Goal: Information Seeking & Learning: Learn about a topic

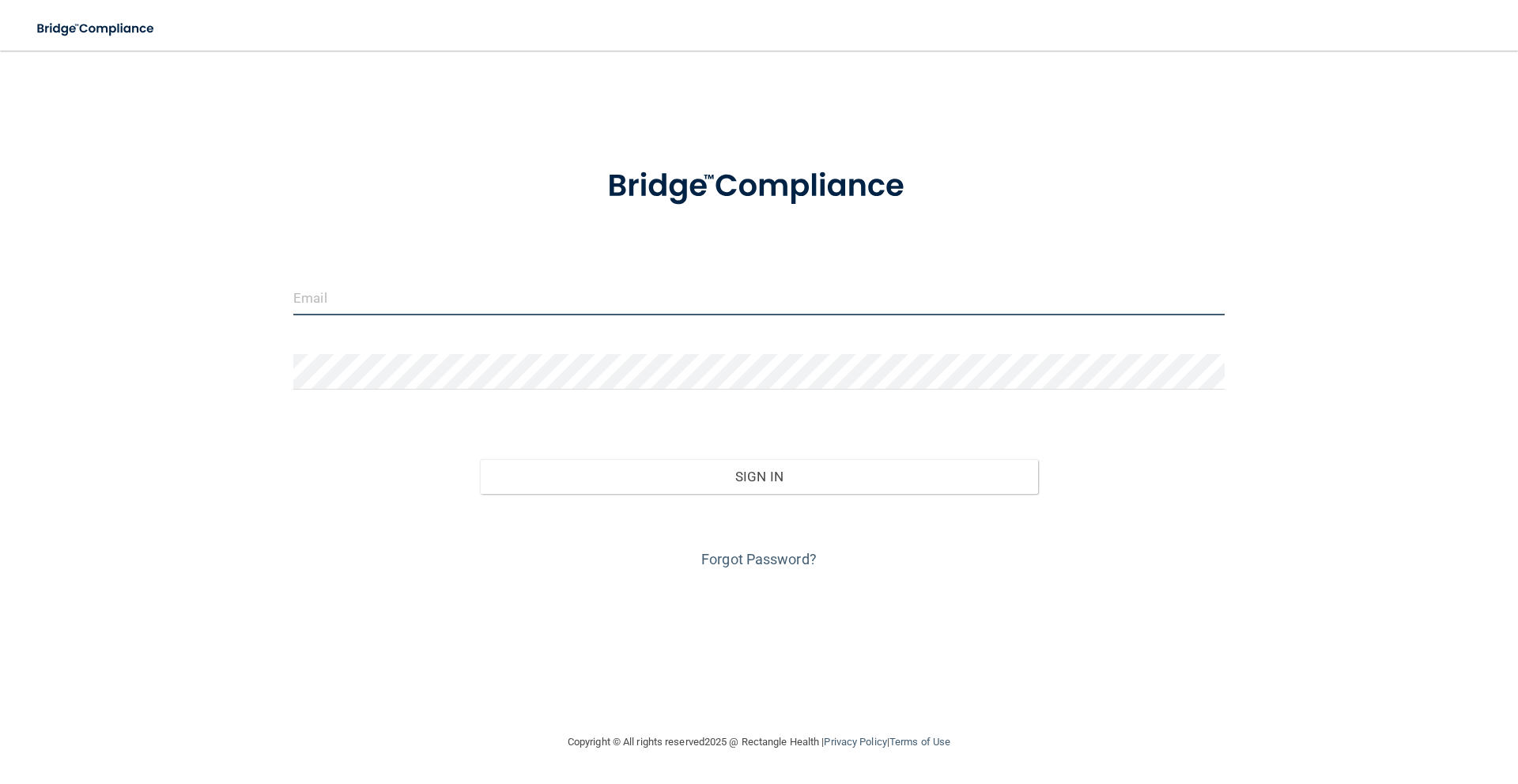
click at [431, 295] on input "email" at bounding box center [759, 298] width 932 height 36
type input "[EMAIL_ADDRESS][DOMAIN_NAME]"
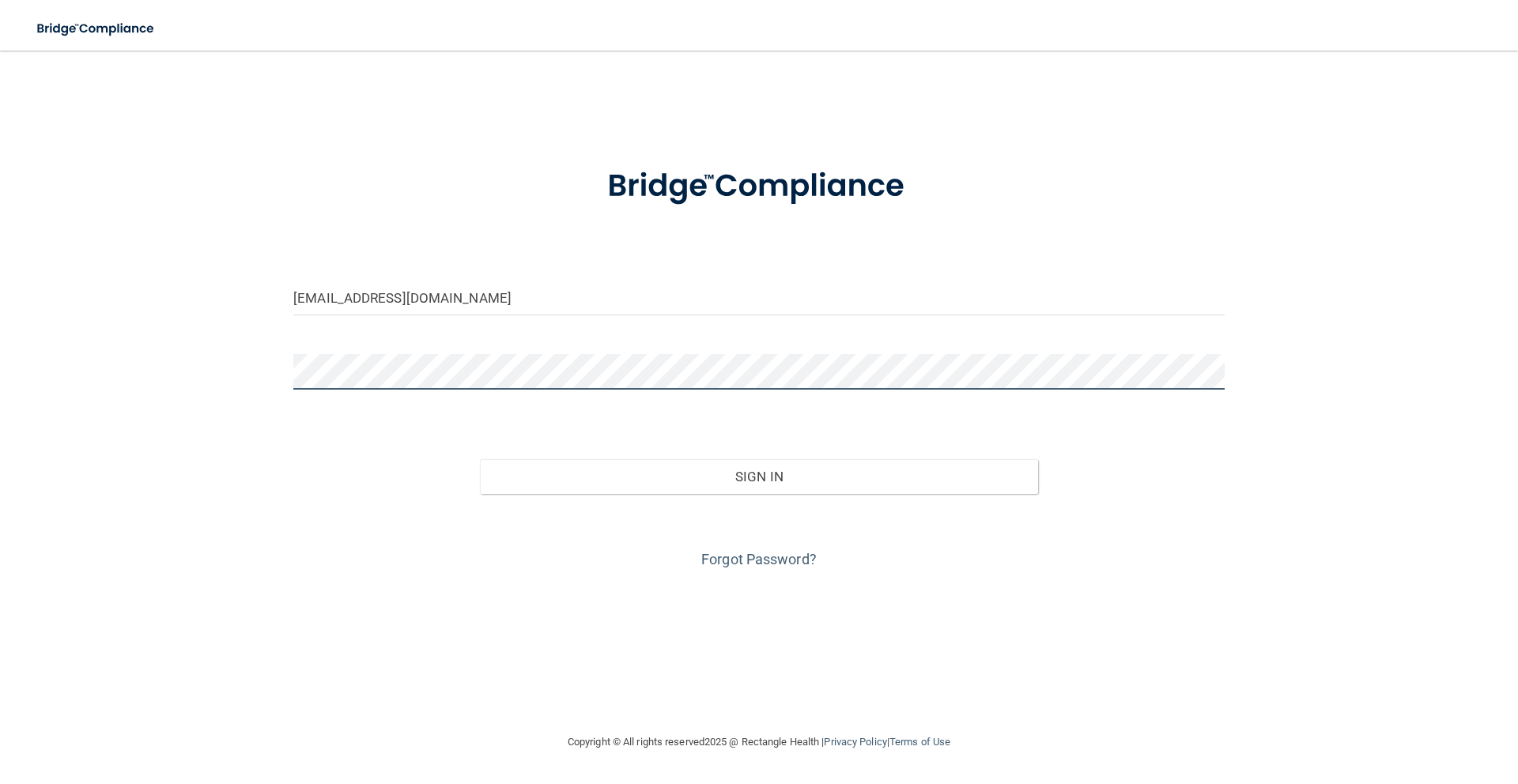
click at [480, 459] on button "Sign In" at bounding box center [759, 476] width 558 height 35
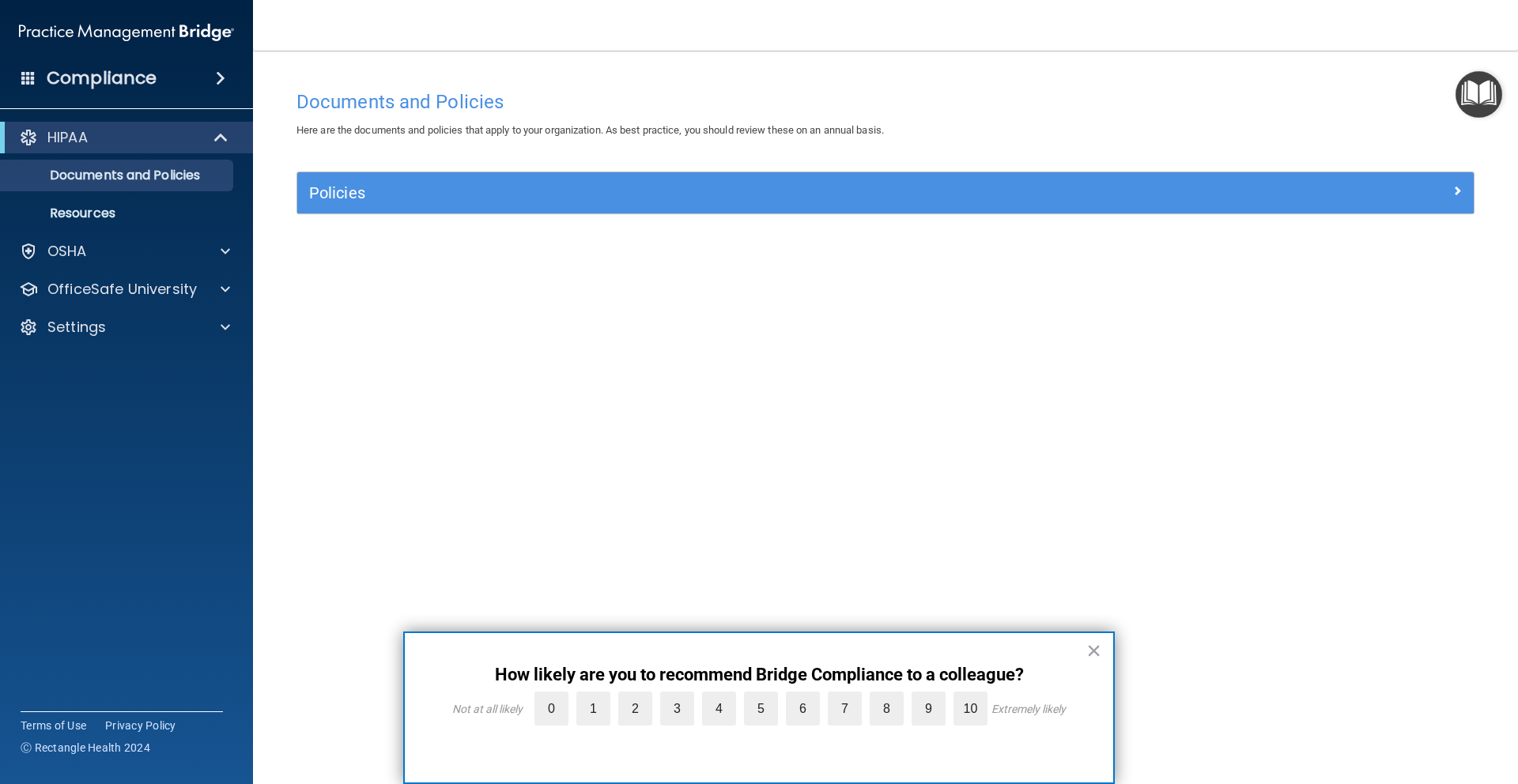
click at [1092, 649] on button "×" at bounding box center [1094, 650] width 15 height 25
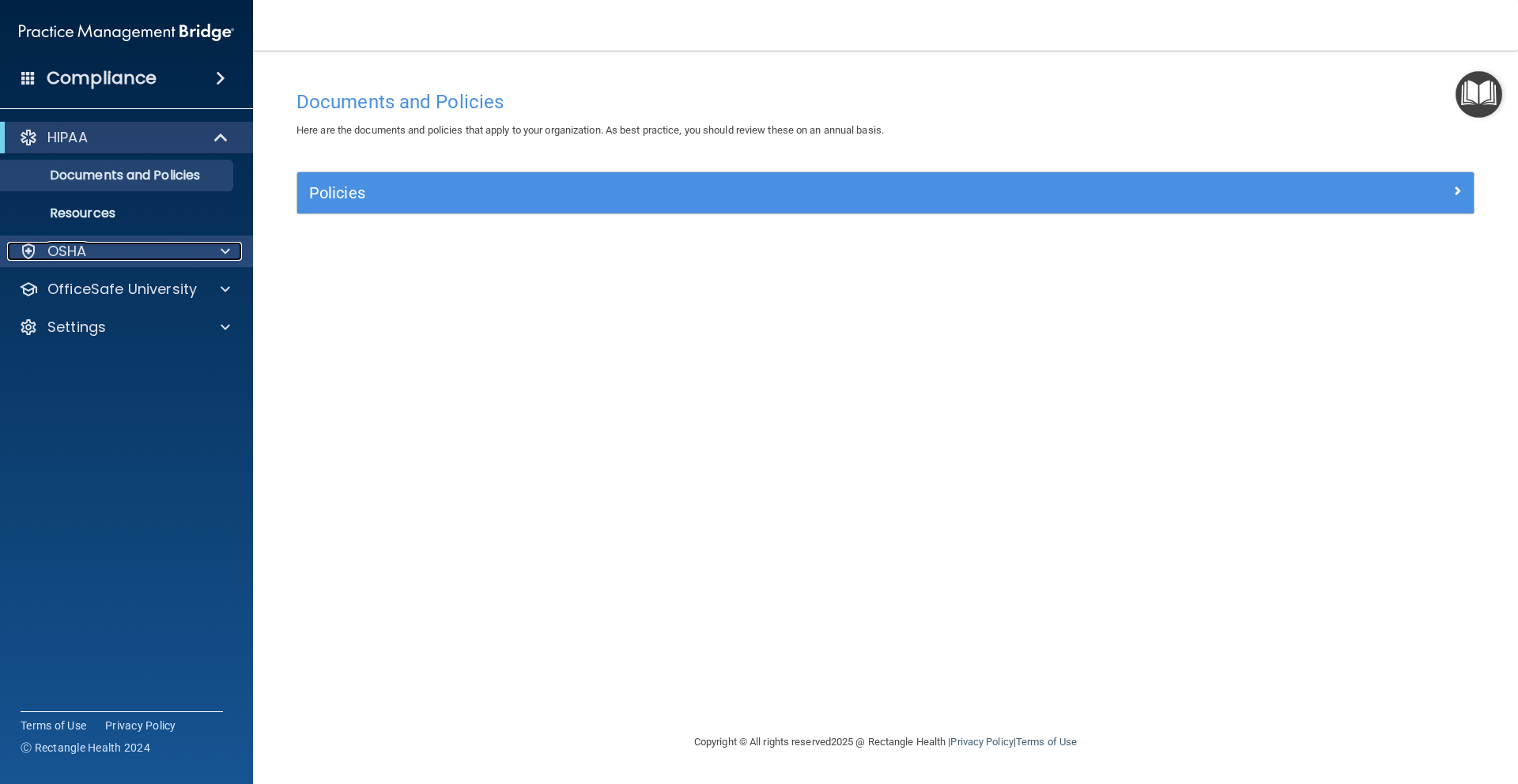
click at [211, 250] on div at bounding box center [223, 251] width 40 height 19
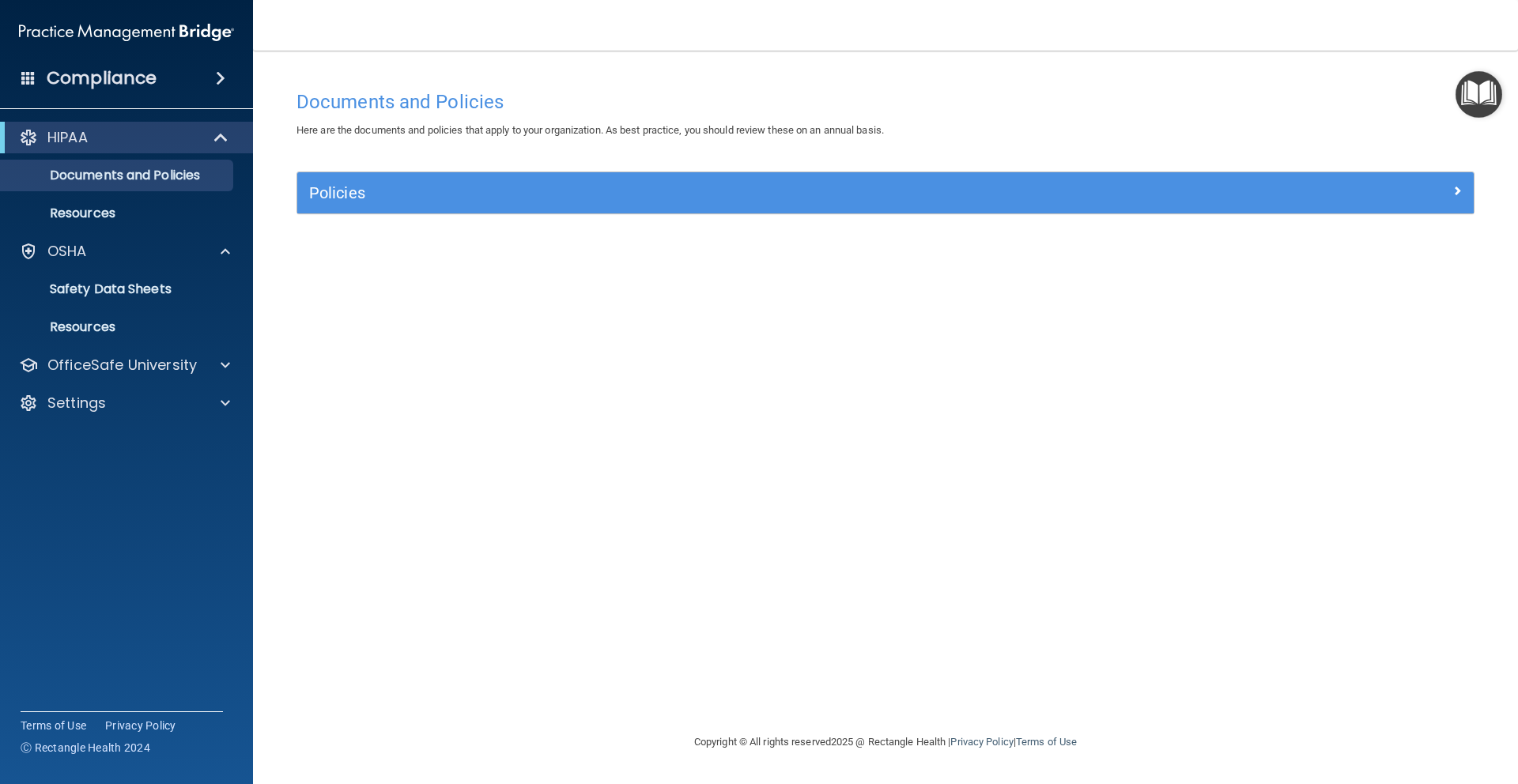
click at [32, 82] on span at bounding box center [28, 77] width 14 height 14
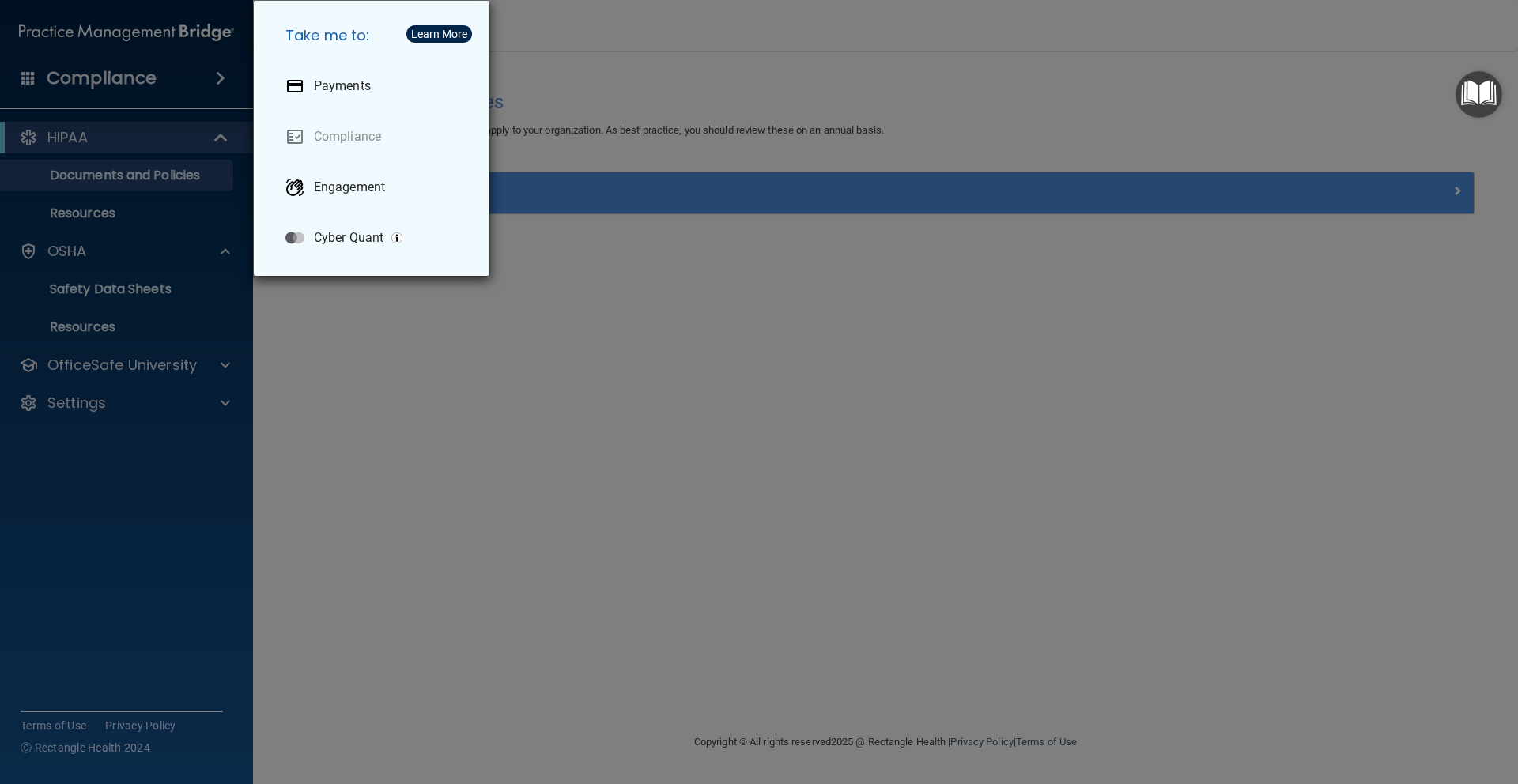
click at [490, 371] on div "Take me to: Payments Compliance Engagement Cyber Quant" at bounding box center [759, 392] width 1518 height 784
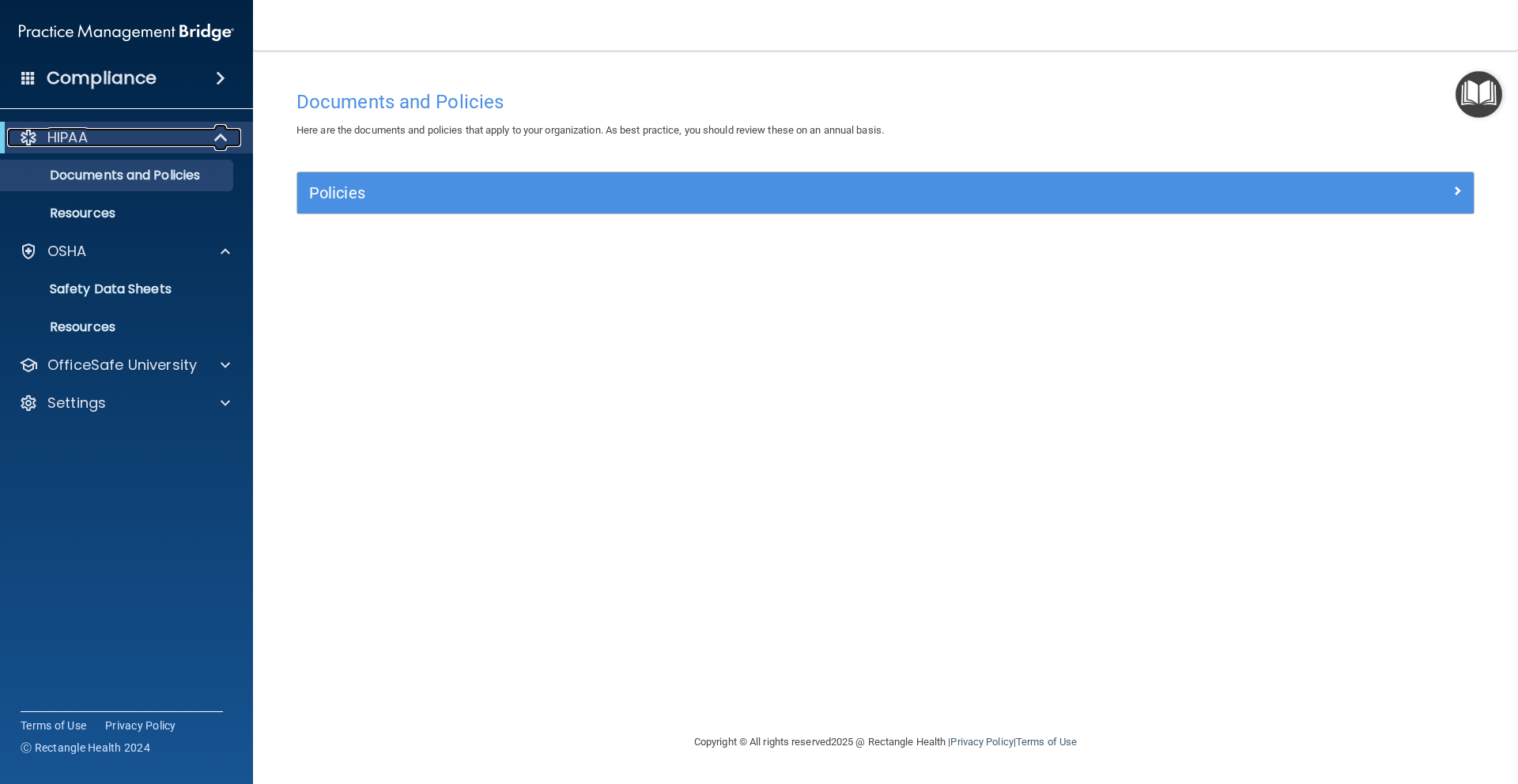
click at [218, 143] on span at bounding box center [223, 137] width 14 height 19
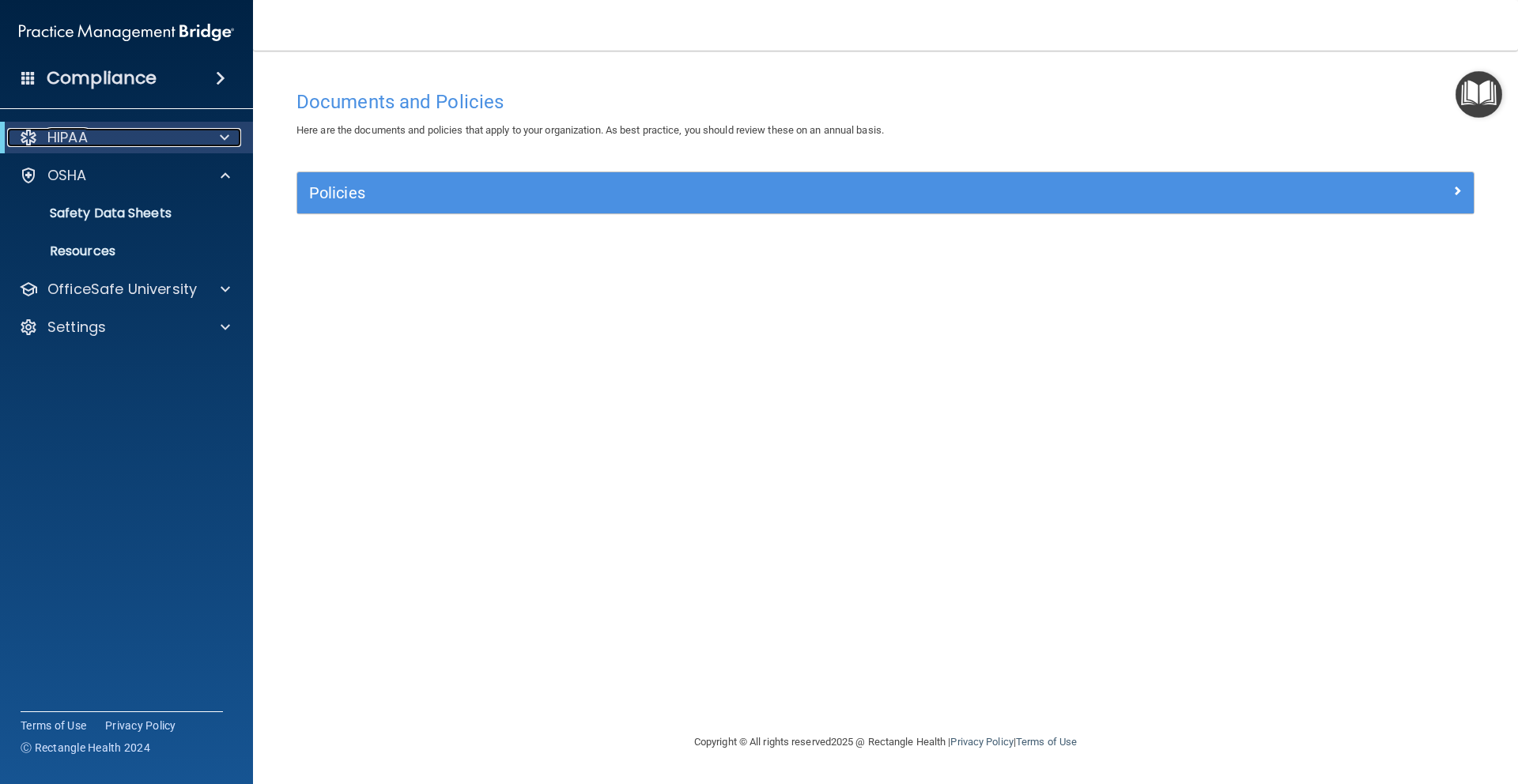
drag, startPoint x: 226, startPoint y: 143, endPoint x: 179, endPoint y: 162, distance: 50.7
click at [225, 143] on span at bounding box center [224, 137] width 9 height 19
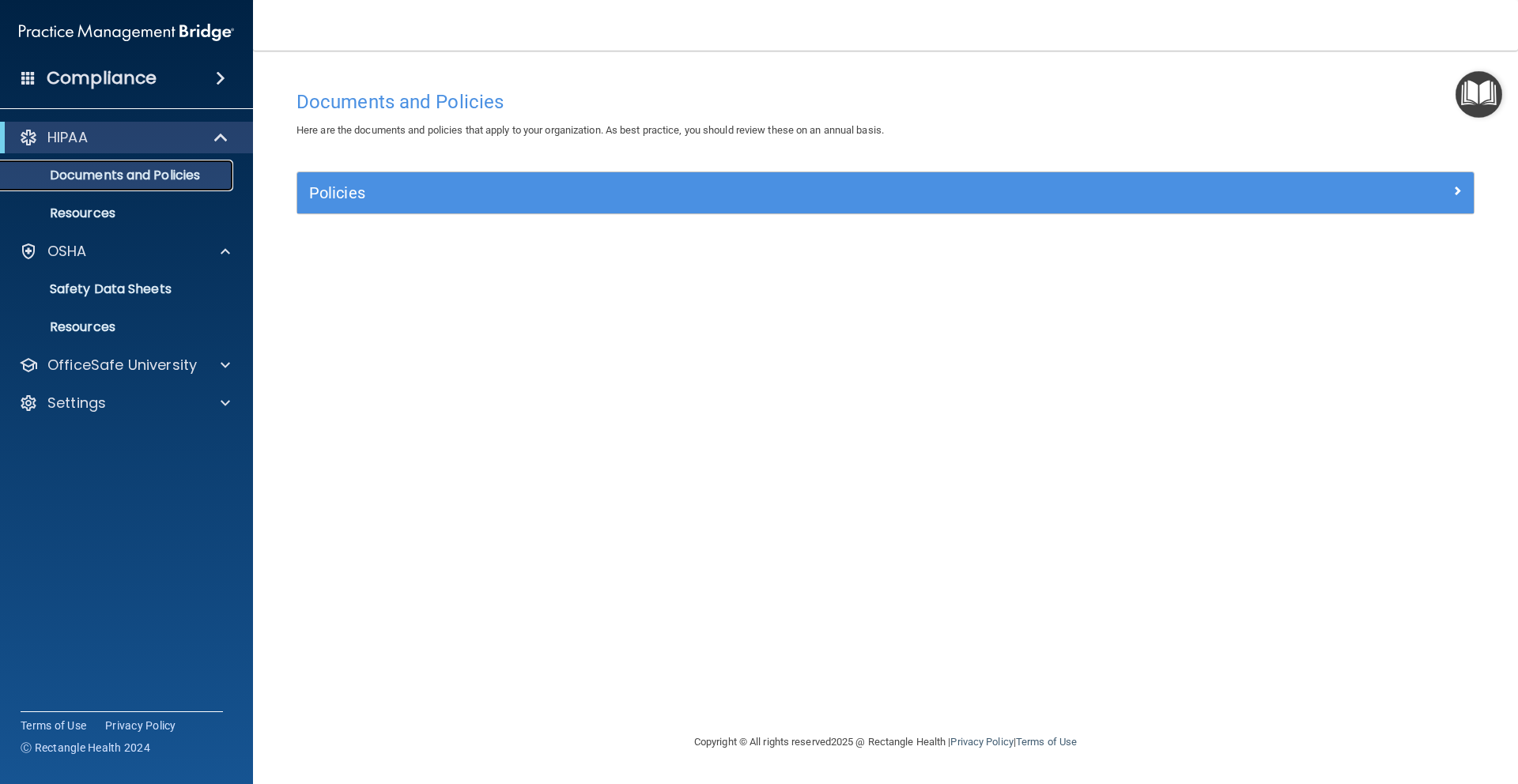
click at [108, 177] on p "Documents and Policies" at bounding box center [118, 175] width 216 height 16
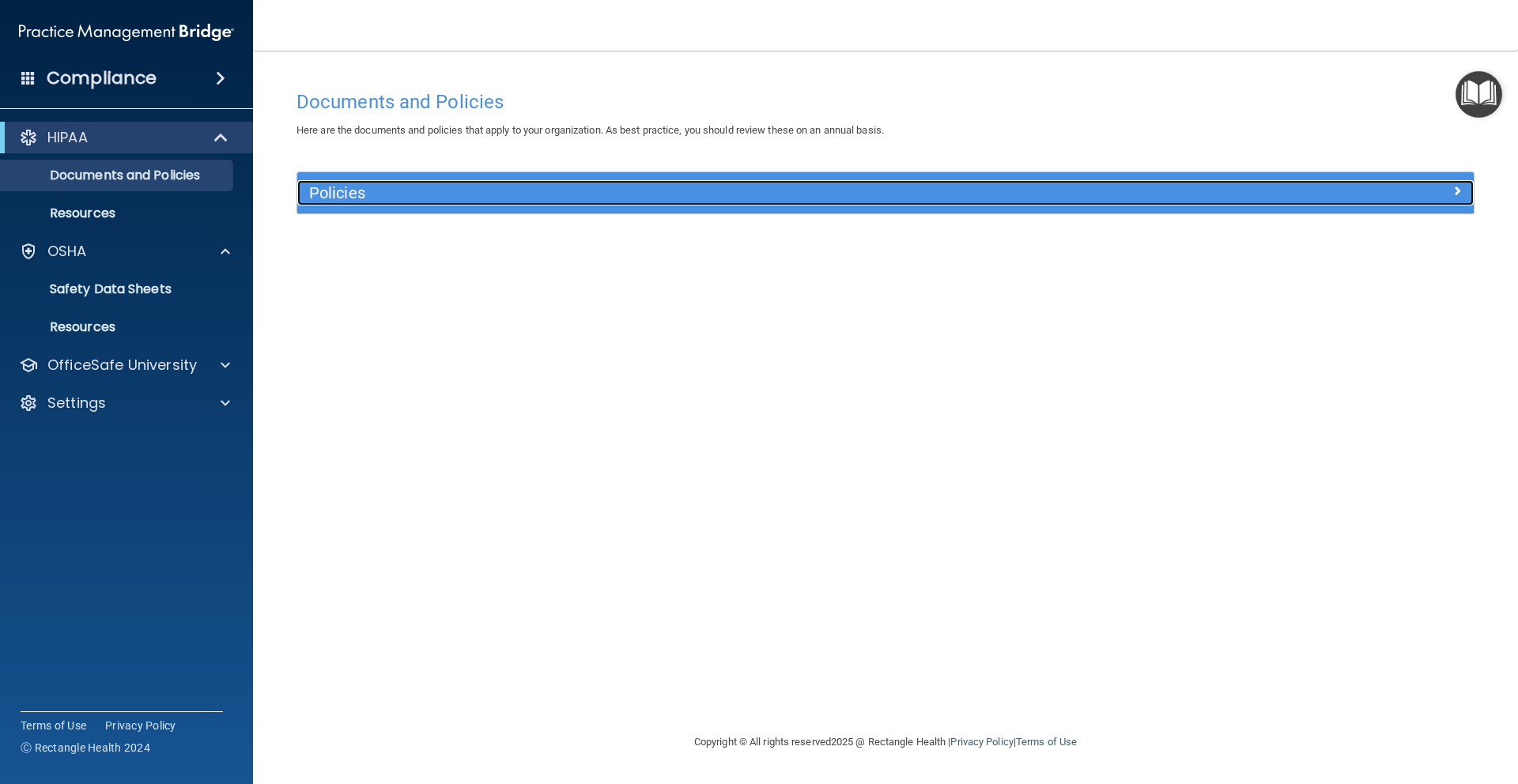
click at [410, 193] on h5 "Policies" at bounding box center [738, 193] width 859 height 18
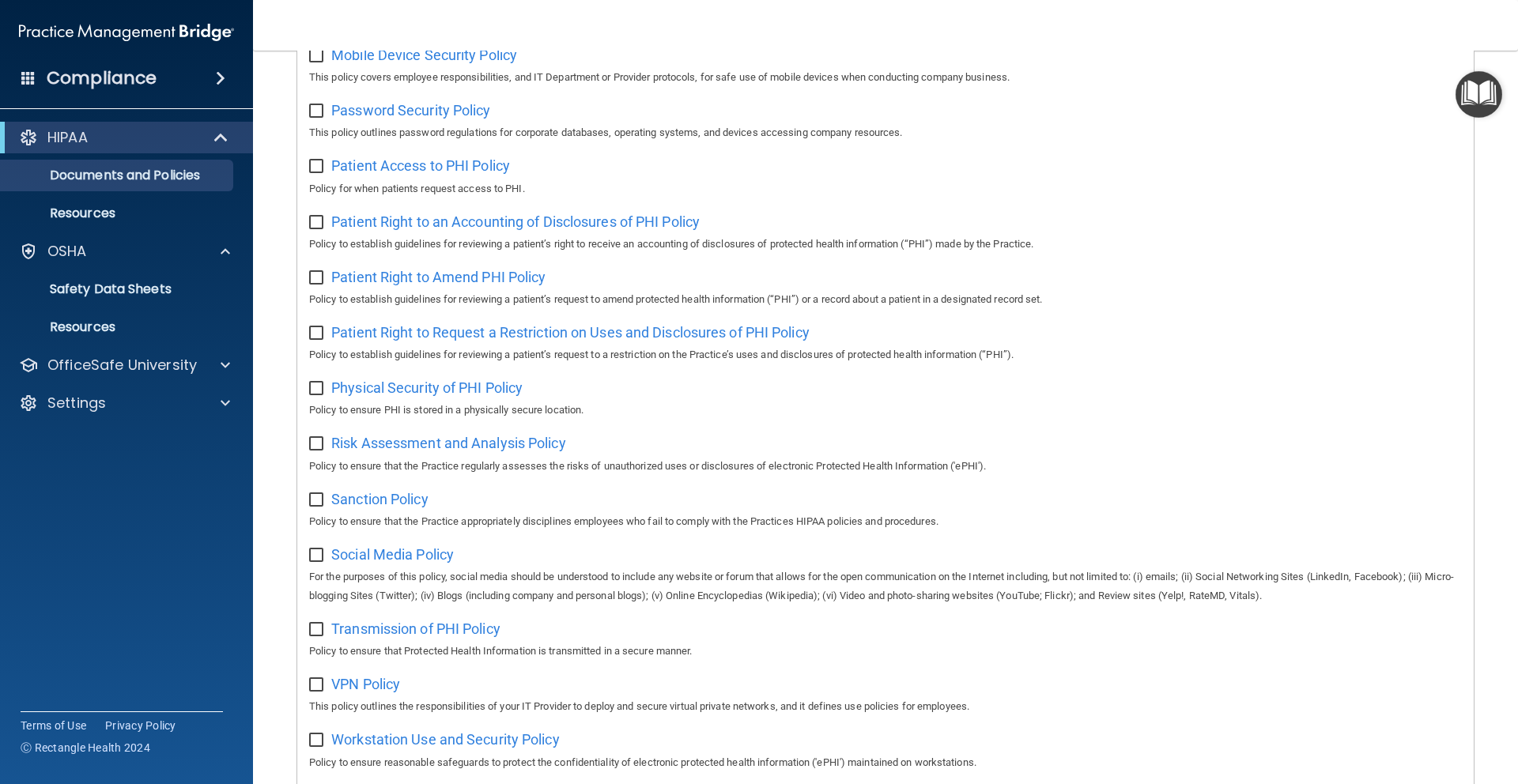
scroll to position [785, 0]
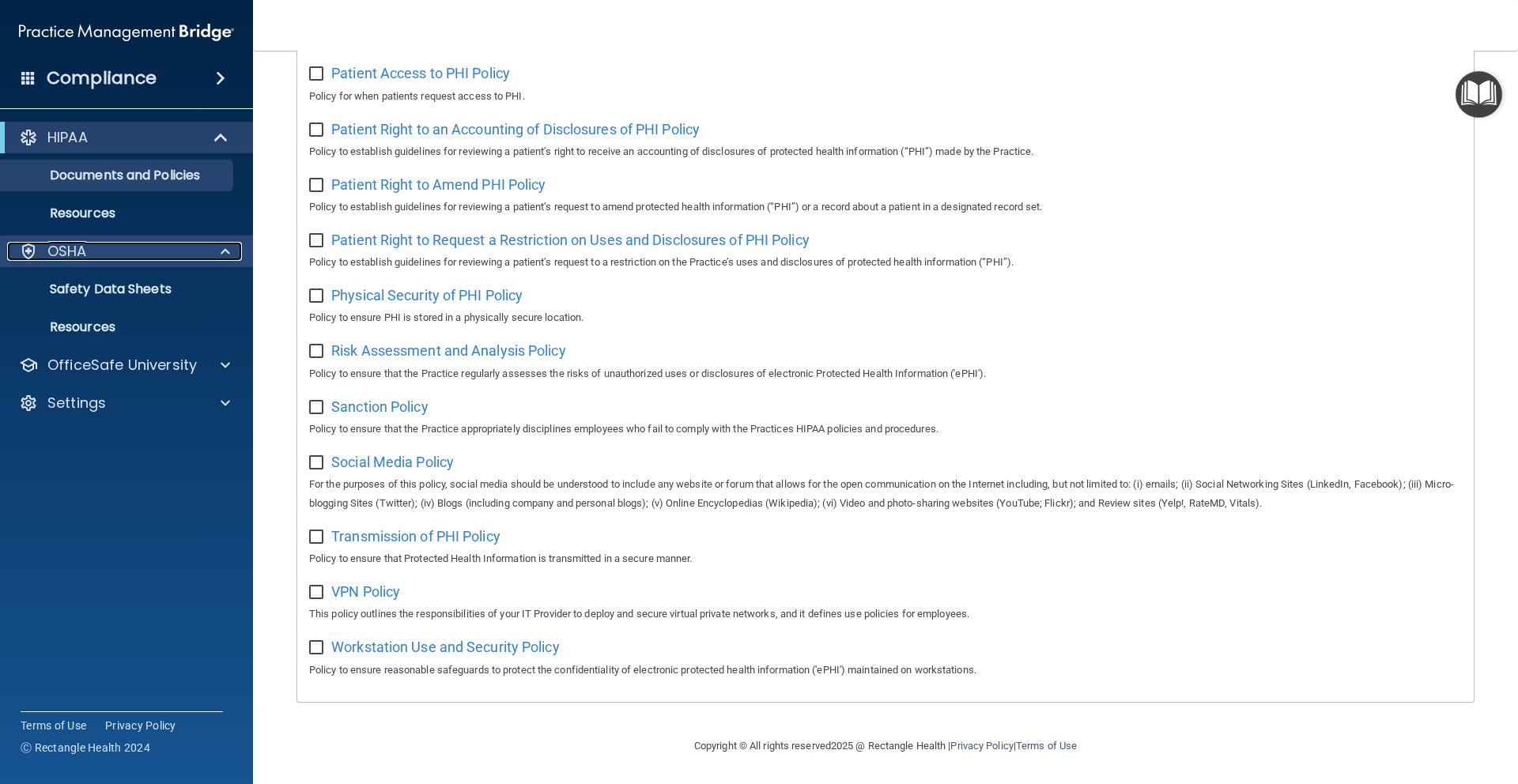
click at [130, 246] on div "OSHA" at bounding box center [105, 251] width 196 height 19
click at [131, 246] on div "OSHA" at bounding box center [105, 251] width 196 height 19
click at [120, 292] on p "Safety Data Sheets" at bounding box center [118, 289] width 216 height 16
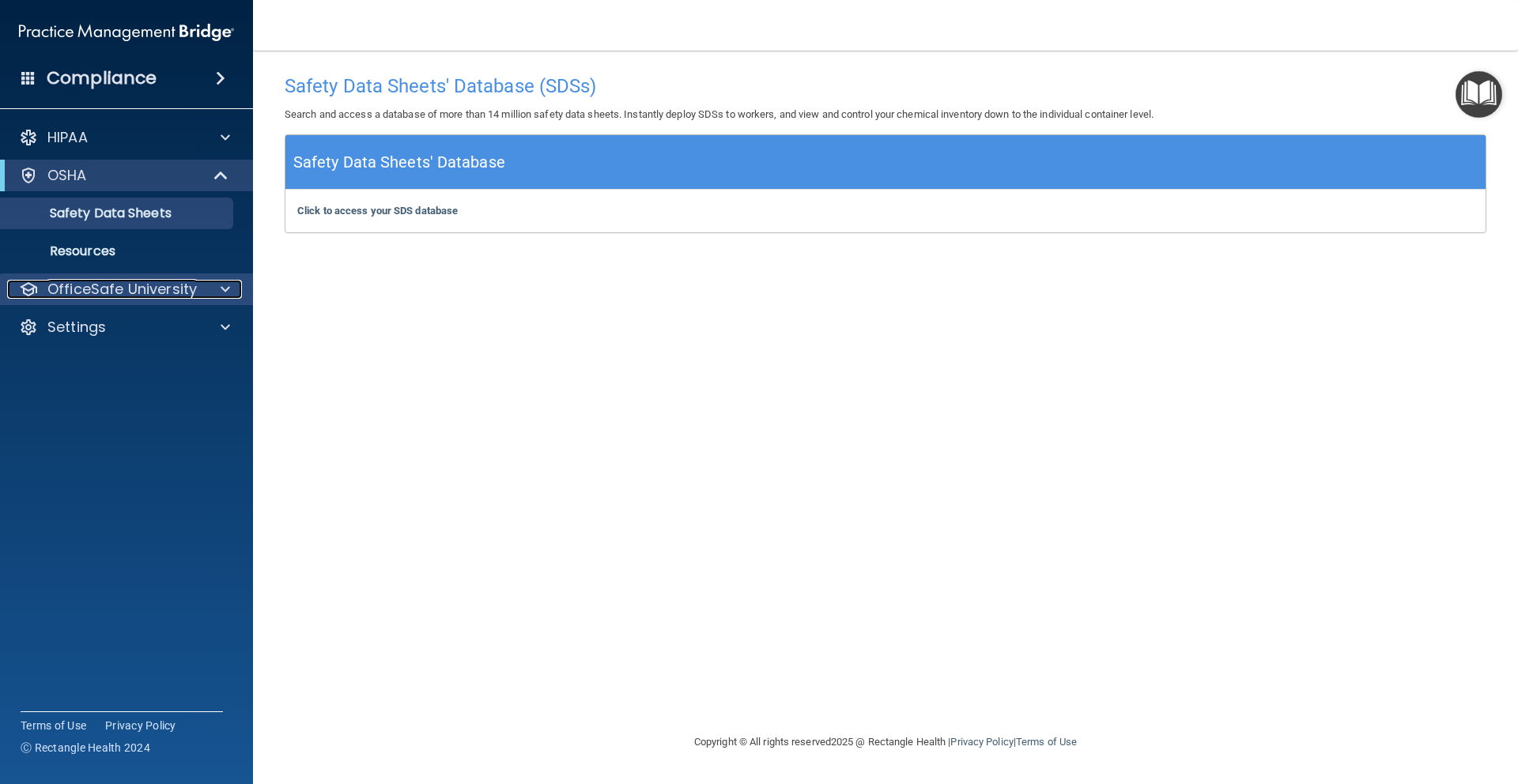
click at [218, 289] on div at bounding box center [223, 289] width 40 height 19
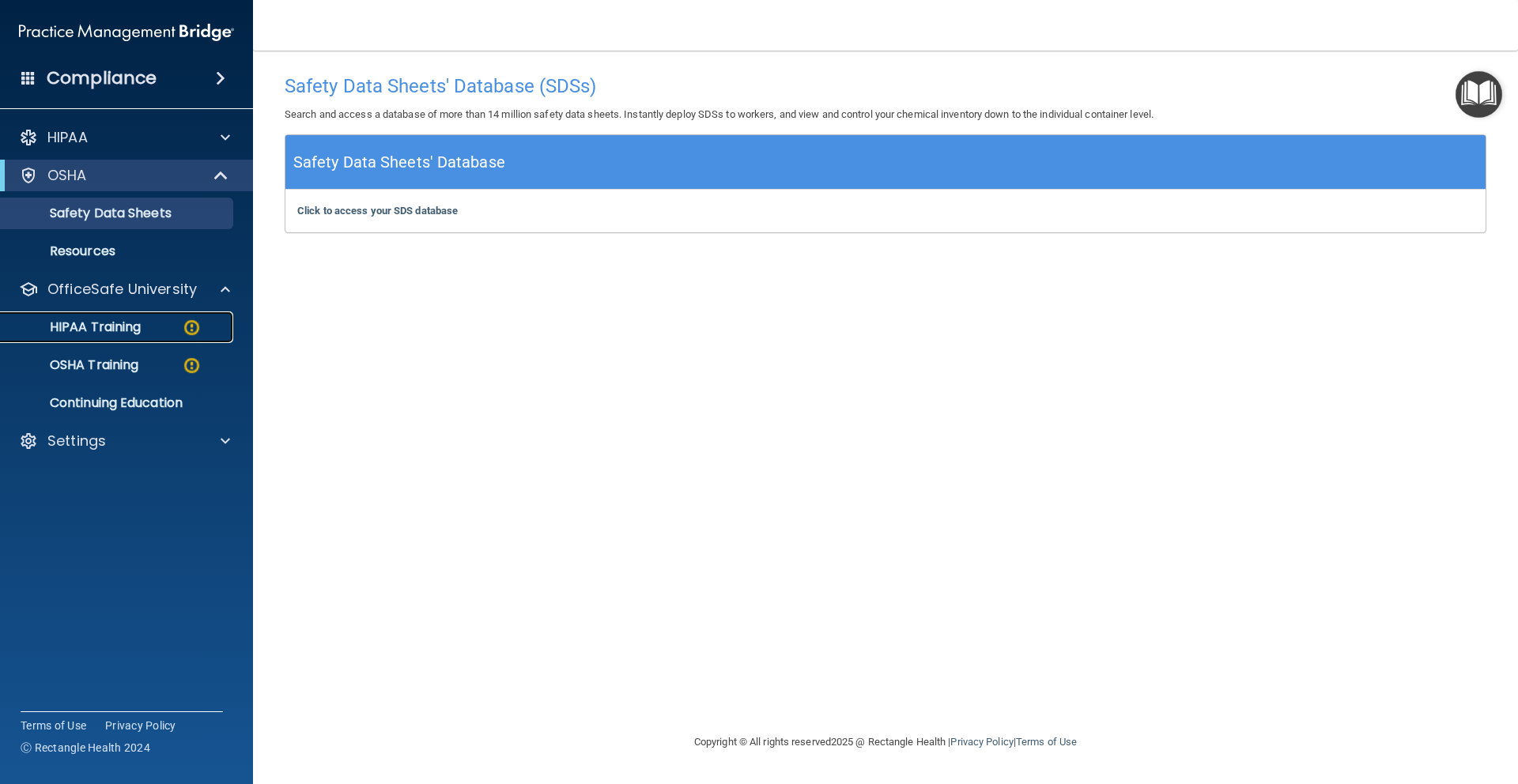
click at [103, 332] on p "HIPAA Training" at bounding box center [75, 326] width 130 height 16
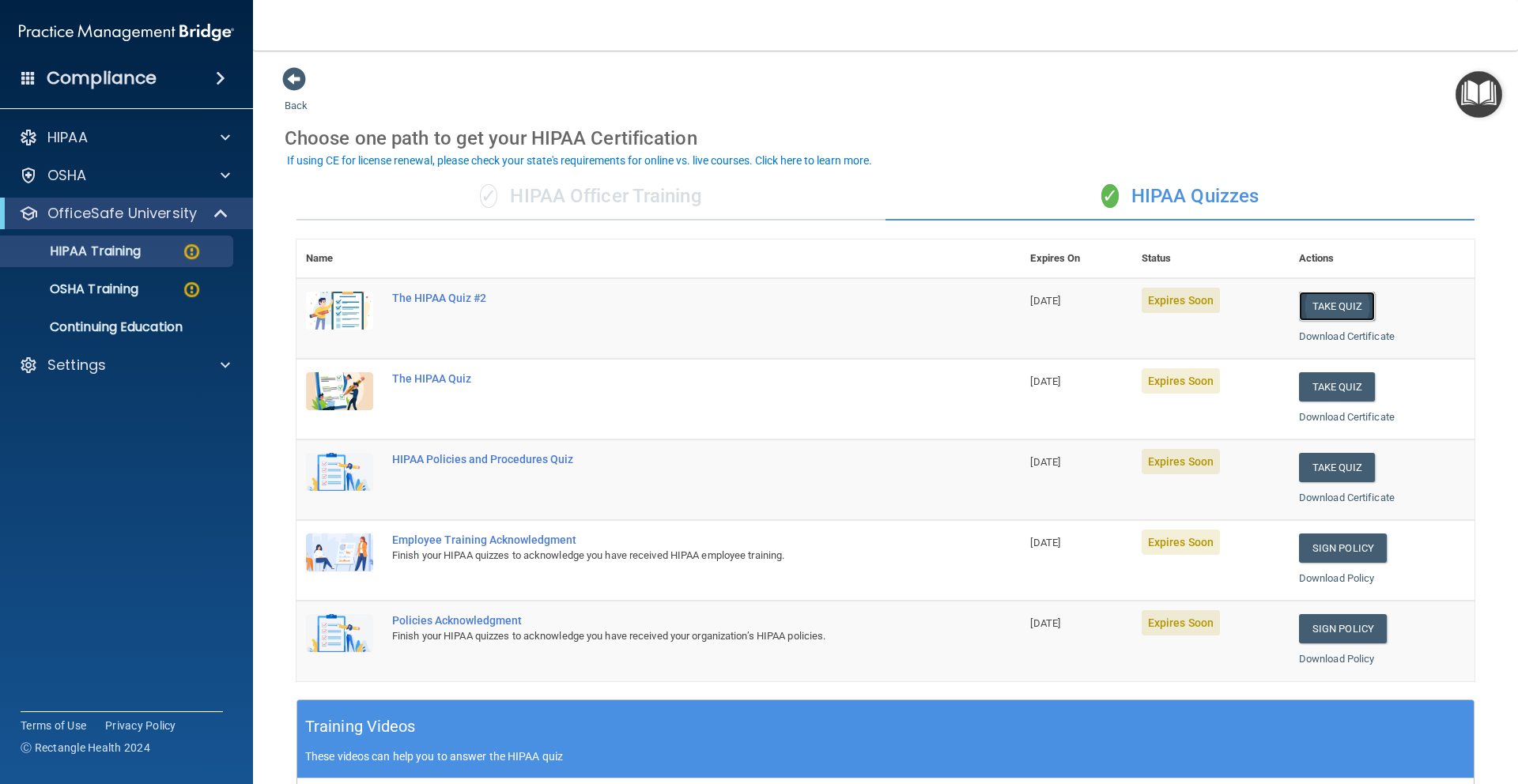
click at [1328, 304] on button "Take Quiz" at bounding box center [1337, 306] width 76 height 30
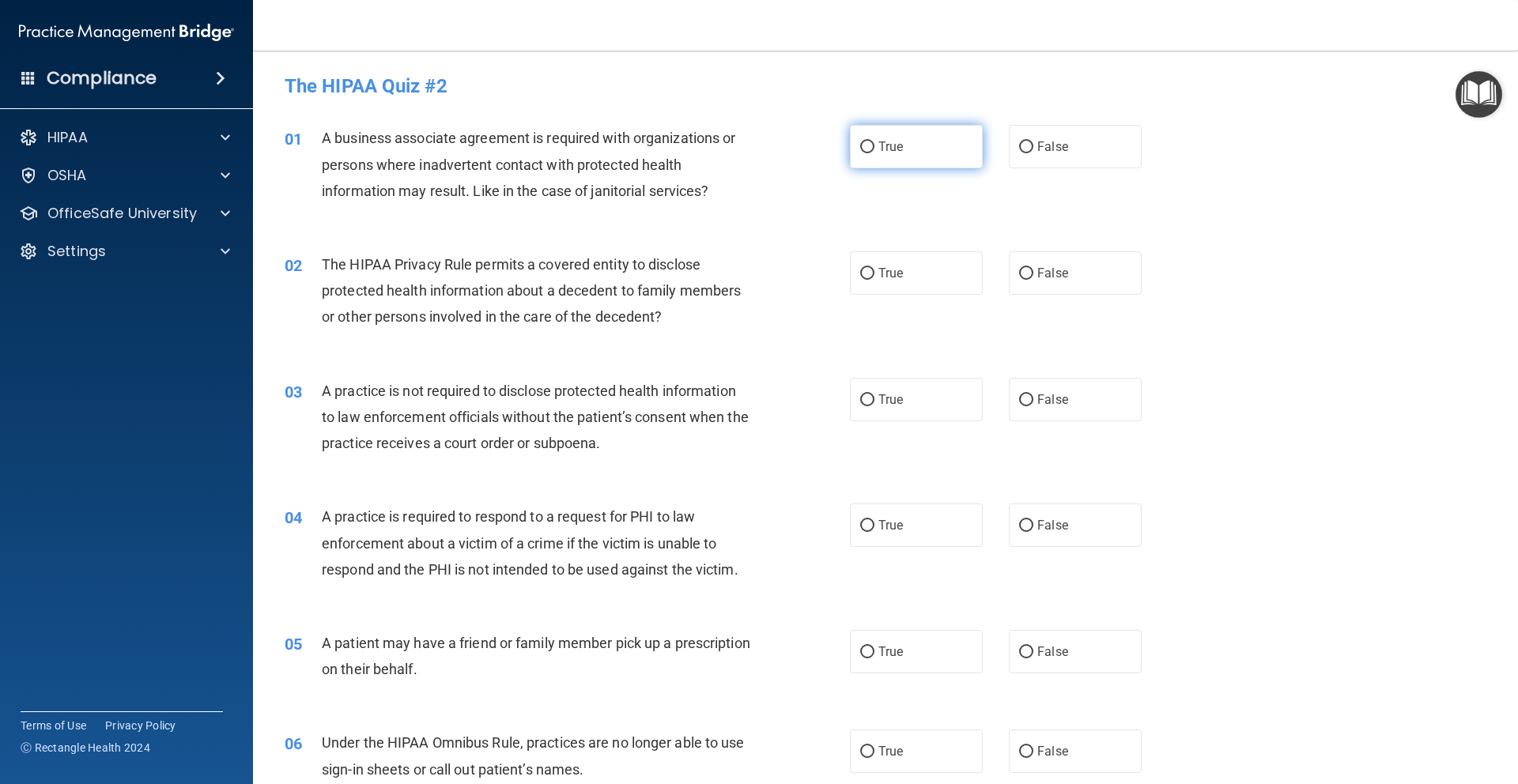
click at [889, 162] on label "True" at bounding box center [916, 146] width 133 height 43
click at [874, 153] on input "True" at bounding box center [866, 147] width 14 height 12
radio input "true"
click at [895, 271] on span "True" at bounding box center [890, 273] width 25 height 15
click at [874, 271] on input "True" at bounding box center [866, 274] width 14 height 12
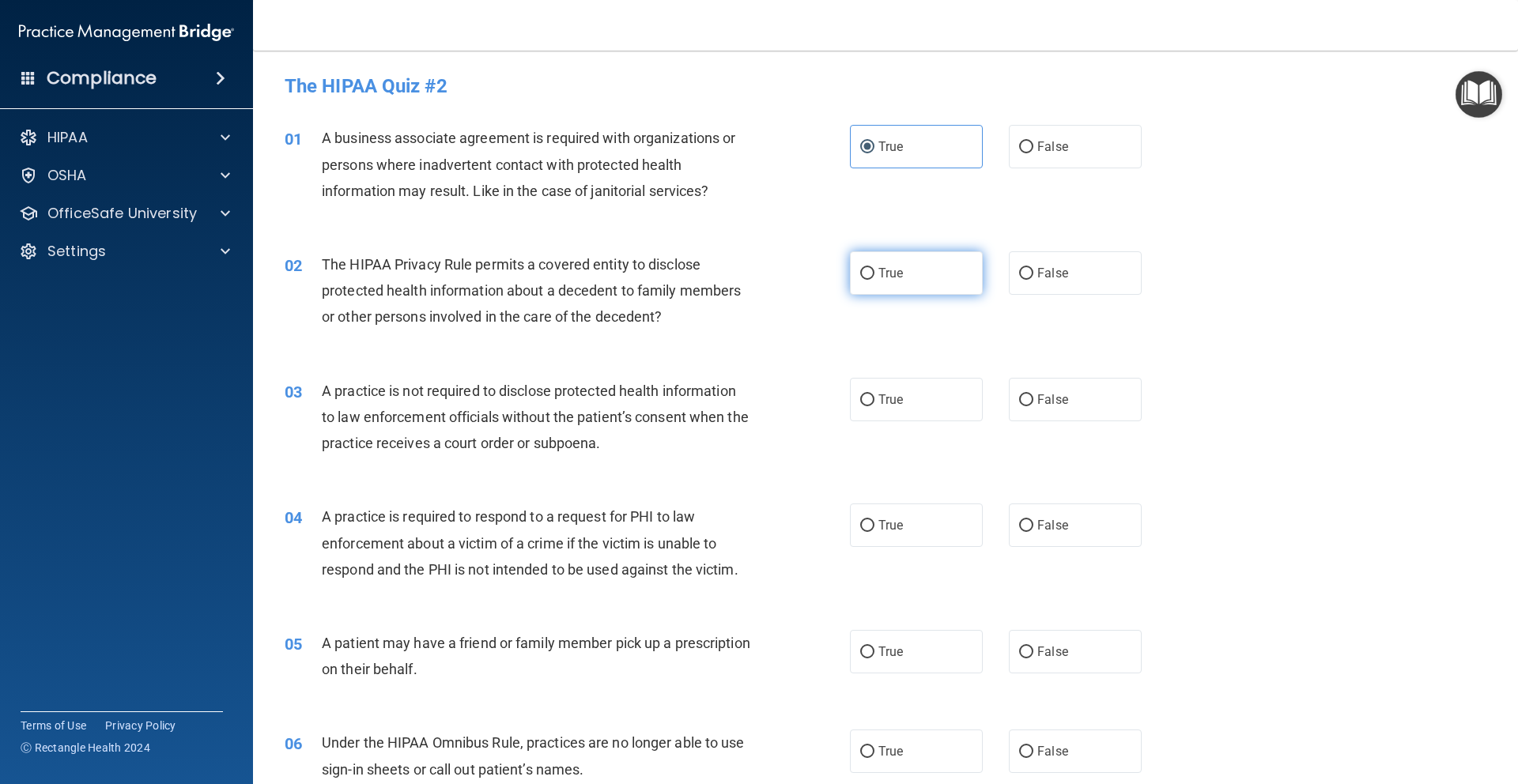
radio input "true"
click at [905, 399] on label "True" at bounding box center [916, 399] width 133 height 43
click at [874, 399] on input "True" at bounding box center [866, 400] width 14 height 12
radio input "true"
click at [858, 541] on label "True" at bounding box center [916, 524] width 133 height 43
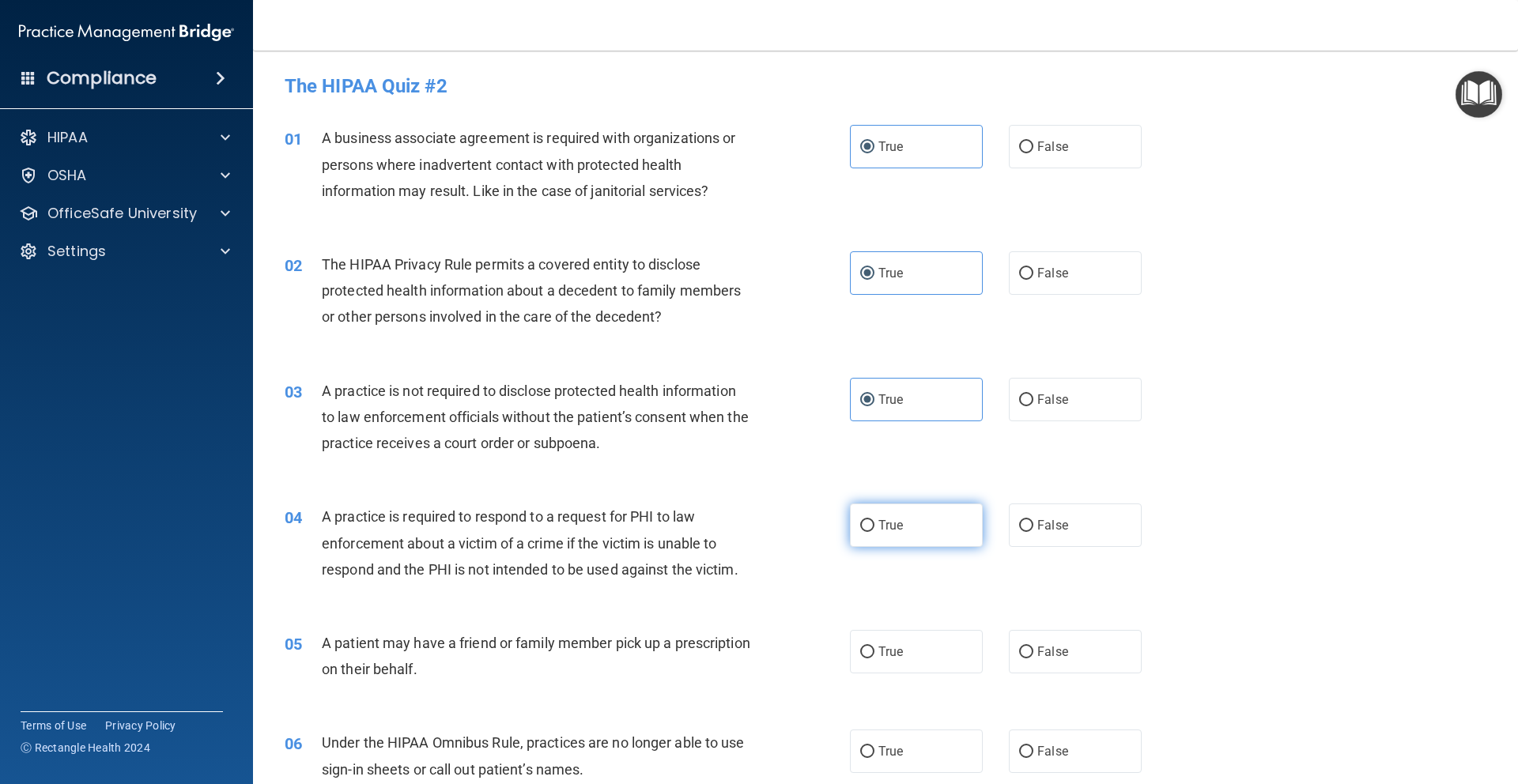
click at [860, 532] on input "True" at bounding box center [866, 526] width 14 height 12
radio input "true"
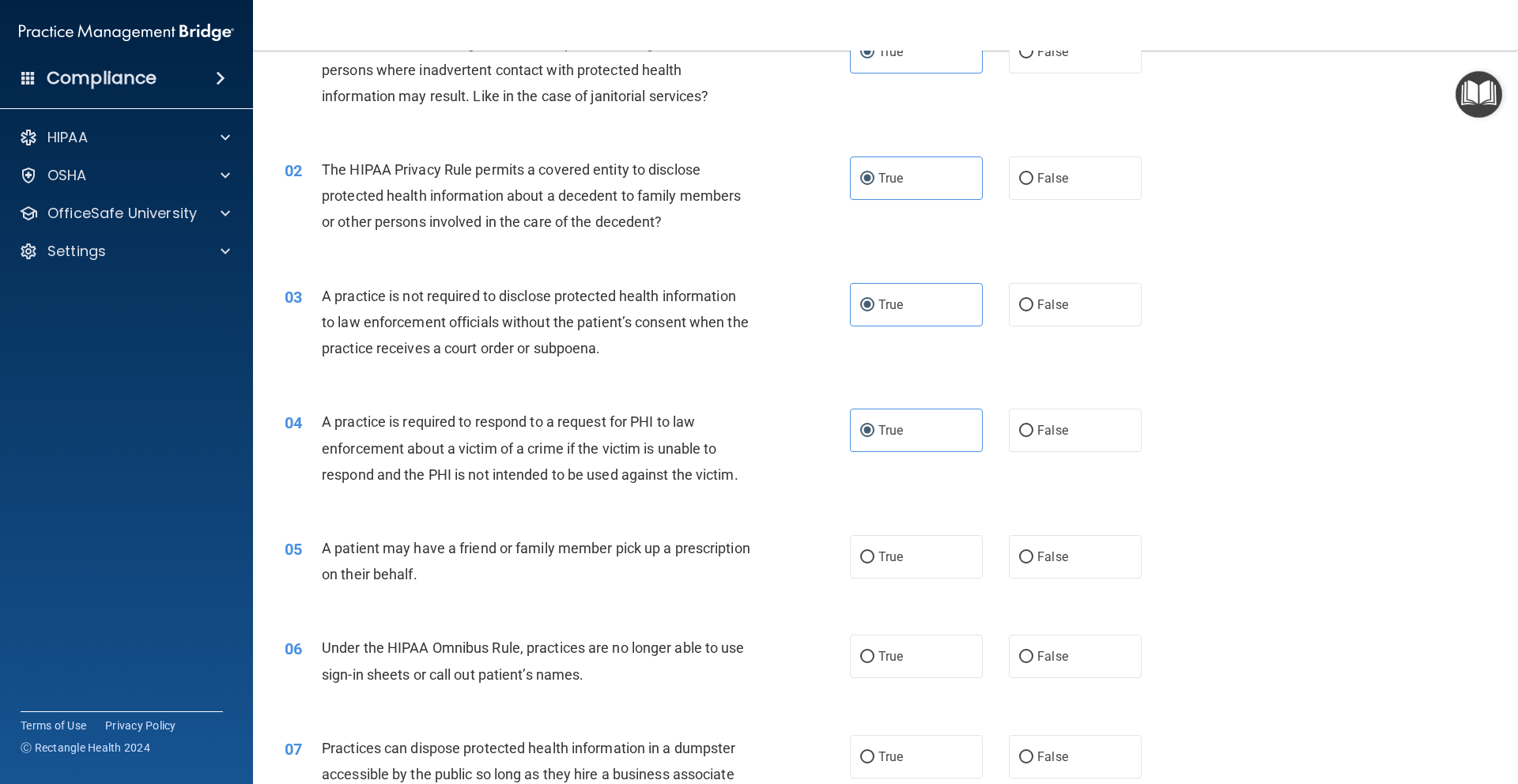
scroll to position [299, 0]
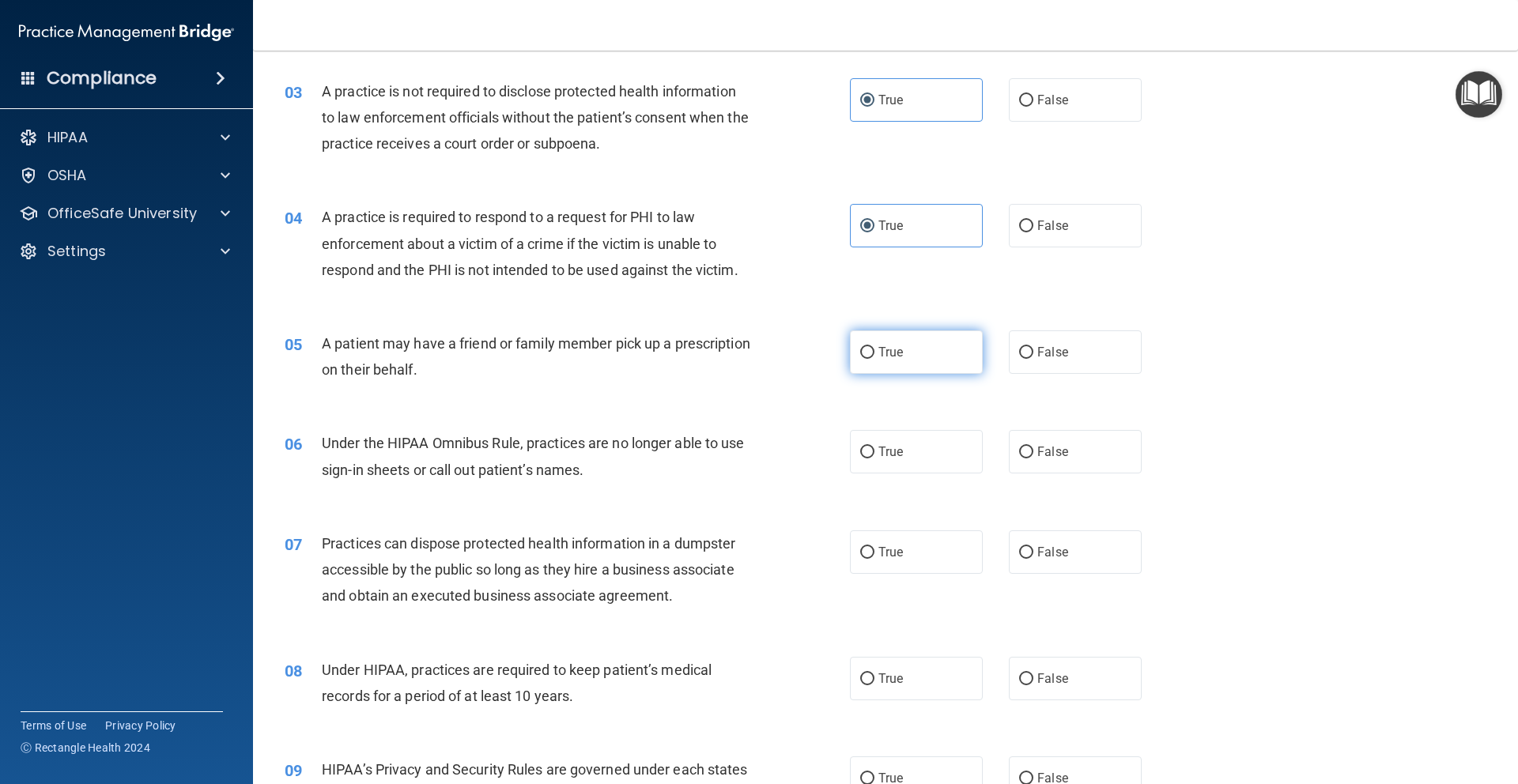
click at [895, 371] on label "True" at bounding box center [916, 352] width 133 height 43
click at [874, 359] on input "True" at bounding box center [866, 353] width 14 height 12
radio input "true"
drag, startPoint x: 870, startPoint y: 449, endPoint x: 874, endPoint y: 490, distance: 41.2
click at [870, 449] on label "True" at bounding box center [916, 451] width 133 height 43
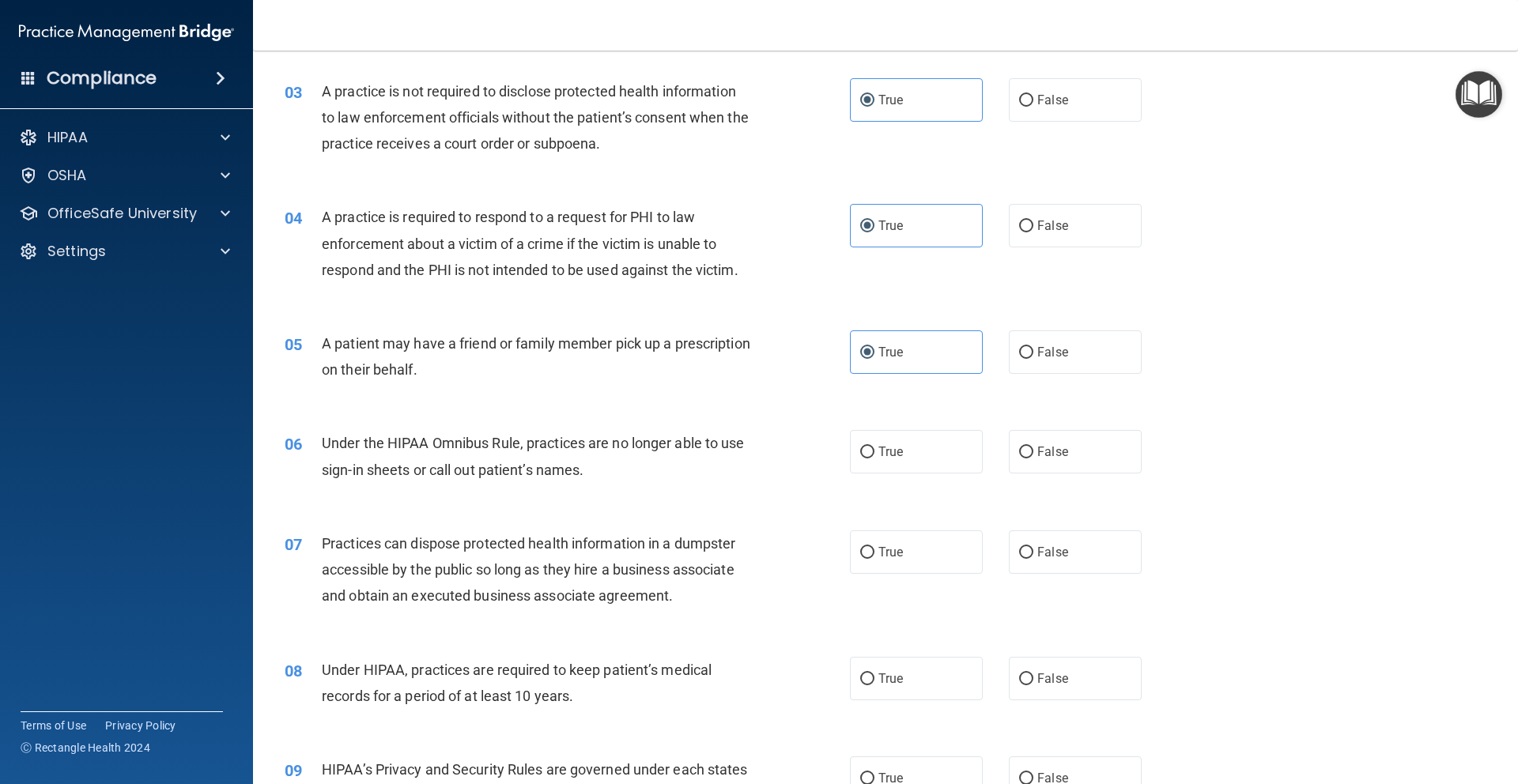
click at [870, 449] on input "True" at bounding box center [866, 452] width 14 height 12
radio input "true"
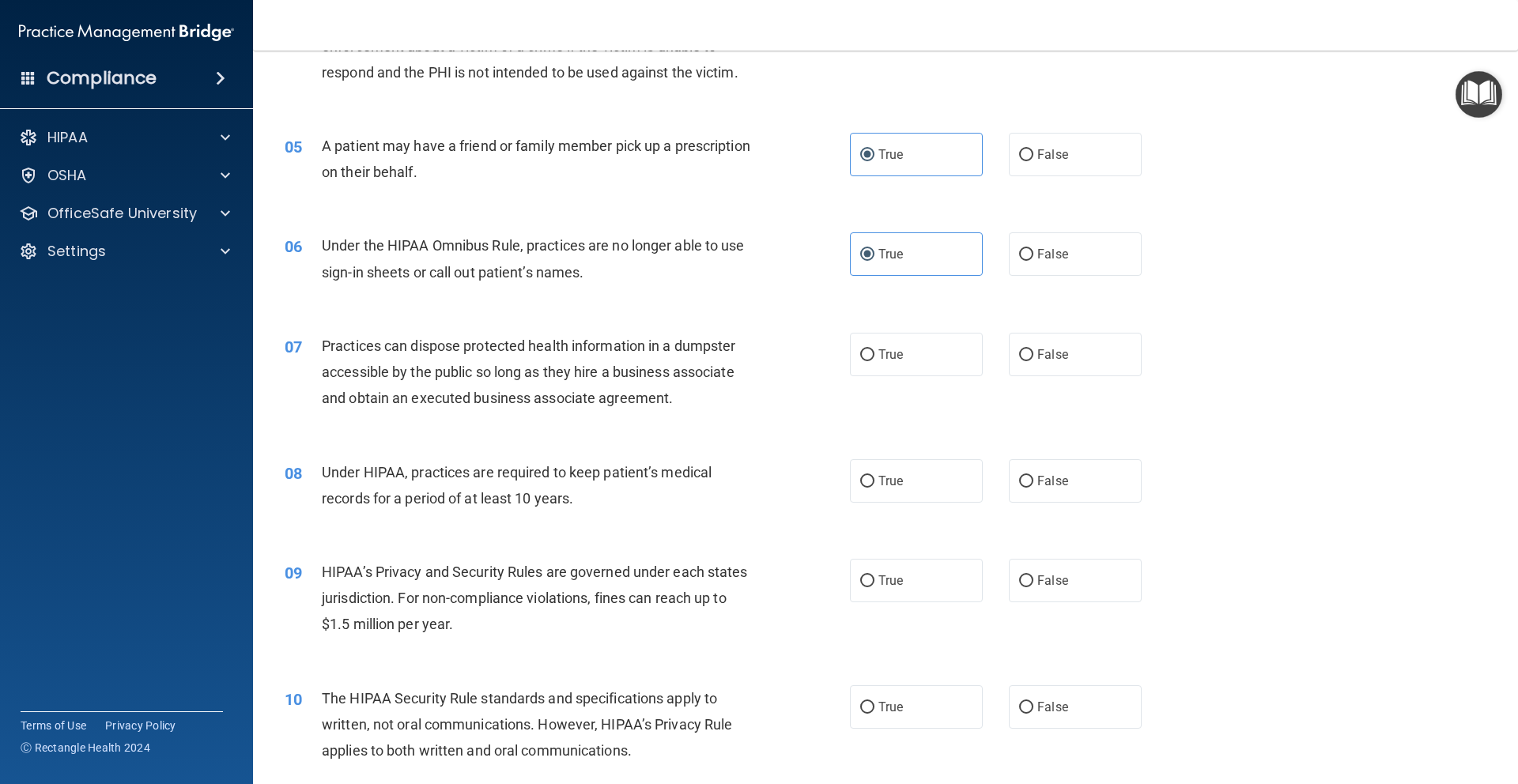
scroll to position [621, 0]
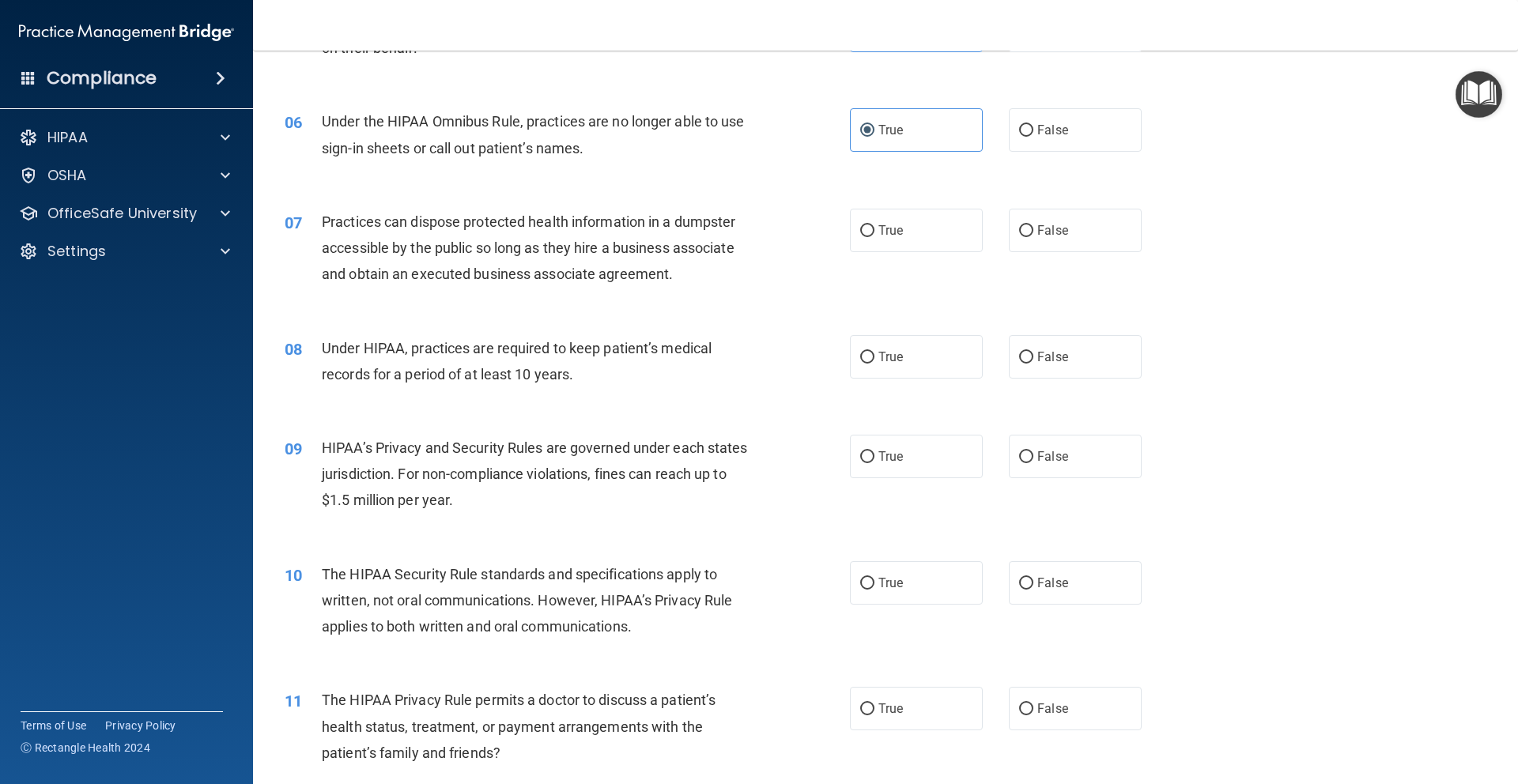
click at [877, 206] on div "07 Practices can dispose protected health information in a dumpster accessible …" at bounding box center [885, 251] width 1225 height 126
click at [887, 234] on span "True" at bounding box center [890, 230] width 25 height 15
click at [874, 234] on input "True" at bounding box center [866, 231] width 14 height 12
radio input "true"
drag, startPoint x: 899, startPoint y: 355, endPoint x: 902, endPoint y: 394, distance: 39.1
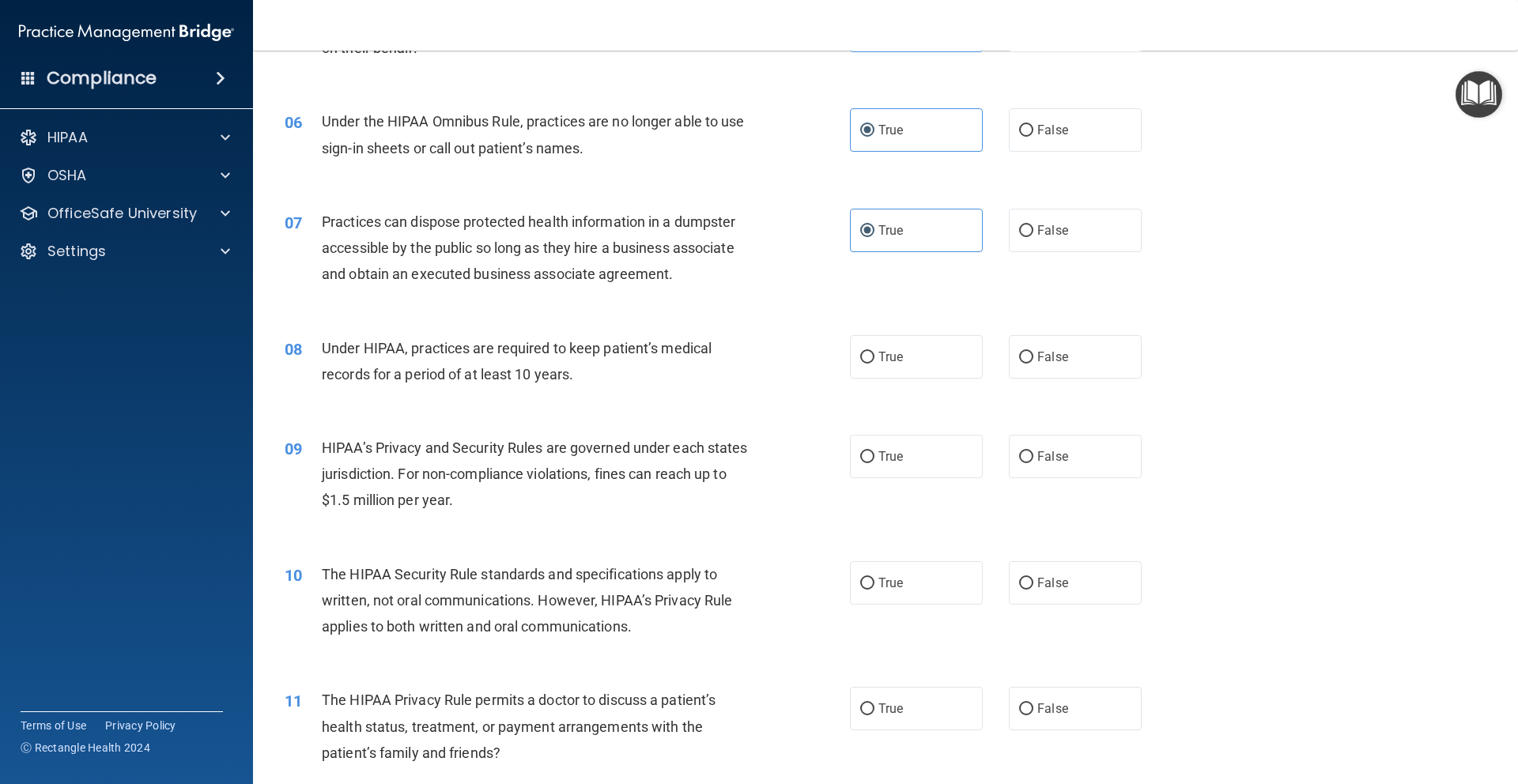
click at [899, 355] on label "True" at bounding box center [916, 356] width 133 height 43
click at [874, 355] on input "True" at bounding box center [866, 358] width 14 height 12
radio input "true"
click at [893, 459] on span "True" at bounding box center [890, 457] width 25 height 15
click at [874, 459] on input "True" at bounding box center [866, 457] width 14 height 12
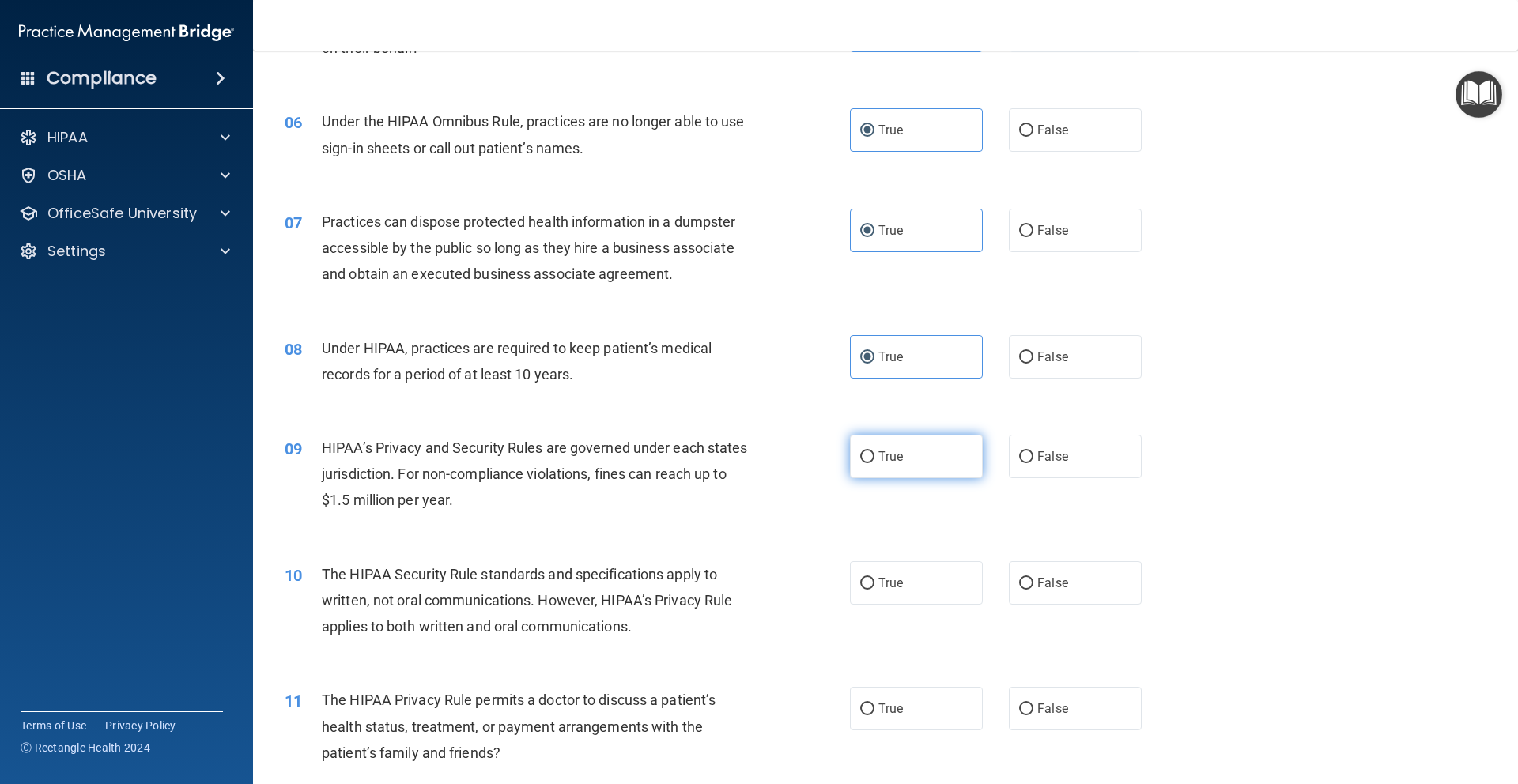
radio input "true"
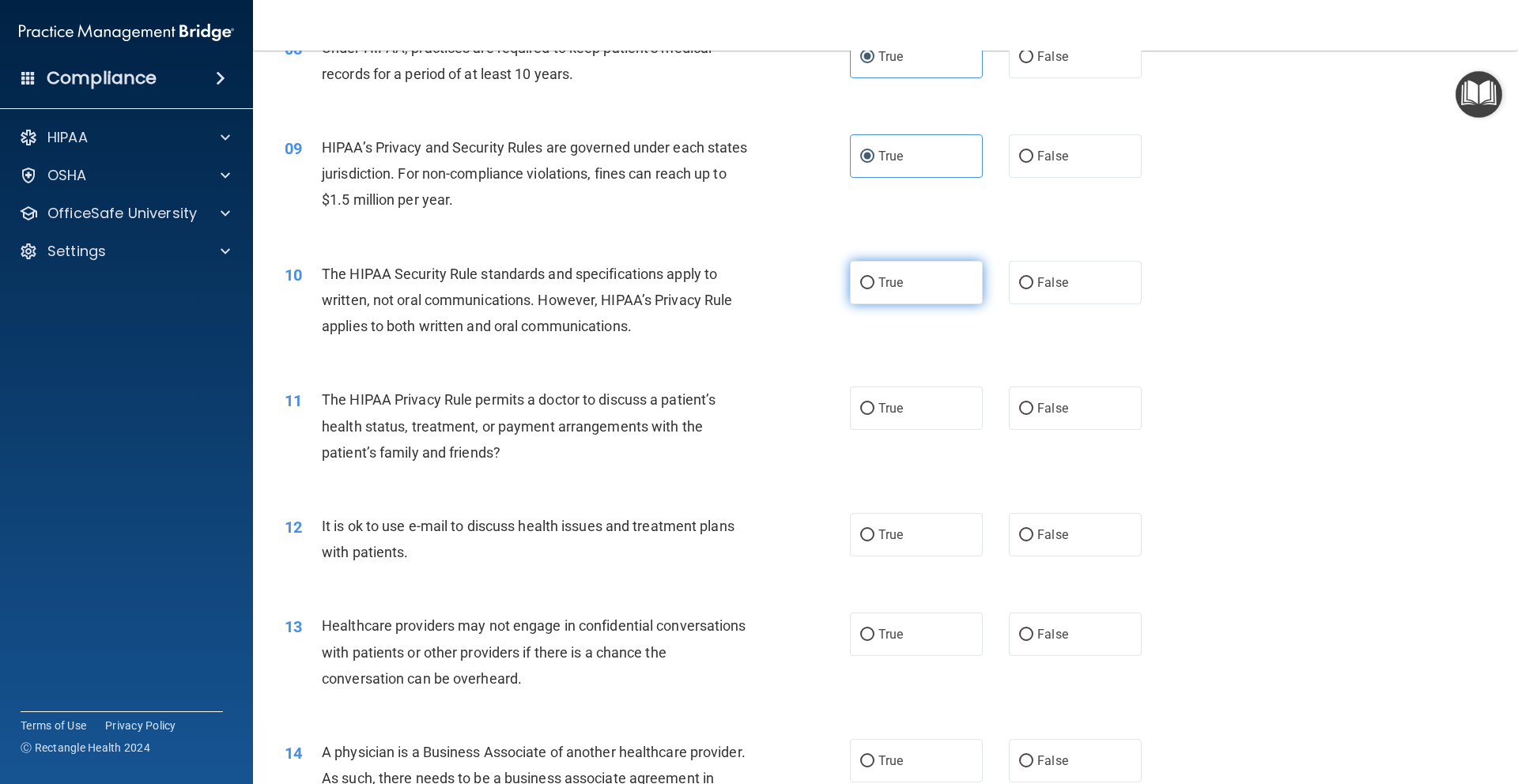
click at [892, 255] on div "10 The HIPAA Security Rule standards and specifications apply to written, not o…" at bounding box center [885, 304] width 1225 height 126
drag, startPoint x: 899, startPoint y: 285, endPoint x: 899, endPoint y: 321, distance: 36.0
click at [899, 285] on label "True" at bounding box center [916, 282] width 133 height 43
click at [874, 285] on input "True" at bounding box center [866, 283] width 14 height 12
radio input "true"
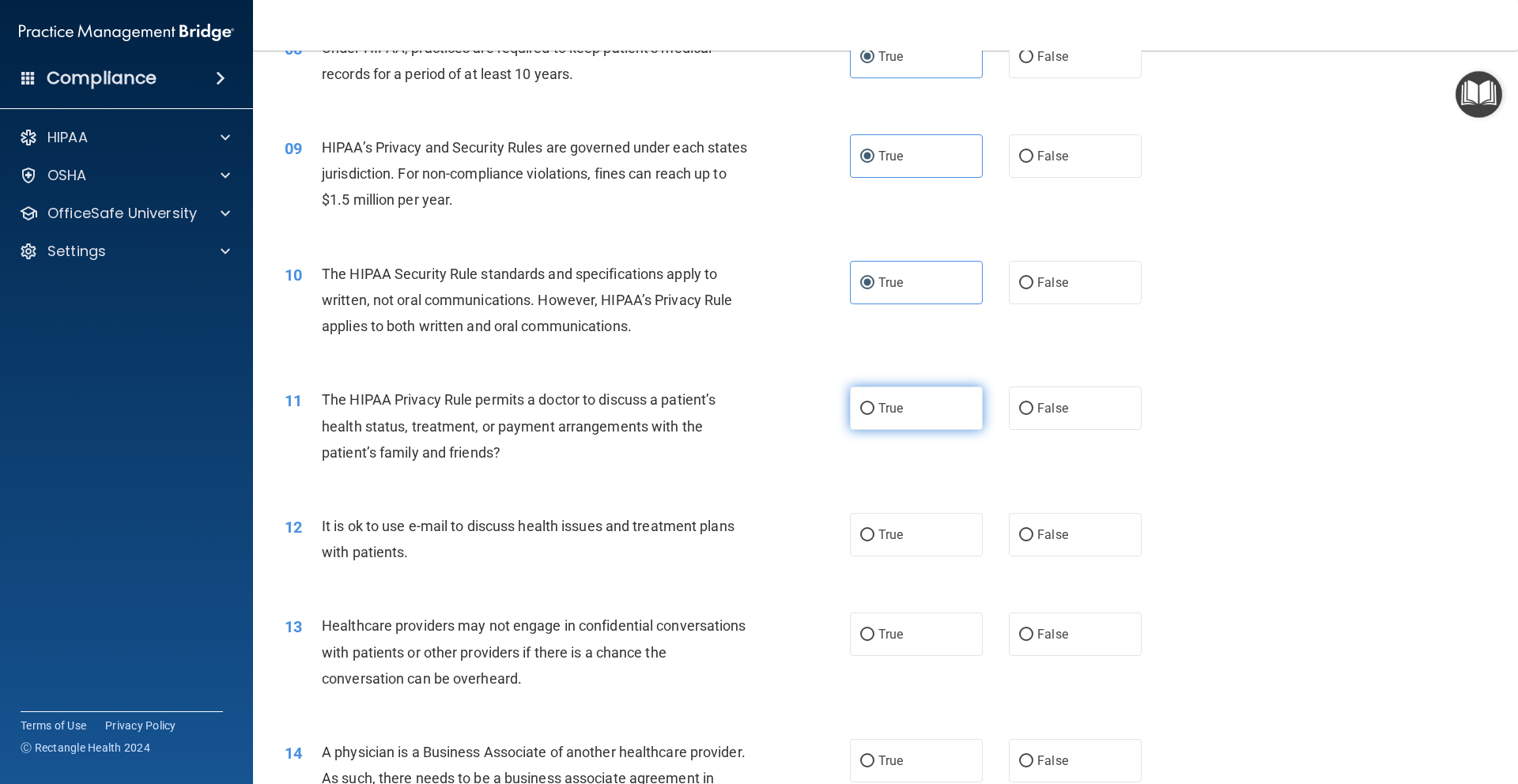
click at [897, 427] on label "True" at bounding box center [916, 408] width 133 height 43
click at [874, 414] on input "True" at bounding box center [866, 408] width 14 height 12
radio input "true"
click at [906, 536] on label "True" at bounding box center [916, 534] width 133 height 43
click at [874, 536] on input "True" at bounding box center [866, 535] width 14 height 12
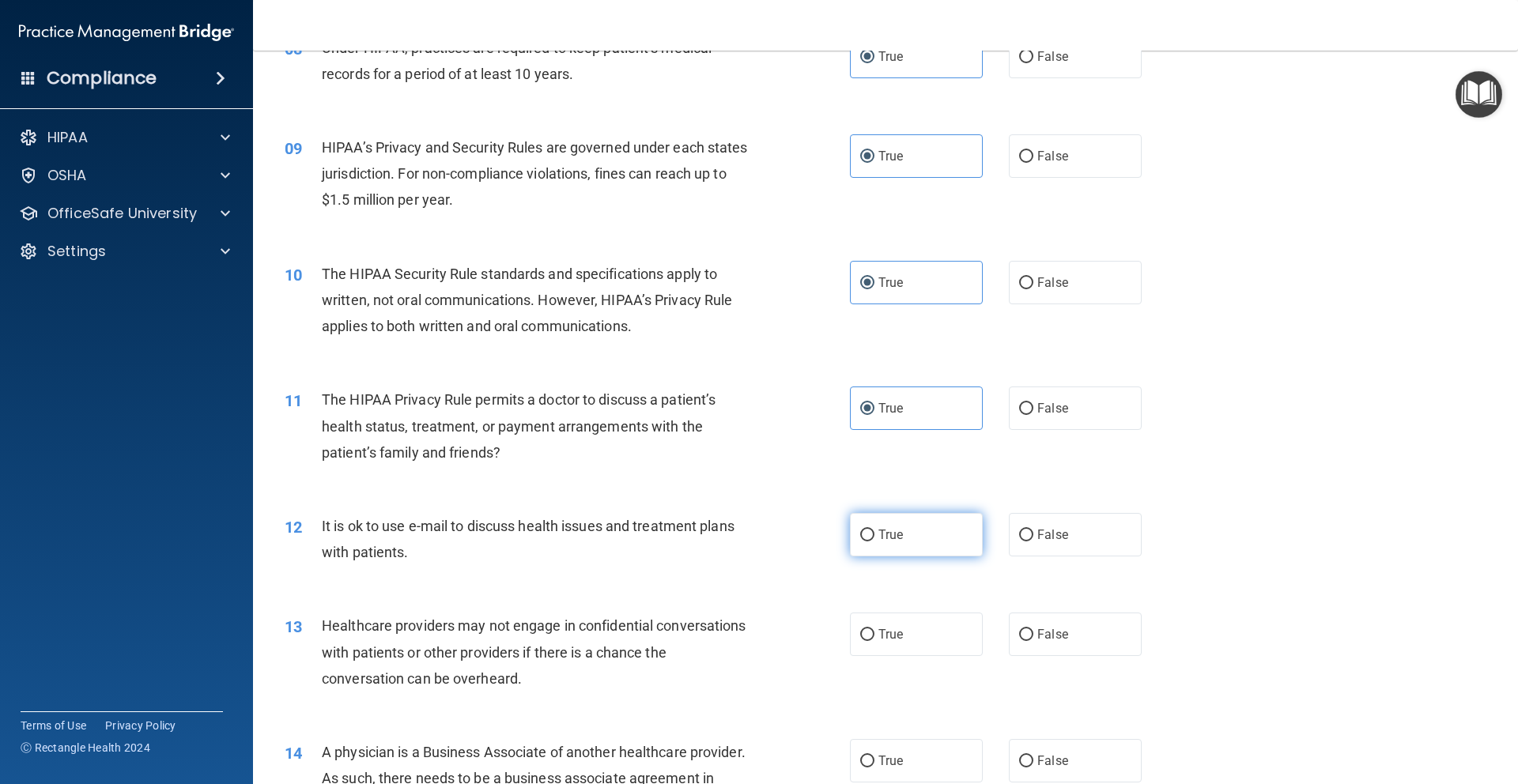
radio input "true"
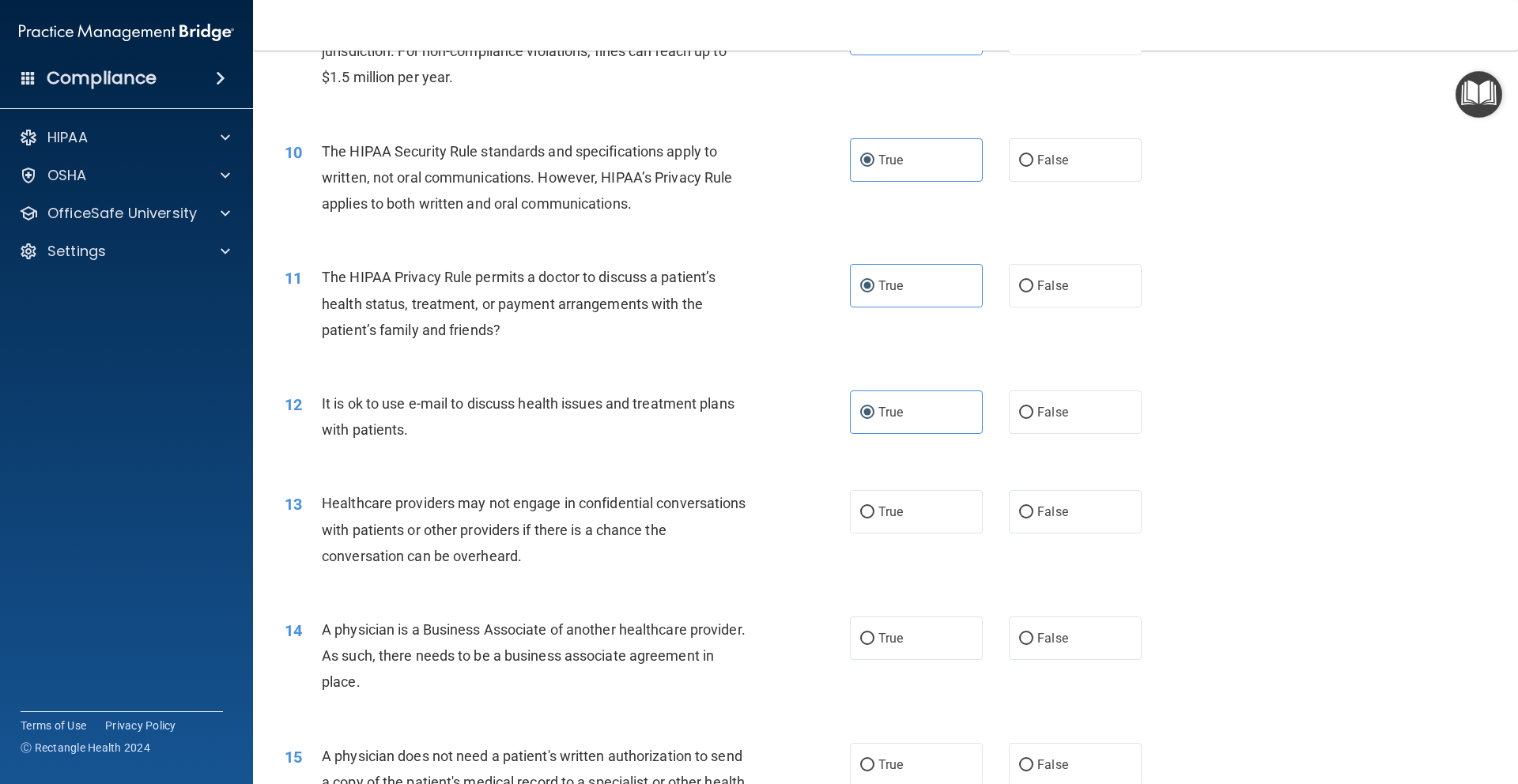
scroll to position [1129, 0]
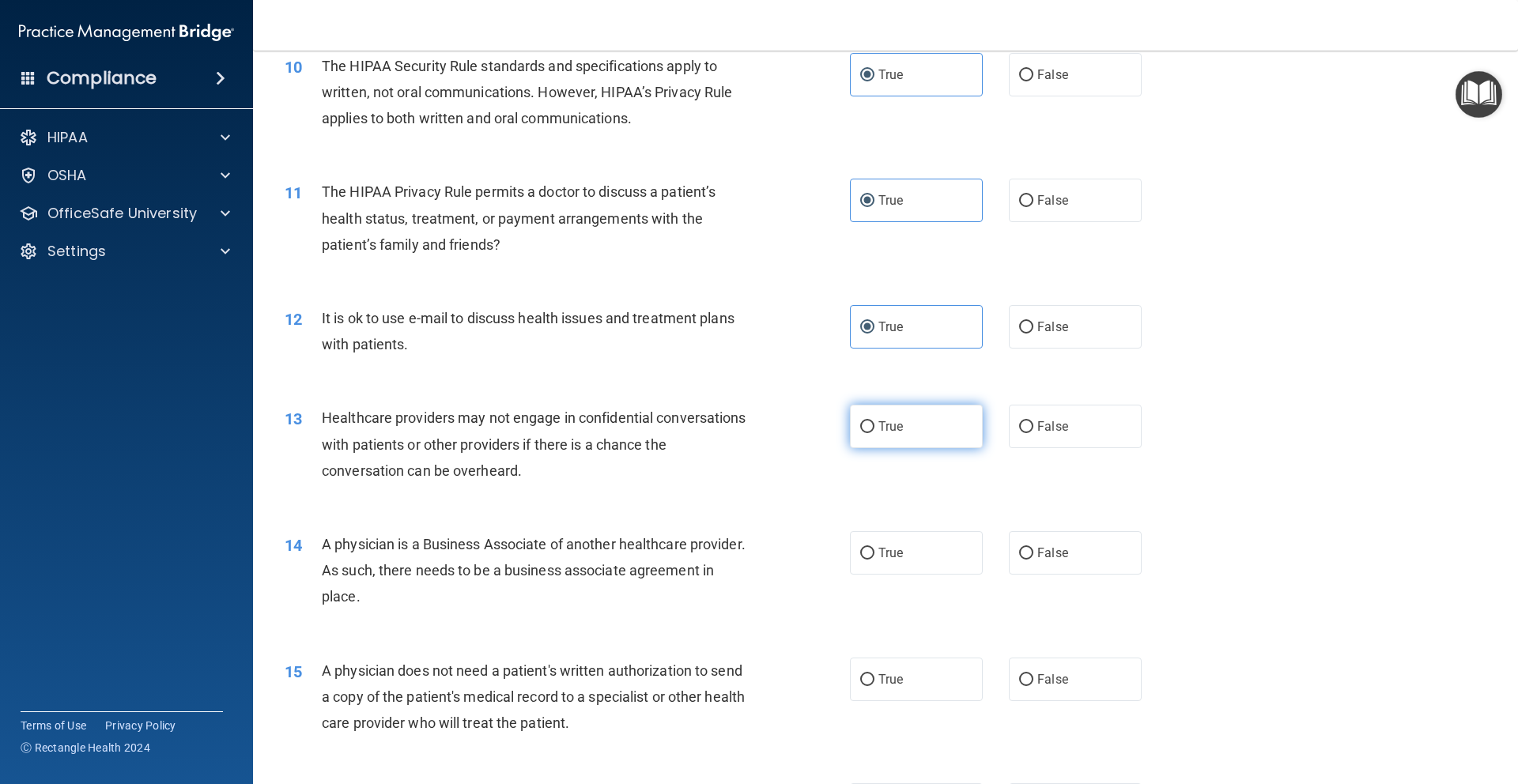
click at [905, 426] on label "True" at bounding box center [916, 425] width 133 height 43
click at [874, 426] on input "True" at bounding box center [866, 427] width 14 height 12
radio input "true"
click at [919, 557] on label "True" at bounding box center [916, 552] width 133 height 43
click at [874, 557] on input "True" at bounding box center [866, 553] width 14 height 12
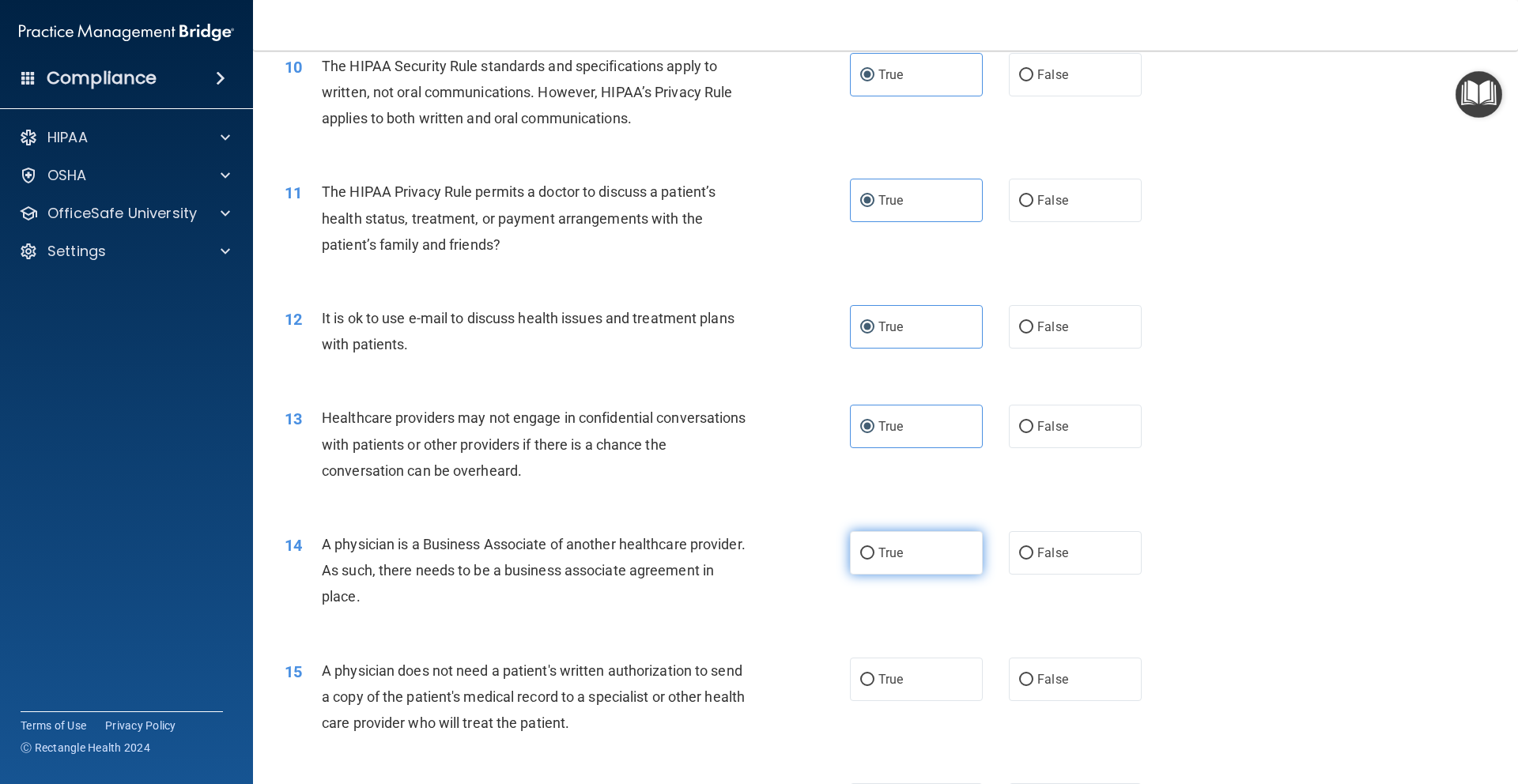
radio input "true"
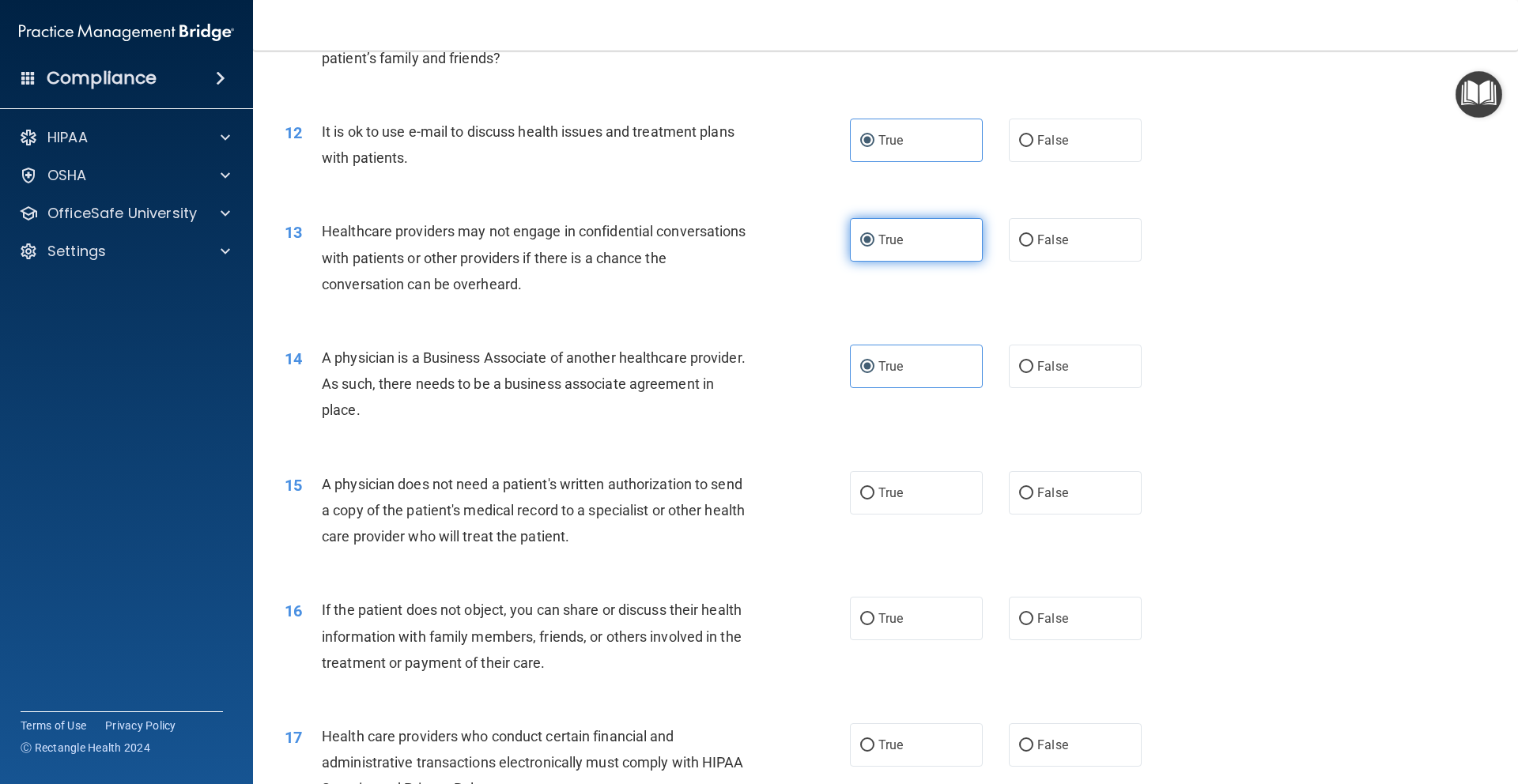
scroll to position [1277, 0]
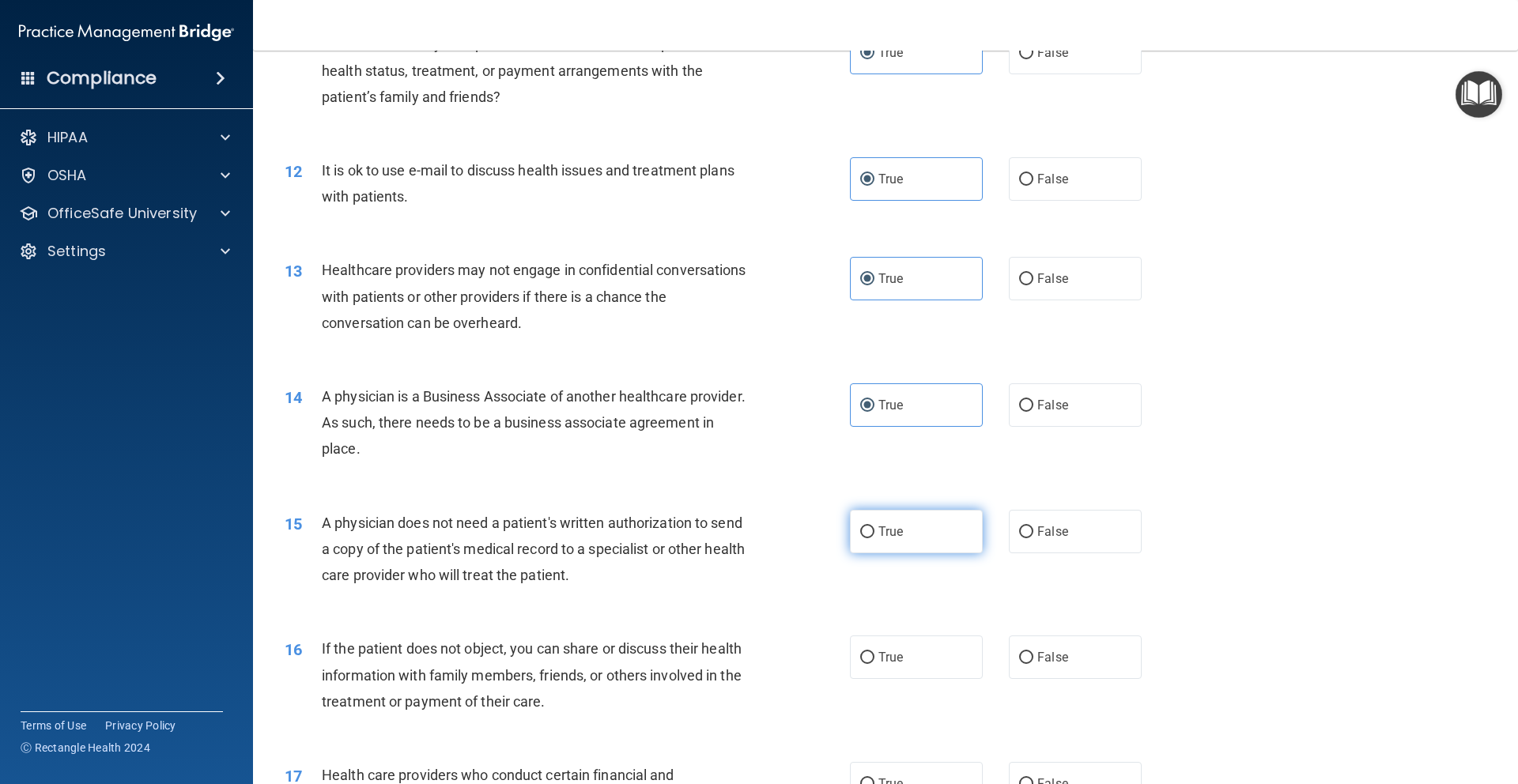
click at [897, 536] on label "True" at bounding box center [916, 531] width 133 height 43
click at [874, 536] on input "True" at bounding box center [866, 532] width 14 height 12
radio input "true"
click at [899, 643] on label "True" at bounding box center [916, 656] width 133 height 43
click at [874, 652] on input "True" at bounding box center [866, 658] width 14 height 12
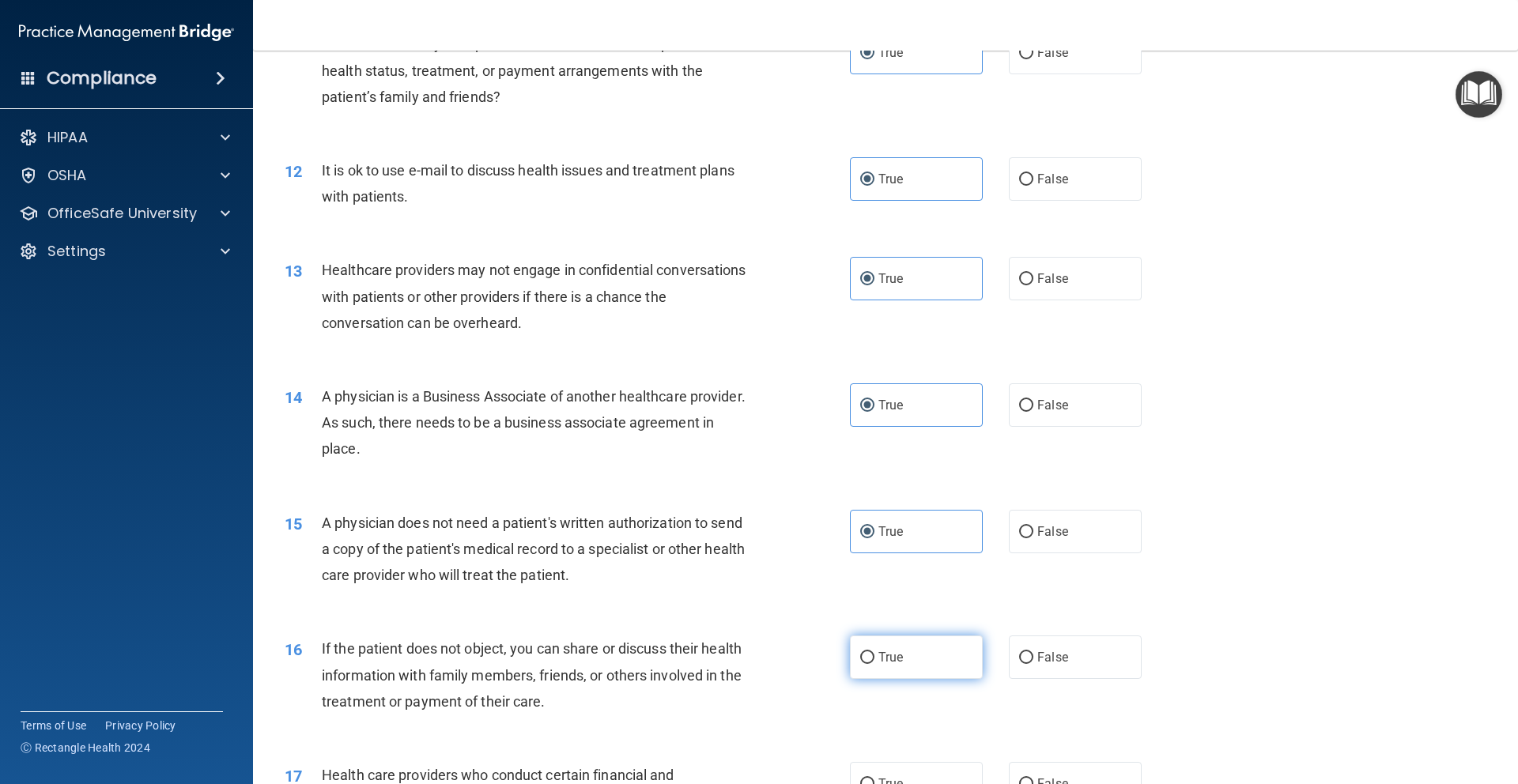
radio input "true"
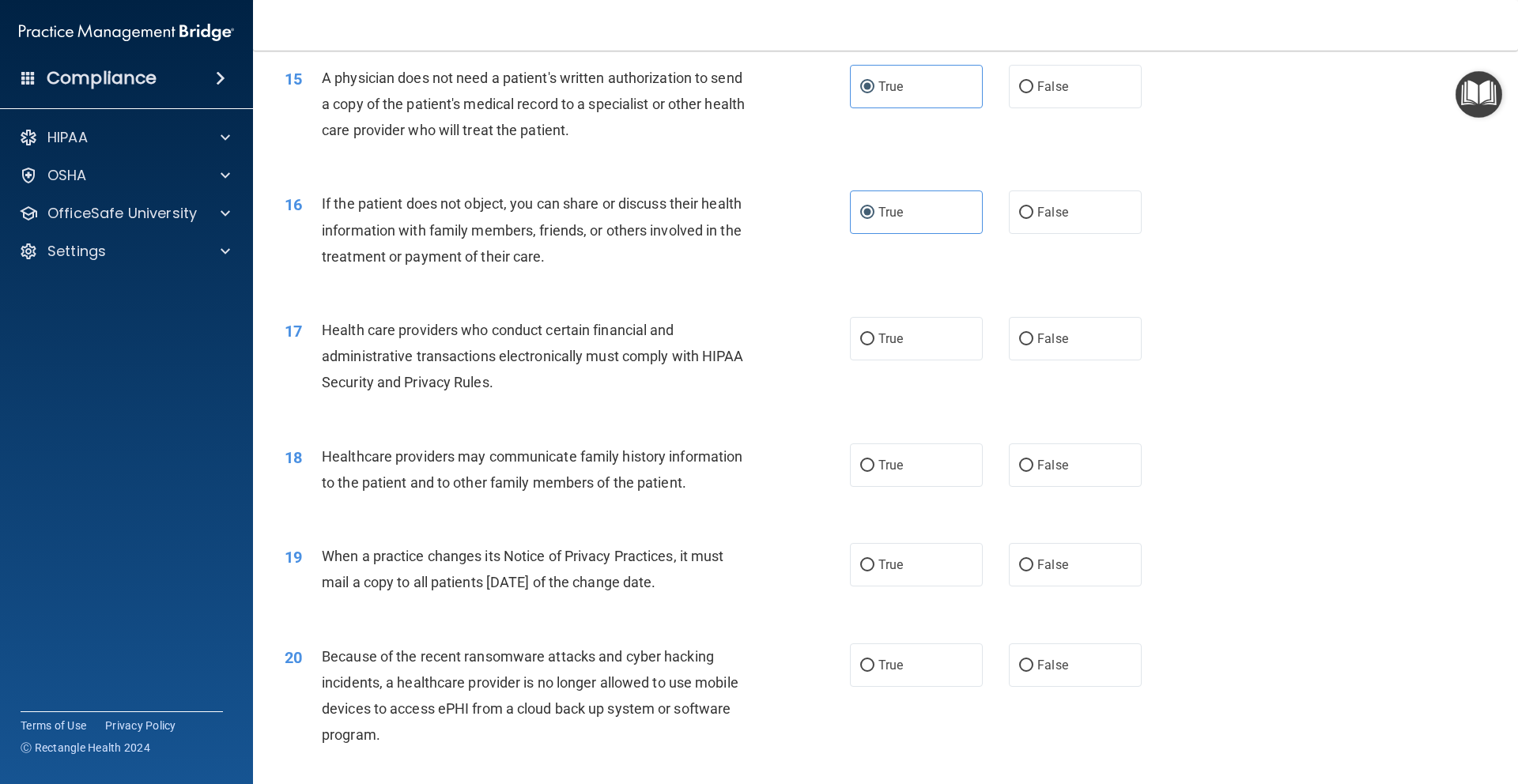
scroll to position [1850, 0]
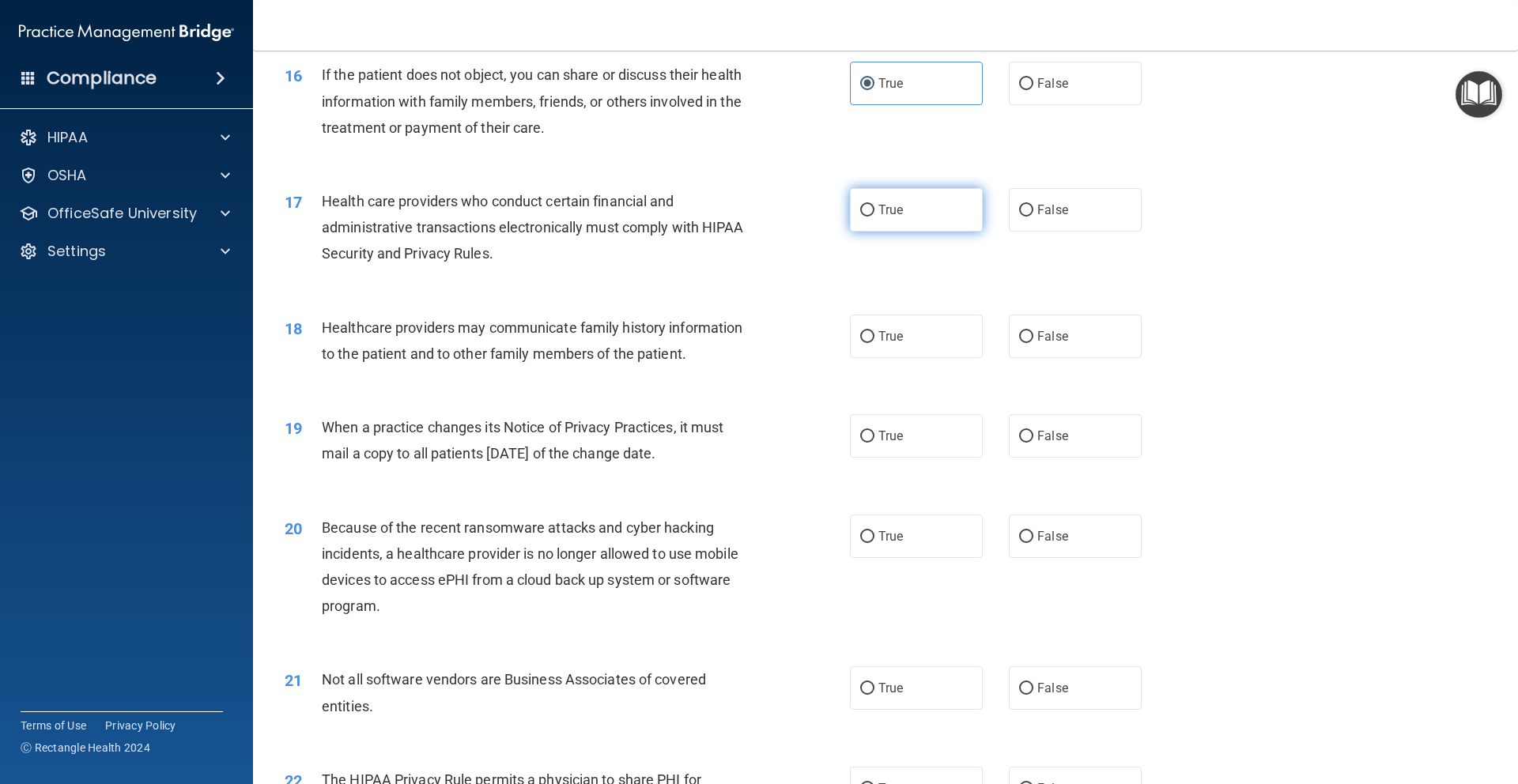
click at [913, 211] on label "True" at bounding box center [916, 209] width 133 height 43
click at [874, 211] on input "True" at bounding box center [866, 211] width 14 height 12
radio input "true"
click at [918, 338] on label "True" at bounding box center [916, 336] width 133 height 43
click at [874, 338] on input "True" at bounding box center [866, 337] width 14 height 12
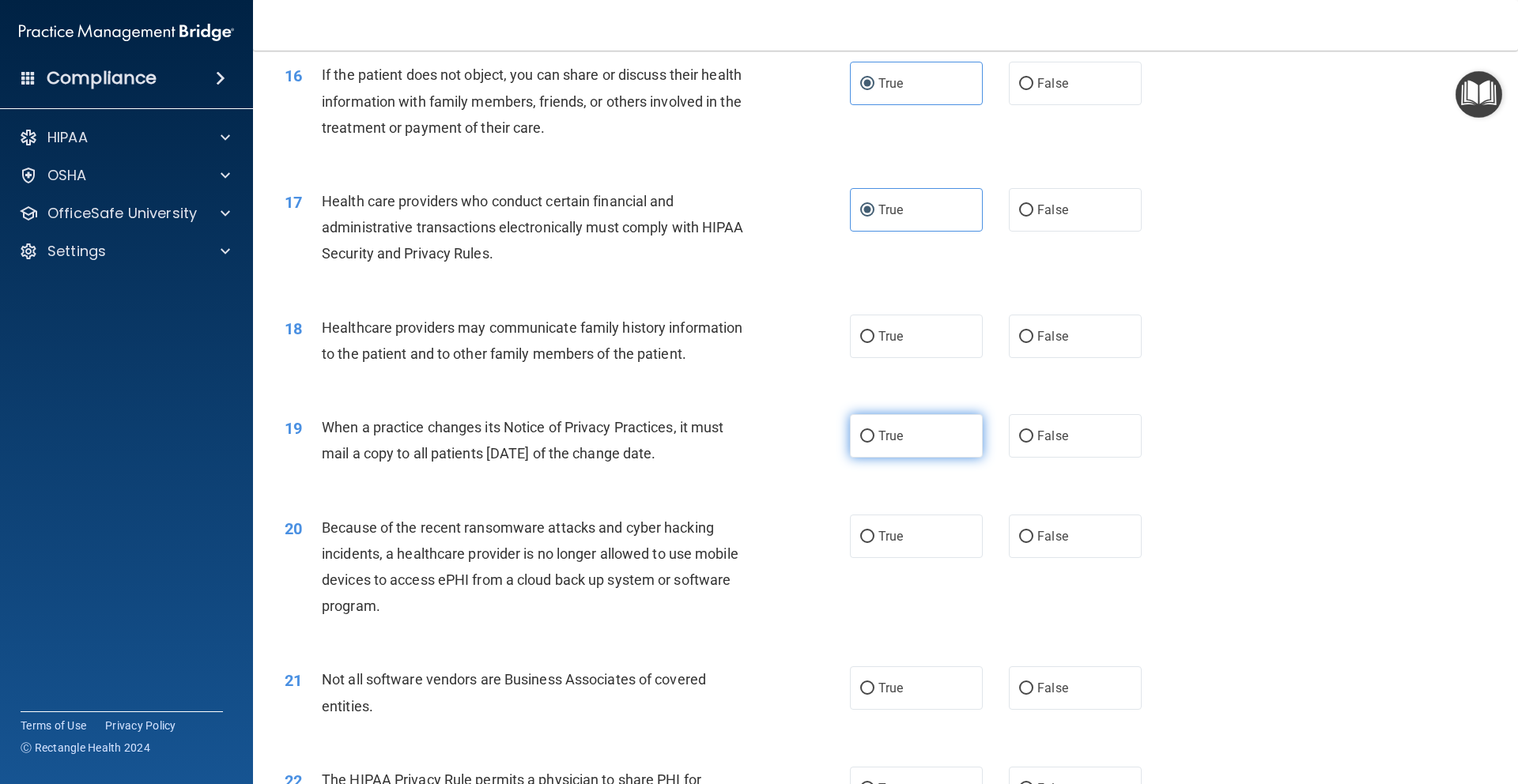
radio input "true"
drag, startPoint x: 920, startPoint y: 445, endPoint x: 917, endPoint y: 495, distance: 50.1
click at [920, 444] on label "True" at bounding box center [916, 436] width 133 height 43
click at [874, 442] on input "True" at bounding box center [866, 436] width 14 height 12
radio input "true"
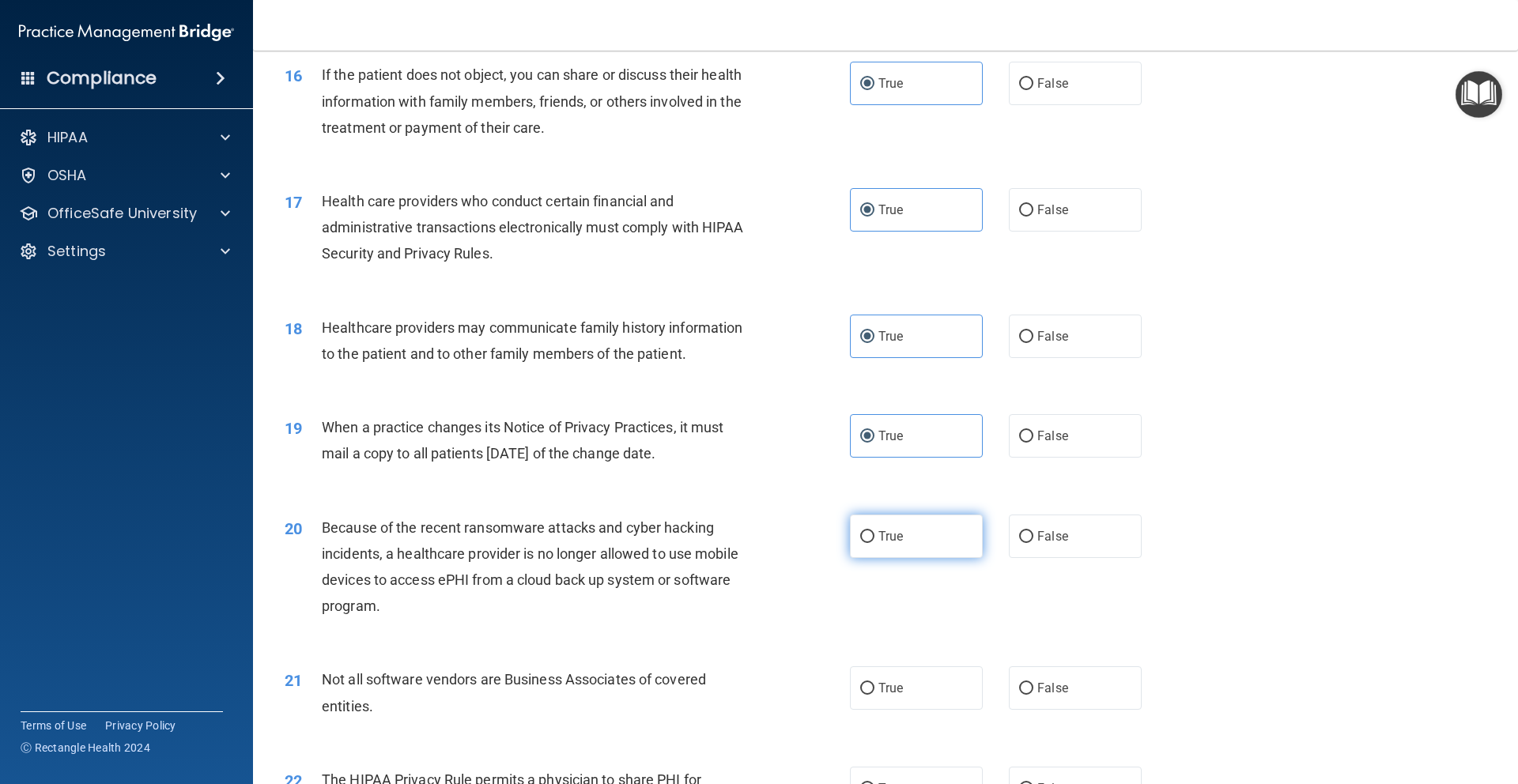
click at [902, 545] on label "True" at bounding box center [916, 535] width 133 height 43
click at [874, 543] on input "True" at bounding box center [866, 537] width 14 height 12
radio input "true"
click at [931, 701] on label "True" at bounding box center [916, 688] width 133 height 43
click at [874, 694] on input "True" at bounding box center [866, 688] width 14 height 12
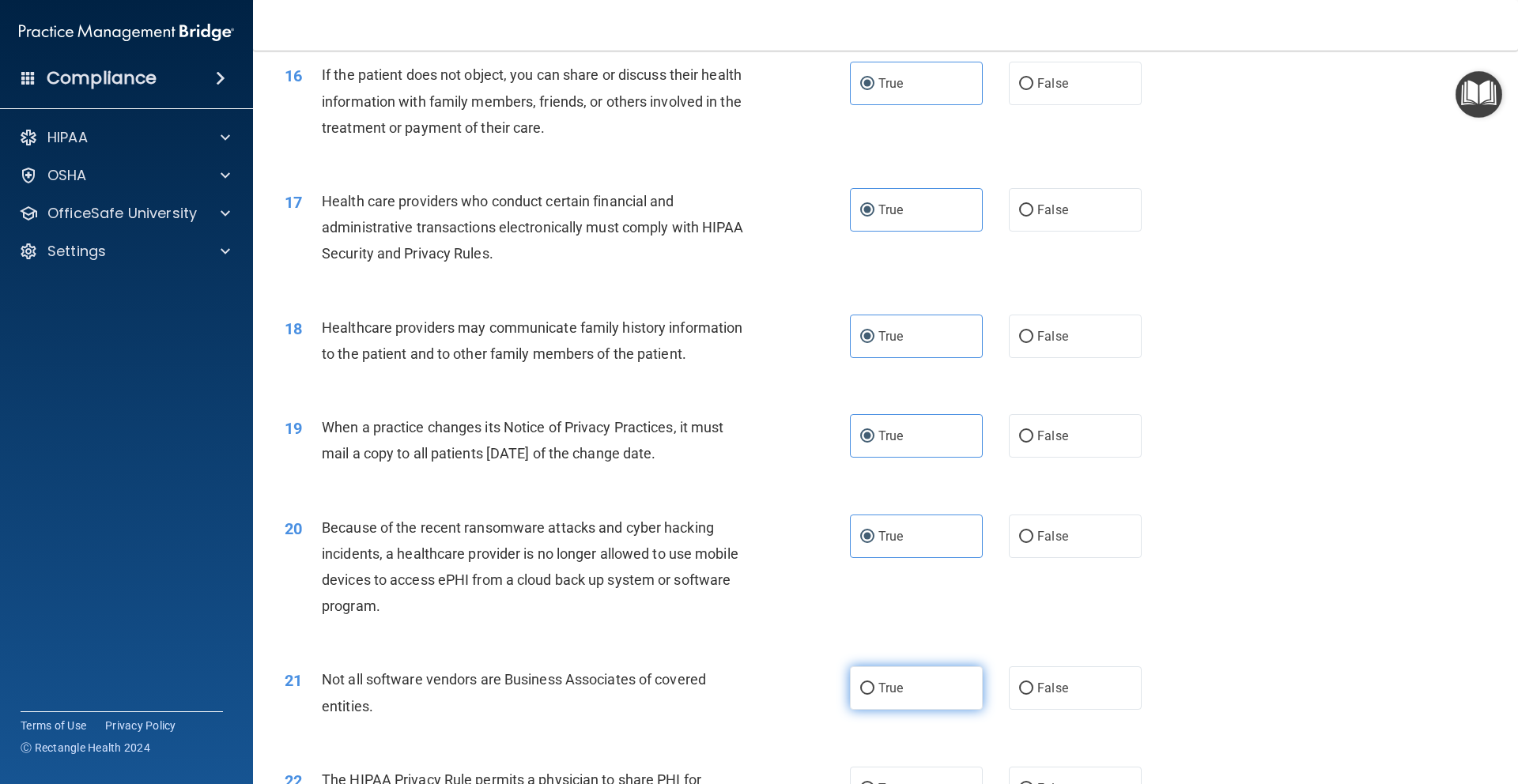
radio input "true"
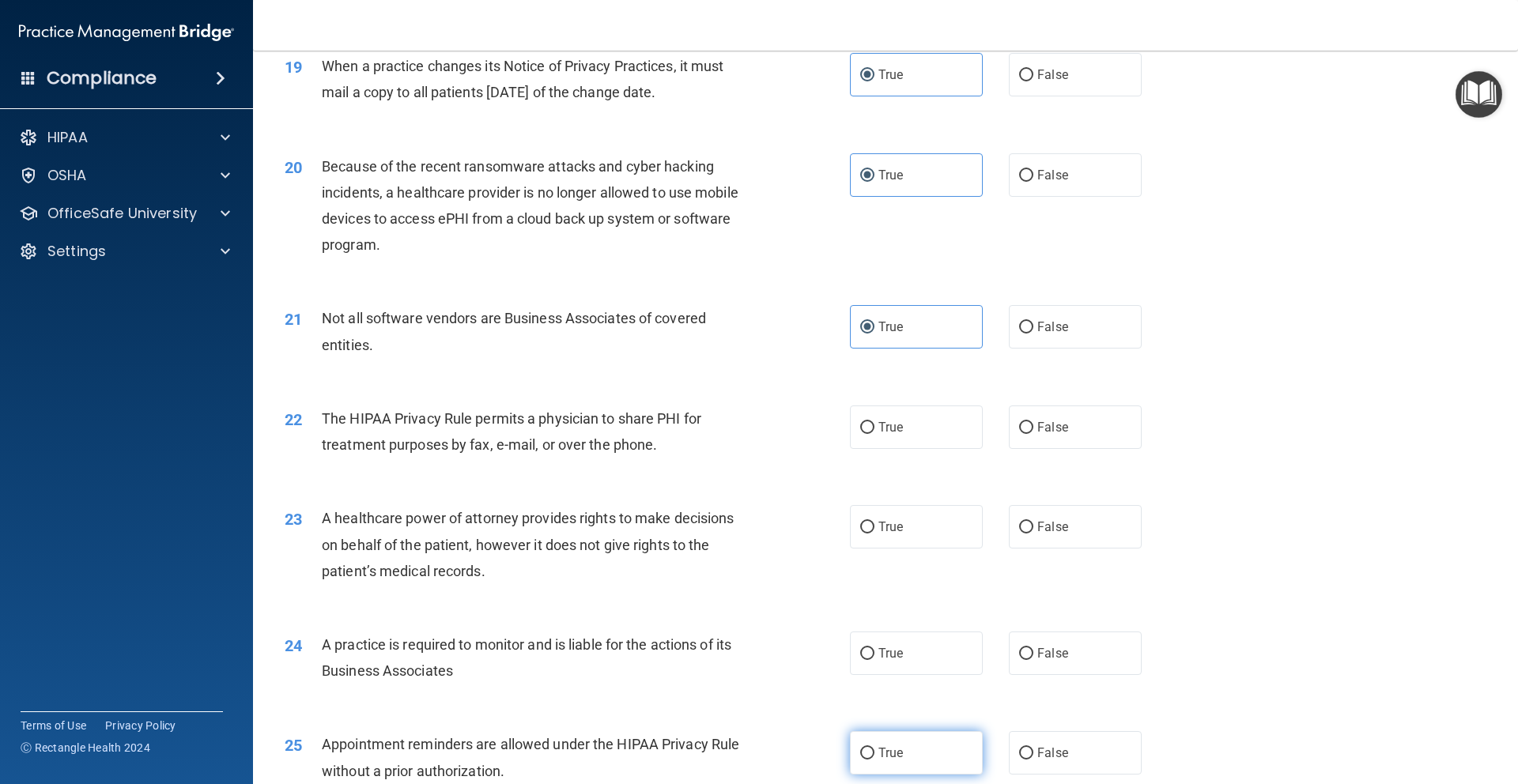
scroll to position [2311, 0]
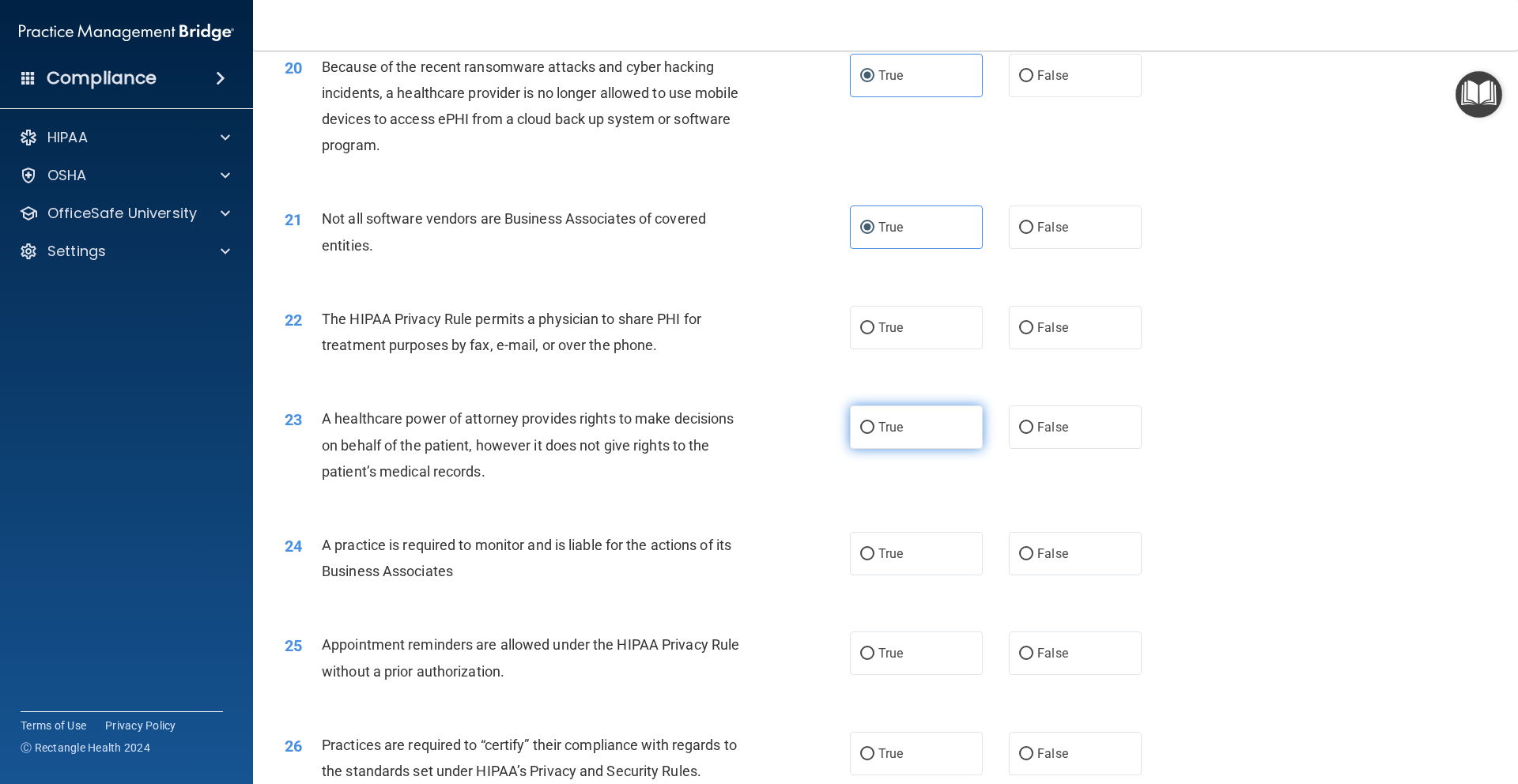
drag, startPoint x: 899, startPoint y: 321, endPoint x: 909, endPoint y: 447, distance: 126.4
click at [899, 322] on label "True" at bounding box center [916, 327] width 133 height 43
click at [874, 322] on input "True" at bounding box center [866, 328] width 14 height 12
radio input "true"
click at [911, 440] on label "True" at bounding box center [916, 426] width 133 height 43
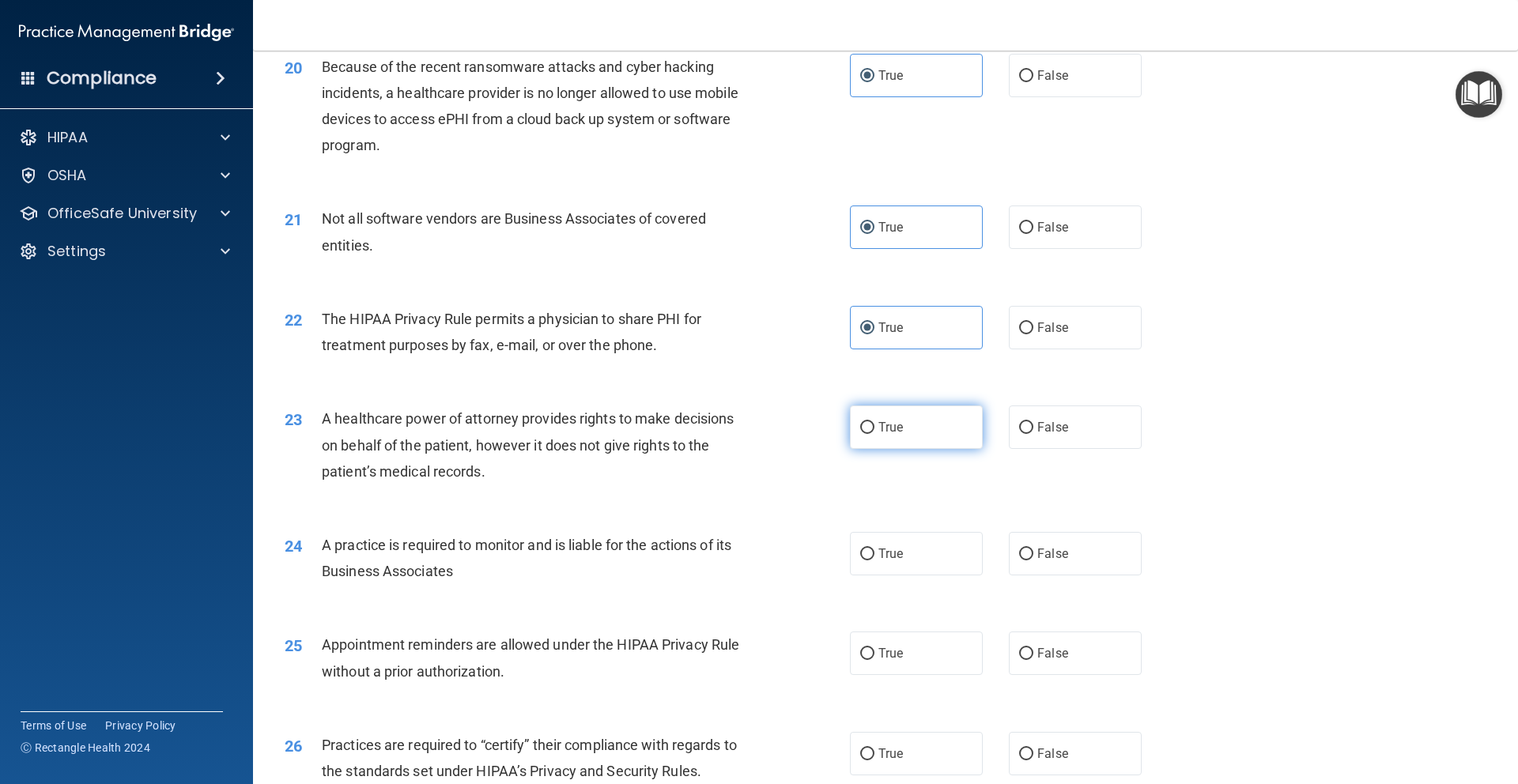
click at [874, 434] on input "True" at bounding box center [866, 428] width 14 height 12
radio input "true"
click at [913, 560] on label "True" at bounding box center [916, 553] width 133 height 43
click at [874, 560] on input "True" at bounding box center [866, 554] width 14 height 12
radio input "true"
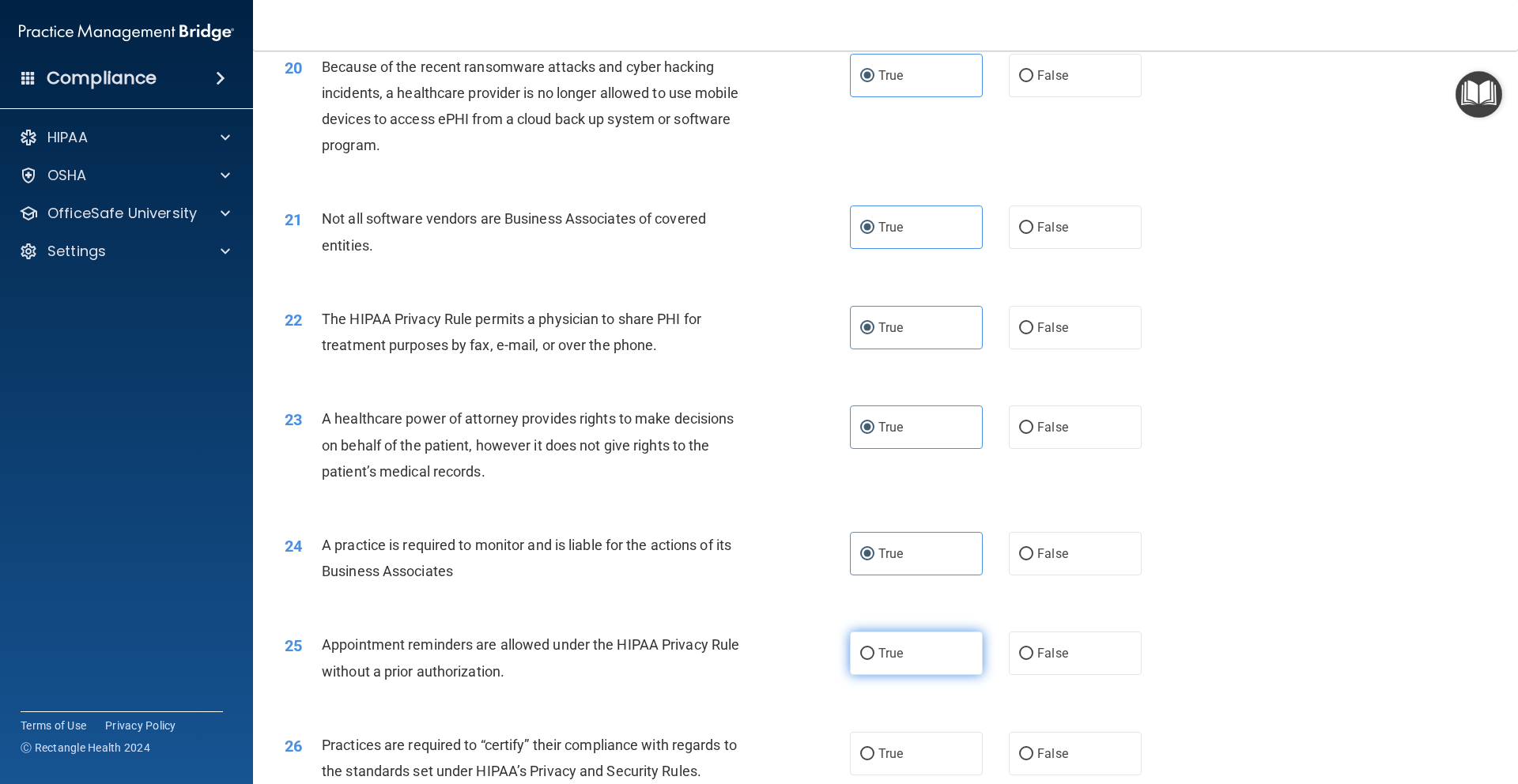
drag, startPoint x: 899, startPoint y: 660, endPoint x: 911, endPoint y: 650, distance: 15.6
click at [899, 659] on label "True" at bounding box center [916, 652] width 133 height 43
click at [874, 659] on input "True" at bounding box center [866, 654] width 14 height 12
radio input "true"
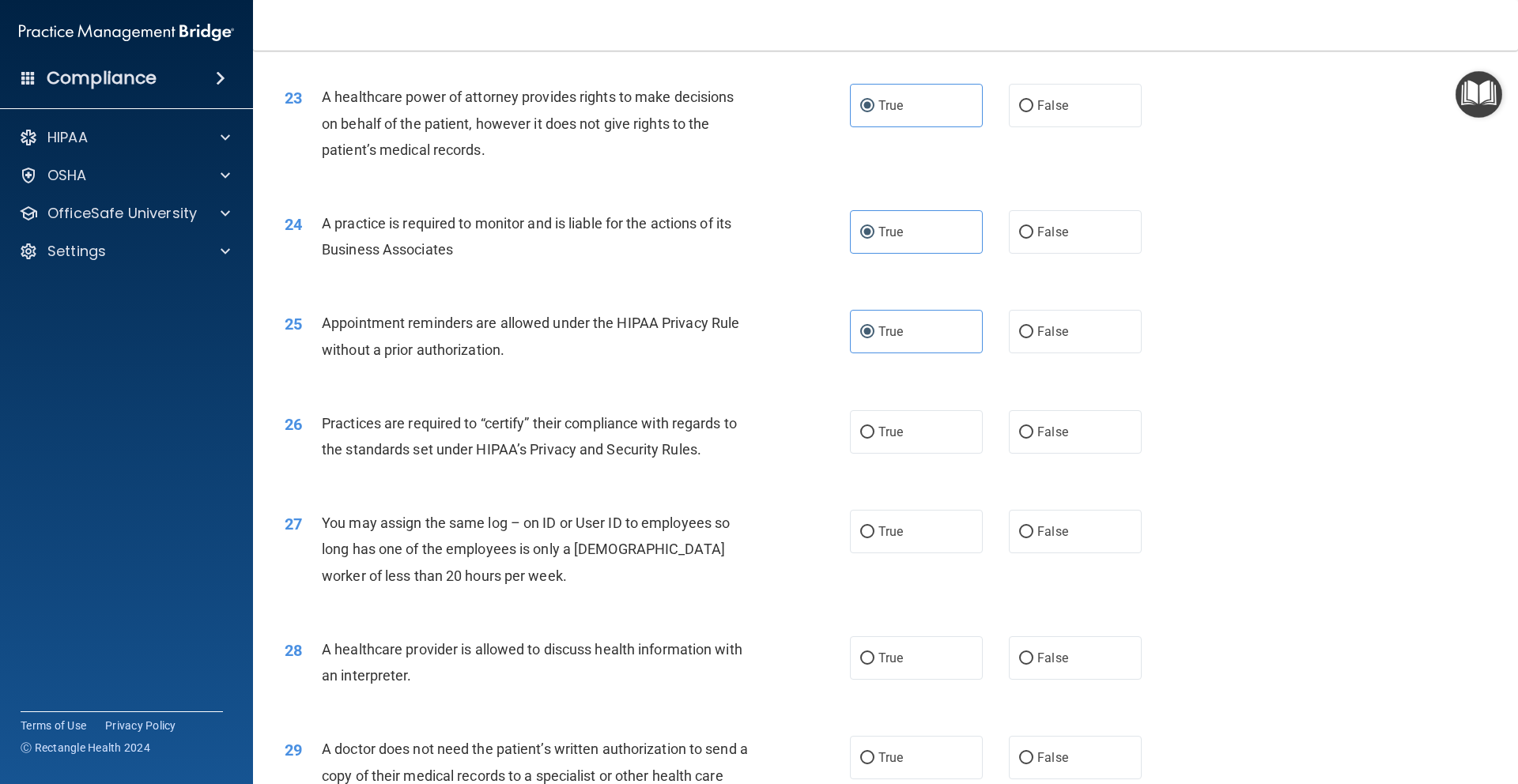
scroll to position [2744, 0]
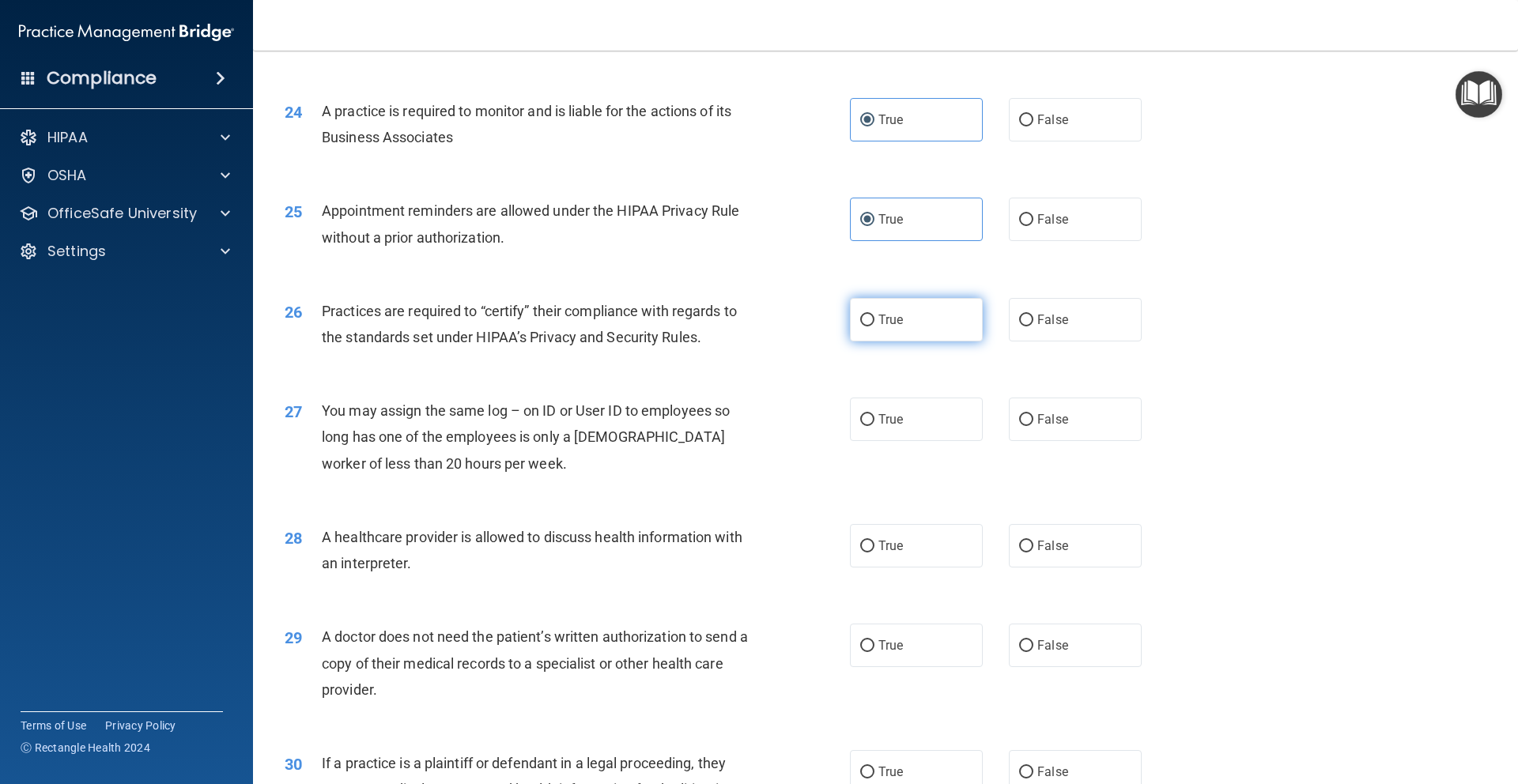
click at [883, 318] on span "True" at bounding box center [890, 320] width 25 height 15
click at [874, 318] on input "True" at bounding box center [866, 321] width 14 height 12
radio input "true"
click at [883, 421] on span "True" at bounding box center [890, 419] width 25 height 15
click at [874, 421] on input "True" at bounding box center [866, 420] width 14 height 12
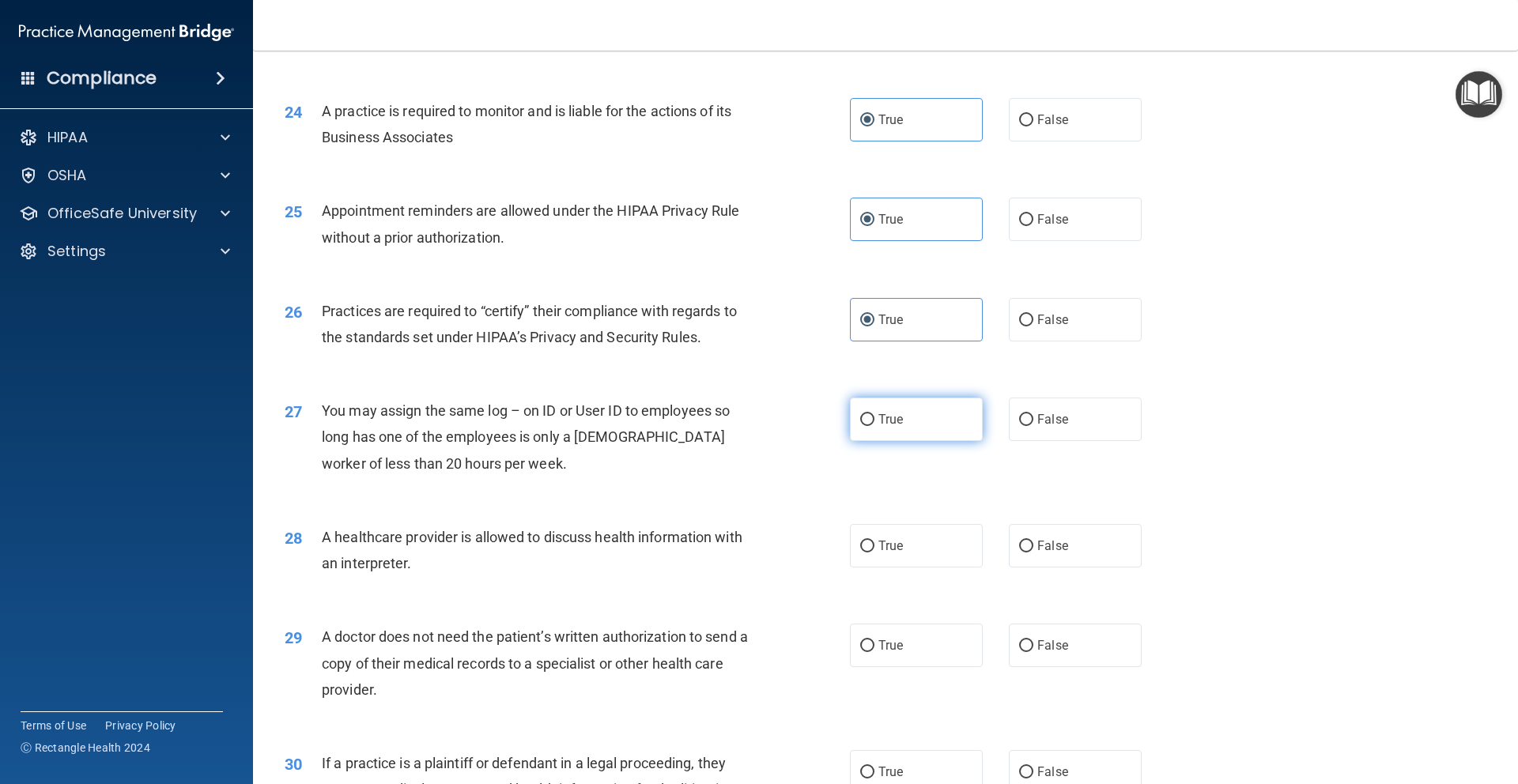
radio input "true"
click at [883, 534] on label "True" at bounding box center [916, 545] width 133 height 43
click at [874, 540] on input "True" at bounding box center [866, 546] width 14 height 12
radio input "true"
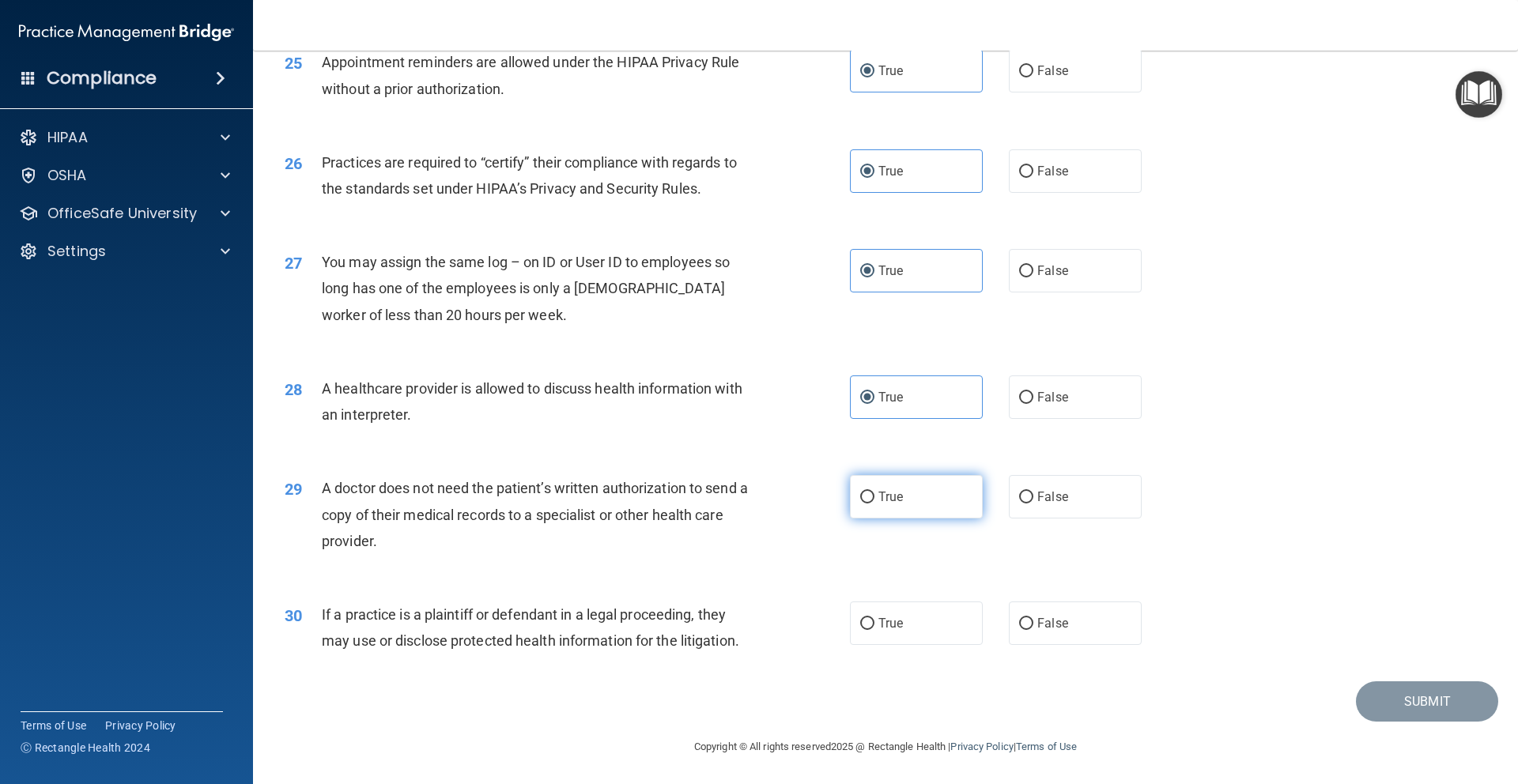
scroll to position [2894, 0]
drag, startPoint x: 895, startPoint y: 496, endPoint x: 896, endPoint y: 554, distance: 58.0
click at [895, 496] on span "True" at bounding box center [890, 496] width 25 height 15
click at [874, 496] on input "True" at bounding box center [866, 496] width 14 height 12
radio input "true"
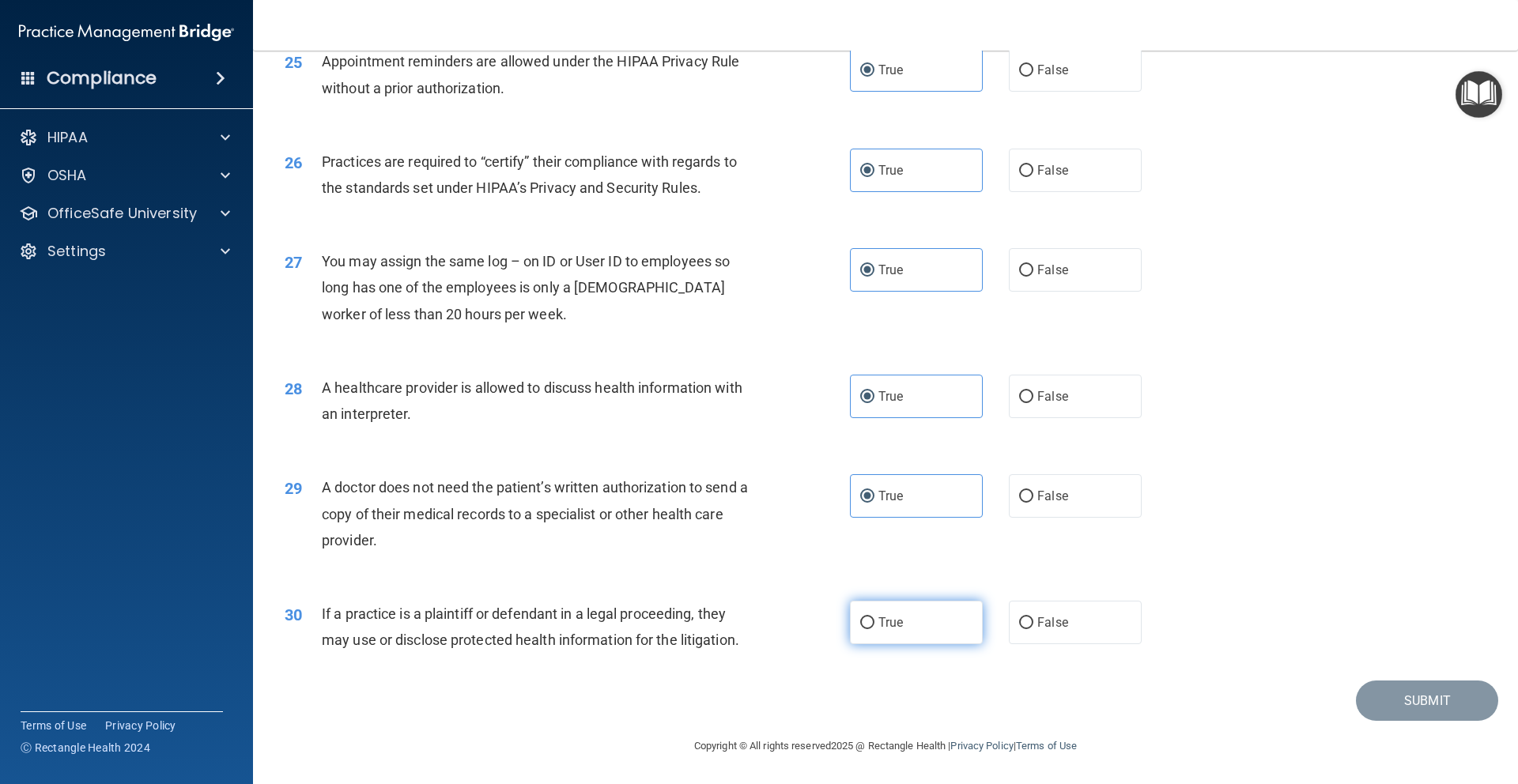
drag, startPoint x: 906, startPoint y: 628, endPoint x: 944, endPoint y: 638, distance: 39.3
click at [906, 628] on label "True" at bounding box center [916, 622] width 133 height 43
click at [874, 628] on input "True" at bounding box center [866, 623] width 14 height 12
radio input "true"
click at [1400, 694] on button "Submit" at bounding box center [1427, 700] width 142 height 41
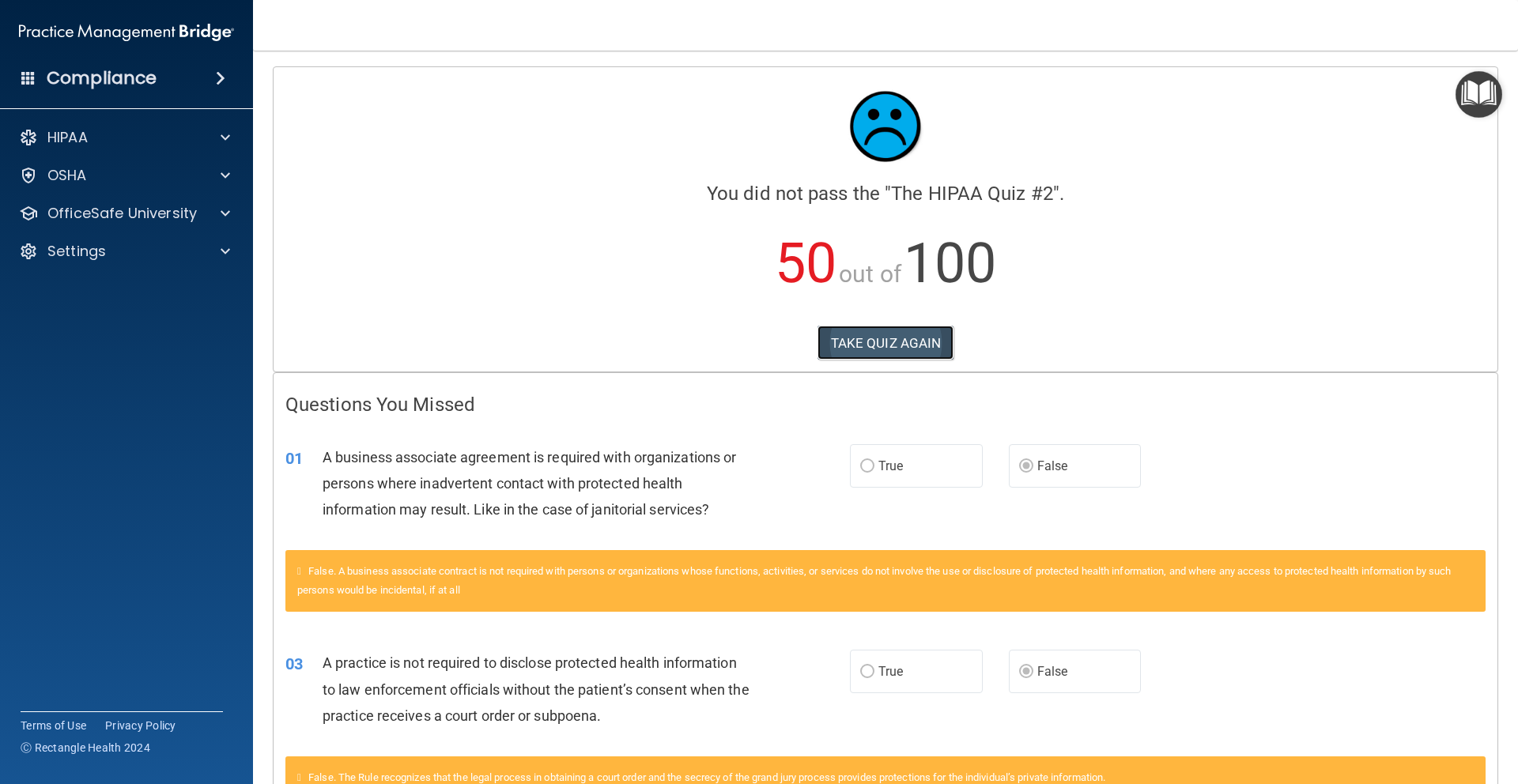
click at [872, 334] on button "TAKE QUIZ AGAIN" at bounding box center [886, 343] width 137 height 35
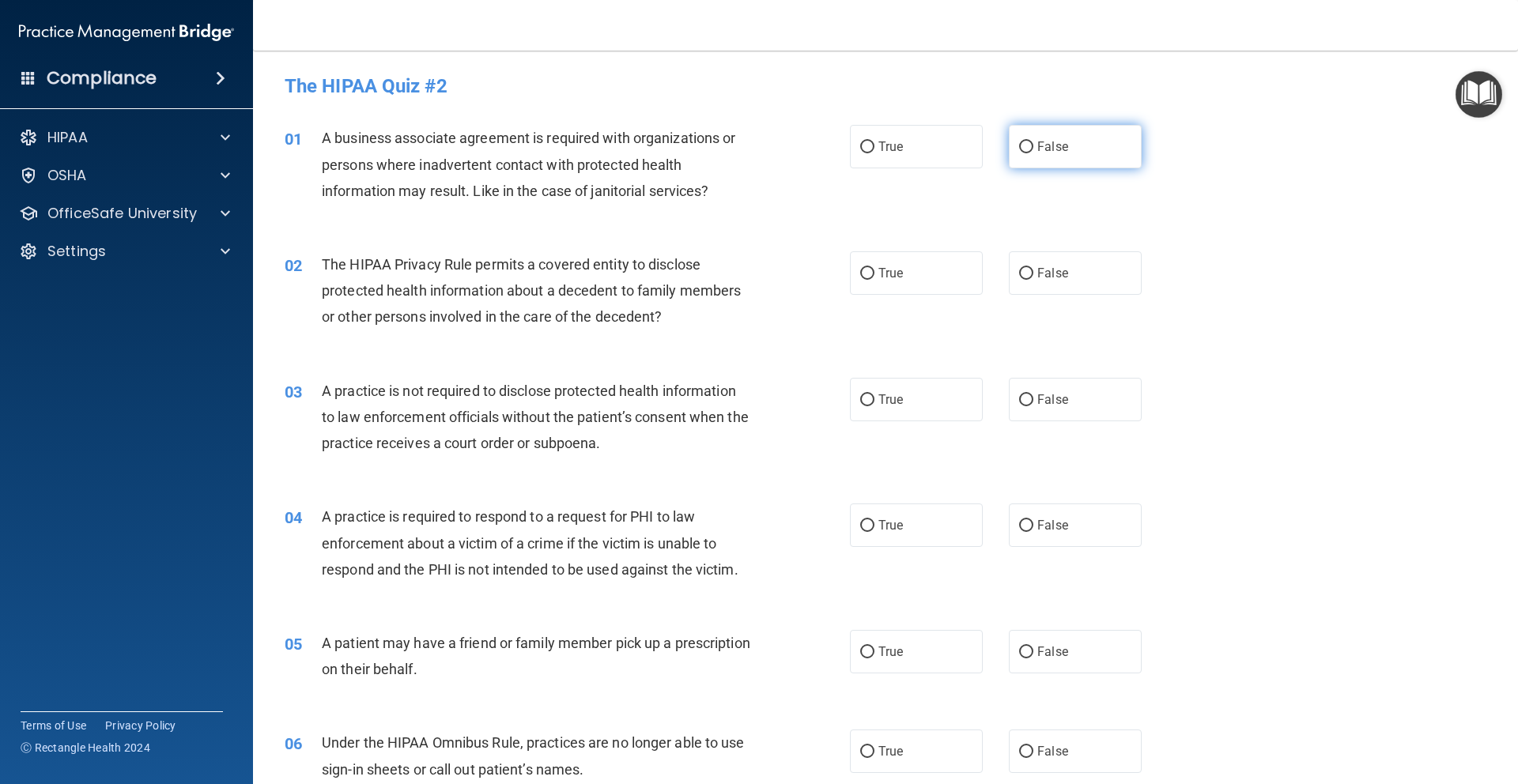
click at [1019, 146] on input "False" at bounding box center [1026, 147] width 14 height 12
radio input "true"
click at [870, 271] on label "True" at bounding box center [916, 272] width 133 height 43
click at [870, 271] on input "True" at bounding box center [866, 274] width 14 height 12
radio input "true"
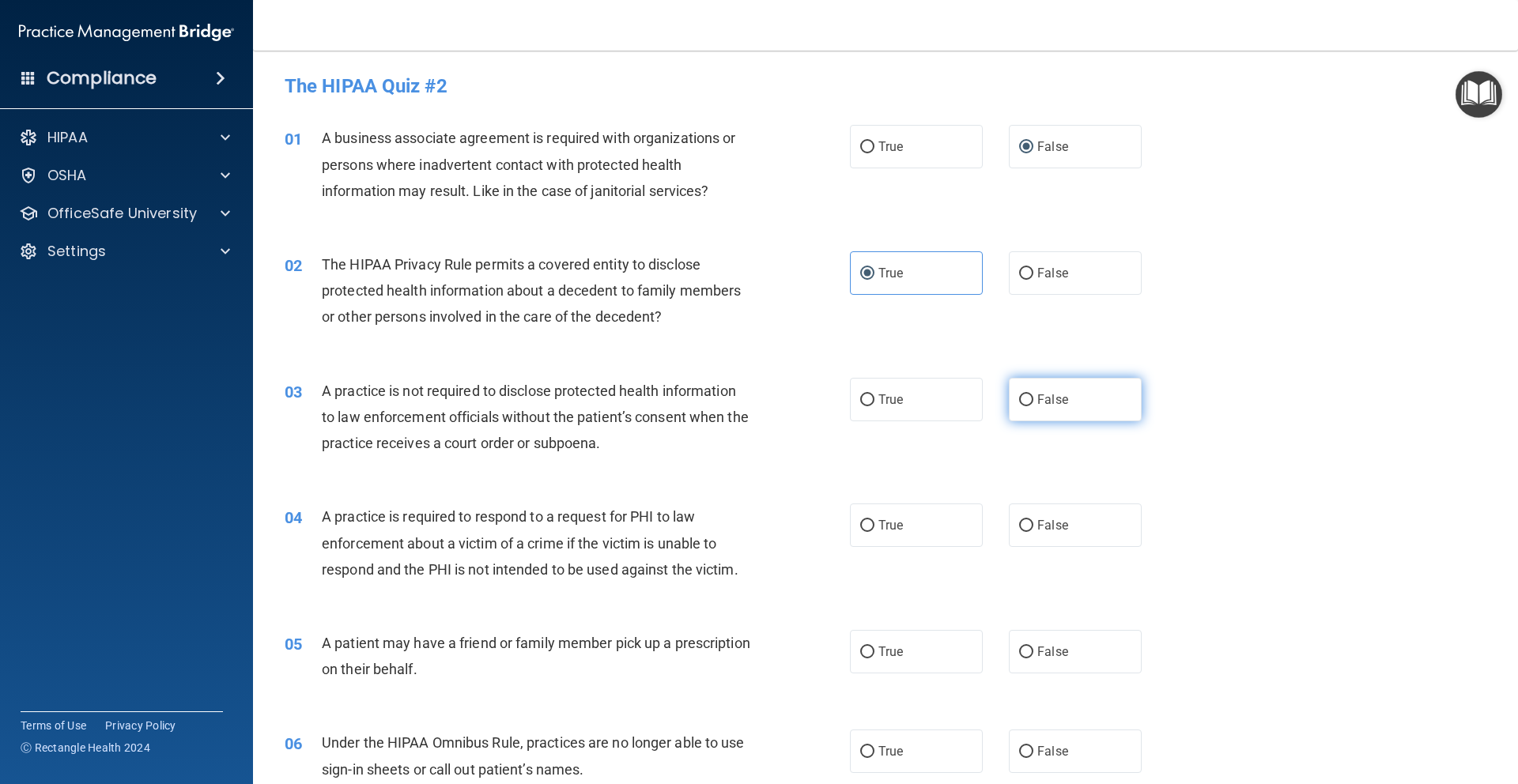
click at [1013, 406] on label "False" at bounding box center [1075, 399] width 133 height 43
click at [1019, 406] on input "False" at bounding box center [1026, 400] width 14 height 12
radio input "true"
click at [905, 540] on label "True" at bounding box center [916, 524] width 133 height 43
click at [874, 532] on input "True" at bounding box center [866, 526] width 14 height 12
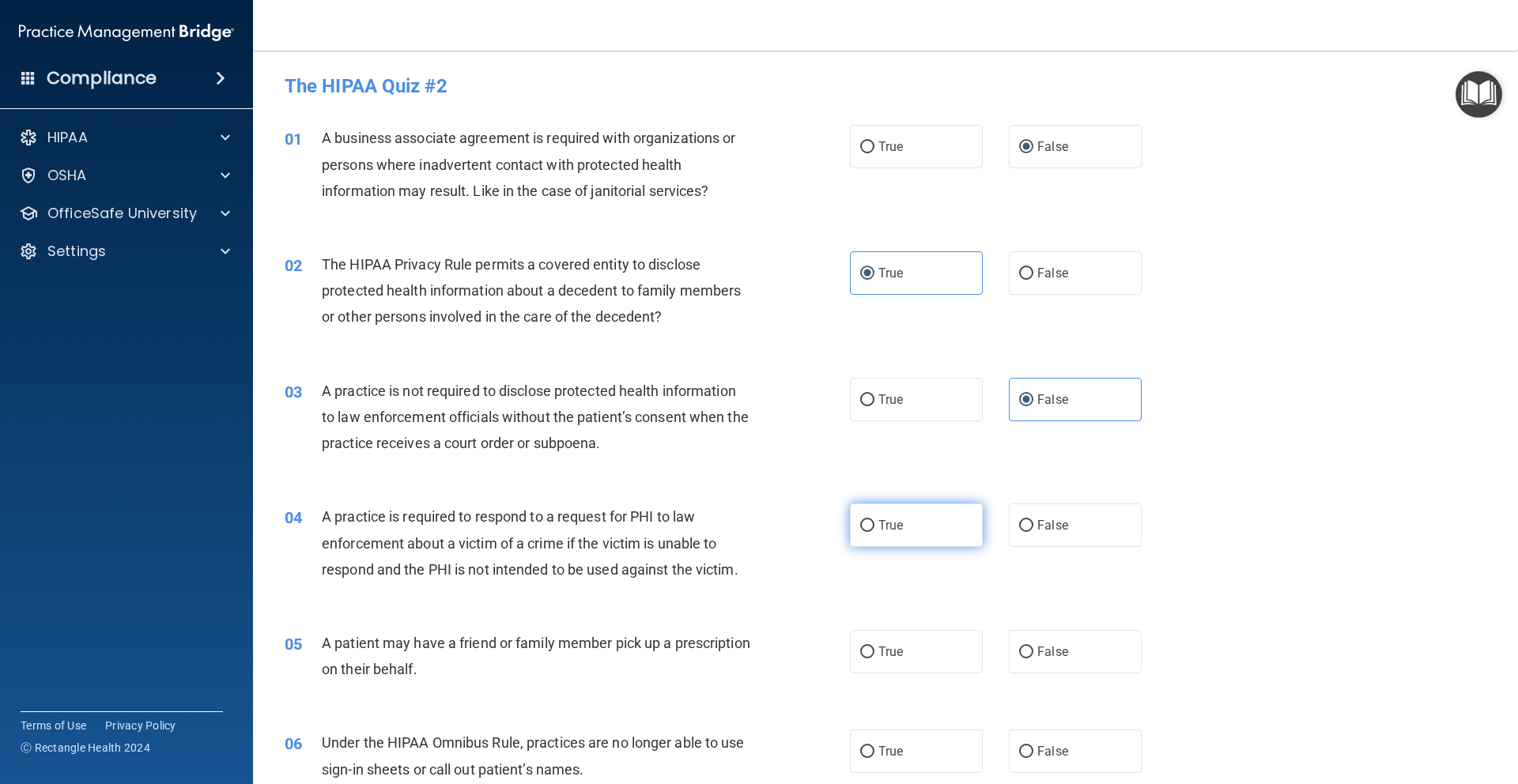
radio input "true"
click at [894, 650] on span "True" at bounding box center [890, 651] width 25 height 15
click at [874, 650] on input "True" at bounding box center [866, 652] width 14 height 12
radio input "true"
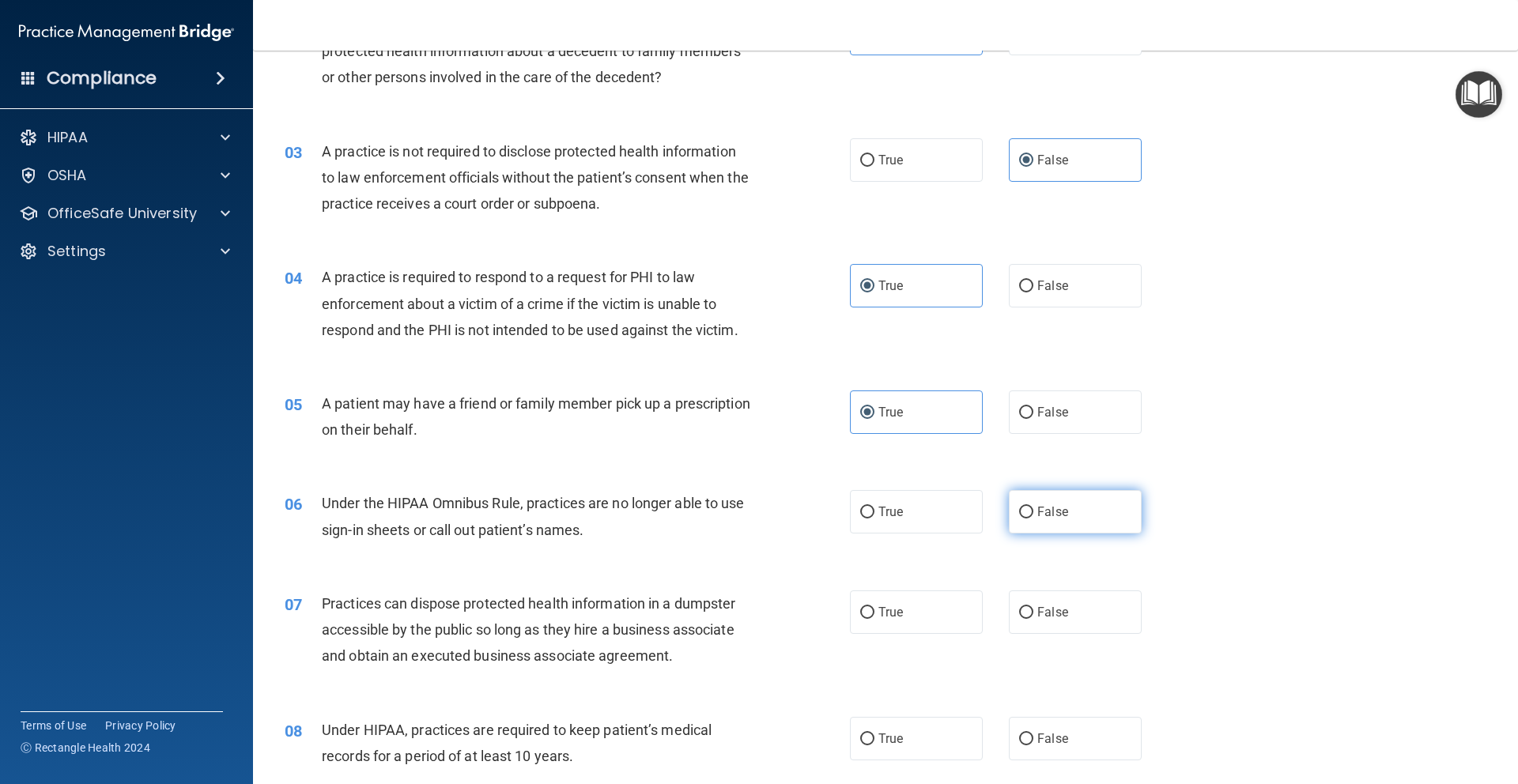
click at [1039, 519] on label "False" at bounding box center [1075, 511] width 133 height 43
click at [1033, 518] on input "False" at bounding box center [1026, 513] width 14 height 12
radio input "true"
click at [1037, 611] on span "False" at bounding box center [1053, 612] width 30 height 15
click at [1033, 611] on input "False" at bounding box center [1026, 612] width 14 height 12
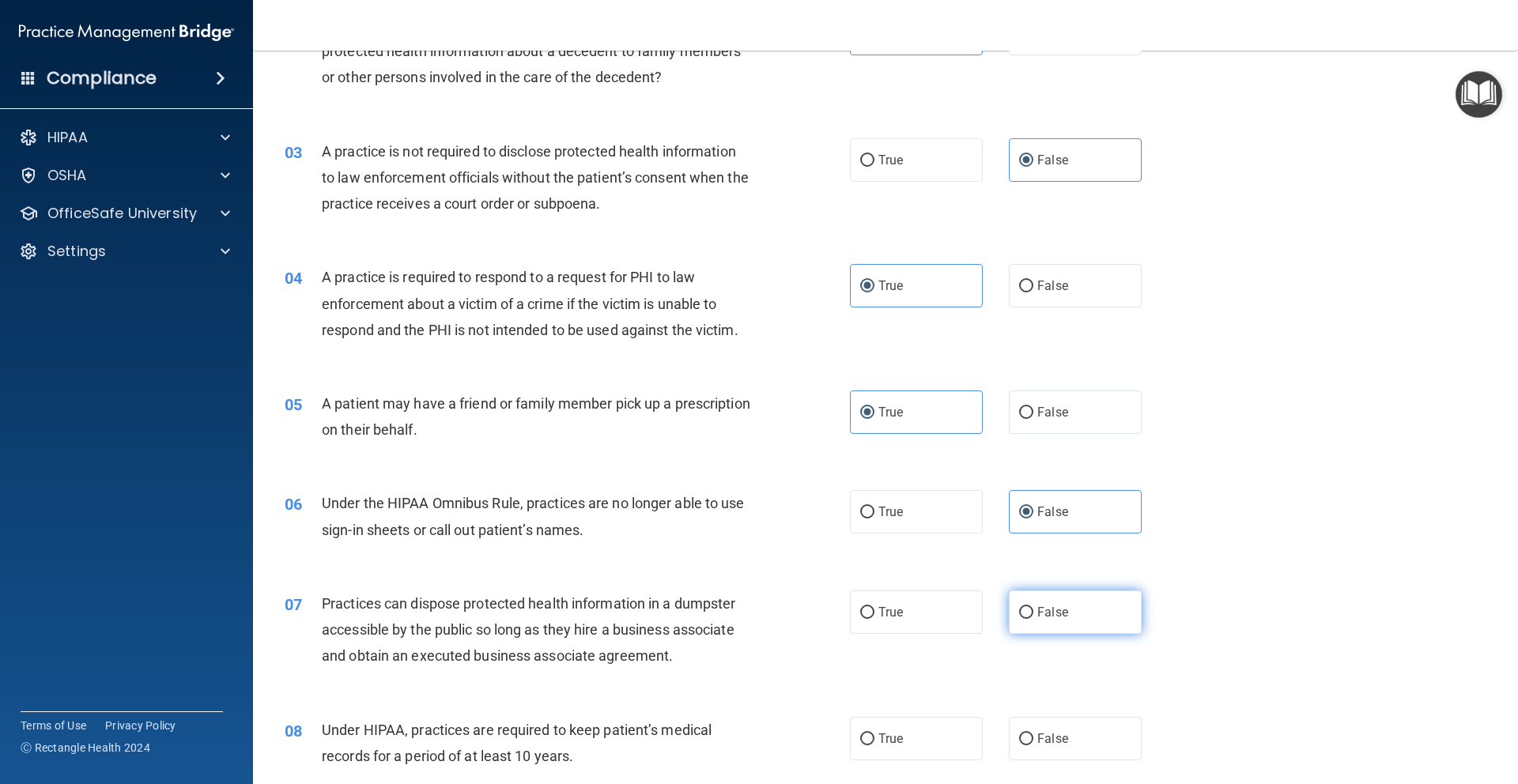
radio input "true"
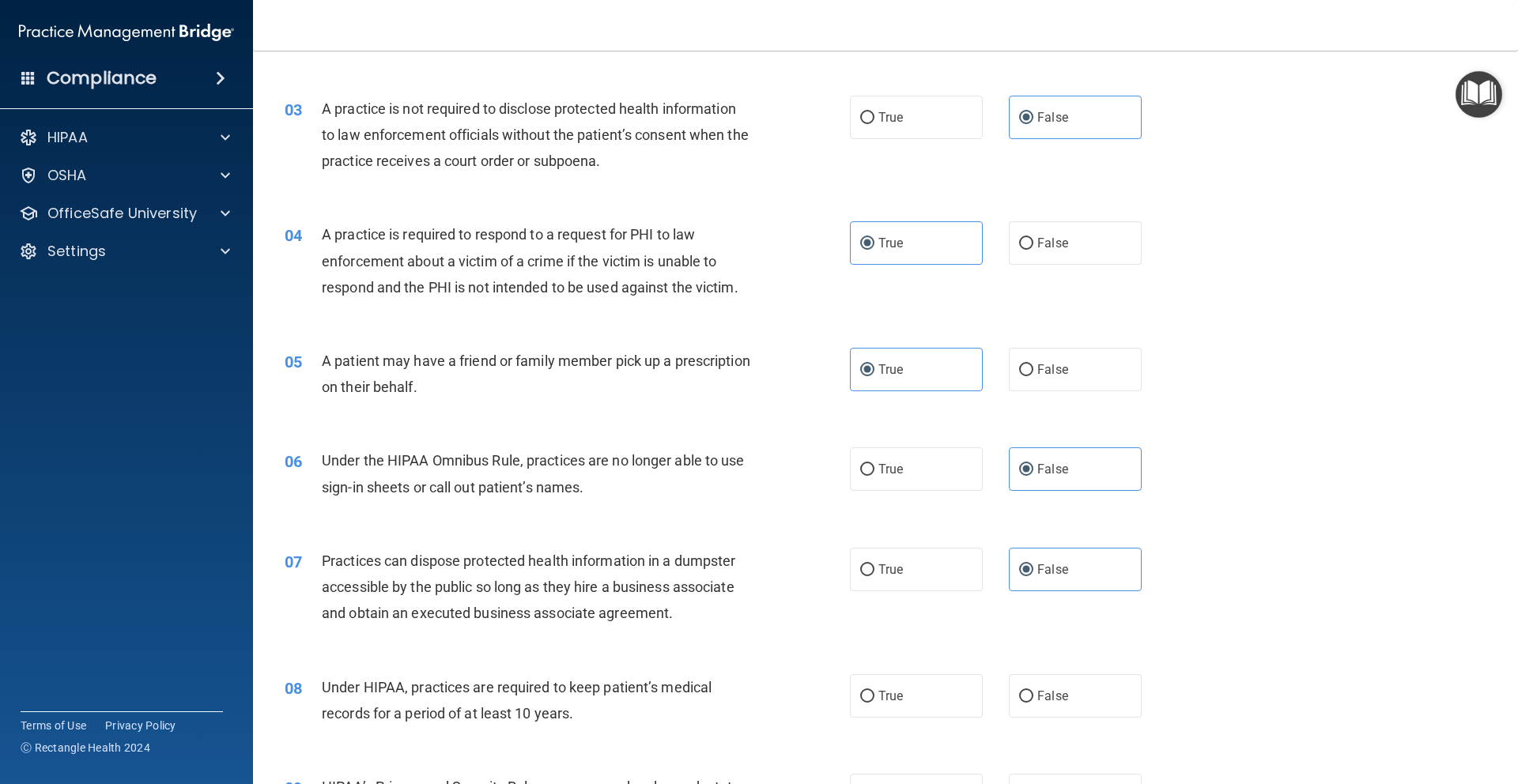
scroll to position [330, 0]
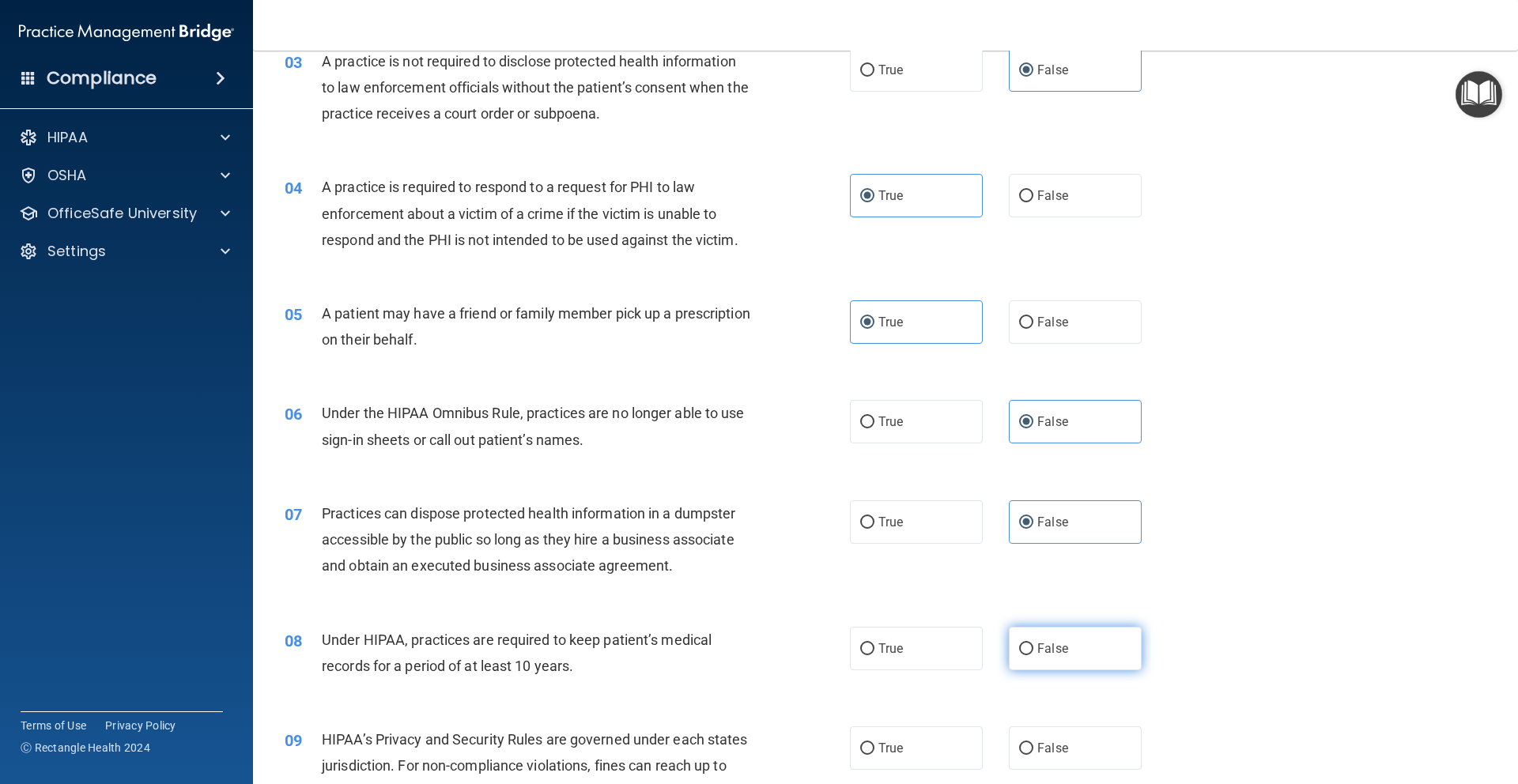
click at [1062, 655] on label "False" at bounding box center [1075, 648] width 133 height 43
click at [1033, 655] on input "False" at bounding box center [1026, 649] width 14 height 12
radio input "true"
click at [1047, 759] on label "False" at bounding box center [1075, 748] width 133 height 43
click at [1033, 754] on input "False" at bounding box center [1026, 748] width 14 height 12
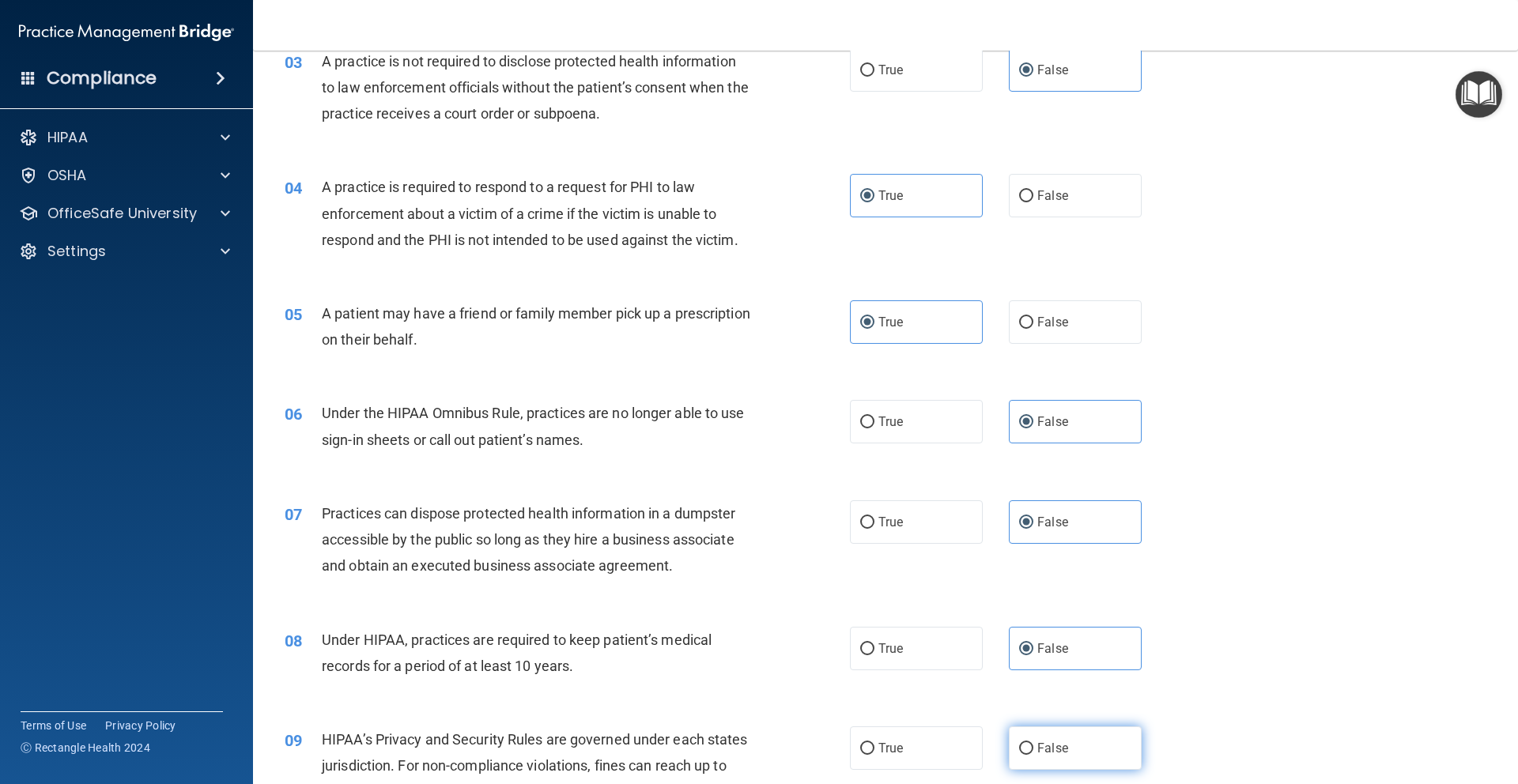
radio input "true"
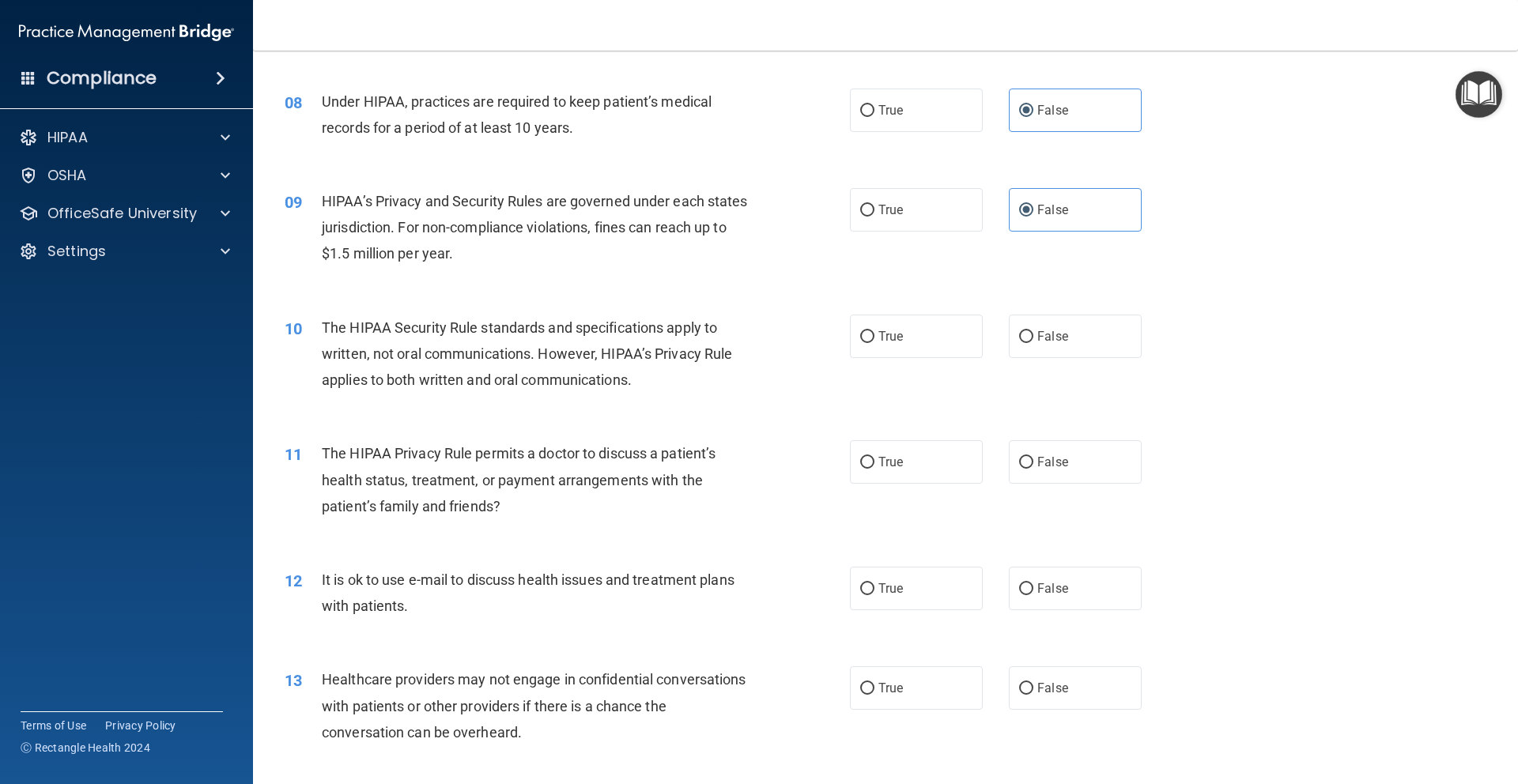
scroll to position [902, 0]
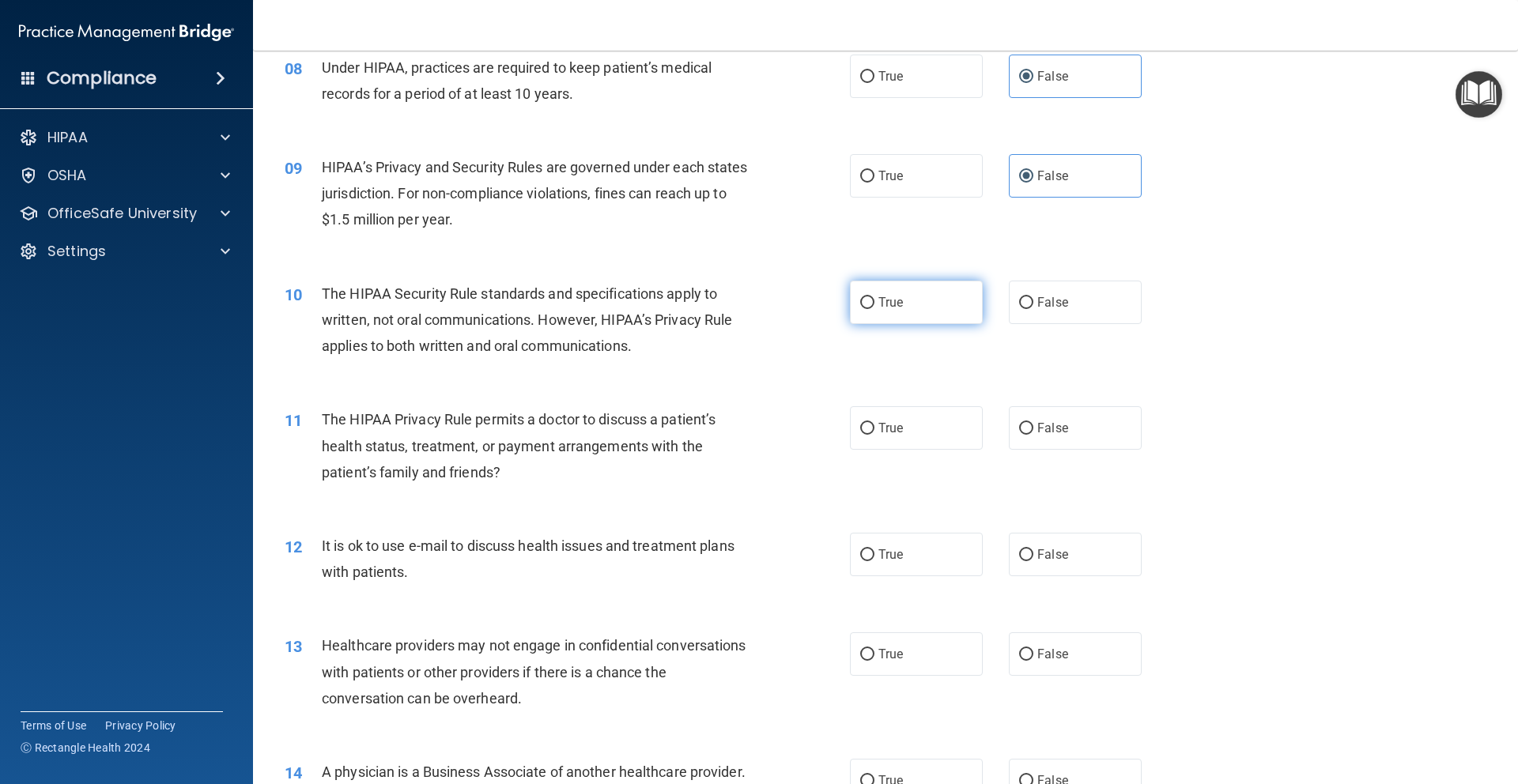
click at [898, 298] on label "True" at bounding box center [916, 302] width 133 height 43
click at [874, 298] on input "True" at bounding box center [866, 303] width 14 height 12
radio input "true"
click at [887, 438] on label "True" at bounding box center [916, 427] width 133 height 43
click at [874, 435] on input "True" at bounding box center [866, 429] width 14 height 12
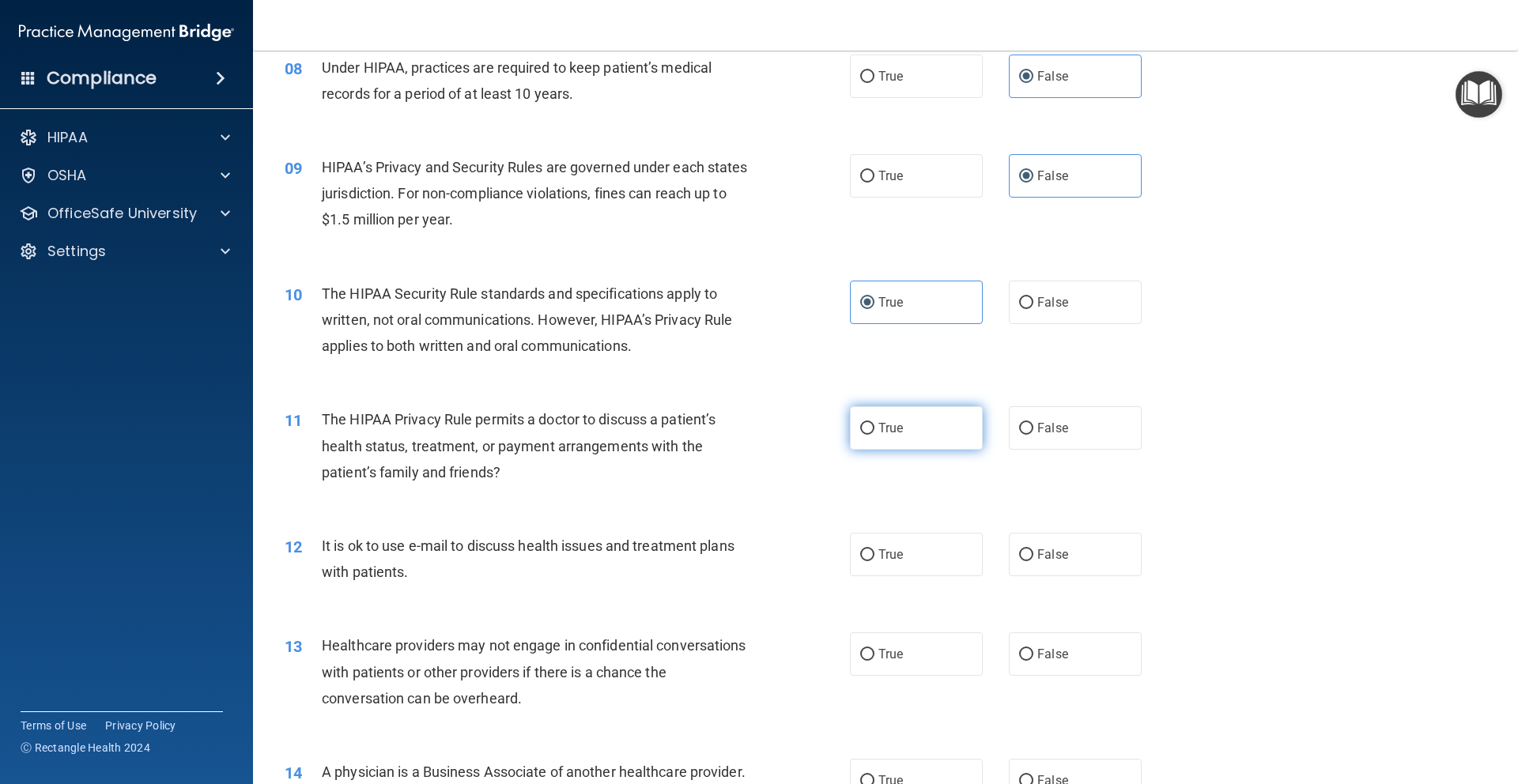
radio input "true"
click at [894, 553] on span "True" at bounding box center [890, 554] width 25 height 15
click at [874, 553] on input "True" at bounding box center [866, 555] width 14 height 12
radio input "true"
click at [1045, 661] on span "False" at bounding box center [1053, 654] width 30 height 15
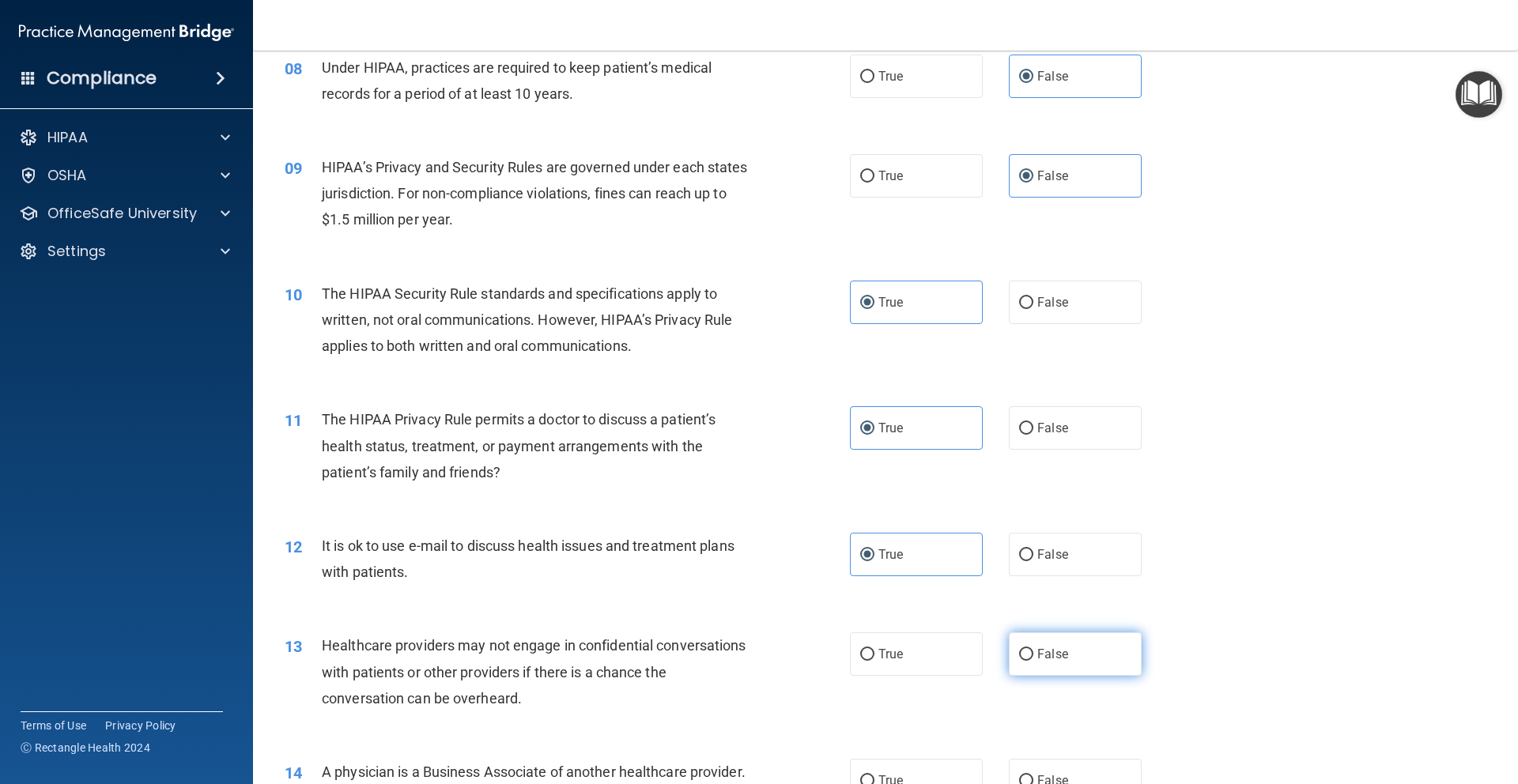
click at [1033, 661] on input "False" at bounding box center [1026, 655] width 14 height 12
radio input "true"
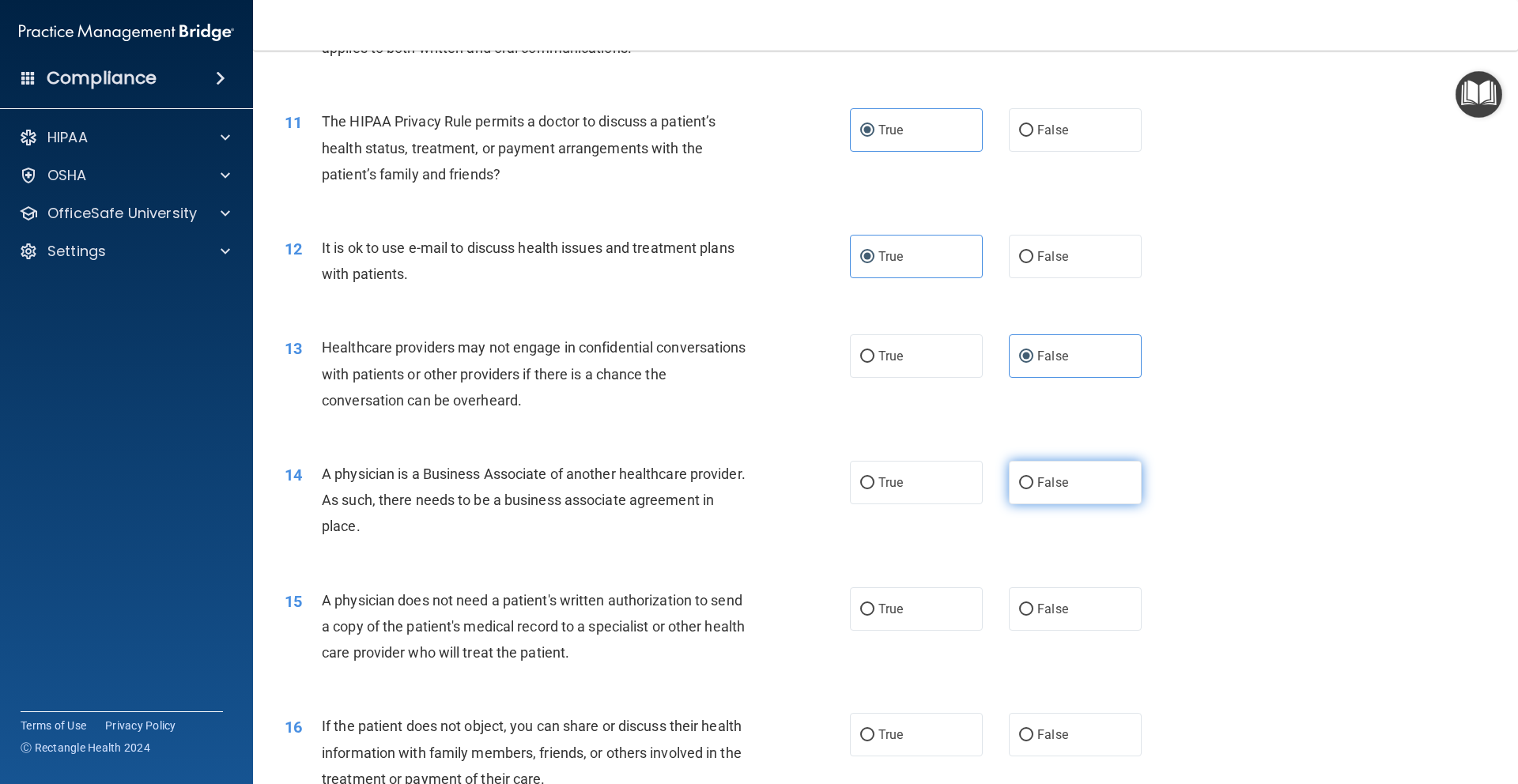
scroll to position [1200, 0]
click at [1037, 485] on span "False" at bounding box center [1053, 482] width 30 height 15
click at [1033, 485] on input "False" at bounding box center [1026, 482] width 14 height 12
radio input "true"
click at [935, 613] on label "True" at bounding box center [916, 607] width 133 height 43
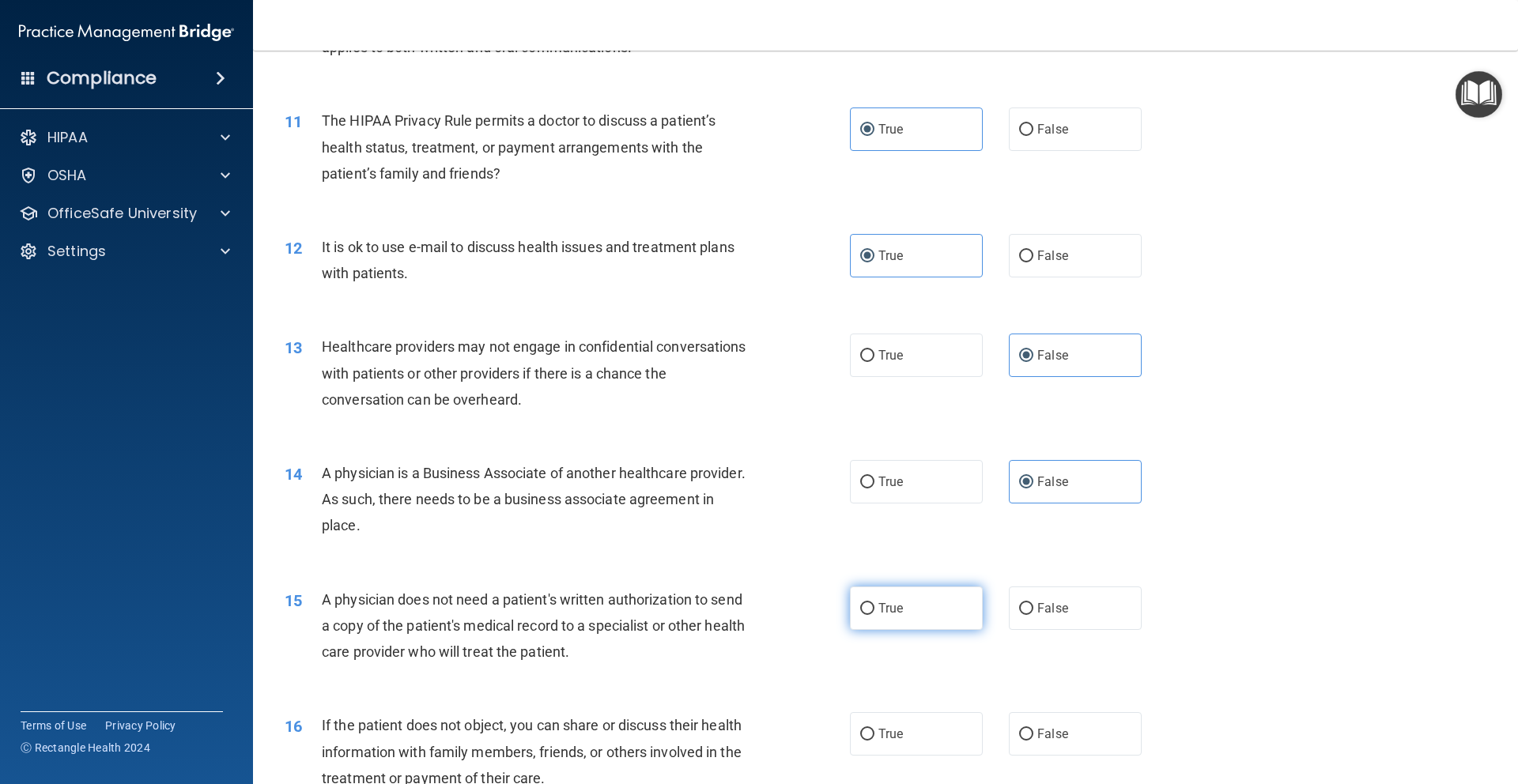
click at [874, 613] on input "True" at bounding box center [866, 609] width 14 height 12
radio input "true"
click at [924, 738] on label "True" at bounding box center [916, 733] width 133 height 43
click at [874, 738] on input "True" at bounding box center [866, 734] width 14 height 12
radio input "true"
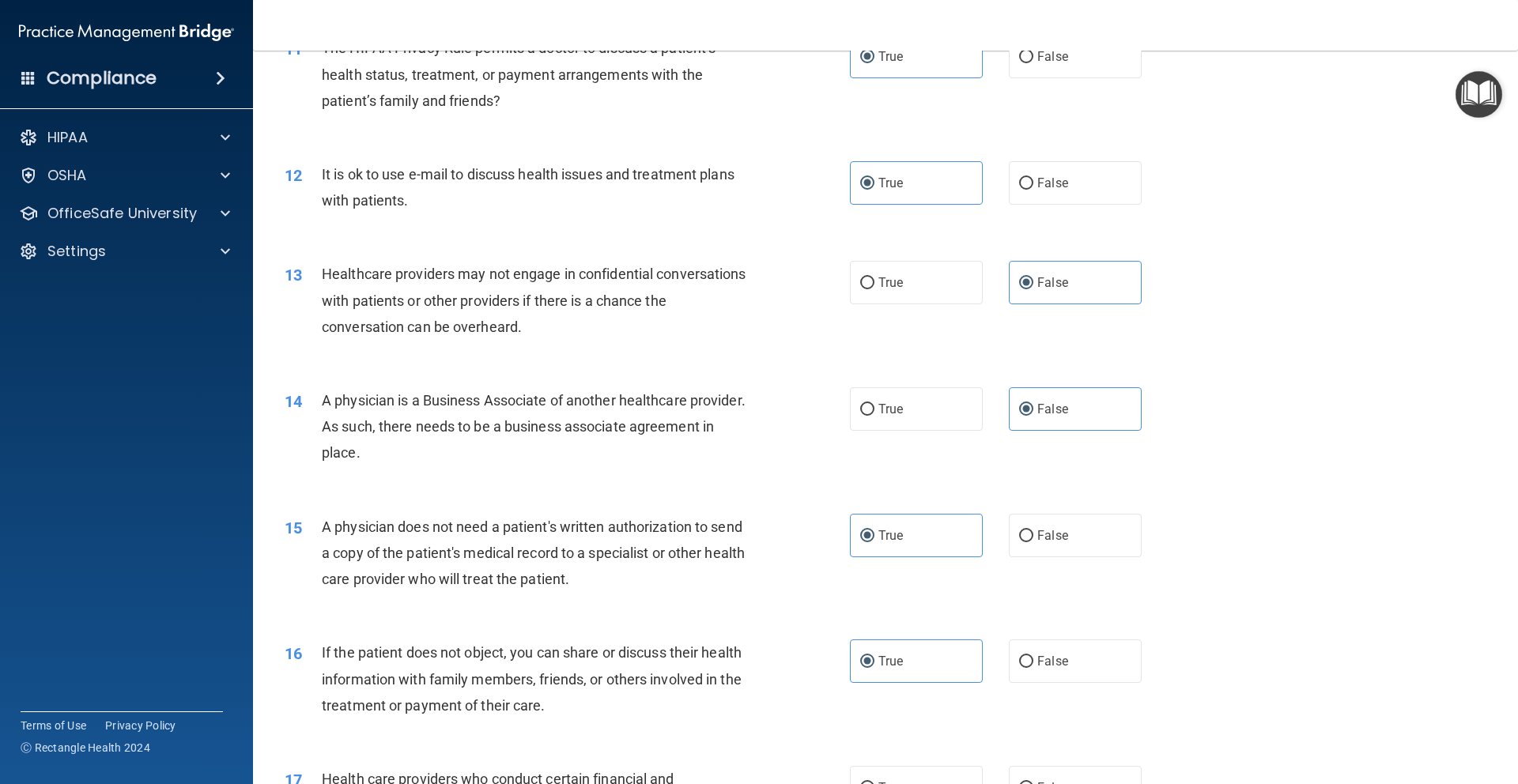
scroll to position [1301, 0]
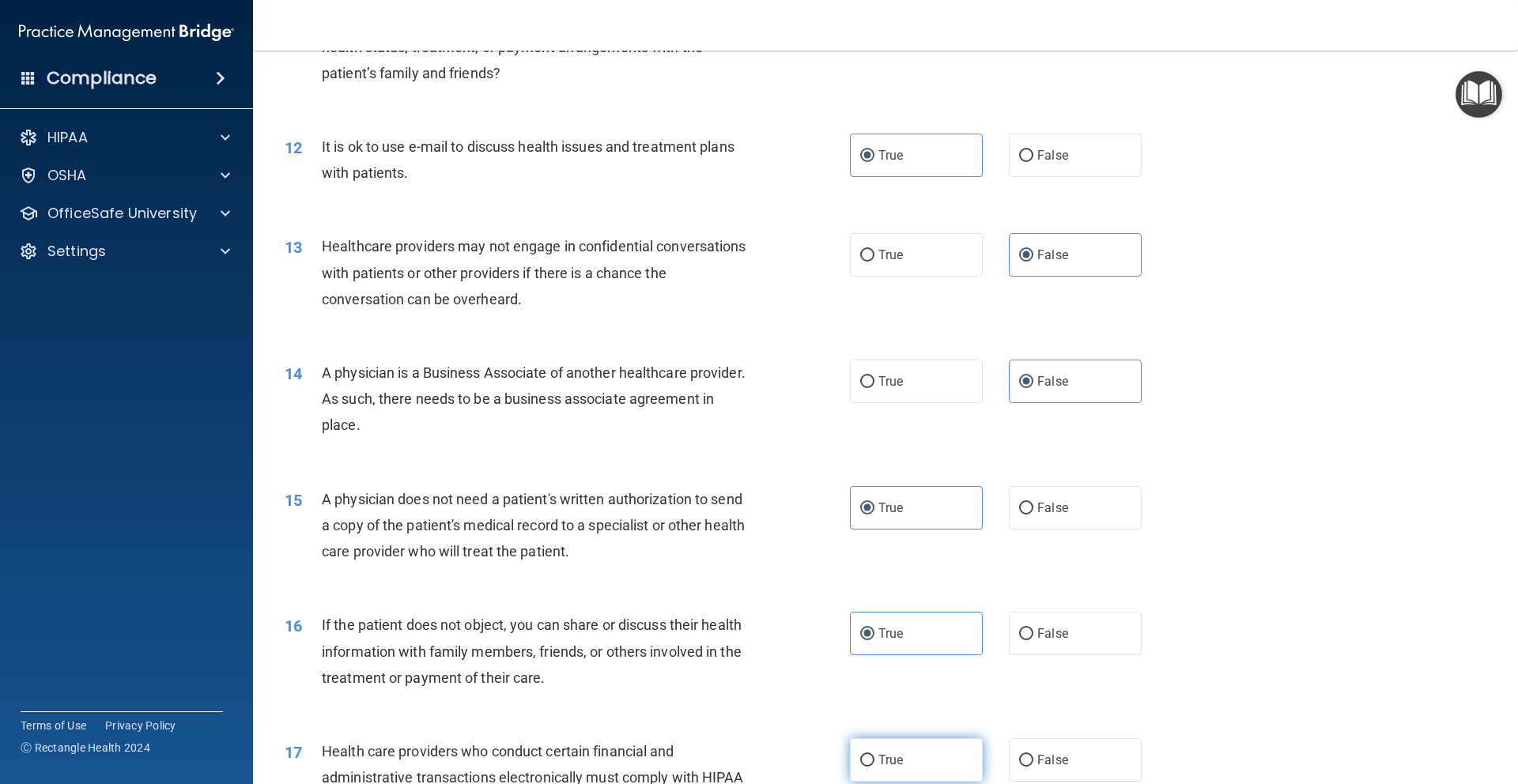
click at [897, 739] on label "True" at bounding box center [916, 759] width 133 height 43
click at [874, 754] on input "True" at bounding box center [866, 760] width 14 height 12
radio input "true"
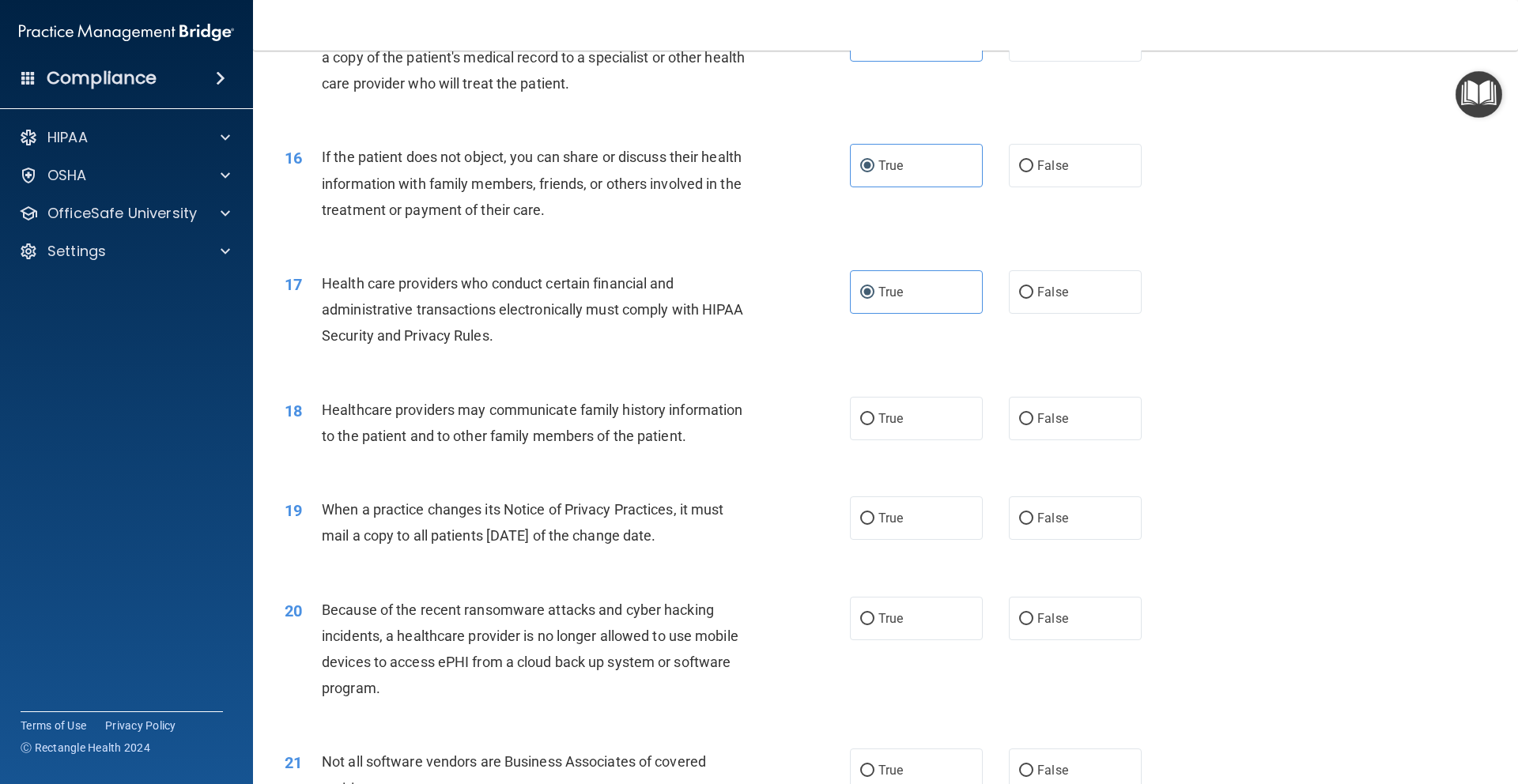
scroll to position [1855, 0]
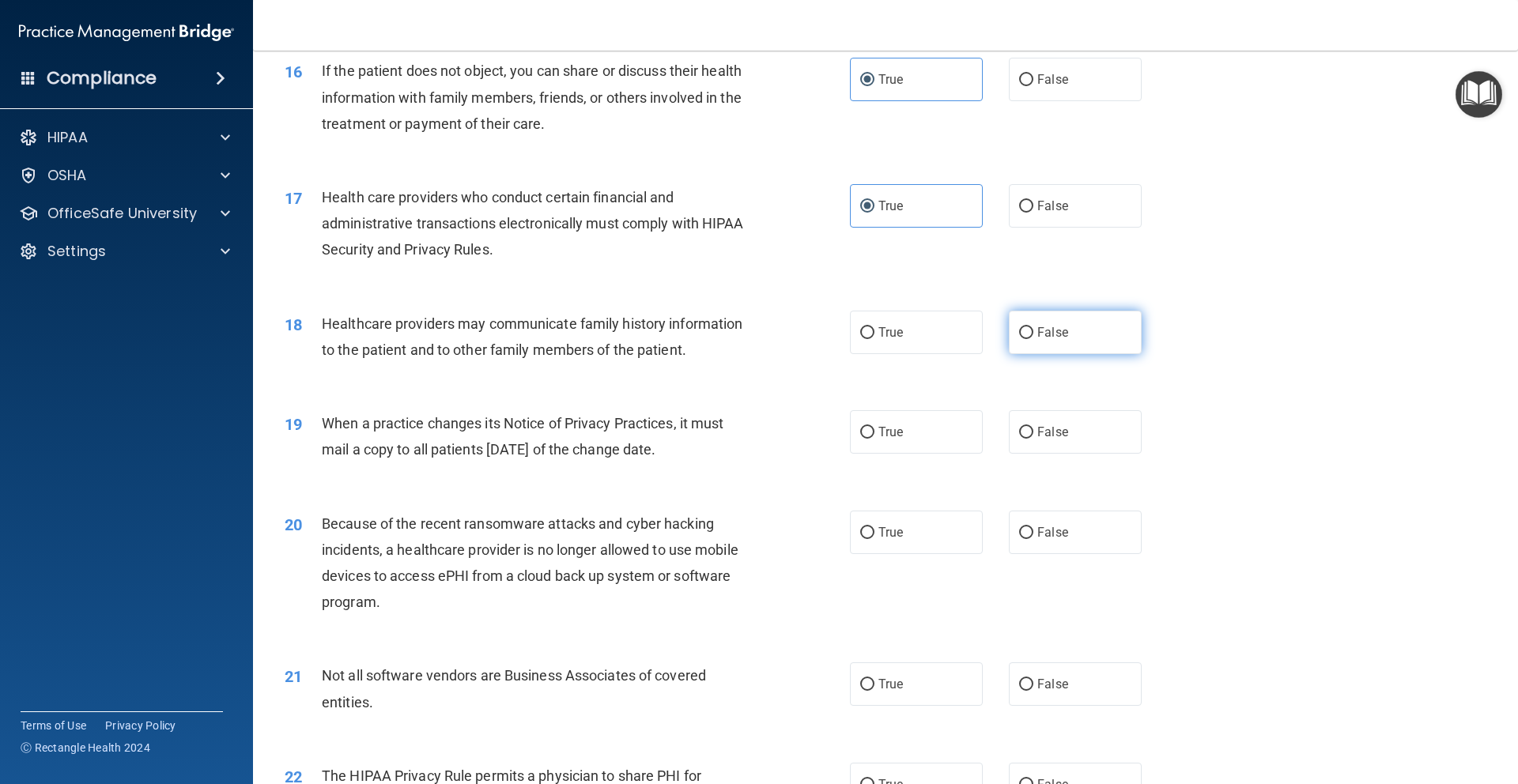
click at [1037, 327] on span "False" at bounding box center [1053, 332] width 30 height 15
click at [1031, 327] on input "False" at bounding box center [1026, 333] width 14 height 12
radio input "true"
click at [1061, 441] on label "False" at bounding box center [1075, 431] width 133 height 43
click at [1033, 438] on input "False" at bounding box center [1026, 432] width 14 height 12
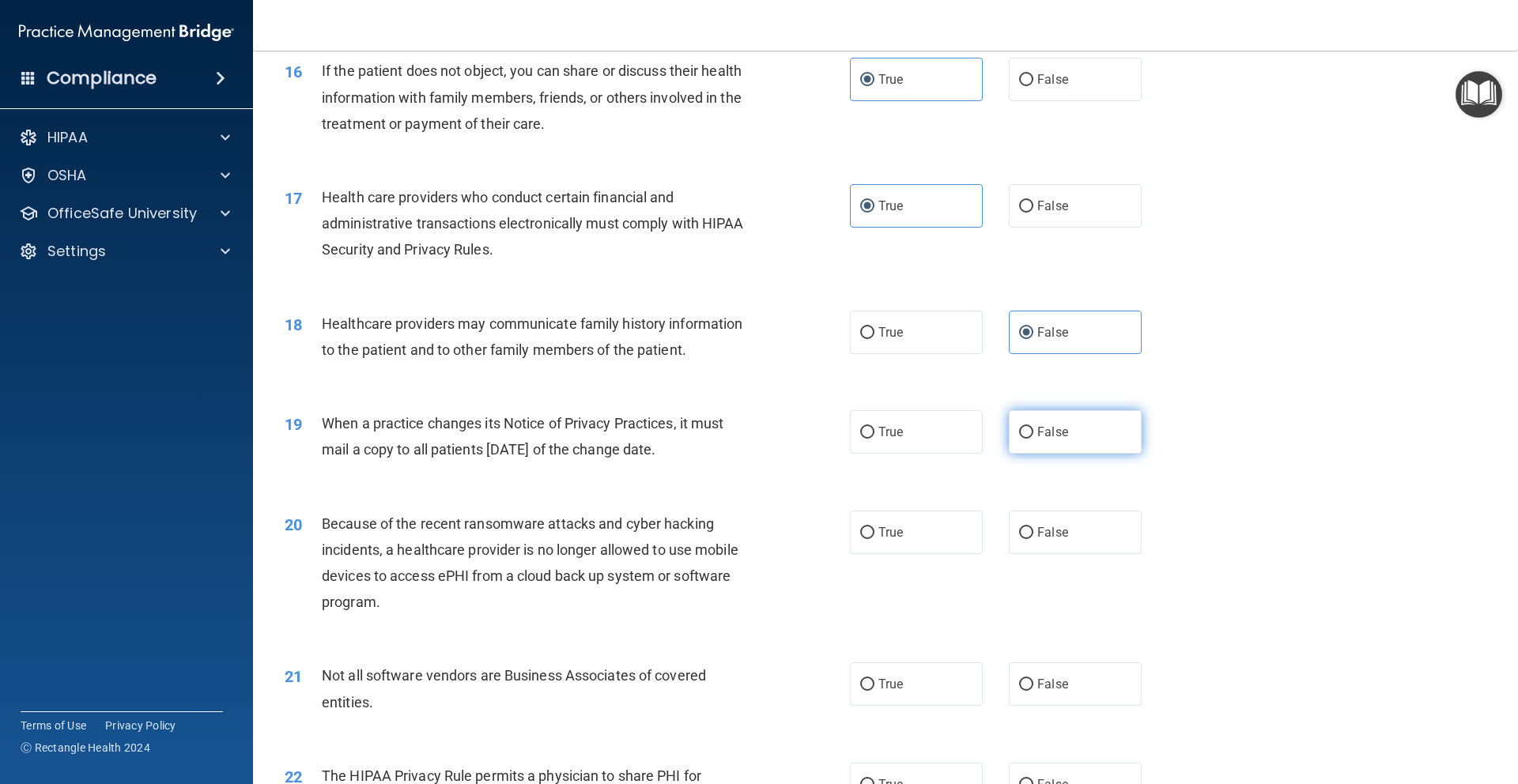
radio input "true"
click at [1058, 527] on span "False" at bounding box center [1053, 532] width 30 height 15
click at [1033, 527] on input "False" at bounding box center [1026, 533] width 14 height 12
radio input "true"
click at [919, 696] on label "True" at bounding box center [916, 683] width 133 height 43
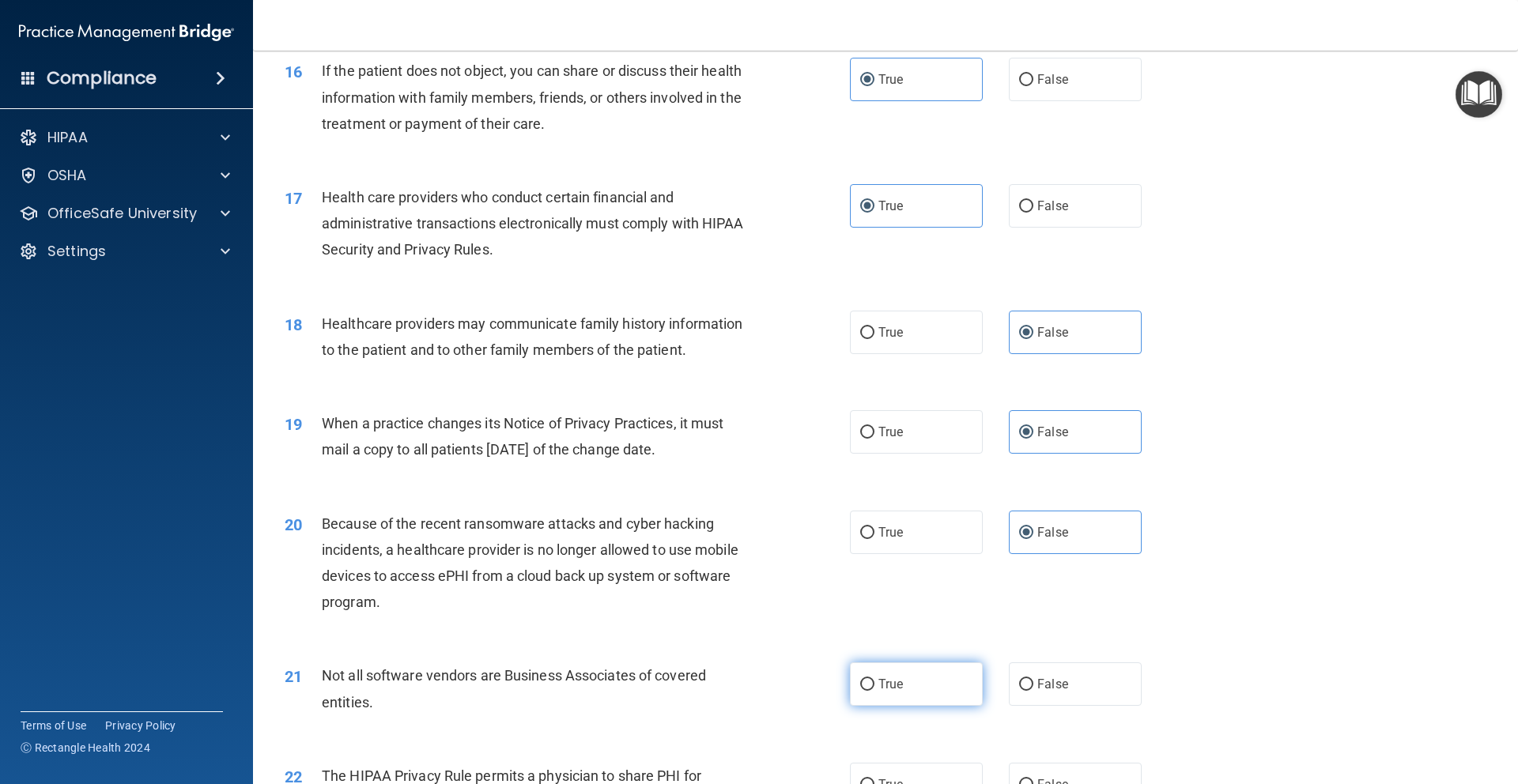
click at [874, 691] on input "True" at bounding box center [866, 684] width 14 height 12
radio input "true"
click at [918, 778] on label "True" at bounding box center [916, 784] width 133 height 43
click at [874, 779] on input "True" at bounding box center [866, 785] width 14 height 12
radio input "true"
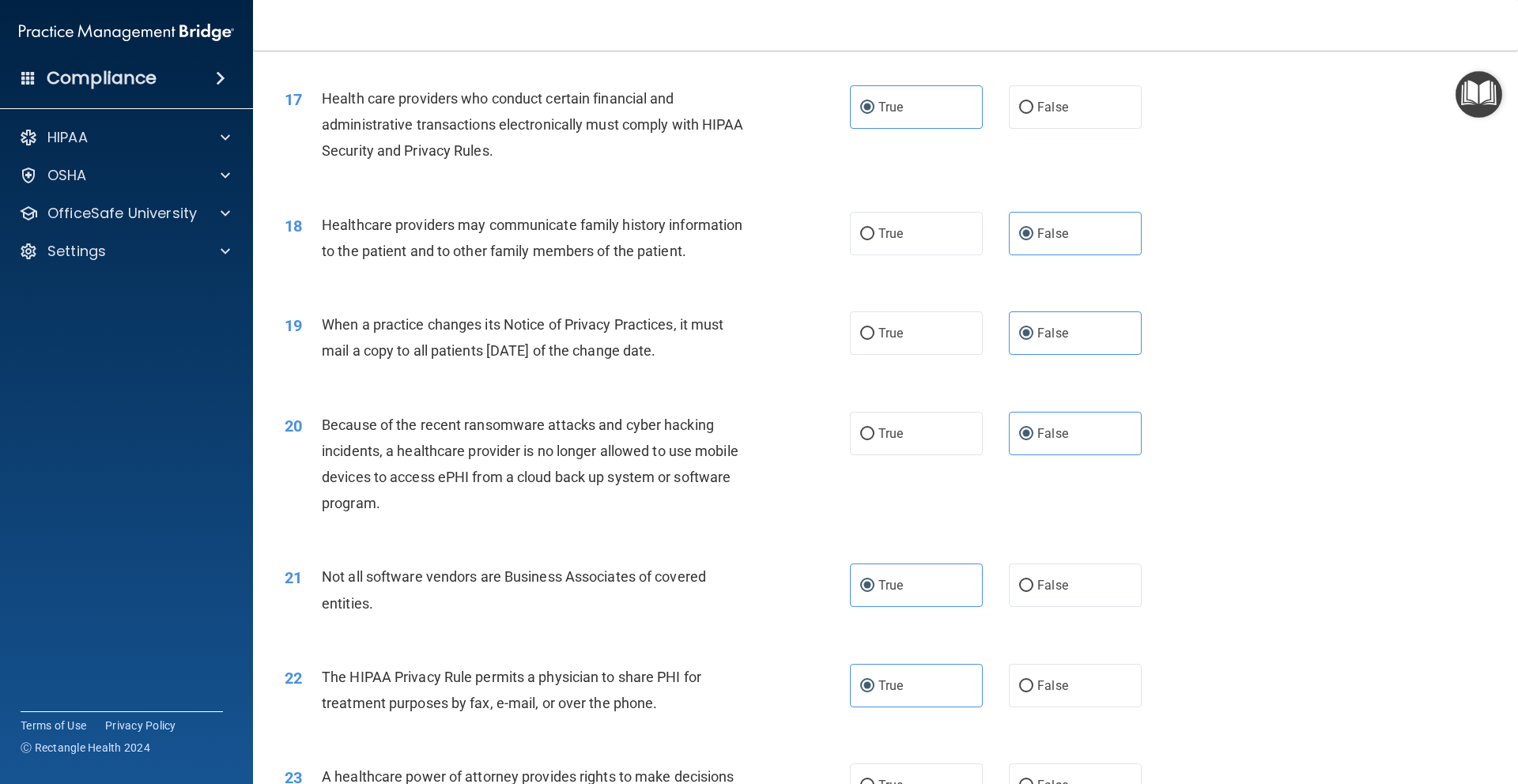
scroll to position [2369, 0]
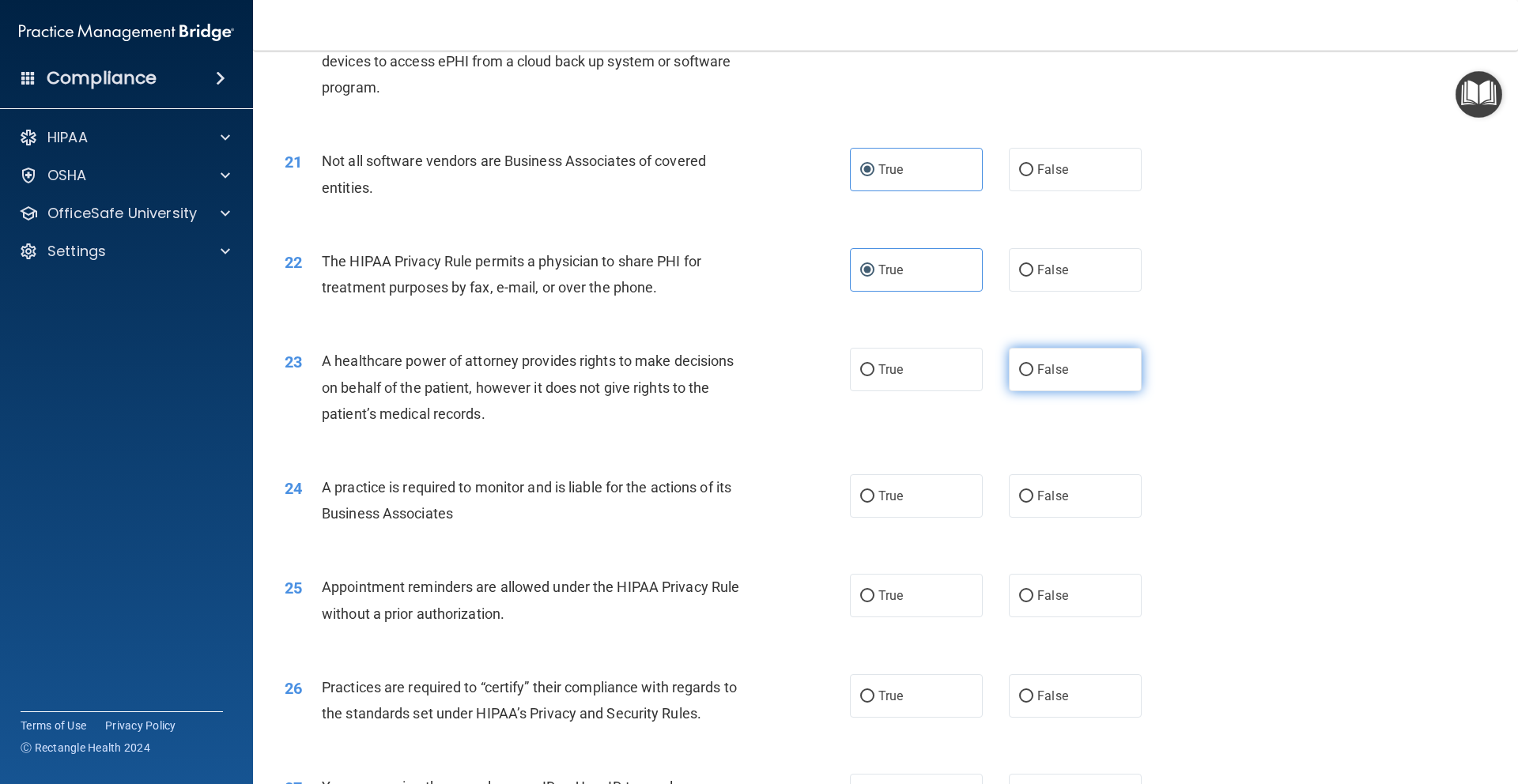
click at [1028, 370] on label "False" at bounding box center [1075, 369] width 133 height 43
click at [1028, 370] on input "False" at bounding box center [1026, 370] width 14 height 12
radio input "true"
click at [1044, 491] on span "False" at bounding box center [1053, 496] width 30 height 15
click at [1033, 491] on input "False" at bounding box center [1026, 496] width 14 height 12
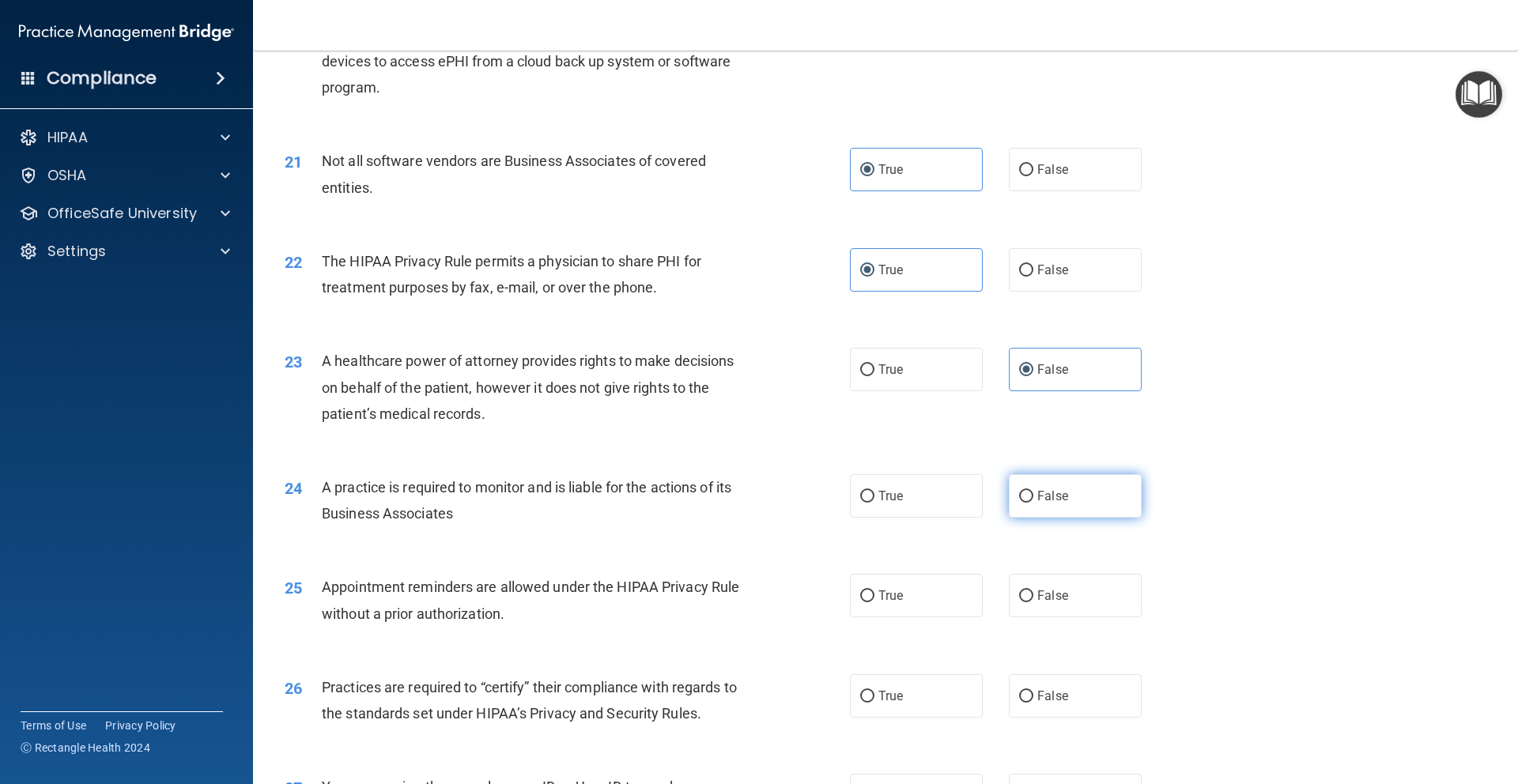
radio input "true"
click at [910, 600] on label "True" at bounding box center [916, 595] width 133 height 43
click at [874, 600] on input "True" at bounding box center [866, 596] width 14 height 12
radio input "true"
click at [1052, 696] on span "False" at bounding box center [1053, 696] width 30 height 15
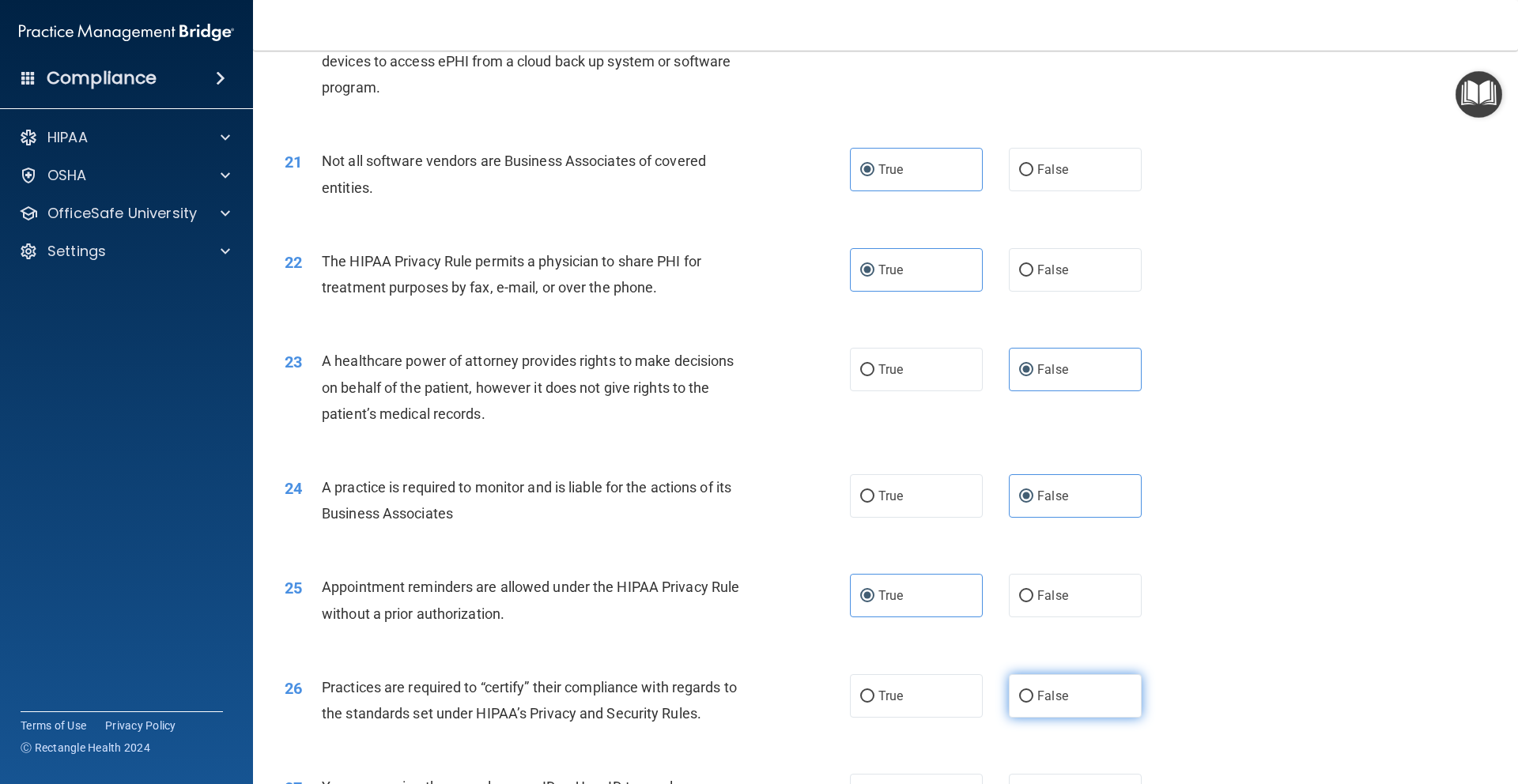
click at [1033, 696] on input "False" at bounding box center [1026, 697] width 14 height 12
radio input "true"
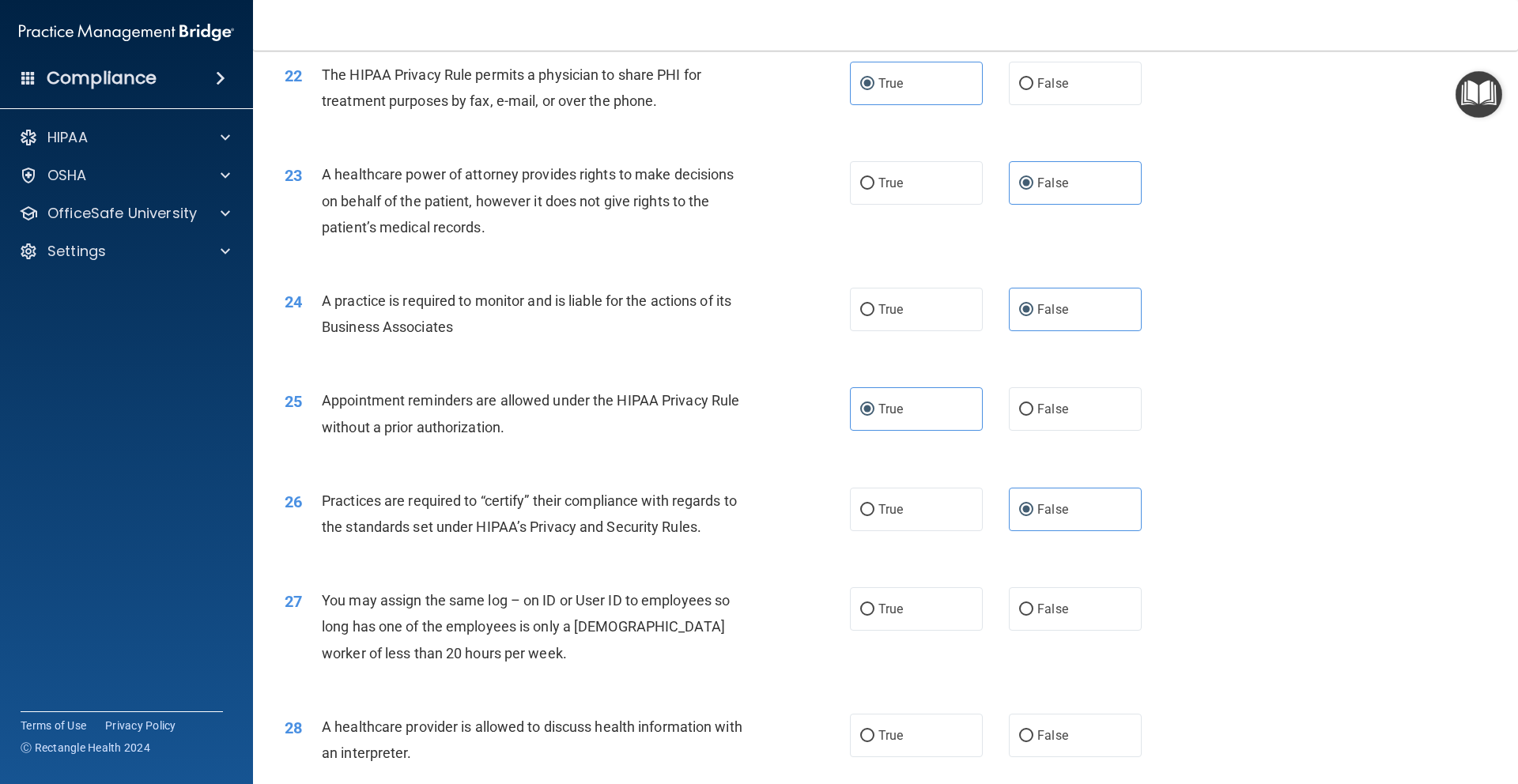
scroll to position [2564, 0]
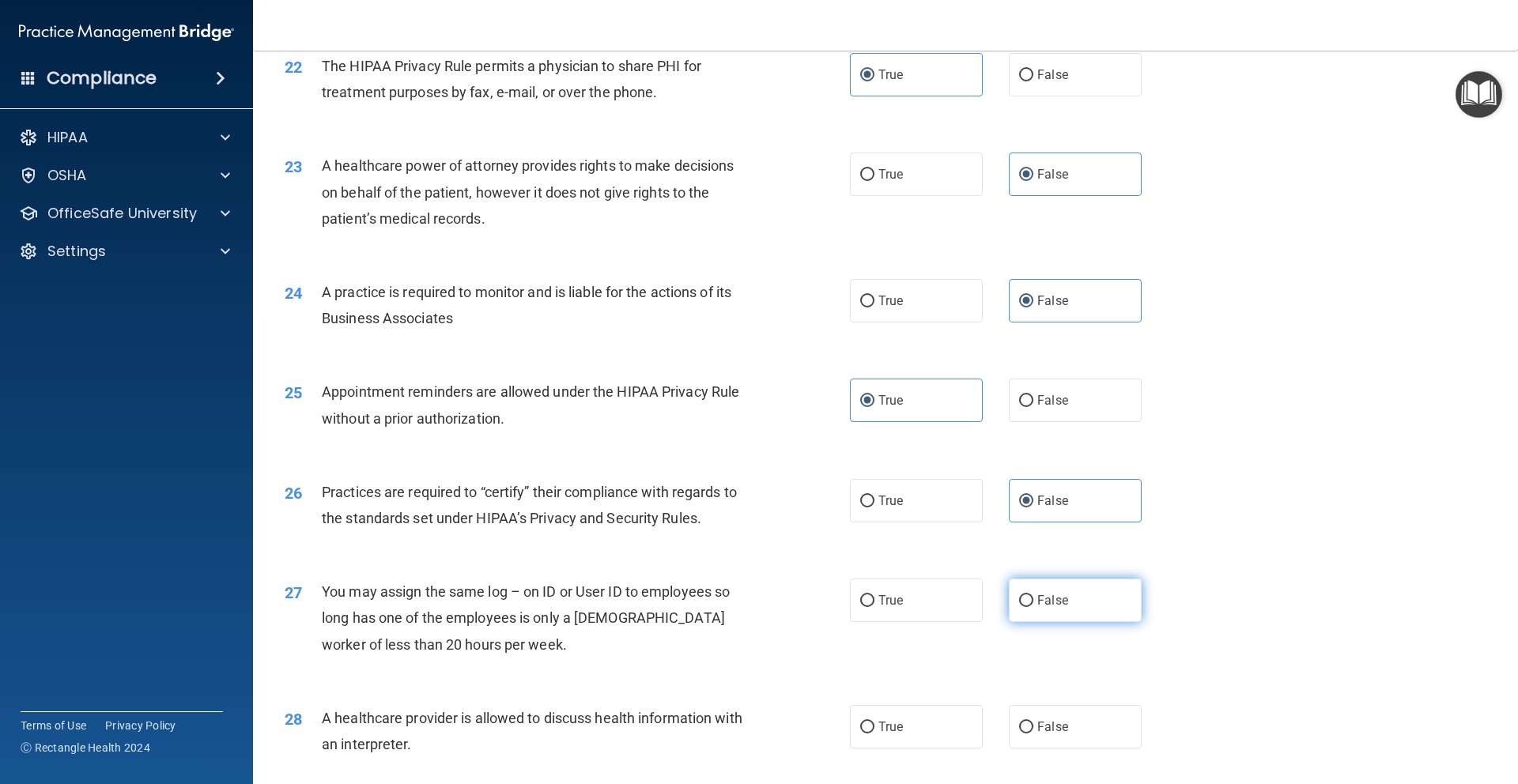
click at [1067, 588] on label "False" at bounding box center [1075, 600] width 133 height 43
click at [1033, 595] on input "False" at bounding box center [1026, 600] width 14 height 12
radio input "true"
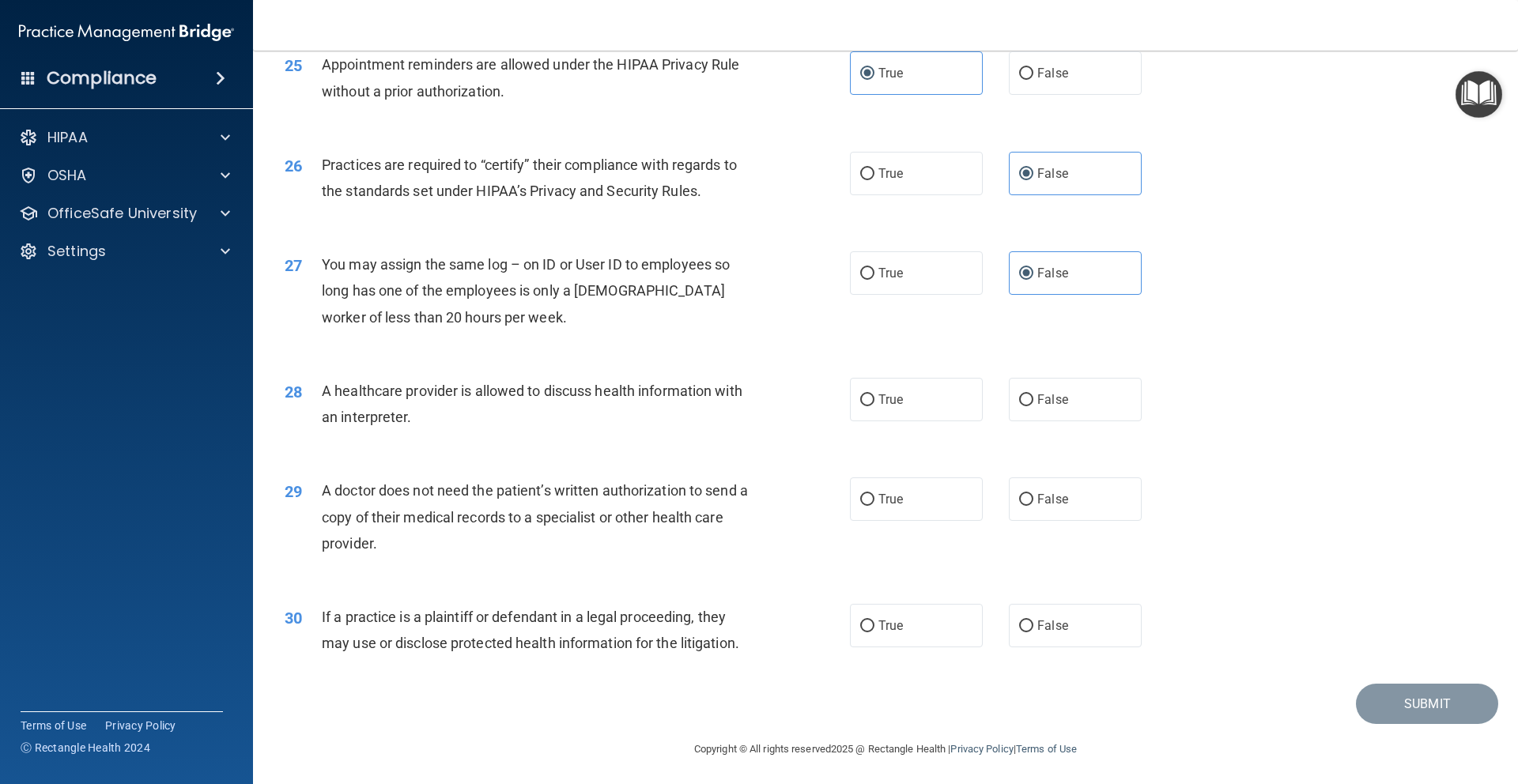
scroll to position [2894, 0]
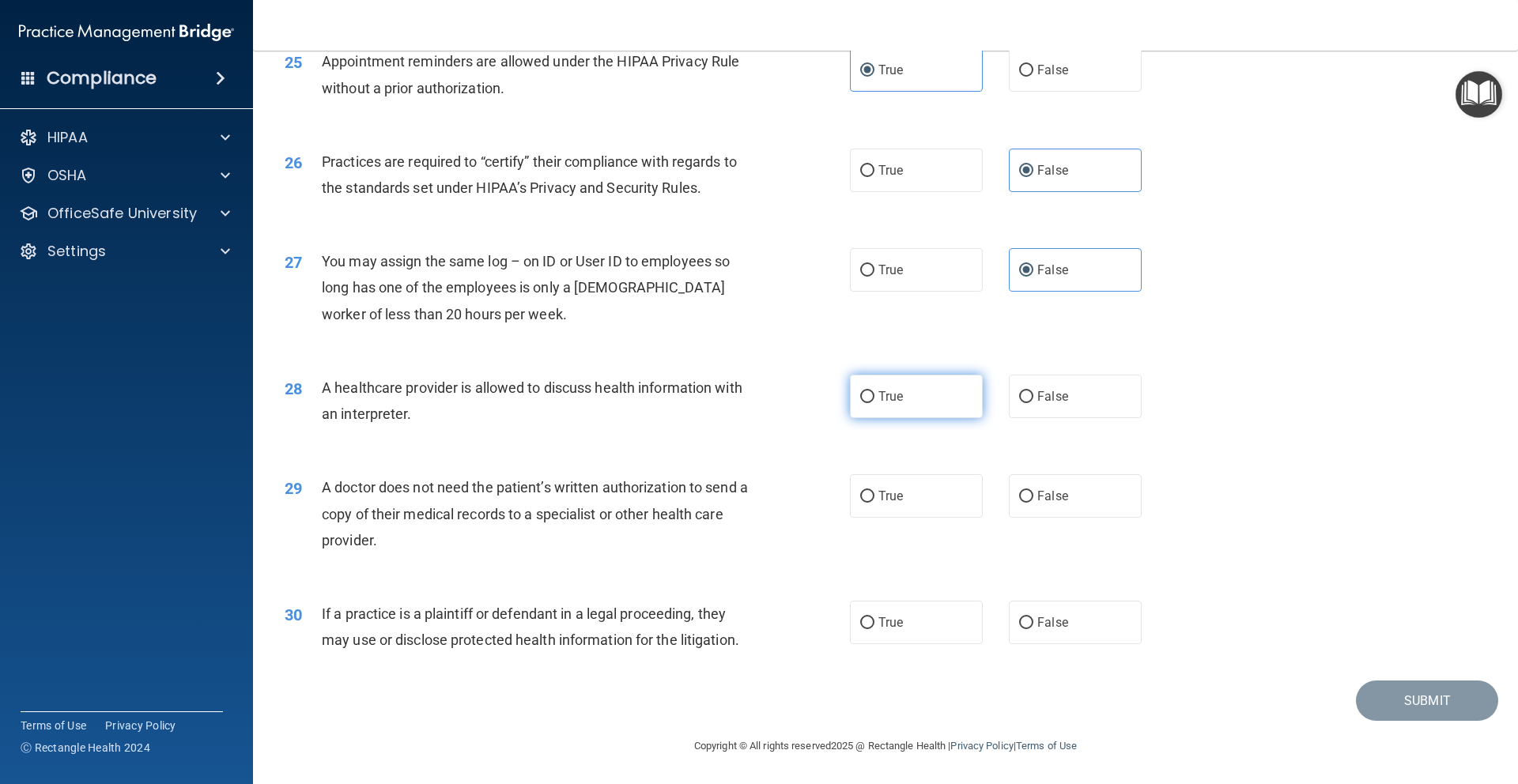
click at [908, 400] on label "True" at bounding box center [916, 396] width 133 height 43
click at [874, 400] on input "True" at bounding box center [866, 397] width 14 height 12
radio input "true"
click at [880, 496] on span "True" at bounding box center [890, 496] width 25 height 15
click at [874, 496] on input "True" at bounding box center [866, 496] width 14 height 12
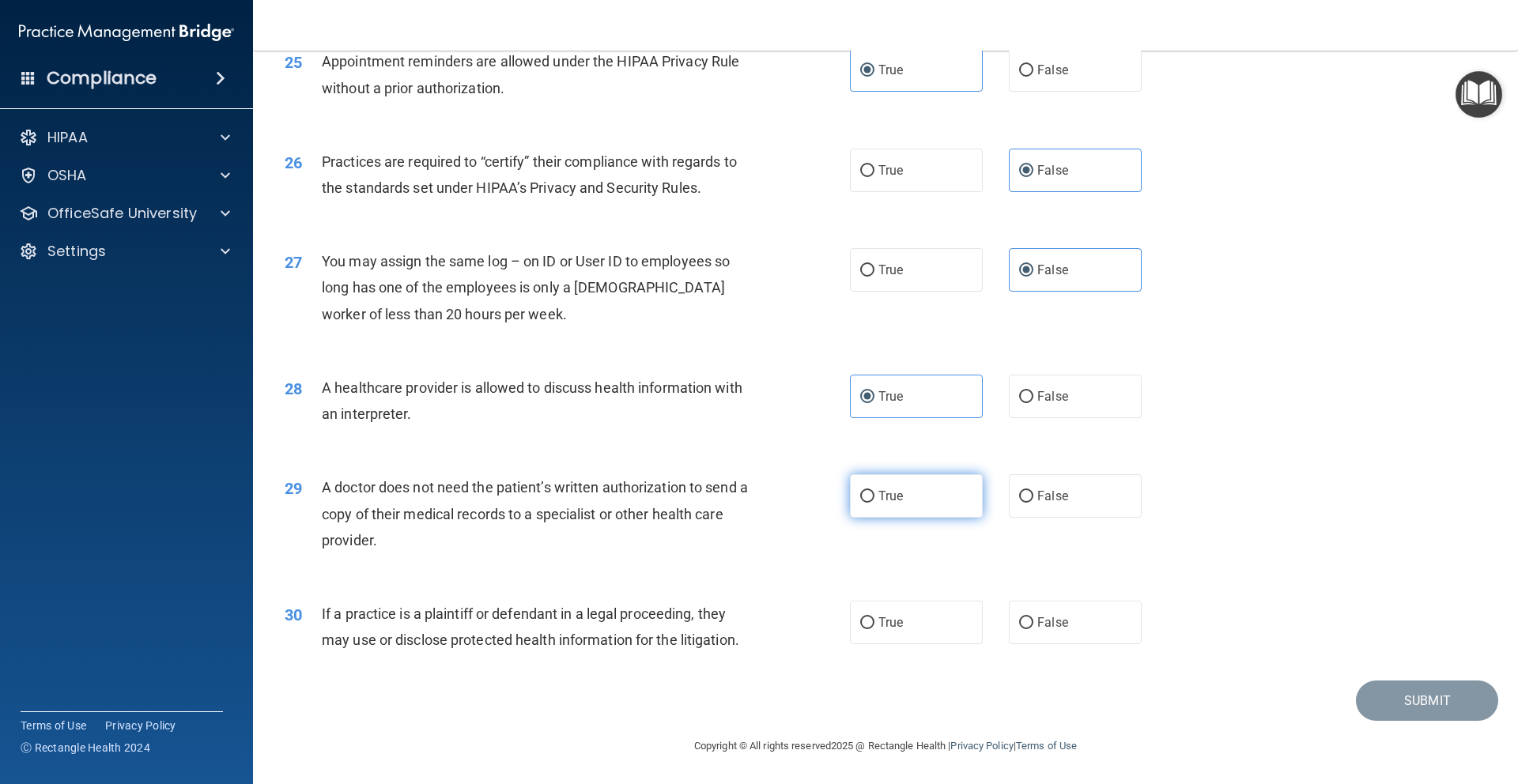
radio input "true"
click at [933, 631] on label "True" at bounding box center [916, 622] width 133 height 43
click at [874, 629] on input "True" at bounding box center [866, 623] width 14 height 12
radio input "true"
click at [1402, 706] on button "Submit" at bounding box center [1427, 700] width 142 height 41
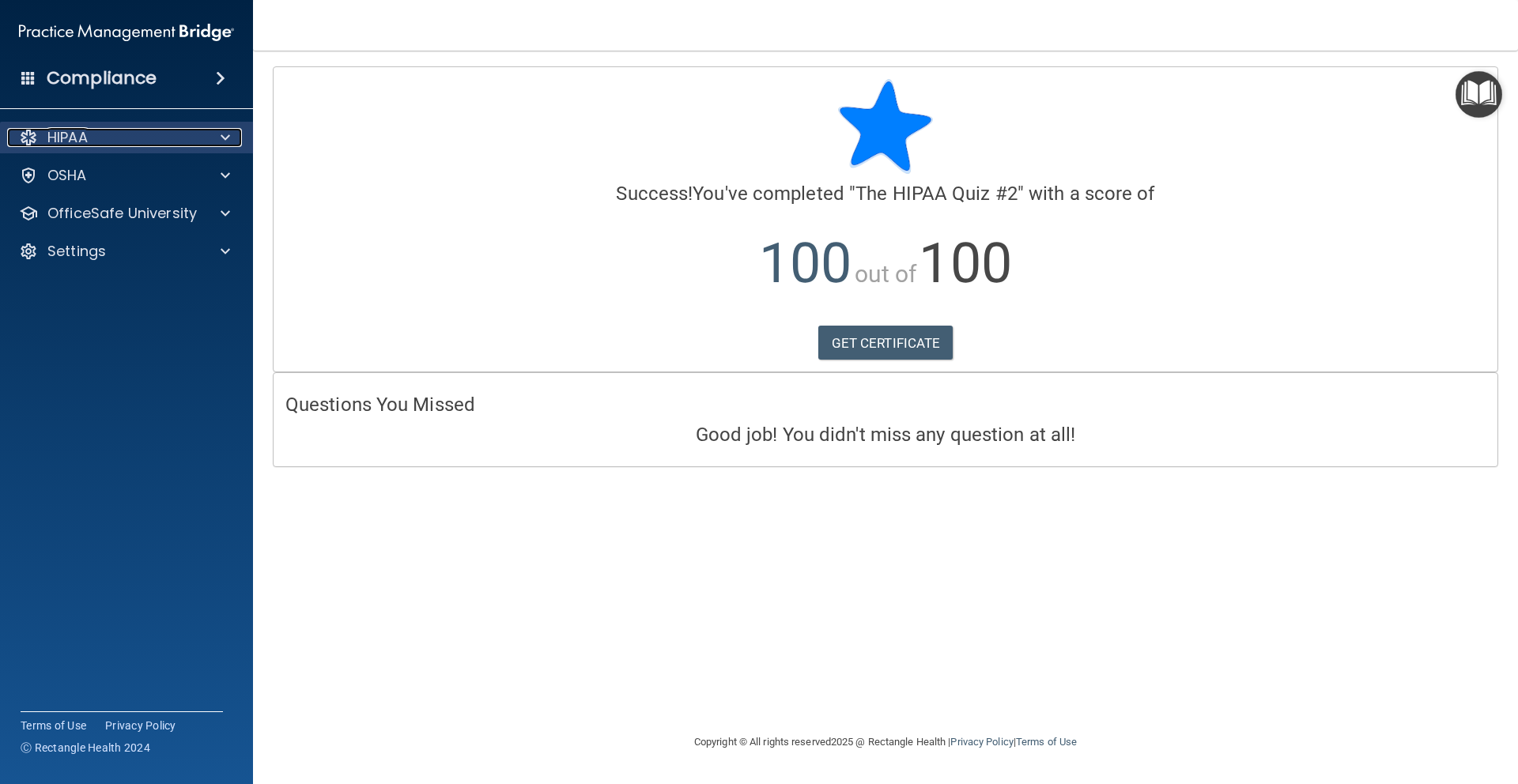
click at [228, 135] on span at bounding box center [225, 137] width 9 height 19
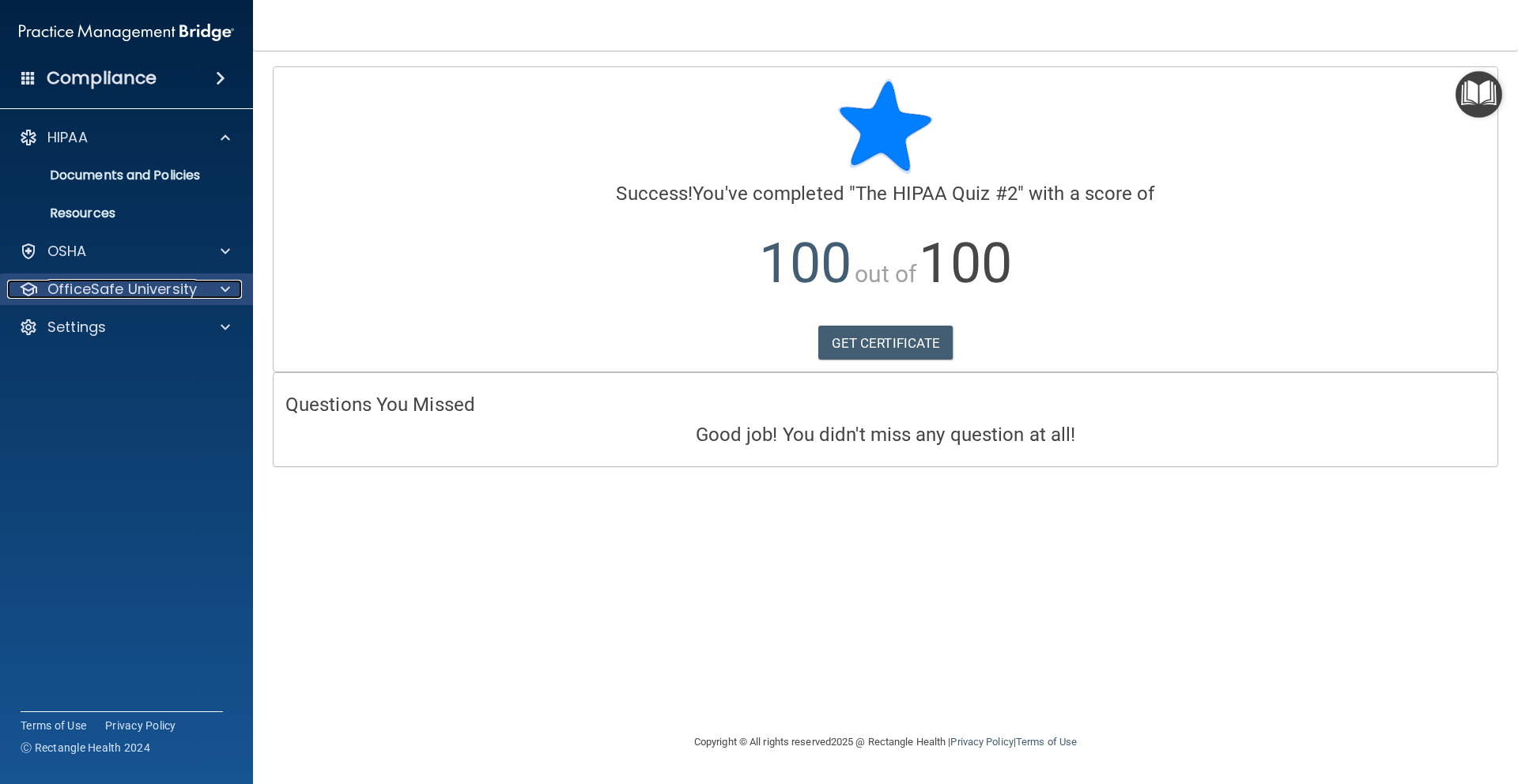
click at [229, 289] on span at bounding box center [225, 289] width 9 height 19
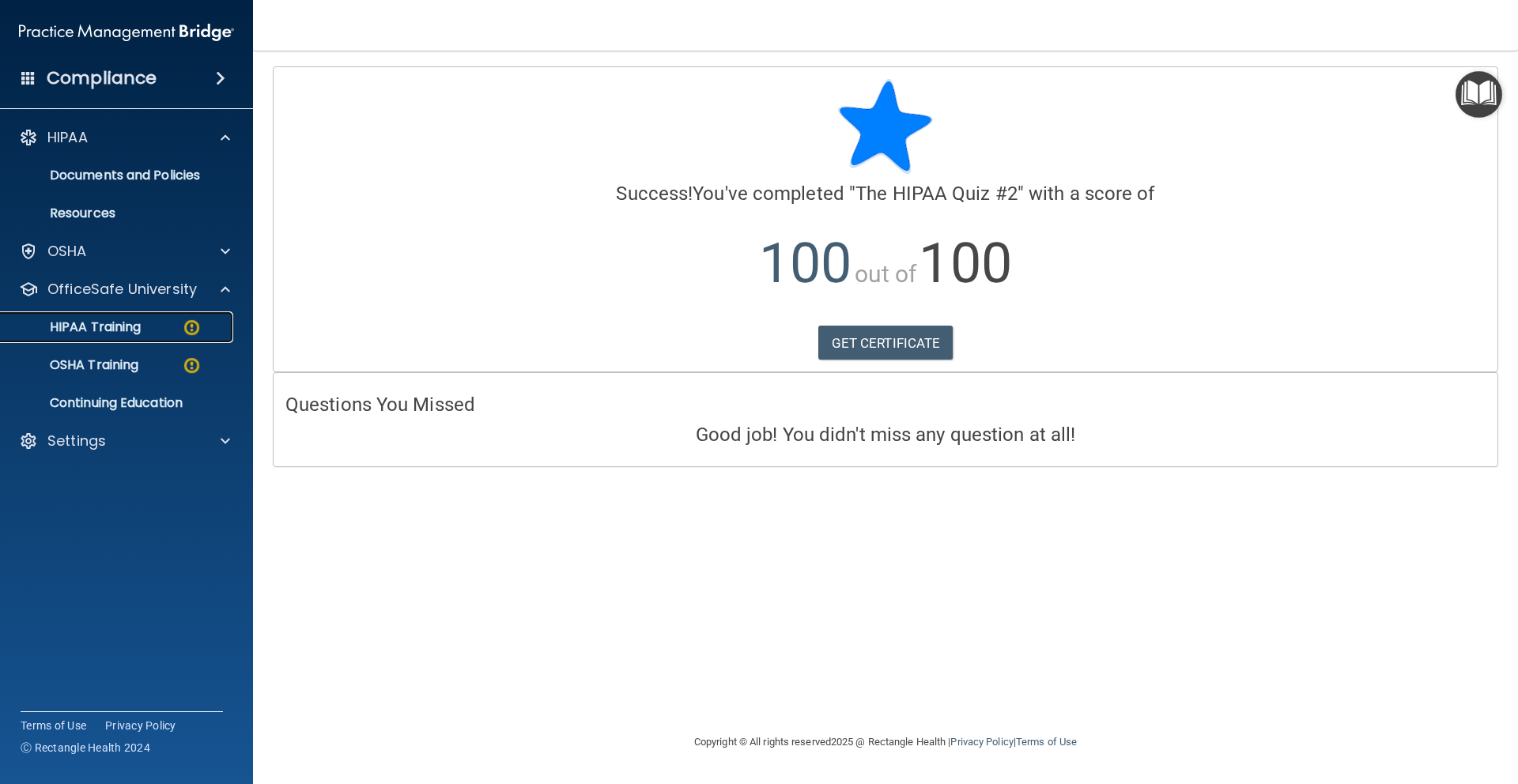
click at [162, 332] on div "HIPAA Training" at bounding box center [118, 326] width 216 height 16
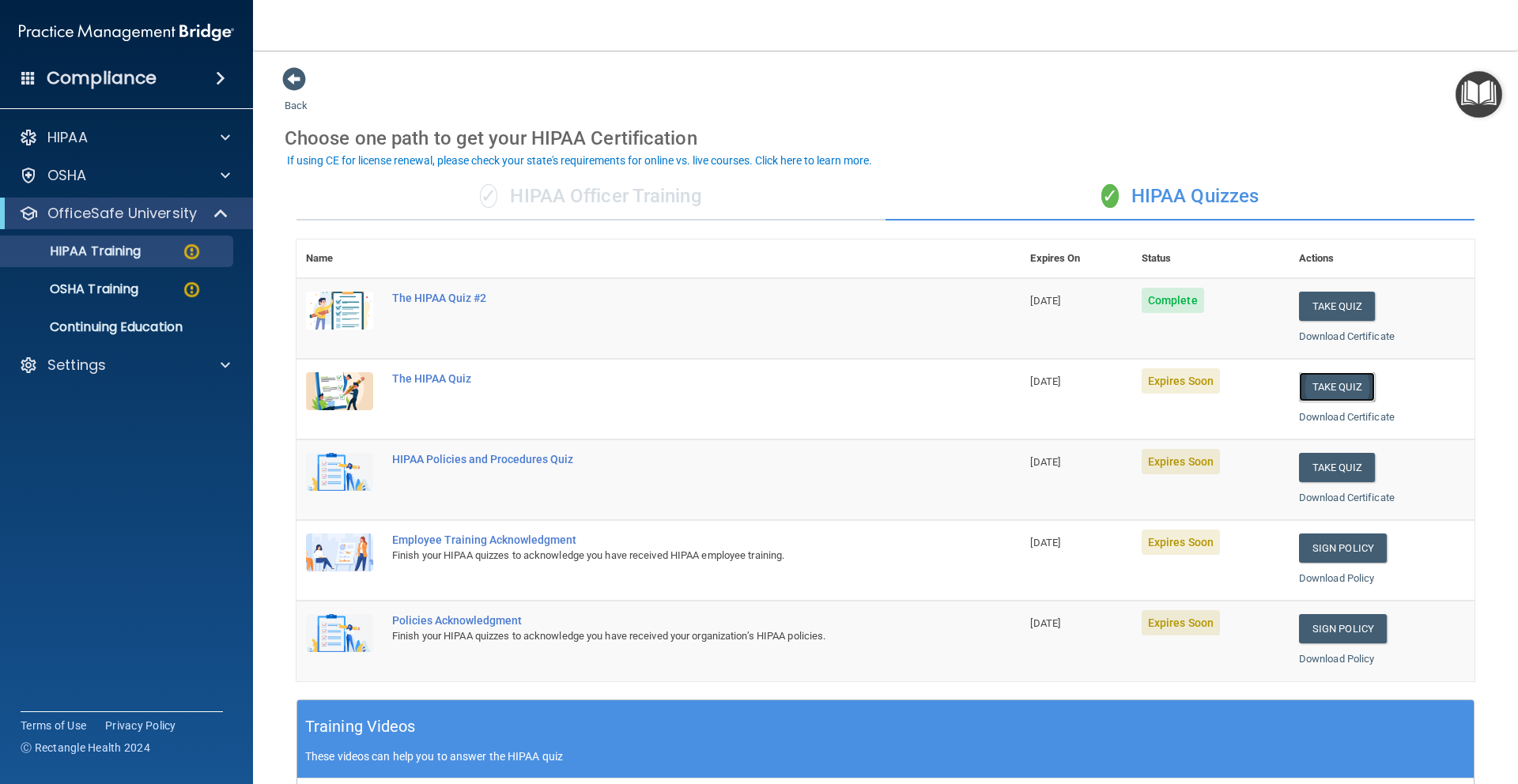
click at [1310, 381] on button "Take Quiz" at bounding box center [1337, 387] width 76 height 30
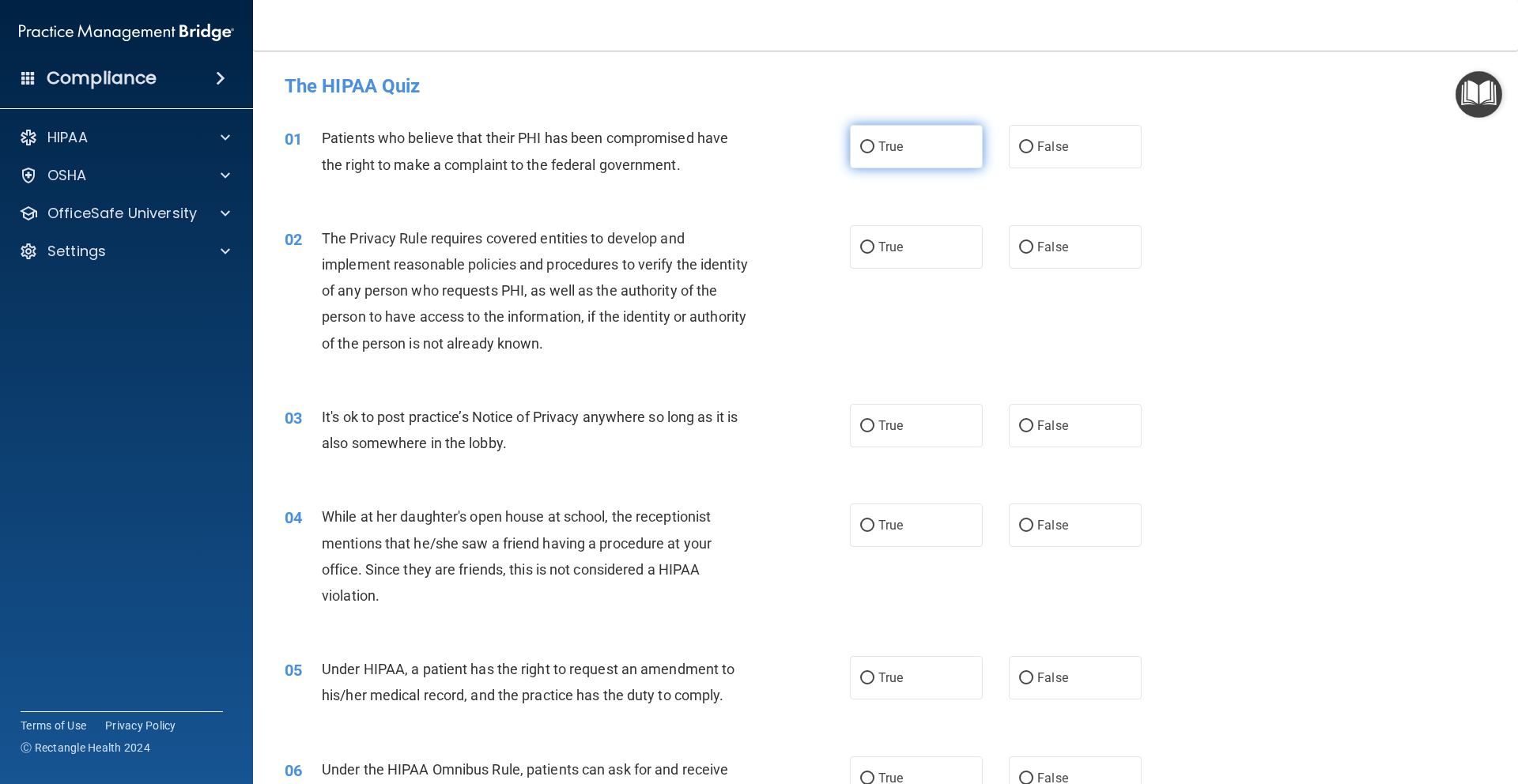
click at [895, 155] on label "True" at bounding box center [916, 146] width 133 height 43
click at [874, 153] on input "True" at bounding box center [866, 147] width 14 height 12
radio input "true"
click at [885, 259] on label "True" at bounding box center [916, 246] width 133 height 43
click at [874, 254] on input "True" at bounding box center [866, 248] width 14 height 12
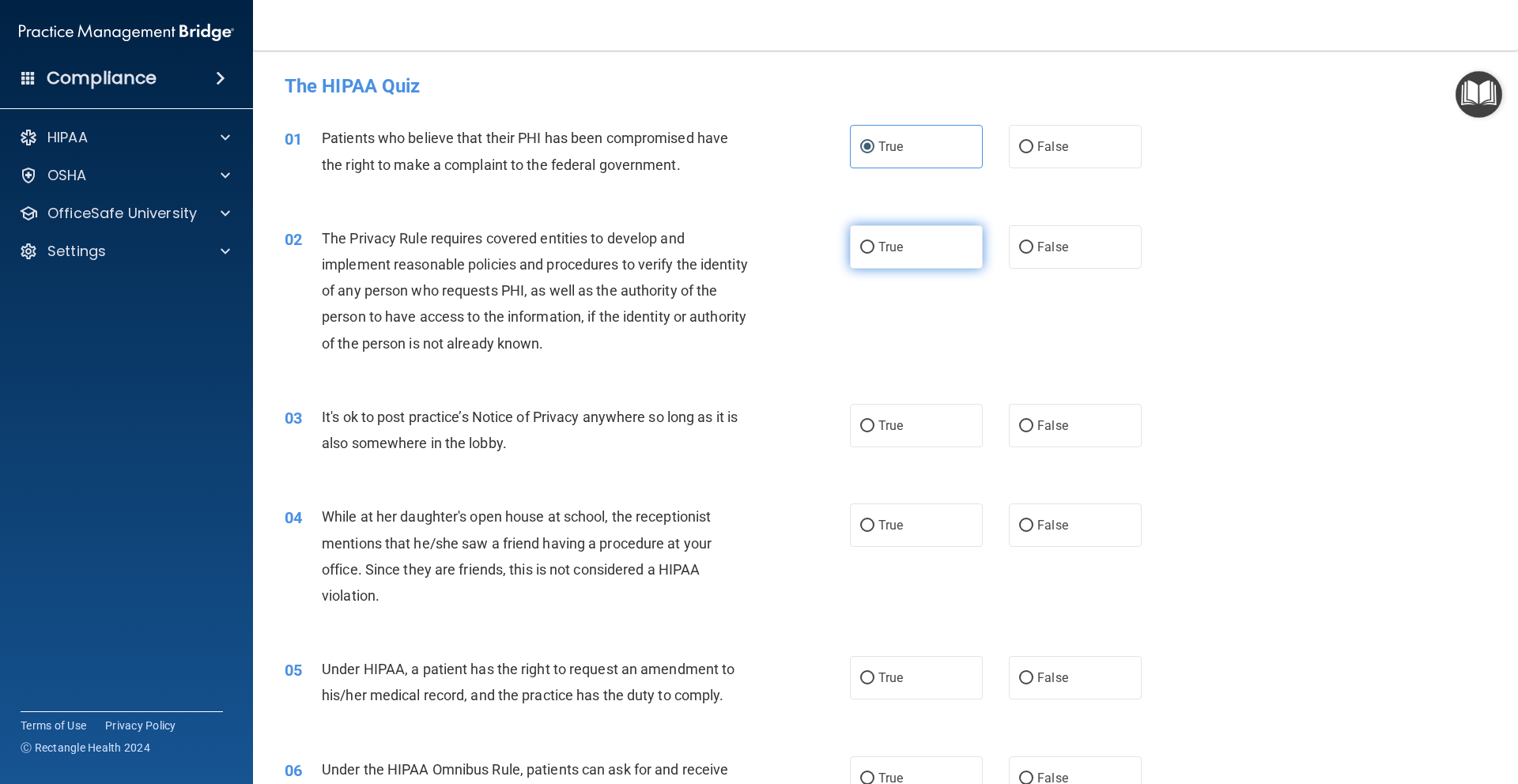
radio input "true"
click at [878, 466] on div "03 It's ok to post practice’s Notice of Privacy anywhere so long as it is also …" at bounding box center [885, 434] width 1225 height 100
click at [888, 446] on label "True" at bounding box center [916, 425] width 133 height 43
click at [874, 432] on input "True" at bounding box center [866, 426] width 14 height 12
radio input "true"
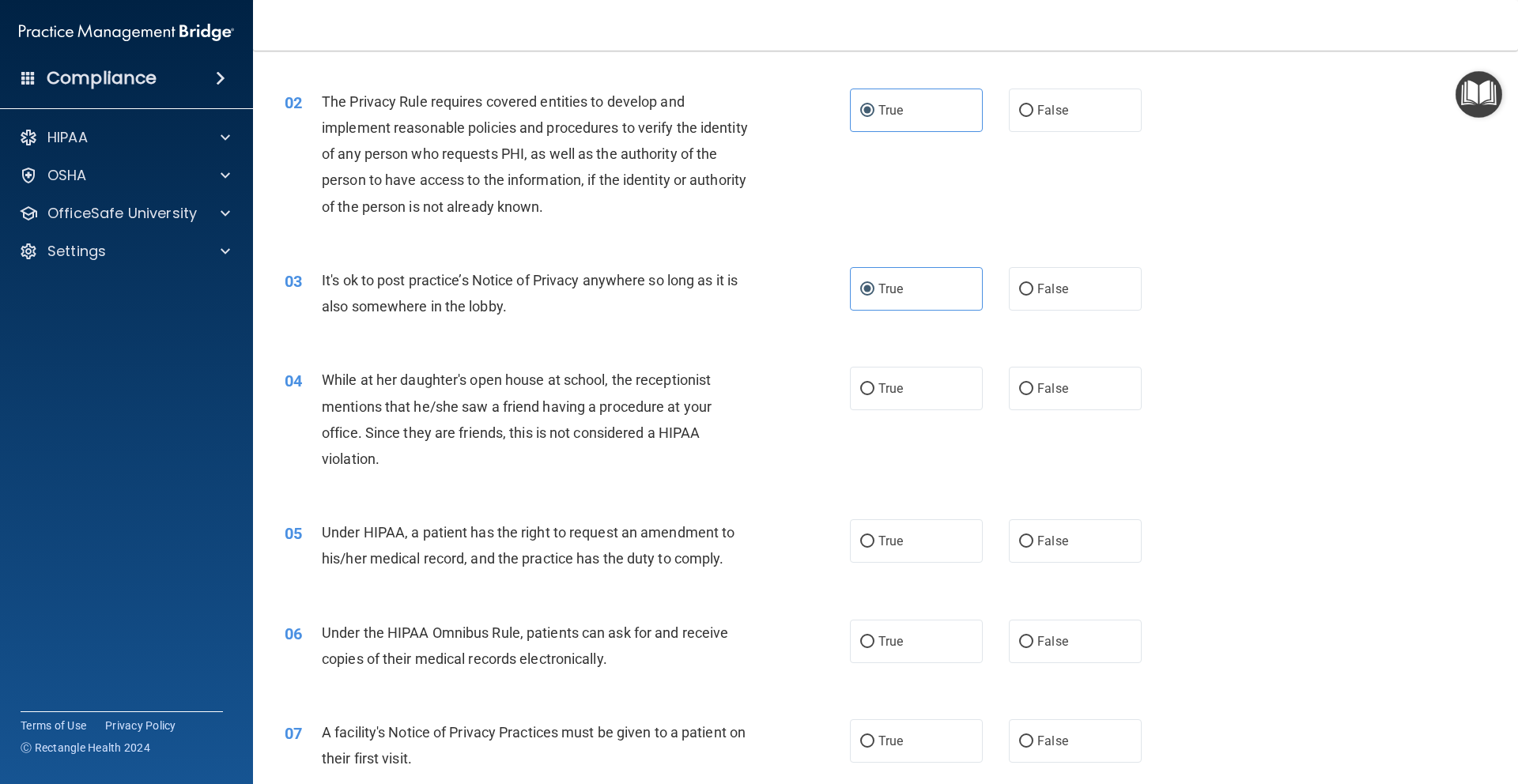
scroll to position [179, 0]
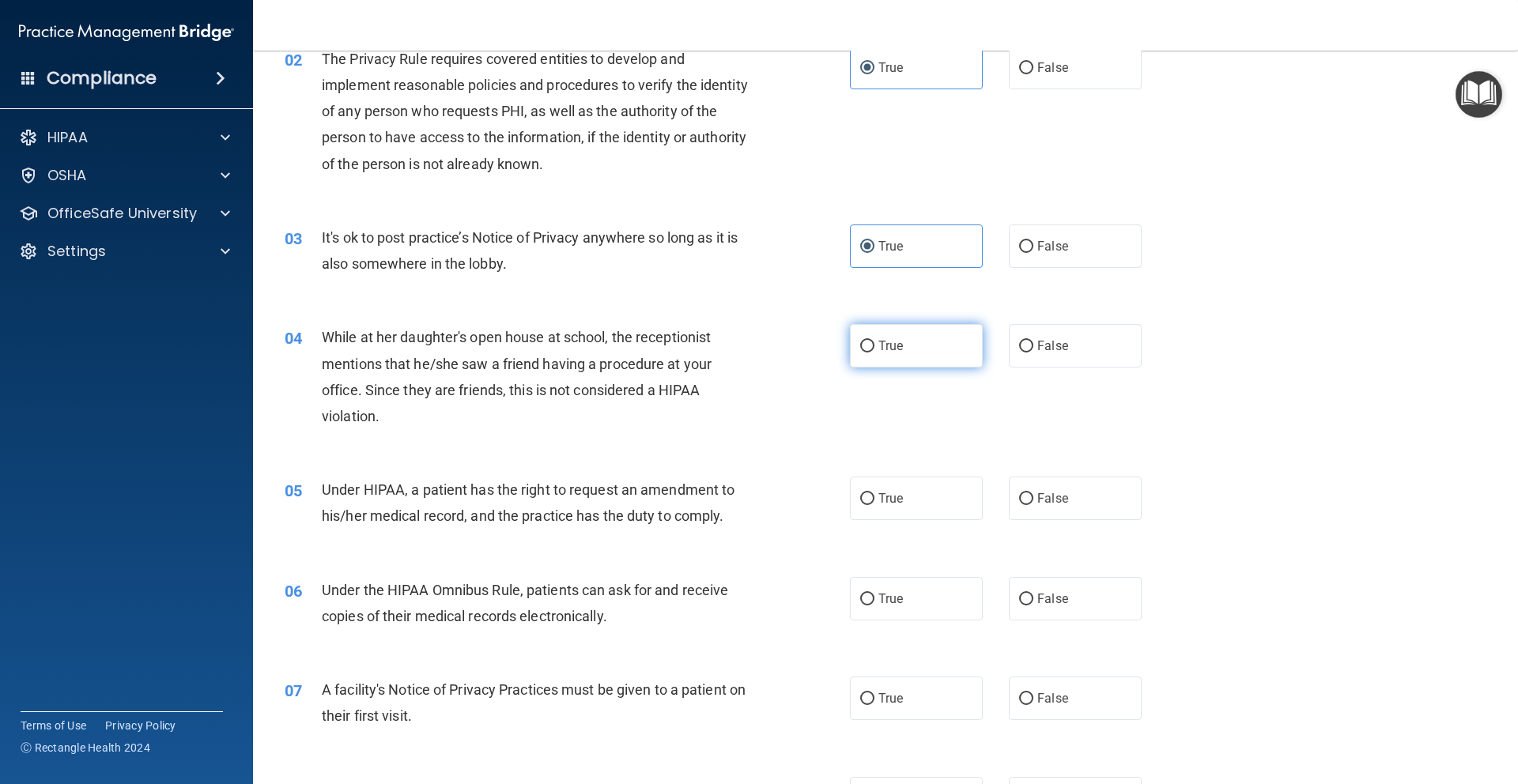
click at [877, 361] on label "True" at bounding box center [916, 345] width 133 height 43
click at [874, 353] on input "True" at bounding box center [866, 347] width 14 height 12
radio input "true"
click at [878, 499] on span "True" at bounding box center [890, 498] width 25 height 15
click at [874, 499] on input "True" at bounding box center [866, 499] width 14 height 12
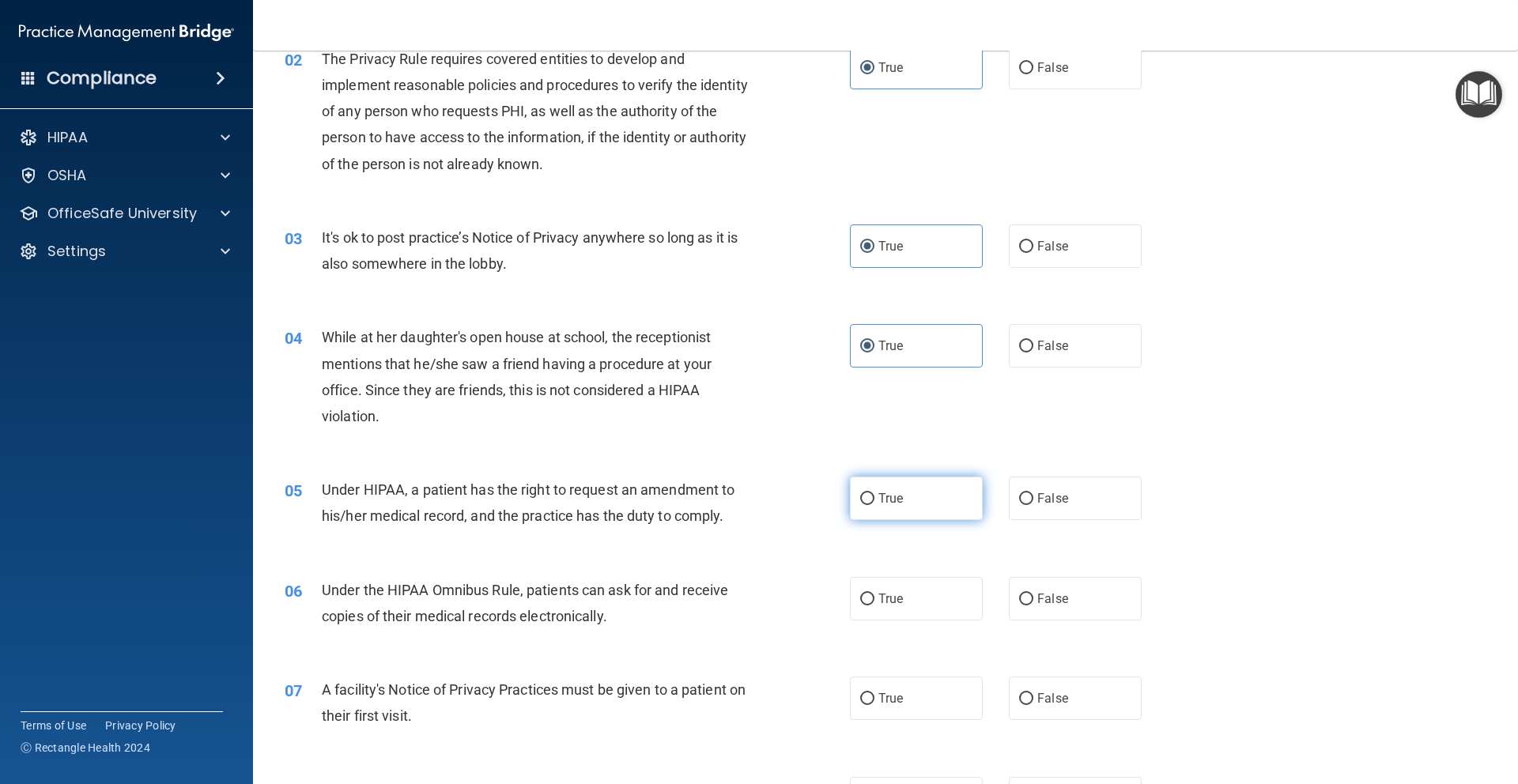
radio input "true"
drag, startPoint x: 881, startPoint y: 604, endPoint x: 877, endPoint y: 591, distance: 13.6
click at [881, 603] on span "True" at bounding box center [890, 599] width 25 height 15
click at [874, 603] on input "True" at bounding box center [866, 600] width 14 height 12
radio input "true"
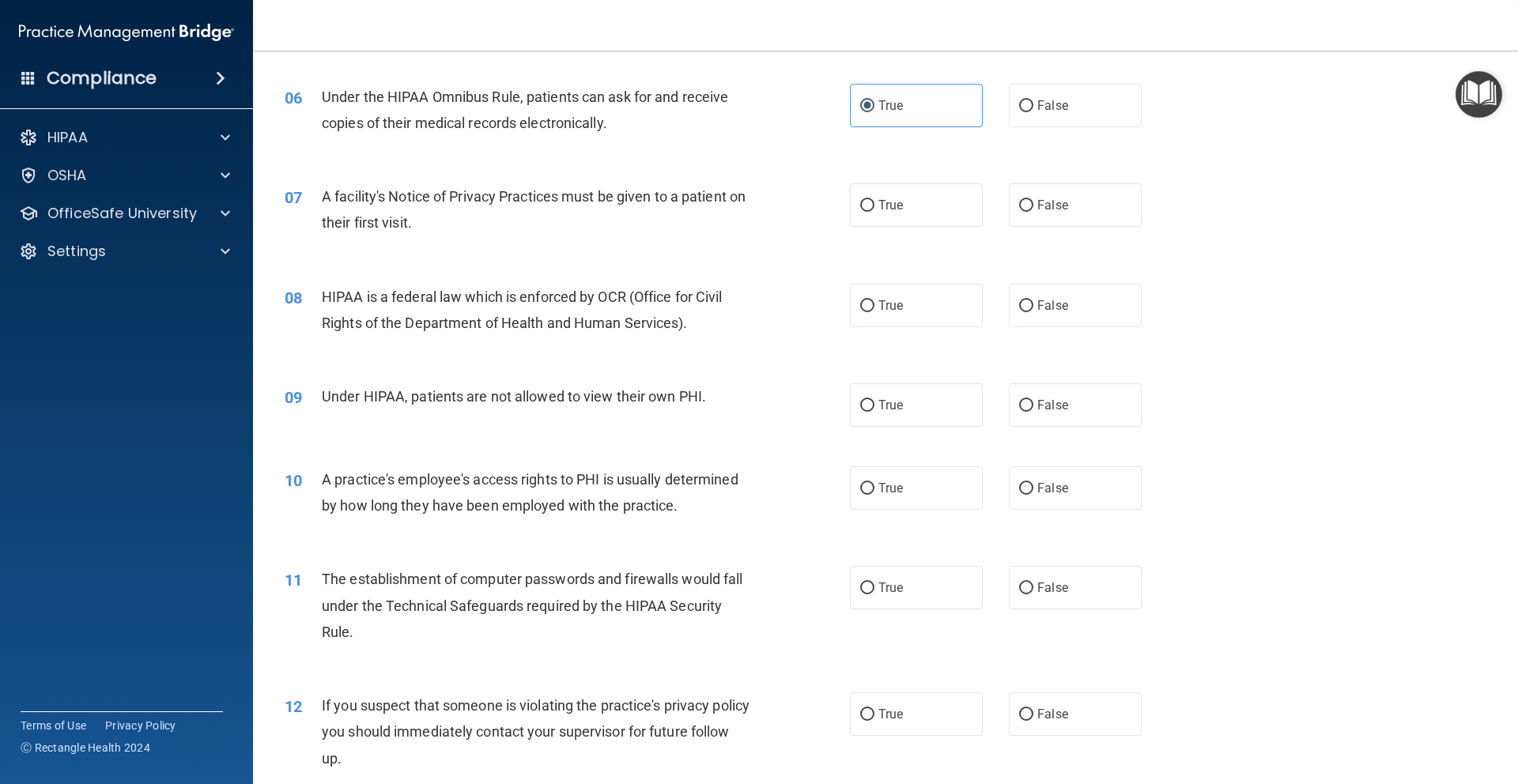
scroll to position [575, 0]
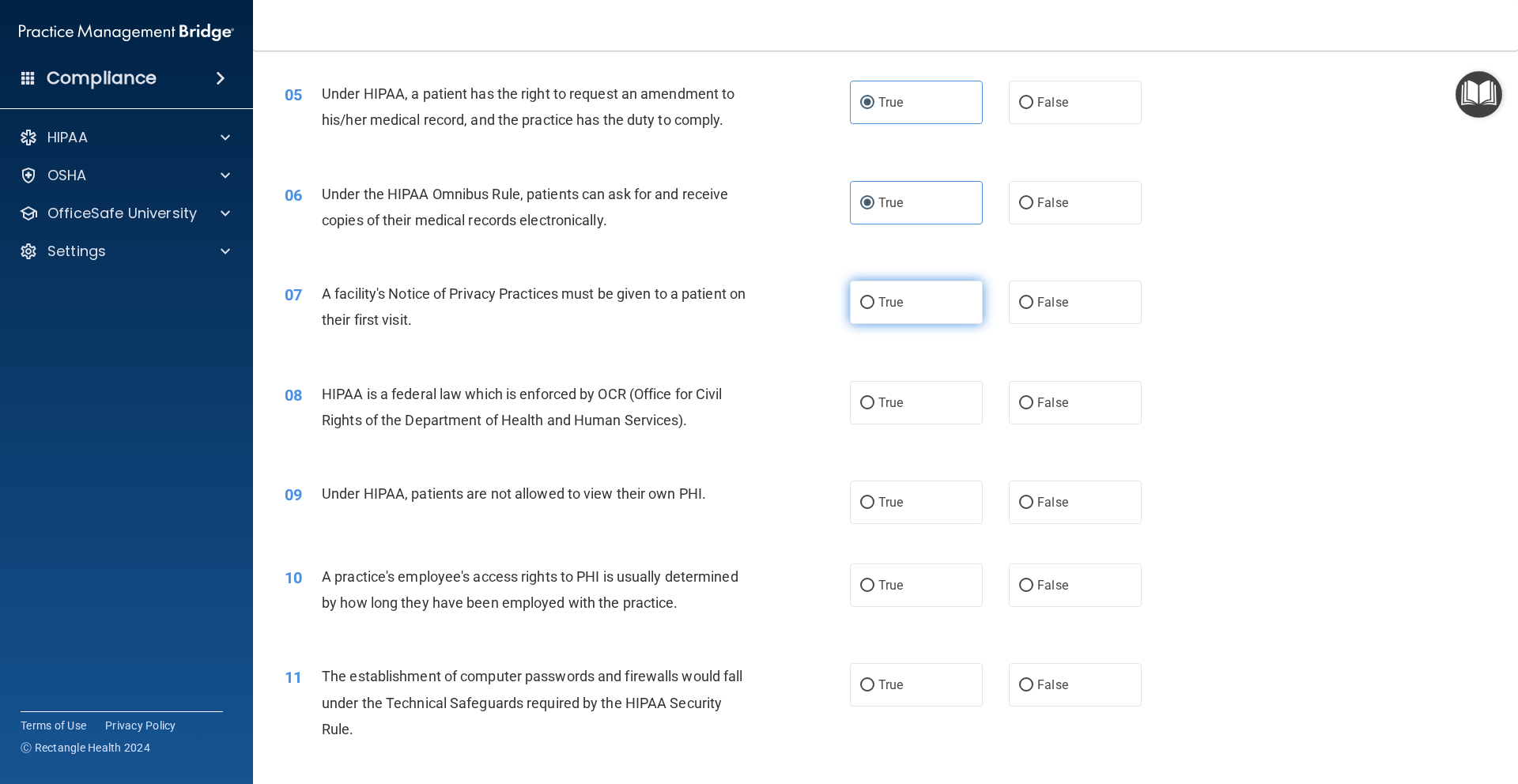
click at [880, 301] on span "True" at bounding box center [890, 302] width 25 height 15
click at [874, 301] on input "True" at bounding box center [866, 303] width 14 height 12
radio input "true"
click at [870, 393] on label "True" at bounding box center [916, 402] width 133 height 43
click at [870, 397] on input "True" at bounding box center [866, 403] width 14 height 12
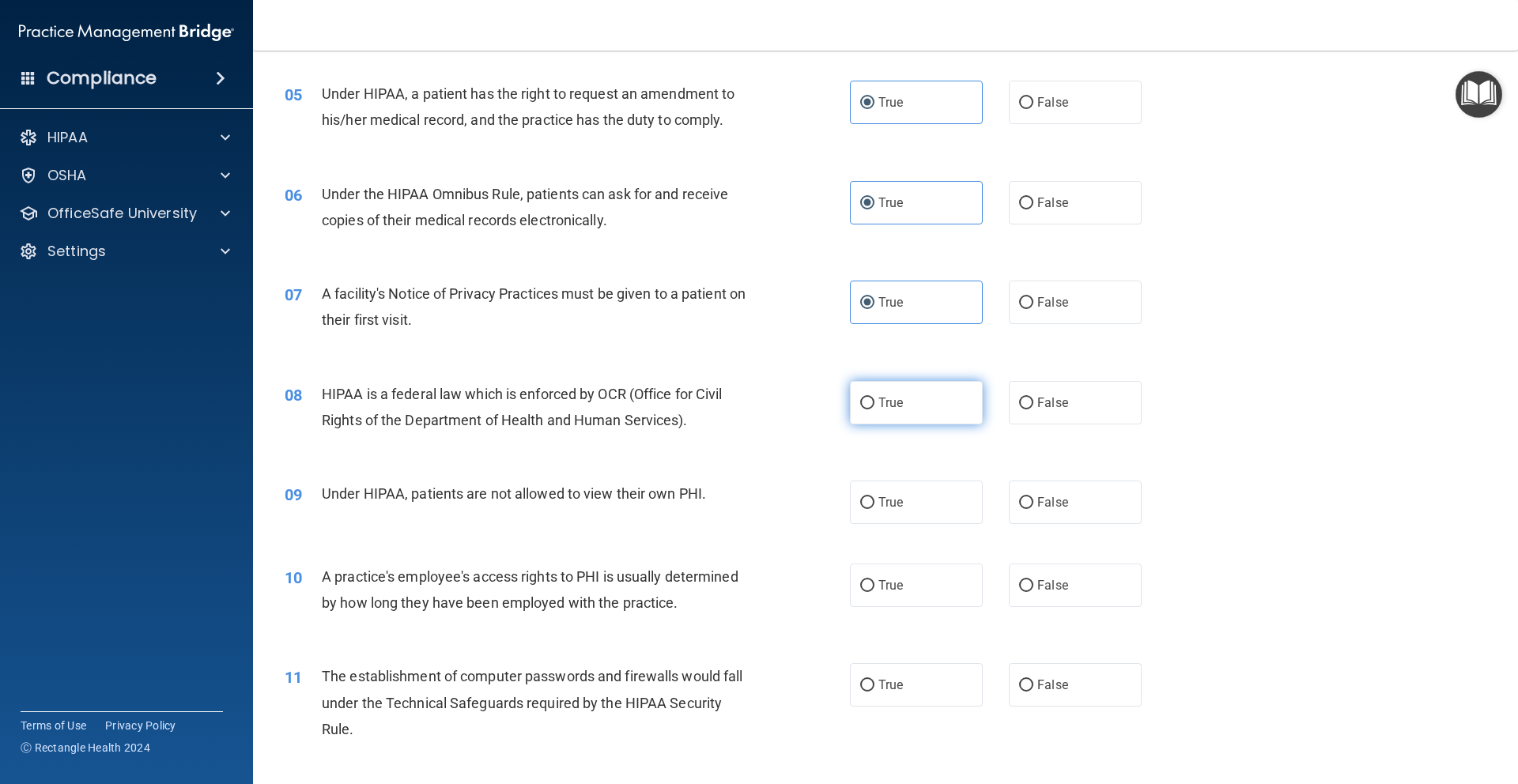
radio input "true"
drag, startPoint x: 871, startPoint y: 520, endPoint x: 883, endPoint y: 492, distance: 30.5
click at [871, 519] on label "True" at bounding box center [916, 502] width 133 height 43
click at [871, 509] on input "True" at bounding box center [866, 503] width 14 height 12
radio input "true"
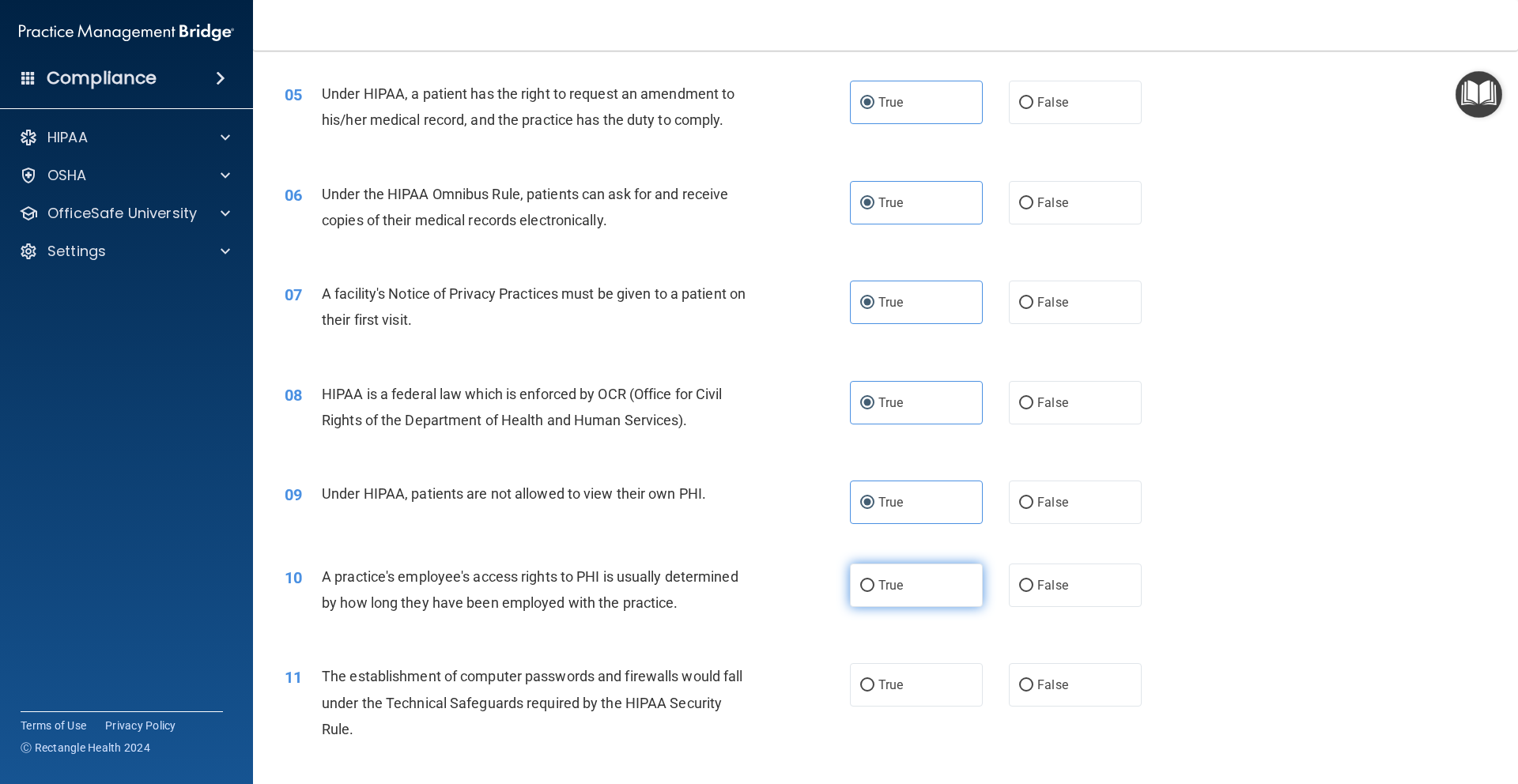
click at [892, 583] on span "True" at bounding box center [890, 585] width 25 height 15
click at [874, 583] on input "True" at bounding box center [866, 586] width 14 height 12
radio input "true"
click at [868, 672] on label "True" at bounding box center [916, 684] width 133 height 43
click at [868, 679] on input "True" at bounding box center [866, 685] width 14 height 12
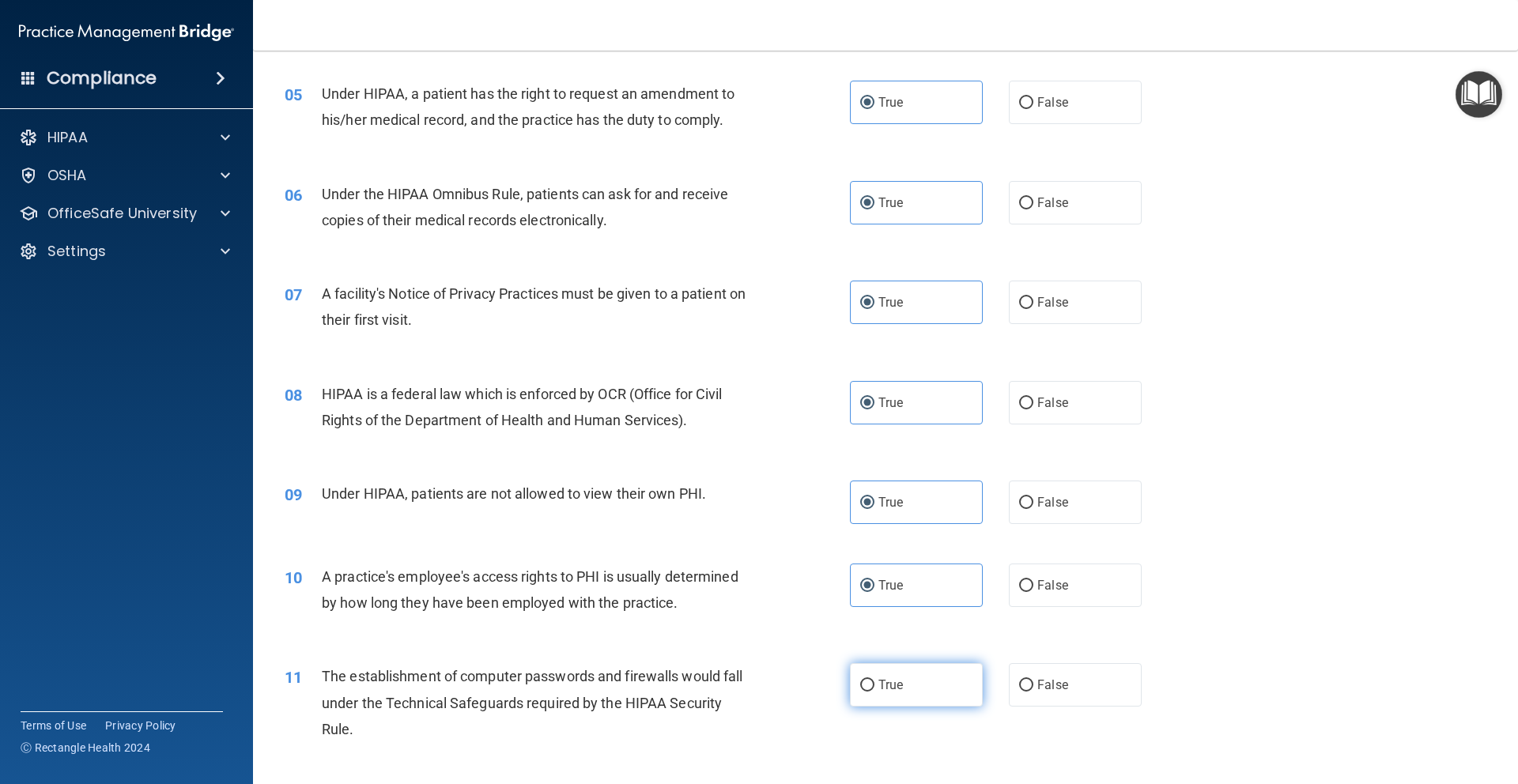
radio input "true"
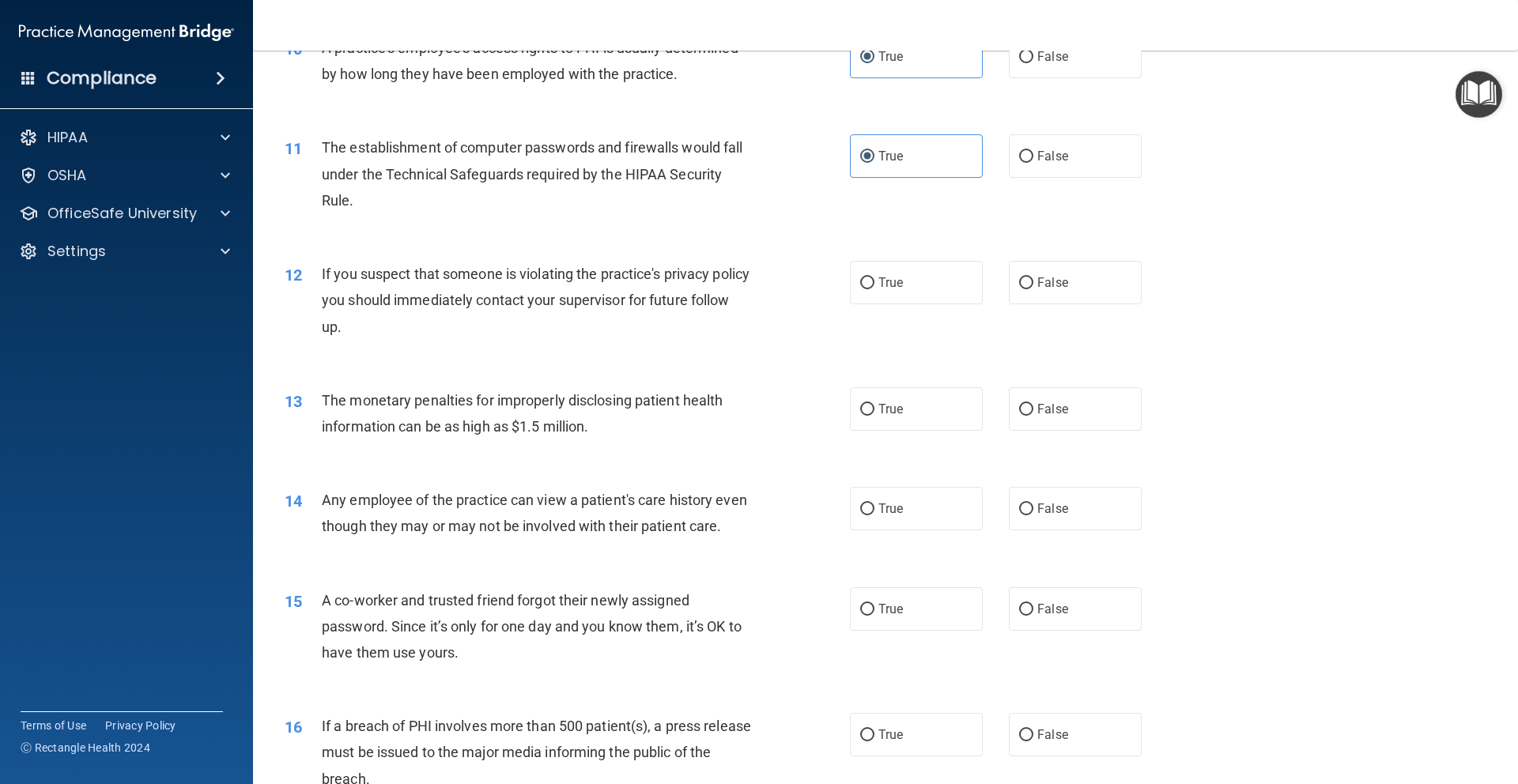
scroll to position [1154, 0]
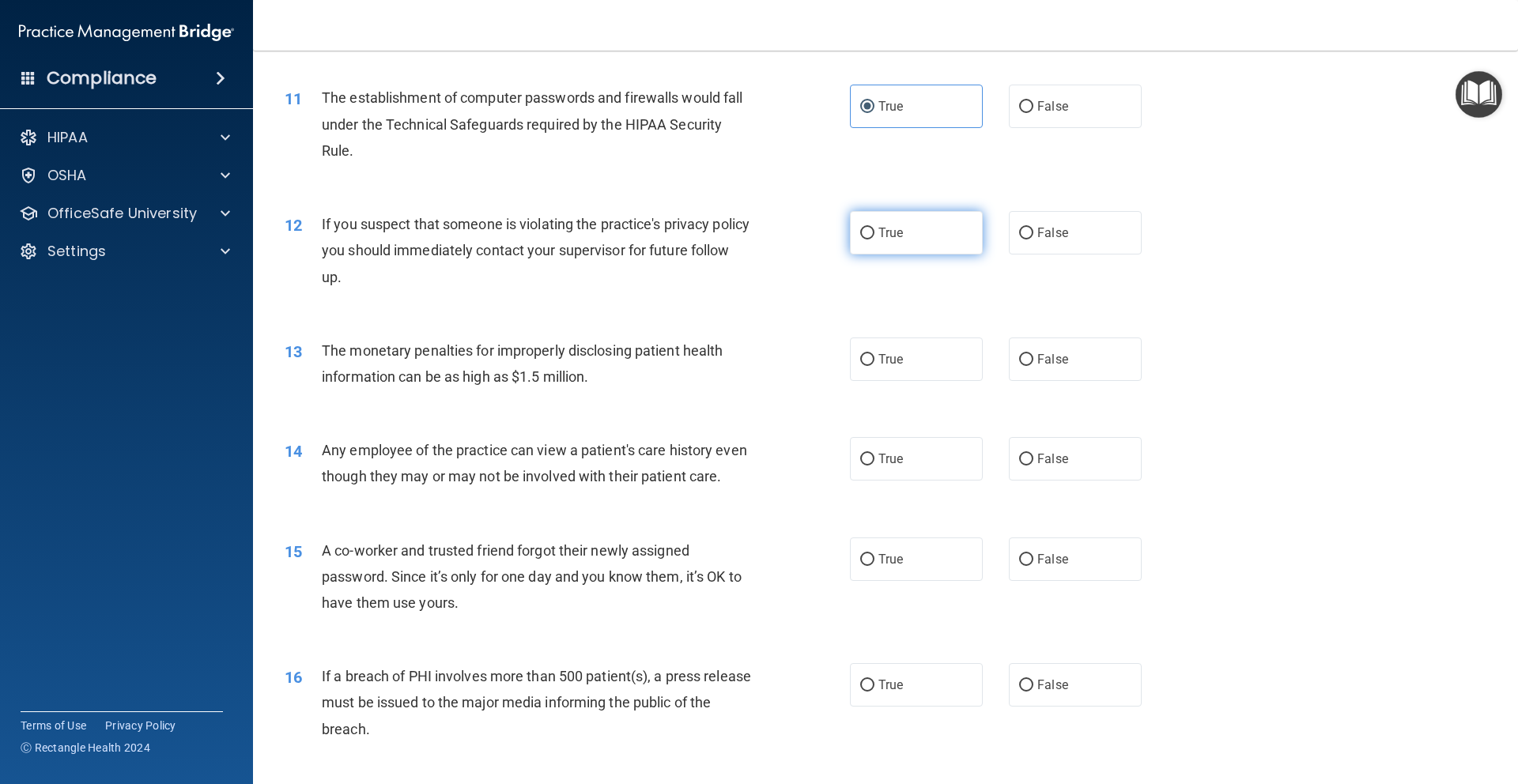
click at [890, 233] on span "True" at bounding box center [890, 233] width 25 height 15
click at [874, 233] on input "True" at bounding box center [866, 233] width 14 height 12
radio input "true"
click at [889, 348] on label "True" at bounding box center [916, 359] width 133 height 43
click at [874, 354] on input "True" at bounding box center [866, 360] width 14 height 12
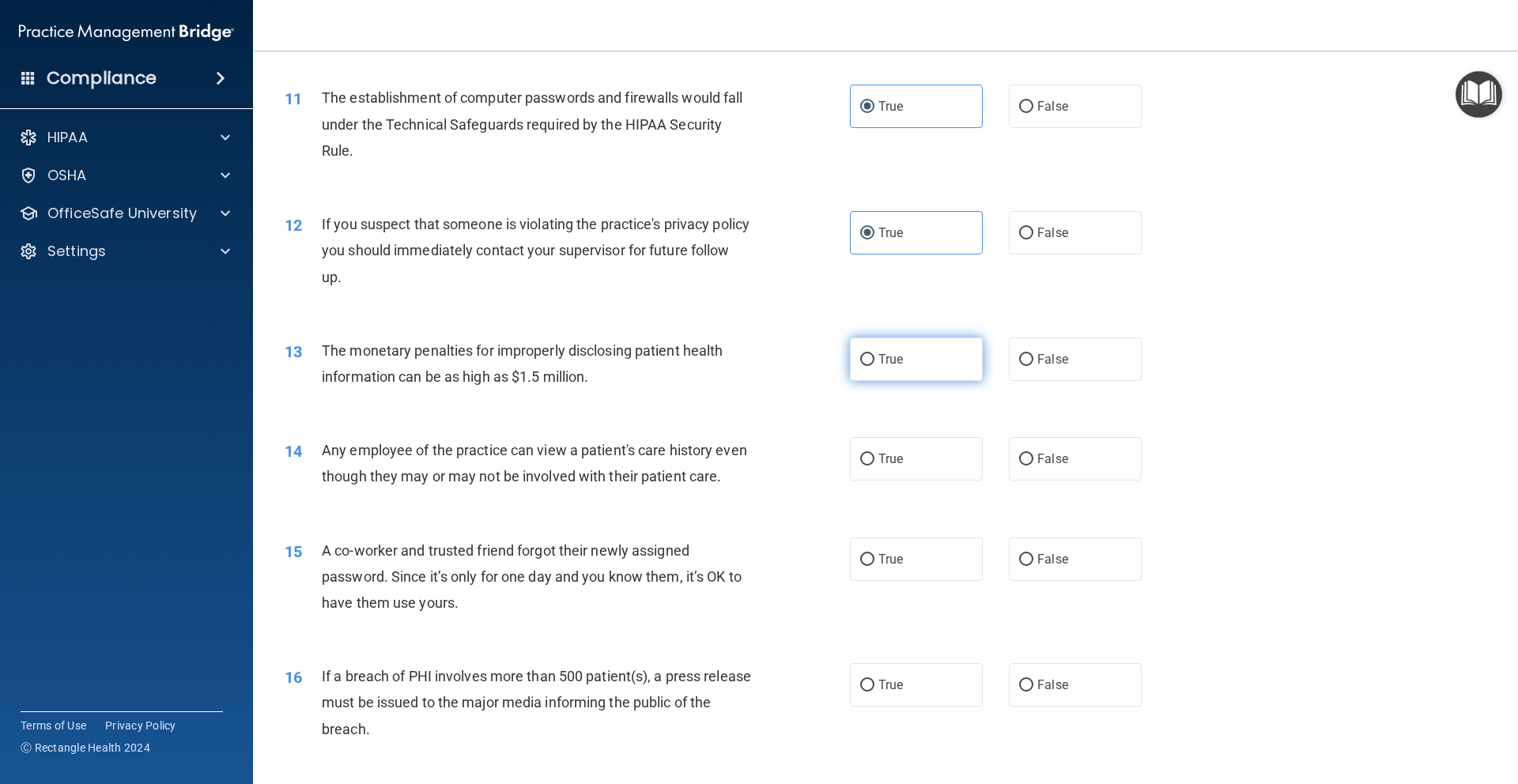
radio input "true"
drag, startPoint x: 875, startPoint y: 441, endPoint x: 884, endPoint y: 502, distance: 61.7
click at [875, 448] on label "True" at bounding box center [916, 458] width 133 height 43
click at [874, 453] on input "True" at bounding box center [866, 459] width 14 height 12
radio input "true"
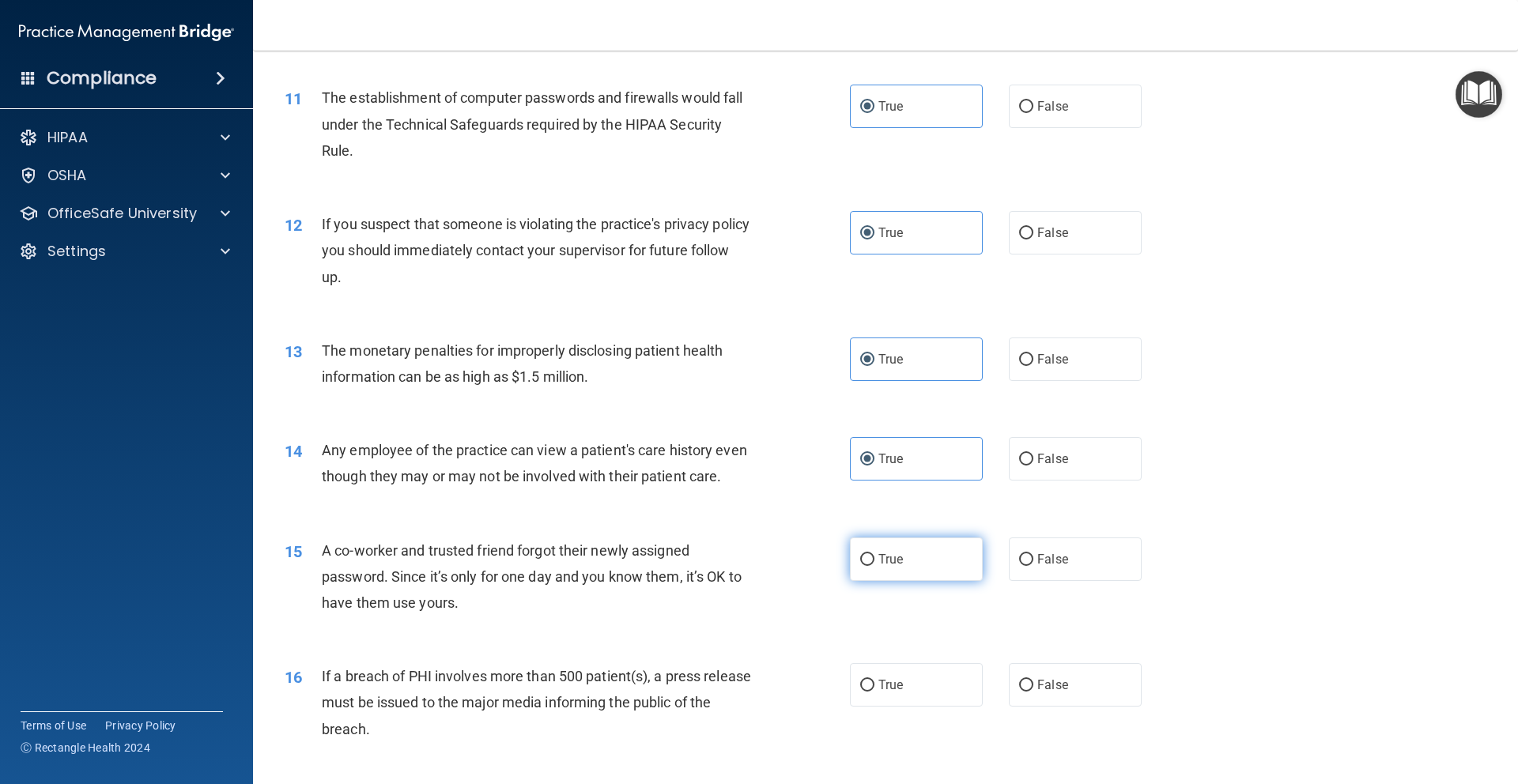
click at [905, 581] on label "True" at bounding box center [916, 558] width 133 height 43
click at [874, 566] on input "True" at bounding box center [866, 560] width 14 height 12
radio input "true"
click at [907, 706] on label "True" at bounding box center [916, 684] width 133 height 43
click at [874, 691] on input "True" at bounding box center [866, 685] width 14 height 12
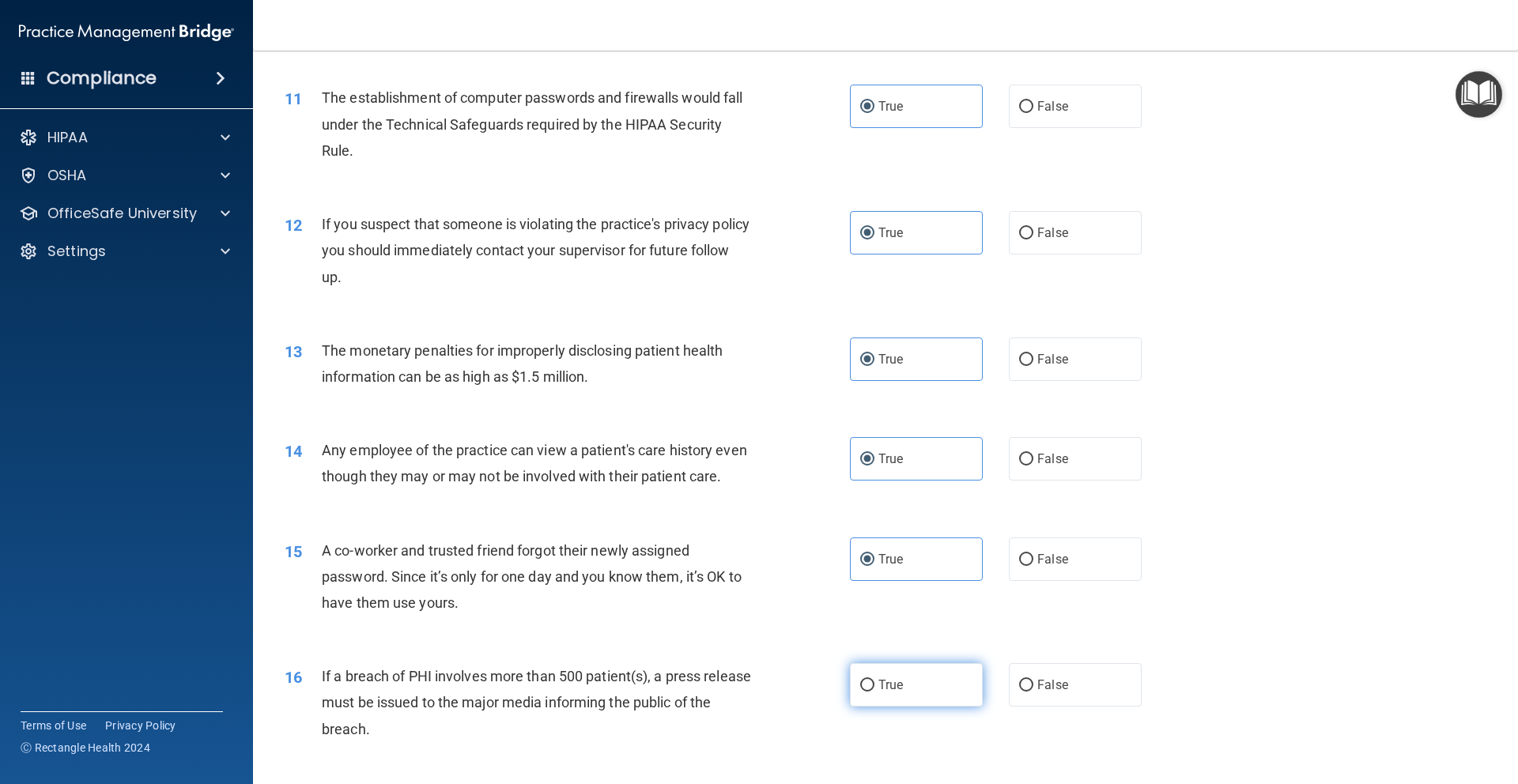
radio input "true"
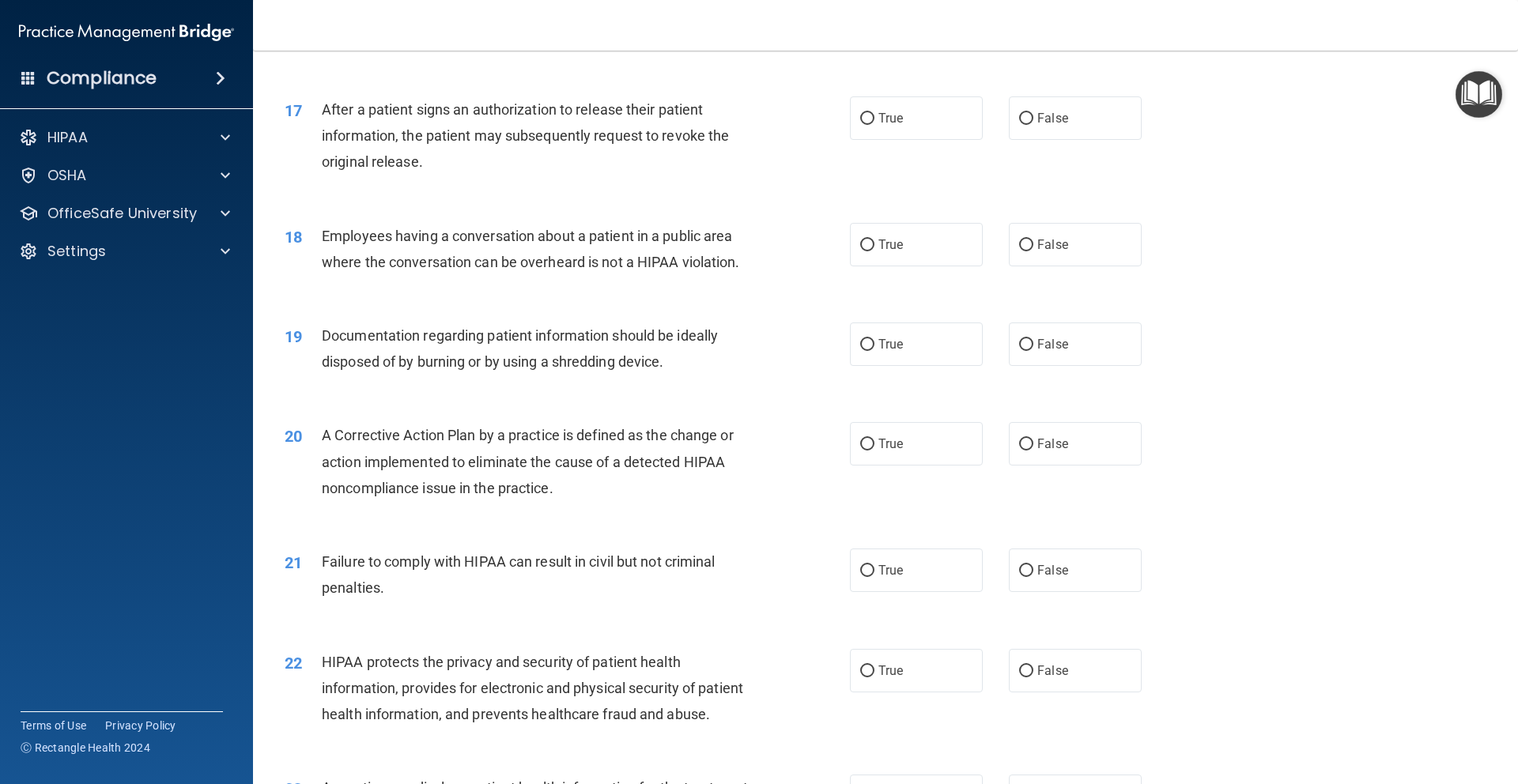
scroll to position [1806, 0]
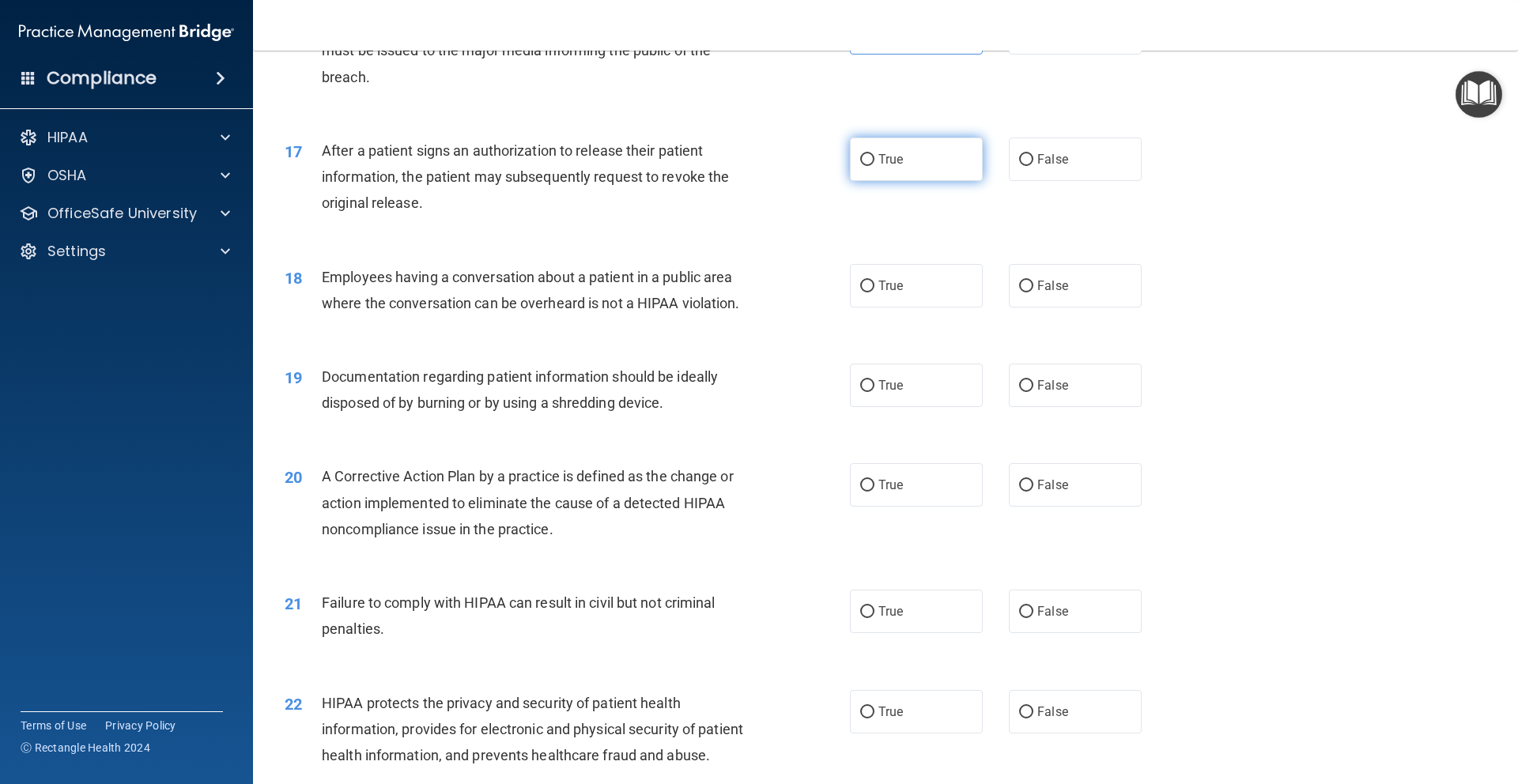
click at [889, 170] on label "True" at bounding box center [916, 159] width 133 height 43
click at [874, 166] on input "True" at bounding box center [866, 160] width 14 height 12
radio input "true"
drag, startPoint x: 896, startPoint y: 313, endPoint x: 895, endPoint y: 341, distance: 28.0
click at [896, 293] on span "True" at bounding box center [890, 286] width 25 height 15
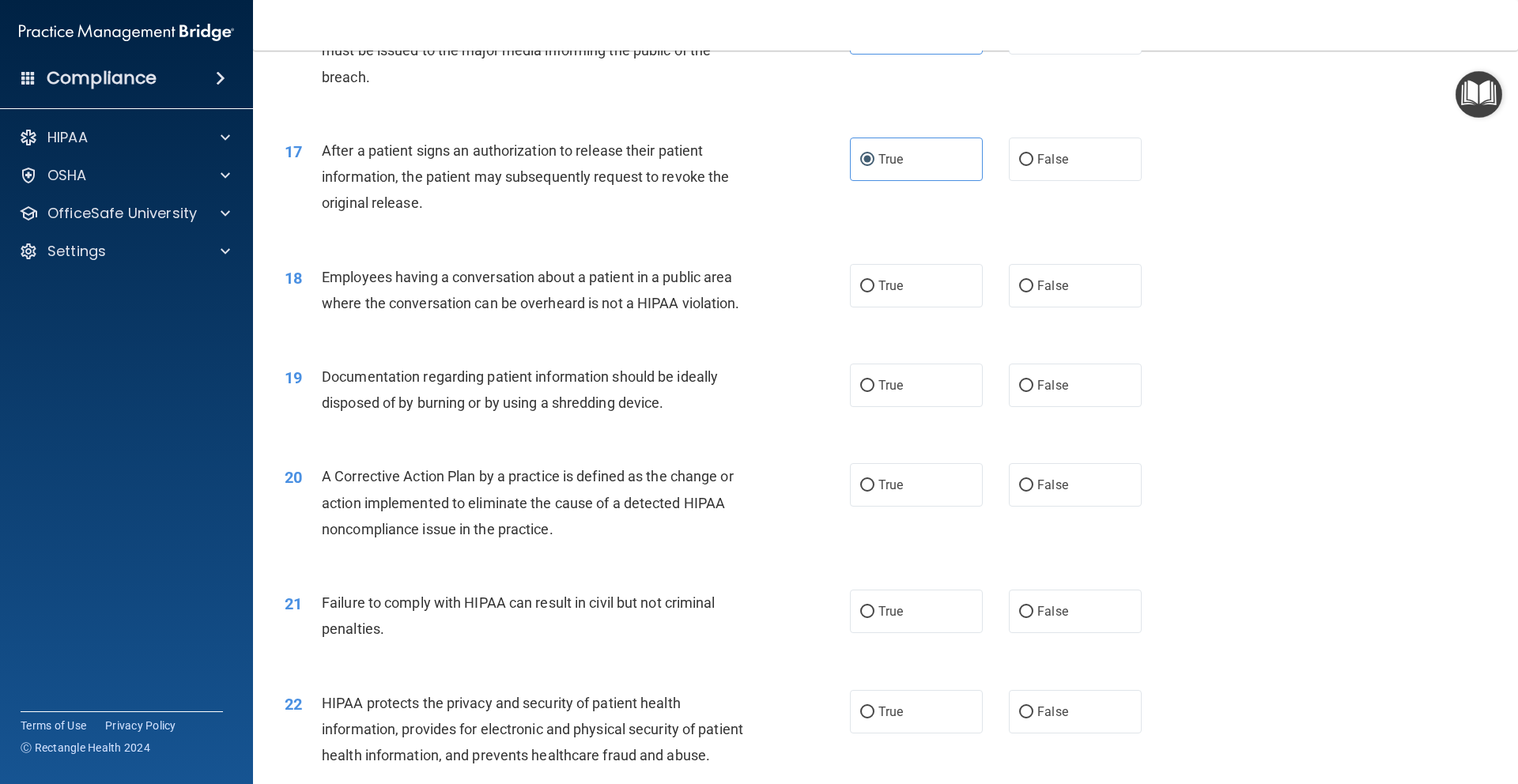
click at [874, 293] on input "True" at bounding box center [866, 287] width 14 height 12
radio input "true"
click at [885, 407] on label "True" at bounding box center [916, 385] width 133 height 43
click at [874, 392] on input "True" at bounding box center [866, 386] width 14 height 12
radio input "true"
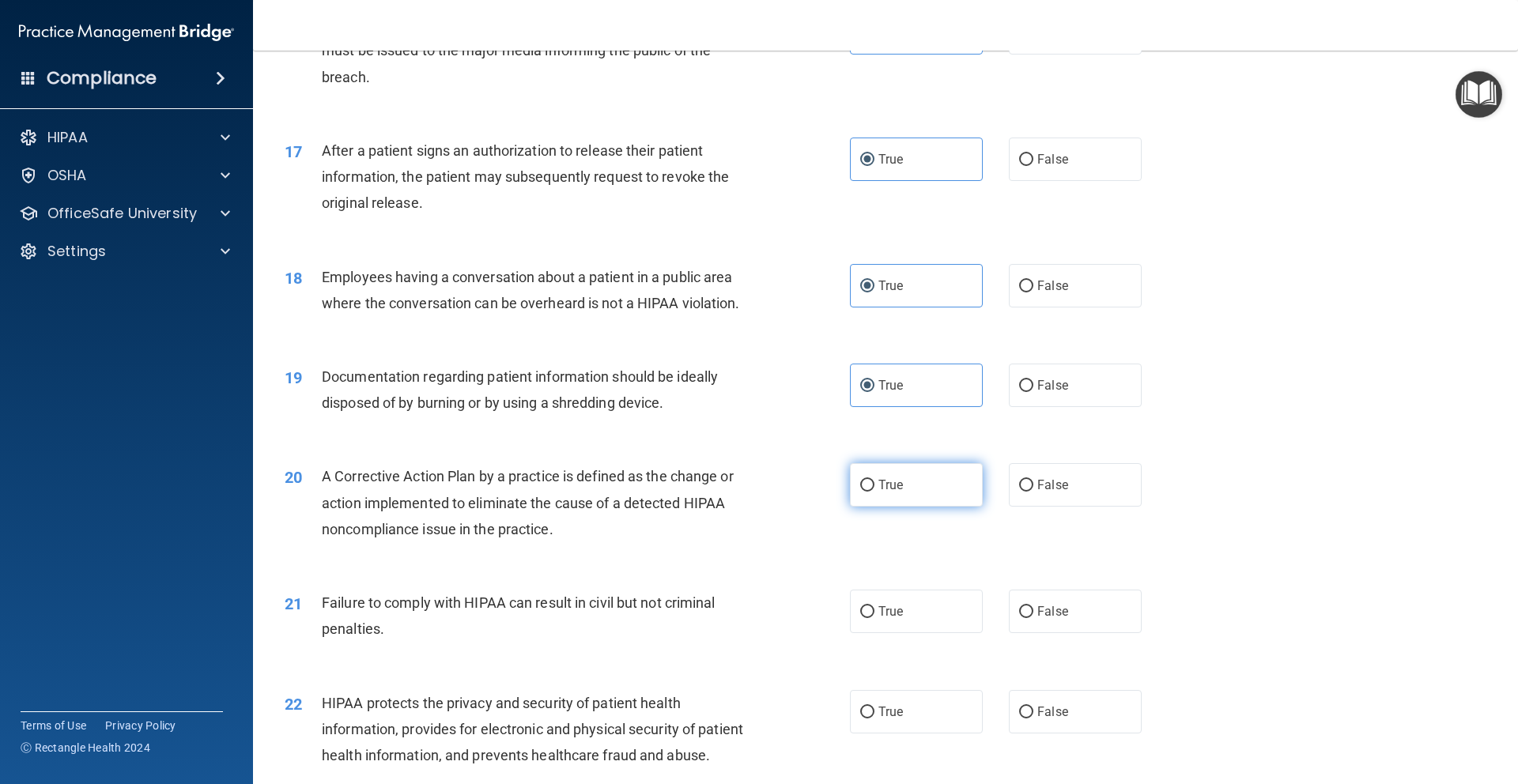
click at [878, 492] on span "True" at bounding box center [890, 485] width 25 height 15
click at [874, 491] on input "True" at bounding box center [866, 485] width 14 height 12
radio input "true"
click at [886, 618] on span "True" at bounding box center [890, 611] width 25 height 15
click at [874, 618] on input "True" at bounding box center [866, 612] width 14 height 12
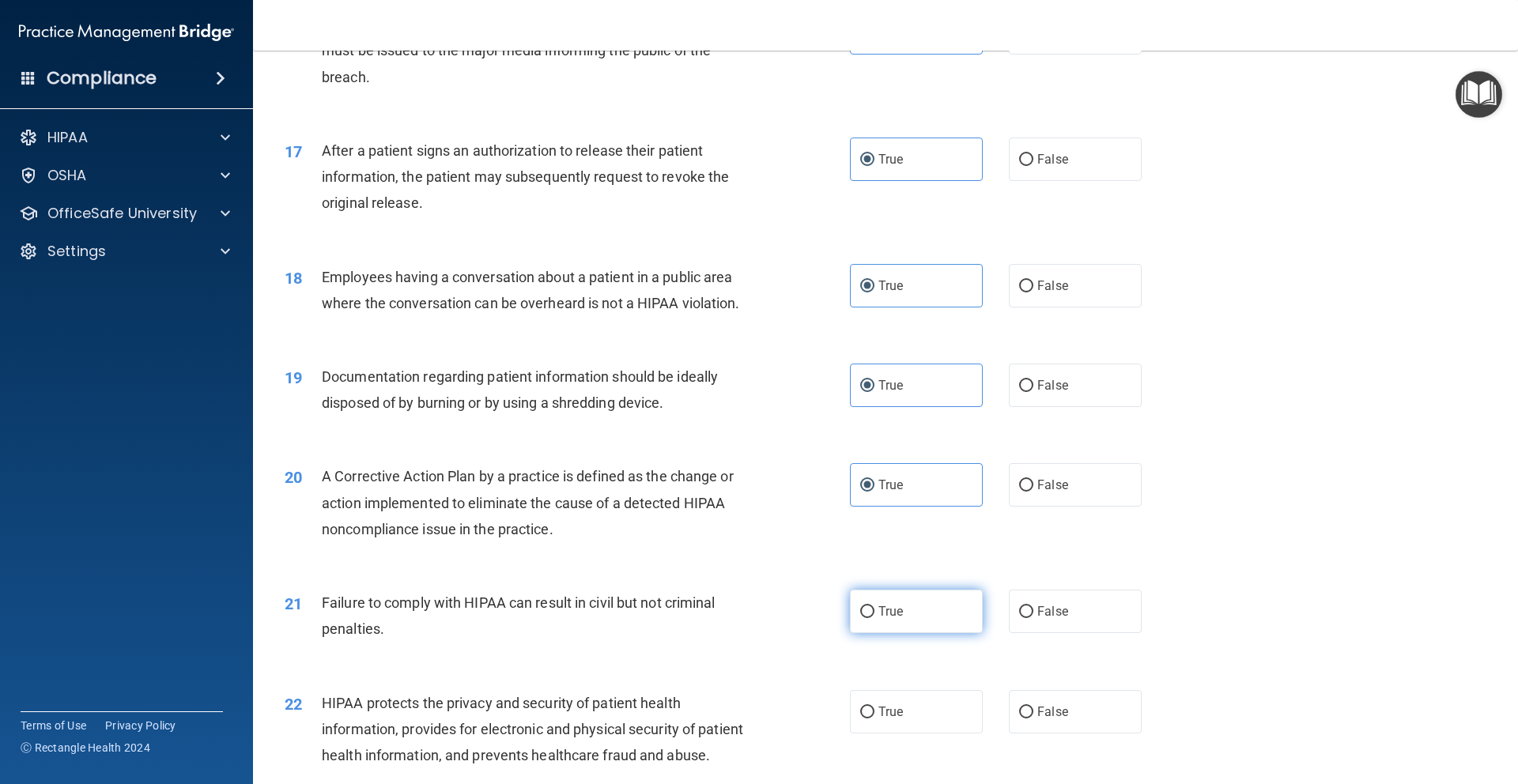
radio input "true"
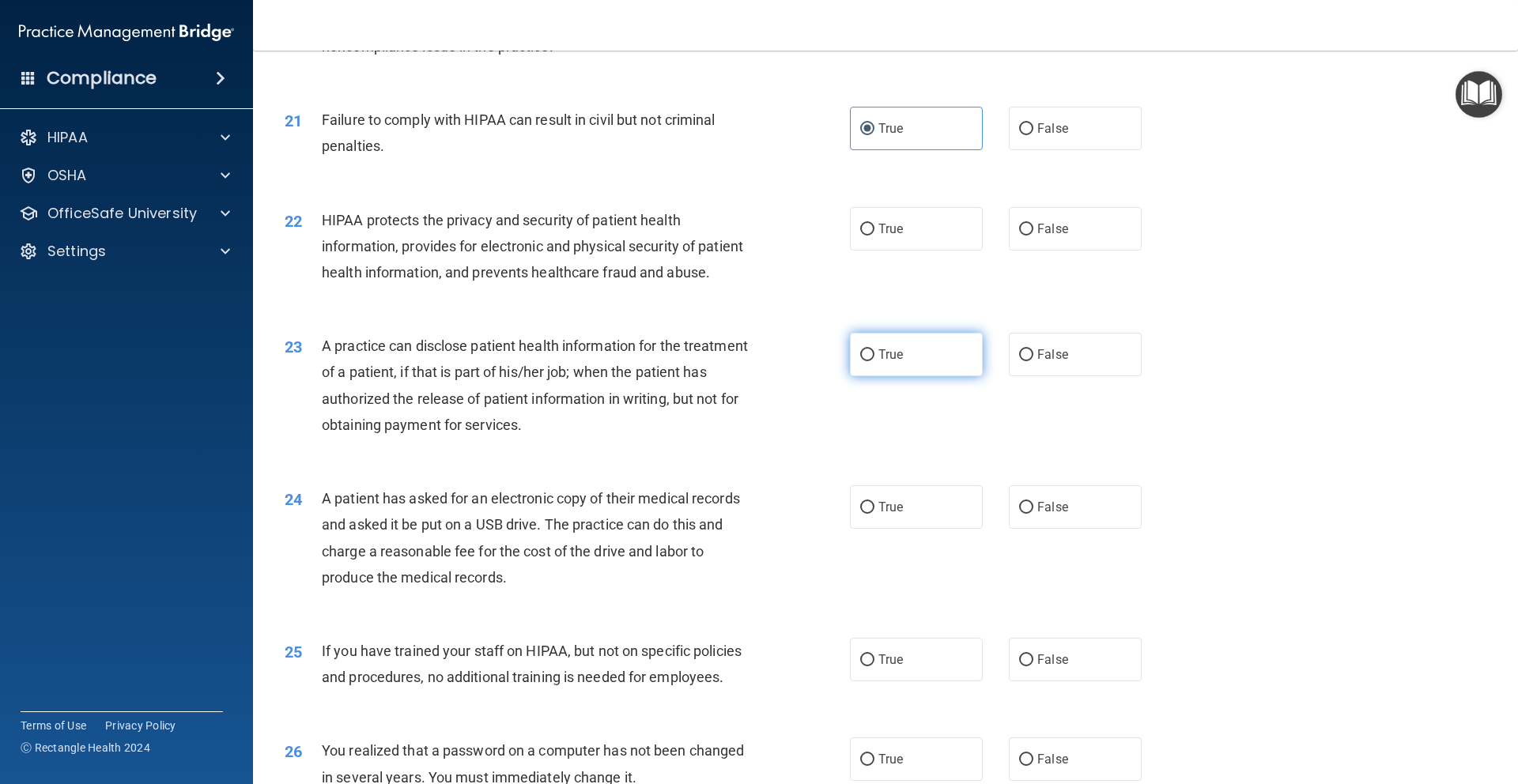
scroll to position [2311, 0]
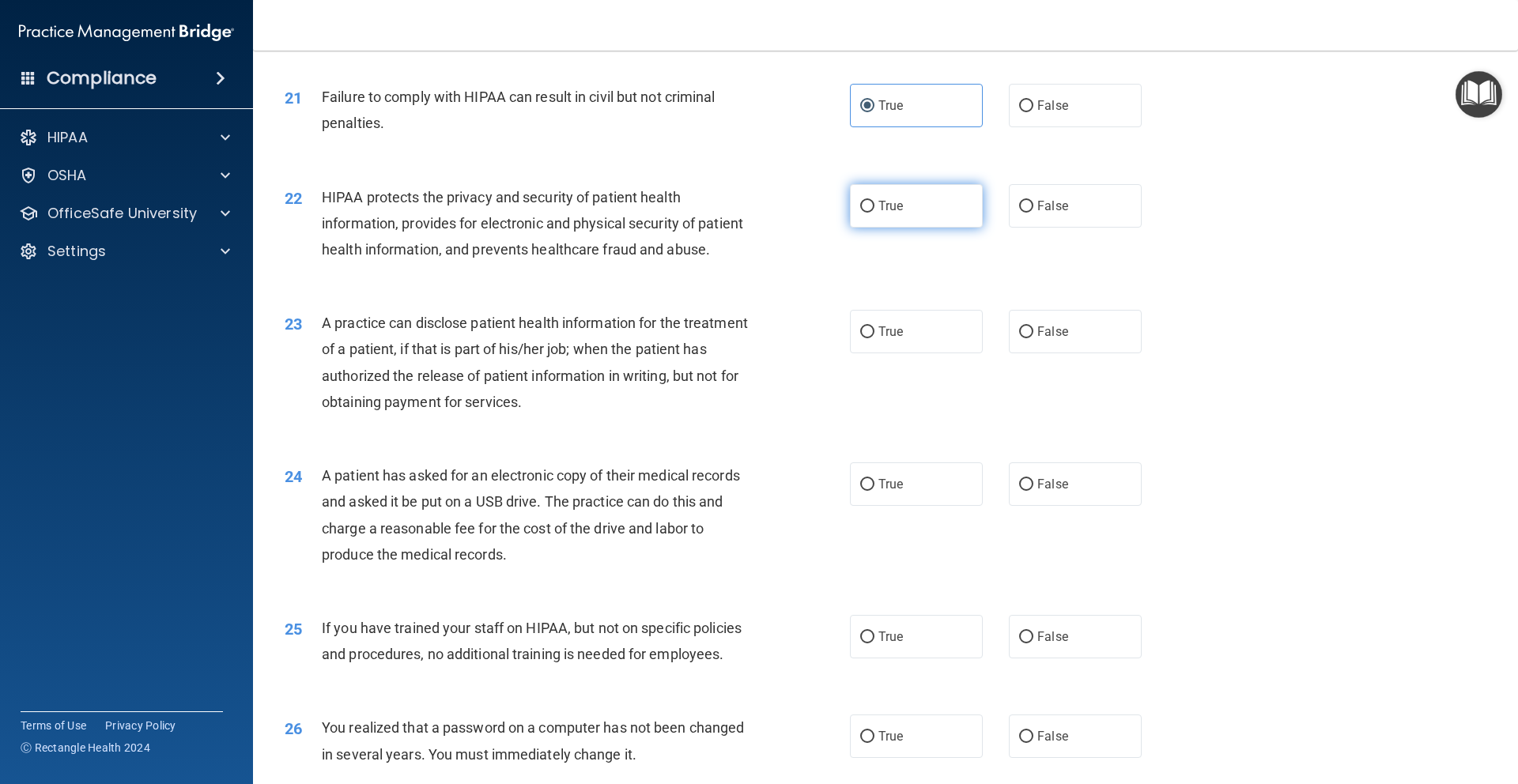
click at [883, 228] on label "True" at bounding box center [916, 206] width 133 height 43
click at [874, 212] on input "True" at bounding box center [866, 206] width 14 height 12
radio input "true"
click at [878, 339] on span "True" at bounding box center [890, 332] width 25 height 15
click at [874, 338] on input "True" at bounding box center [866, 332] width 14 height 12
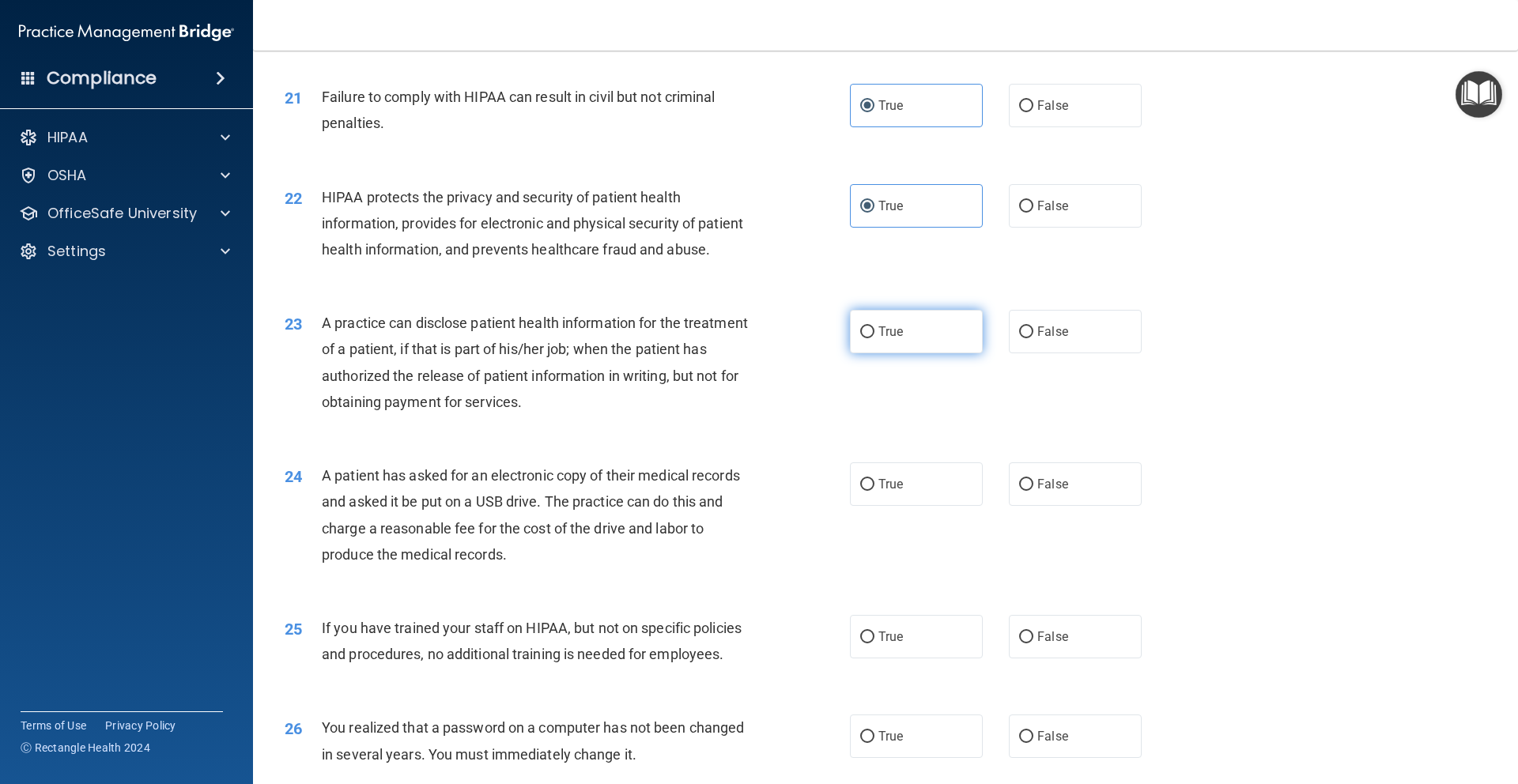
radio input "true"
click at [878, 491] on span "True" at bounding box center [890, 484] width 25 height 15
click at [872, 491] on input "True" at bounding box center [866, 485] width 14 height 12
radio input "true"
click at [885, 658] on label "True" at bounding box center [916, 636] width 133 height 43
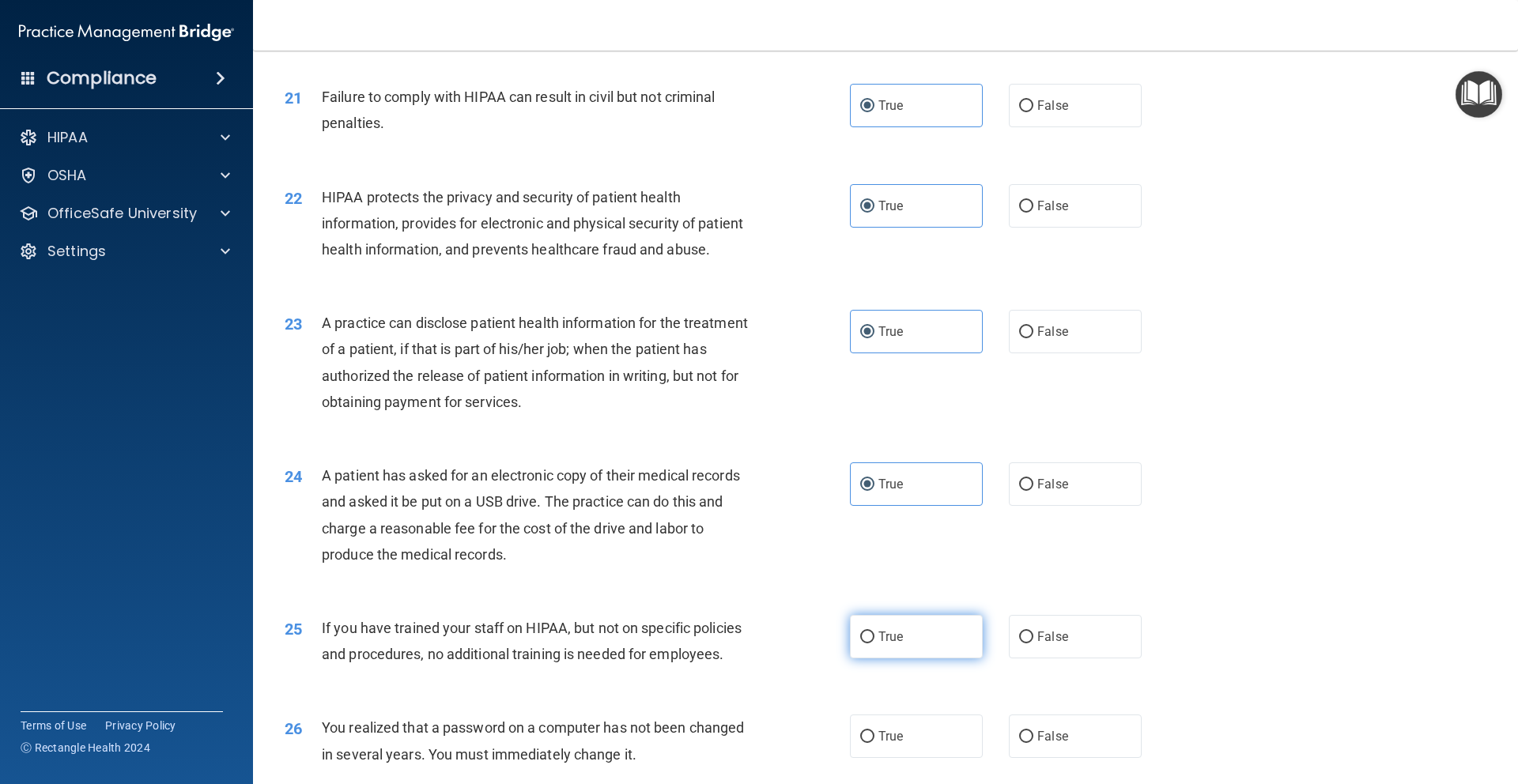
click at [874, 643] on input "True" at bounding box center [866, 637] width 14 height 12
radio input "true"
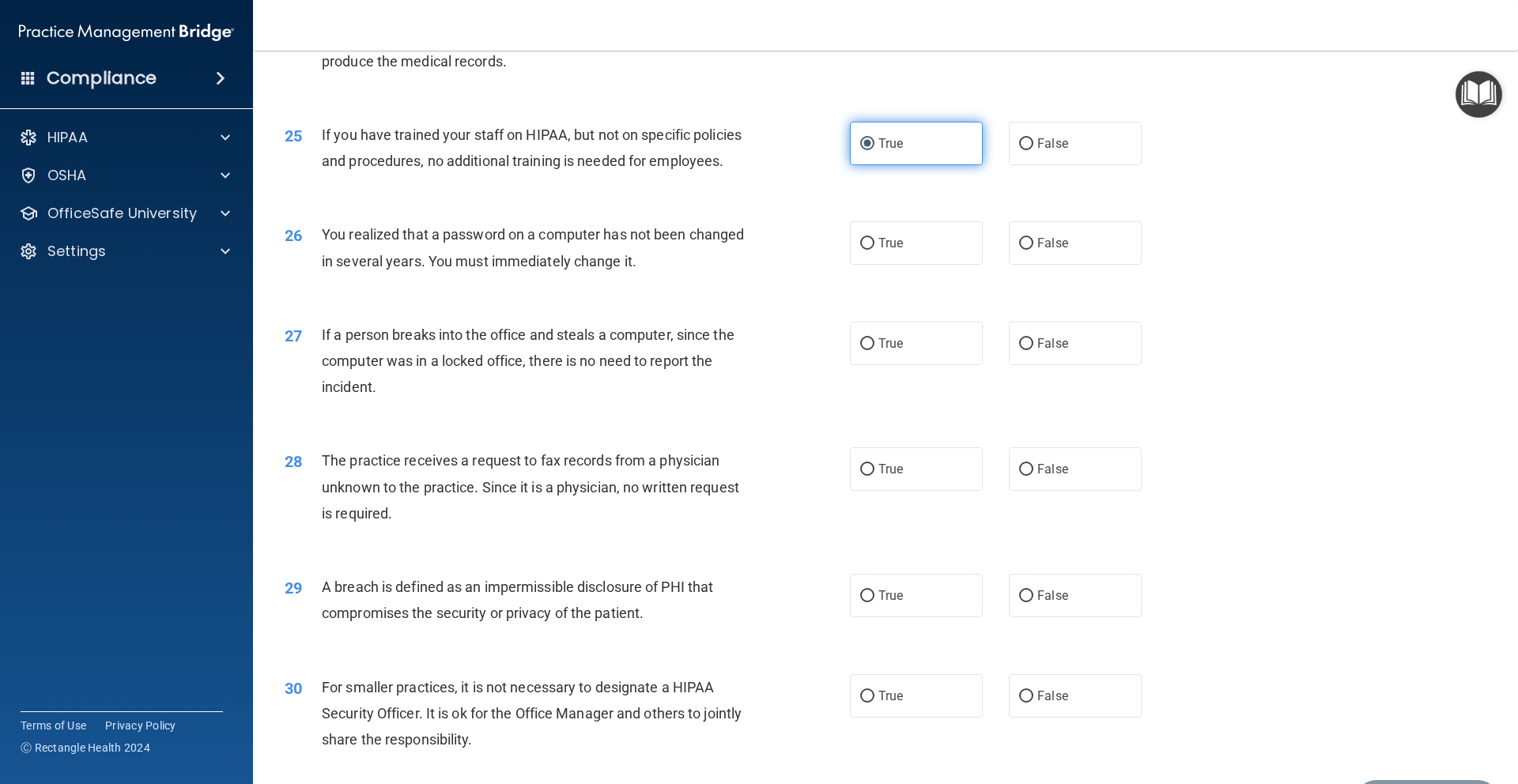
scroll to position [2815, 0]
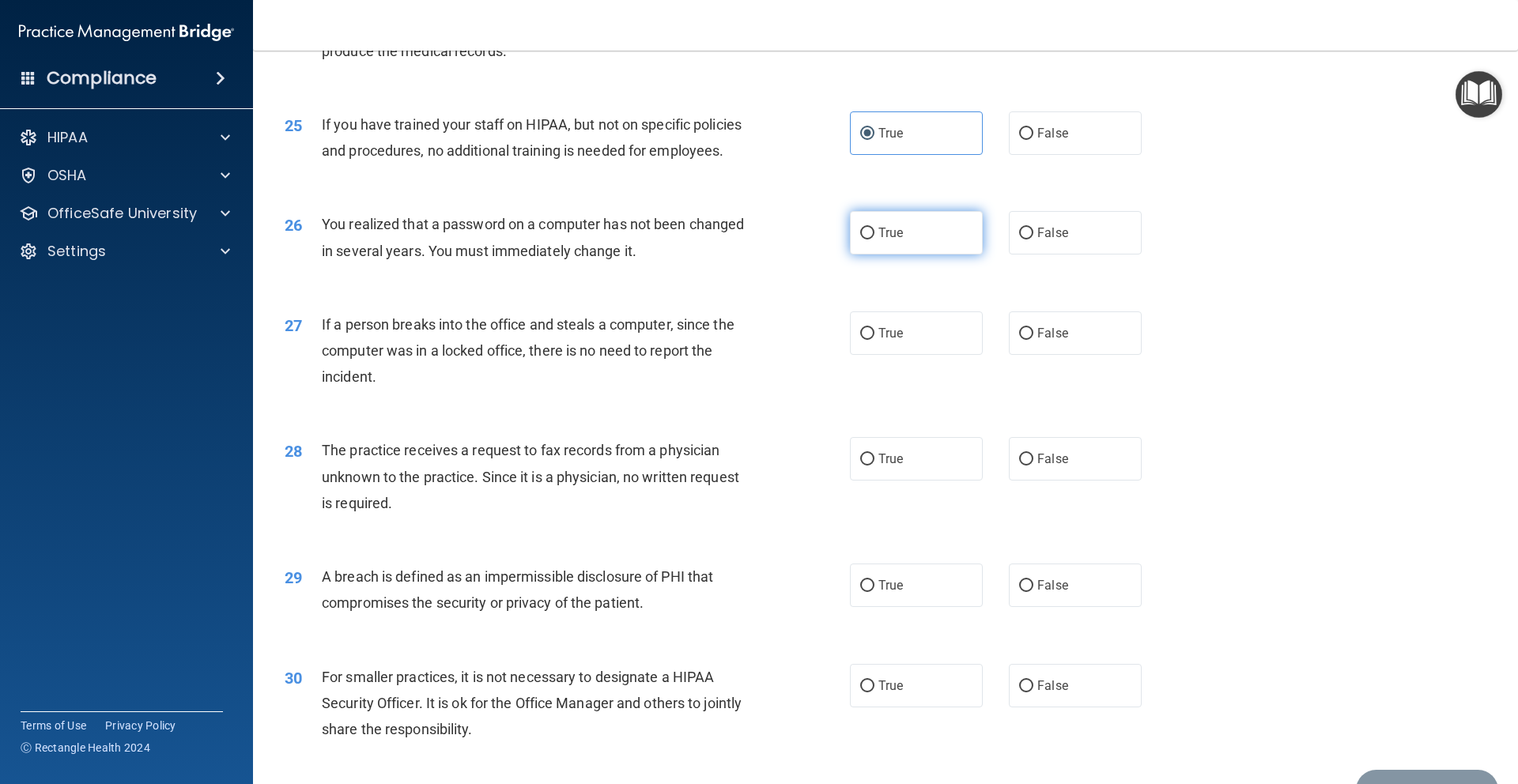
click at [885, 255] on label "True" at bounding box center [916, 232] width 133 height 43
click at [874, 239] on input "True" at bounding box center [866, 233] width 14 height 12
radio input "true"
click at [899, 354] on label "True" at bounding box center [916, 332] width 133 height 43
click at [874, 340] on input "True" at bounding box center [866, 334] width 14 height 12
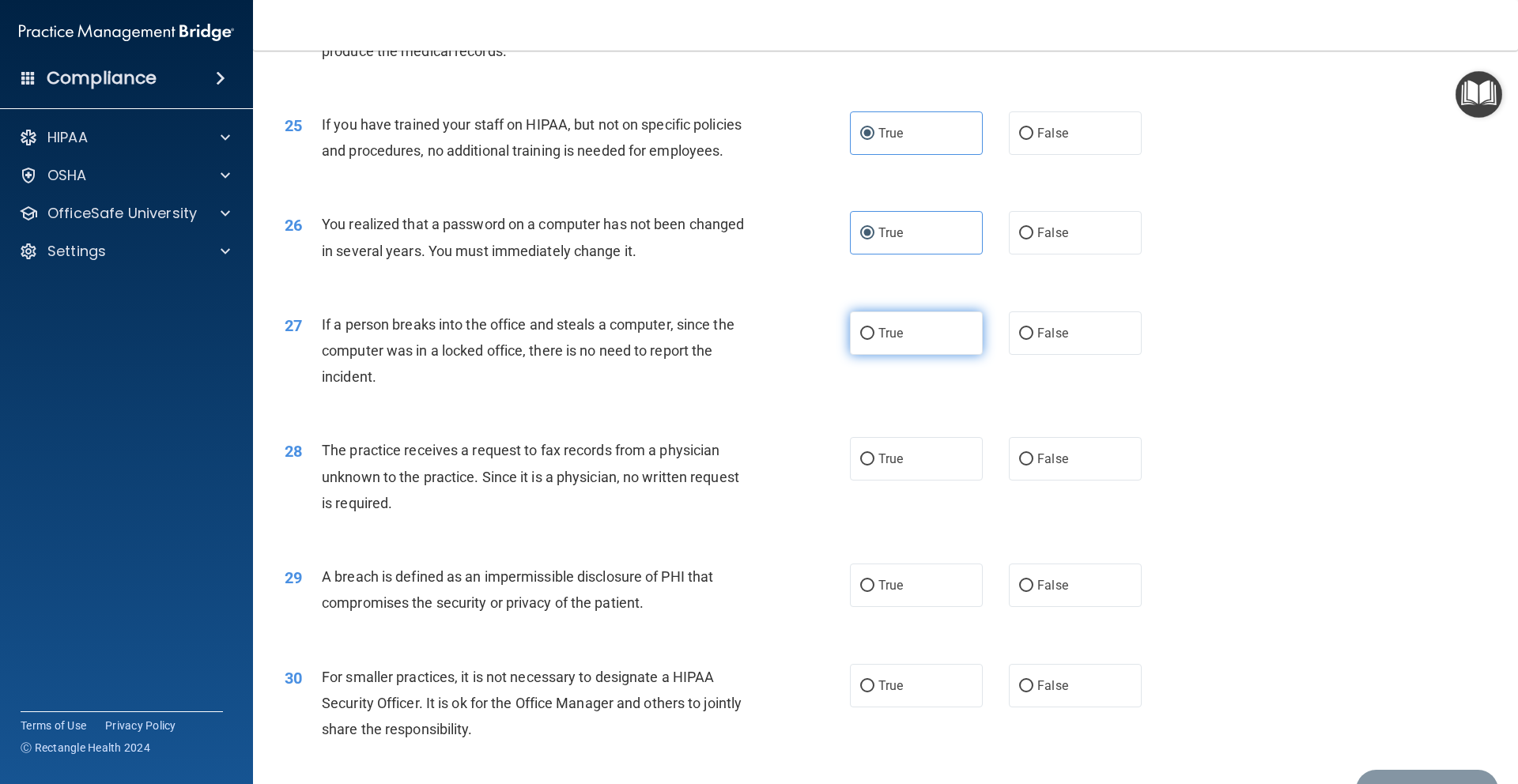
radio input "true"
drag, startPoint x: 877, startPoint y: 508, endPoint x: 881, endPoint y: 546, distance: 38.2
click at [878, 466] on span "True" at bounding box center [890, 458] width 25 height 15
click at [874, 465] on input "True" at bounding box center [866, 459] width 14 height 12
radio input "true"
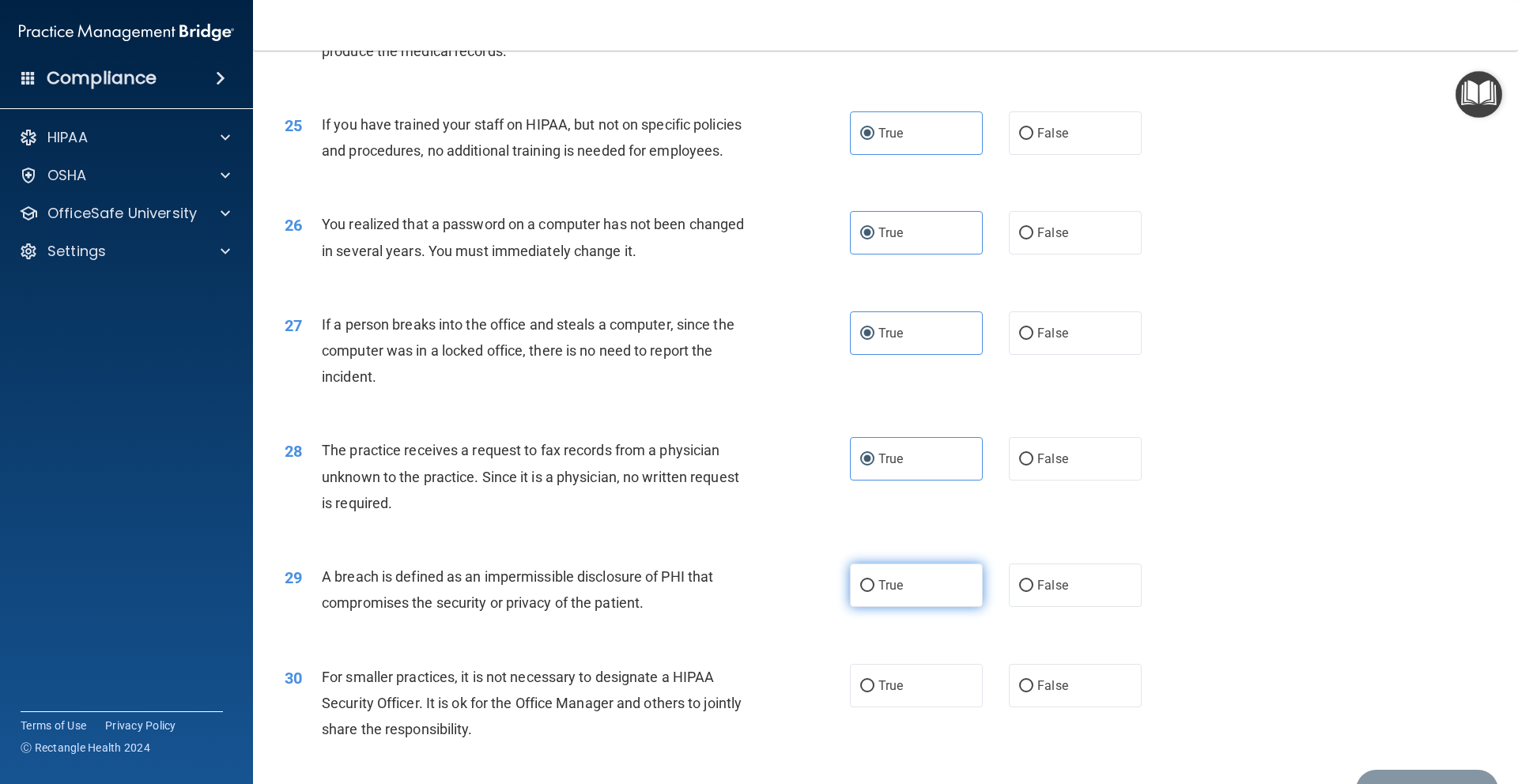
click at [888, 593] on span "True" at bounding box center [890, 585] width 25 height 15
click at [874, 592] on input "True" at bounding box center [866, 586] width 14 height 12
radio input "true"
click at [907, 707] on label "True" at bounding box center [916, 685] width 133 height 43
click at [874, 692] on input "True" at bounding box center [866, 686] width 14 height 12
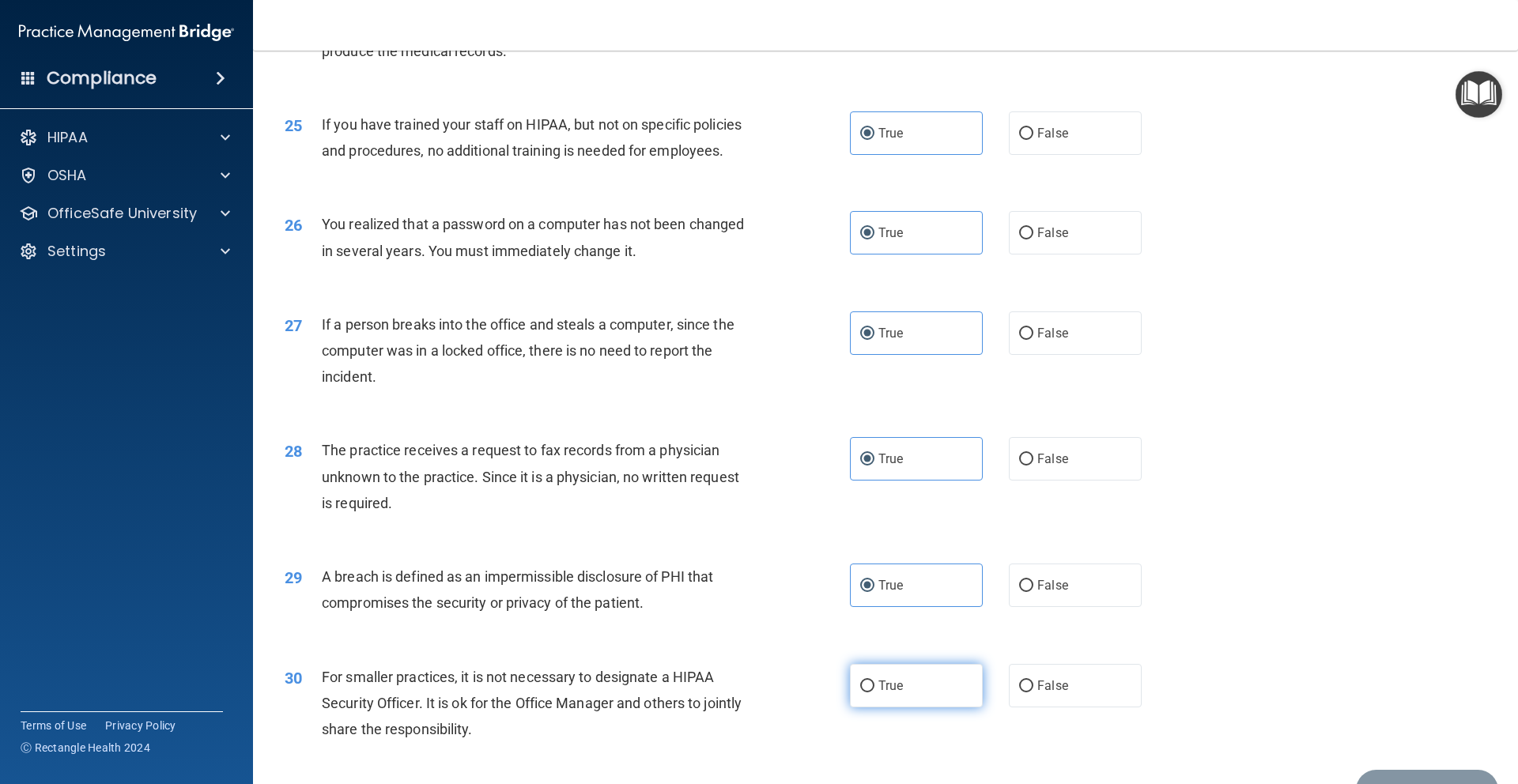
radio input "true"
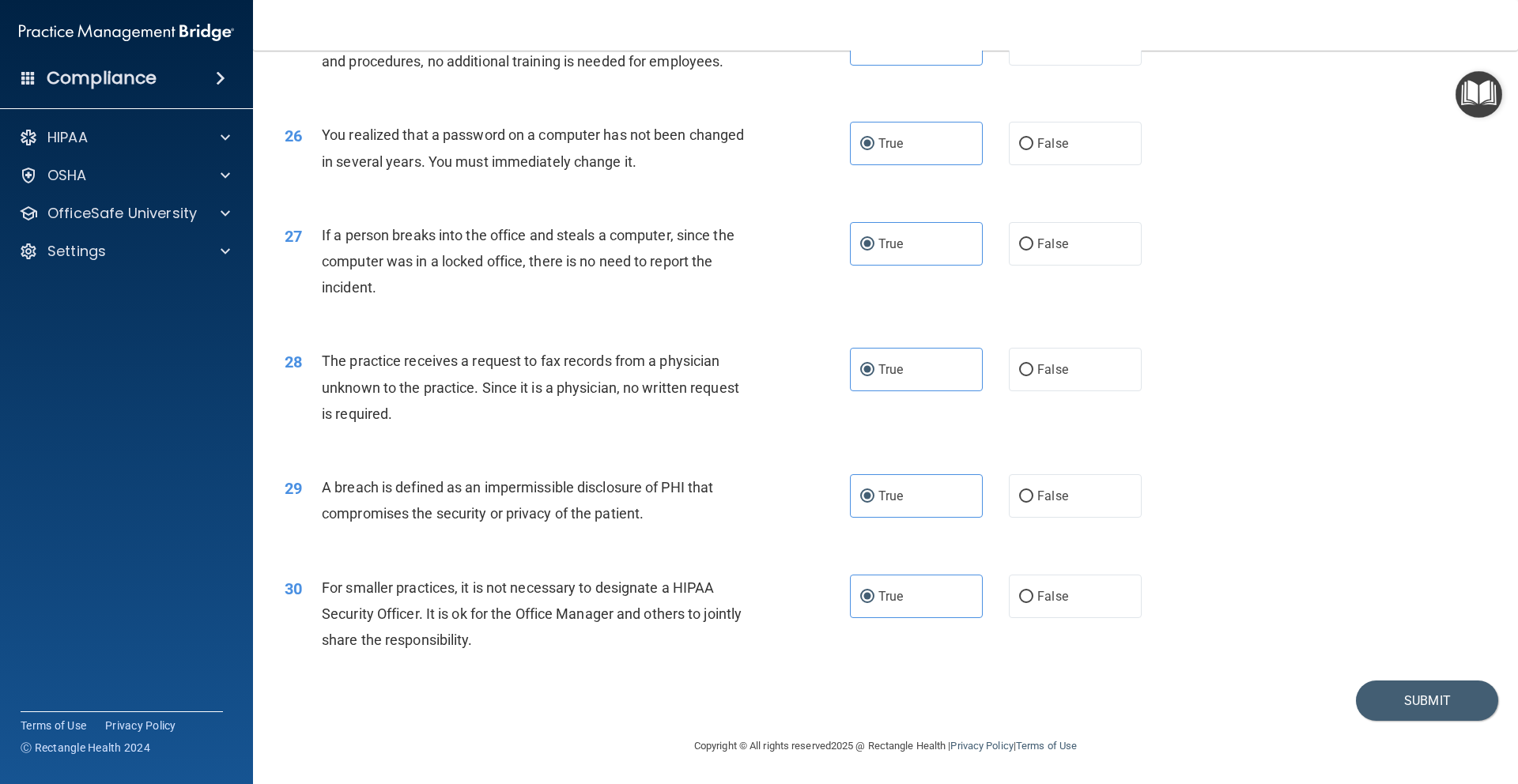
scroll to position [2956, 0]
click at [1380, 672] on div "30 For smaller practices, it is not necessary to designate a HIPAA Security Off…" at bounding box center [885, 617] width 1225 height 126
click at [1398, 705] on button "Submit" at bounding box center [1427, 700] width 142 height 41
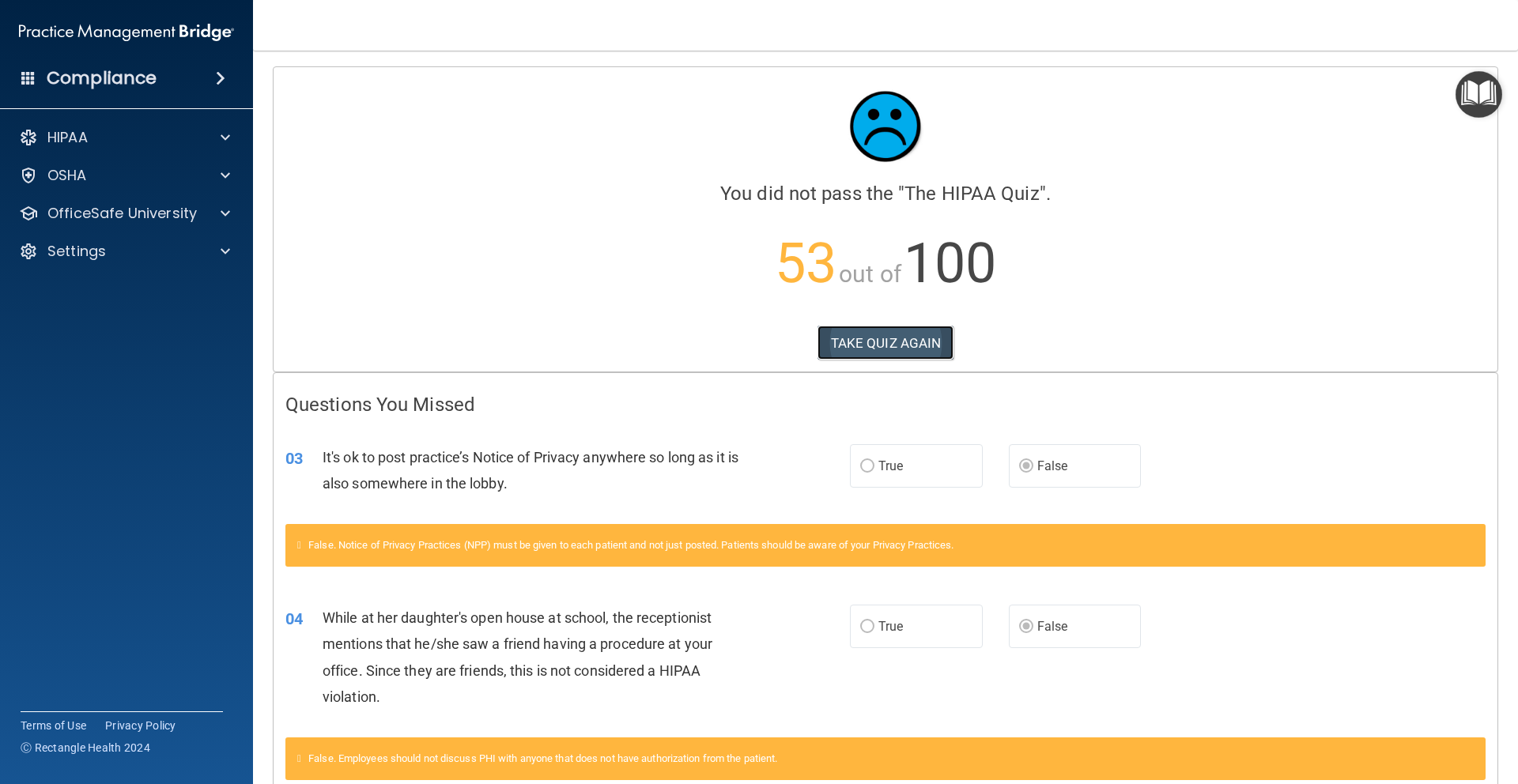
click at [829, 341] on button "TAKE QUIZ AGAIN" at bounding box center [886, 343] width 137 height 35
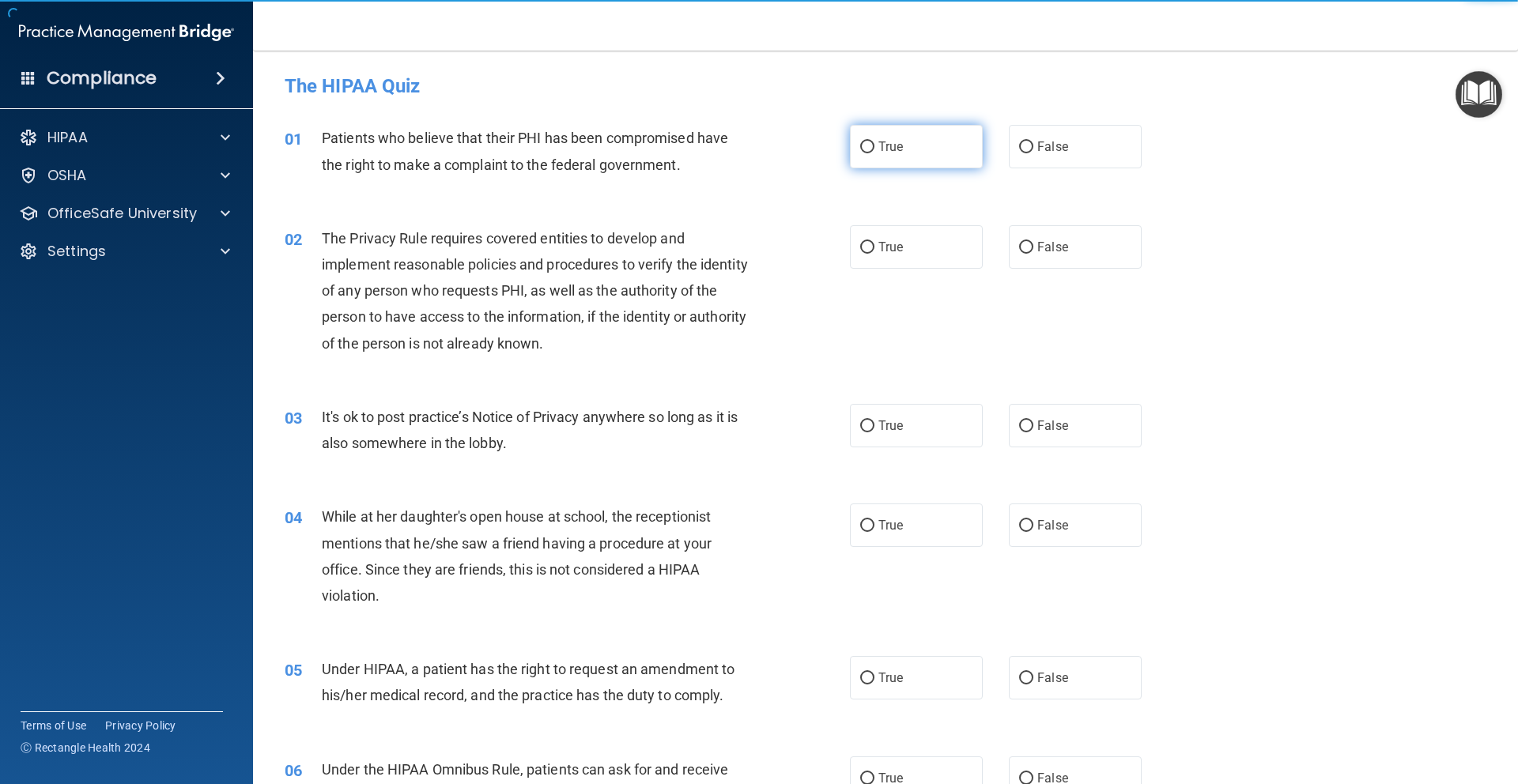
click at [865, 141] on input "True" at bounding box center [866, 147] width 14 height 12
radio input "true"
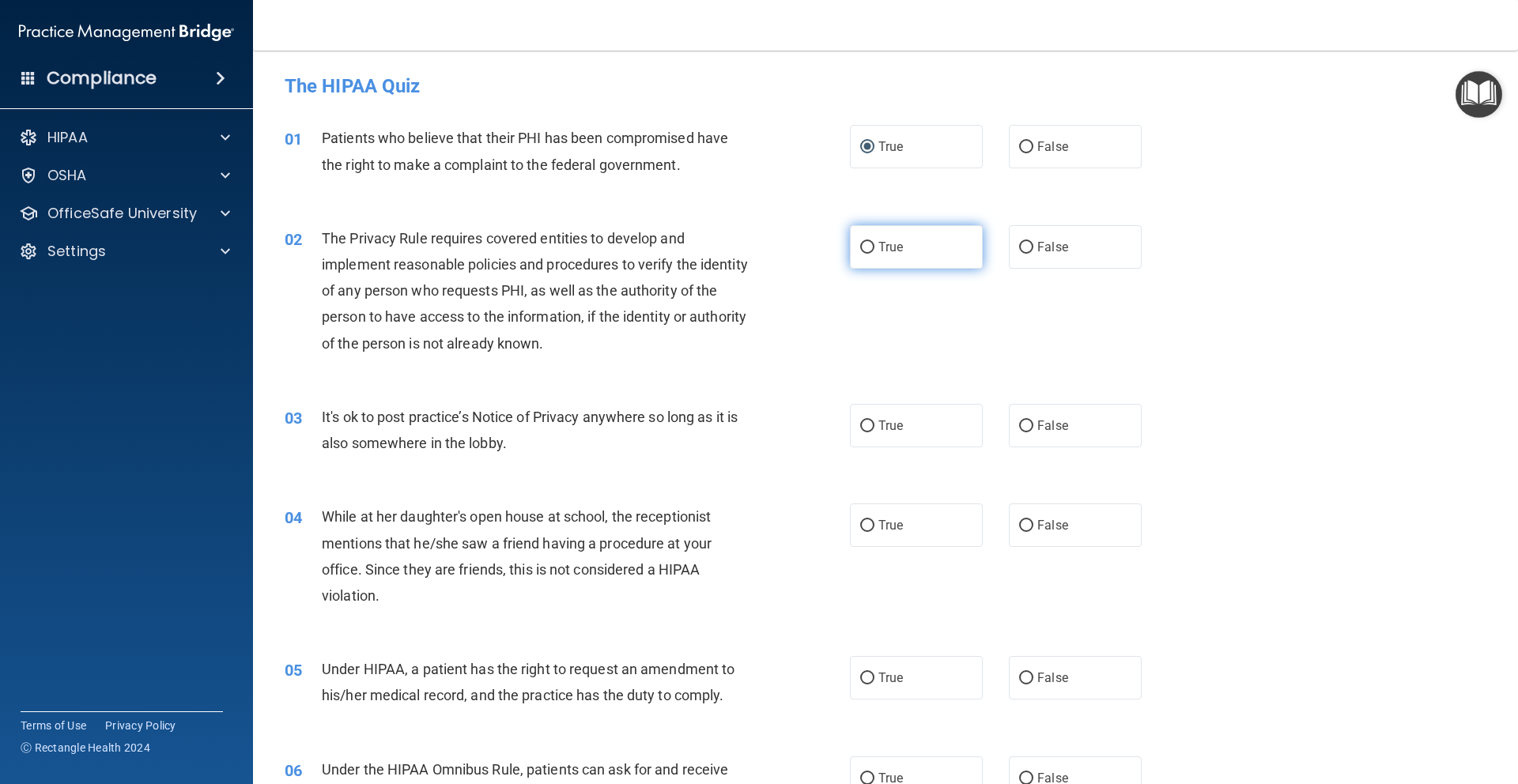
click at [861, 242] on input "True" at bounding box center [866, 248] width 14 height 12
radio input "true"
drag, startPoint x: 1067, startPoint y: 425, endPoint x: 1067, endPoint y: 460, distance: 35.0
click at [1067, 426] on label "False" at bounding box center [1075, 425] width 133 height 43
click at [1033, 426] on input "False" at bounding box center [1026, 426] width 14 height 12
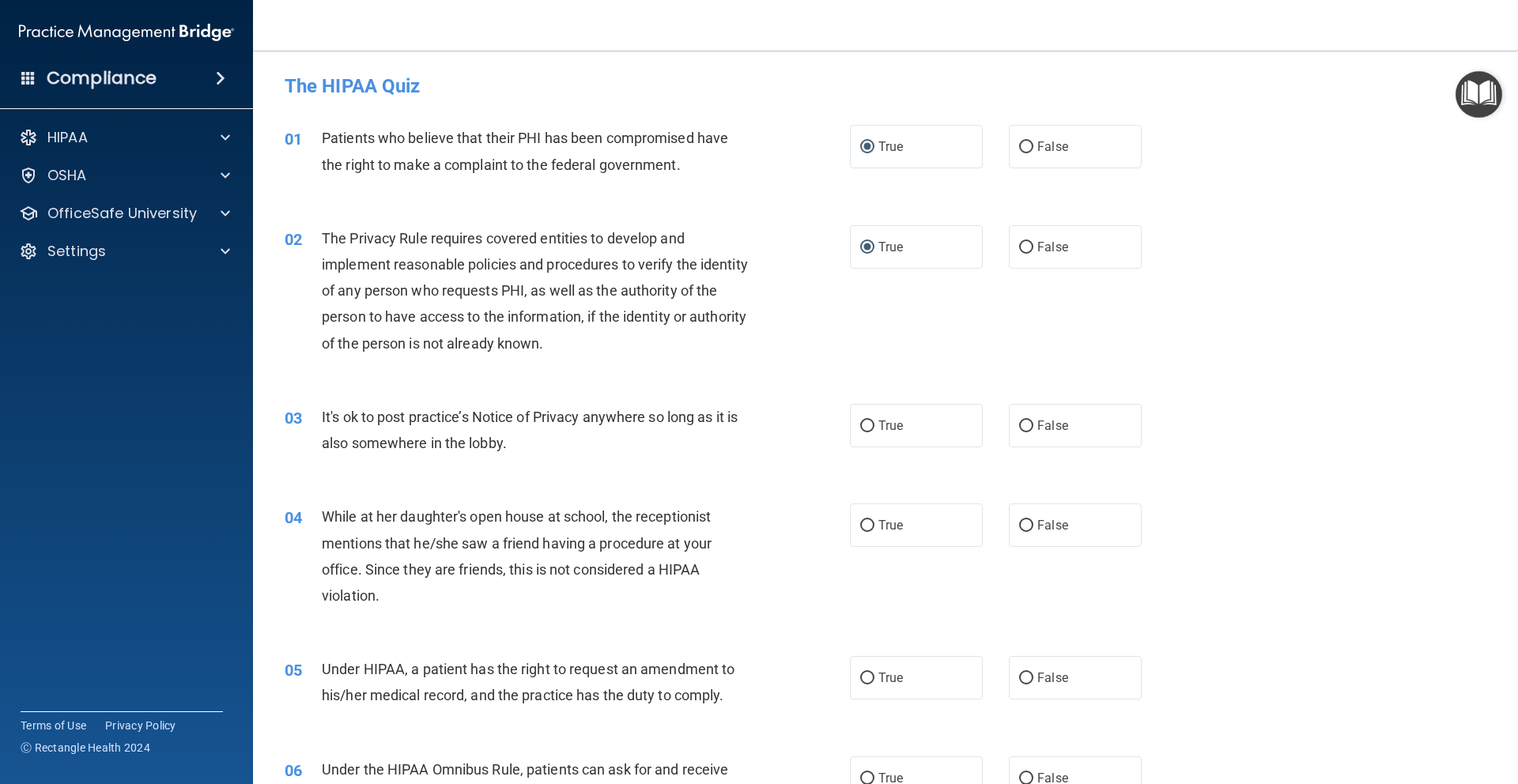
radio input "true"
click at [1052, 532] on span "False" at bounding box center [1053, 525] width 30 height 15
click at [1033, 532] on input "False" at bounding box center [1026, 526] width 14 height 12
radio input "true"
click at [1039, 680] on span "False" at bounding box center [1053, 677] width 30 height 15
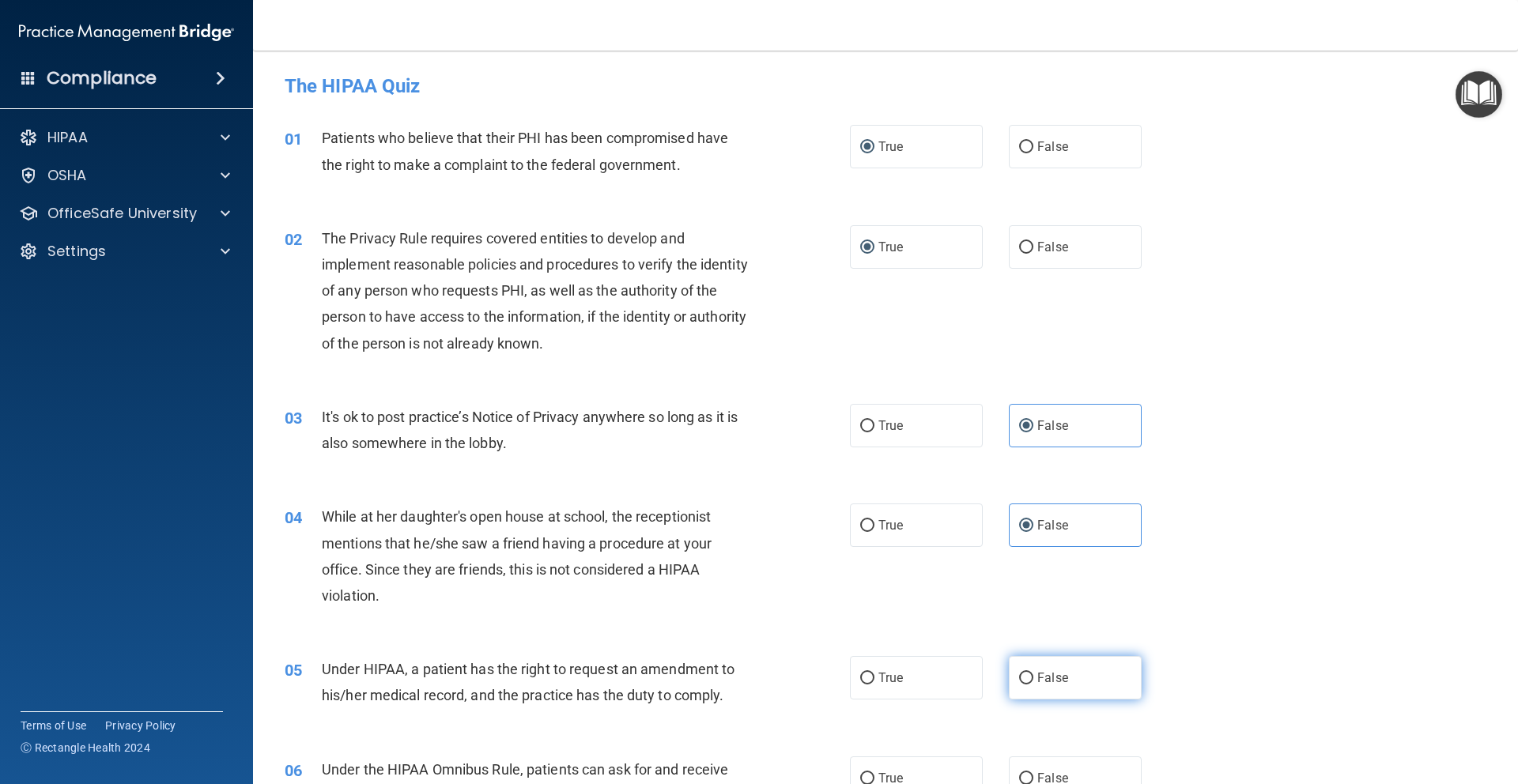
click at [1033, 680] on input "False" at bounding box center [1026, 678] width 14 height 12
radio input "true"
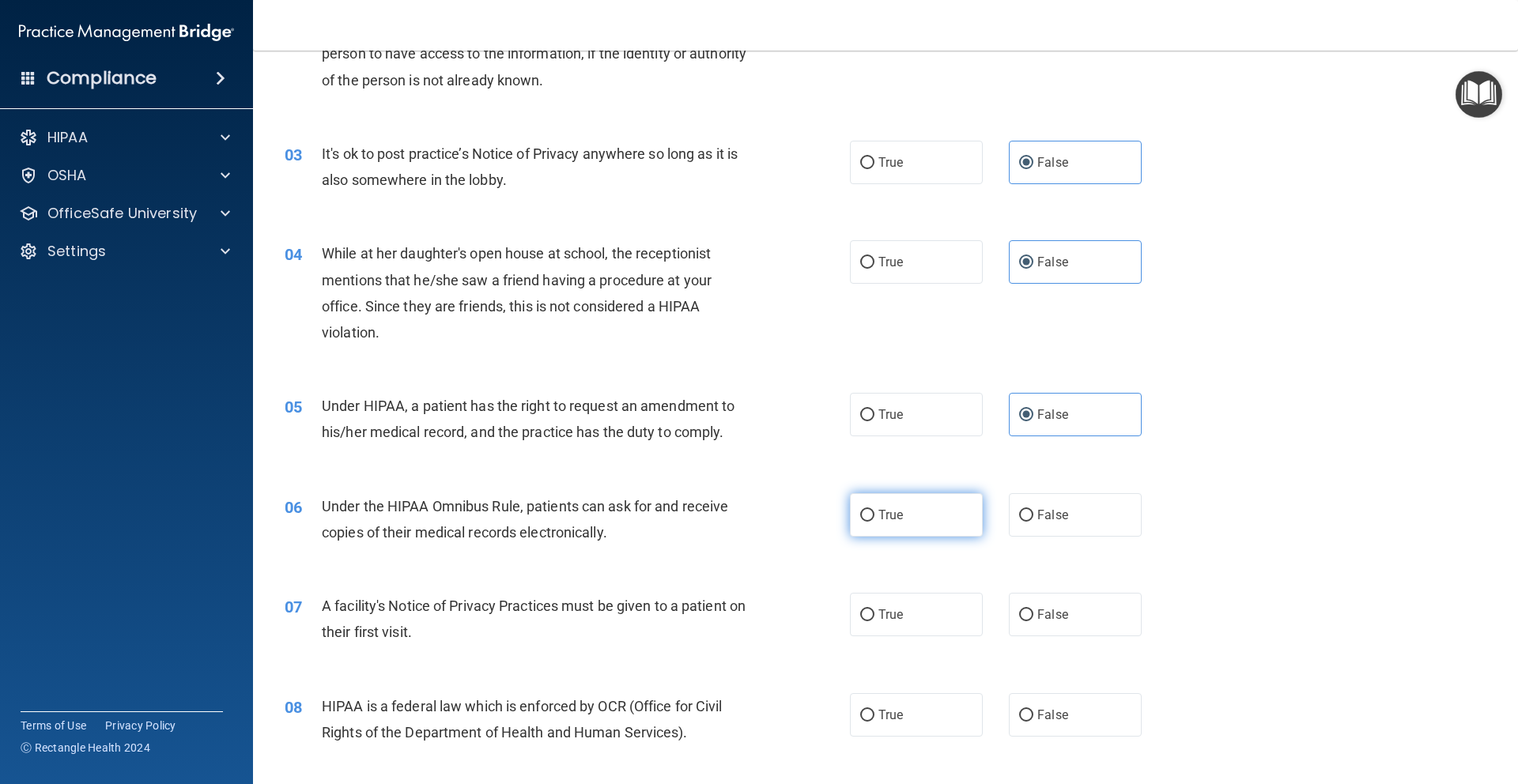
click at [937, 493] on label "True" at bounding box center [916, 514] width 133 height 43
click at [874, 510] on input "True" at bounding box center [866, 516] width 14 height 12
radio input "true"
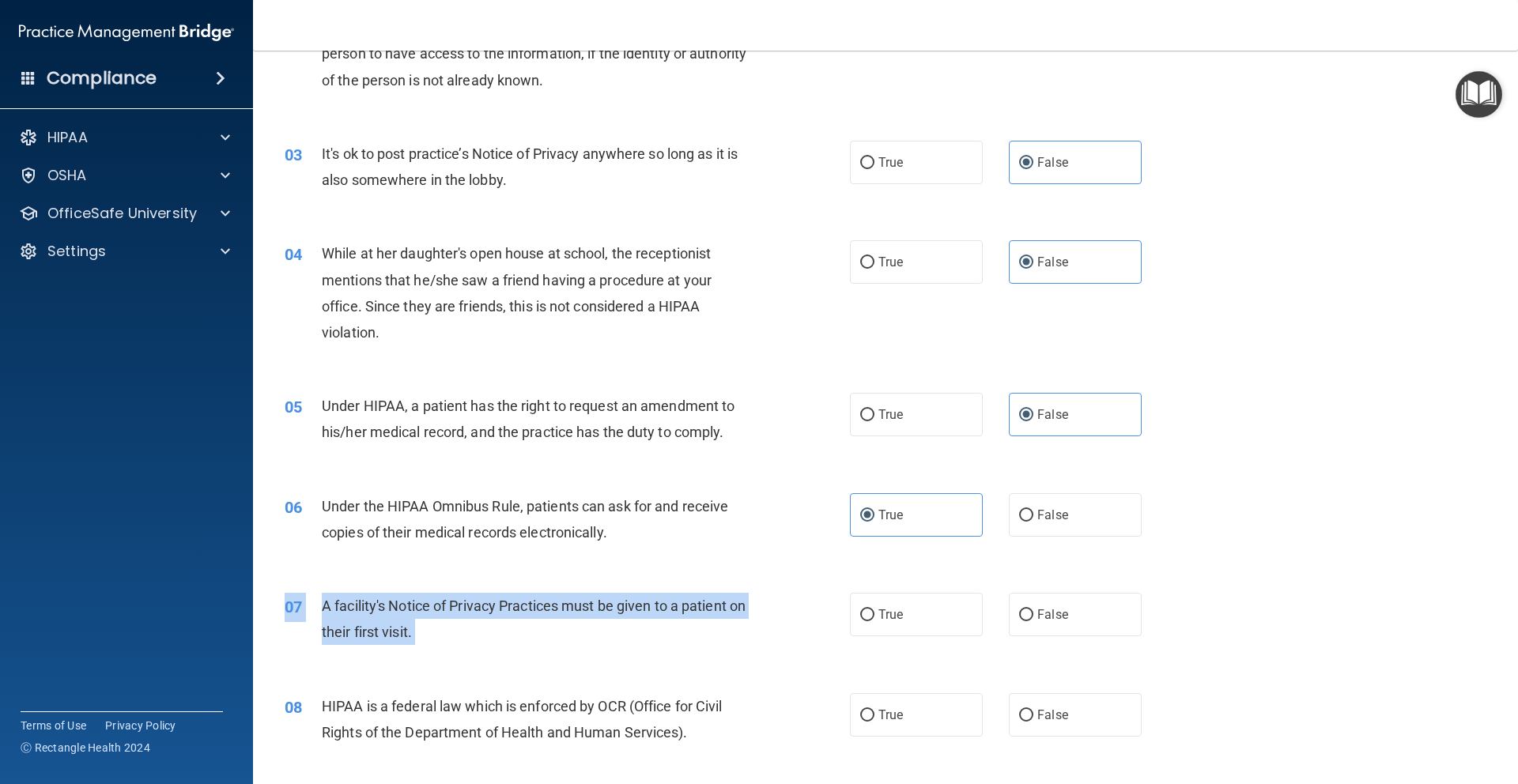
drag, startPoint x: 937, startPoint y: 593, endPoint x: 904, endPoint y: 655, distance: 70.2
click at [929, 600] on div "07 A facility's Notice of Privacy Practices must be given to a patient on their…" at bounding box center [885, 622] width 1225 height 100
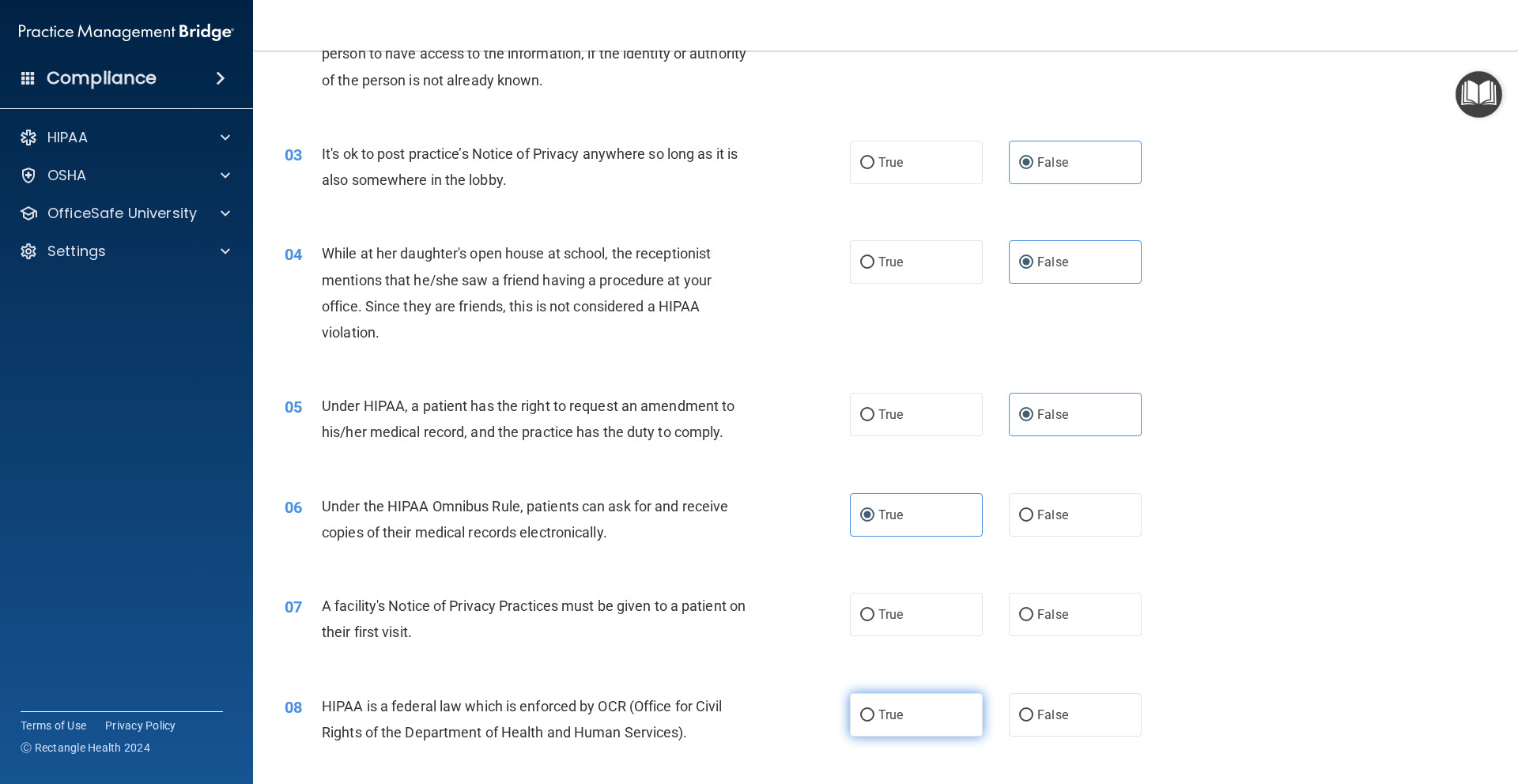
click at [895, 716] on span "True" at bounding box center [890, 715] width 25 height 15
click at [874, 716] on input "True" at bounding box center [866, 715] width 14 height 12
radio input "true"
click at [892, 603] on label "True" at bounding box center [916, 614] width 133 height 43
click at [874, 609] on input "True" at bounding box center [866, 615] width 14 height 12
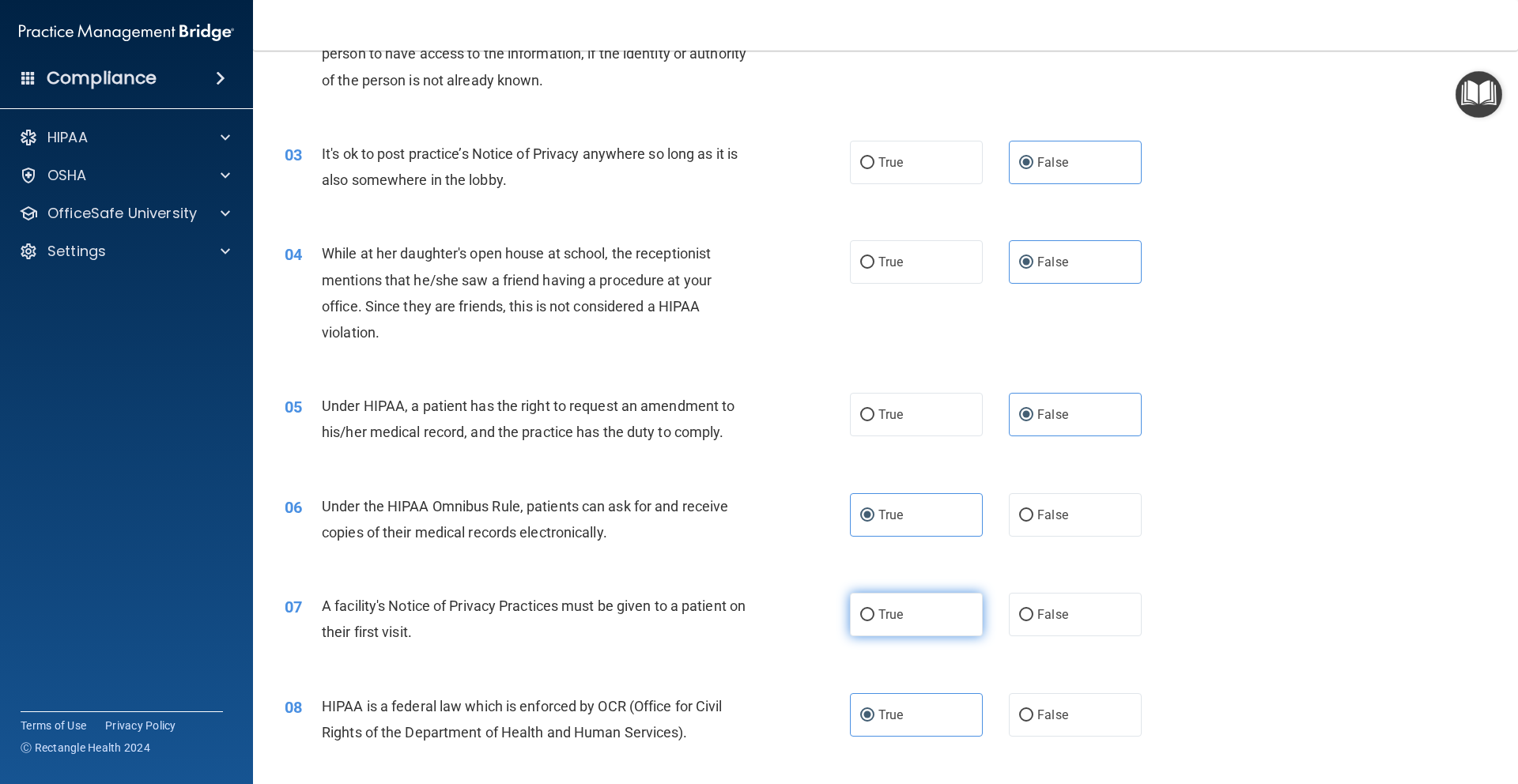
radio input "true"
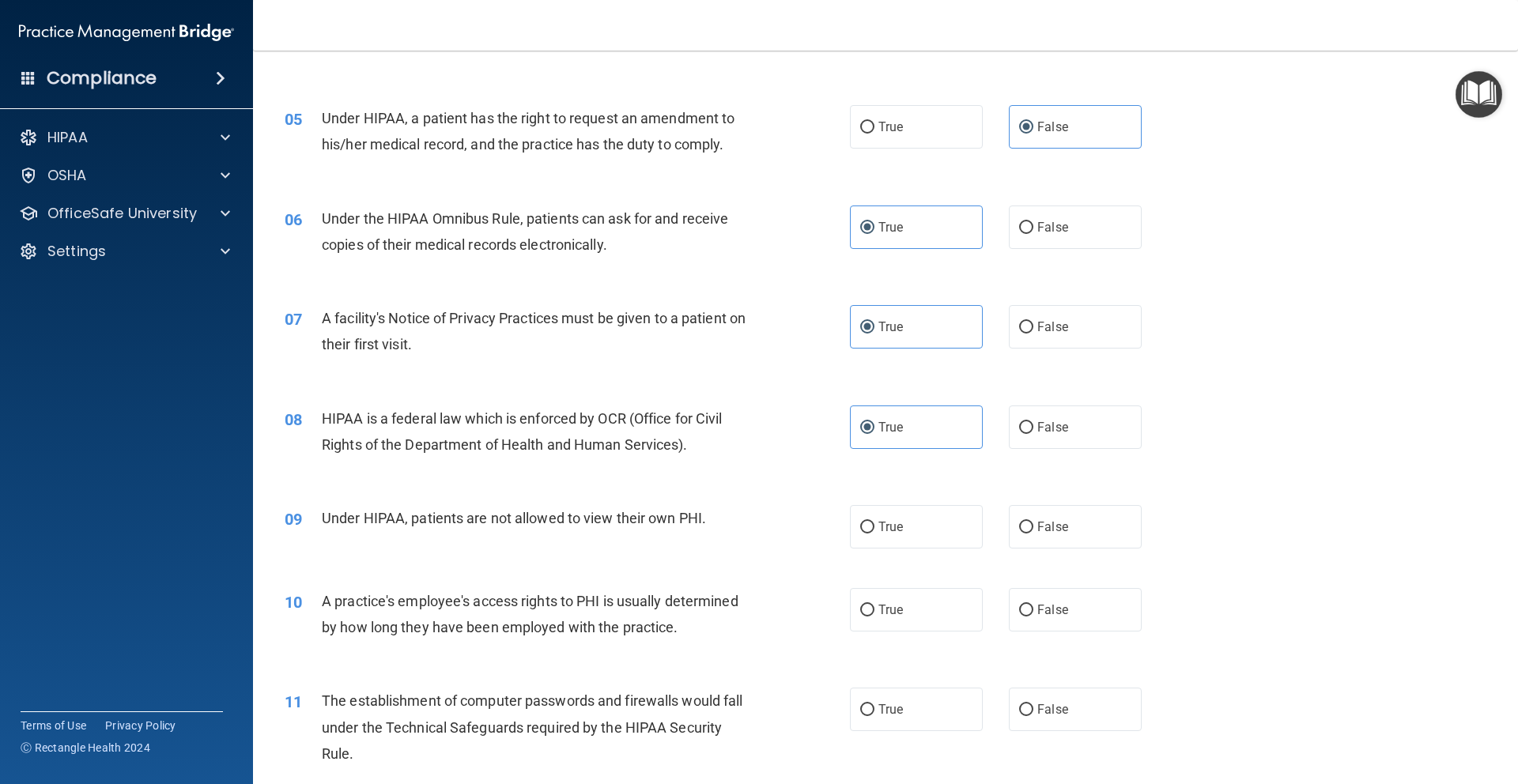
scroll to position [553, 0]
click at [1052, 520] on span "False" at bounding box center [1053, 524] width 30 height 15
click at [1033, 520] on input "False" at bounding box center [1026, 525] width 14 height 12
radio input "true"
click at [1037, 608] on span "False" at bounding box center [1053, 607] width 30 height 15
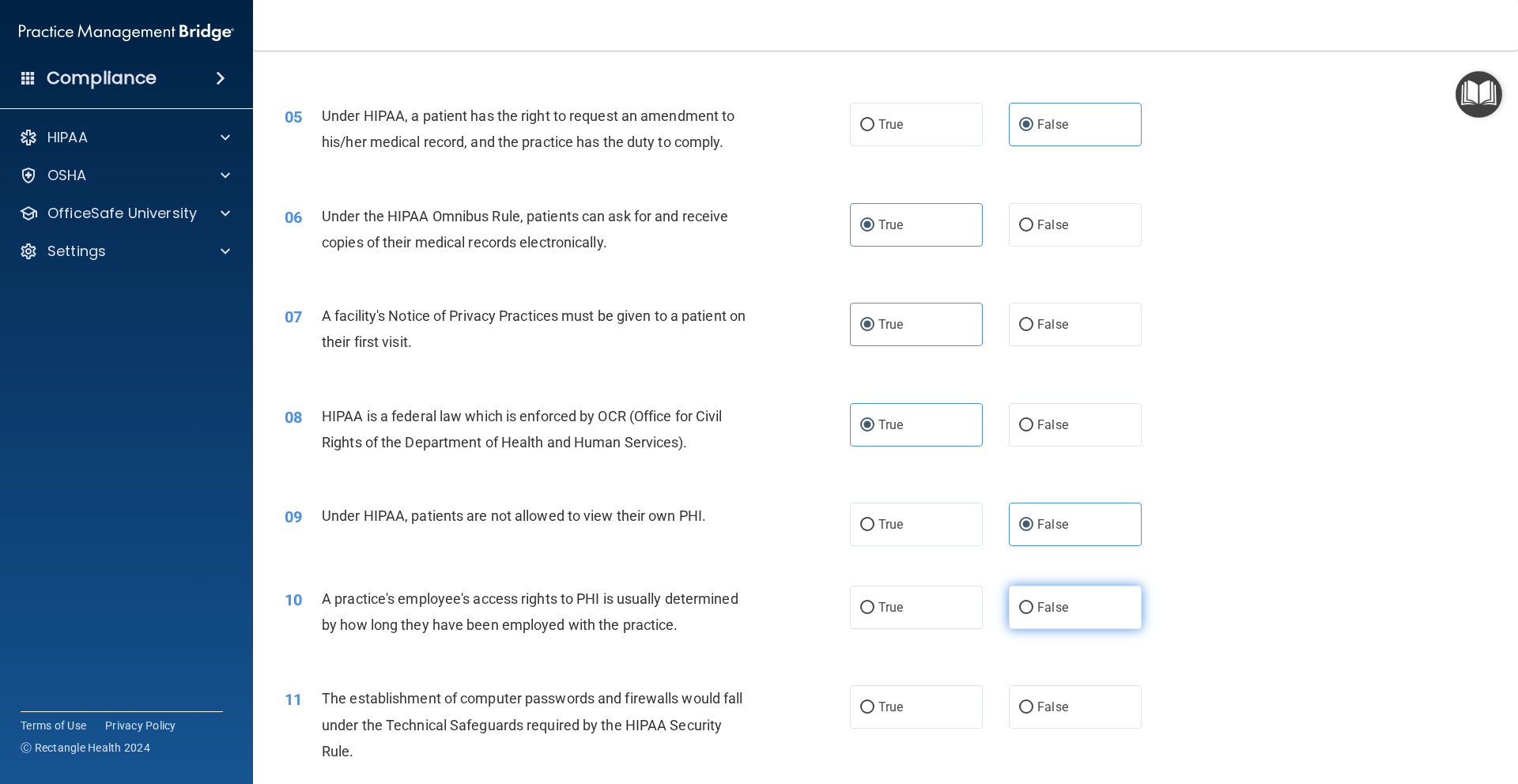
click at [1031, 608] on input "False" at bounding box center [1026, 608] width 14 height 12
radio input "true"
drag, startPoint x: 899, startPoint y: 722, endPoint x: 898, endPoint y: 710, distance: 12.0
click at [899, 722] on label "True" at bounding box center [916, 706] width 133 height 43
click at [874, 714] on input "True" at bounding box center [866, 708] width 14 height 12
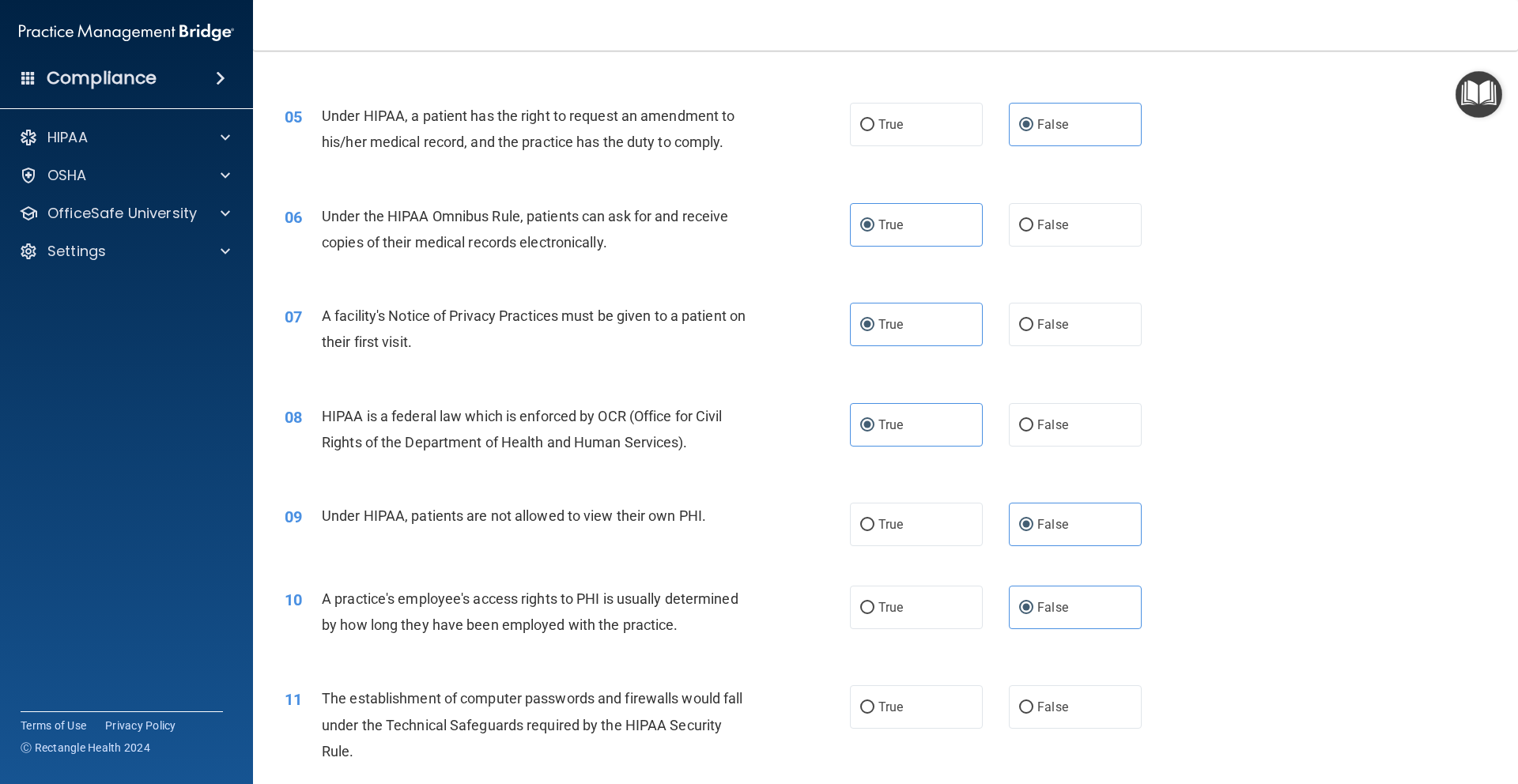
radio input "true"
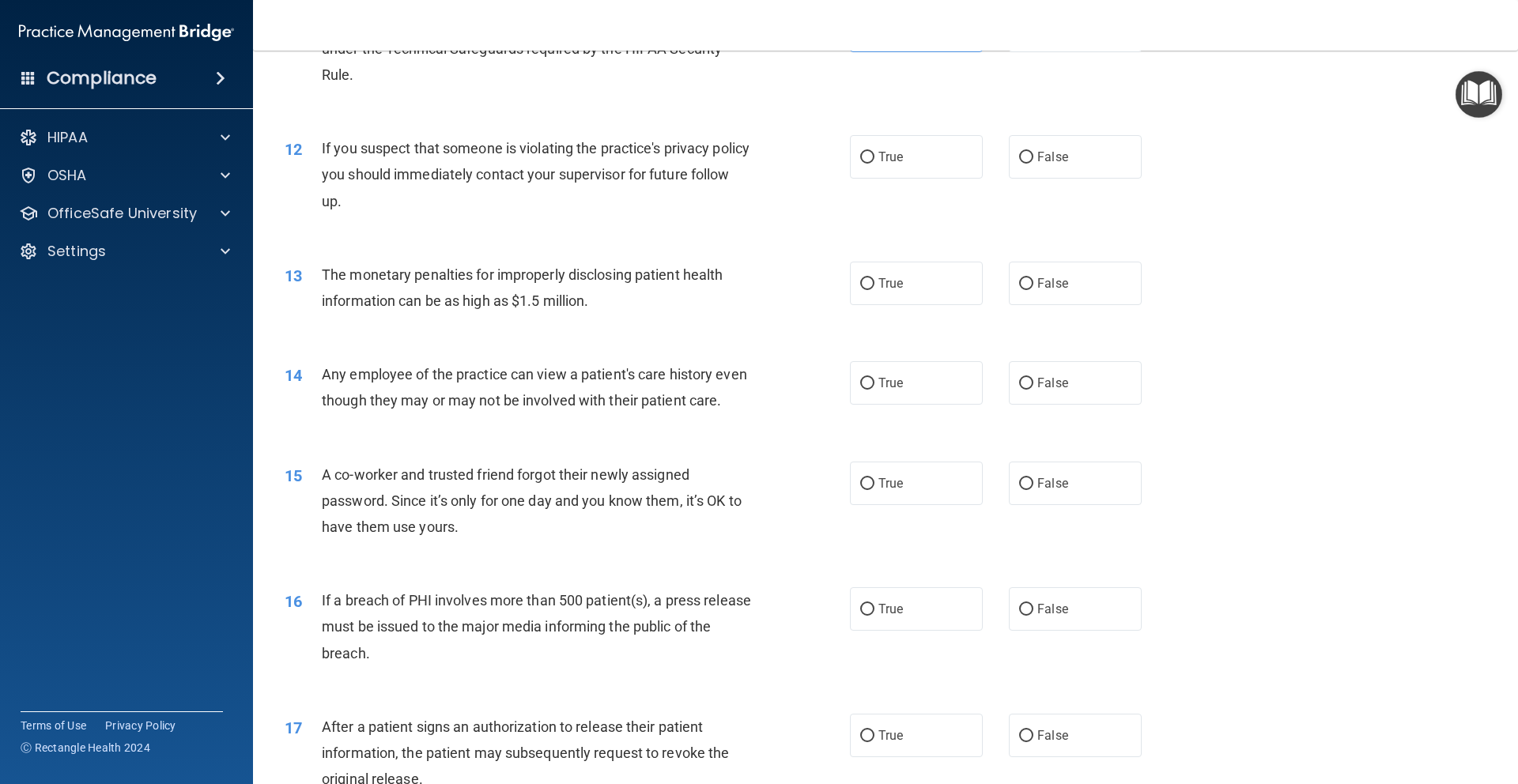
scroll to position [1226, 0]
drag, startPoint x: 872, startPoint y: 159, endPoint x: 888, endPoint y: 324, distance: 165.8
click at [878, 159] on span "True" at bounding box center [890, 160] width 25 height 15
click at [872, 159] on input "True" at bounding box center [866, 161] width 14 height 12
radio input "true"
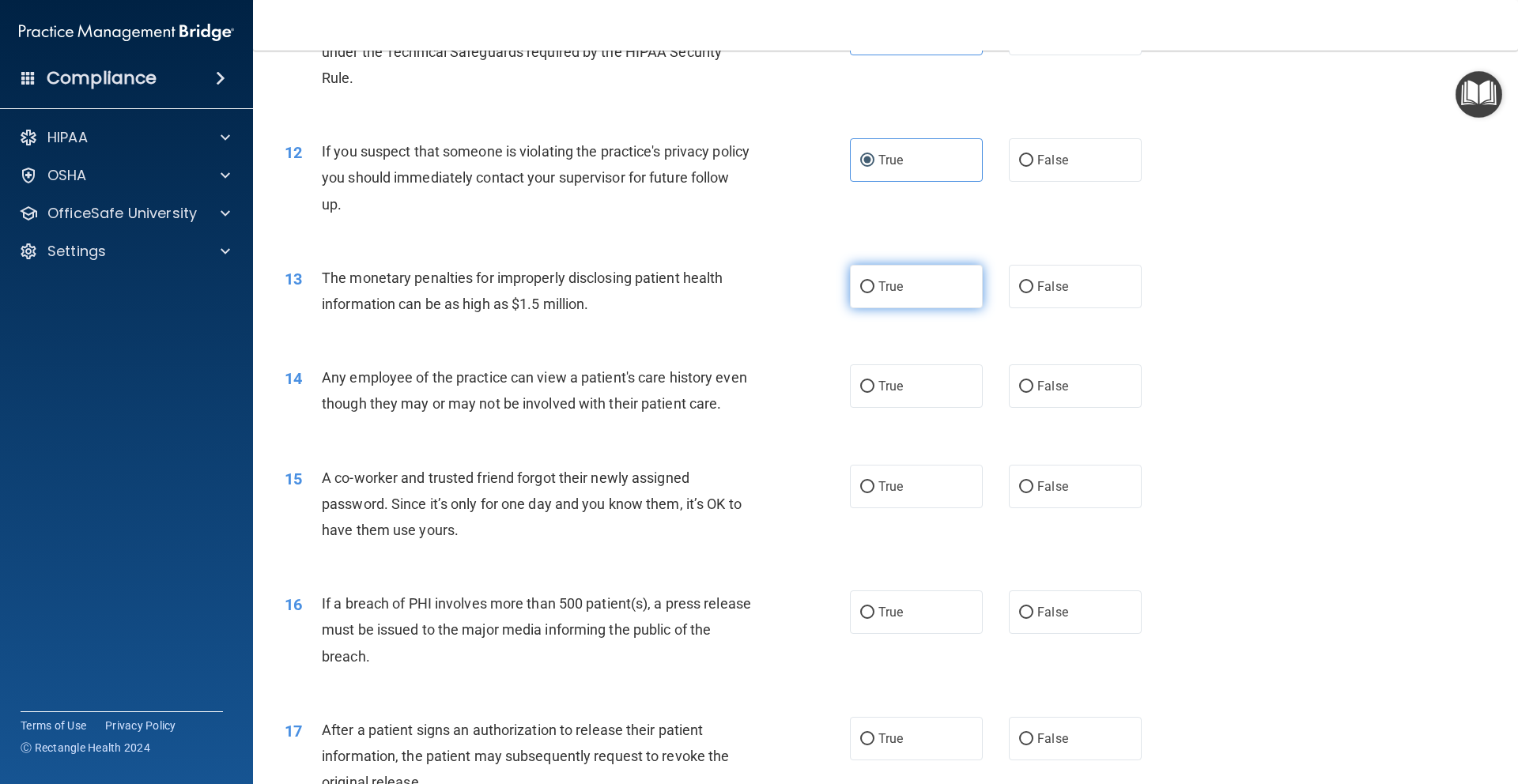
click at [889, 297] on label "True" at bounding box center [916, 286] width 133 height 43
click at [874, 293] on input "True" at bounding box center [866, 288] width 14 height 12
radio input "true"
click at [1049, 390] on span "False" at bounding box center [1053, 386] width 30 height 15
click at [1033, 390] on input "False" at bounding box center [1026, 387] width 14 height 12
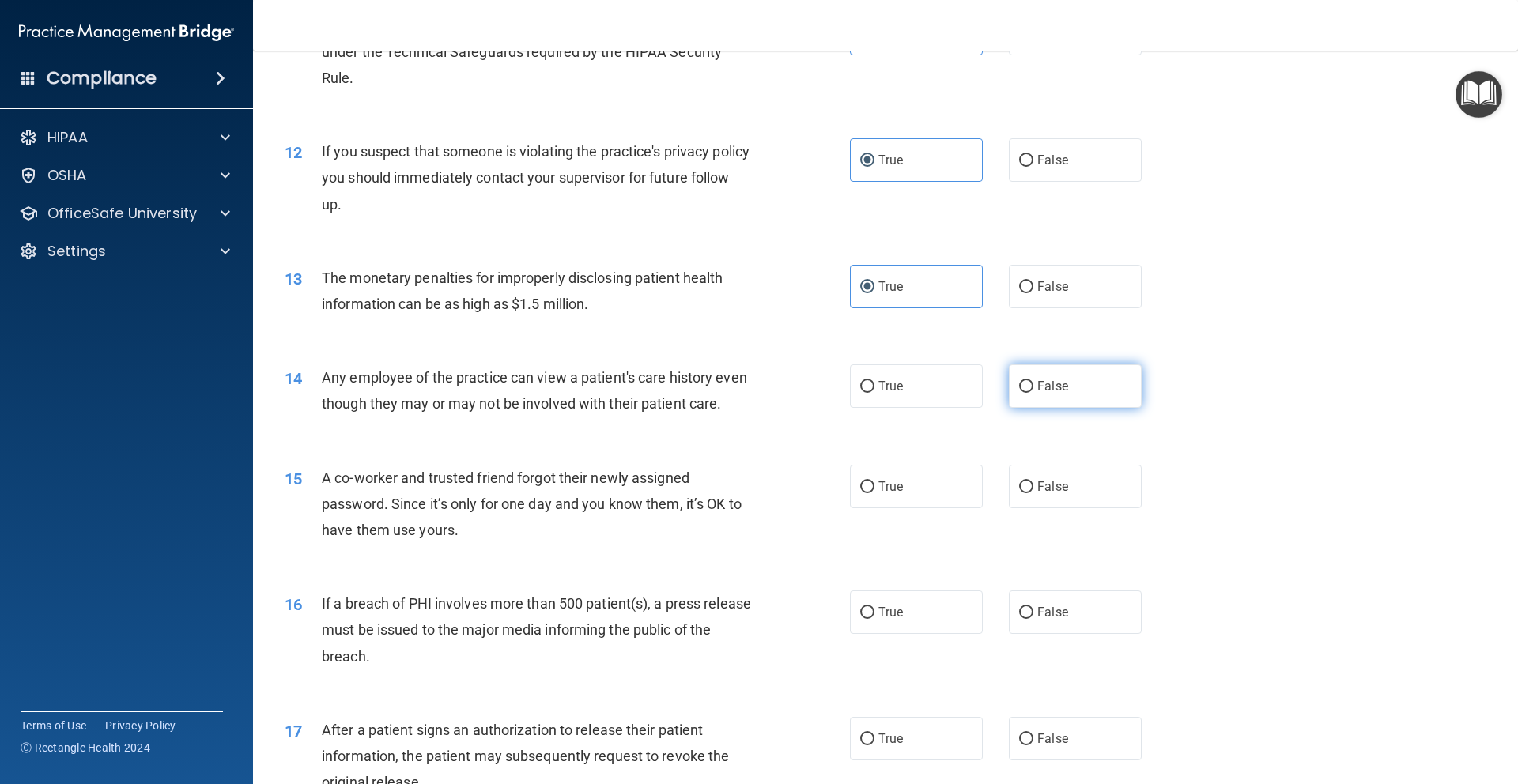
radio input "true"
click at [1037, 494] on span "False" at bounding box center [1053, 486] width 30 height 15
click at [1030, 493] on input "False" at bounding box center [1026, 487] width 14 height 12
radio input "true"
click at [881, 619] on span "True" at bounding box center [890, 612] width 25 height 15
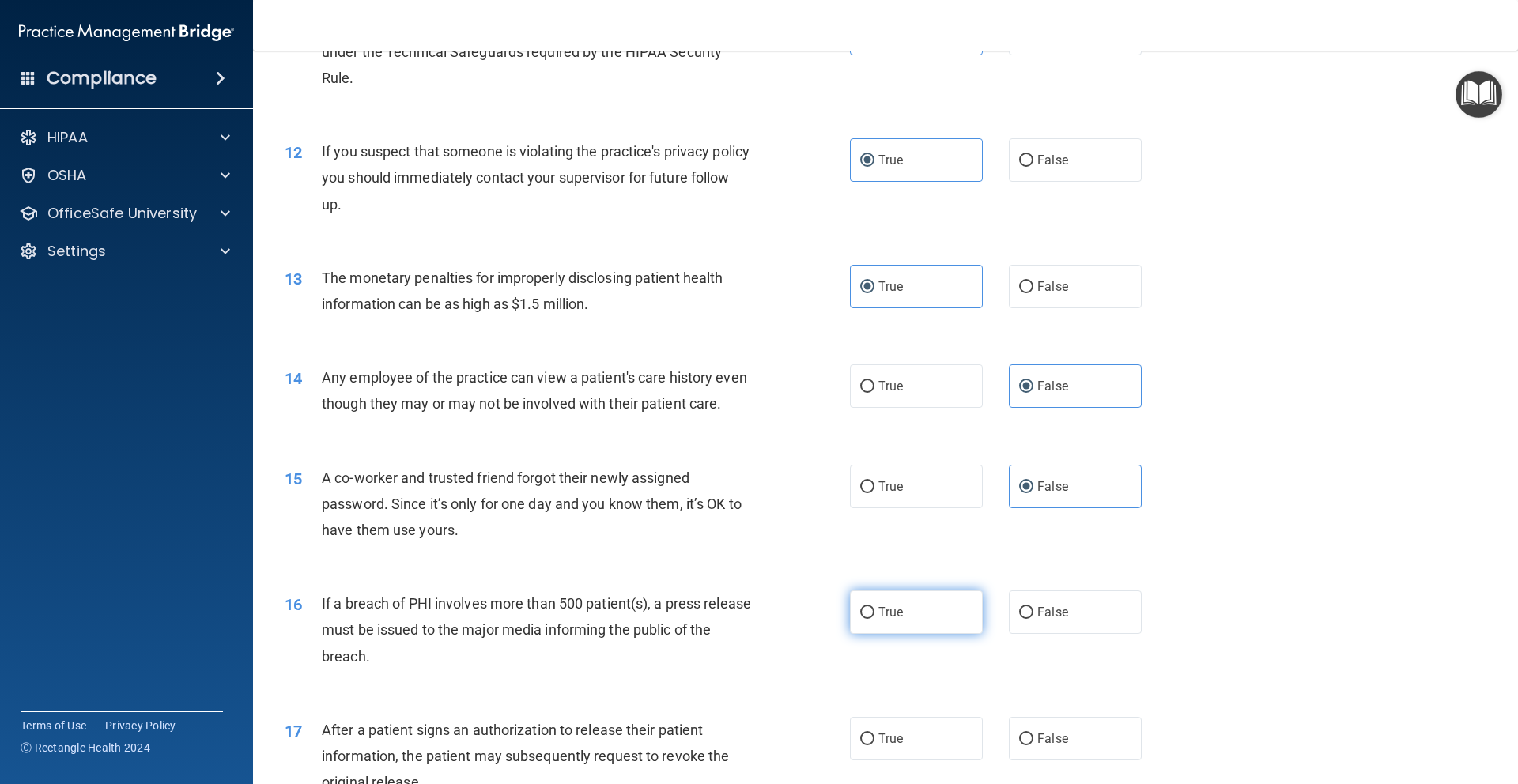
click at [874, 618] on input "True" at bounding box center [866, 612] width 14 height 12
radio input "true"
click at [878, 746] on span "True" at bounding box center [890, 738] width 25 height 15
click at [872, 745] on input "True" at bounding box center [866, 739] width 14 height 12
radio input "true"
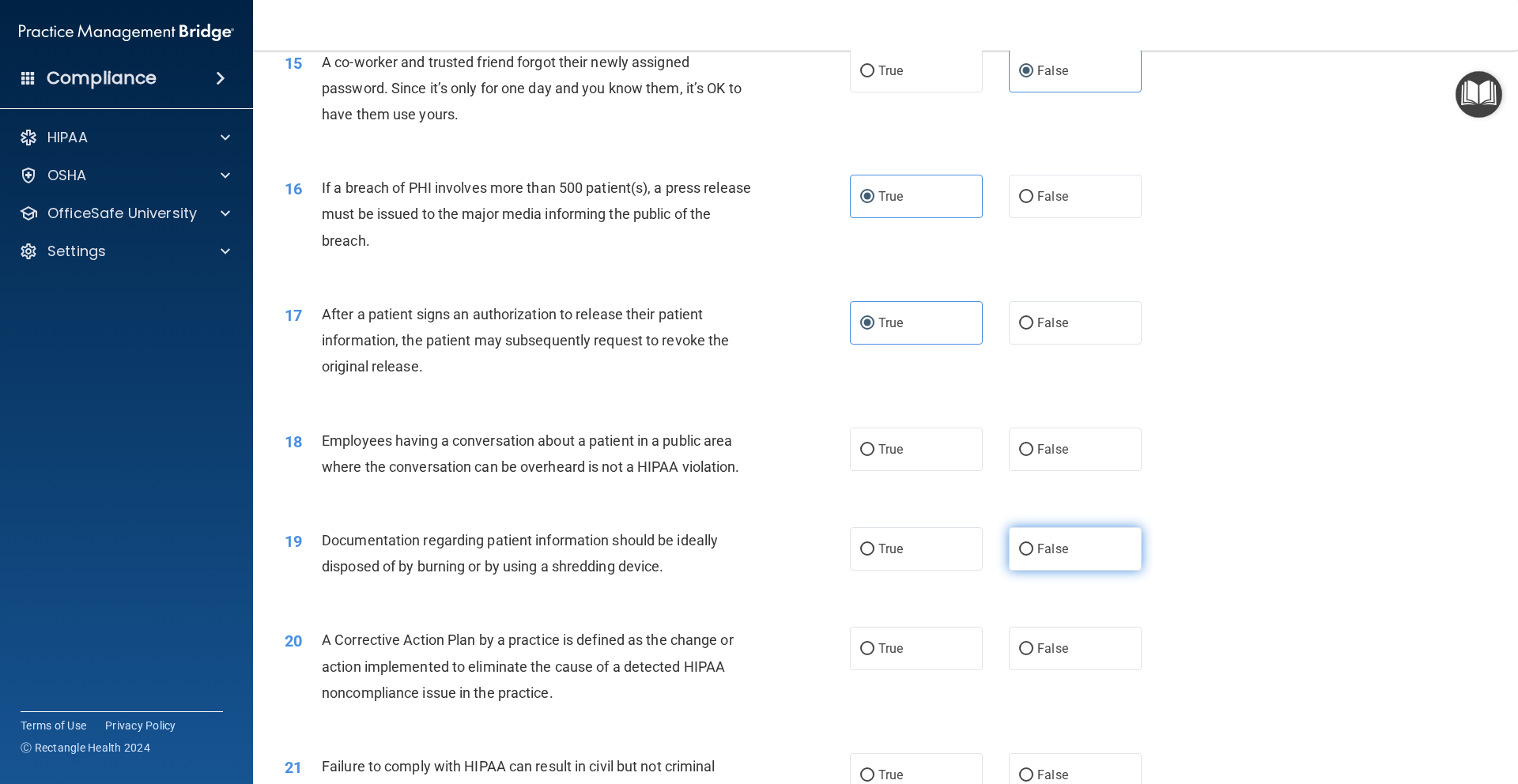
scroll to position [1664, 0]
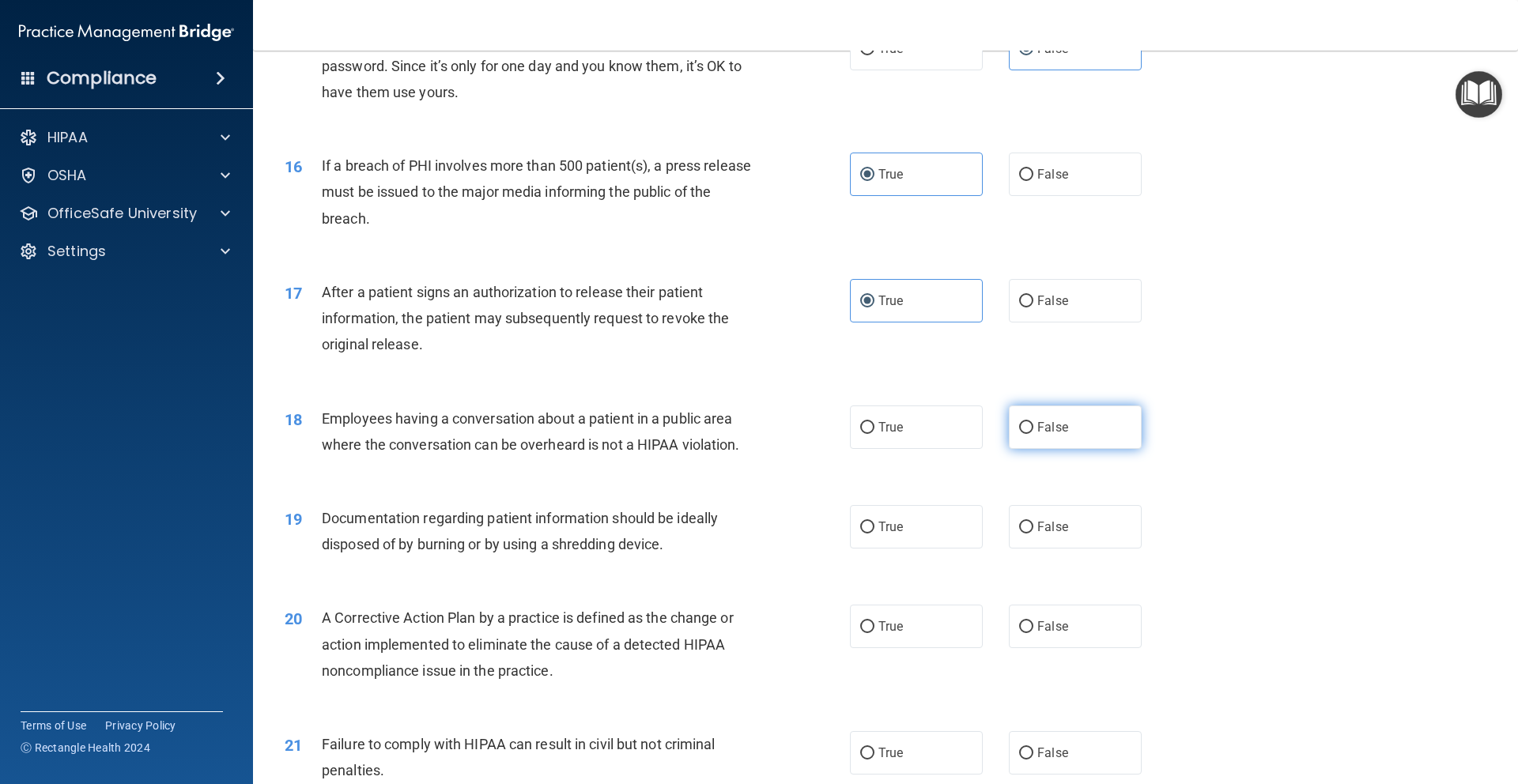
click at [1031, 444] on label "False" at bounding box center [1075, 426] width 133 height 43
click at [1031, 434] on input "False" at bounding box center [1026, 428] width 14 height 12
radio input "true"
click at [883, 535] on span "True" at bounding box center [890, 527] width 25 height 15
click at [874, 534] on input "True" at bounding box center [866, 528] width 14 height 12
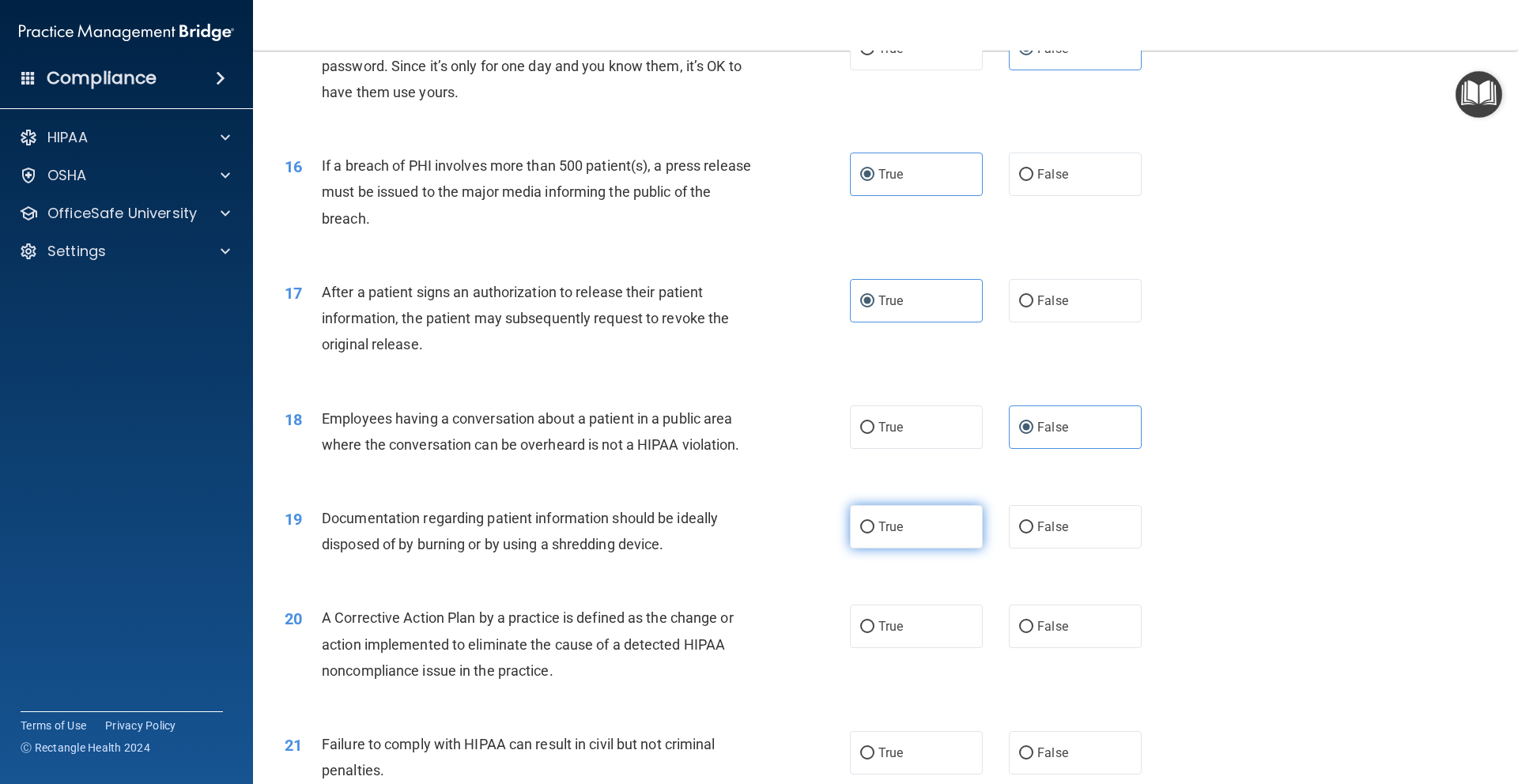
radio input "true"
click at [882, 633] on span "True" at bounding box center [890, 626] width 25 height 15
click at [874, 633] on input "True" at bounding box center [866, 627] width 14 height 12
radio input "true"
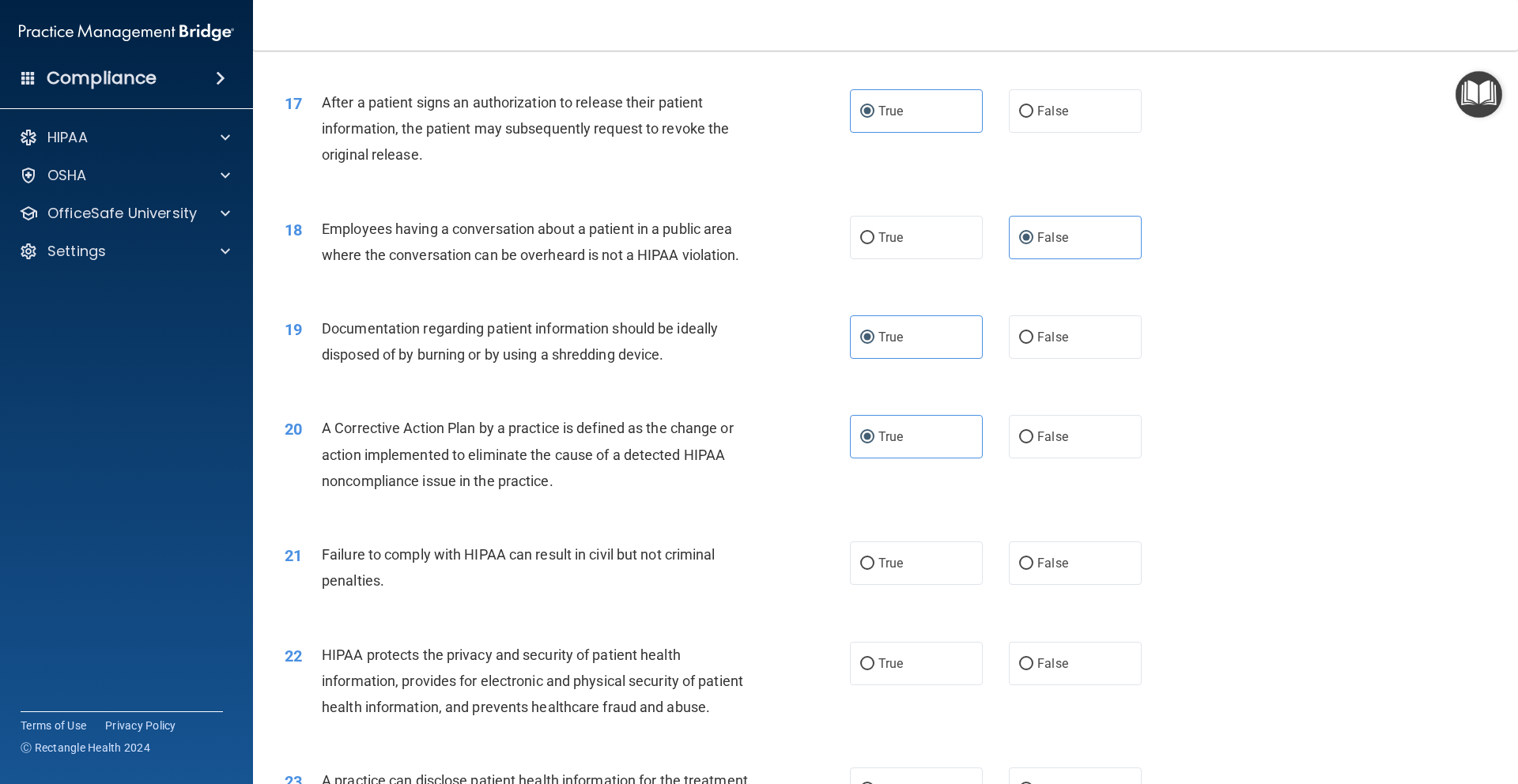
scroll to position [1873, 0]
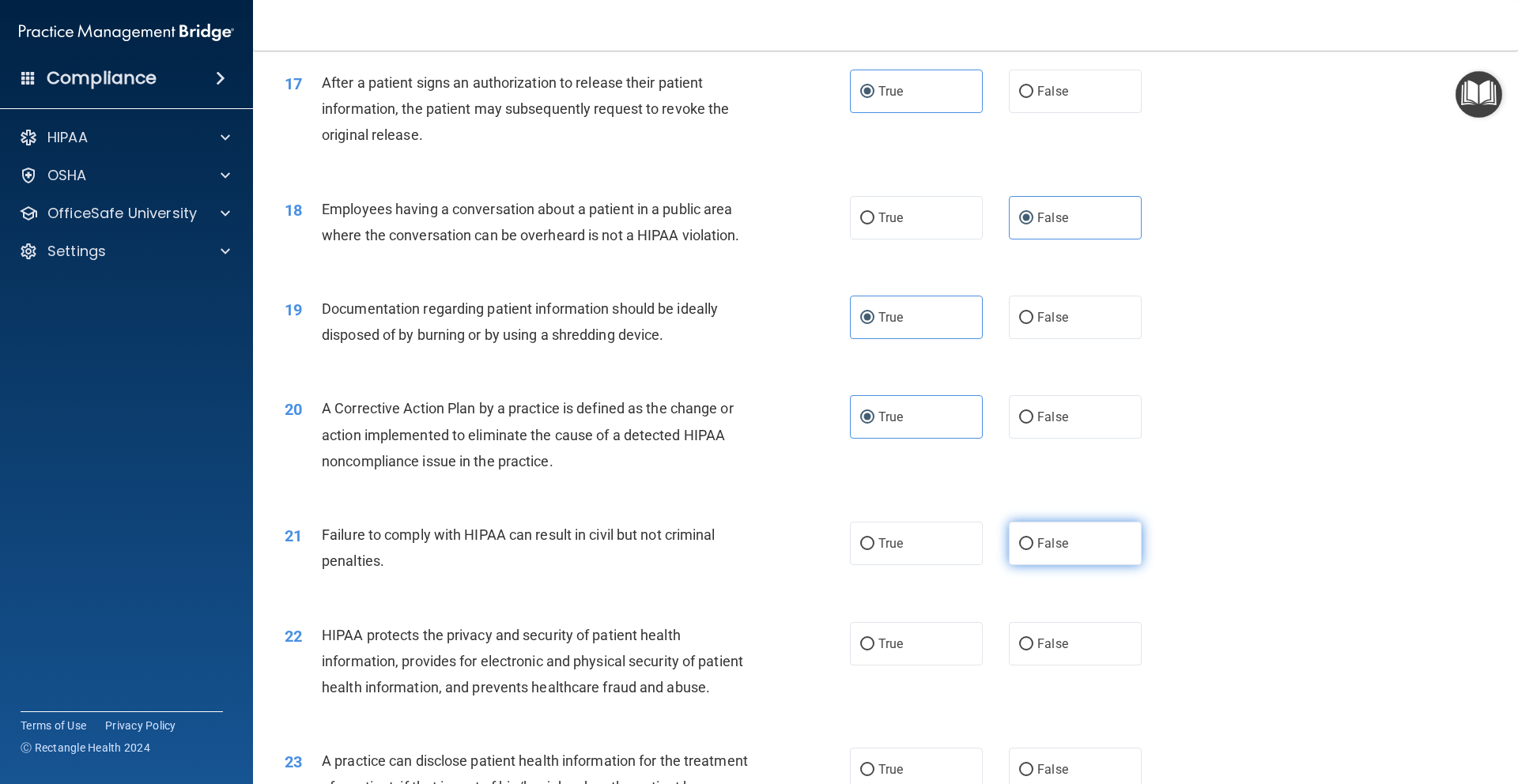
click at [1078, 565] on label "False" at bounding box center [1075, 543] width 133 height 43
click at [1033, 550] on input "False" at bounding box center [1026, 544] width 14 height 12
radio input "true"
click at [899, 666] on label "True" at bounding box center [916, 643] width 133 height 43
click at [874, 650] on input "True" at bounding box center [866, 644] width 14 height 12
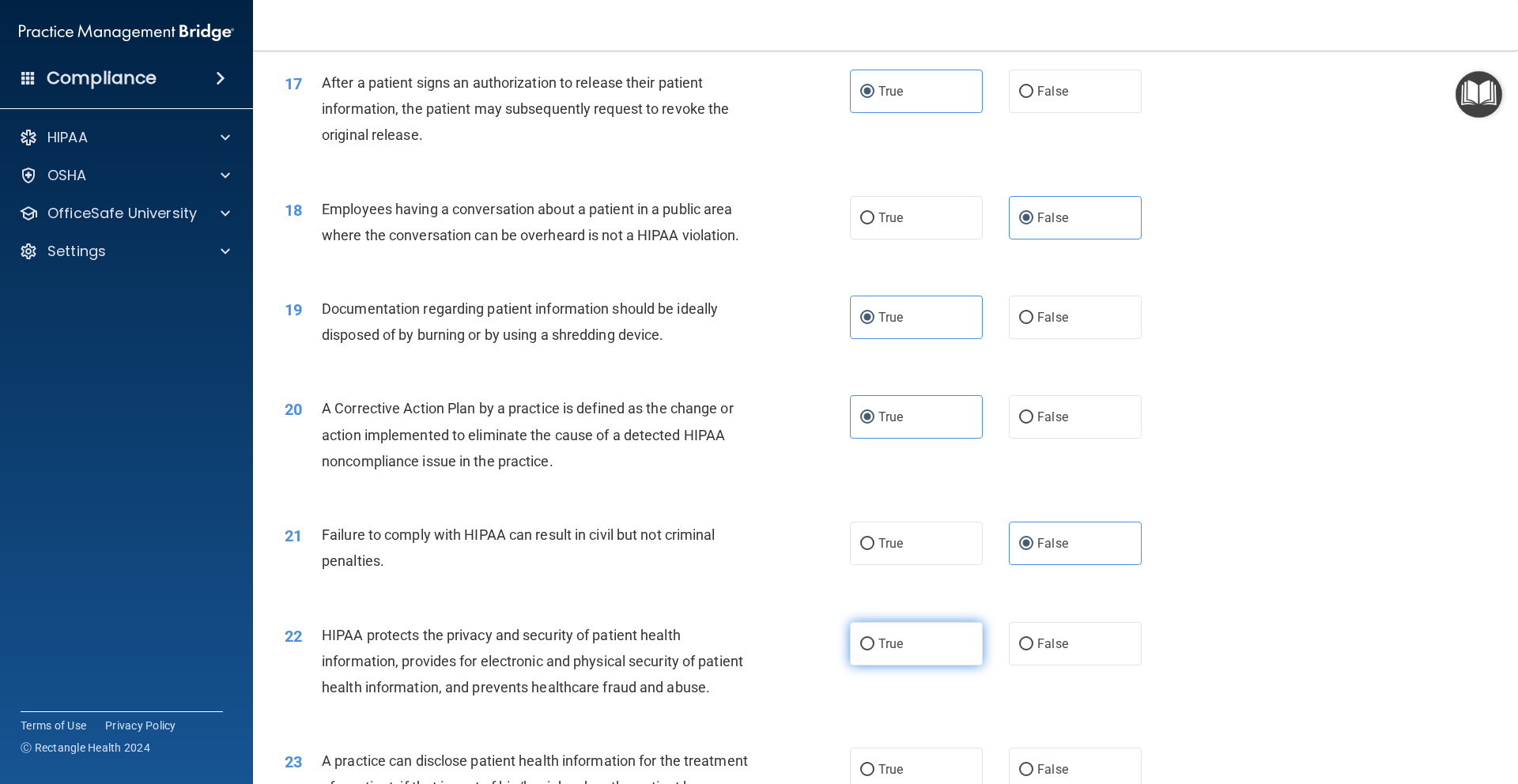
radio input "true"
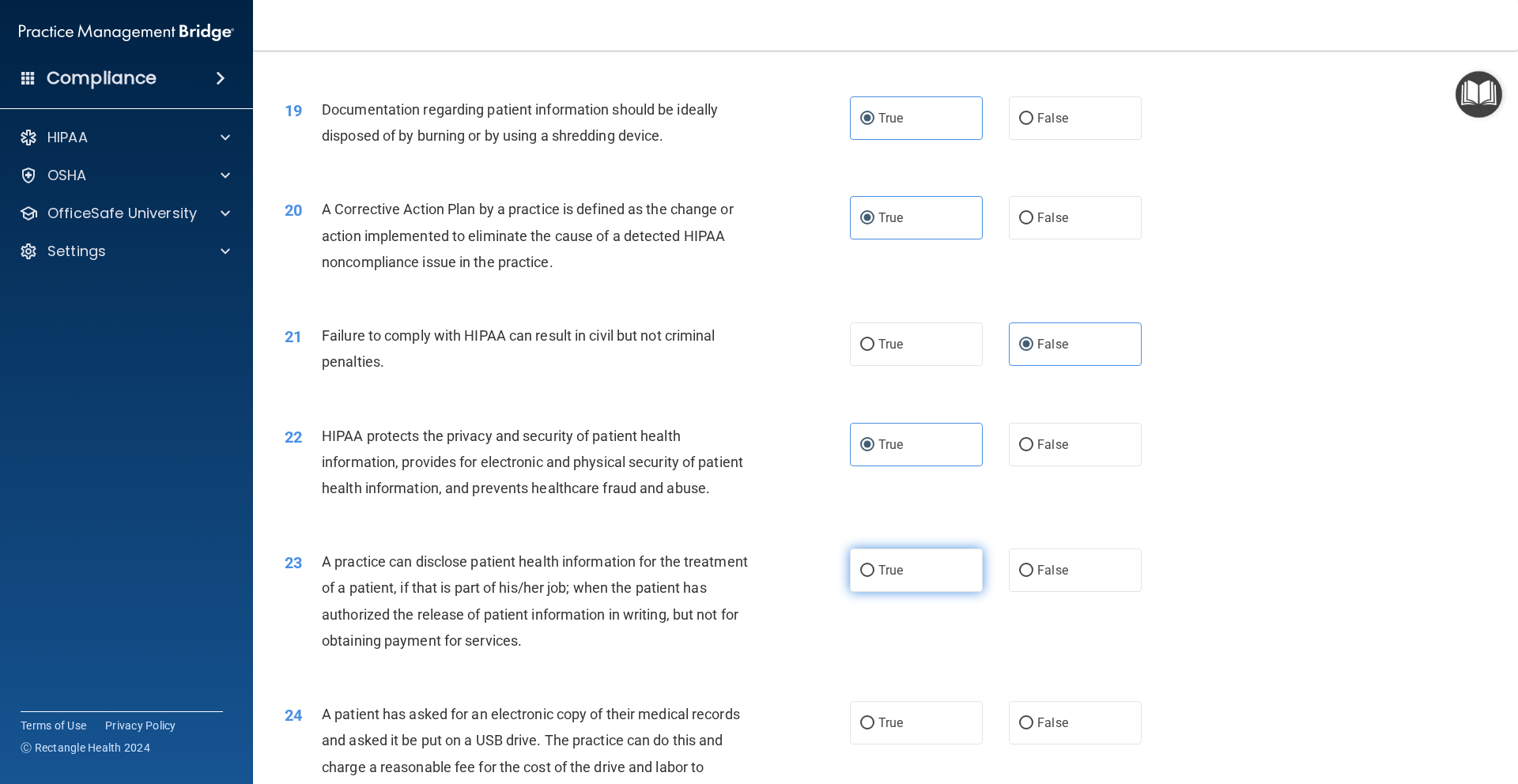
scroll to position [2075, 0]
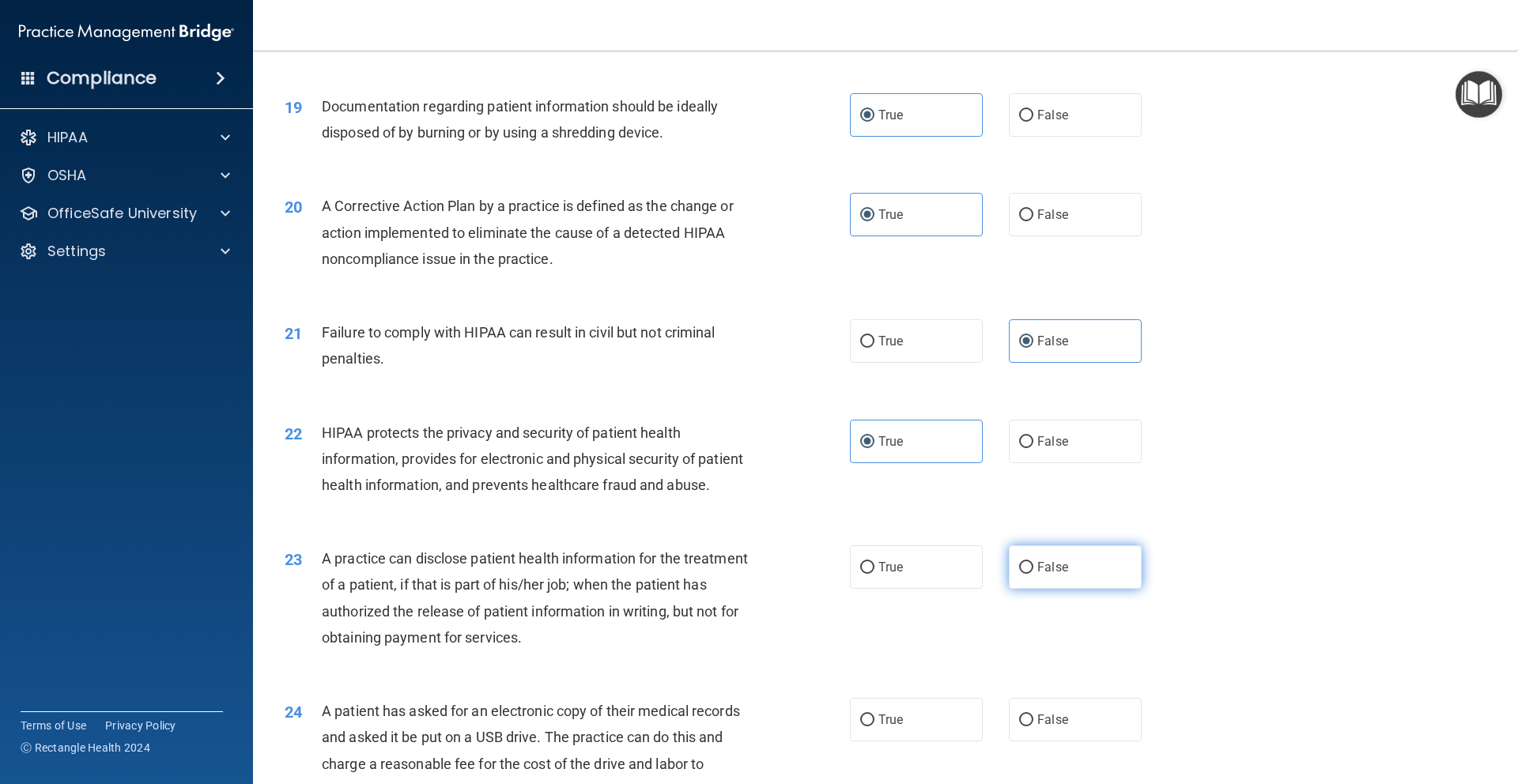
click at [1053, 589] on label "False" at bounding box center [1075, 567] width 133 height 43
click at [1033, 573] on input "False" at bounding box center [1026, 567] width 14 height 12
radio input "true"
click at [895, 741] on label "True" at bounding box center [916, 719] width 133 height 43
click at [874, 726] on input "True" at bounding box center [866, 721] width 14 height 12
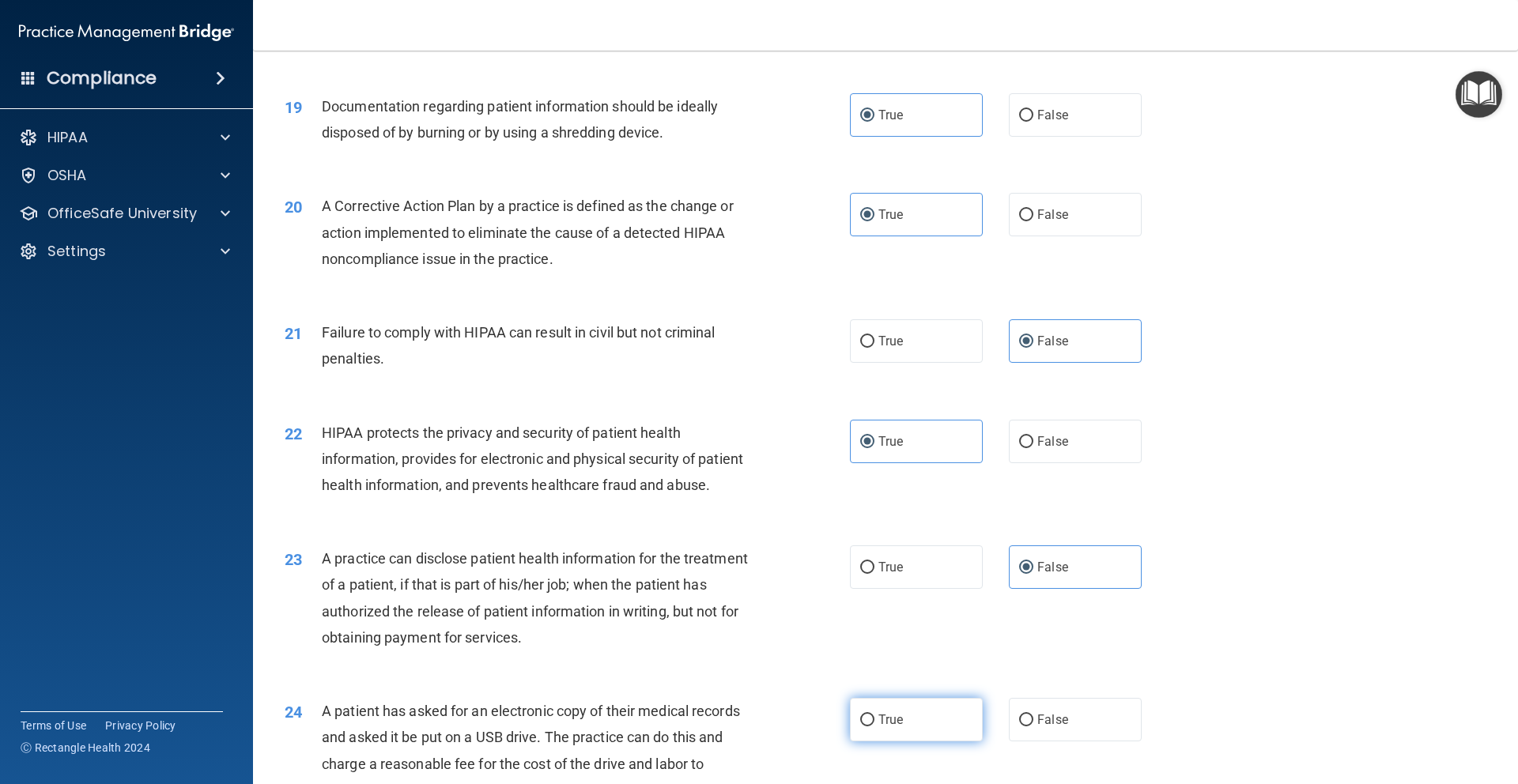
radio input "true"
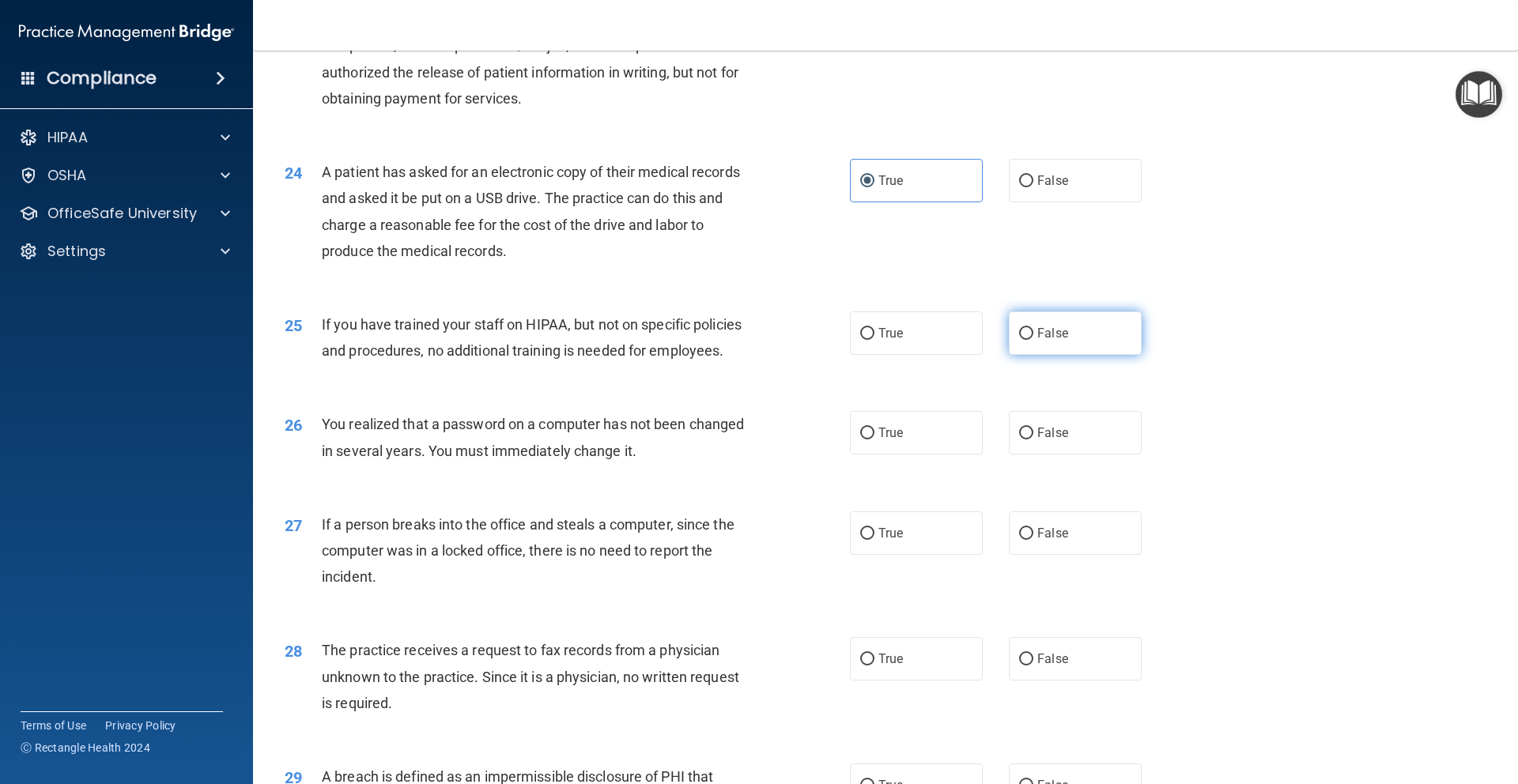
click at [1042, 341] on span "False" at bounding box center [1053, 333] width 30 height 15
click at [1033, 340] on input "False" at bounding box center [1026, 334] width 14 height 12
radio input "true"
click at [869, 555] on label "True" at bounding box center [916, 532] width 133 height 43
click at [869, 540] on input "True" at bounding box center [866, 534] width 14 height 12
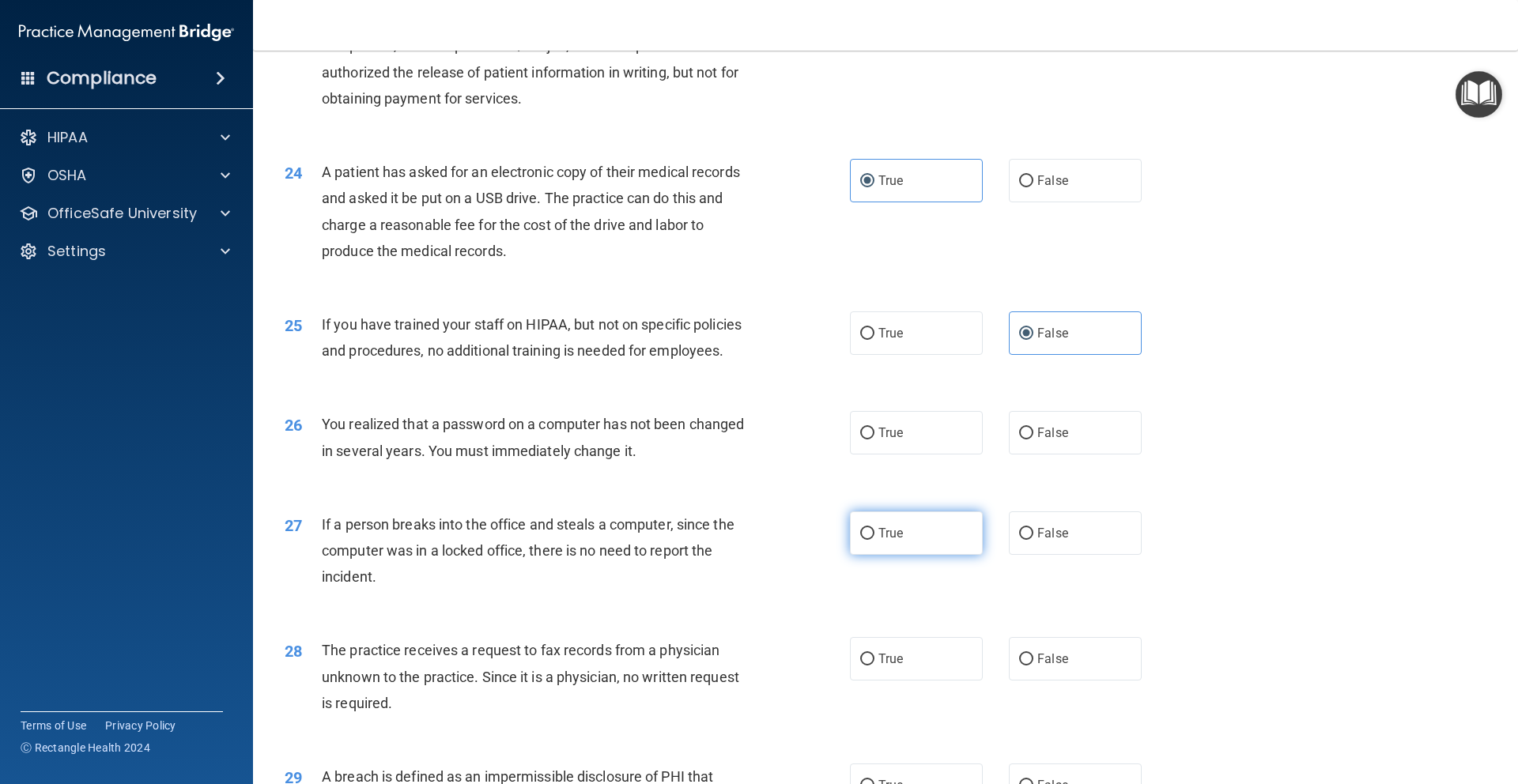
radio input "true"
click at [916, 454] on label "True" at bounding box center [916, 432] width 133 height 43
click at [874, 439] on input "True" at bounding box center [866, 433] width 14 height 12
radio input "true"
click at [1052, 540] on span "False" at bounding box center [1053, 533] width 30 height 15
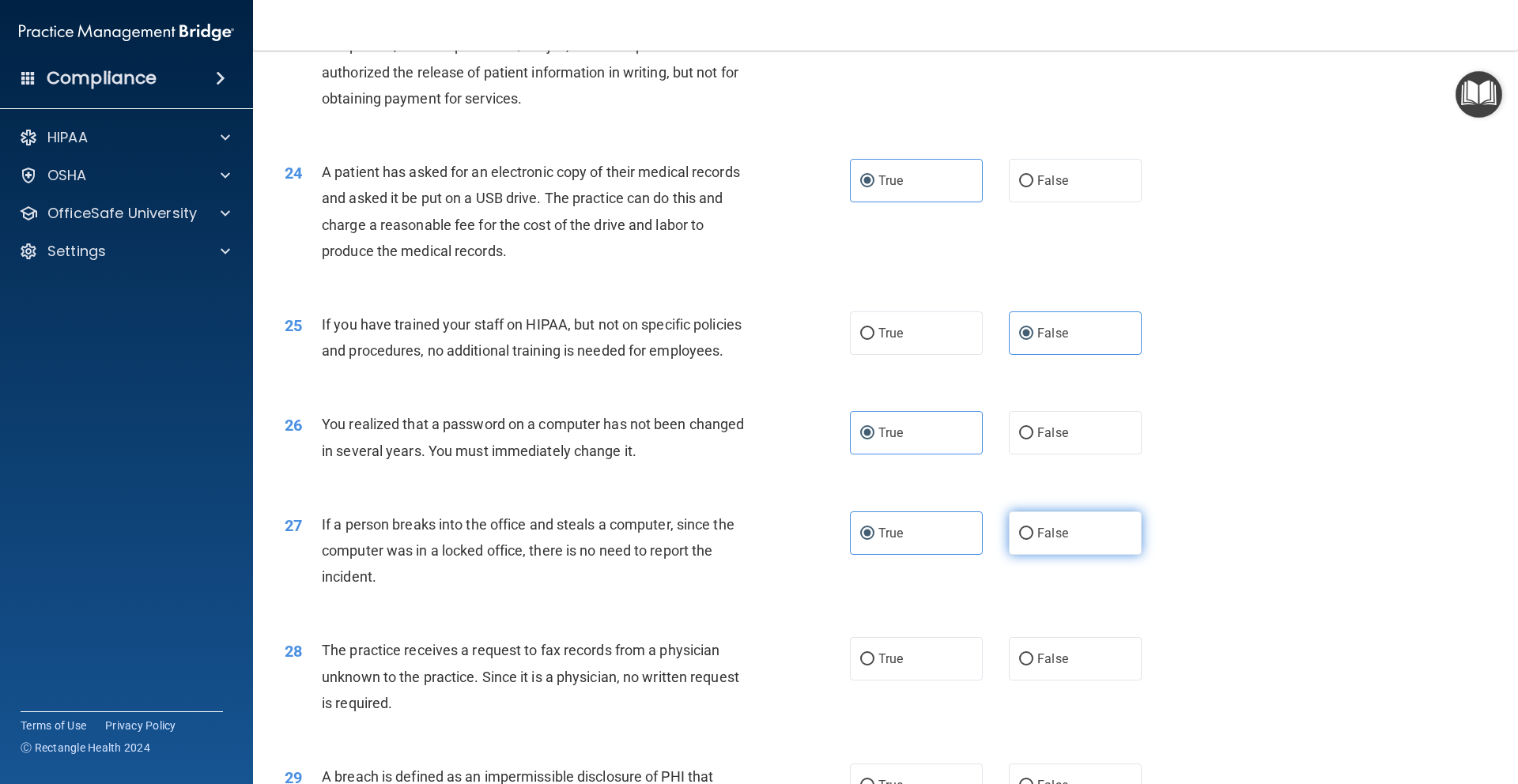
click at [1033, 540] on input "False" at bounding box center [1026, 534] width 14 height 12
radio input "true"
radio input "false"
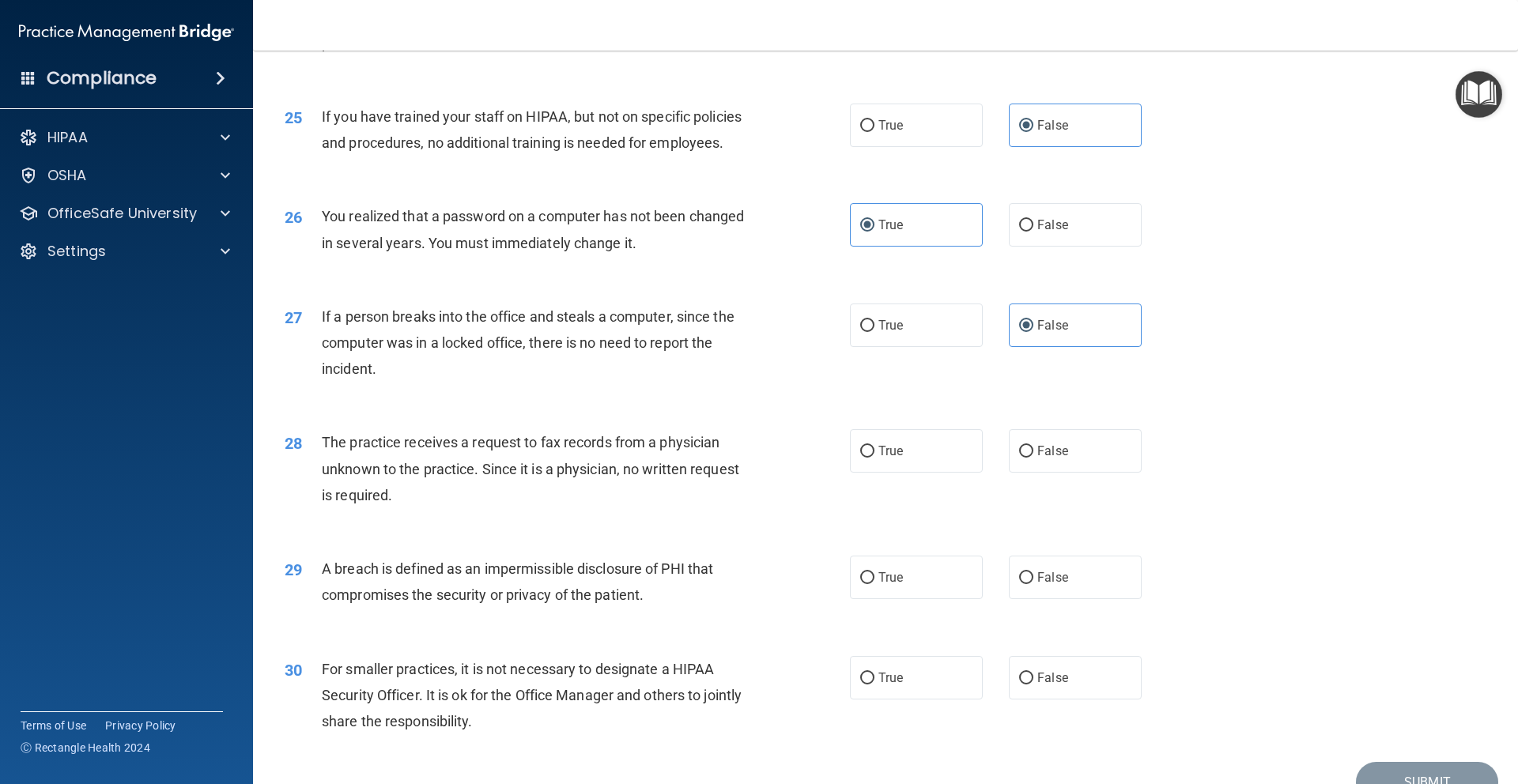
scroll to position [2867, 0]
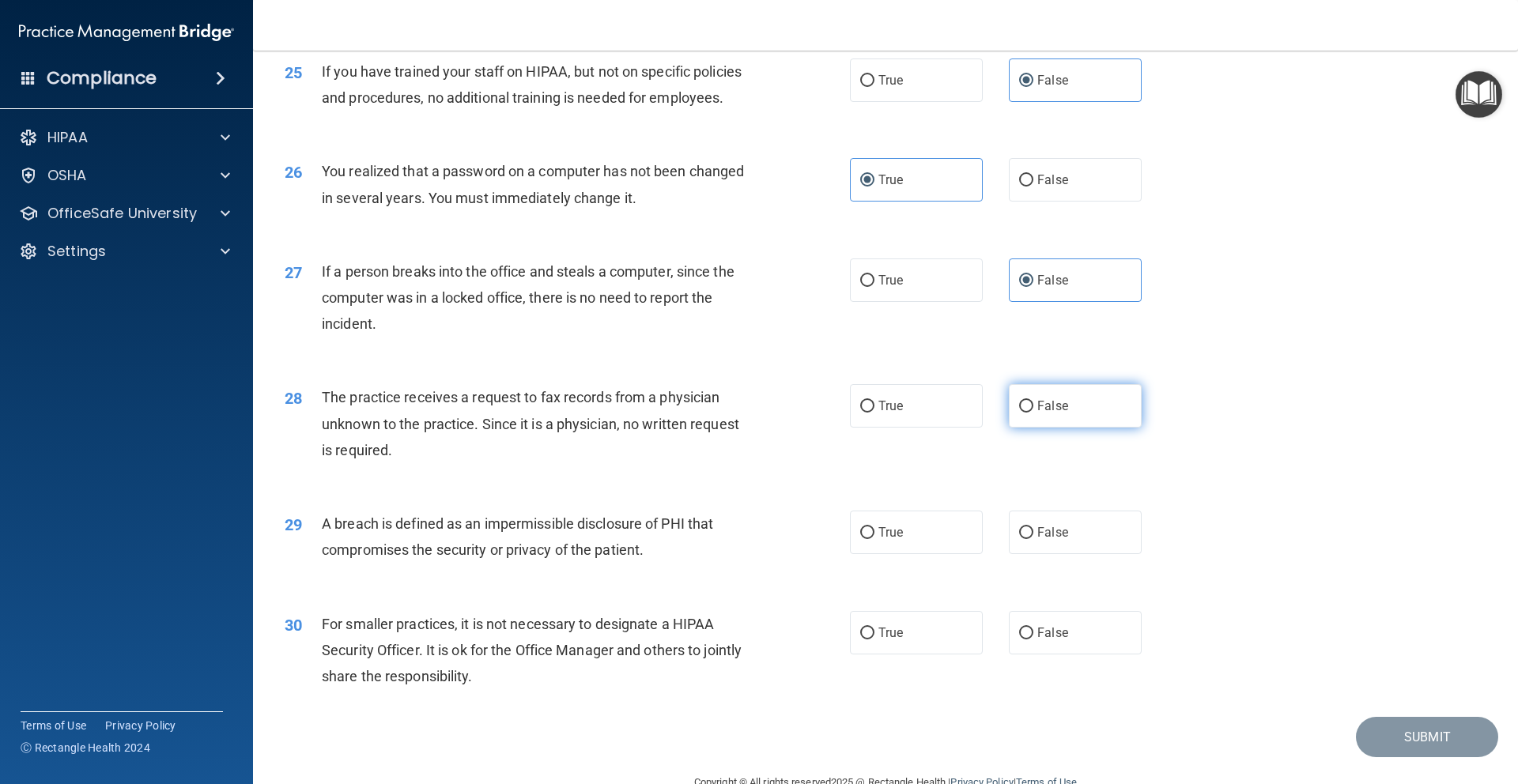
click at [1023, 413] on input "False" at bounding box center [1026, 407] width 14 height 12
radio input "true"
click at [940, 554] on label "True" at bounding box center [916, 532] width 133 height 43
click at [874, 539] on input "True" at bounding box center [866, 533] width 14 height 12
radio input "true"
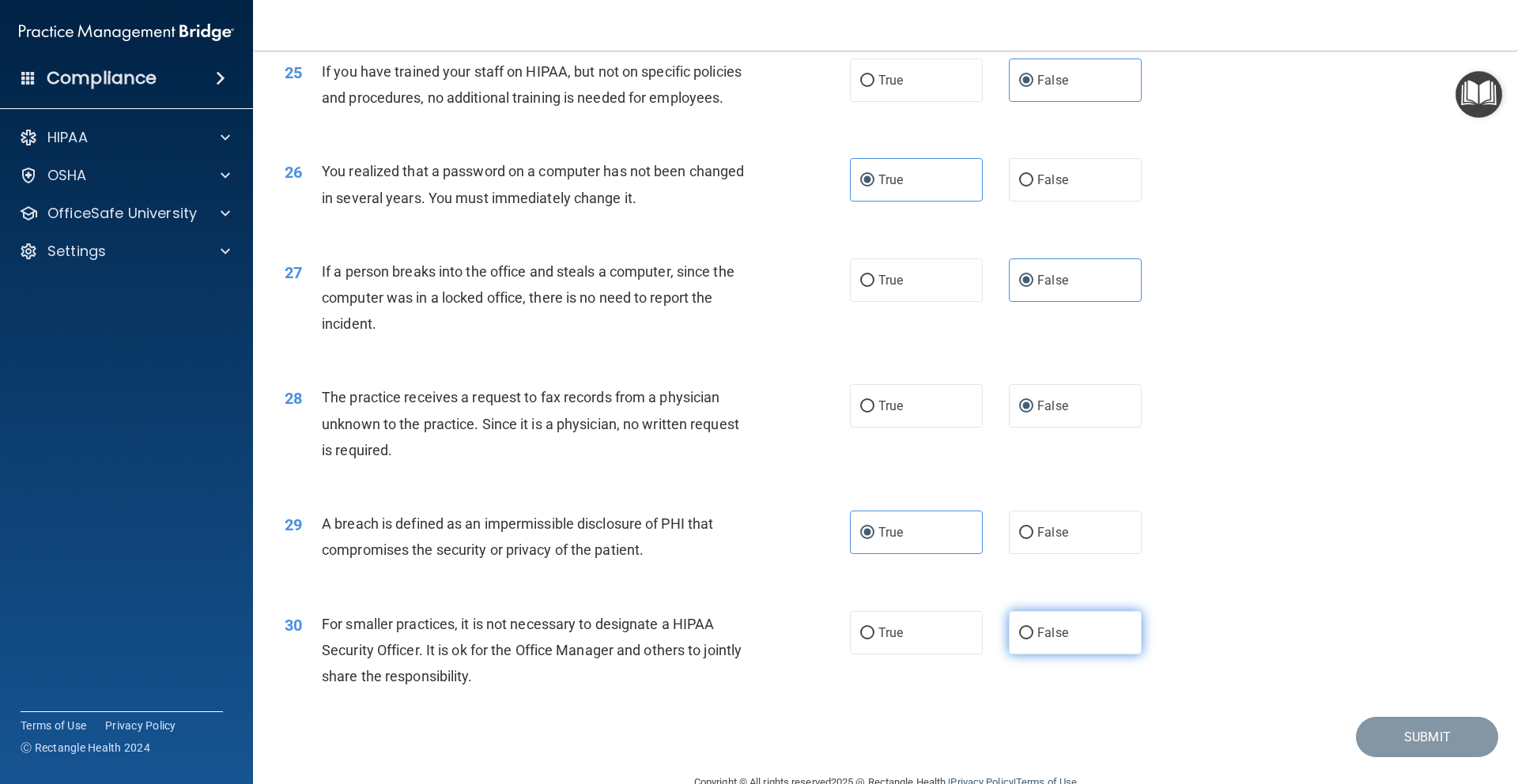
click at [1037, 640] on span "False" at bounding box center [1053, 633] width 30 height 15
click at [1030, 639] on input "False" at bounding box center [1026, 633] width 14 height 12
radio input "true"
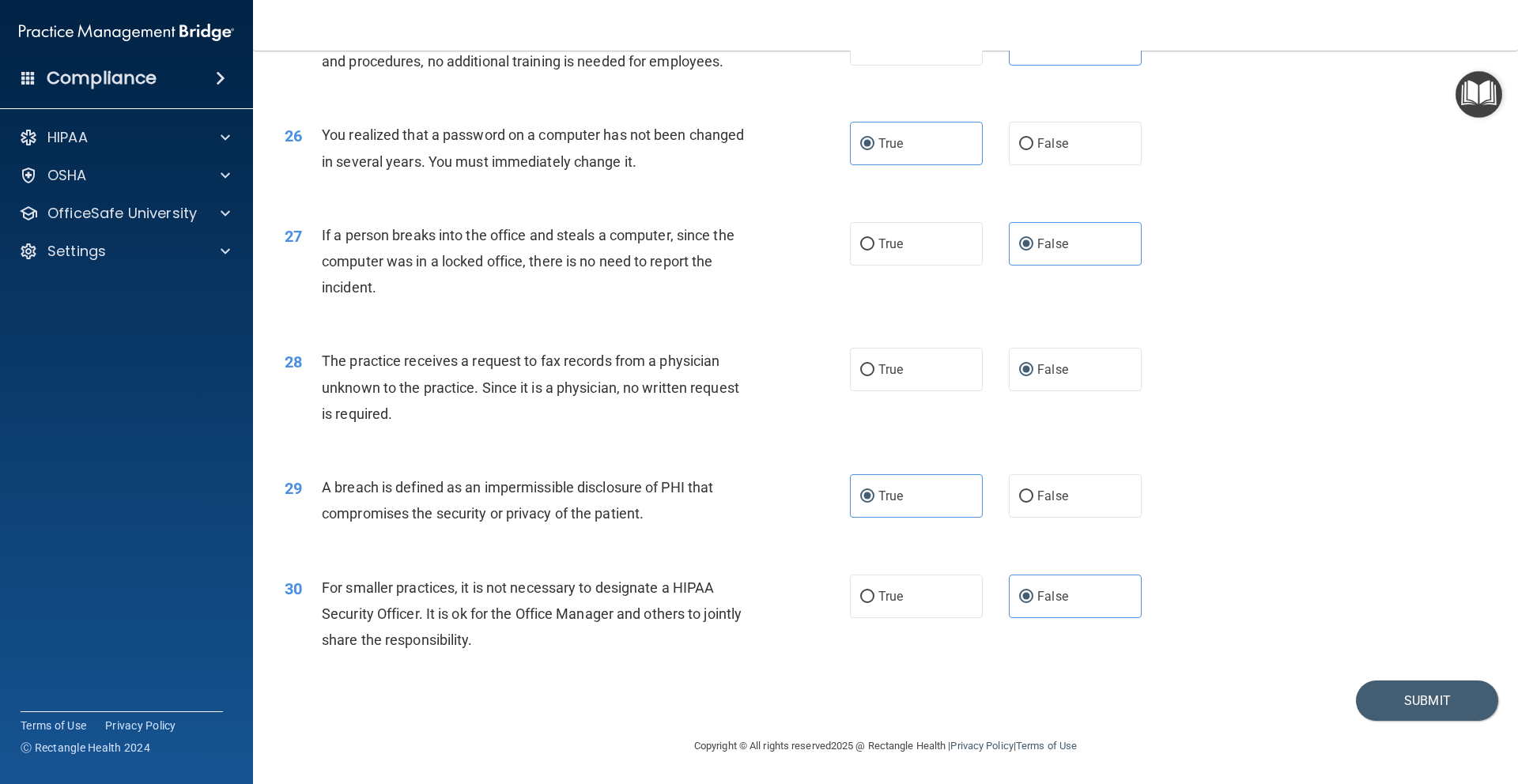
scroll to position [2956, 0]
click at [1429, 710] on button "Submit" at bounding box center [1427, 700] width 142 height 41
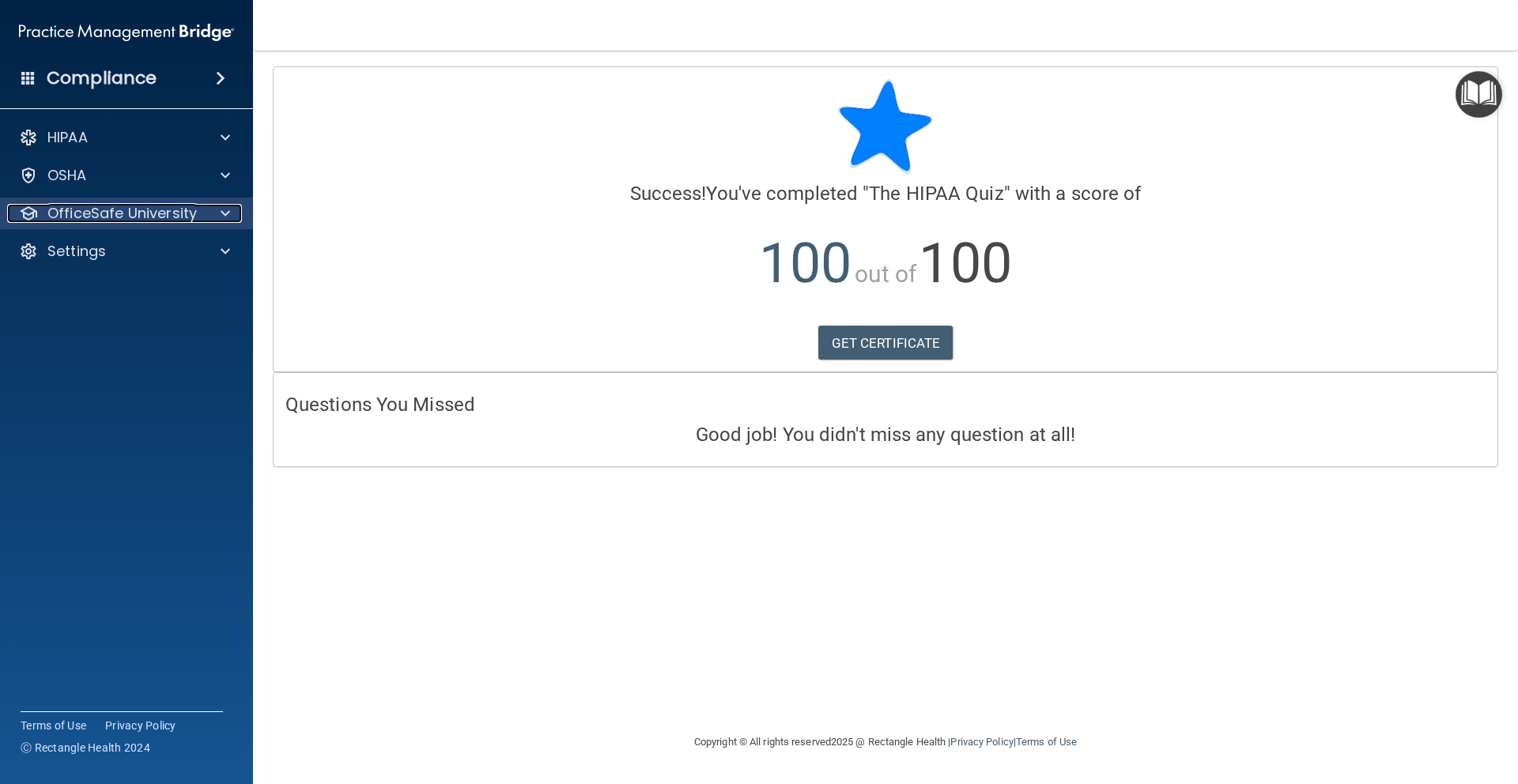
click at [231, 216] on div at bounding box center [223, 213] width 40 height 19
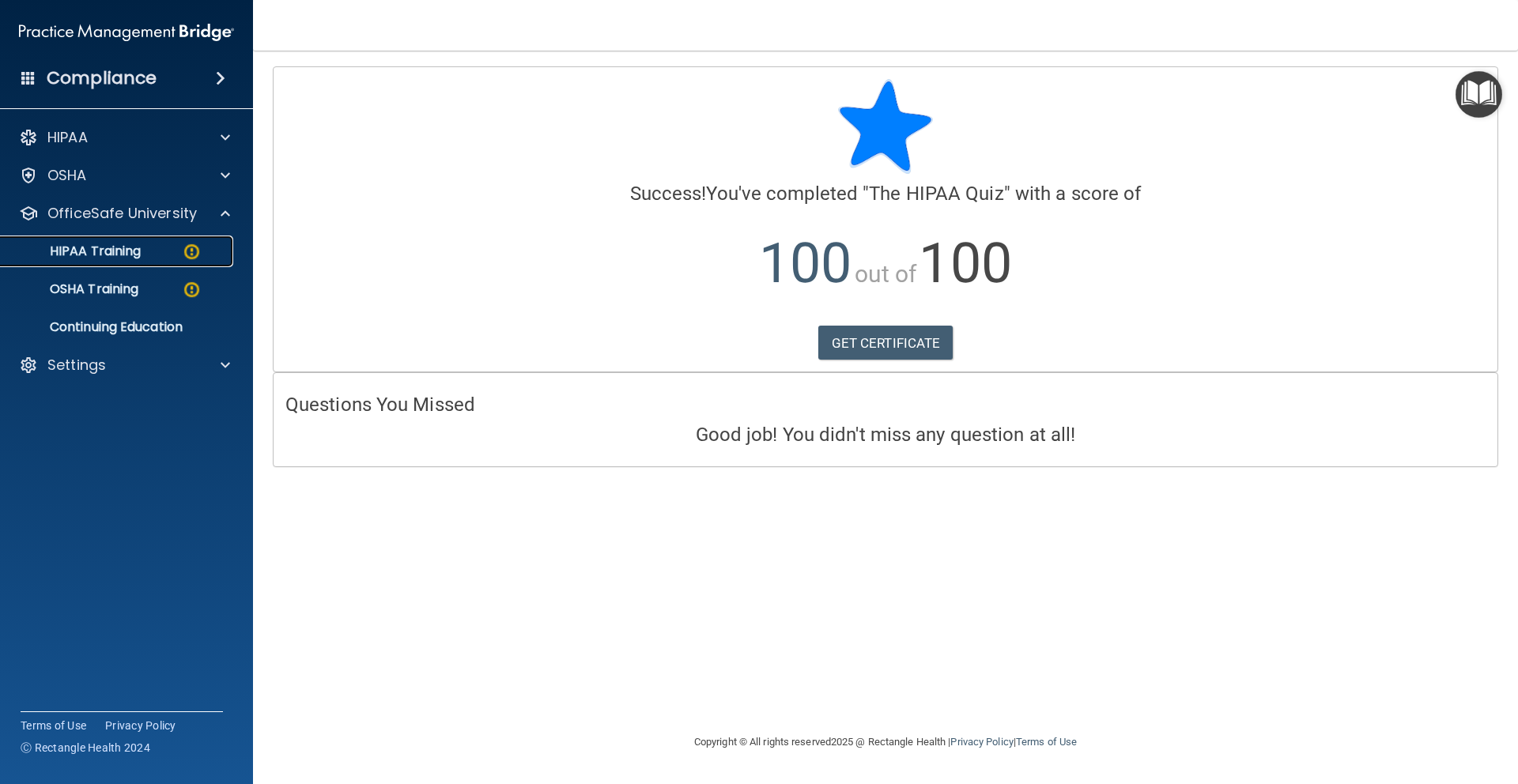
click at [202, 255] on div "HIPAA Training" at bounding box center [118, 251] width 216 height 16
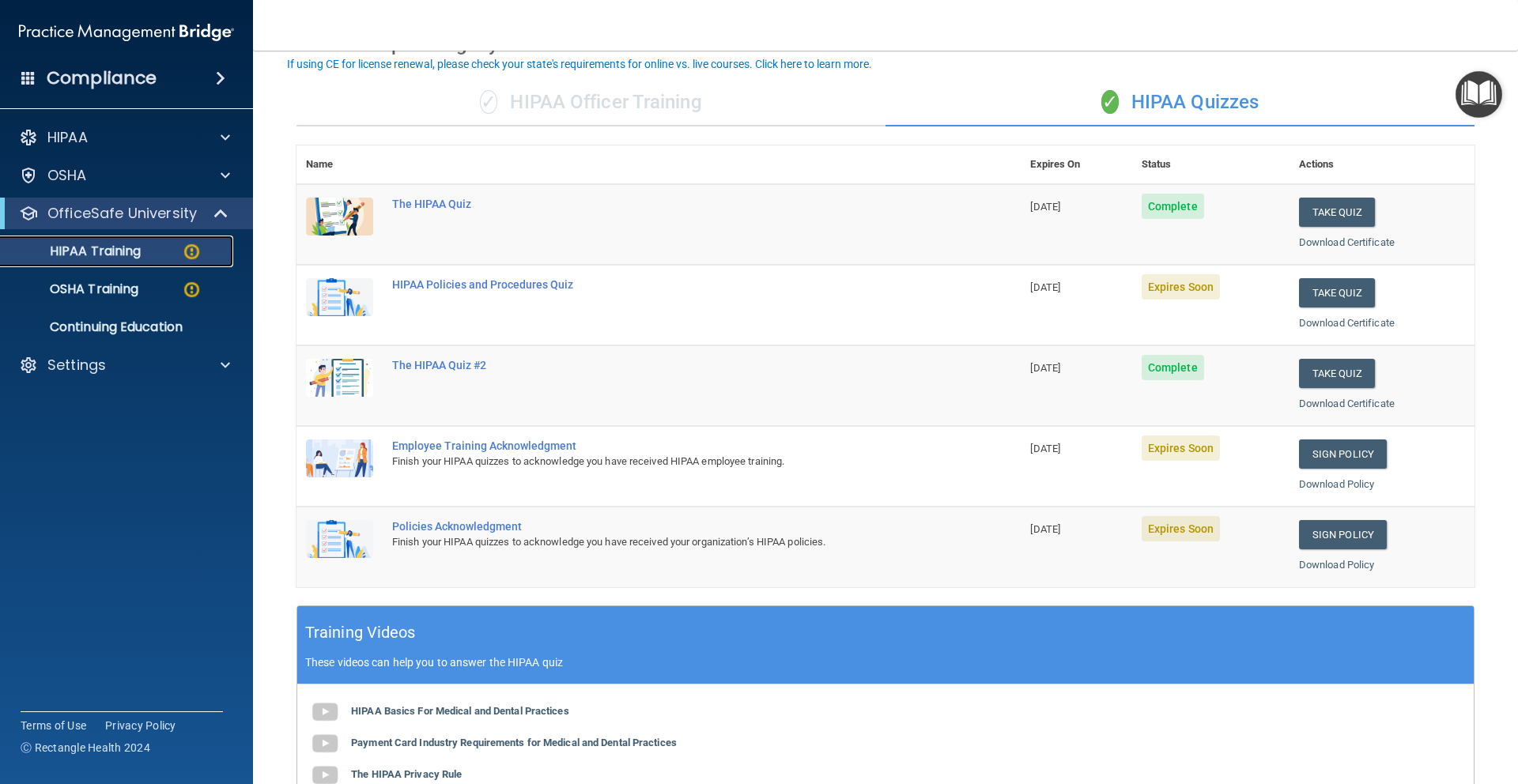
scroll to position [96, 0]
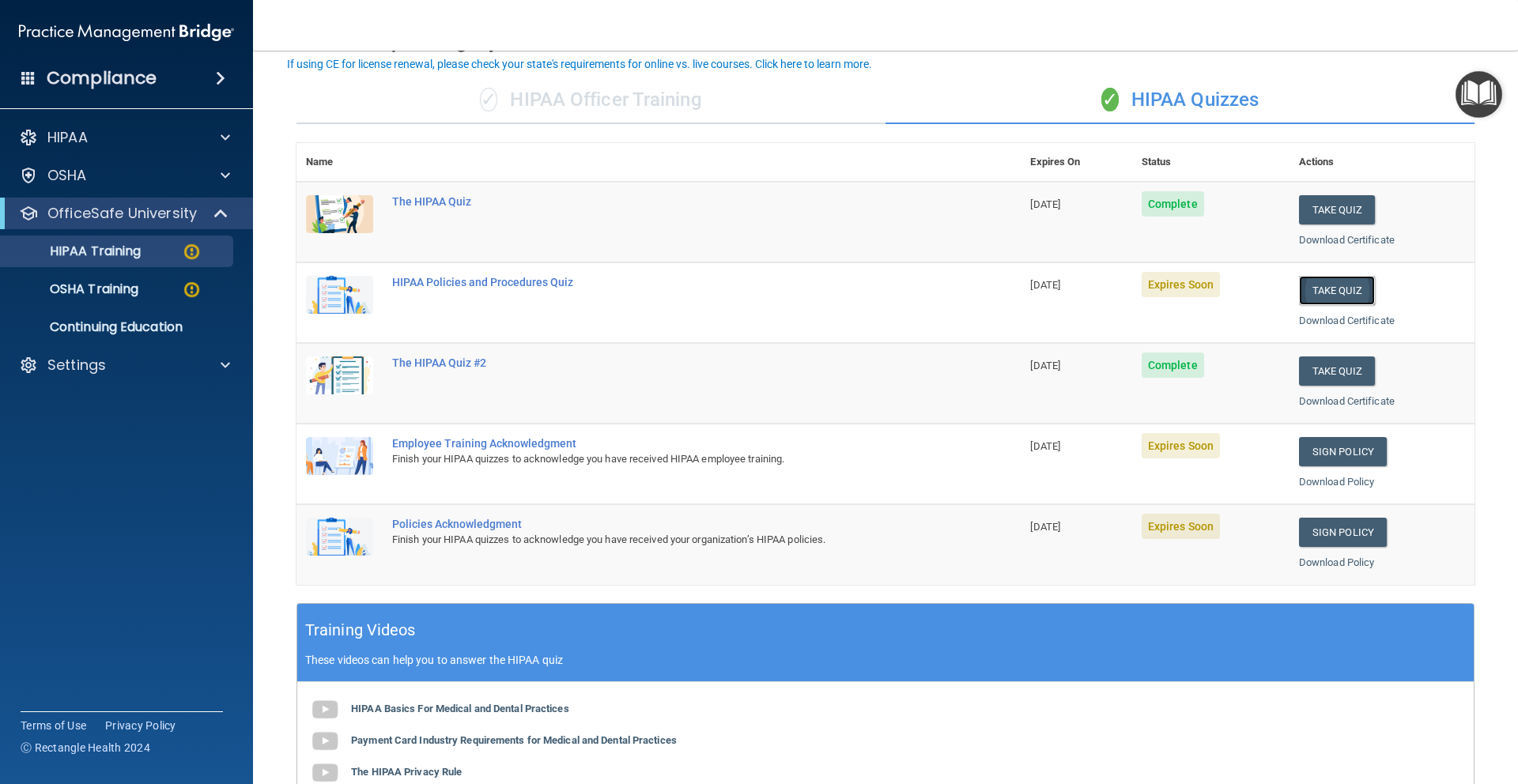
click at [1314, 286] on button "Take Quiz" at bounding box center [1337, 290] width 76 height 30
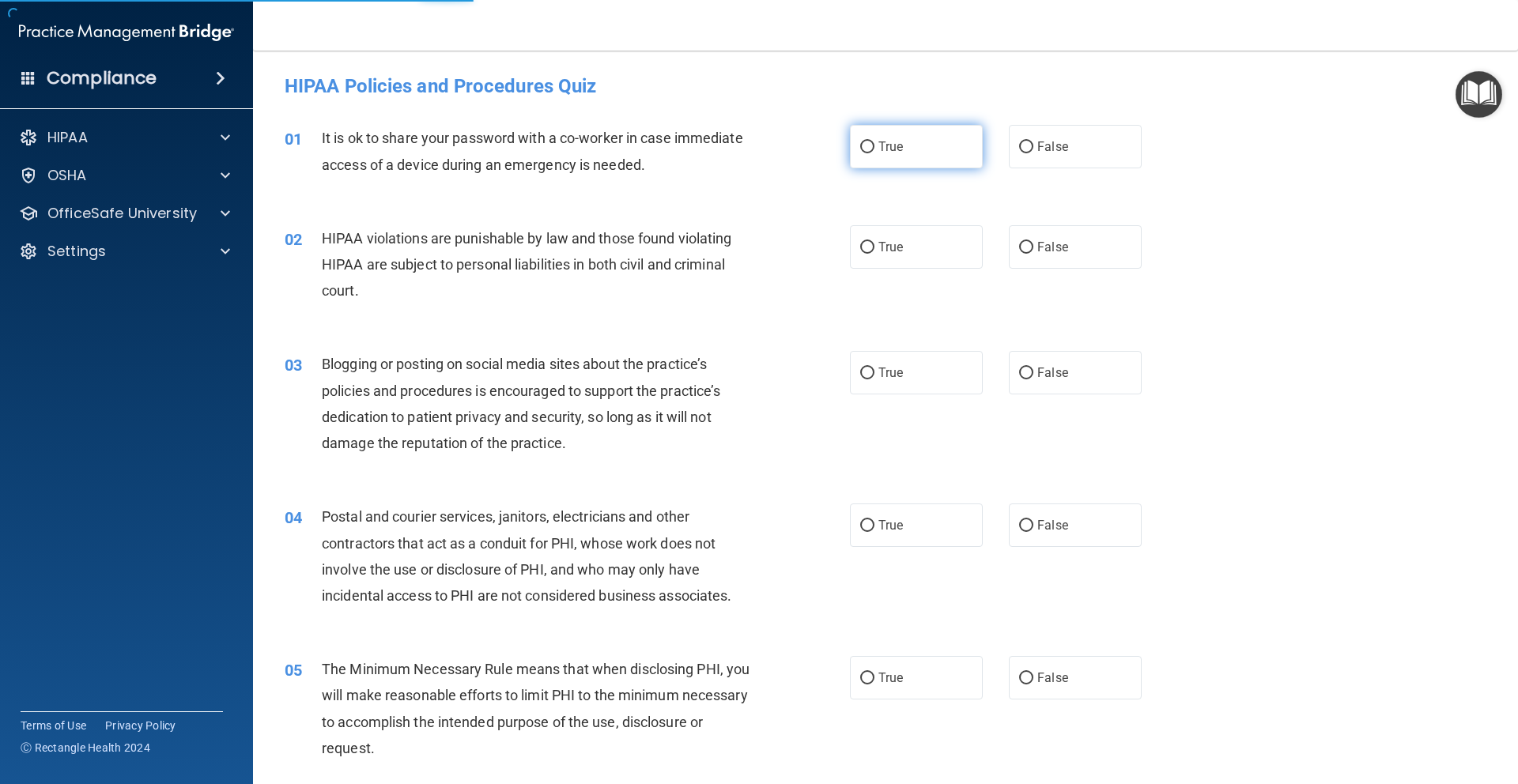
click at [876, 159] on label "True" at bounding box center [916, 146] width 133 height 43
click at [874, 153] on input "True" at bounding box center [866, 147] width 14 height 12
radio input "true"
click at [883, 246] on span "True" at bounding box center [890, 247] width 25 height 15
click at [874, 246] on input "True" at bounding box center [866, 248] width 14 height 12
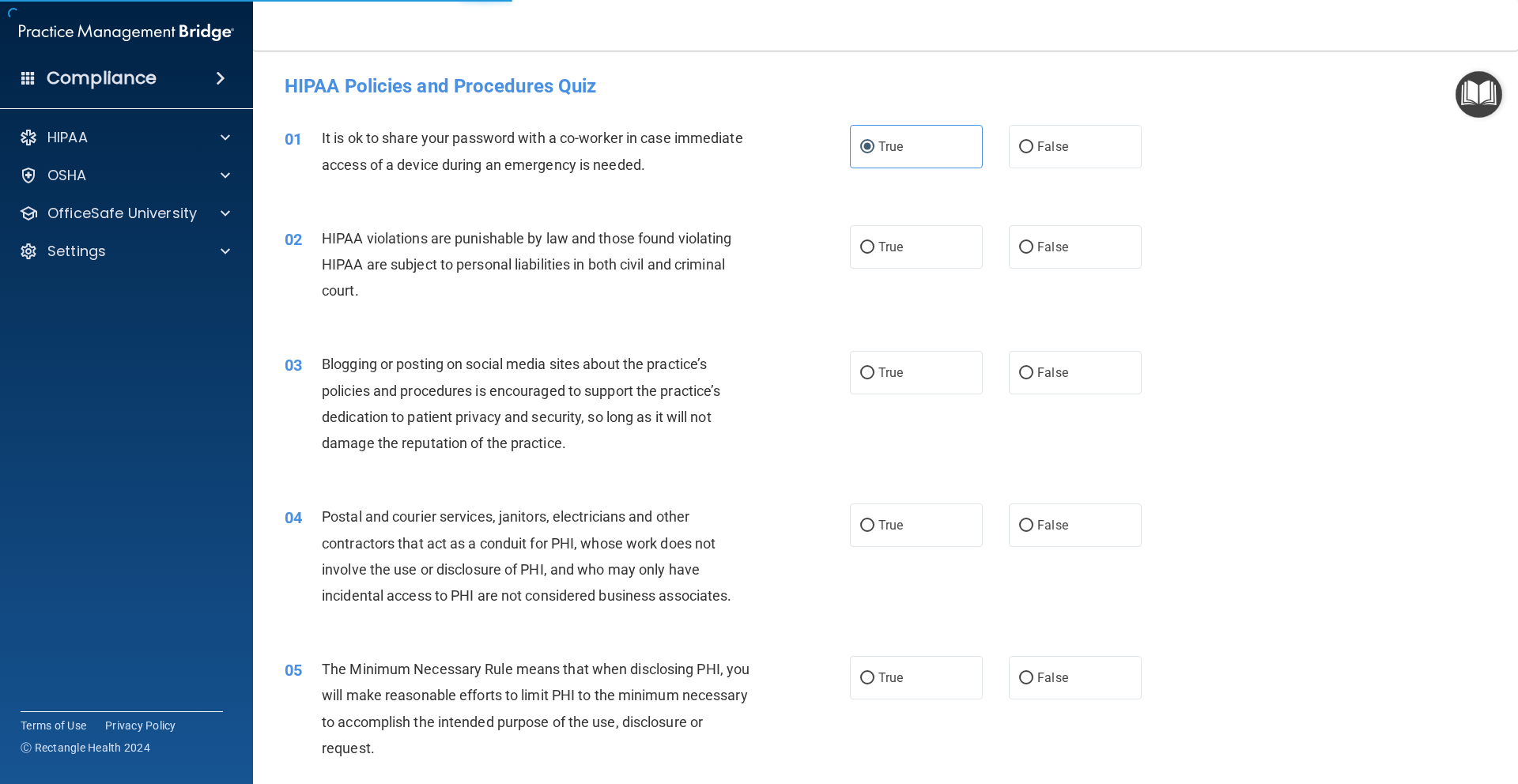
radio input "true"
click at [878, 366] on span "True" at bounding box center [890, 373] width 25 height 15
click at [874, 367] on input "True" at bounding box center [866, 373] width 14 height 12
radio input "true"
click at [874, 536] on label "True" at bounding box center [916, 524] width 133 height 43
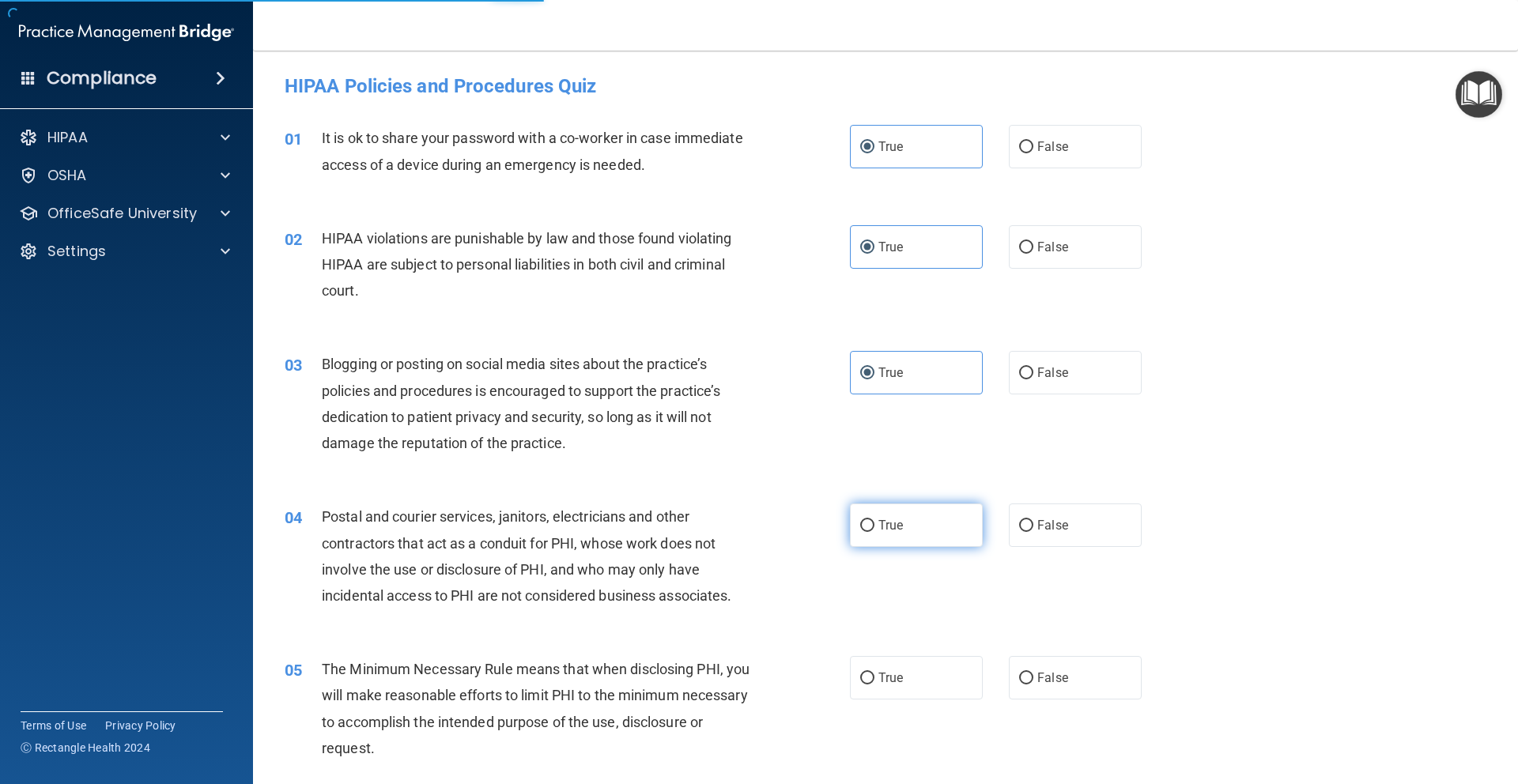
click at [874, 532] on input "True" at bounding box center [866, 526] width 14 height 12
radio input "true"
click at [893, 699] on label "True" at bounding box center [916, 677] width 133 height 43
click at [874, 684] on input "True" at bounding box center [866, 678] width 14 height 12
radio input "true"
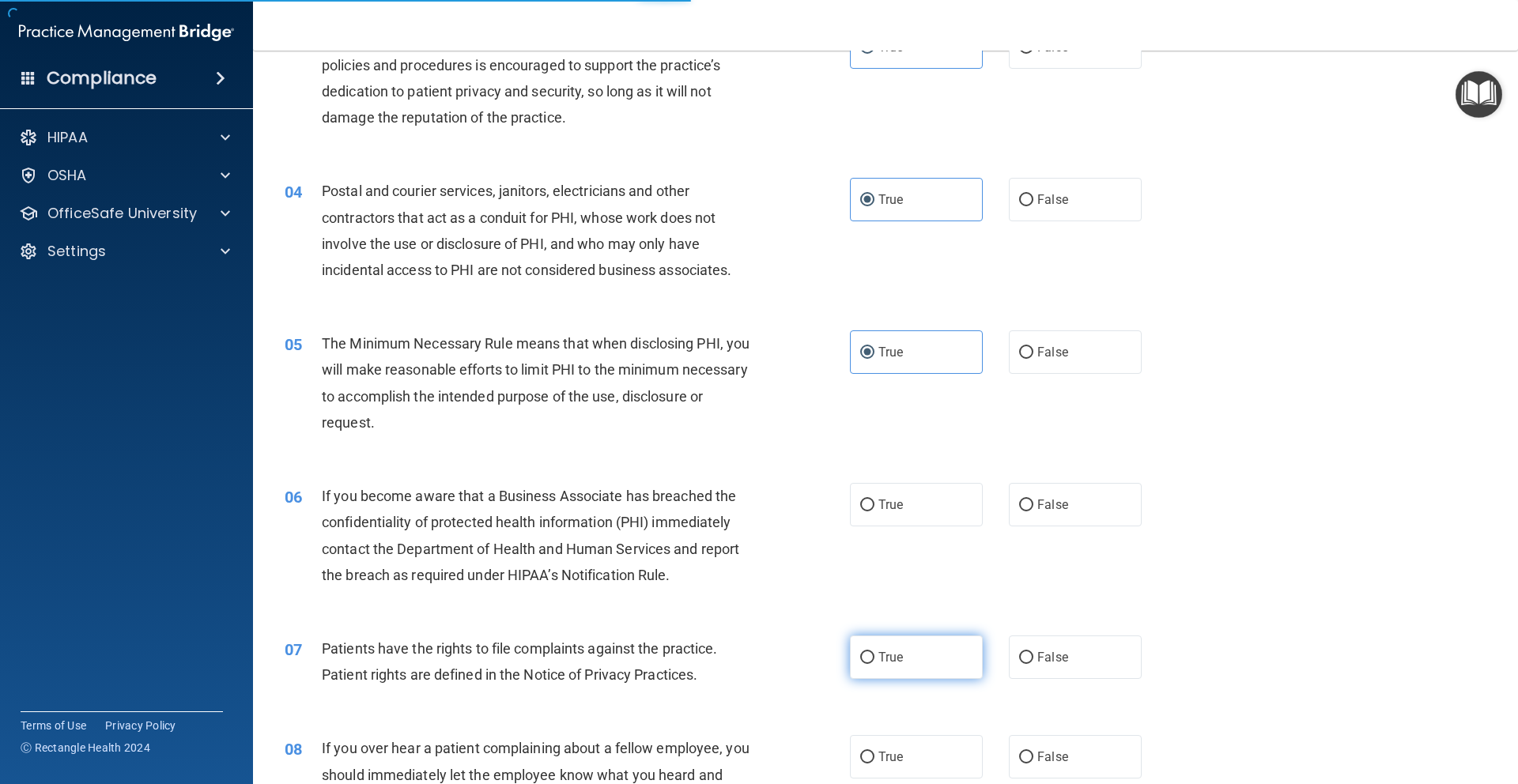
scroll to position [357, 0]
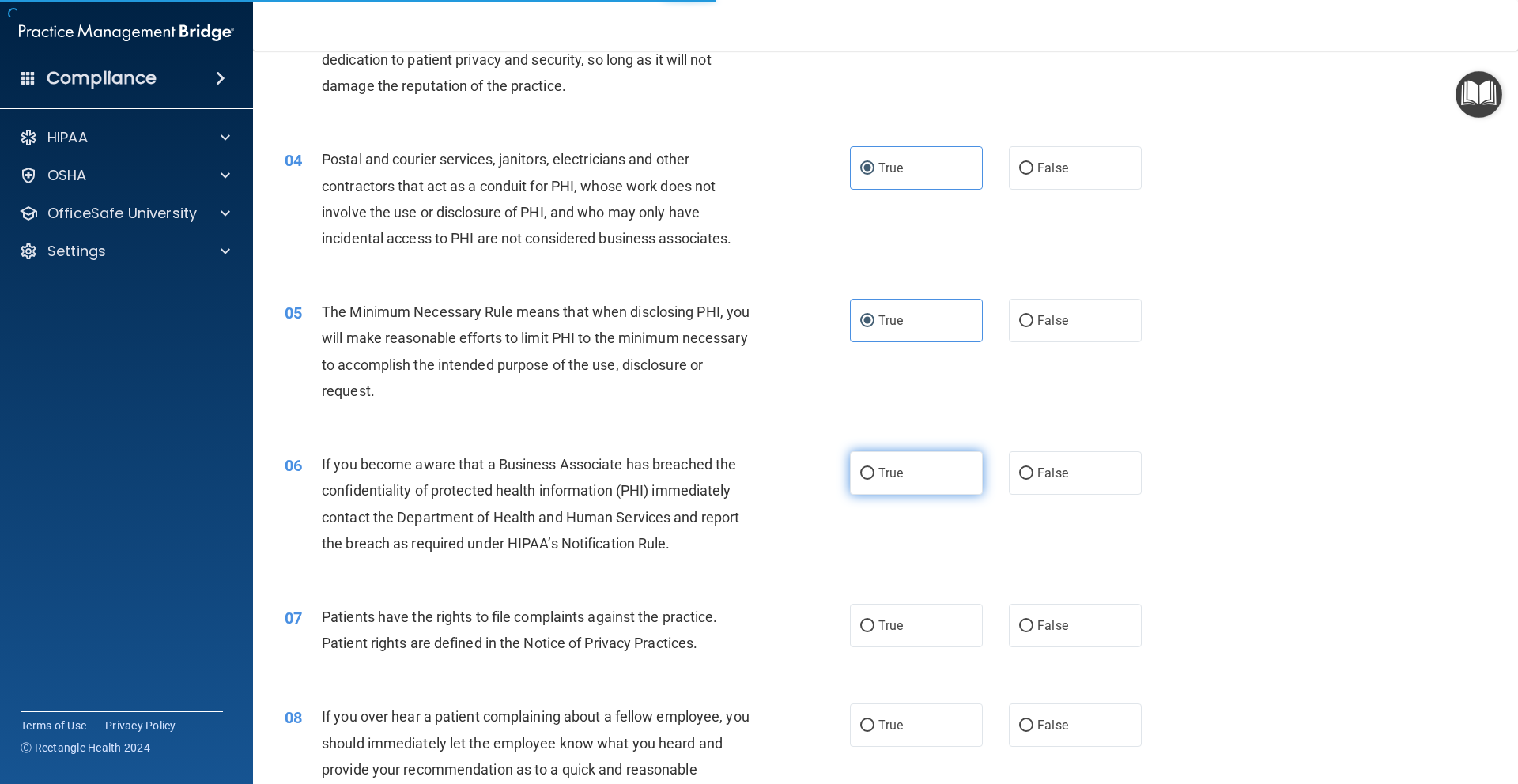
click at [893, 452] on label "True" at bounding box center [916, 472] width 133 height 43
click at [874, 468] on input "True" at bounding box center [866, 474] width 14 height 12
radio input "true"
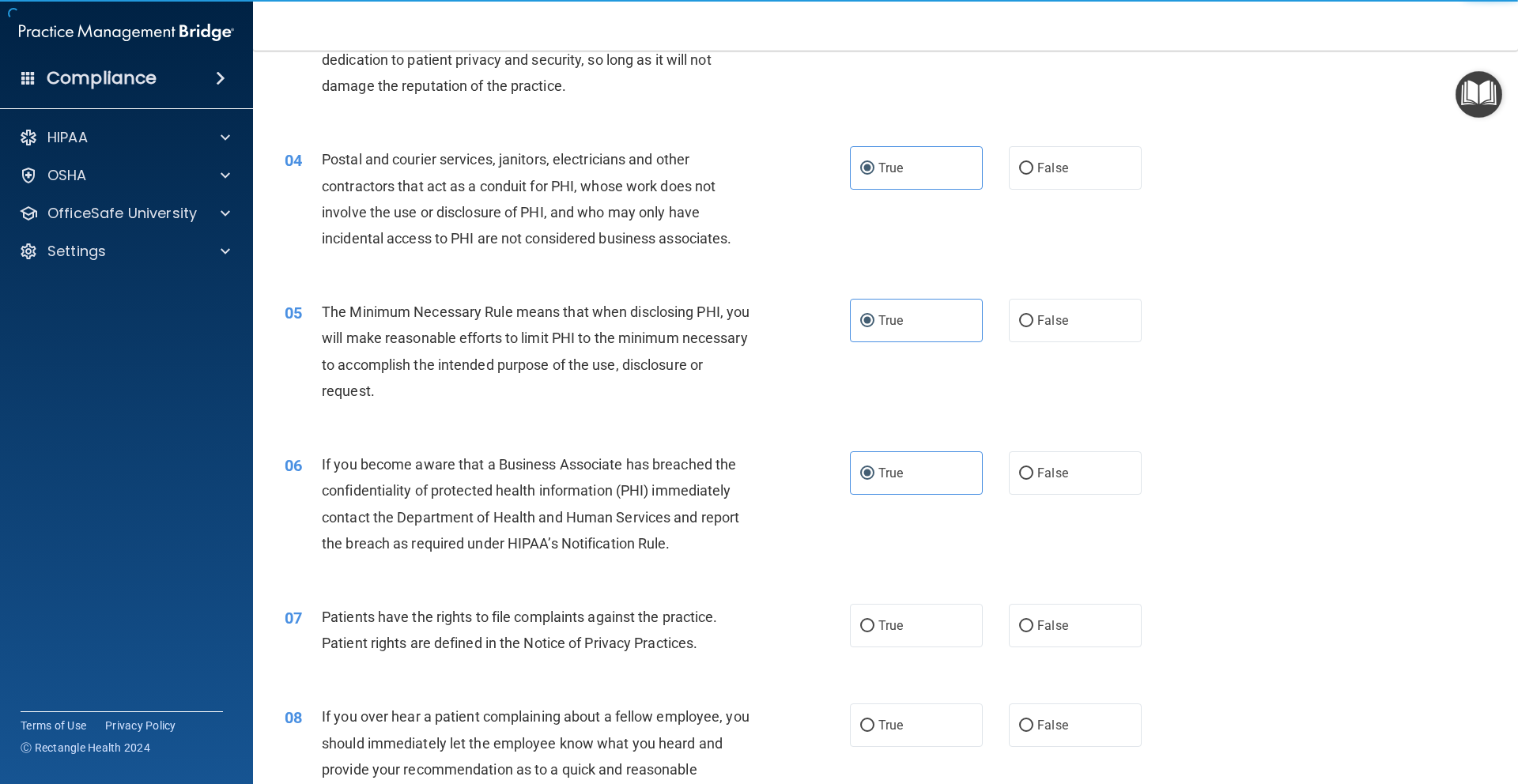
click at [895, 628] on span "True" at bounding box center [890, 626] width 25 height 15
click at [874, 628] on input "True" at bounding box center [866, 626] width 14 height 12
radio input "true"
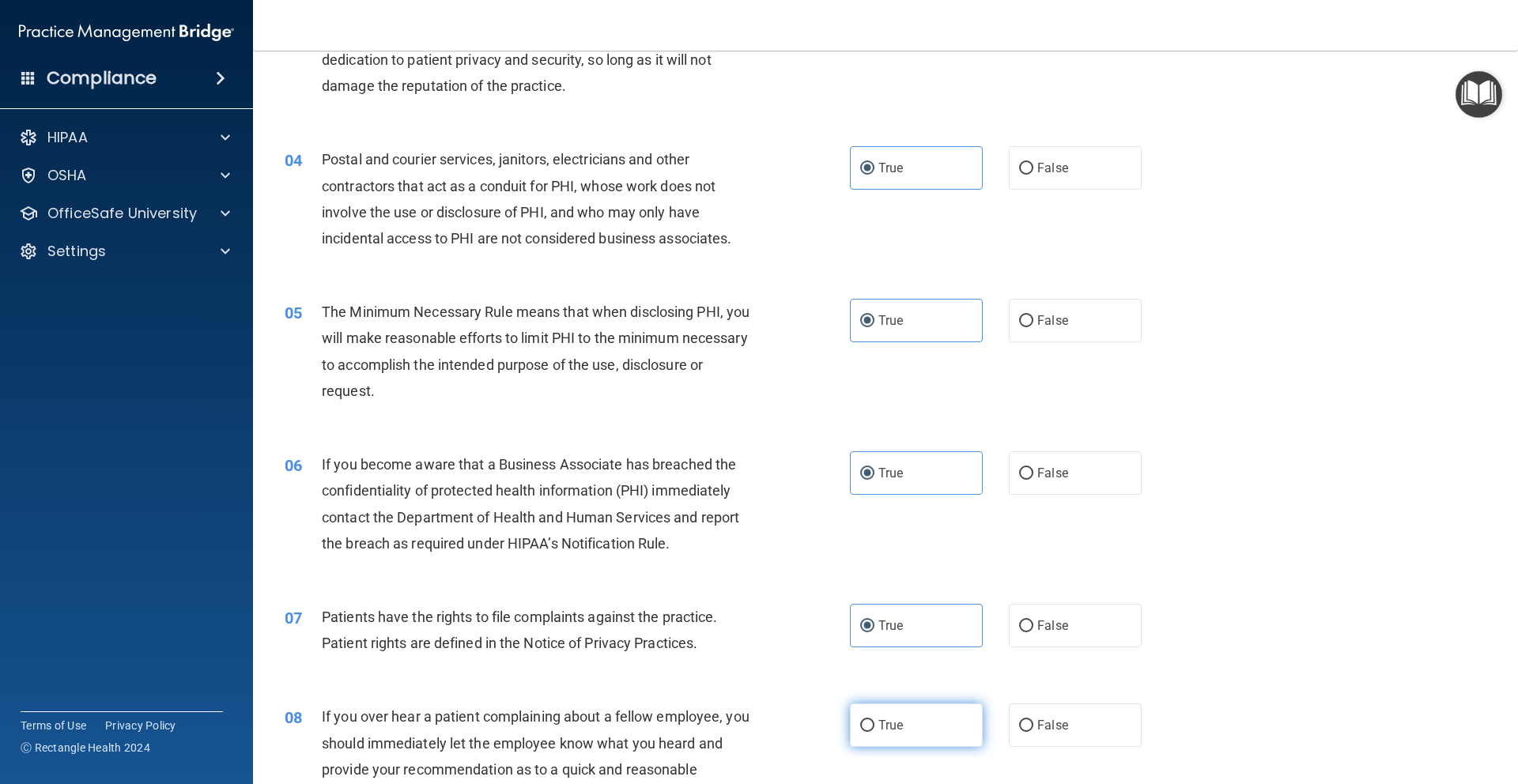
click at [890, 730] on span "True" at bounding box center [890, 725] width 25 height 15
click at [874, 730] on input "True" at bounding box center [866, 726] width 14 height 12
radio input "true"
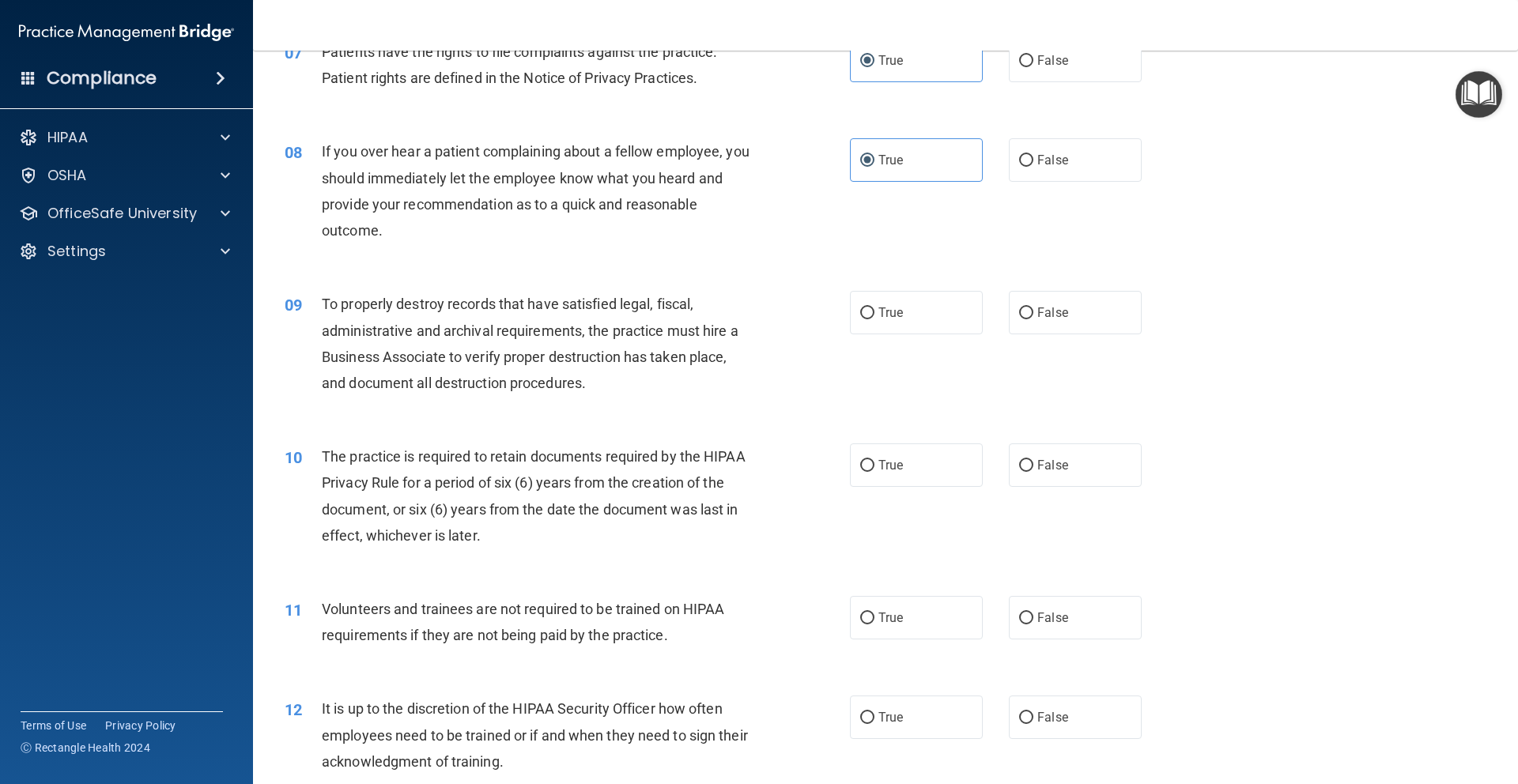
scroll to position [863, 0]
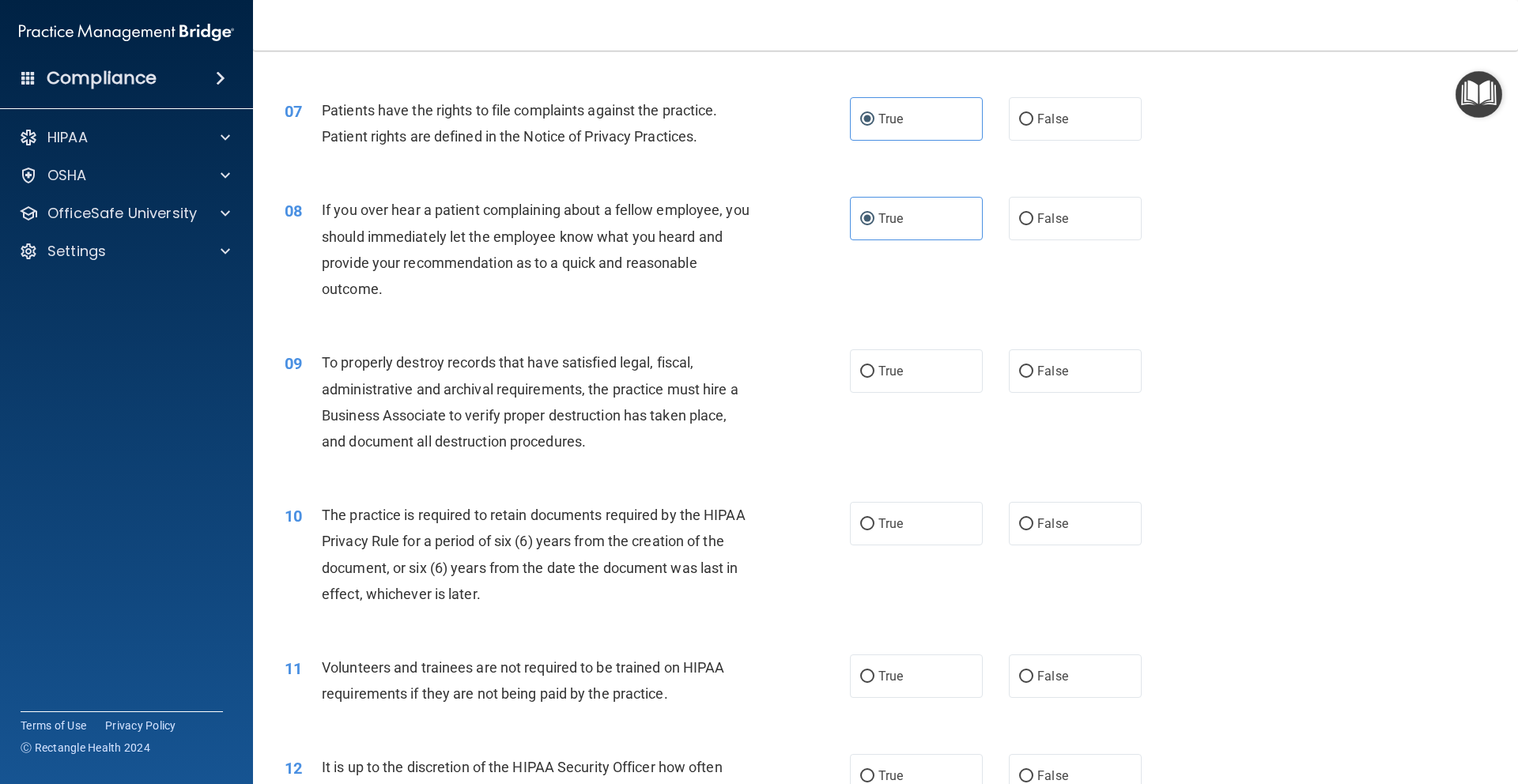
drag, startPoint x: 867, startPoint y: 371, endPoint x: 869, endPoint y: 403, distance: 32.1
click at [867, 371] on input "True" at bounding box center [866, 372] width 14 height 12
radio input "true"
click at [883, 535] on label "True" at bounding box center [916, 523] width 133 height 43
click at [874, 530] on input "True" at bounding box center [866, 524] width 14 height 12
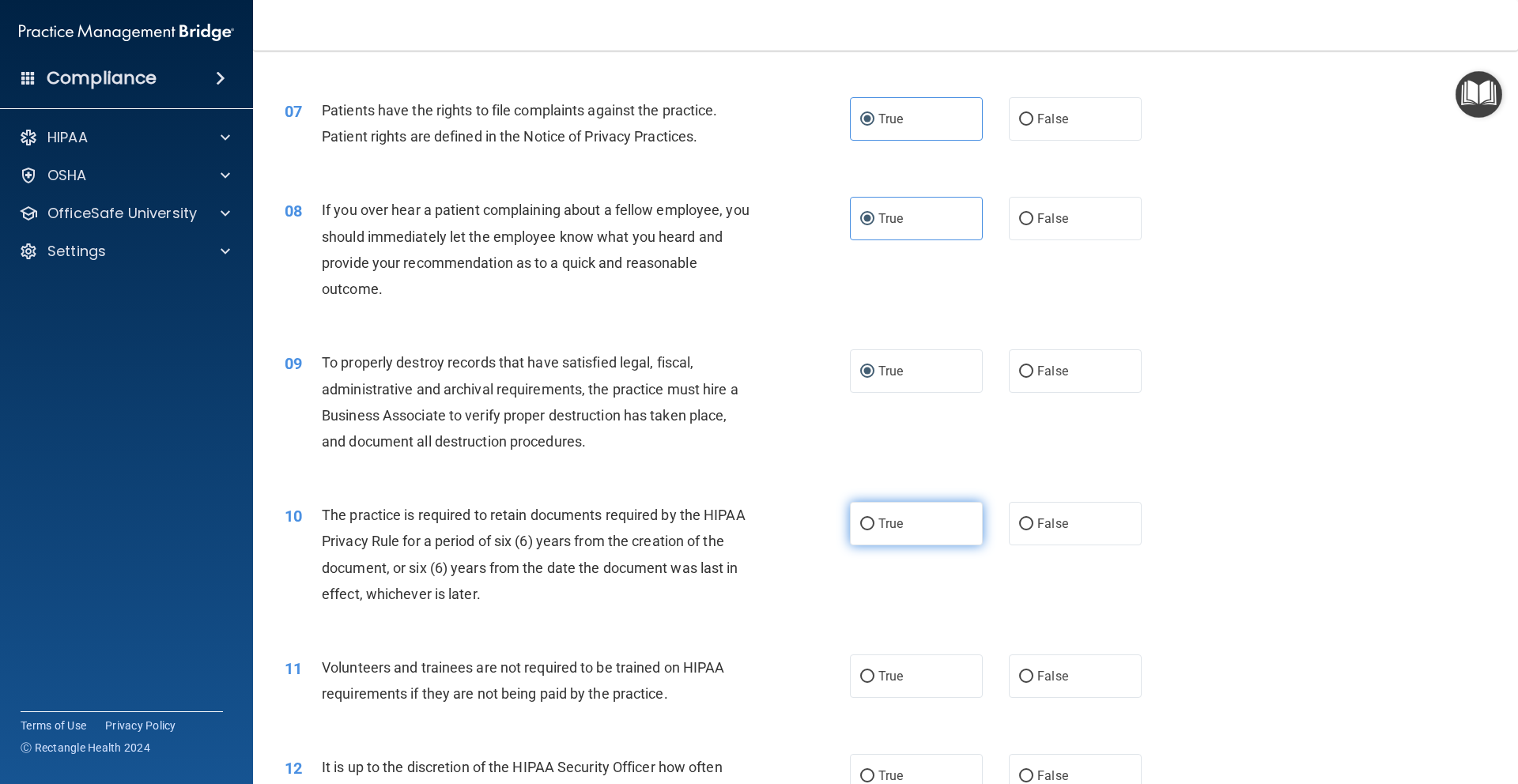
radio input "true"
click at [891, 681] on span "True" at bounding box center [890, 676] width 25 height 15
click at [874, 681] on input "True" at bounding box center [866, 677] width 14 height 12
radio input "true"
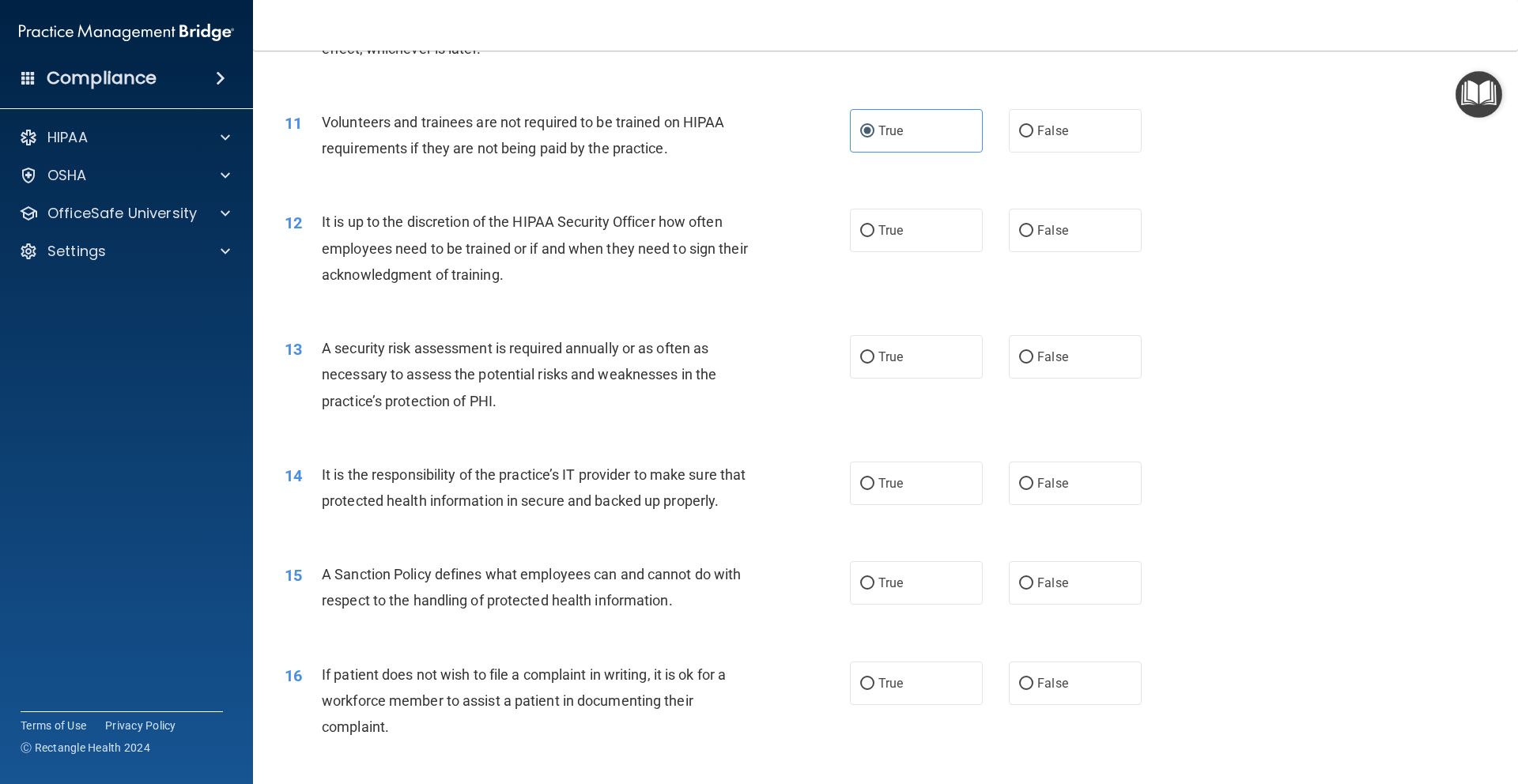
scroll to position [1412, 0]
click at [929, 235] on label "True" at bounding box center [916, 228] width 133 height 43
click at [874, 234] on input "True" at bounding box center [866, 228] width 14 height 12
radio input "true"
click at [938, 355] on label "True" at bounding box center [916, 354] width 133 height 43
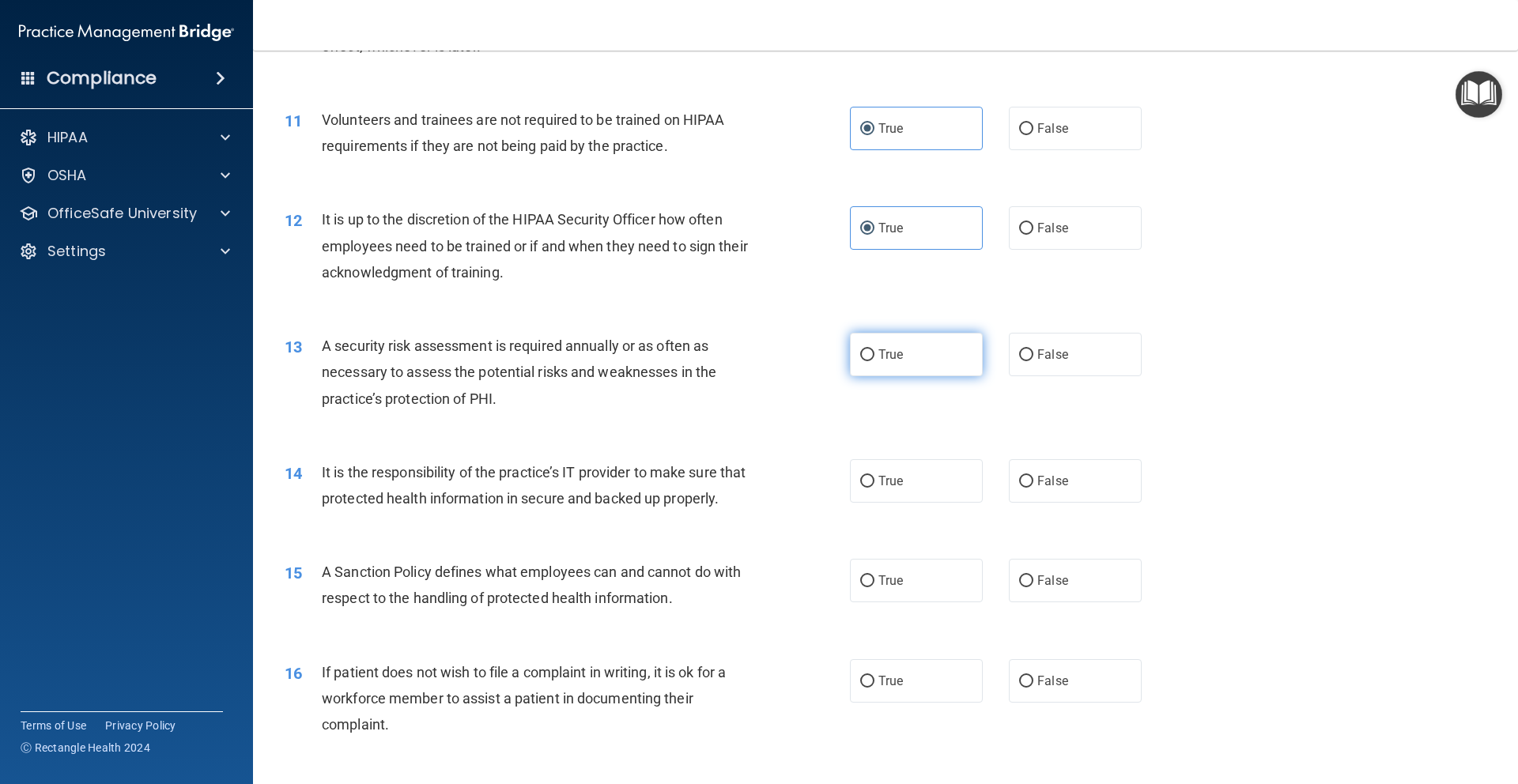
click at [874, 355] on input "True" at bounding box center [866, 355] width 14 height 12
radio input "true"
drag, startPoint x: 912, startPoint y: 489, endPoint x: 903, endPoint y: 595, distance: 106.4
click at [912, 489] on label "True" at bounding box center [916, 480] width 133 height 43
click at [874, 487] on input "True" at bounding box center [866, 481] width 14 height 12
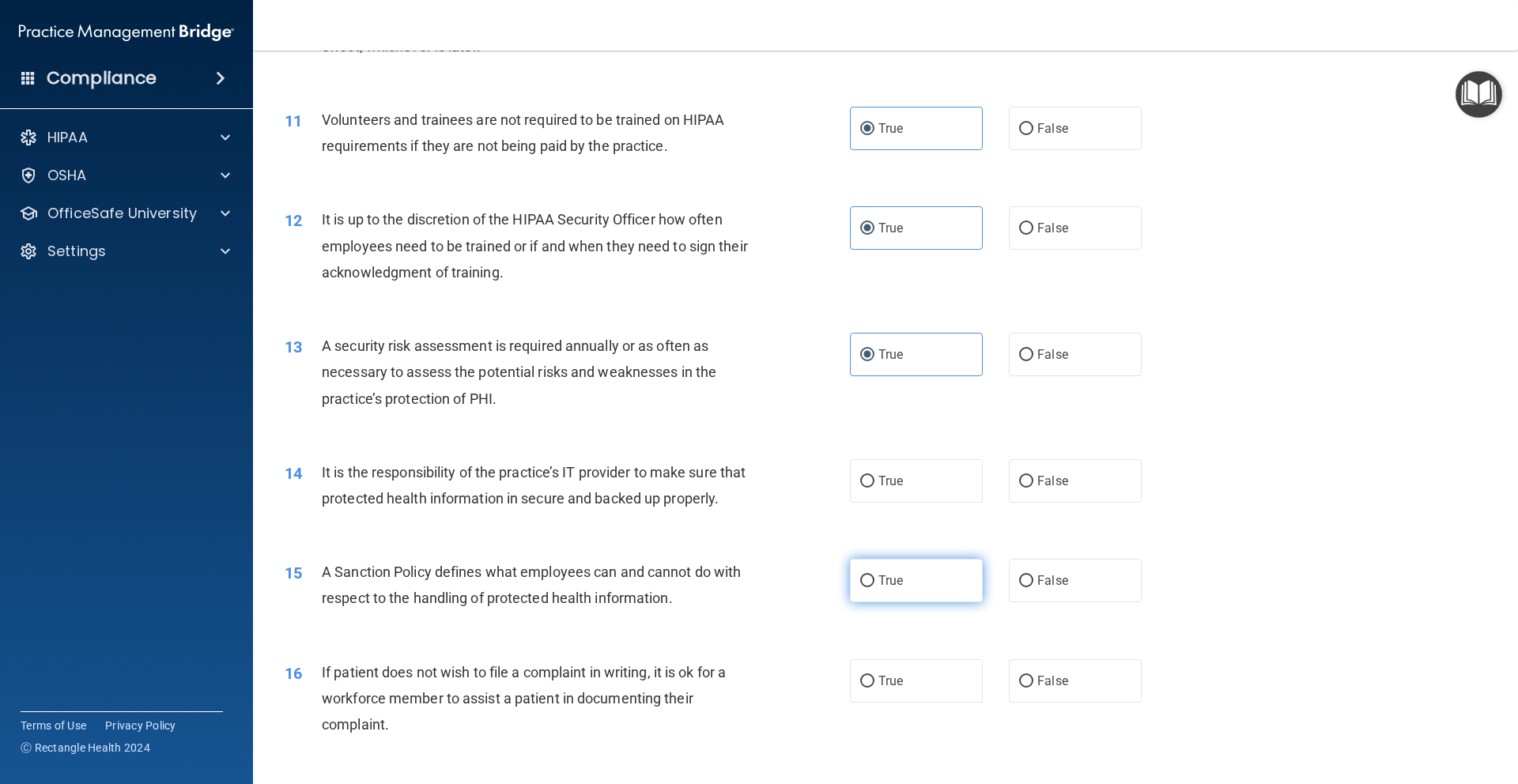
radio input "true"
click at [903, 600] on label "True" at bounding box center [916, 579] width 133 height 43
click at [874, 587] on input "True" at bounding box center [866, 581] width 14 height 12
radio input "true"
click at [894, 703] on label "True" at bounding box center [916, 680] width 133 height 43
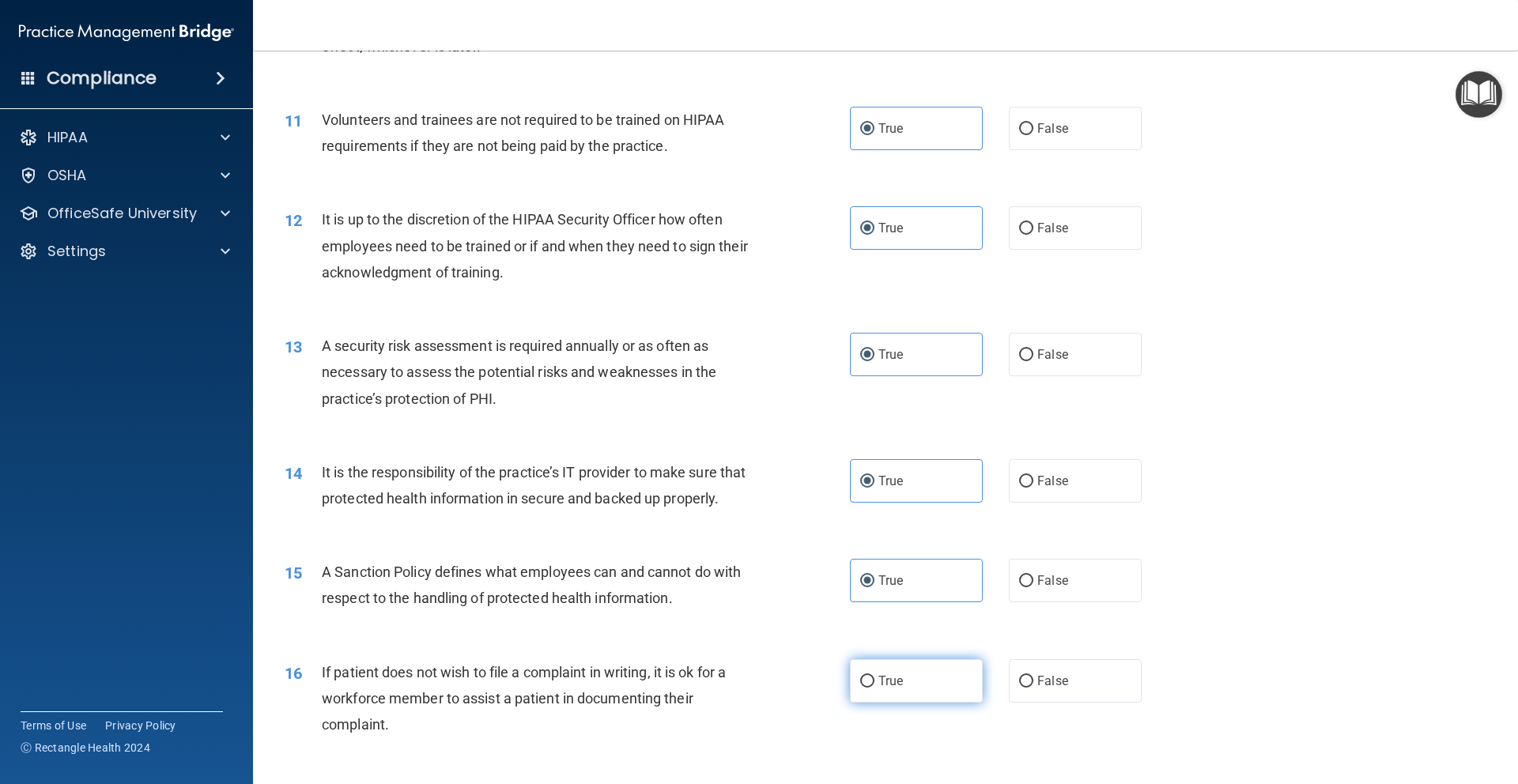
click at [874, 688] on input "True" at bounding box center [866, 682] width 14 height 12
radio input "true"
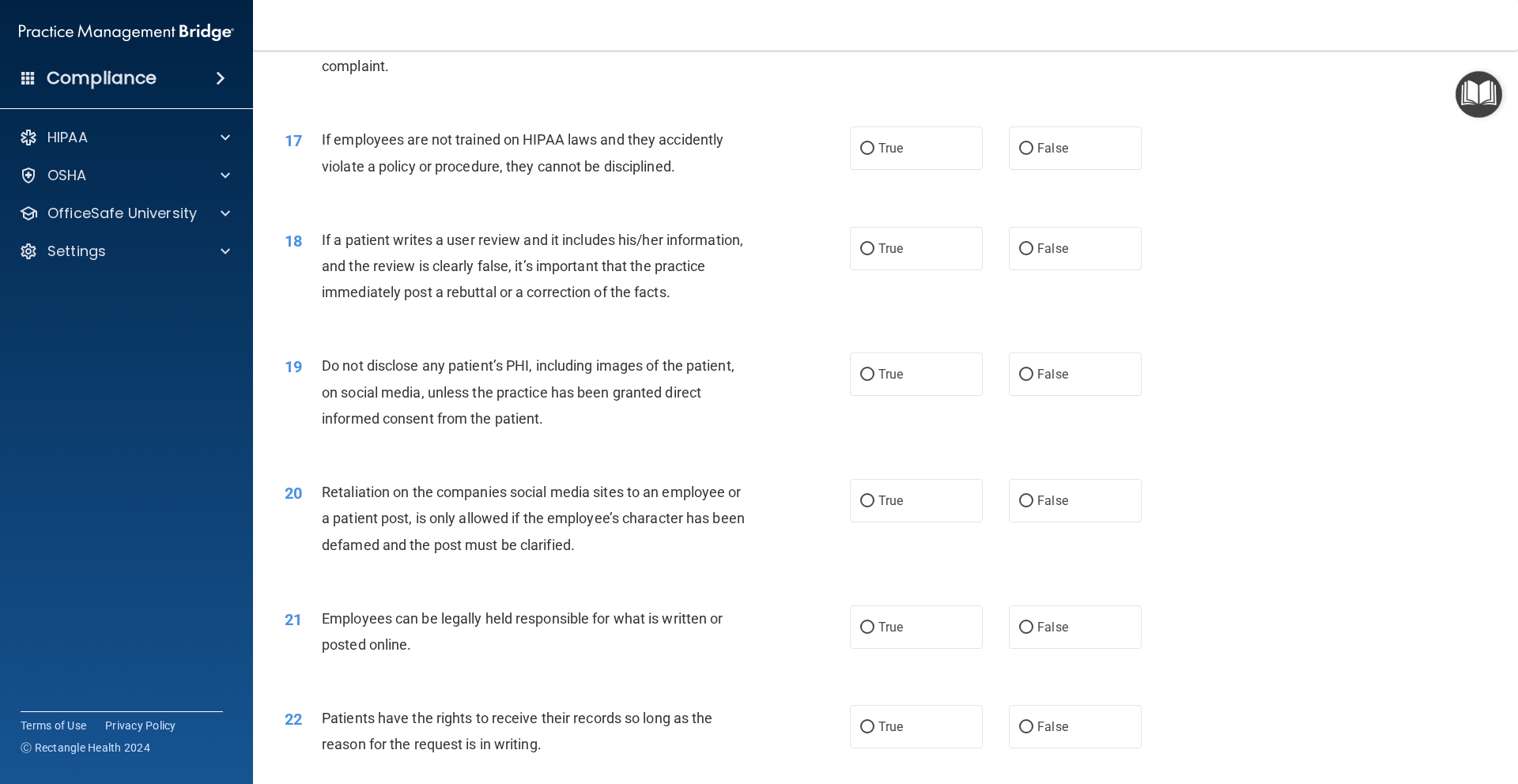
scroll to position [2069, 0]
click at [891, 156] on span "True" at bounding box center [890, 149] width 25 height 15
click at [874, 156] on input "True" at bounding box center [866, 150] width 14 height 12
radio input "true"
click at [893, 271] on label "True" at bounding box center [916, 249] width 133 height 43
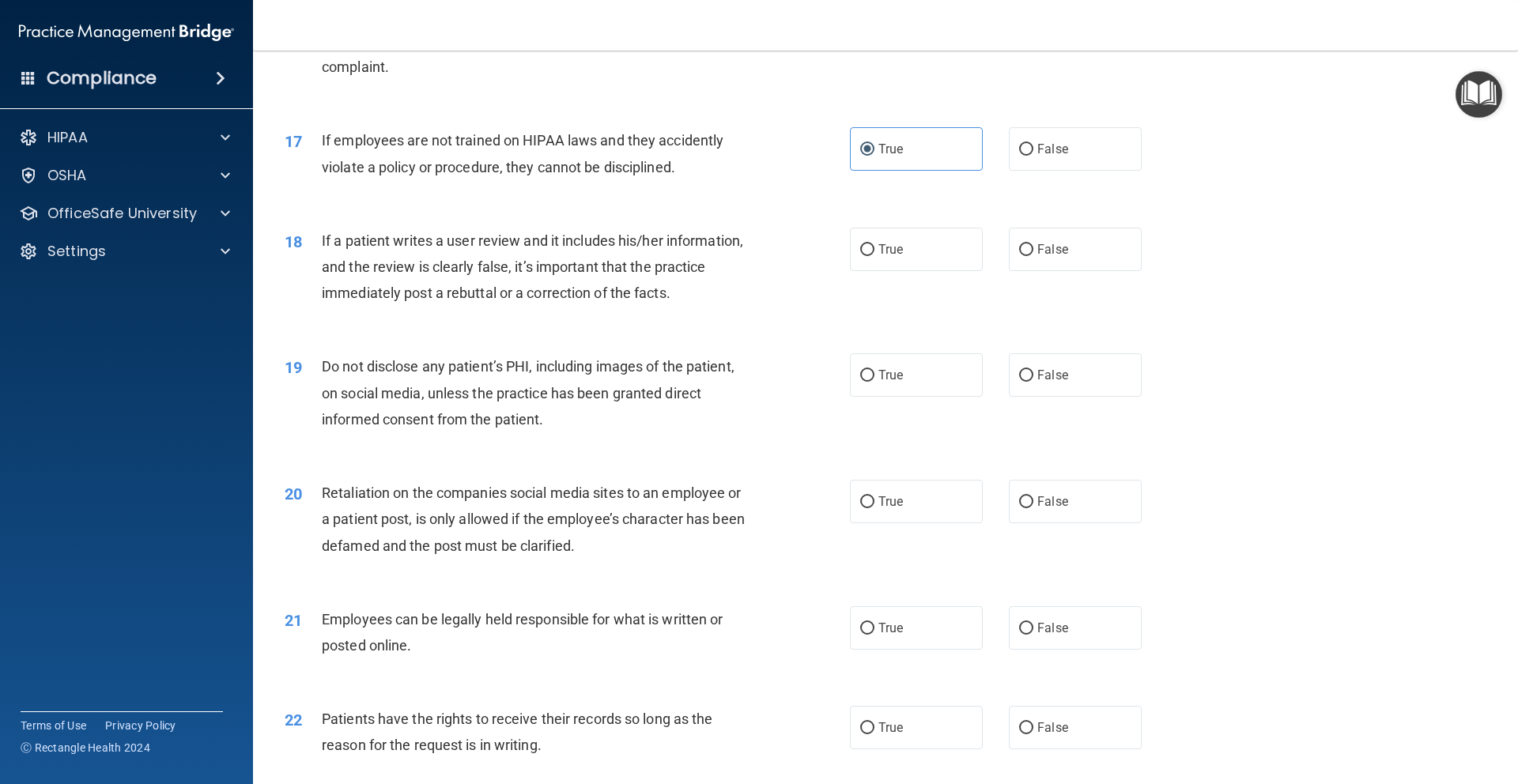
click at [874, 256] on input "True" at bounding box center [866, 250] width 14 height 12
radio input "true"
click at [890, 397] on label "True" at bounding box center [916, 375] width 133 height 43
click at [874, 381] on input "True" at bounding box center [866, 376] width 14 height 12
radio input "true"
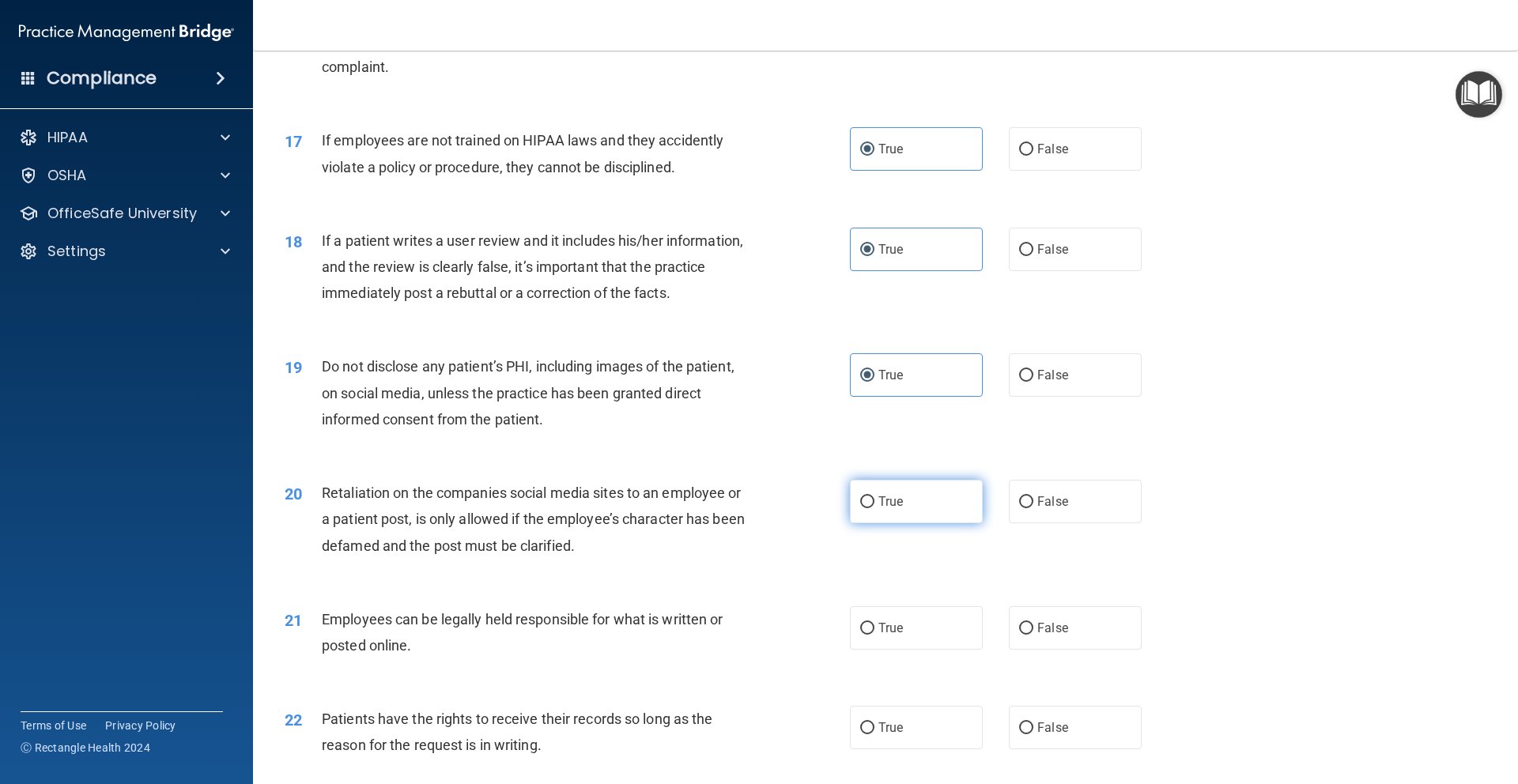
click at [892, 523] on label "True" at bounding box center [916, 501] width 133 height 43
click at [874, 508] on input "True" at bounding box center [866, 502] width 14 height 12
radio input "true"
drag, startPoint x: 903, startPoint y: 663, endPoint x: 902, endPoint y: 762, distance: 99.0
click at [902, 650] on label "True" at bounding box center [916, 628] width 133 height 43
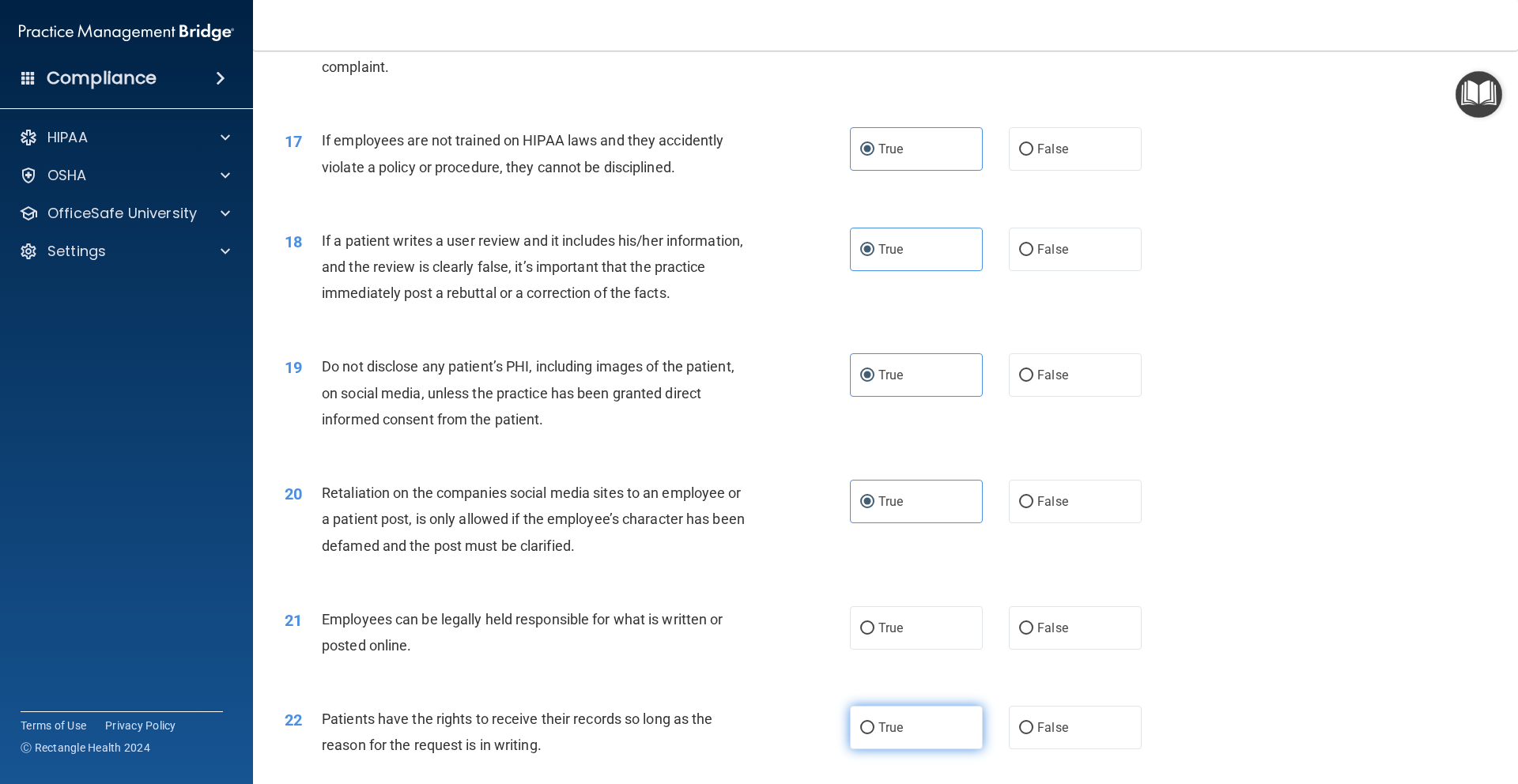
click at [874, 634] on input "True" at bounding box center [866, 628] width 14 height 12
radio input "true"
click at [902, 749] on label "True" at bounding box center [916, 726] width 133 height 43
click at [874, 734] on input "True" at bounding box center [866, 728] width 14 height 12
radio input "true"
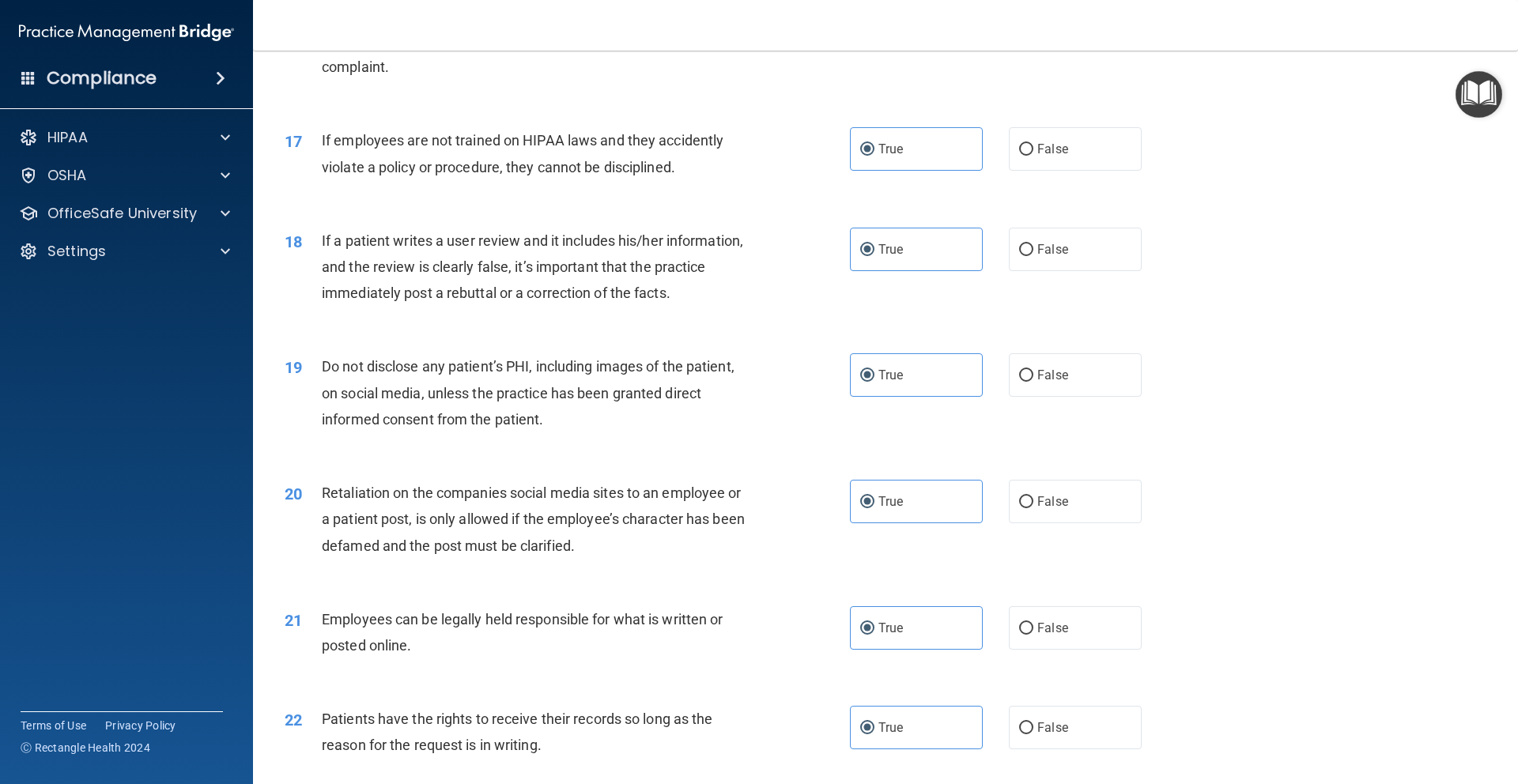
scroll to position [2322, 0]
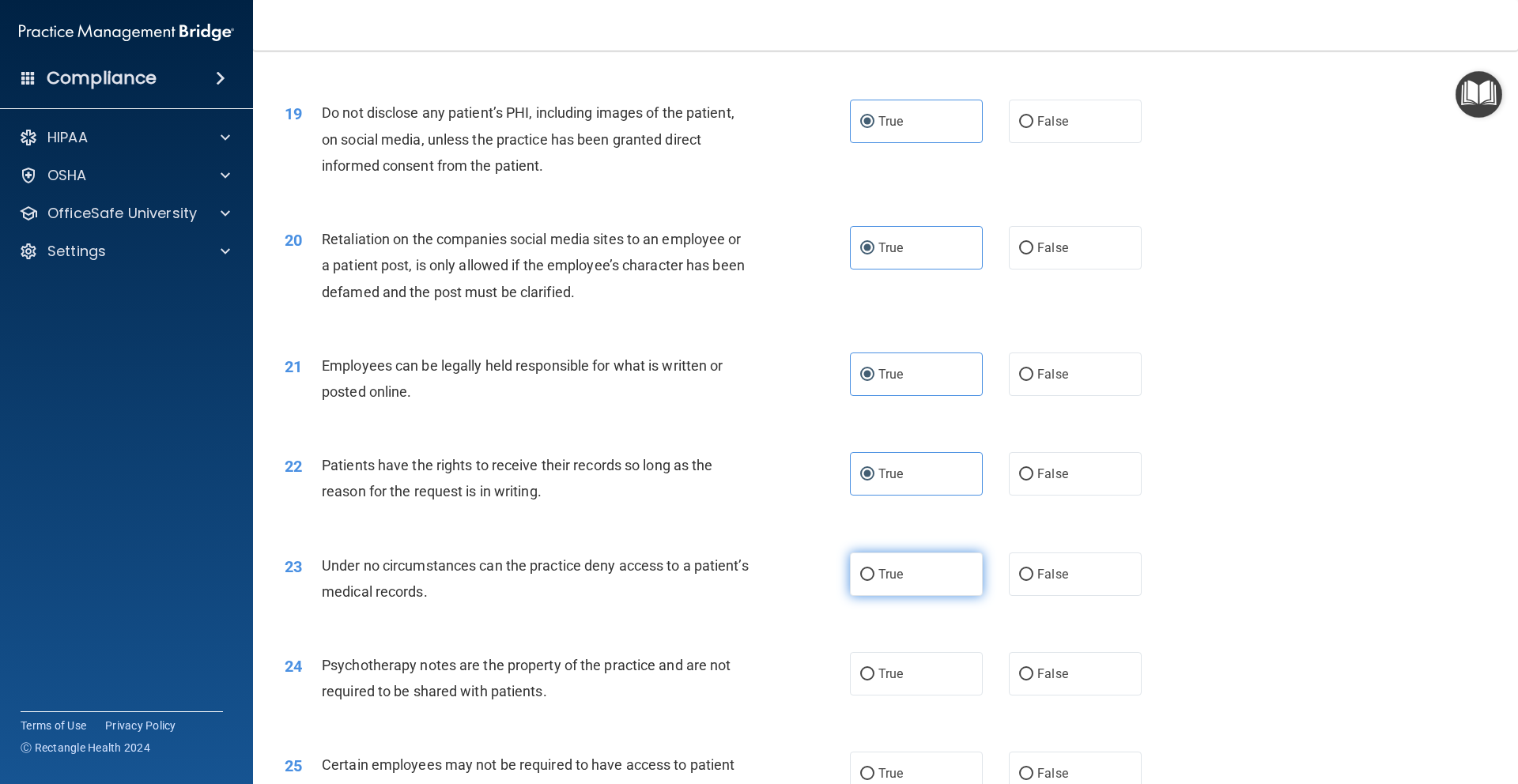
click at [903, 592] on label "True" at bounding box center [916, 573] width 133 height 43
click at [874, 581] on input "True" at bounding box center [866, 575] width 14 height 12
radio input "true"
click at [913, 693] on label "True" at bounding box center [916, 673] width 133 height 43
click at [874, 680] on input "True" at bounding box center [866, 674] width 14 height 12
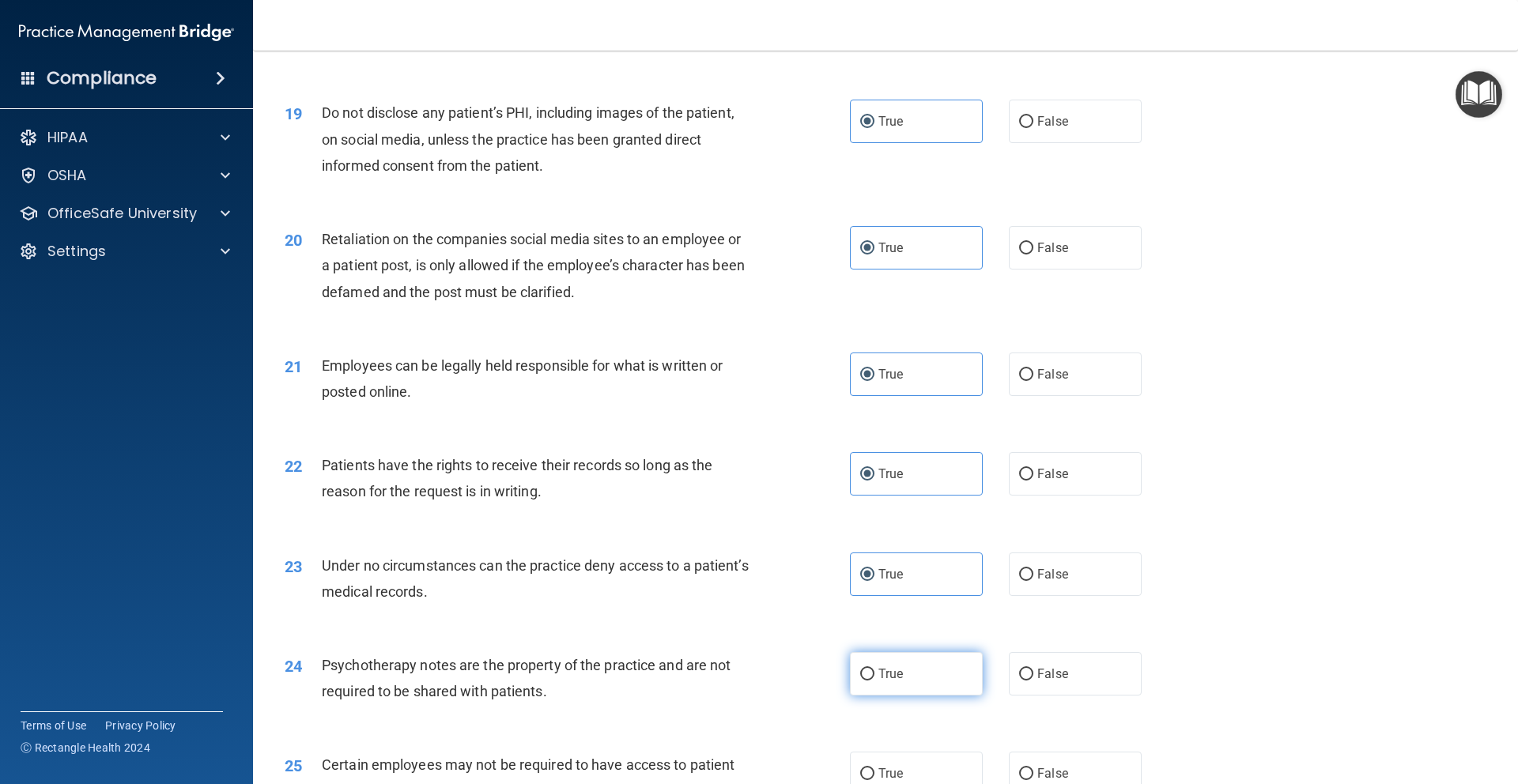
radio input "true"
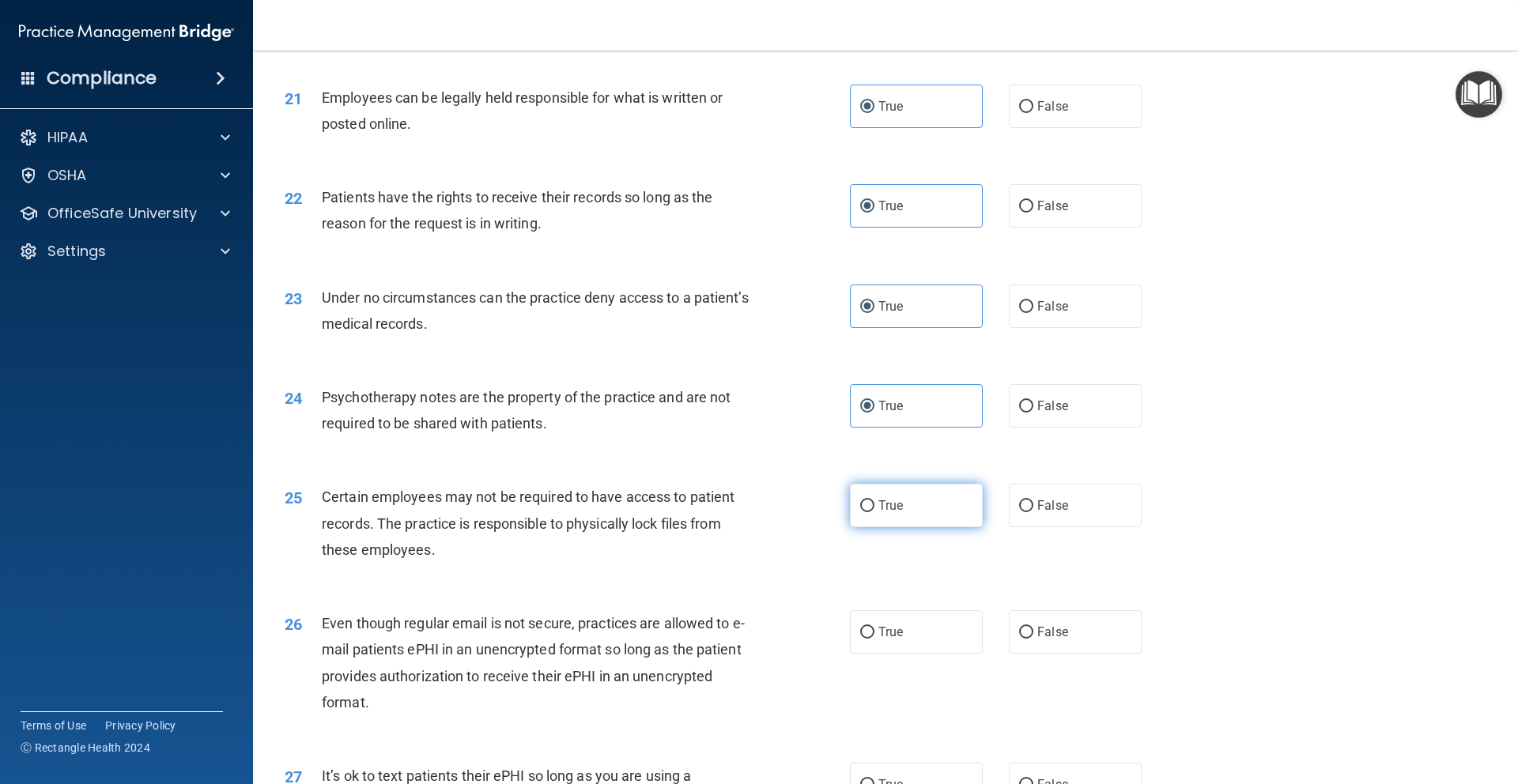
click at [905, 527] on label "True" at bounding box center [916, 505] width 133 height 43
click at [874, 512] on input "True" at bounding box center [866, 506] width 14 height 12
radio input "true"
click at [910, 654] on label "True" at bounding box center [916, 631] width 133 height 43
click at [874, 639] on input "True" at bounding box center [866, 633] width 14 height 12
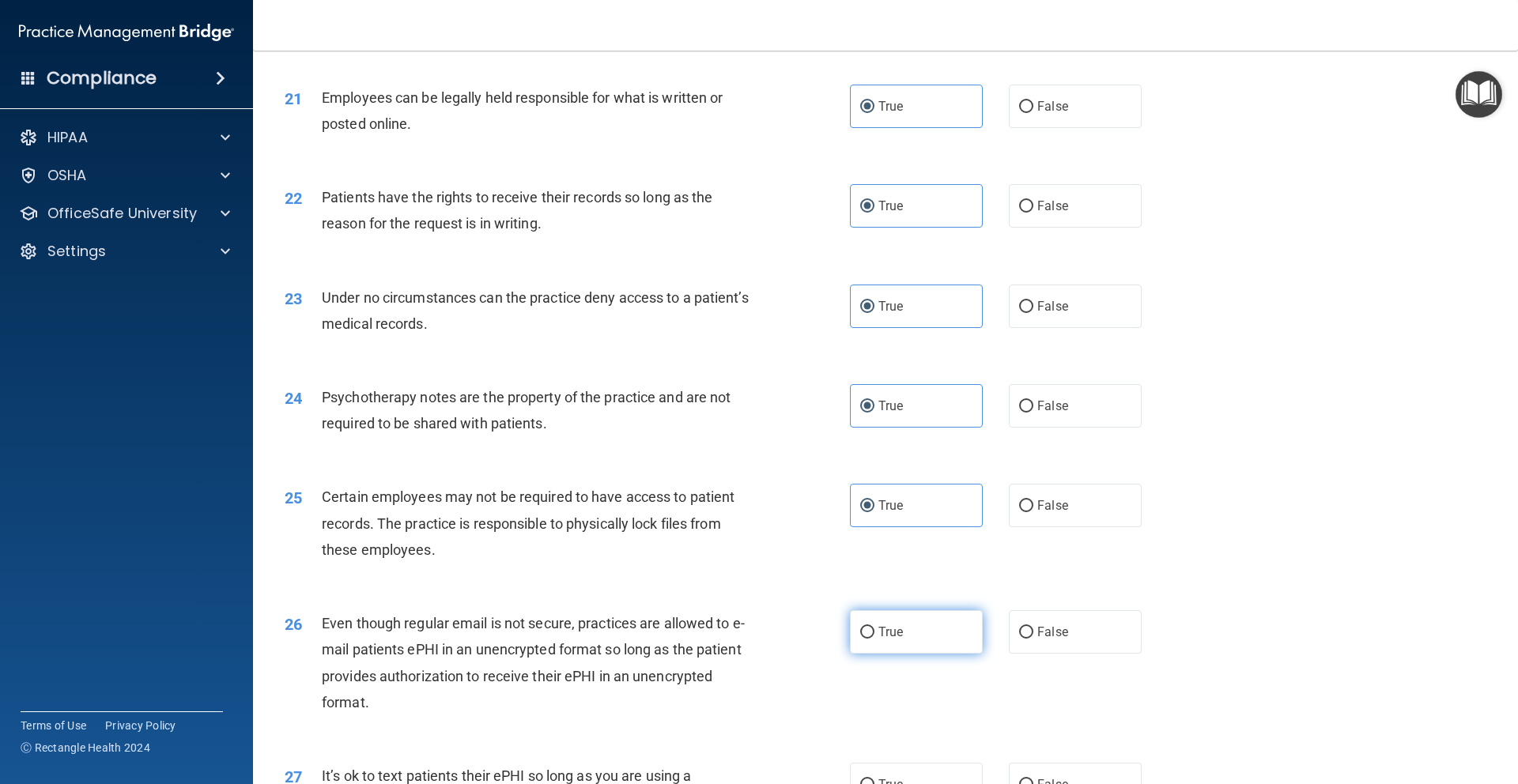
radio input "true"
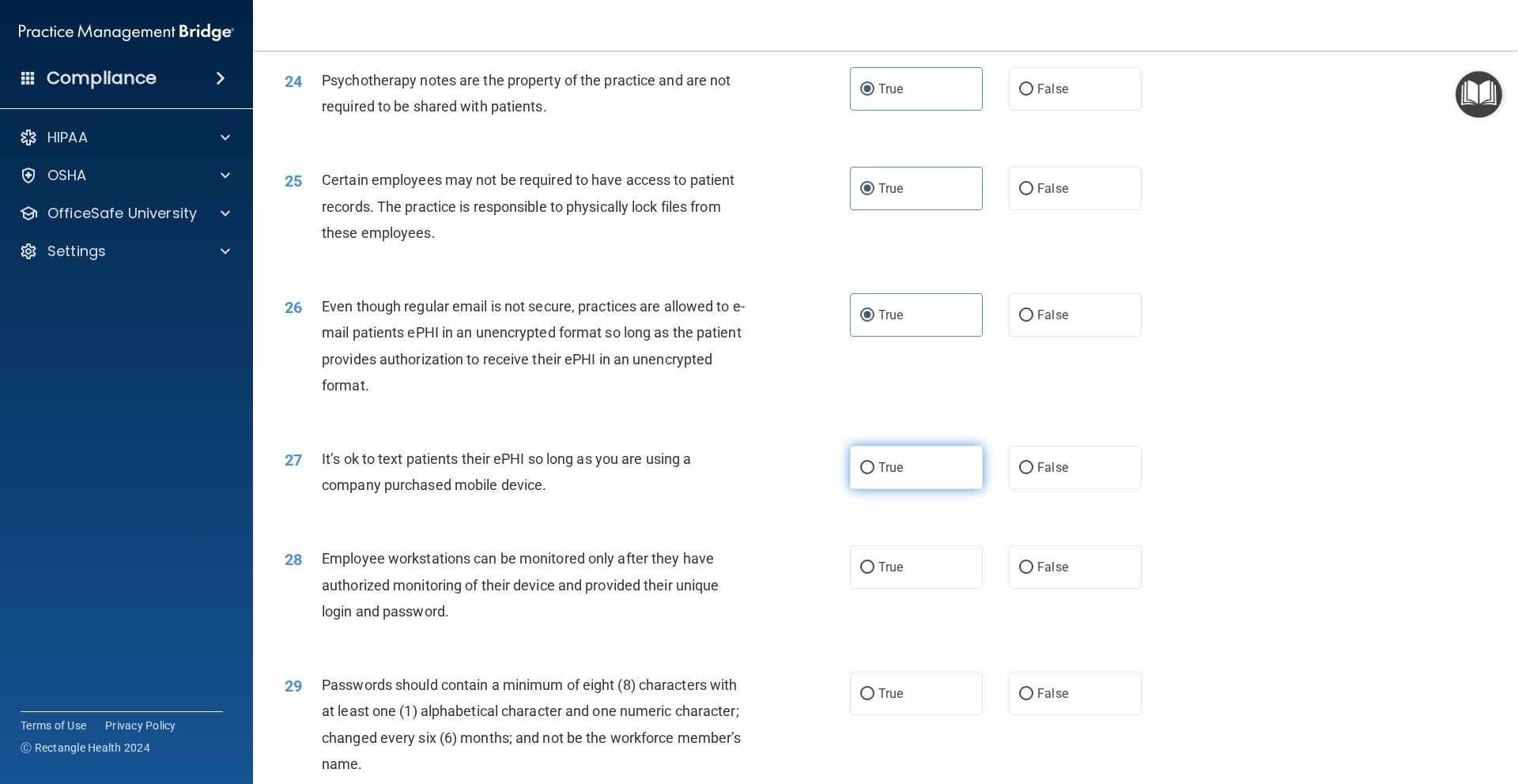
click at [904, 489] on label "True" at bounding box center [916, 467] width 133 height 43
click at [874, 474] on input "True" at bounding box center [866, 469] width 14 height 12
radio input "true"
click at [907, 589] on label "True" at bounding box center [916, 567] width 133 height 43
click at [874, 573] on input "True" at bounding box center [866, 567] width 14 height 12
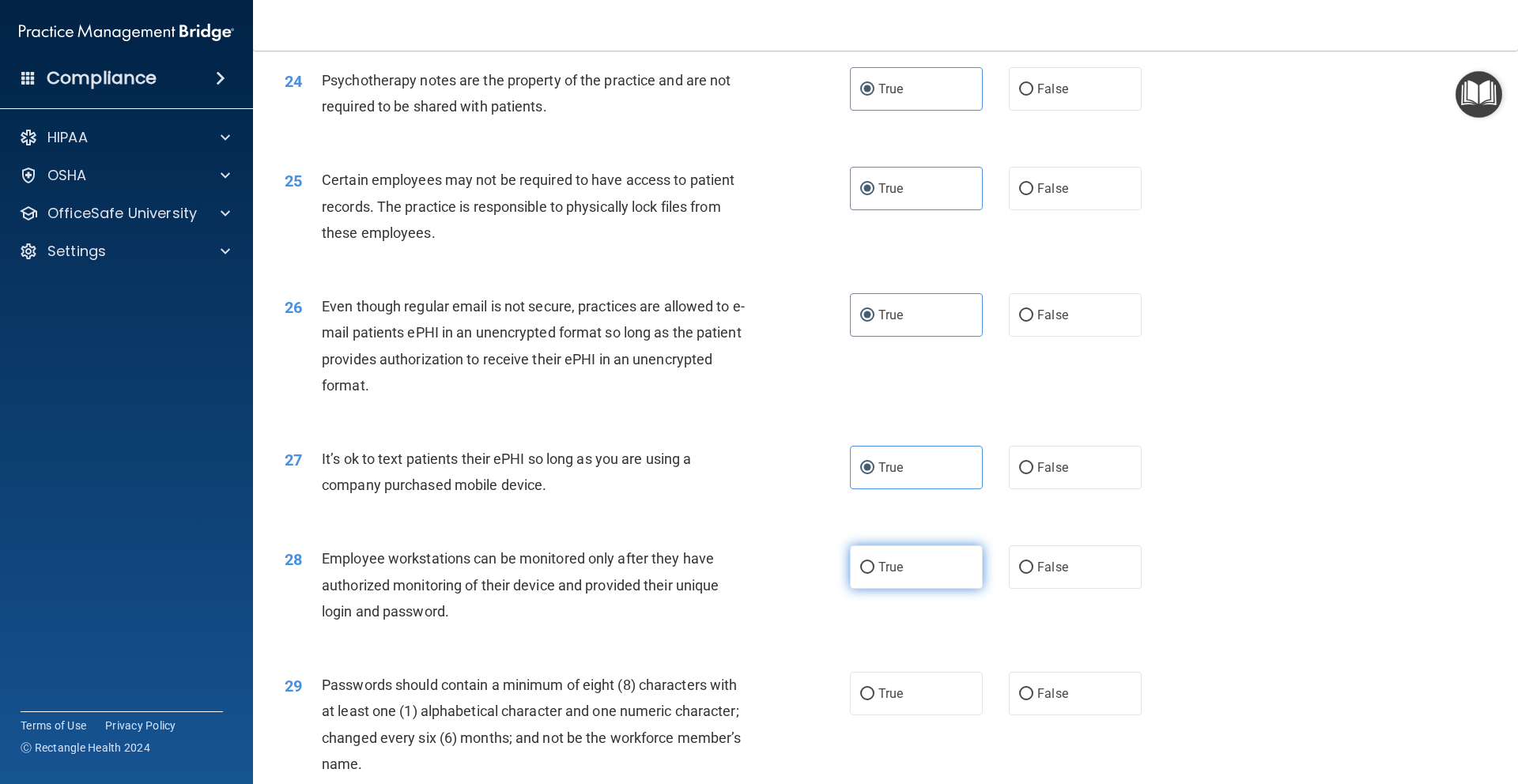
radio input "true"
click at [899, 715] on label "True" at bounding box center [916, 693] width 133 height 43
click at [874, 700] on input "True" at bounding box center [866, 694] width 14 height 12
radio input "true"
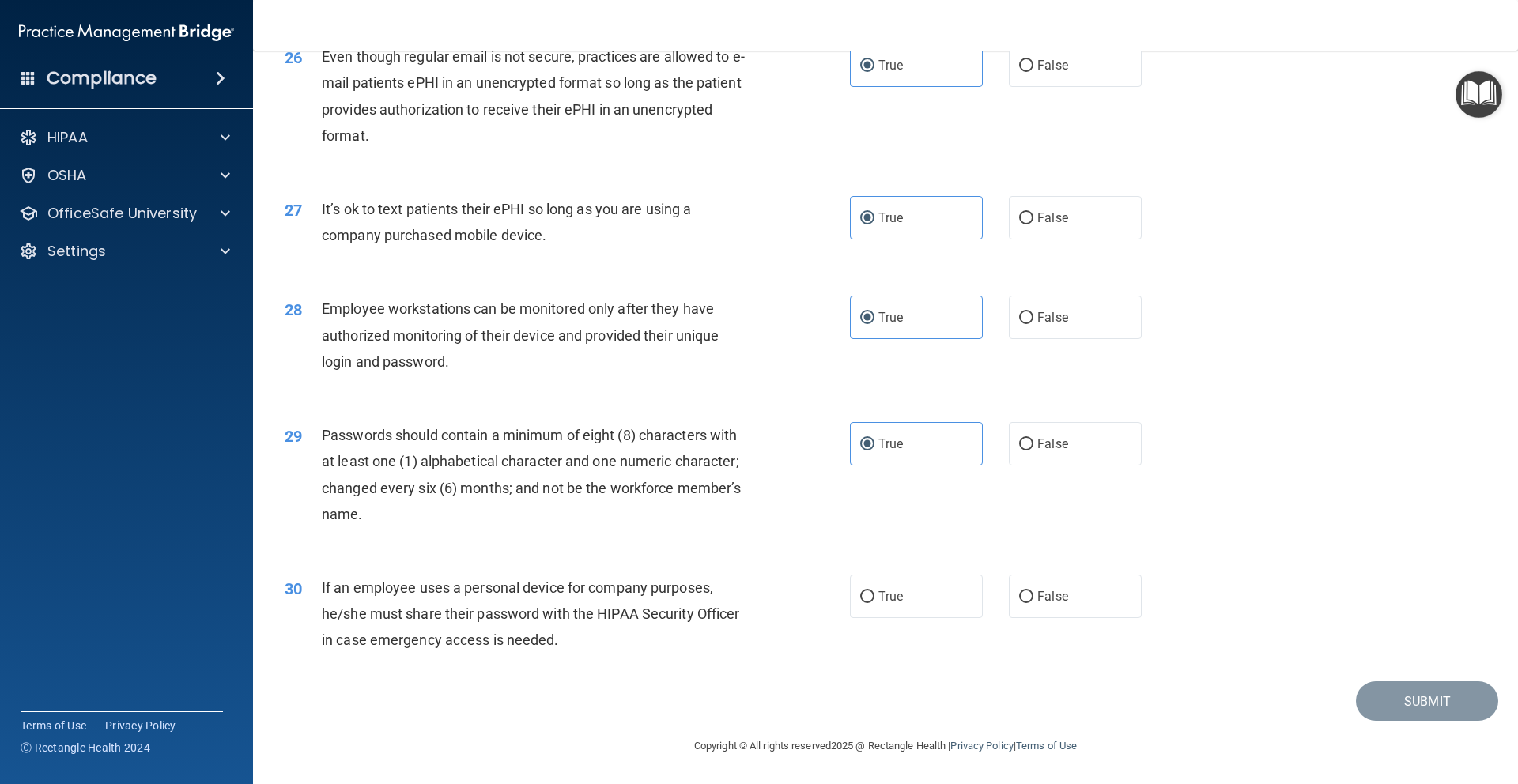
scroll to position [3183, 0]
click at [903, 600] on label "True" at bounding box center [916, 595] width 133 height 43
click at [874, 600] on input "True" at bounding box center [866, 597] width 14 height 12
radio input "true"
click at [1439, 699] on button "Submit" at bounding box center [1427, 701] width 142 height 41
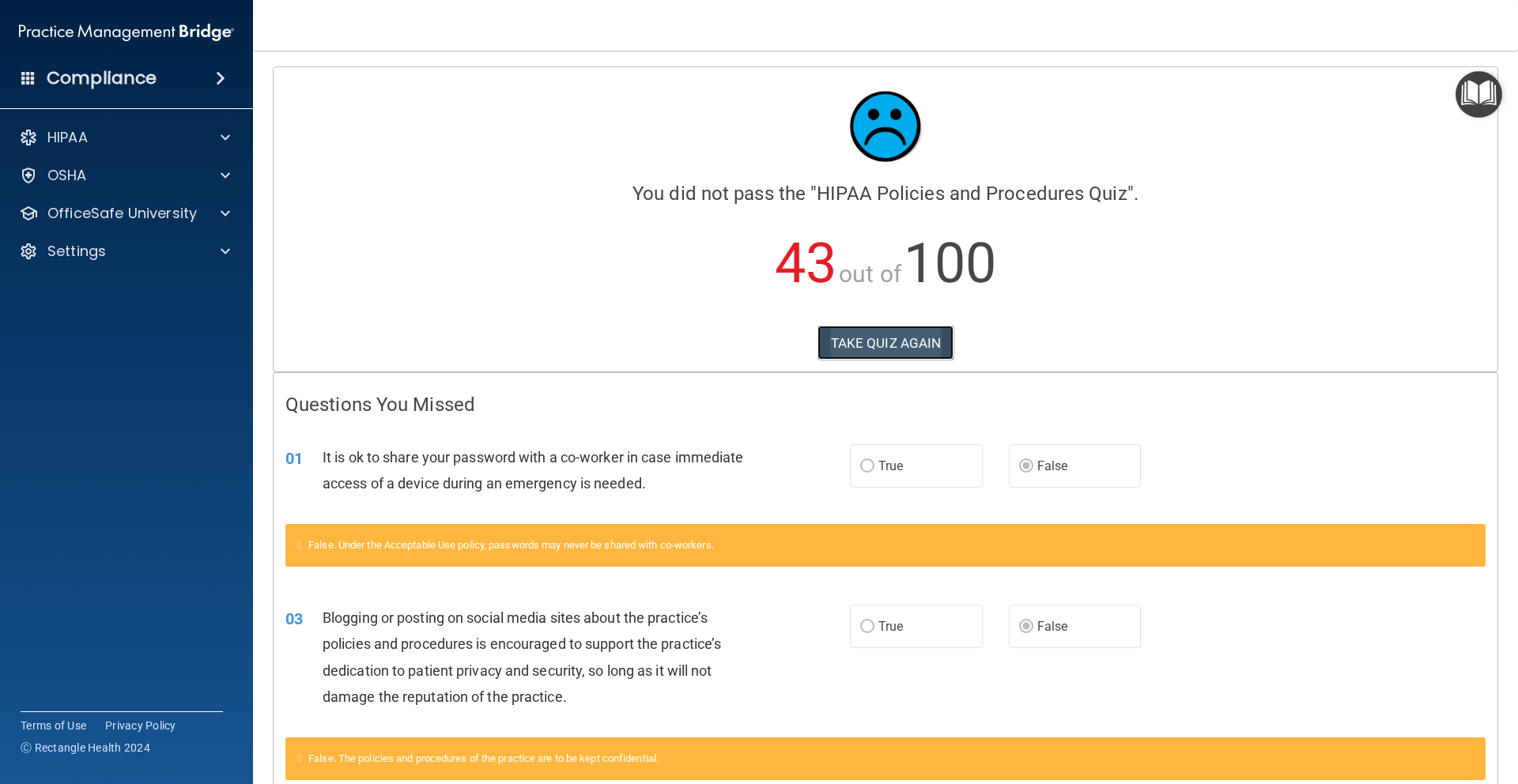
click at [893, 331] on button "TAKE QUIZ AGAIN" at bounding box center [886, 343] width 137 height 35
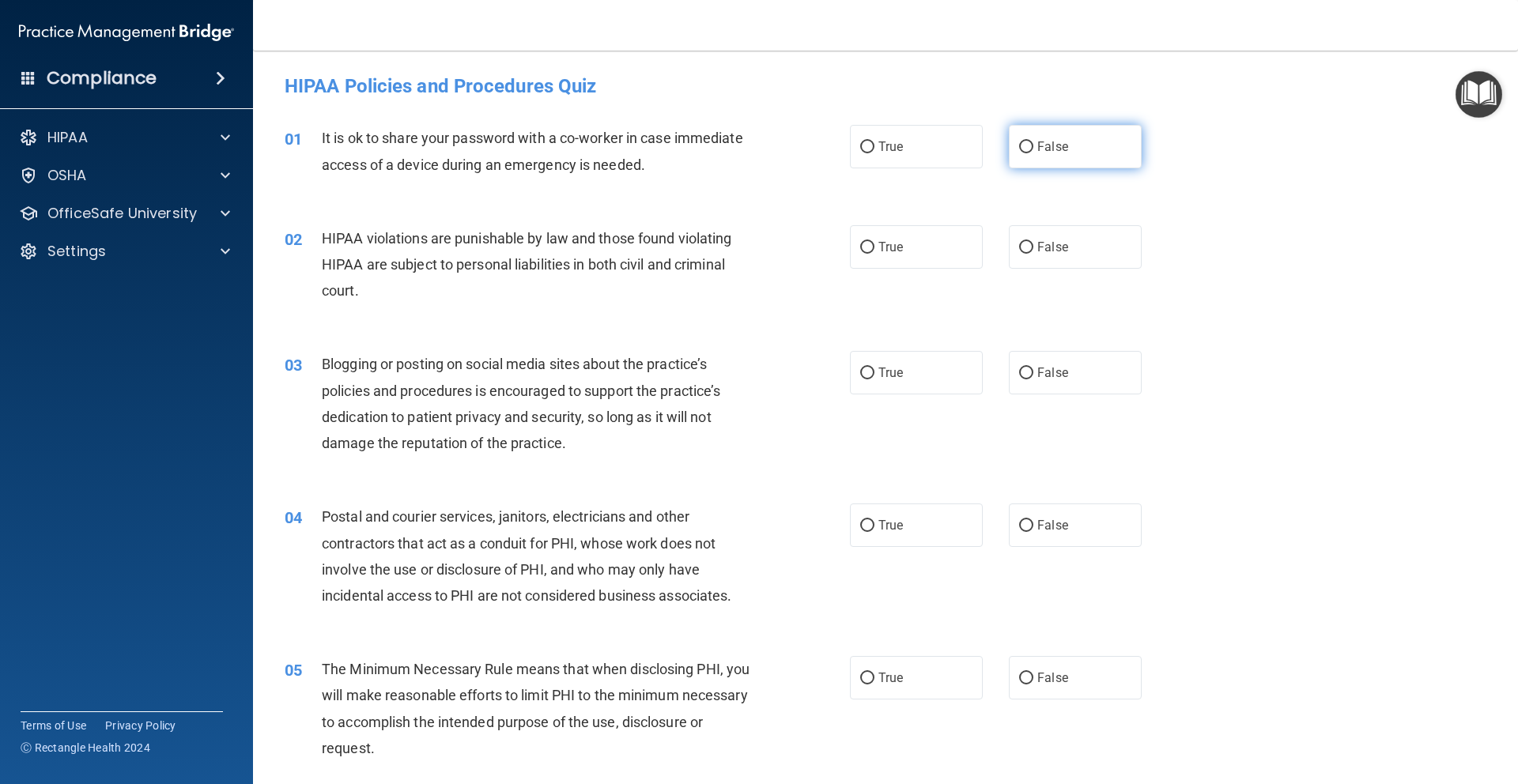
click at [1025, 144] on input "False" at bounding box center [1026, 147] width 14 height 12
radio input "true"
click at [916, 244] on label "True" at bounding box center [916, 246] width 133 height 43
click at [874, 244] on input "True" at bounding box center [866, 248] width 14 height 12
radio input "true"
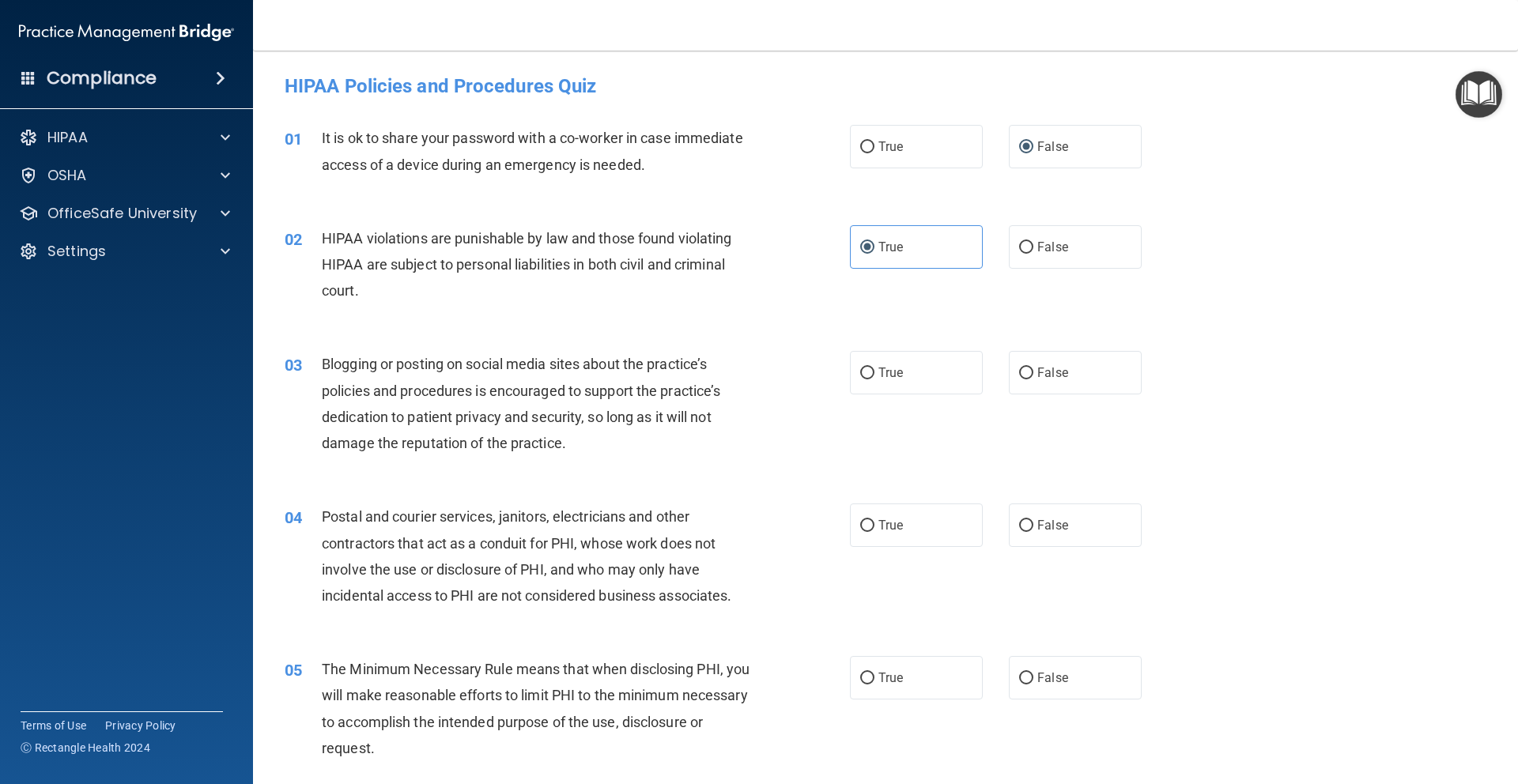
drag, startPoint x: 1058, startPoint y: 387, endPoint x: 998, endPoint y: 452, distance: 88.5
click at [1058, 387] on label "False" at bounding box center [1075, 372] width 133 height 43
click at [1033, 379] on input "False" at bounding box center [1026, 373] width 14 height 12
radio input "true"
click at [938, 528] on label "True" at bounding box center [916, 524] width 133 height 43
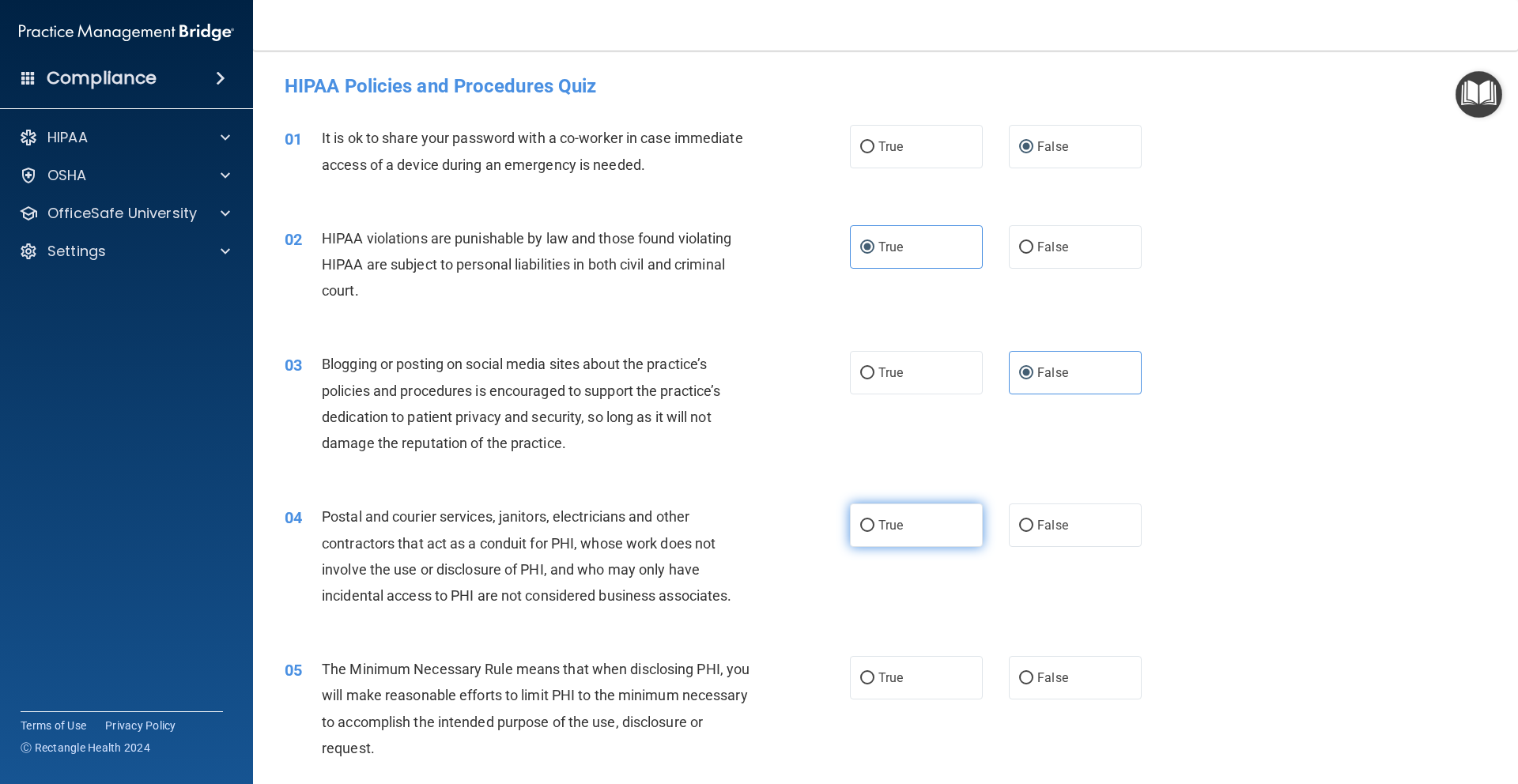
click at [874, 528] on input "True" at bounding box center [866, 526] width 14 height 12
radio input "true"
drag, startPoint x: 898, startPoint y: 696, endPoint x: 910, endPoint y: 668, distance: 30.5
click at [898, 696] on label "True" at bounding box center [916, 677] width 133 height 43
click at [874, 684] on input "True" at bounding box center [866, 678] width 14 height 12
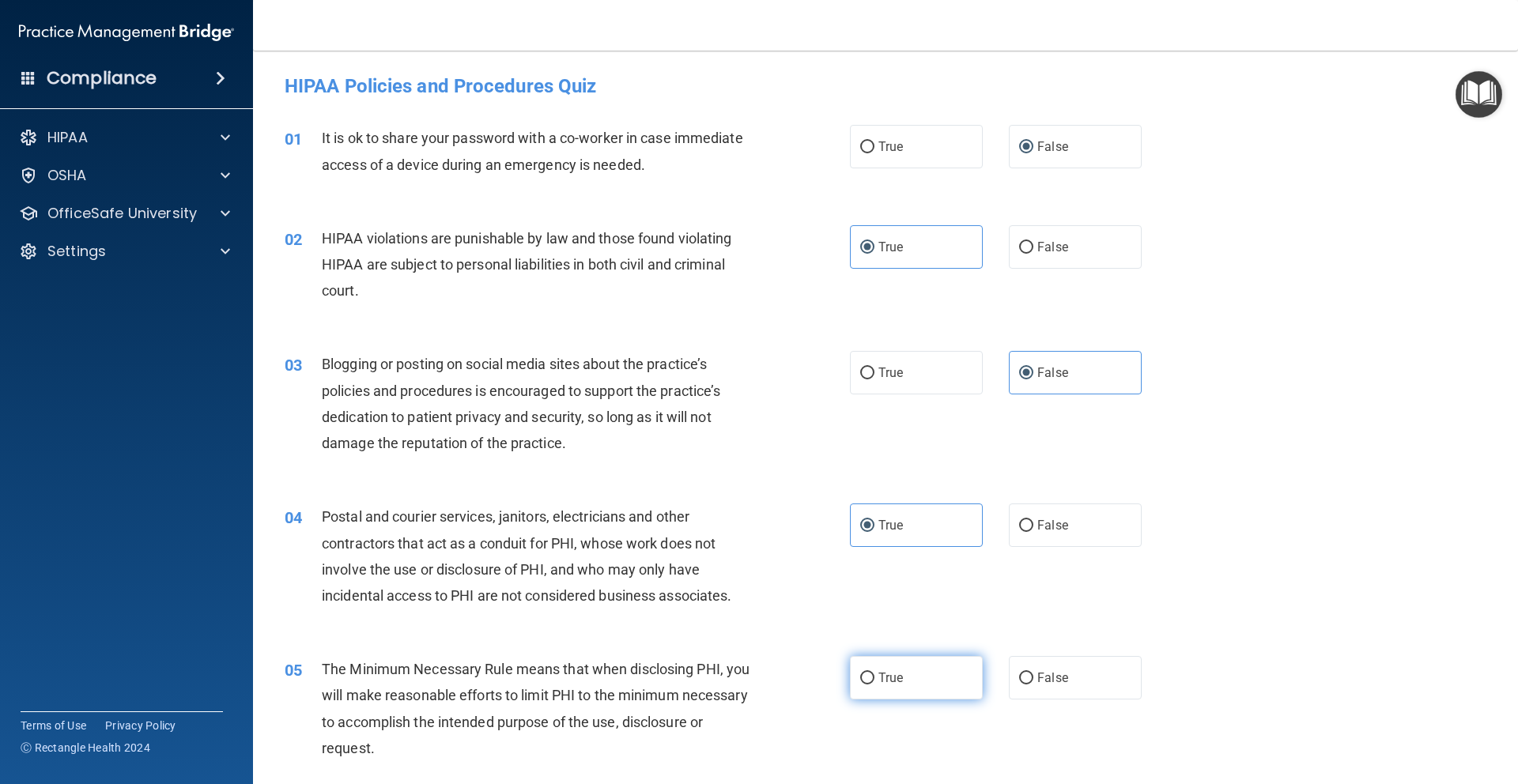
radio input "true"
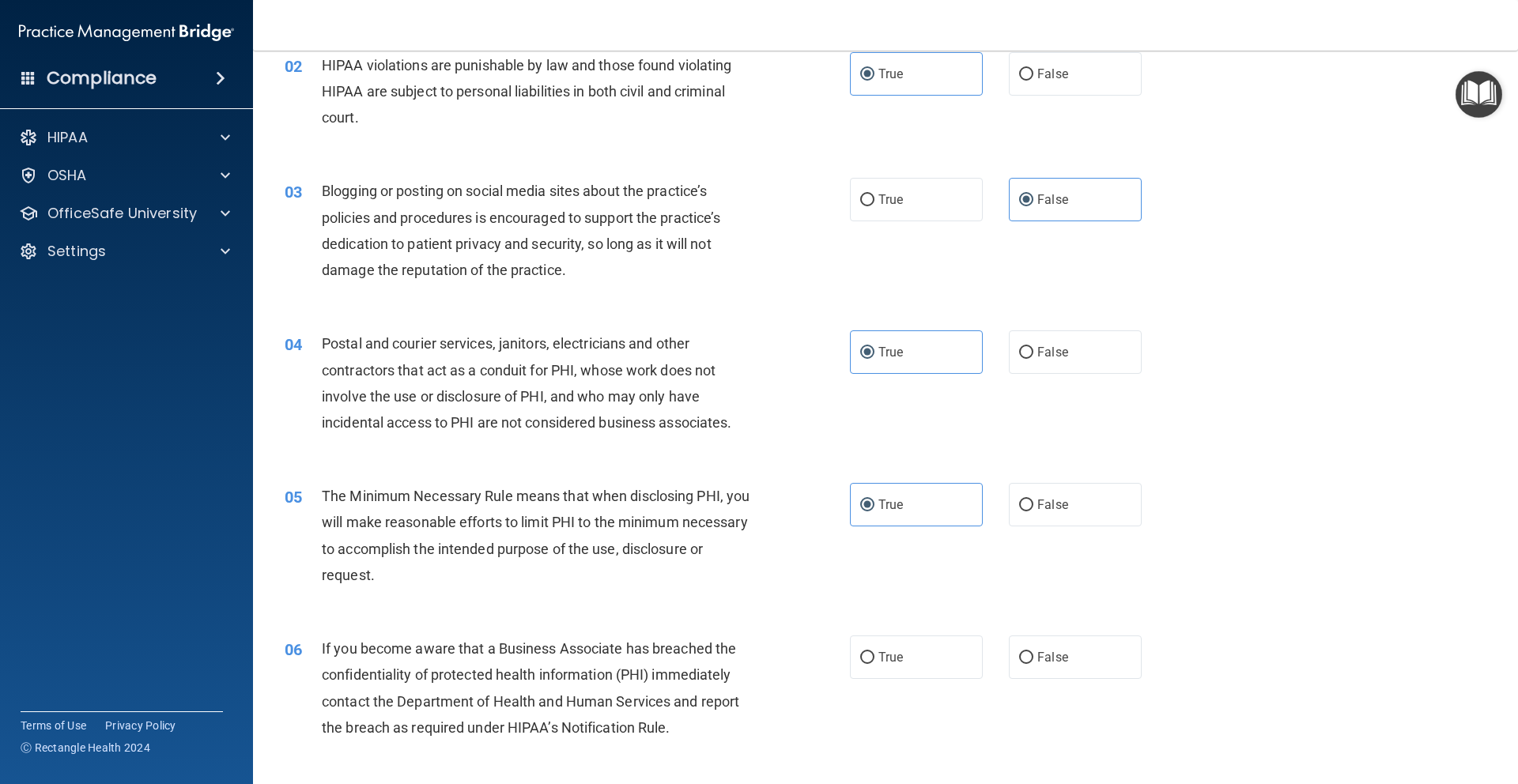
scroll to position [573, 0]
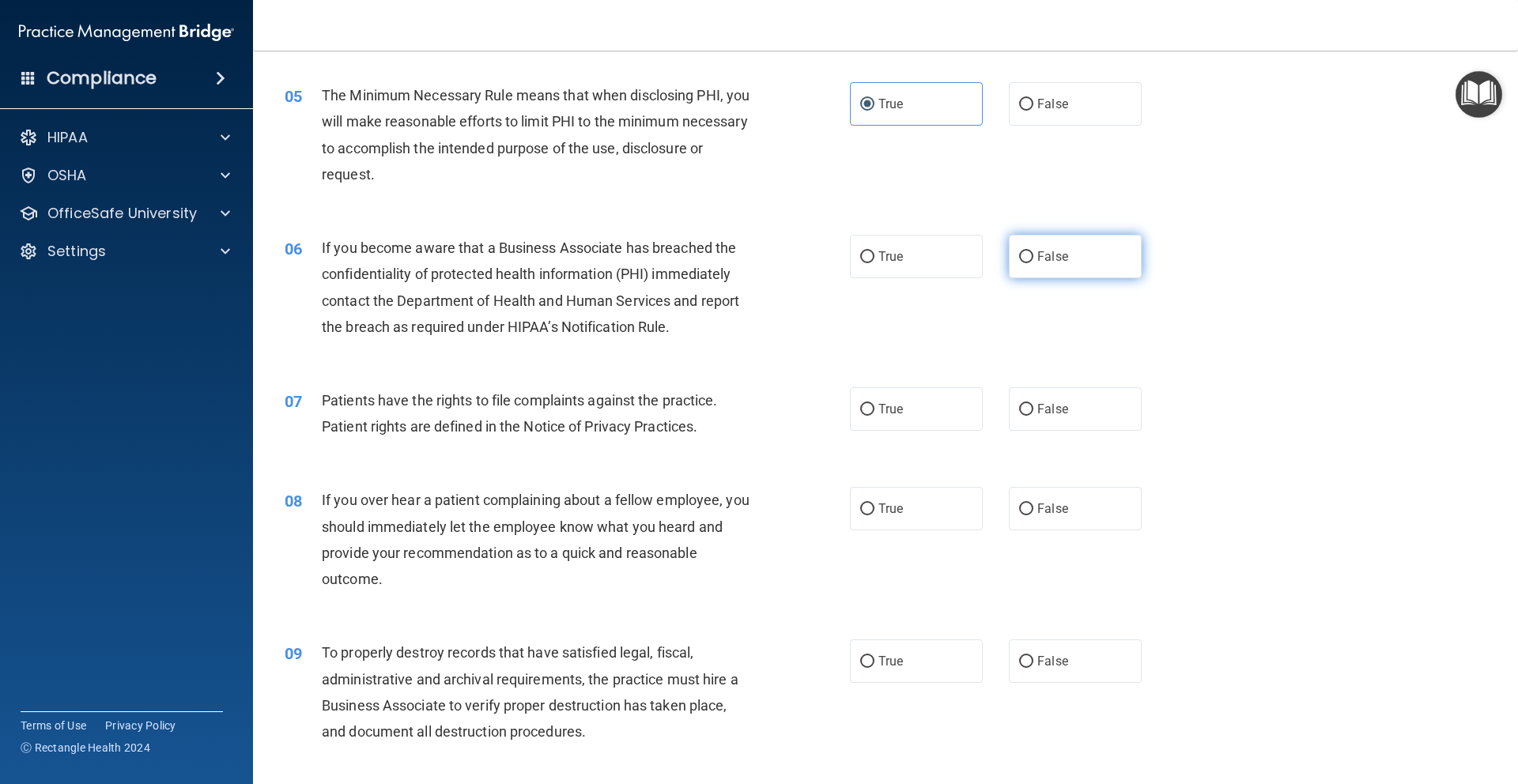
click at [1054, 260] on span "False" at bounding box center [1053, 256] width 30 height 15
click at [1033, 260] on input "False" at bounding box center [1026, 257] width 14 height 12
radio input "true"
click at [878, 405] on span "True" at bounding box center [890, 409] width 25 height 15
click at [874, 405] on input "True" at bounding box center [866, 409] width 14 height 12
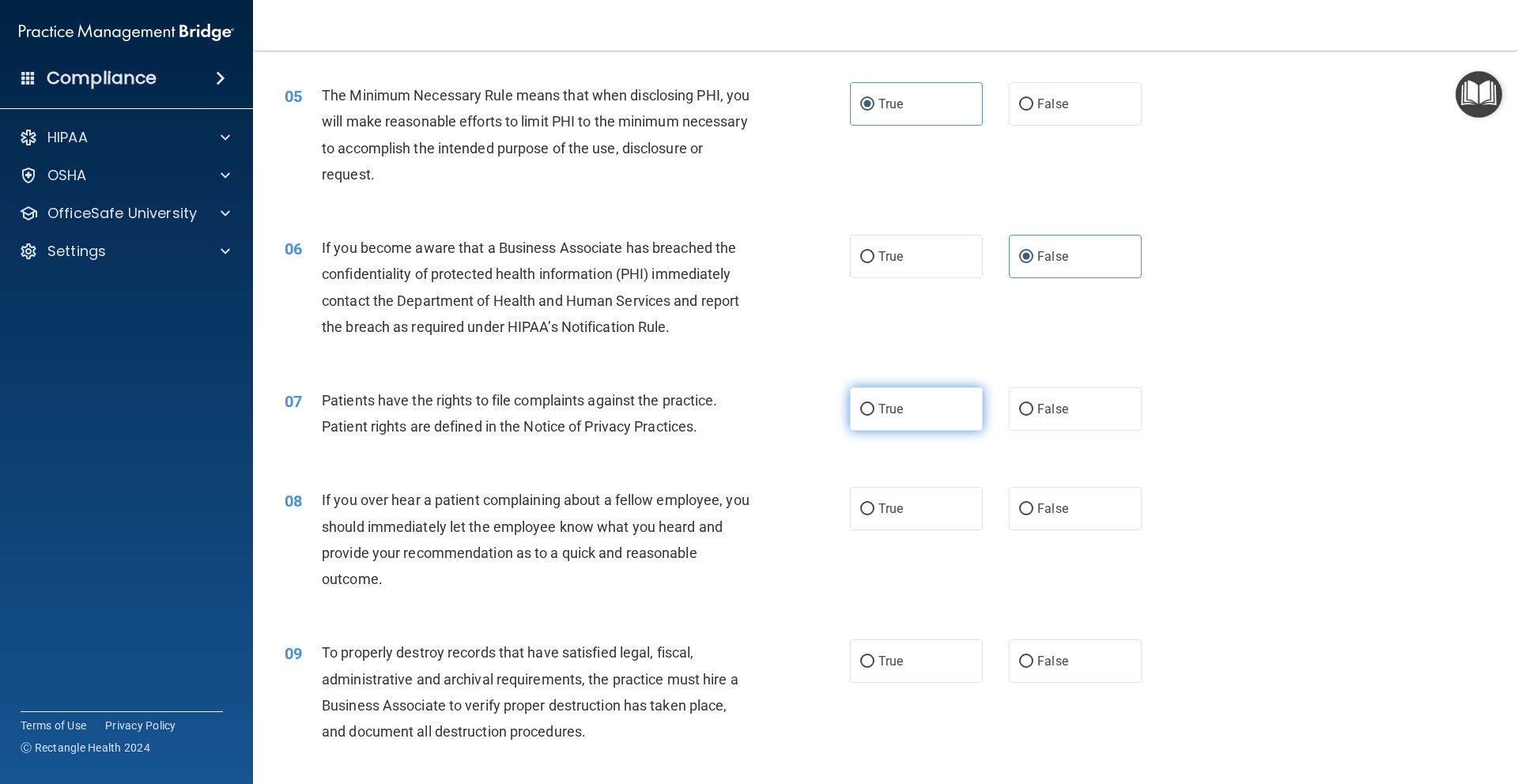
radio input "true"
click at [1081, 498] on label "False" at bounding box center [1075, 507] width 133 height 43
click at [1033, 503] on input "False" at bounding box center [1026, 509] width 14 height 12
radio input "true"
click at [1019, 662] on input "False" at bounding box center [1026, 661] width 14 height 12
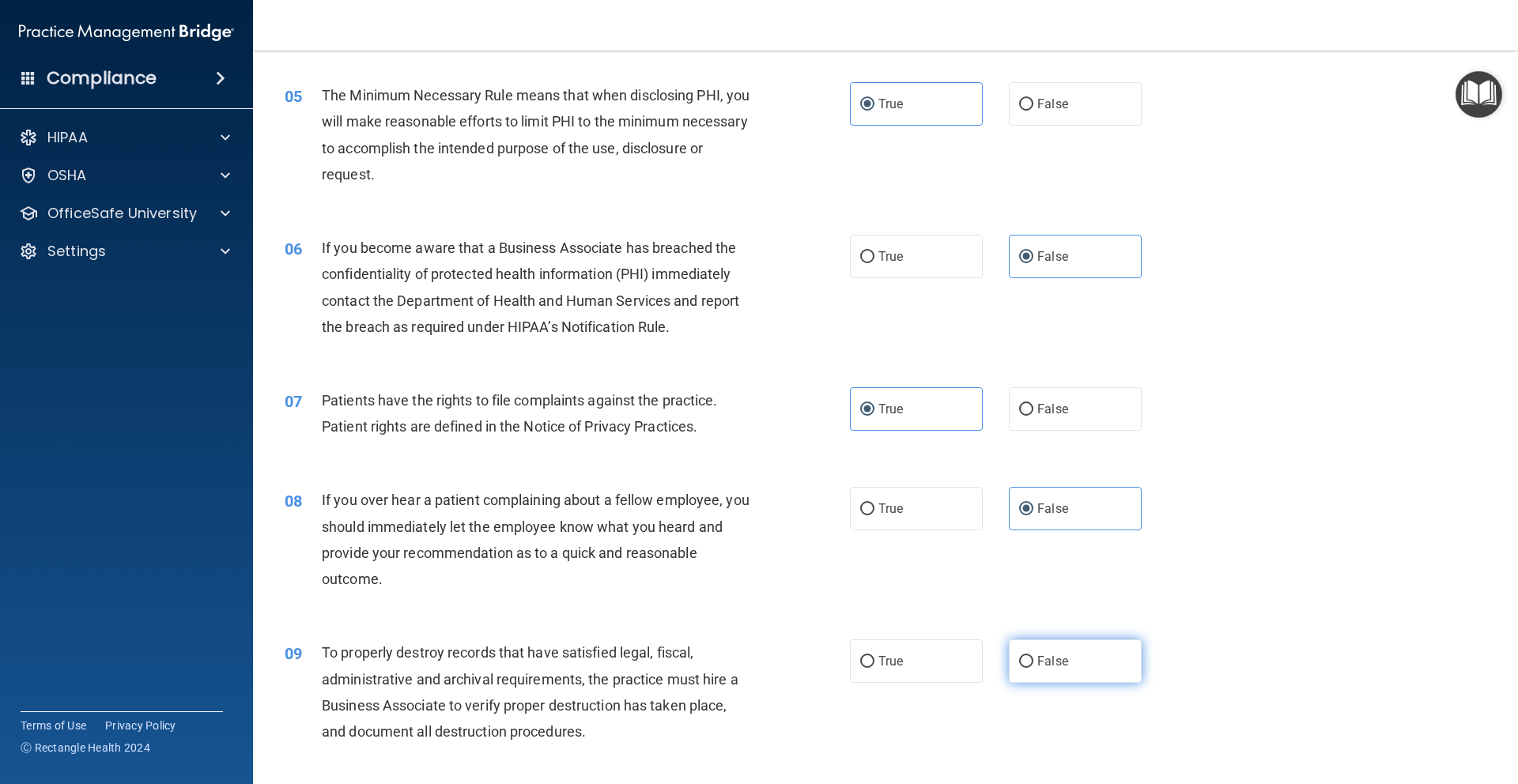
radio input "true"
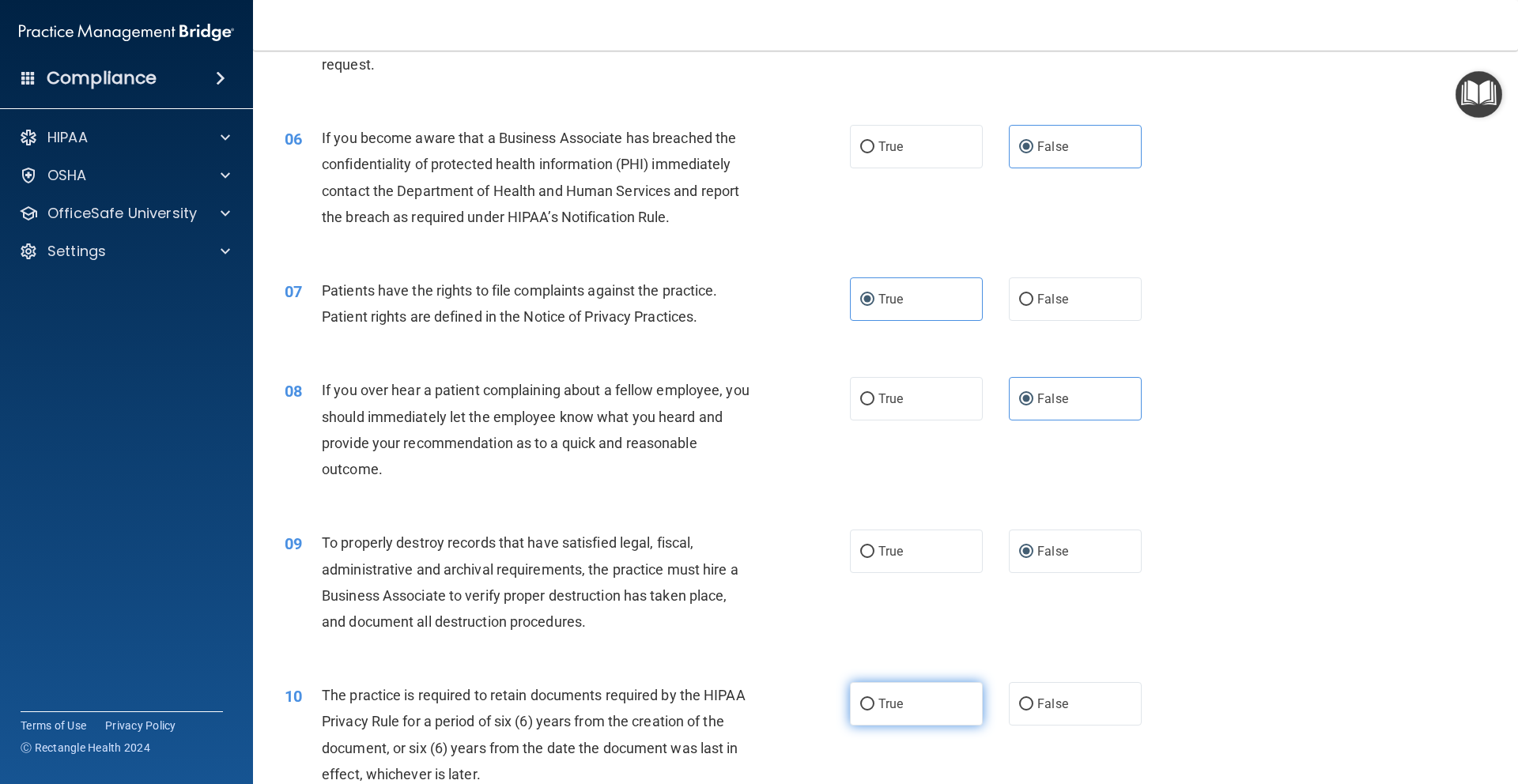
click at [939, 701] on label "True" at bounding box center [916, 703] width 133 height 43
click at [874, 701] on input "True" at bounding box center [866, 705] width 14 height 12
radio input "true"
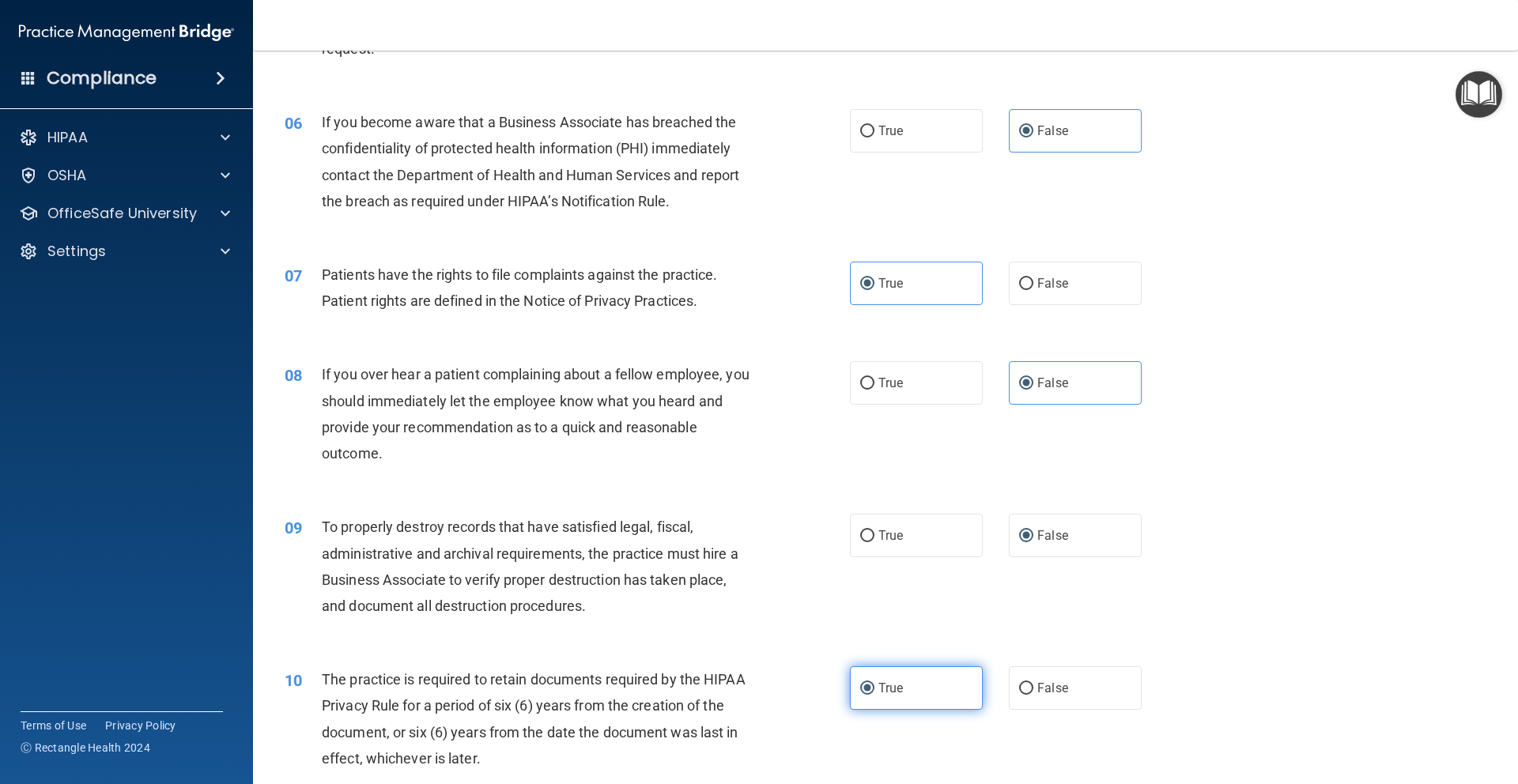
scroll to position [974, 0]
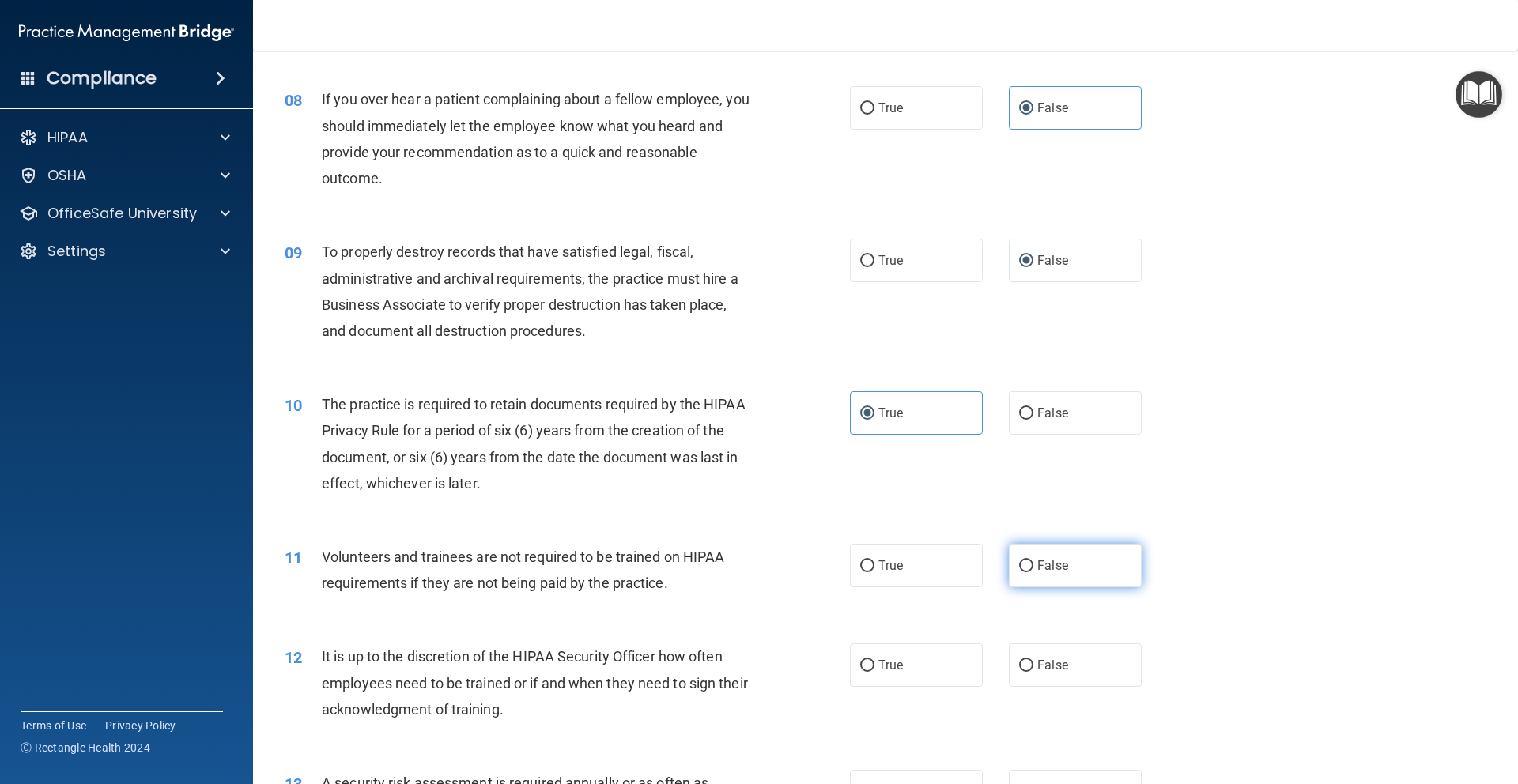
click at [1028, 571] on label "False" at bounding box center [1075, 565] width 133 height 43
click at [1028, 571] on input "False" at bounding box center [1026, 566] width 14 height 12
radio input "true"
click at [1037, 664] on span "False" at bounding box center [1053, 665] width 30 height 15
click at [1033, 664] on input "False" at bounding box center [1026, 666] width 14 height 12
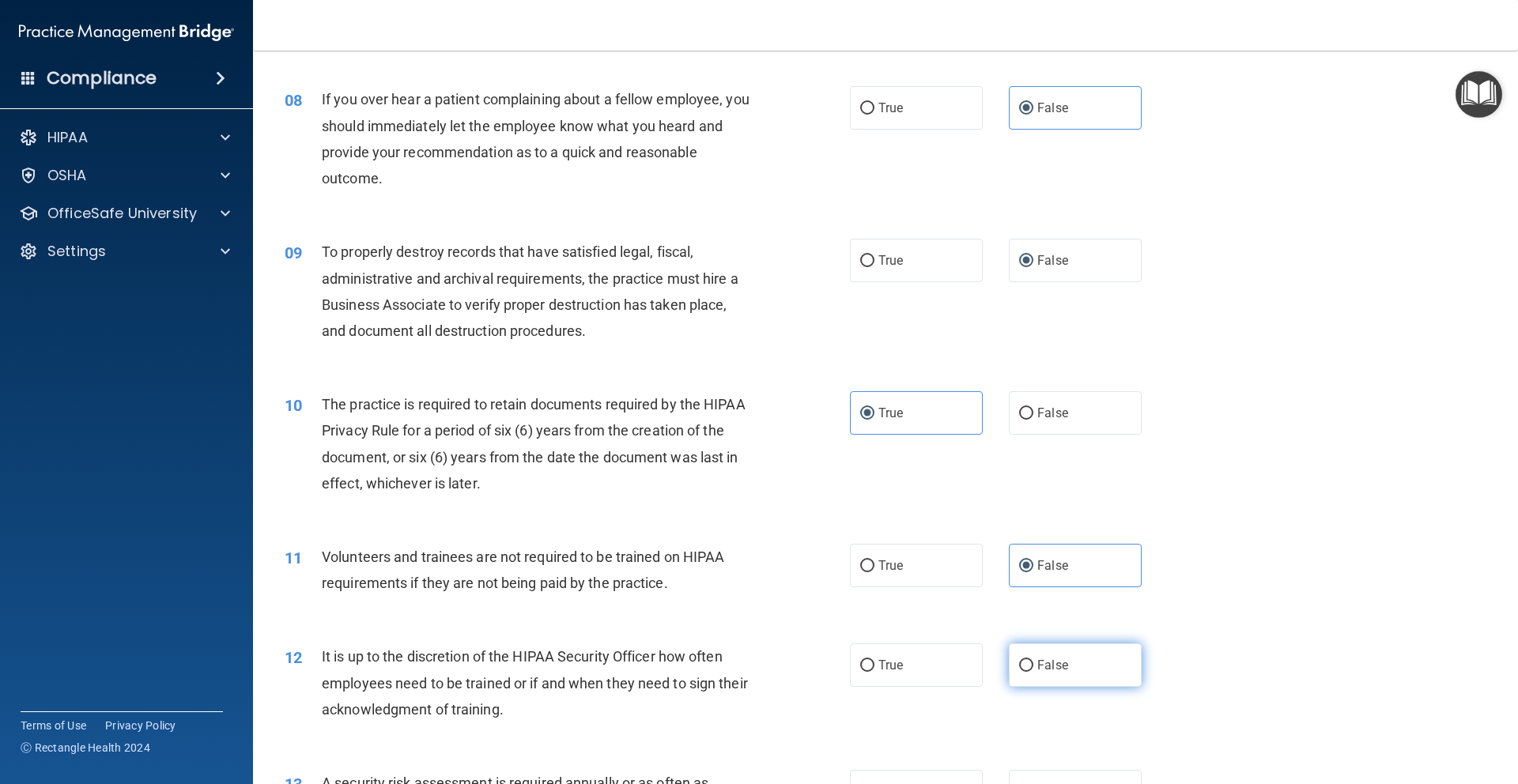
radio input "true"
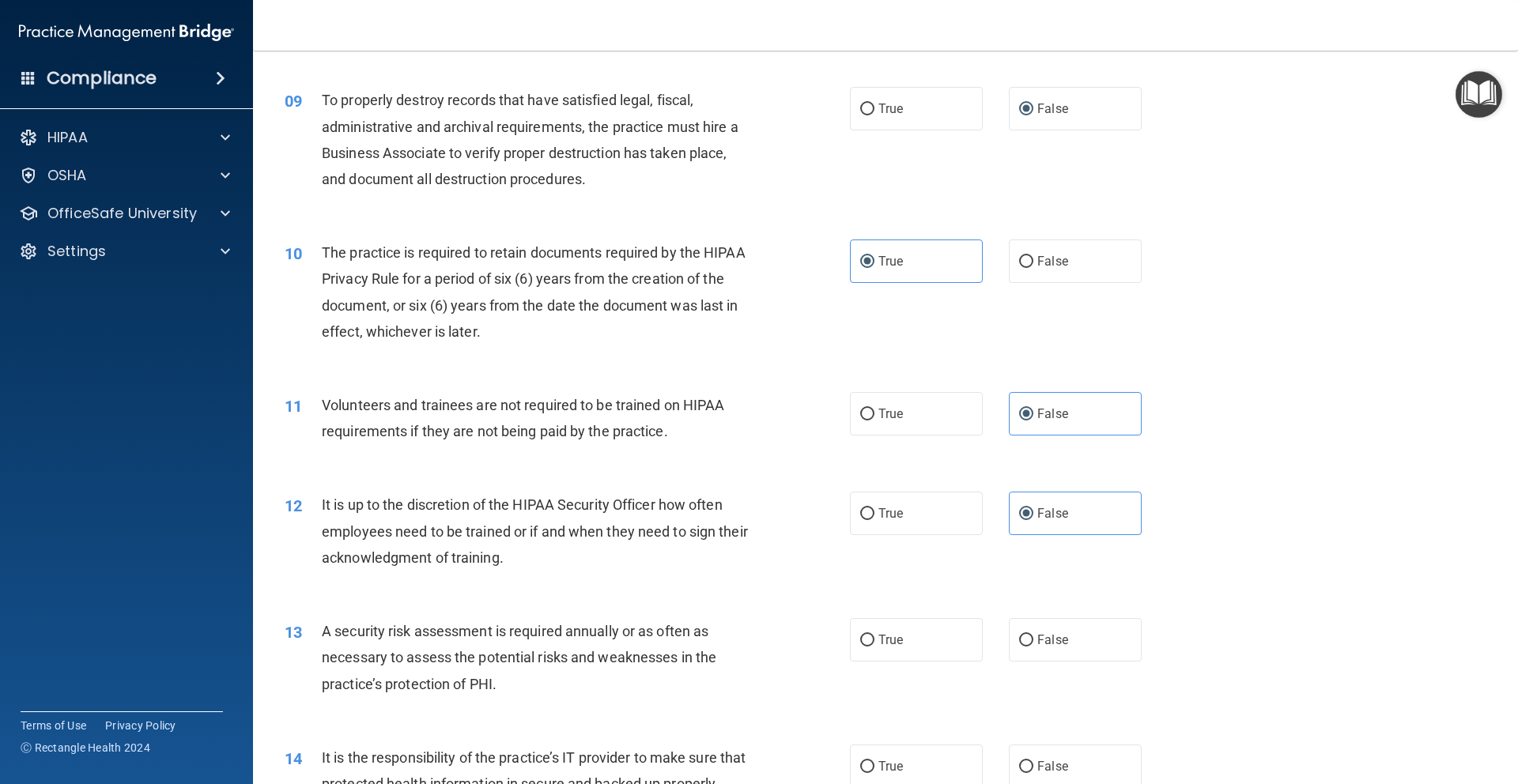
scroll to position [1127, 0]
click at [938, 640] on label "True" at bounding box center [916, 639] width 133 height 43
click at [874, 640] on input "True" at bounding box center [866, 639] width 14 height 12
radio input "true"
click at [1053, 781] on label "False" at bounding box center [1075, 765] width 133 height 43
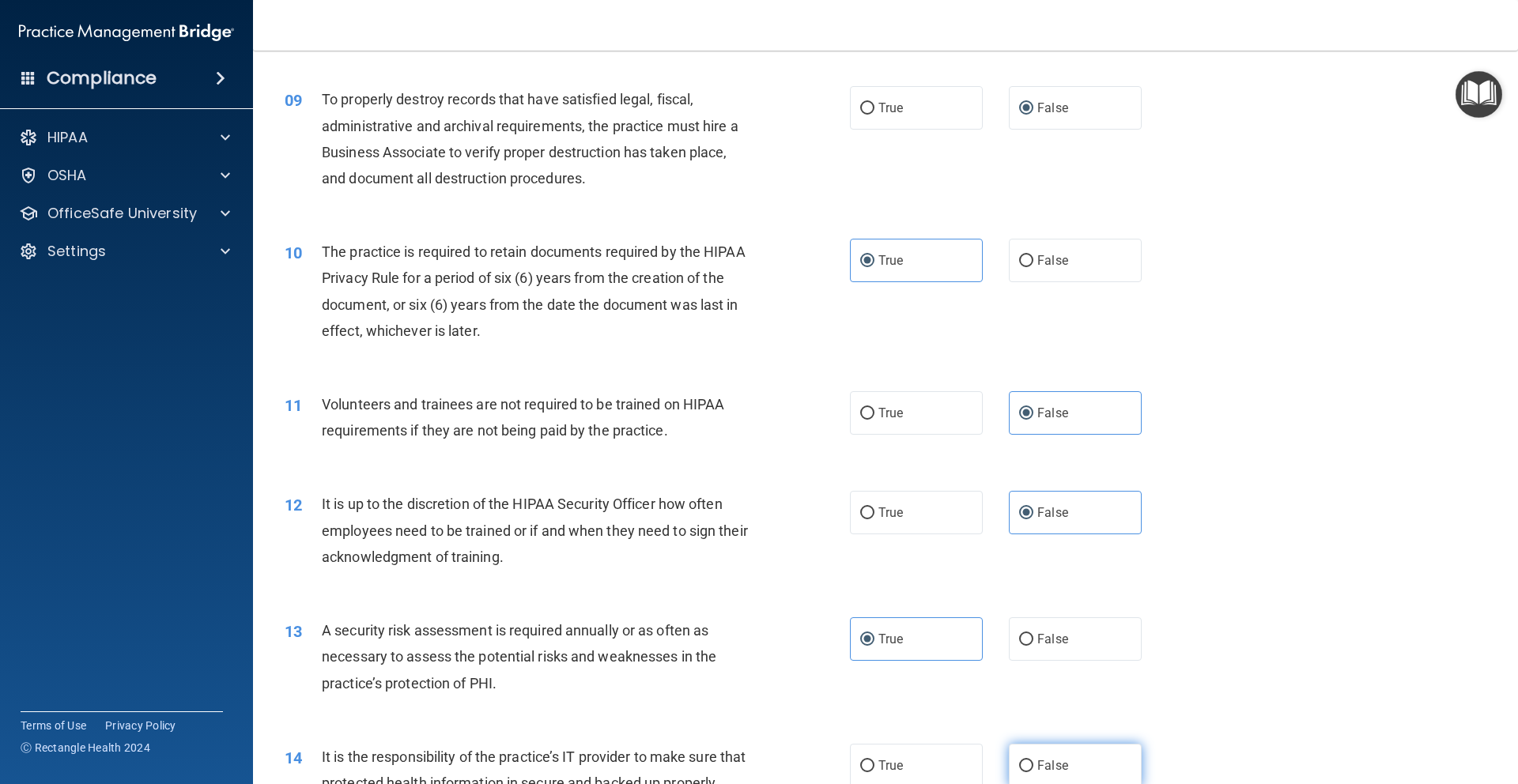
click at [1033, 772] on input "False" at bounding box center [1026, 766] width 14 height 12
radio input "true"
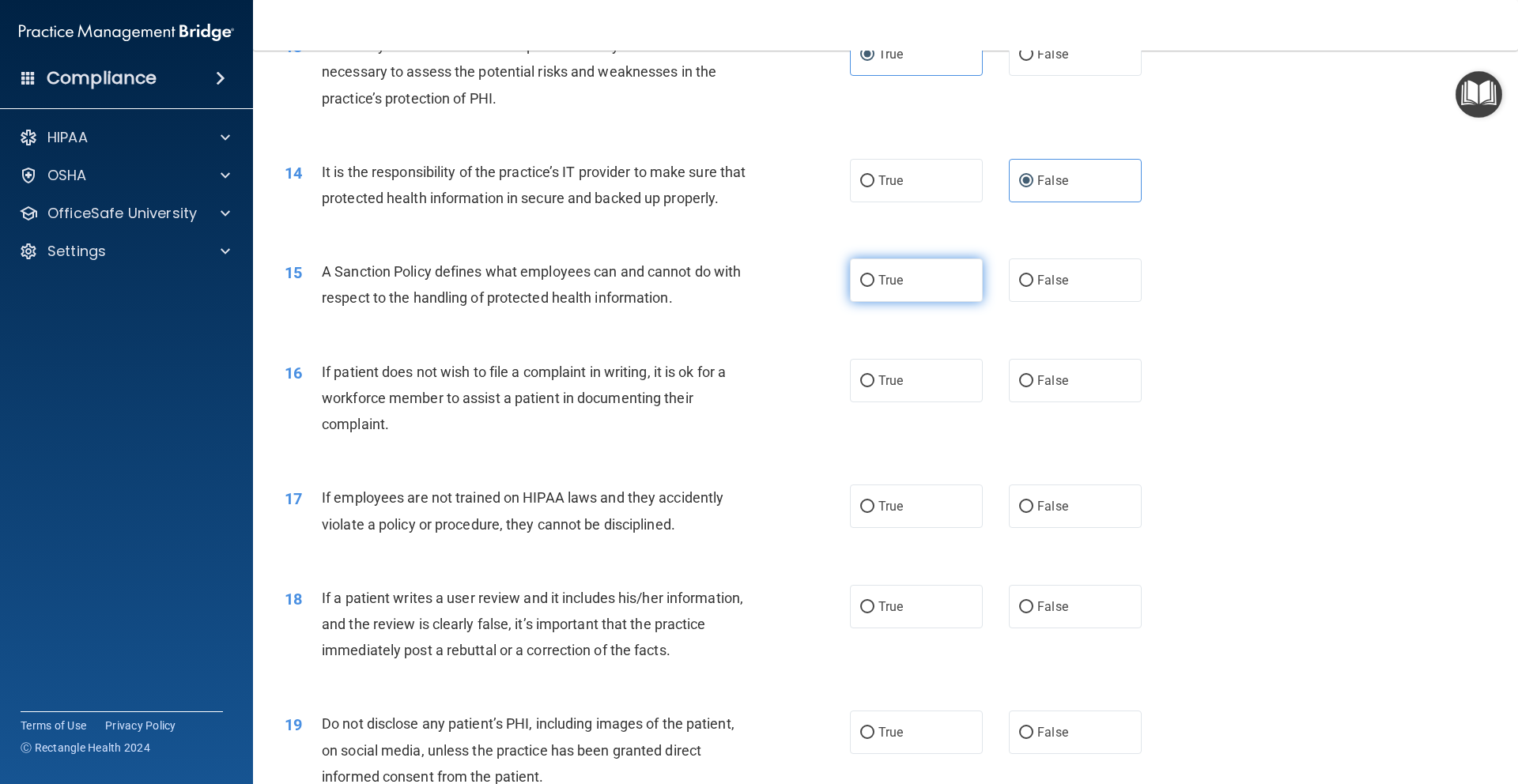
click at [888, 302] on label "True" at bounding box center [916, 279] width 133 height 43
click at [874, 287] on input "True" at bounding box center [866, 281] width 14 height 12
radio input "true"
click at [1028, 403] on label "False" at bounding box center [1075, 380] width 133 height 43
click at [1028, 387] on input "False" at bounding box center [1026, 381] width 14 height 12
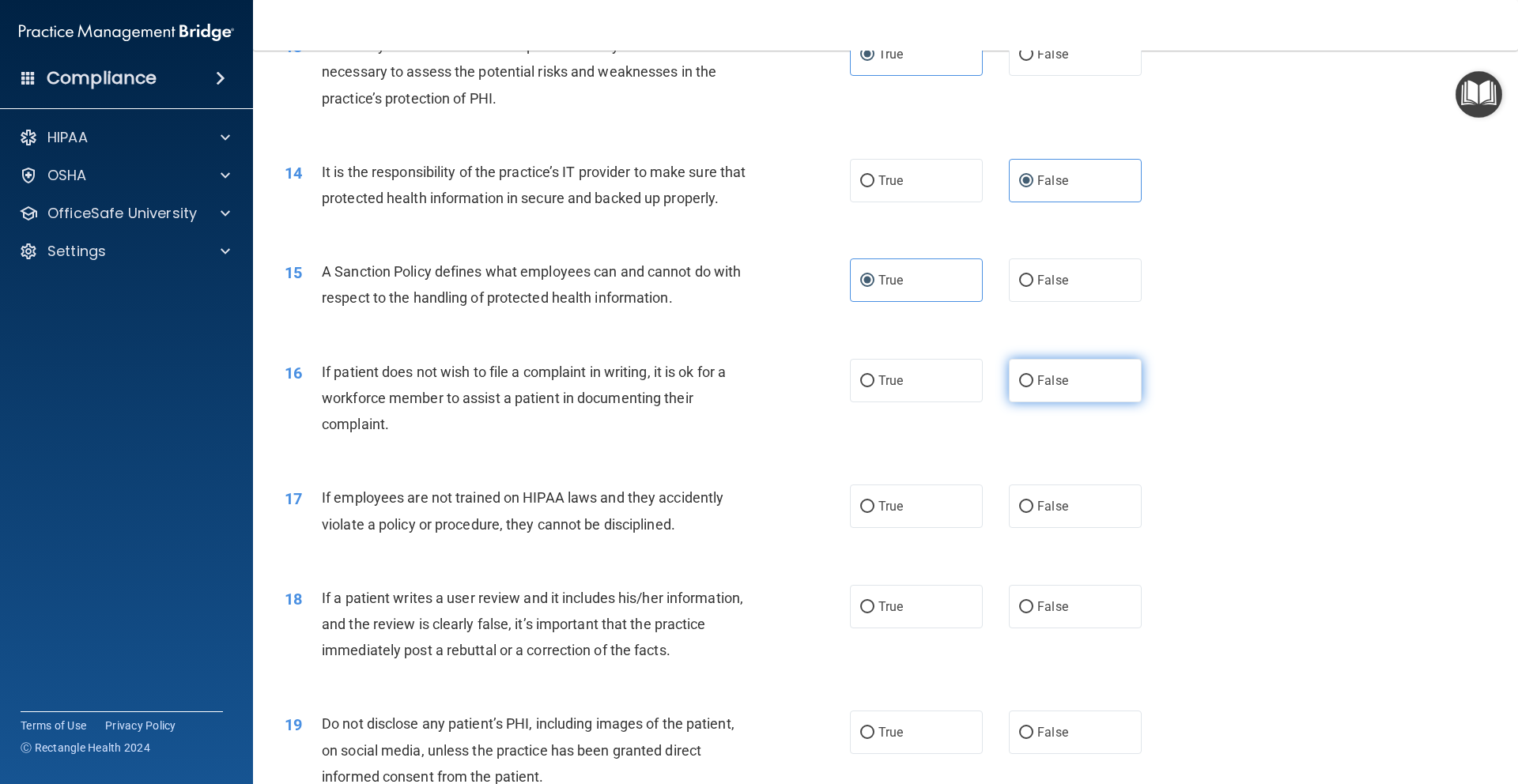
radio input "true"
click at [1046, 302] on label "False" at bounding box center [1075, 279] width 133 height 43
click at [1033, 287] on input "False" at bounding box center [1026, 281] width 14 height 12
radio input "true"
radio input "false"
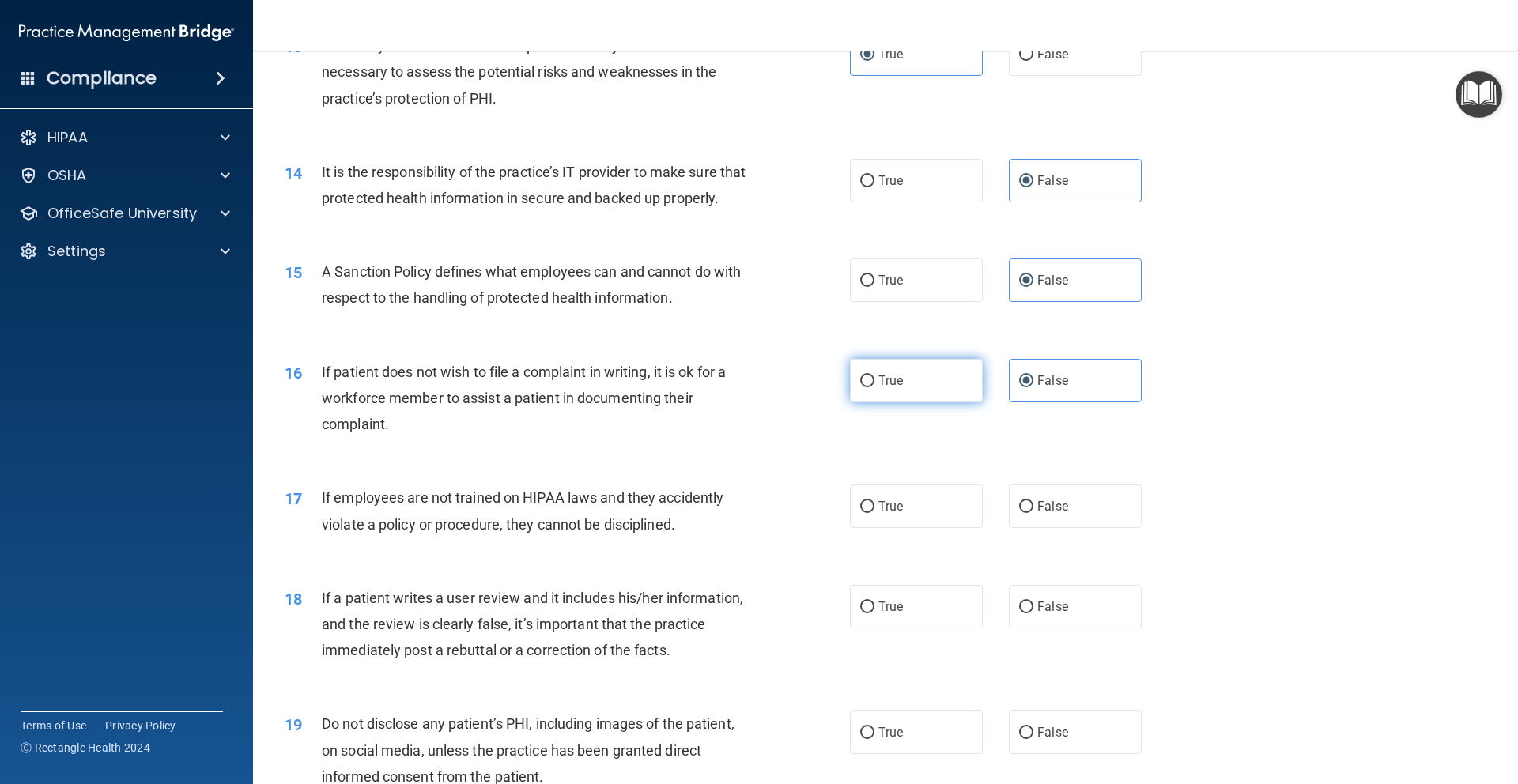
click at [917, 402] on label "True" at bounding box center [916, 380] width 133 height 43
click at [874, 387] on input "True" at bounding box center [866, 381] width 14 height 12
radio input "true"
radio input "false"
click at [1062, 528] on label "False" at bounding box center [1075, 506] width 133 height 43
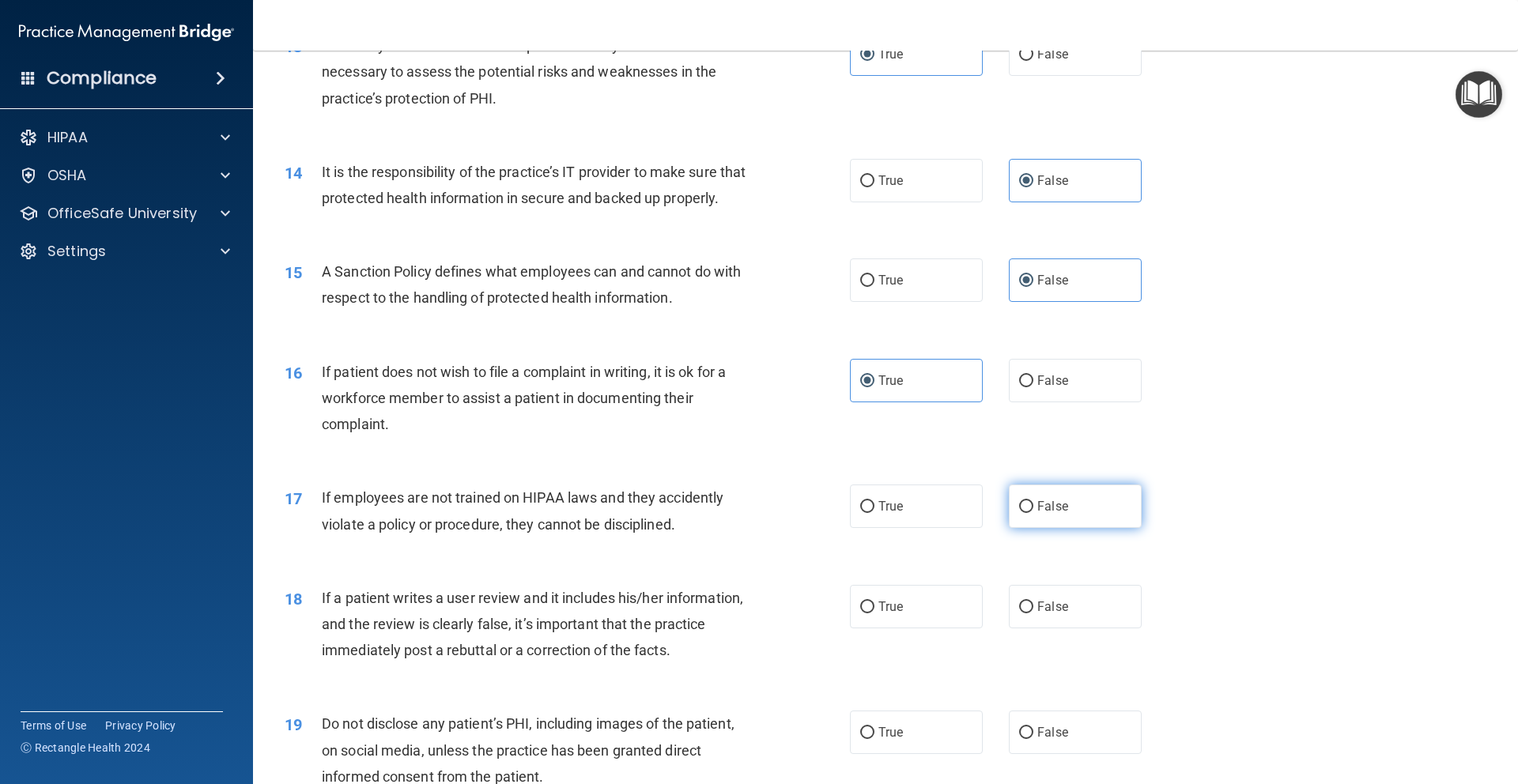
click at [1033, 513] on input "False" at bounding box center [1026, 507] width 14 height 12
radio input "true"
drag, startPoint x: 1042, startPoint y: 634, endPoint x: 900, endPoint y: 734, distance: 173.7
click at [1042, 614] on span "False" at bounding box center [1053, 606] width 30 height 15
click at [1033, 613] on input "False" at bounding box center [1026, 607] width 14 height 12
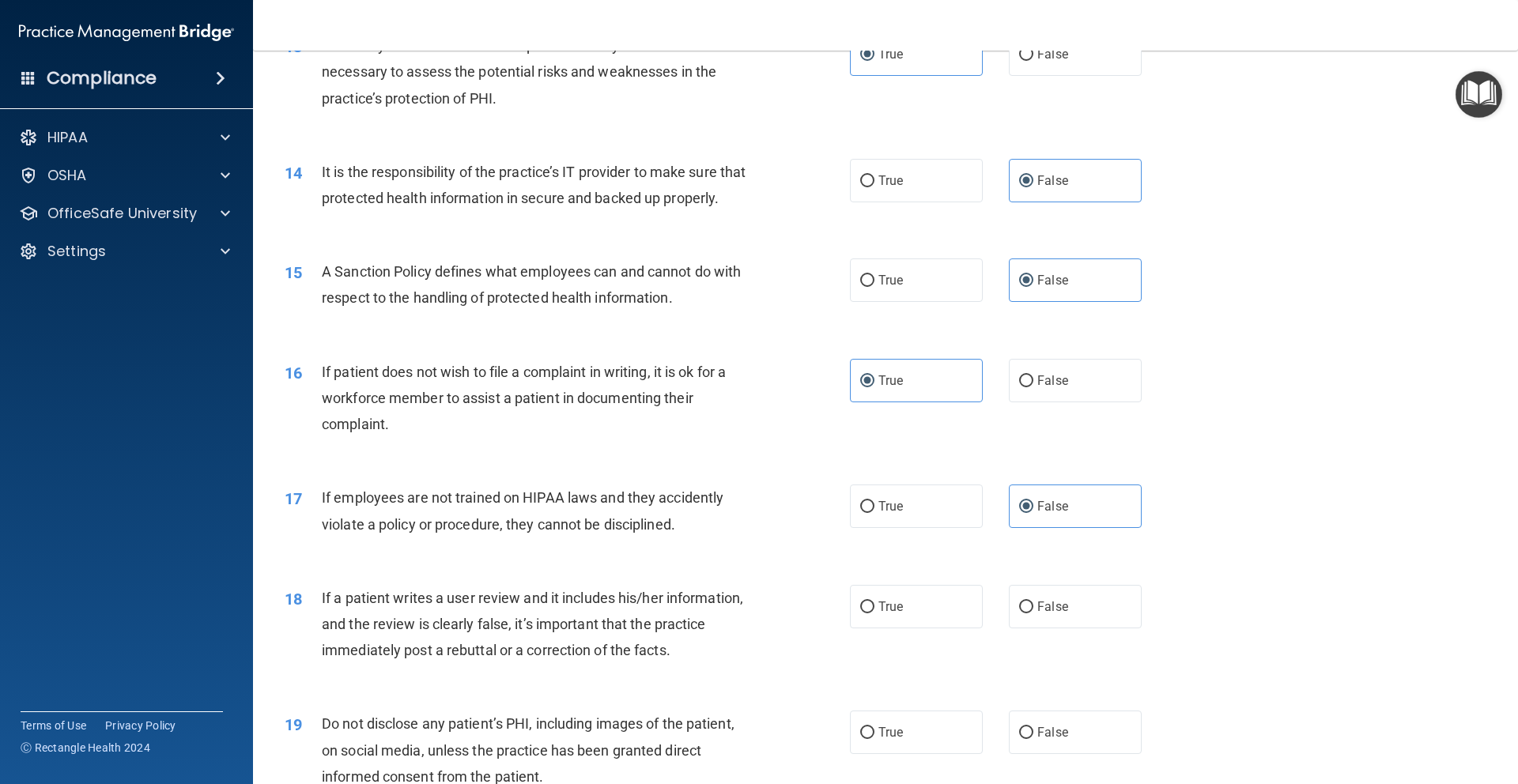
radio input "true"
drag, startPoint x: 895, startPoint y: 760, endPoint x: 899, endPoint y: 751, distance: 9.8
click at [895, 739] on span "True" at bounding box center [890, 732] width 25 height 15
click at [874, 738] on input "True" at bounding box center [866, 732] width 14 height 12
radio input "true"
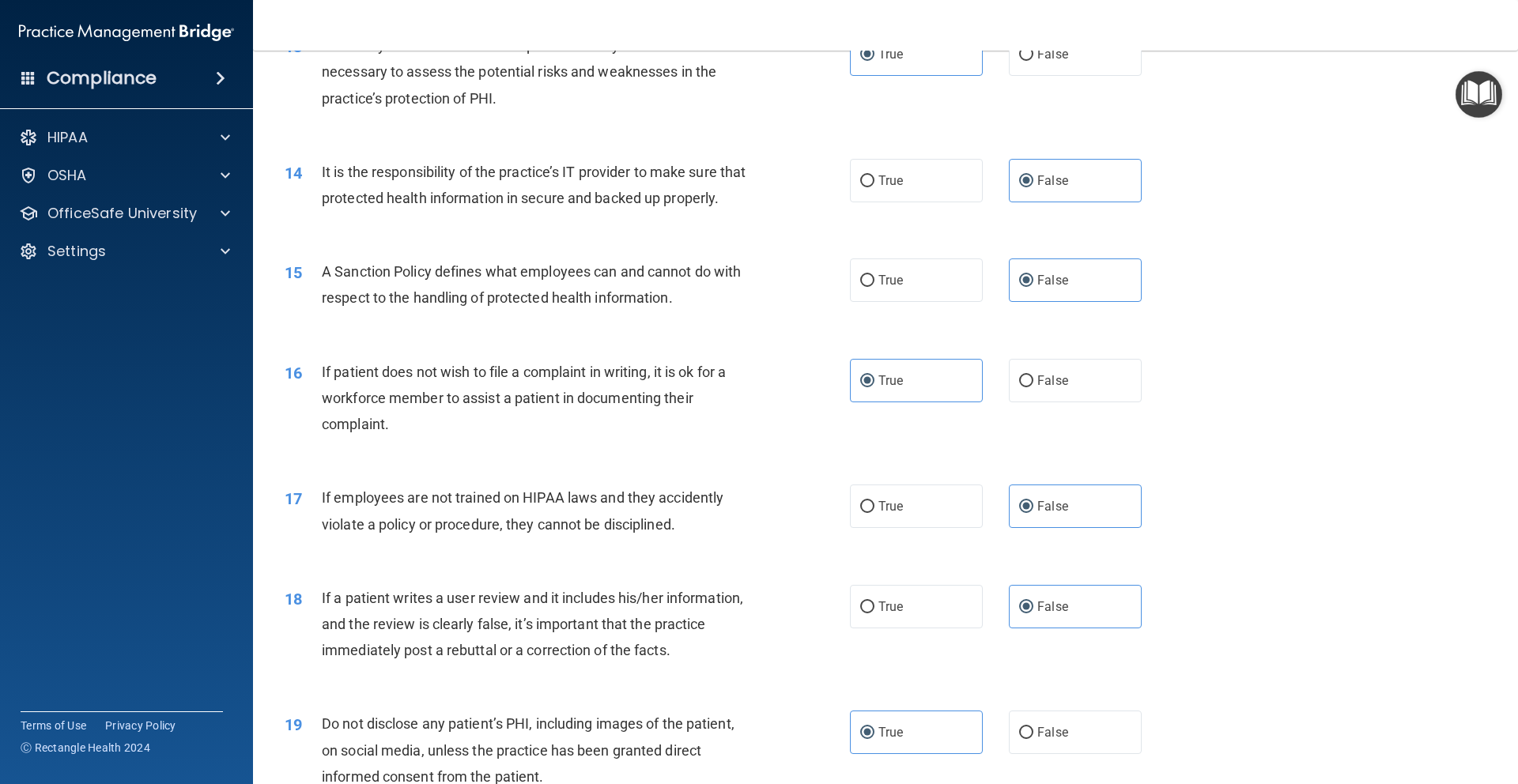
scroll to position [2025, 0]
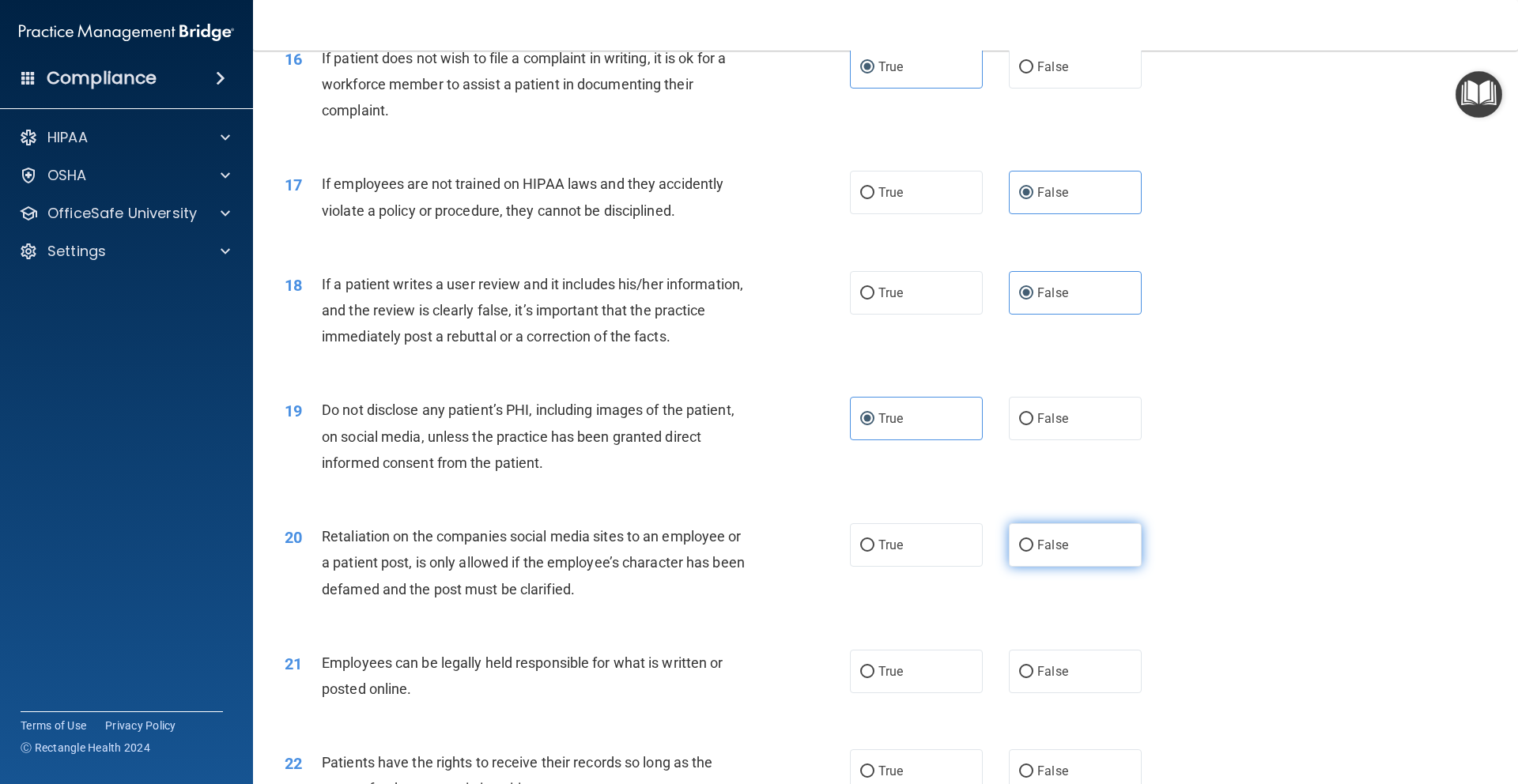
click at [1047, 556] on label "False" at bounding box center [1075, 544] width 133 height 43
click at [1033, 551] on input "False" at bounding box center [1026, 546] width 14 height 12
radio input "true"
click at [932, 693] on label "True" at bounding box center [916, 671] width 133 height 43
click at [874, 678] on input "True" at bounding box center [866, 672] width 14 height 12
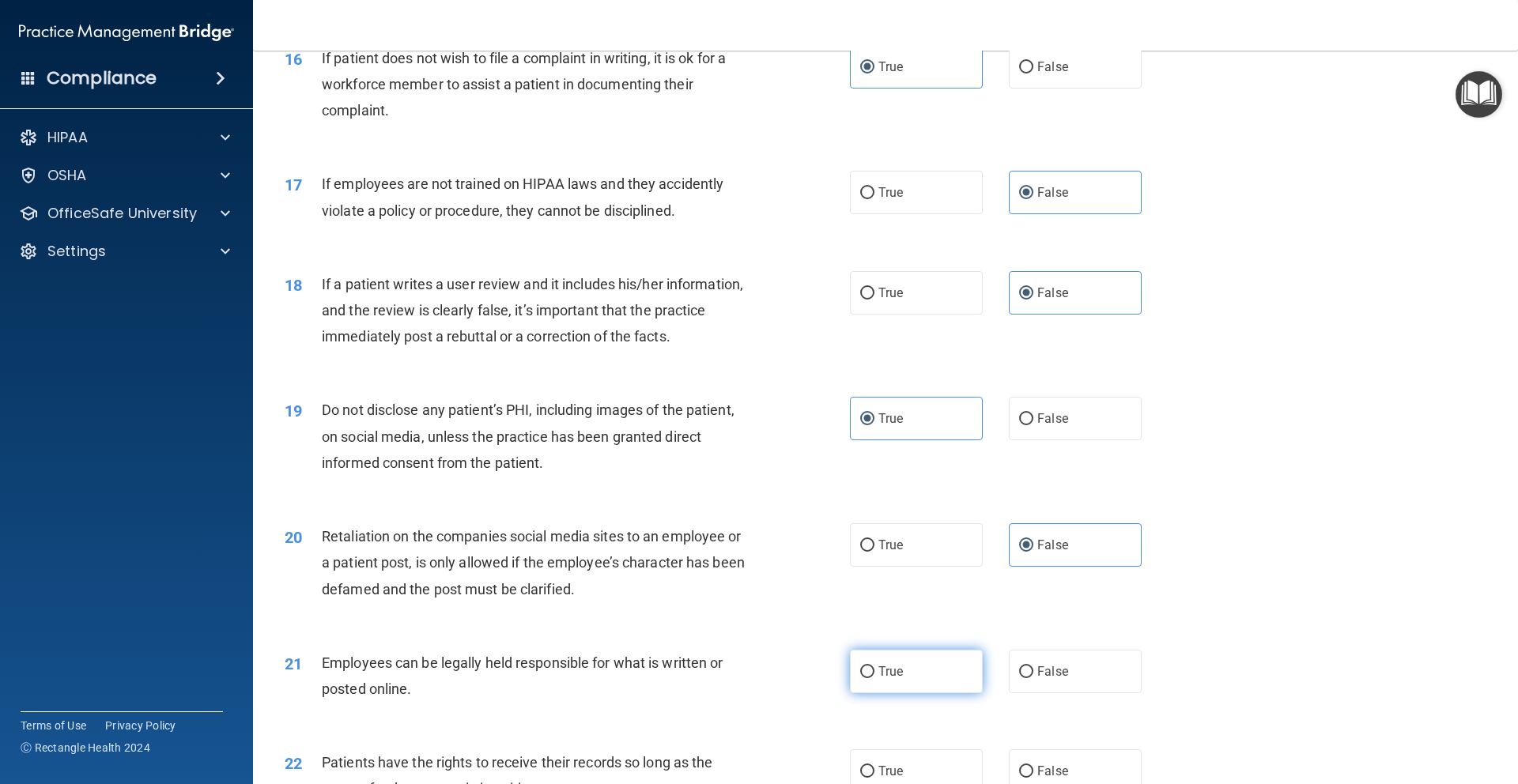
radio input "true"
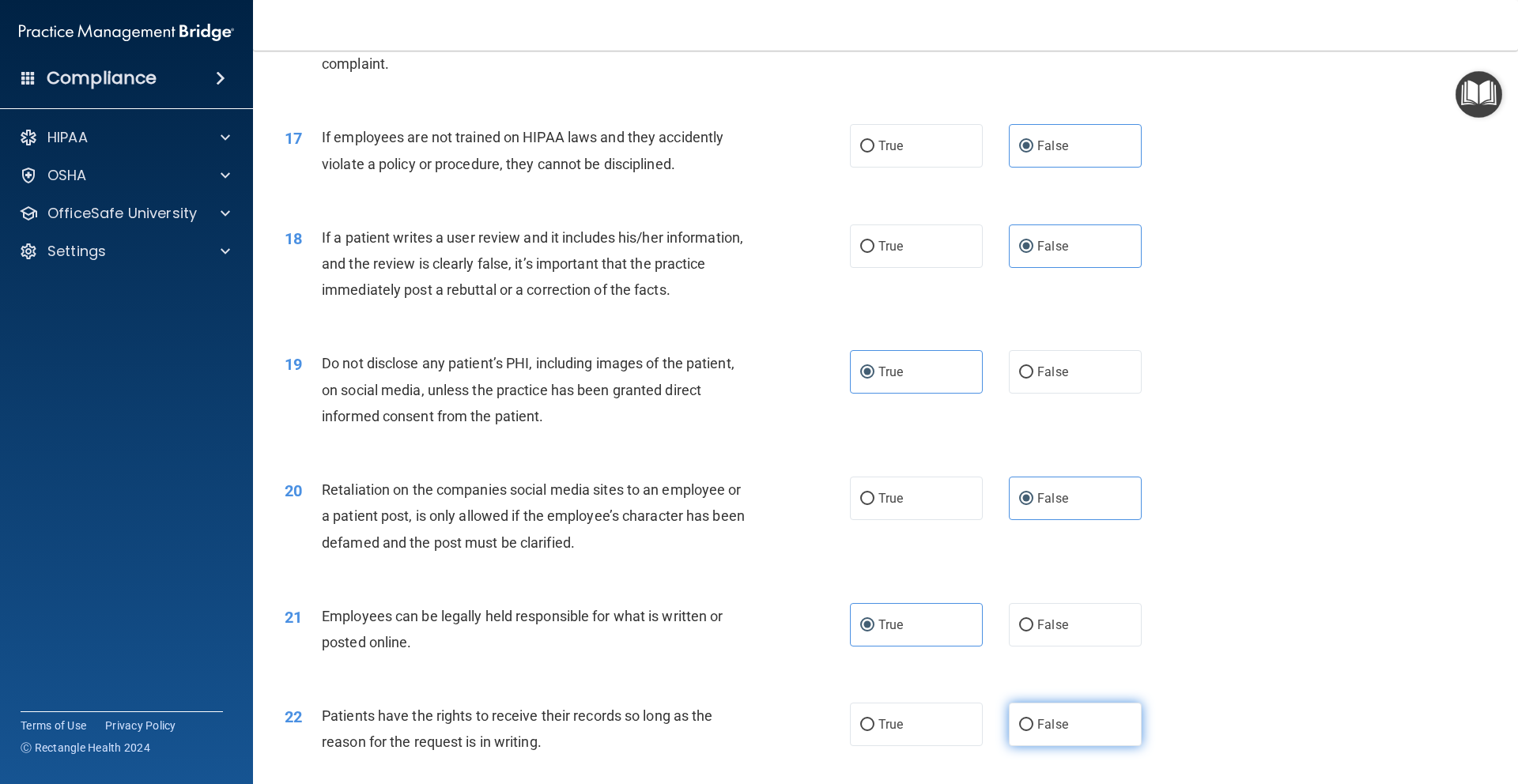
scroll to position [2072, 0]
click at [1048, 736] on label "False" at bounding box center [1075, 723] width 133 height 43
click at [1033, 730] on input "False" at bounding box center [1026, 724] width 14 height 12
radio input "true"
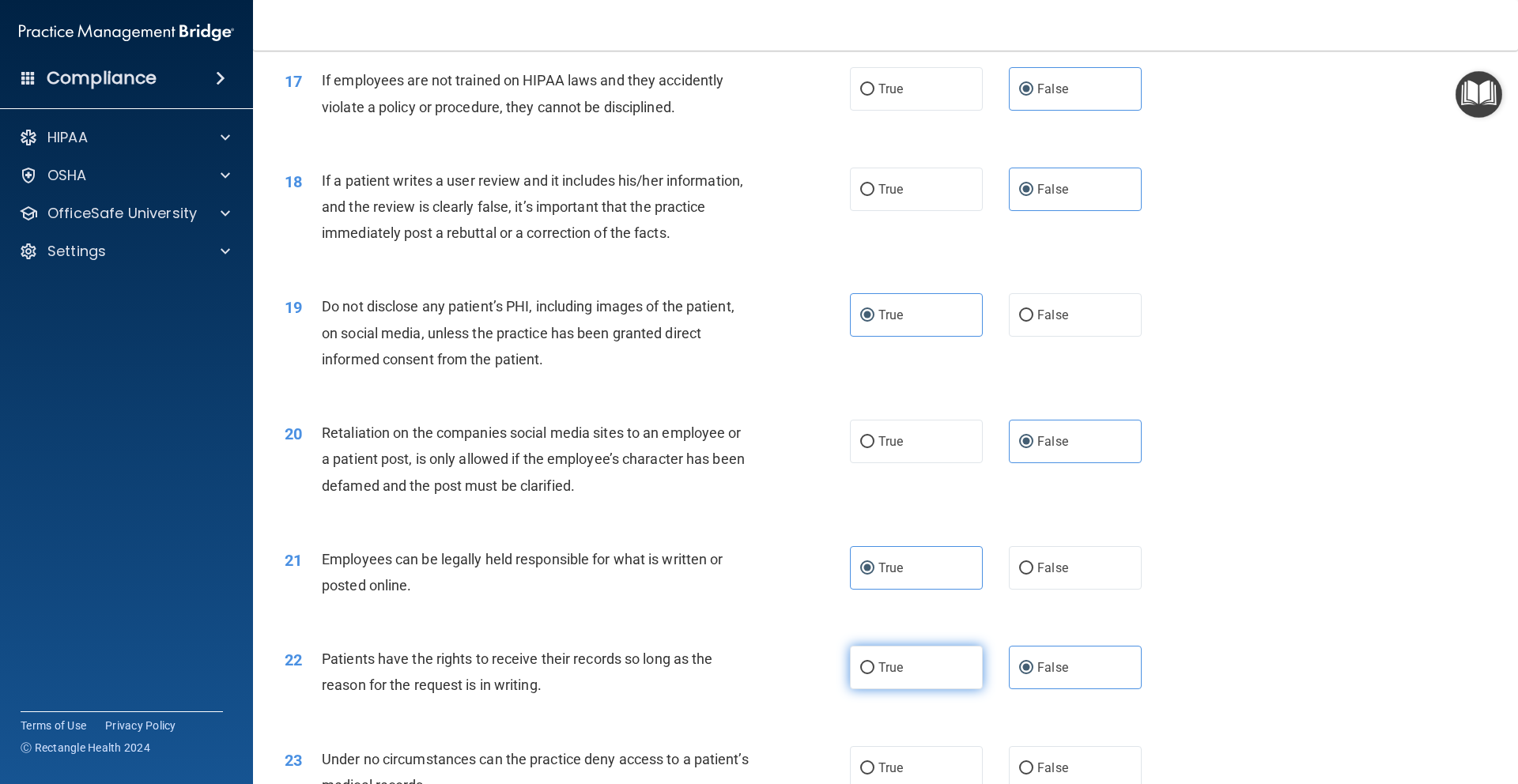
scroll to position [2290, 0]
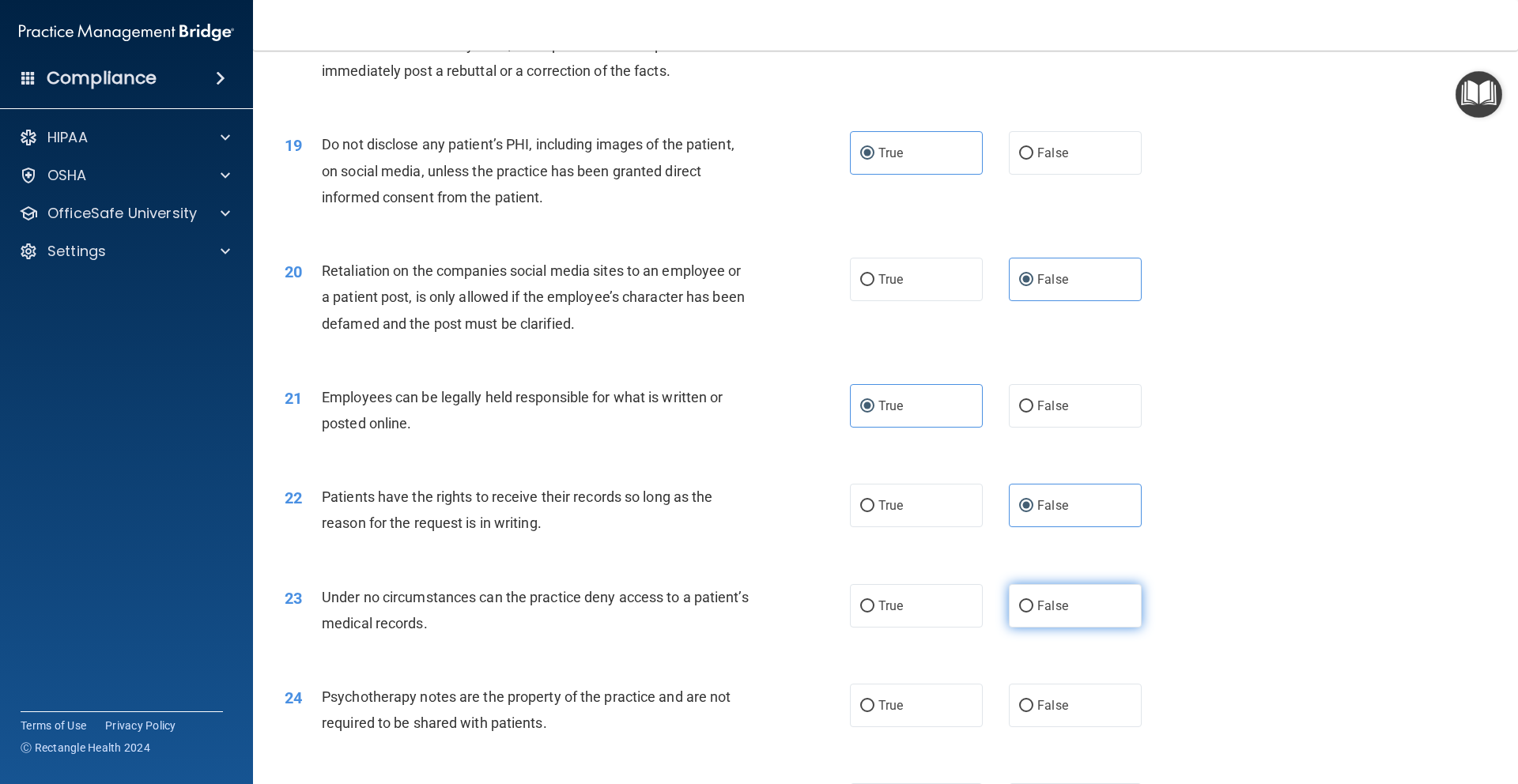
click at [1047, 613] on span "False" at bounding box center [1053, 606] width 30 height 15
click at [1033, 612] on input "False" at bounding box center [1026, 606] width 14 height 12
radio input "true"
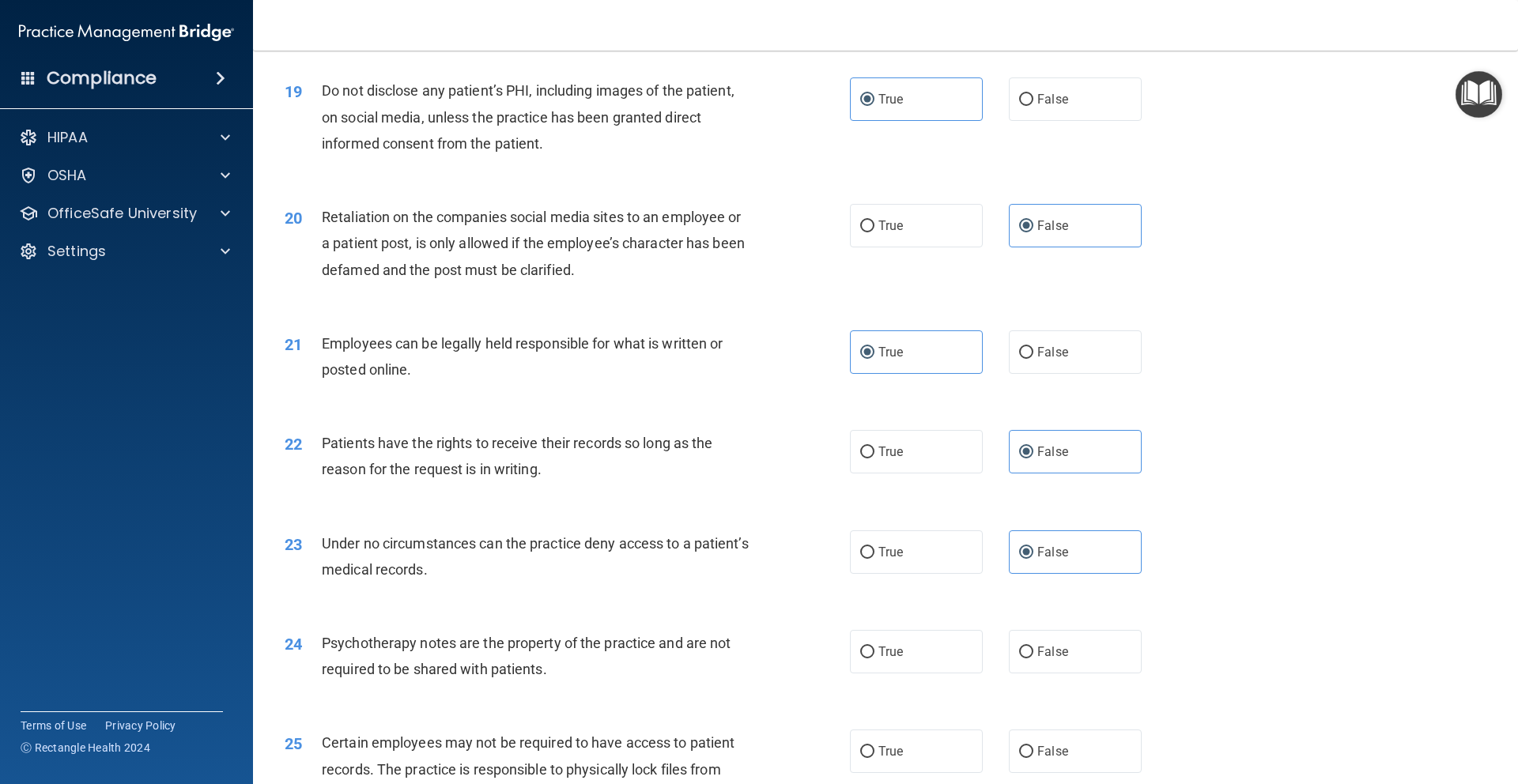
scroll to position [2372, 0]
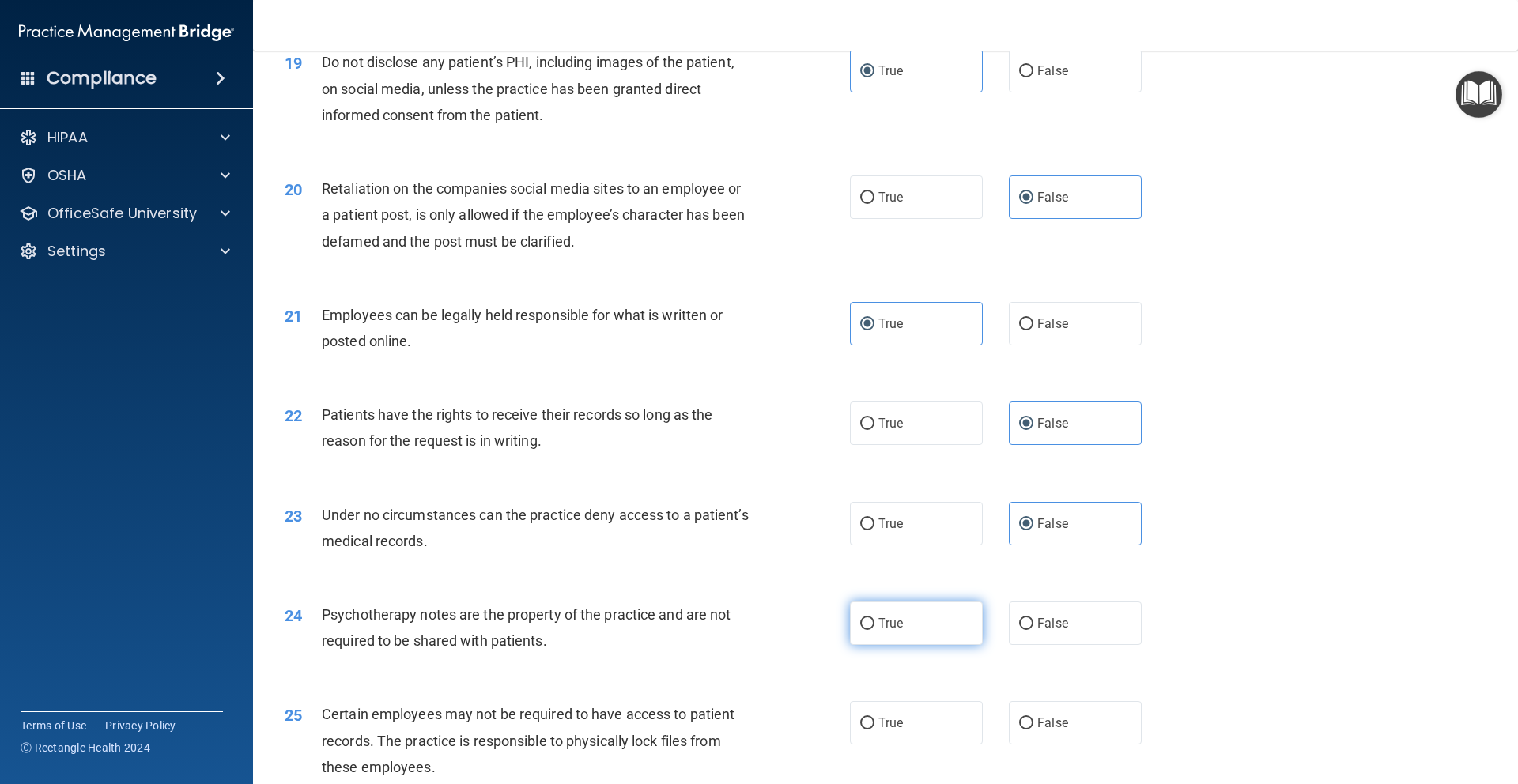
click at [932, 644] on label "True" at bounding box center [916, 622] width 133 height 43
click at [874, 630] on input "True" at bounding box center [866, 624] width 14 height 12
radio input "true"
click at [913, 744] on label "True" at bounding box center [916, 722] width 133 height 43
click at [874, 729] on input "True" at bounding box center [866, 723] width 14 height 12
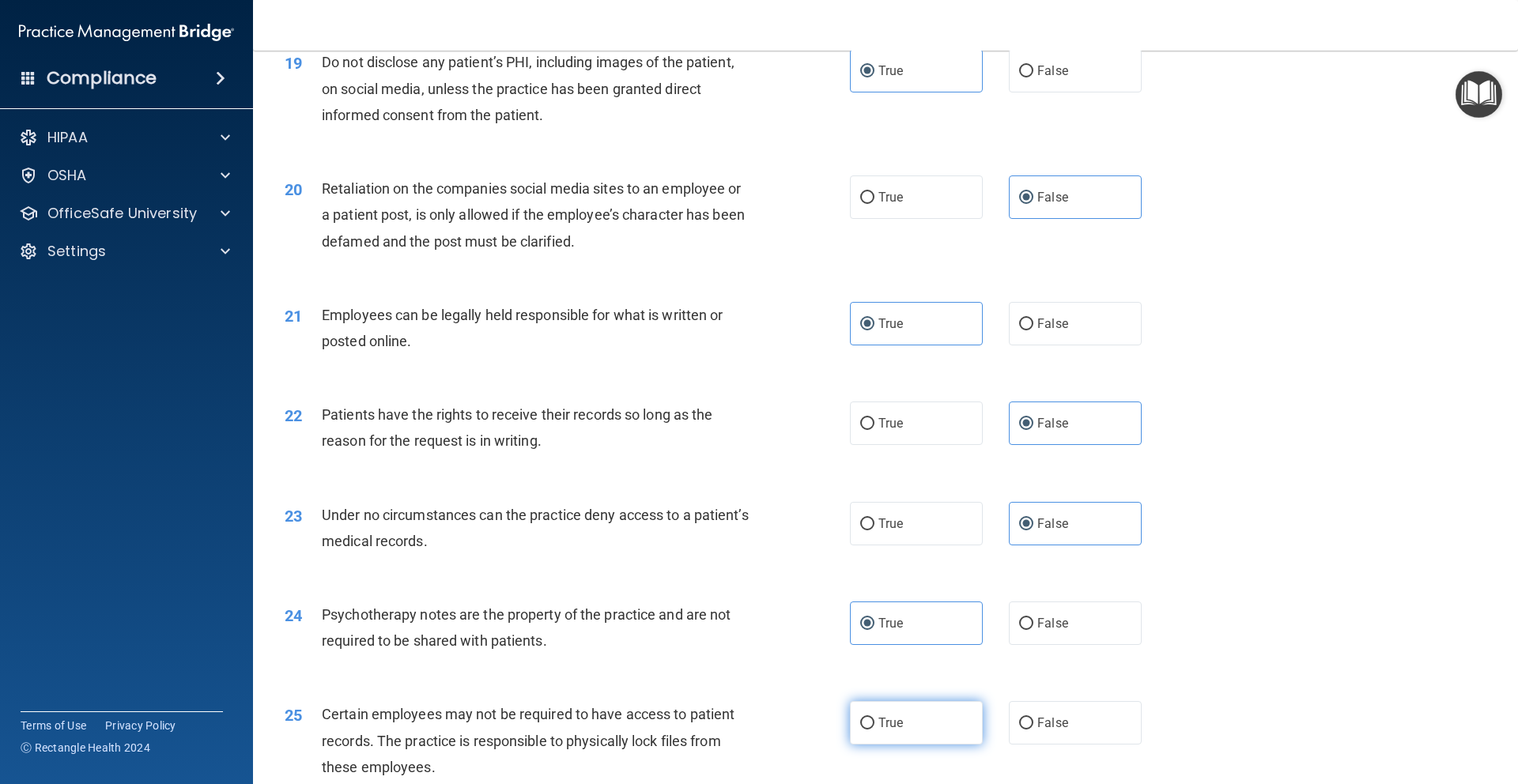
radio input "true"
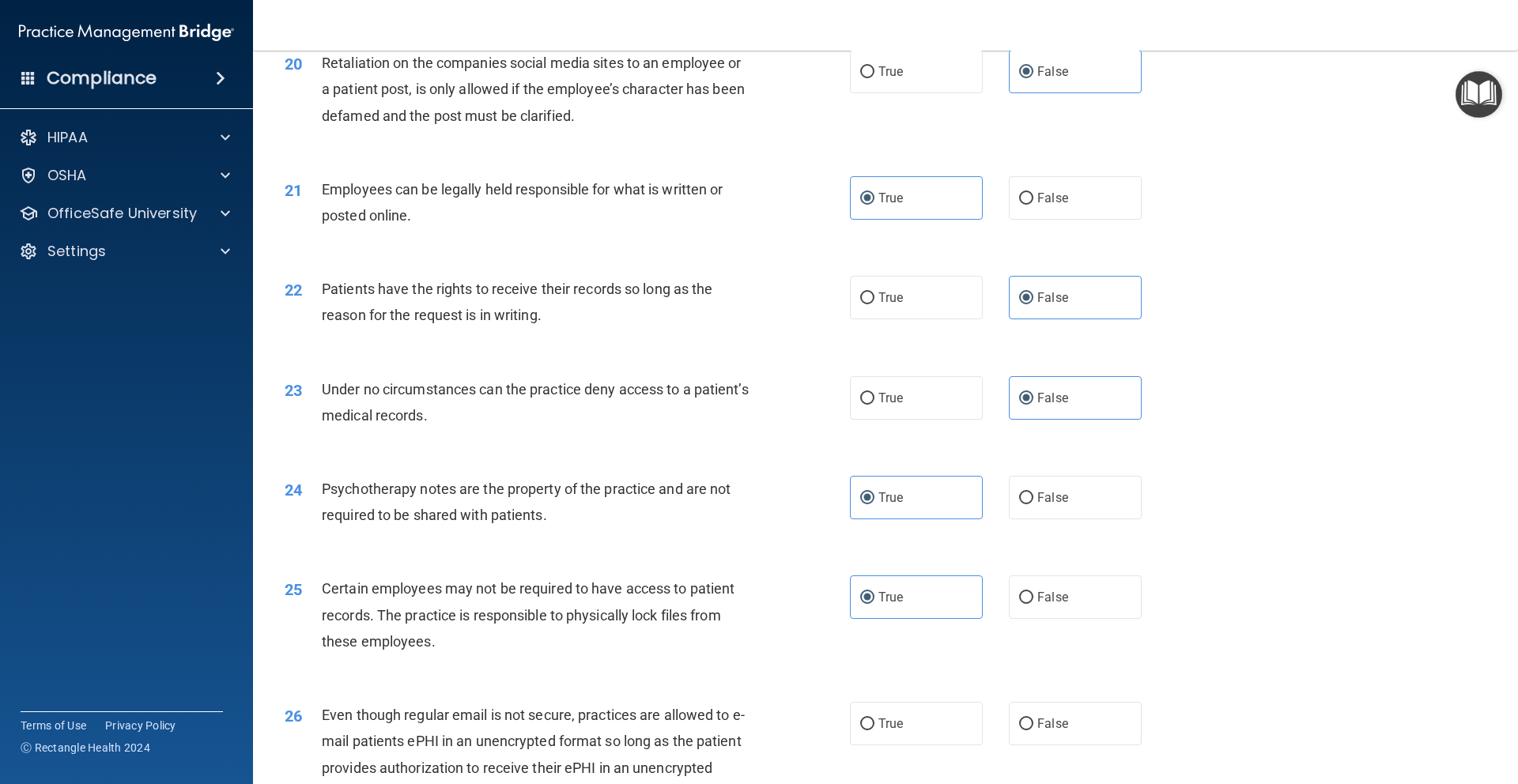
scroll to position [2569, 0]
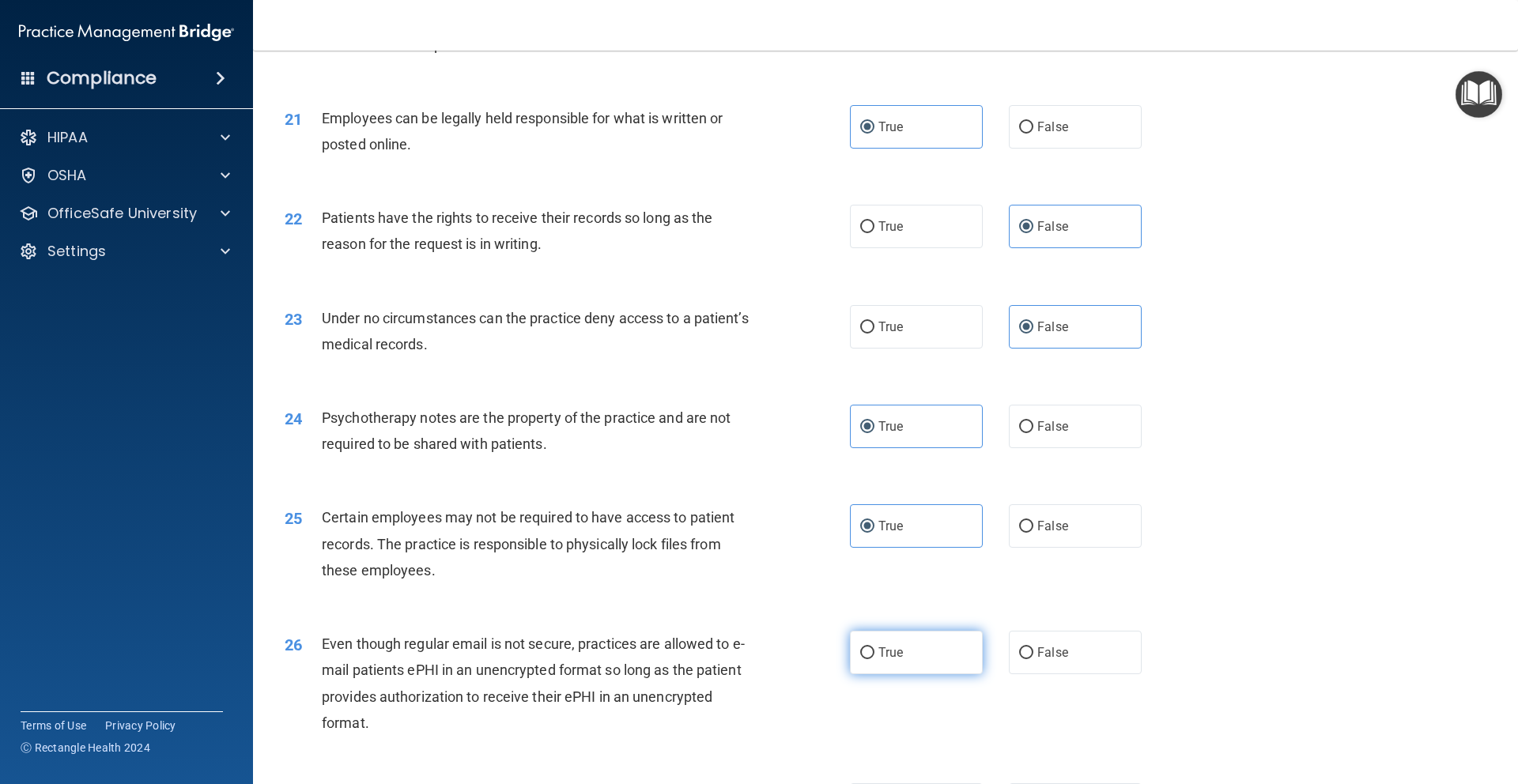
click at [894, 664] on label "True" at bounding box center [916, 652] width 133 height 43
click at [874, 659] on input "True" at bounding box center [866, 653] width 14 height 12
radio input "true"
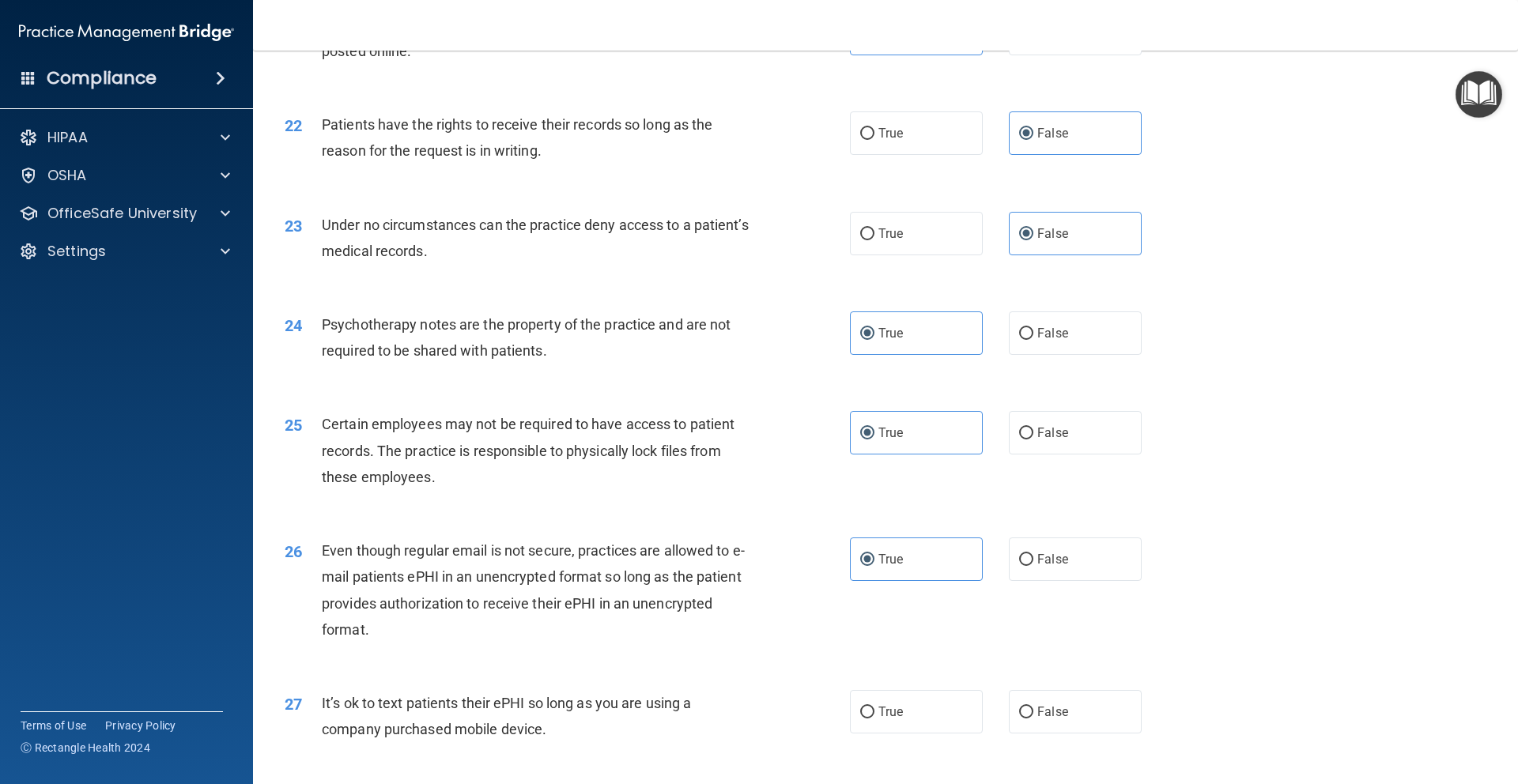
scroll to position [2870, 0]
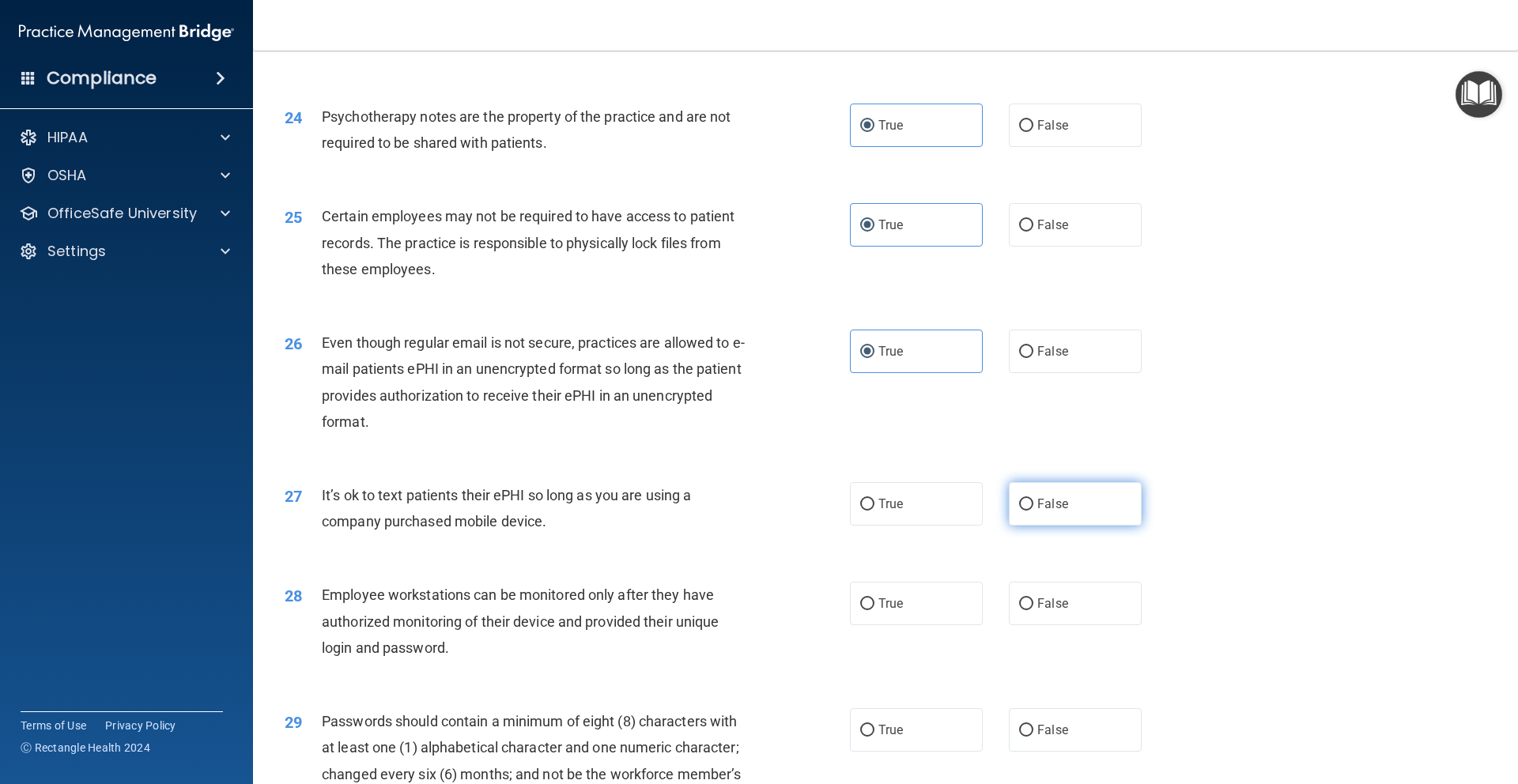
click at [1105, 525] on label "False" at bounding box center [1075, 503] width 133 height 43
click at [1033, 511] on input "False" at bounding box center [1026, 504] width 14 height 12
radio input "true"
click at [1027, 625] on label "False" at bounding box center [1075, 603] width 133 height 43
click at [1027, 610] on input "False" at bounding box center [1026, 604] width 14 height 12
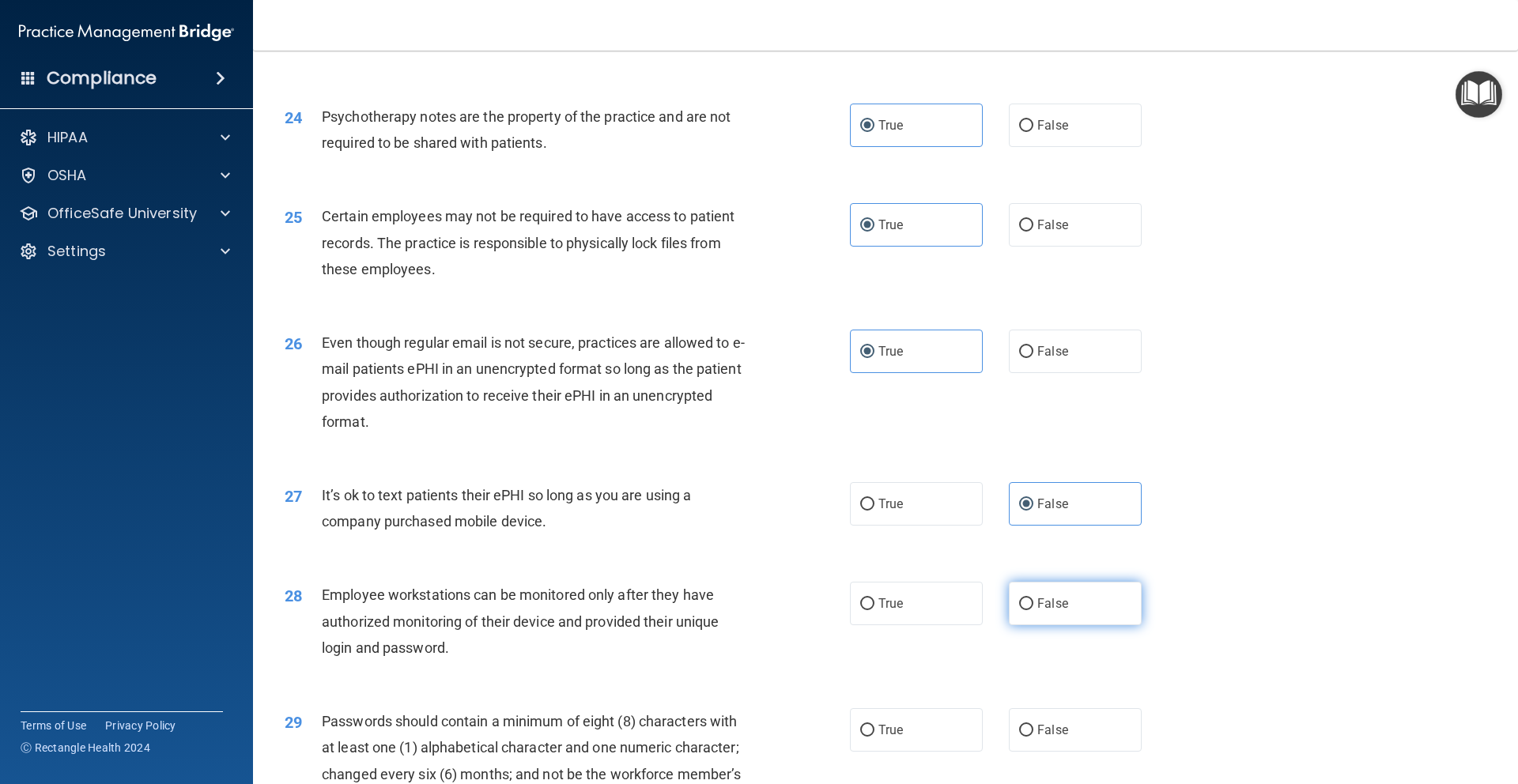
radio input "true"
click at [904, 751] on label "True" at bounding box center [916, 729] width 133 height 43
click at [874, 737] on input "True" at bounding box center [866, 731] width 14 height 12
radio input "true"
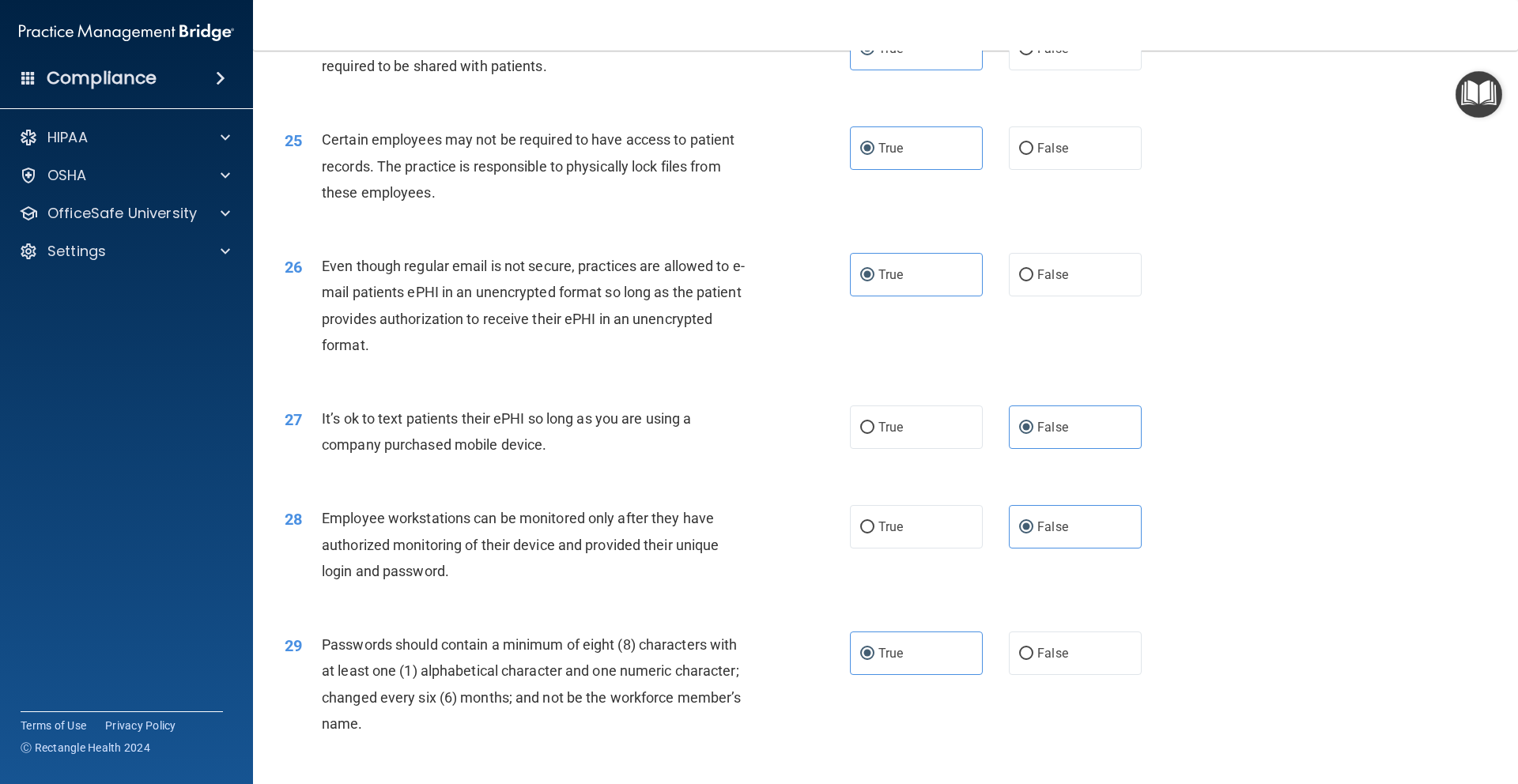
scroll to position [3129, 0]
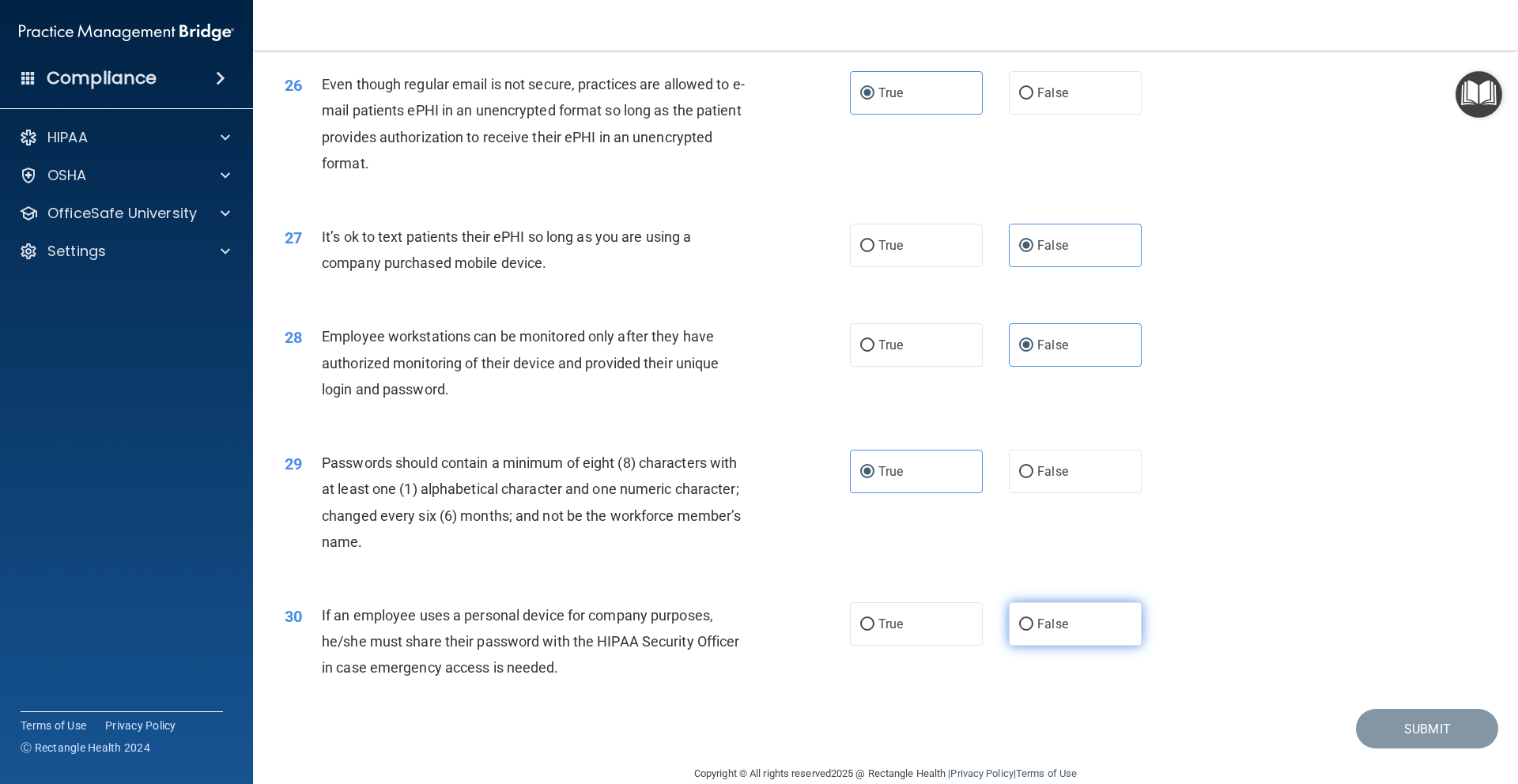
click at [1028, 645] on label "False" at bounding box center [1075, 623] width 133 height 43
click at [1028, 631] on input "False" at bounding box center [1026, 624] width 14 height 12
radio input "true"
click at [1392, 742] on button "Submit" at bounding box center [1427, 729] width 142 height 41
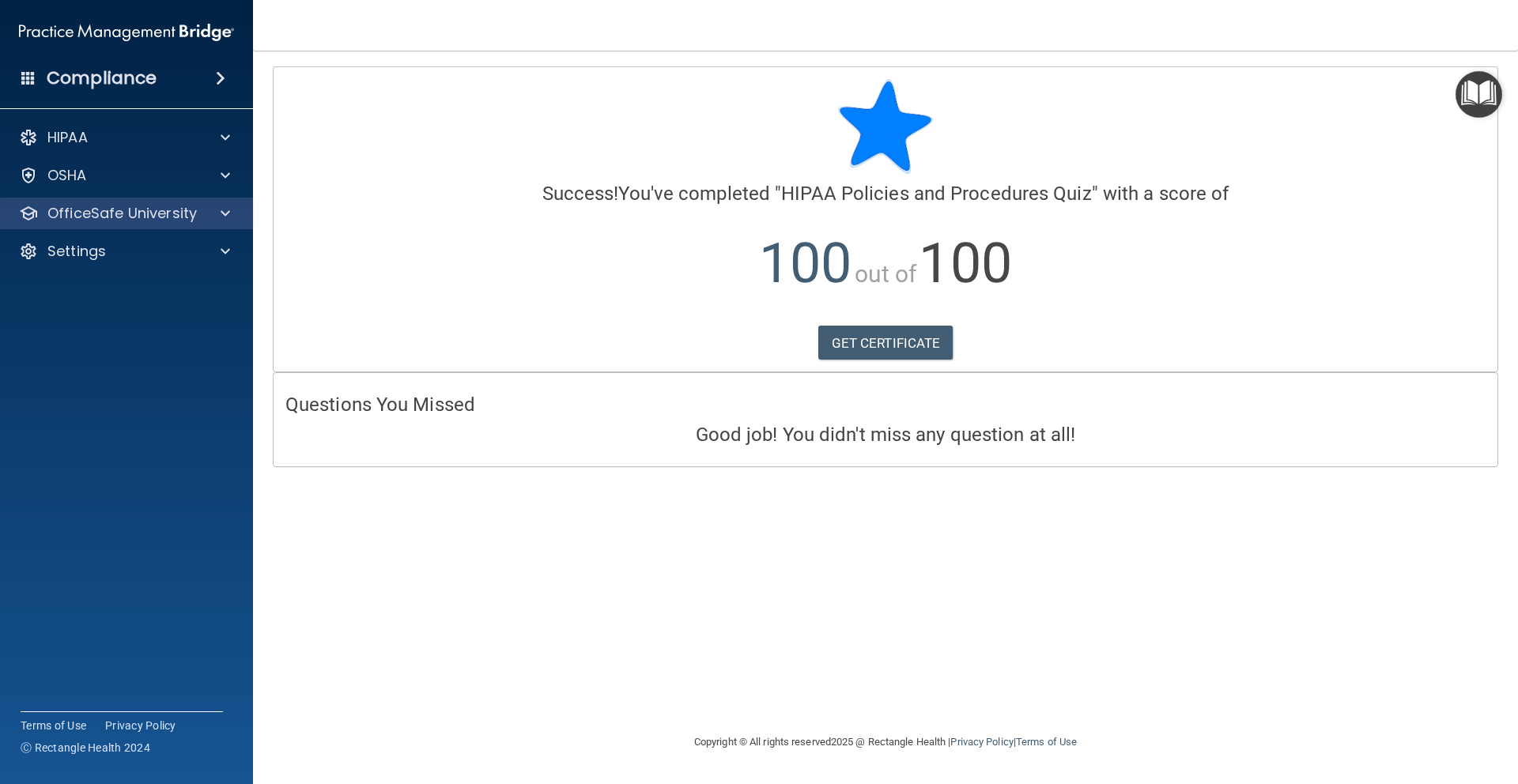
click at [228, 223] on div "OfficeSafe University" at bounding box center [127, 213] width 254 height 31
click at [222, 216] on span at bounding box center [225, 213] width 9 height 19
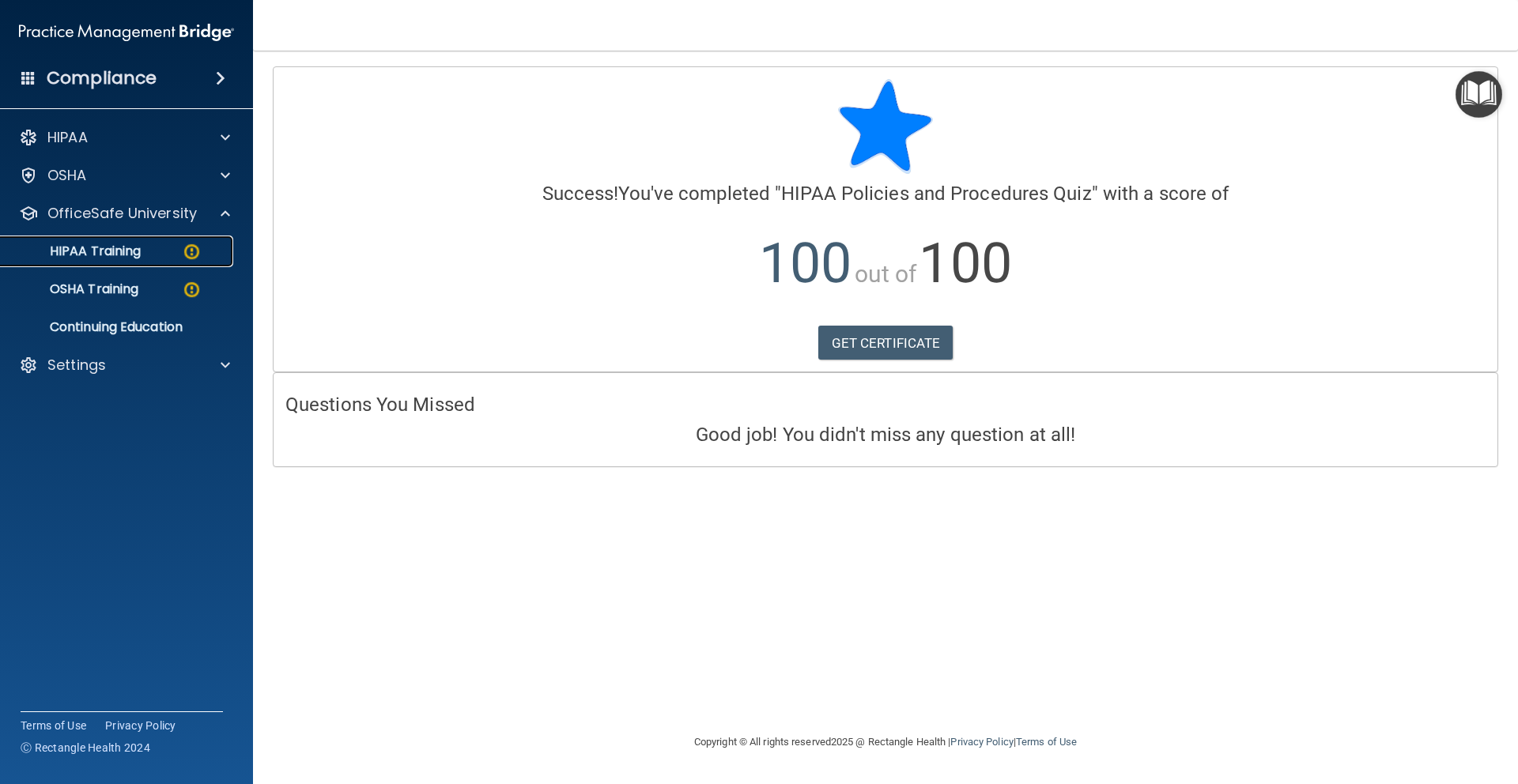
click at [194, 255] on img at bounding box center [191, 251] width 19 height 19
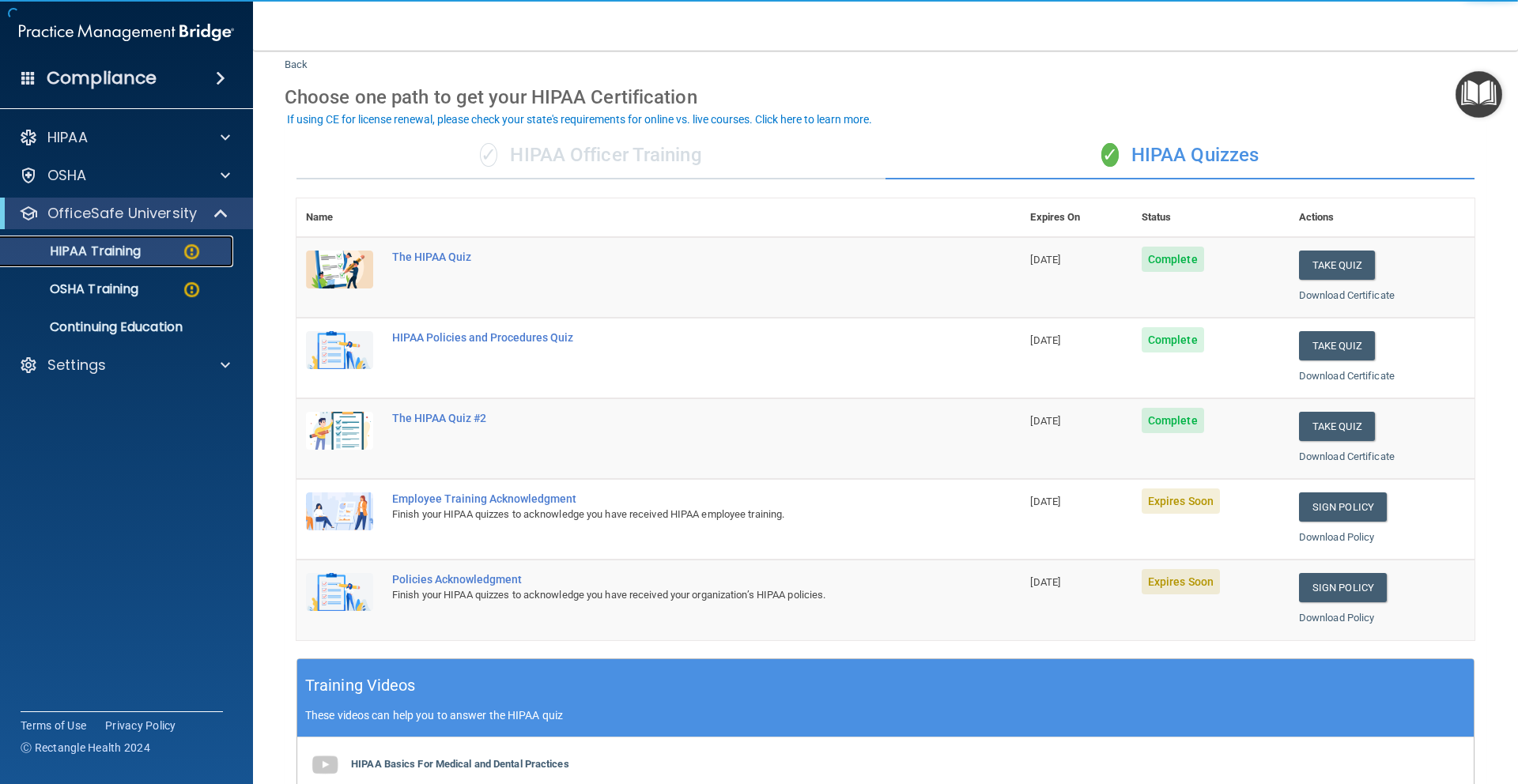
scroll to position [145, 0]
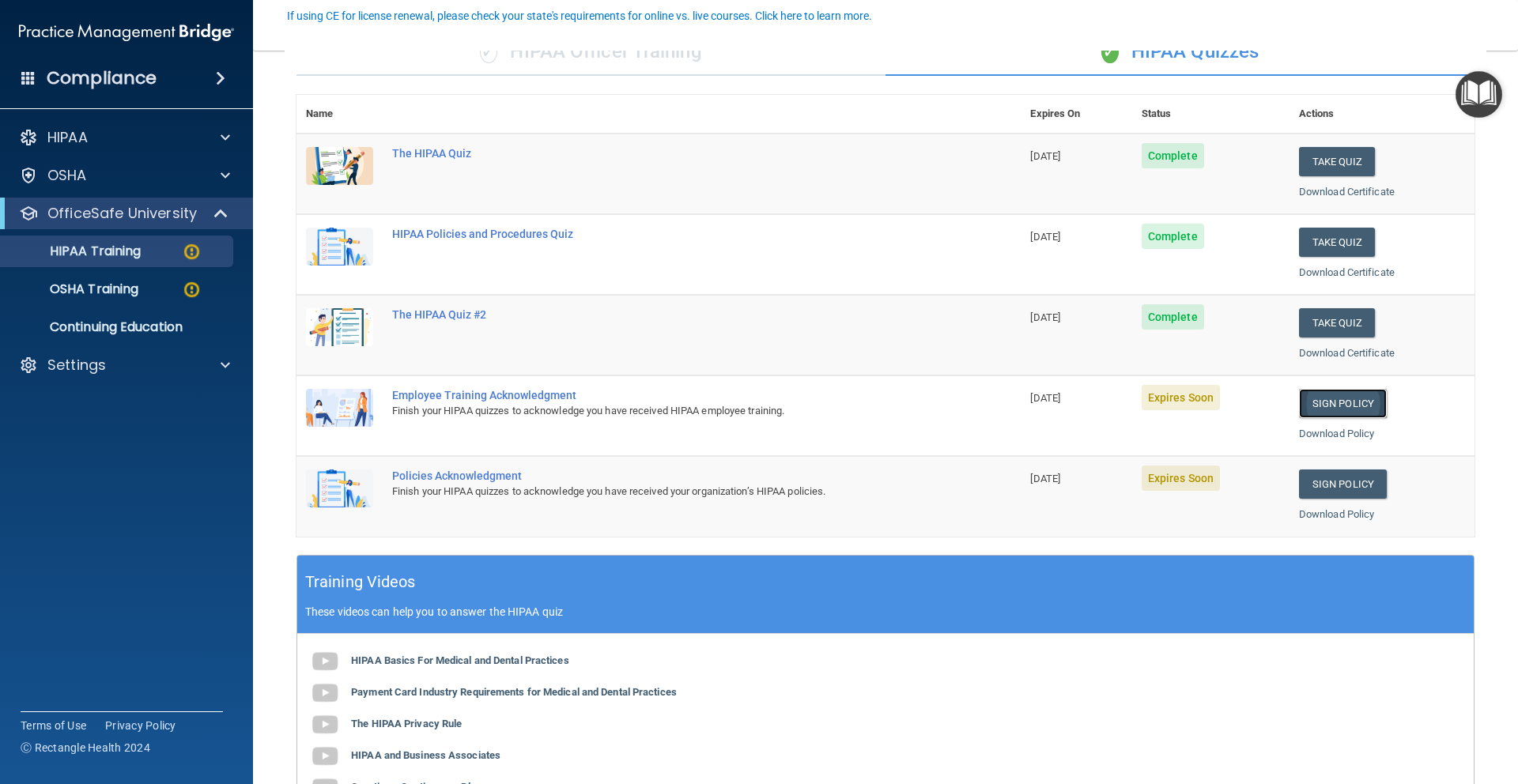
click at [1336, 402] on link "Sign Policy" at bounding box center [1343, 403] width 88 height 30
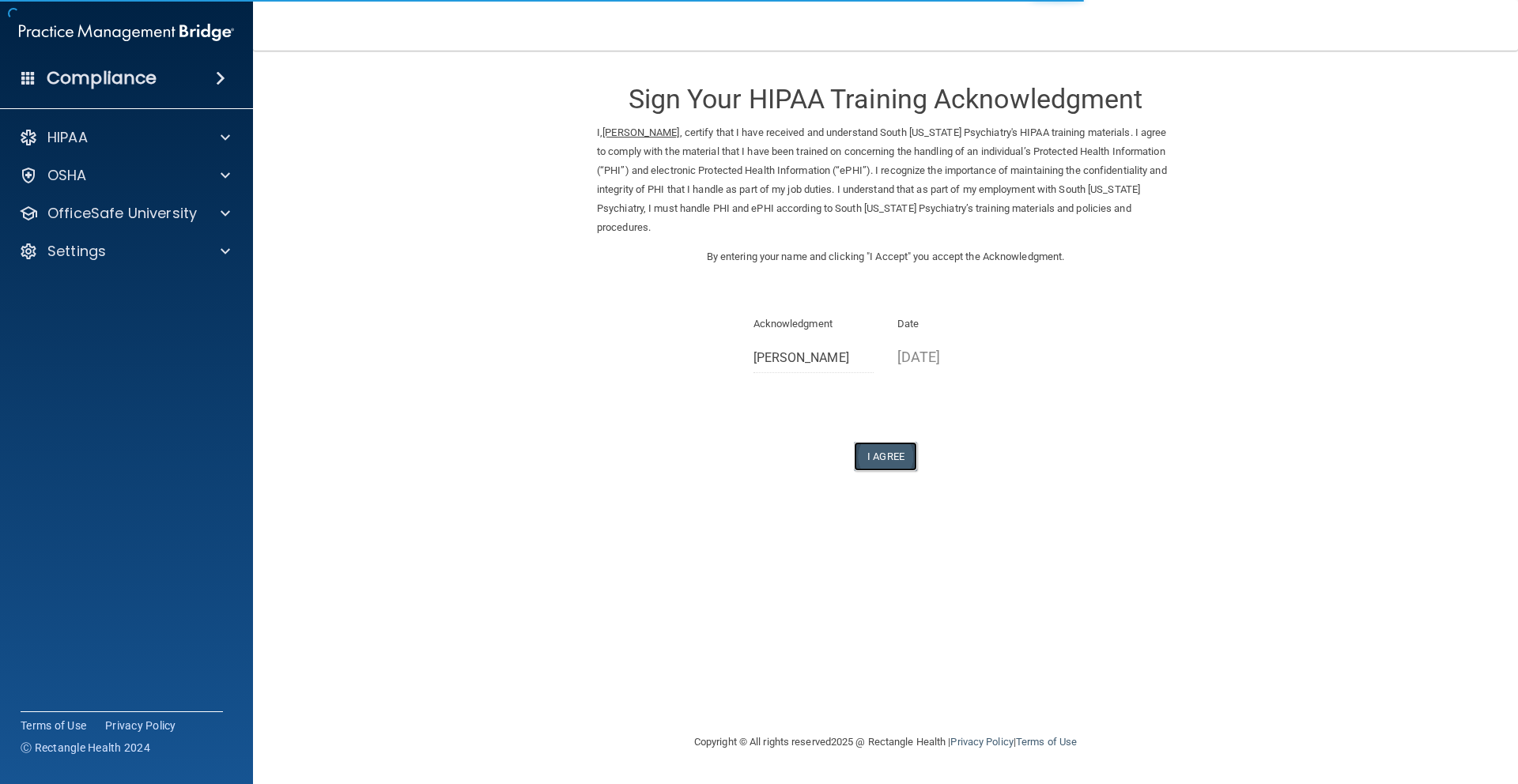
click at [899, 454] on button "I Agree" at bounding box center [885, 456] width 63 height 30
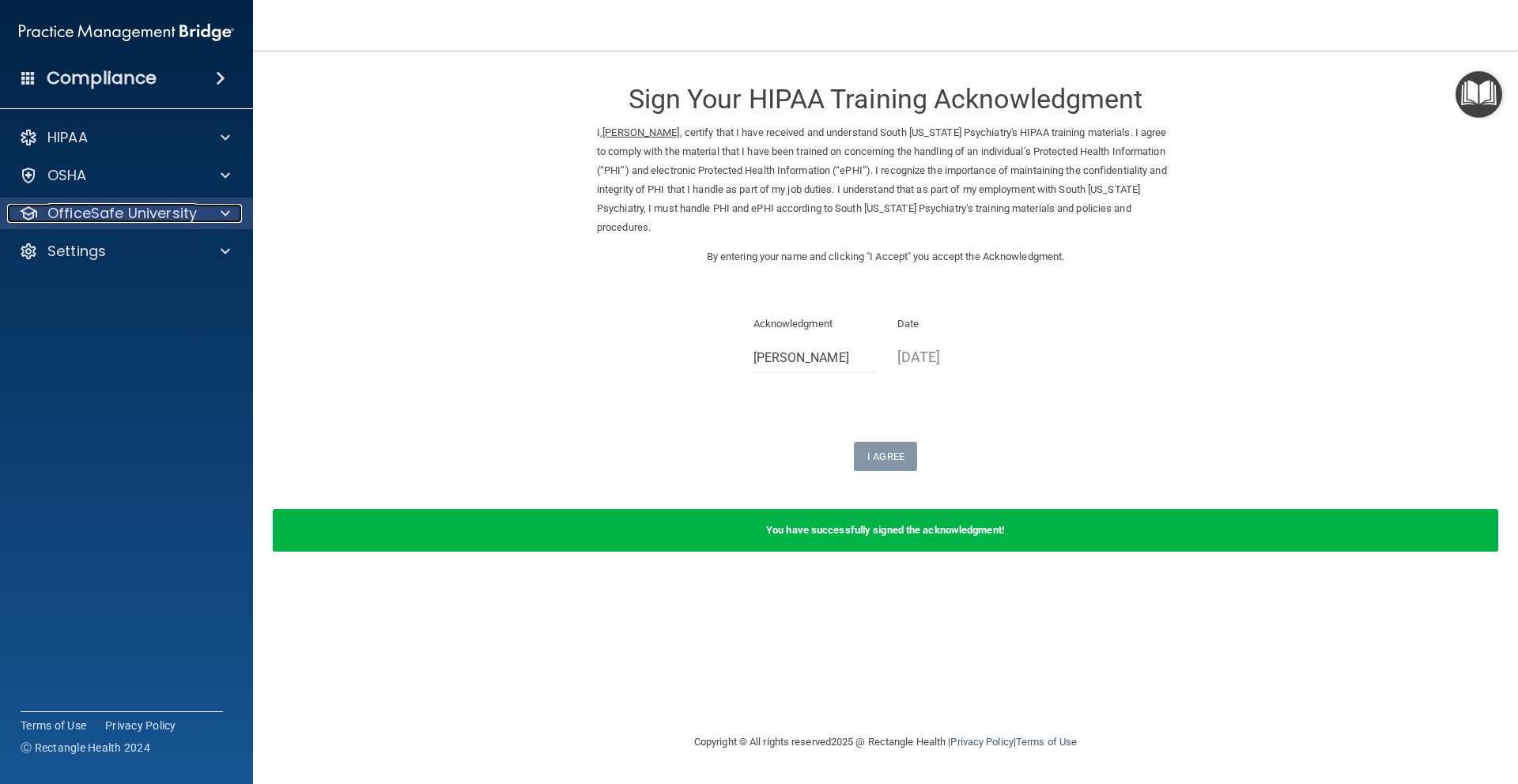
click at [233, 213] on div at bounding box center [223, 213] width 40 height 19
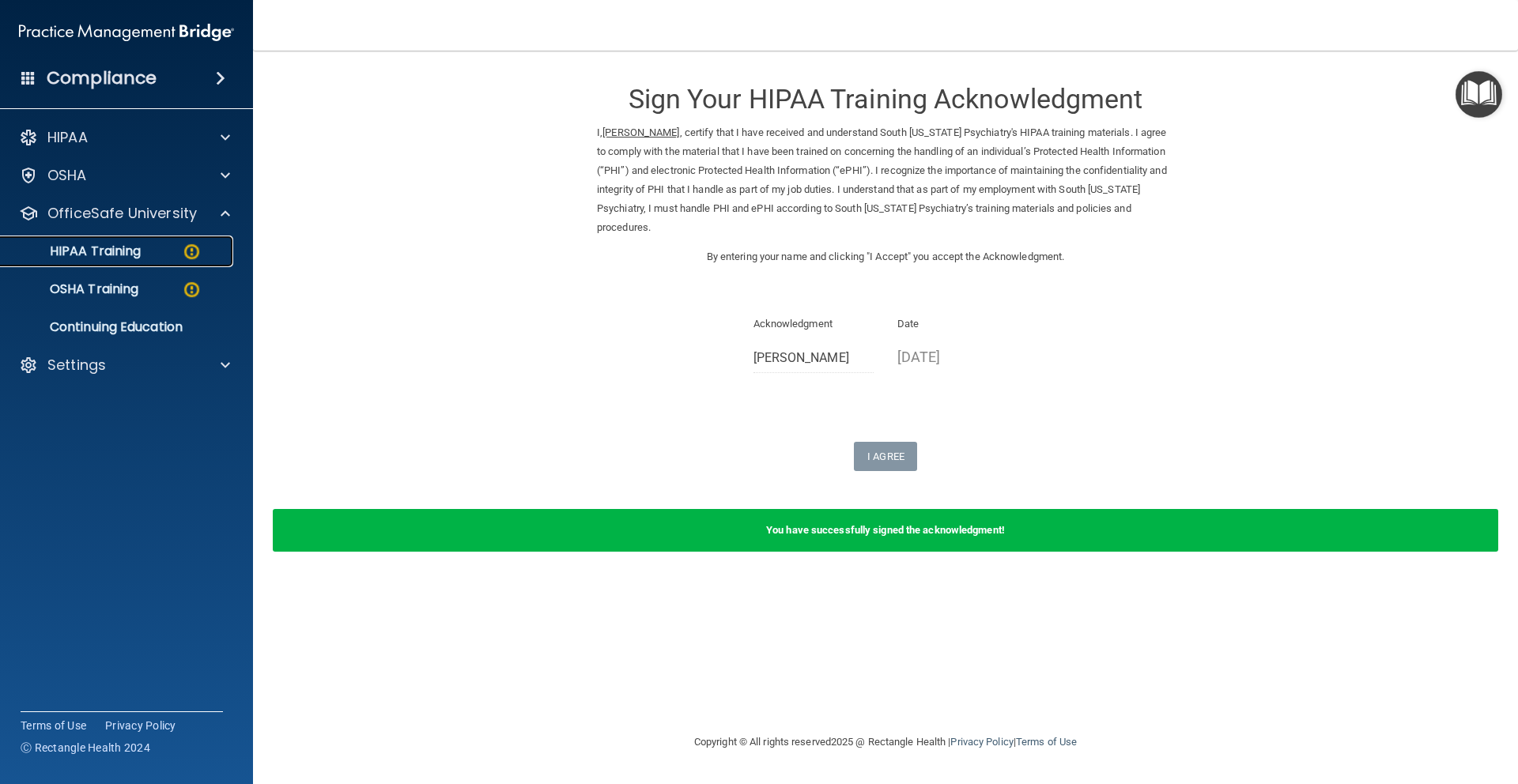
click at [194, 249] on img at bounding box center [191, 251] width 19 height 19
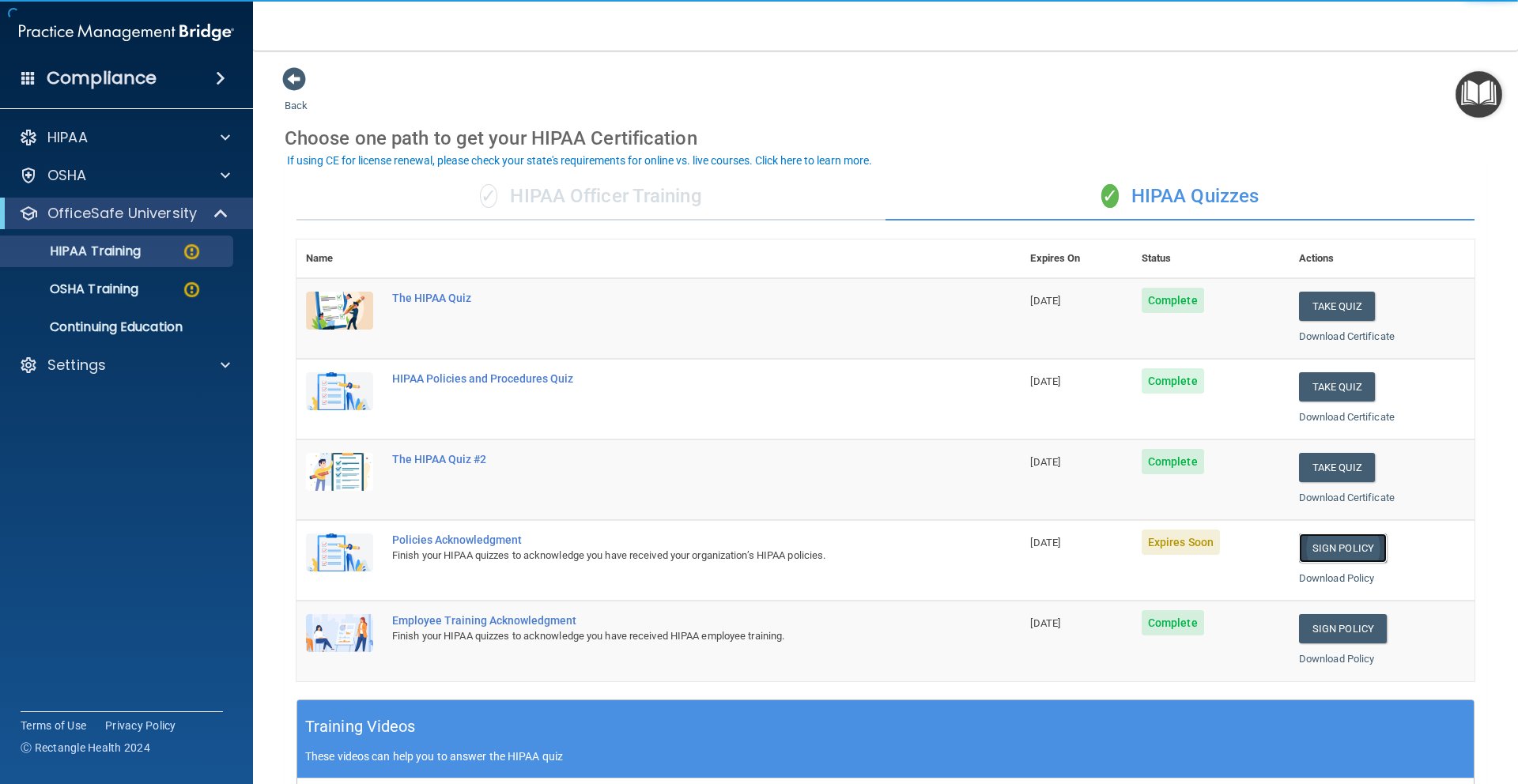
click at [1337, 548] on link "Sign Policy" at bounding box center [1343, 548] width 88 height 30
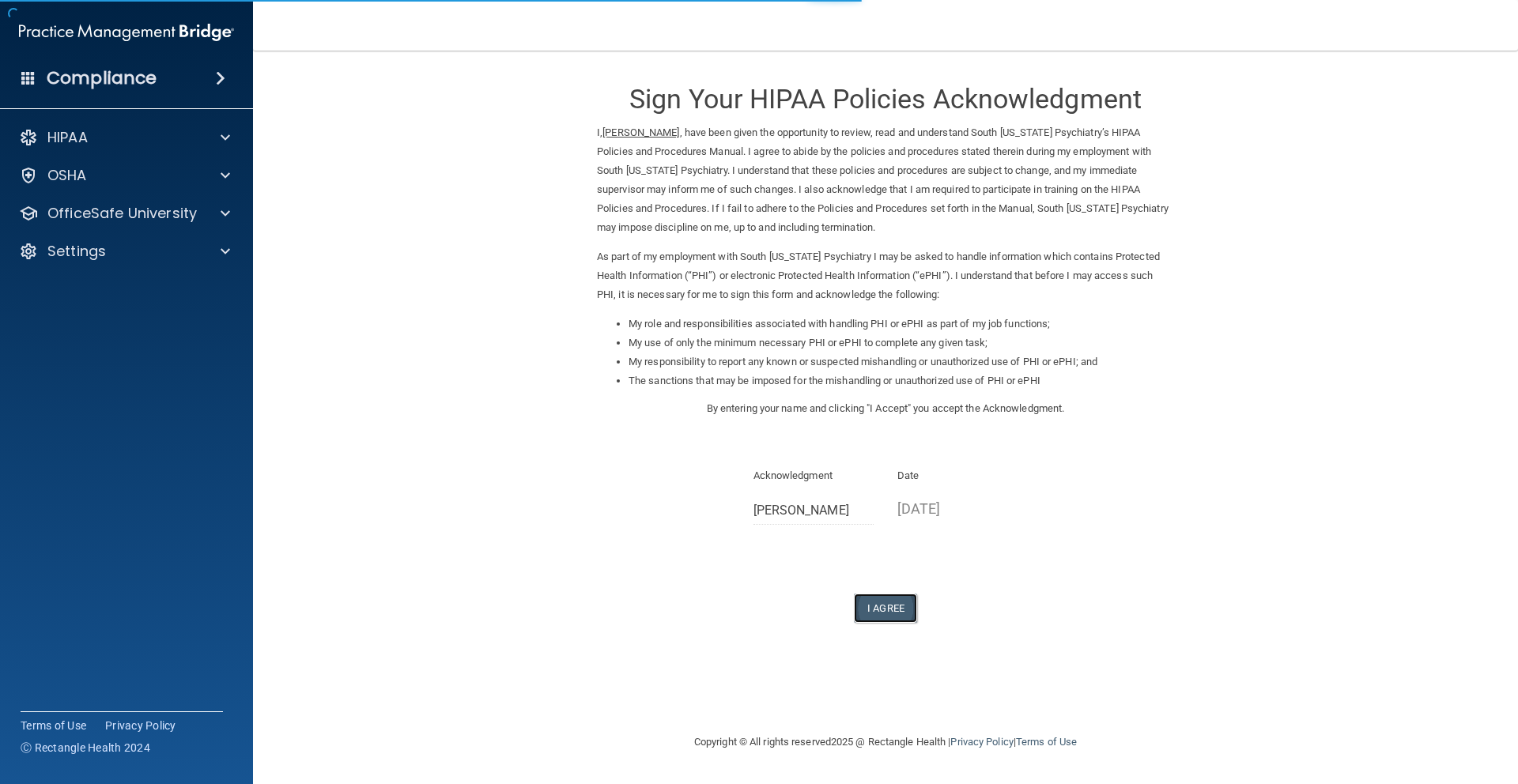
click at [888, 601] on button "I Agree" at bounding box center [885, 608] width 63 height 30
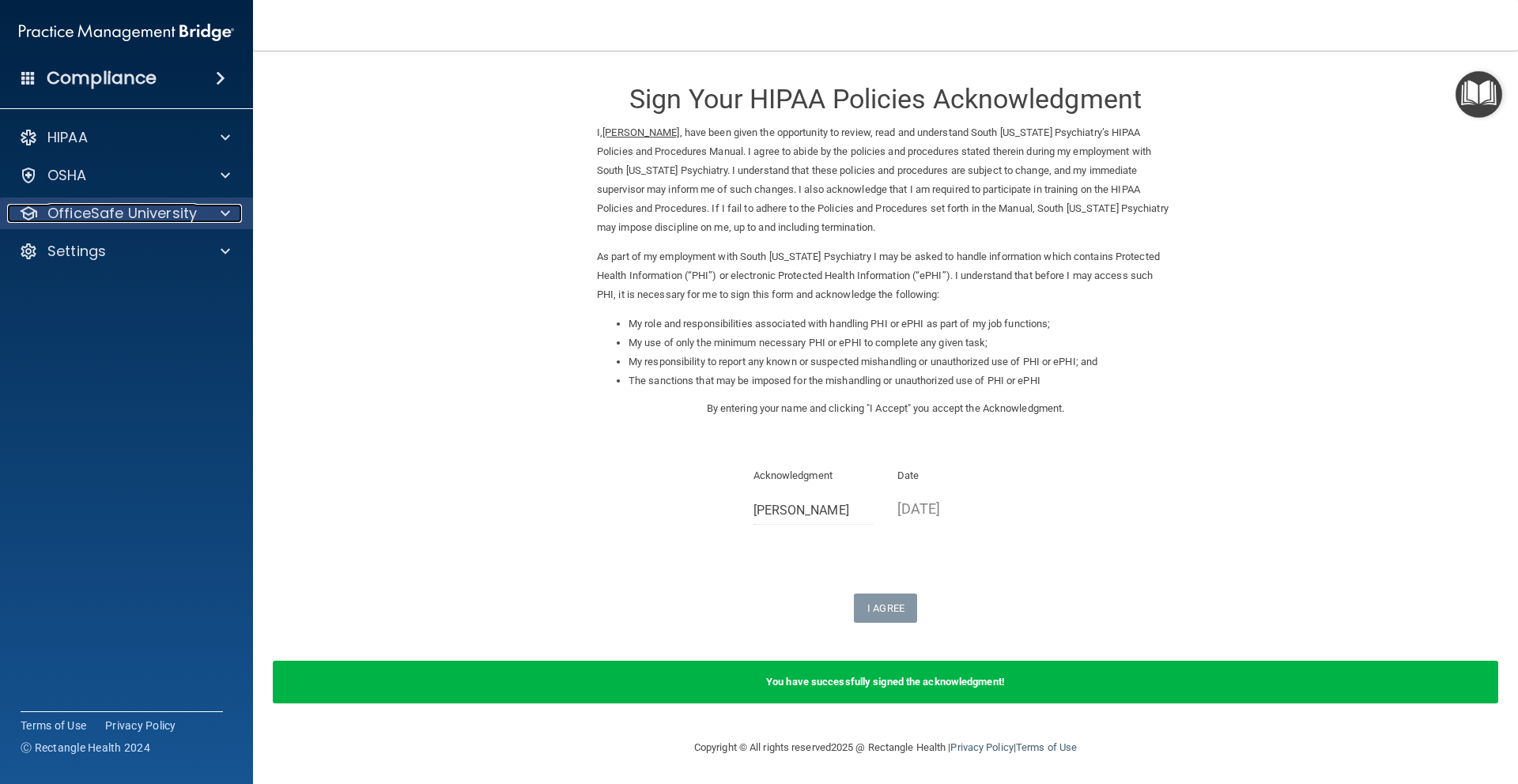
click at [227, 214] on span at bounding box center [225, 213] width 9 height 19
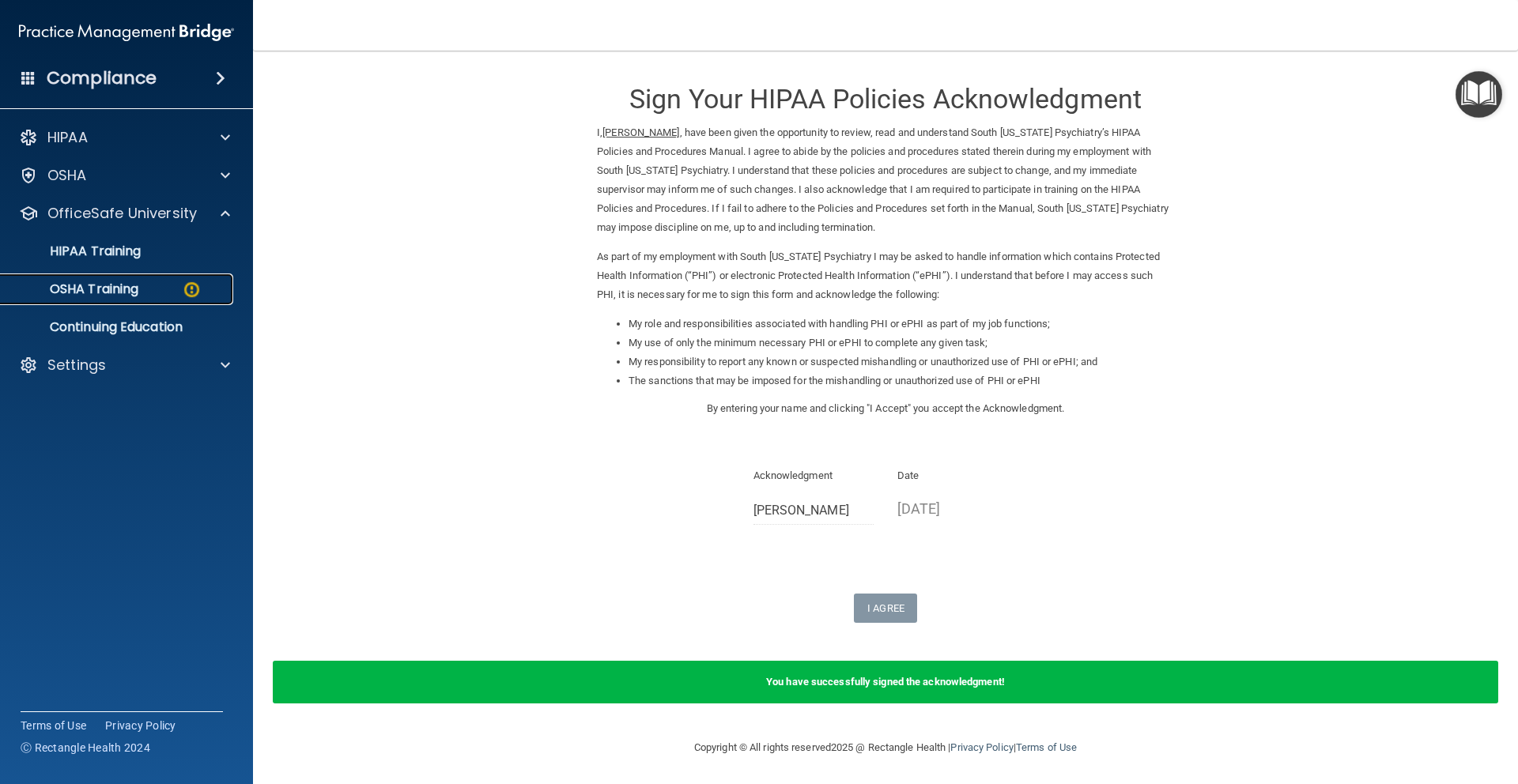
click at [198, 287] on img at bounding box center [191, 289] width 19 height 19
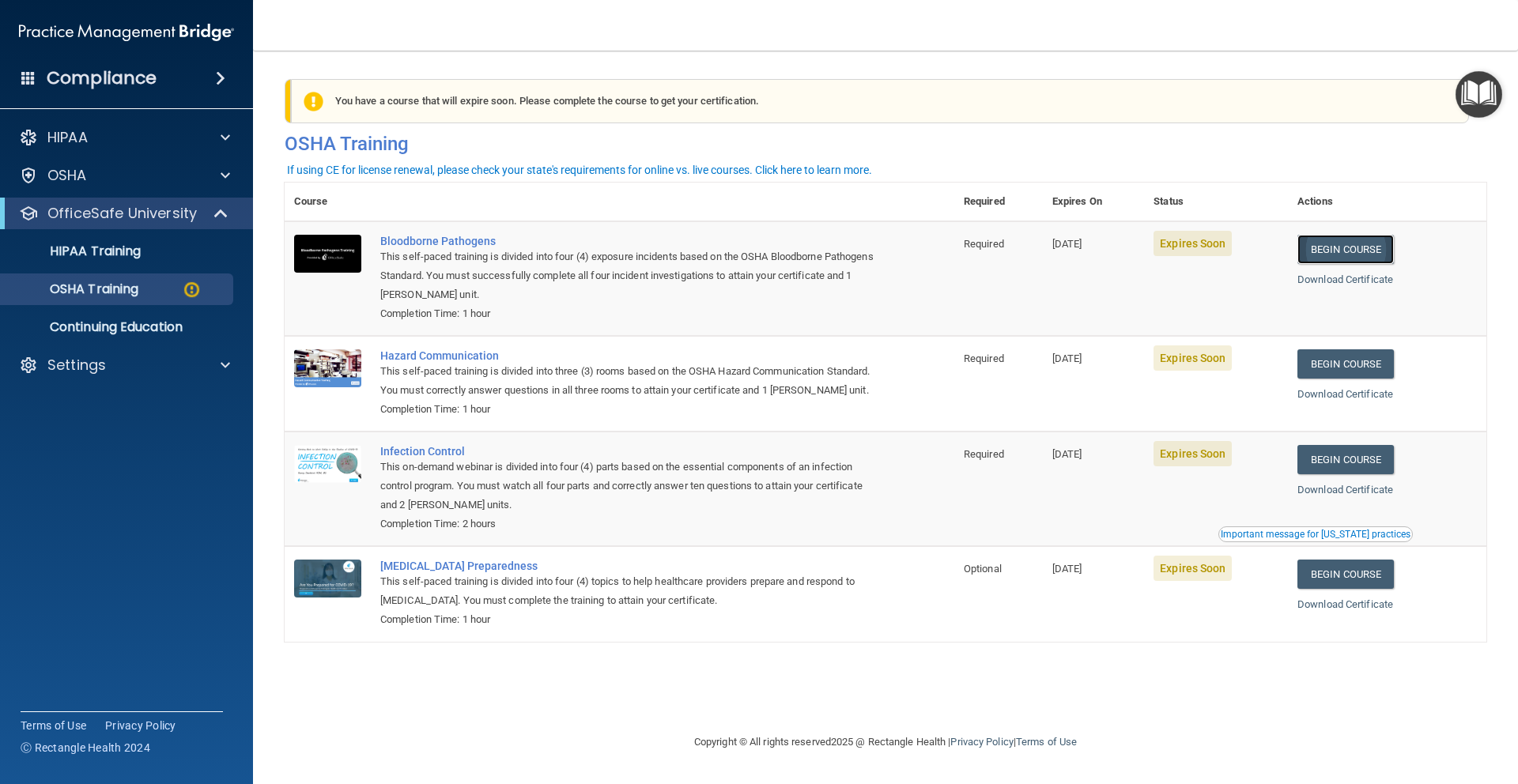
click at [1365, 252] on link "Begin Course" at bounding box center [1345, 249] width 96 height 30
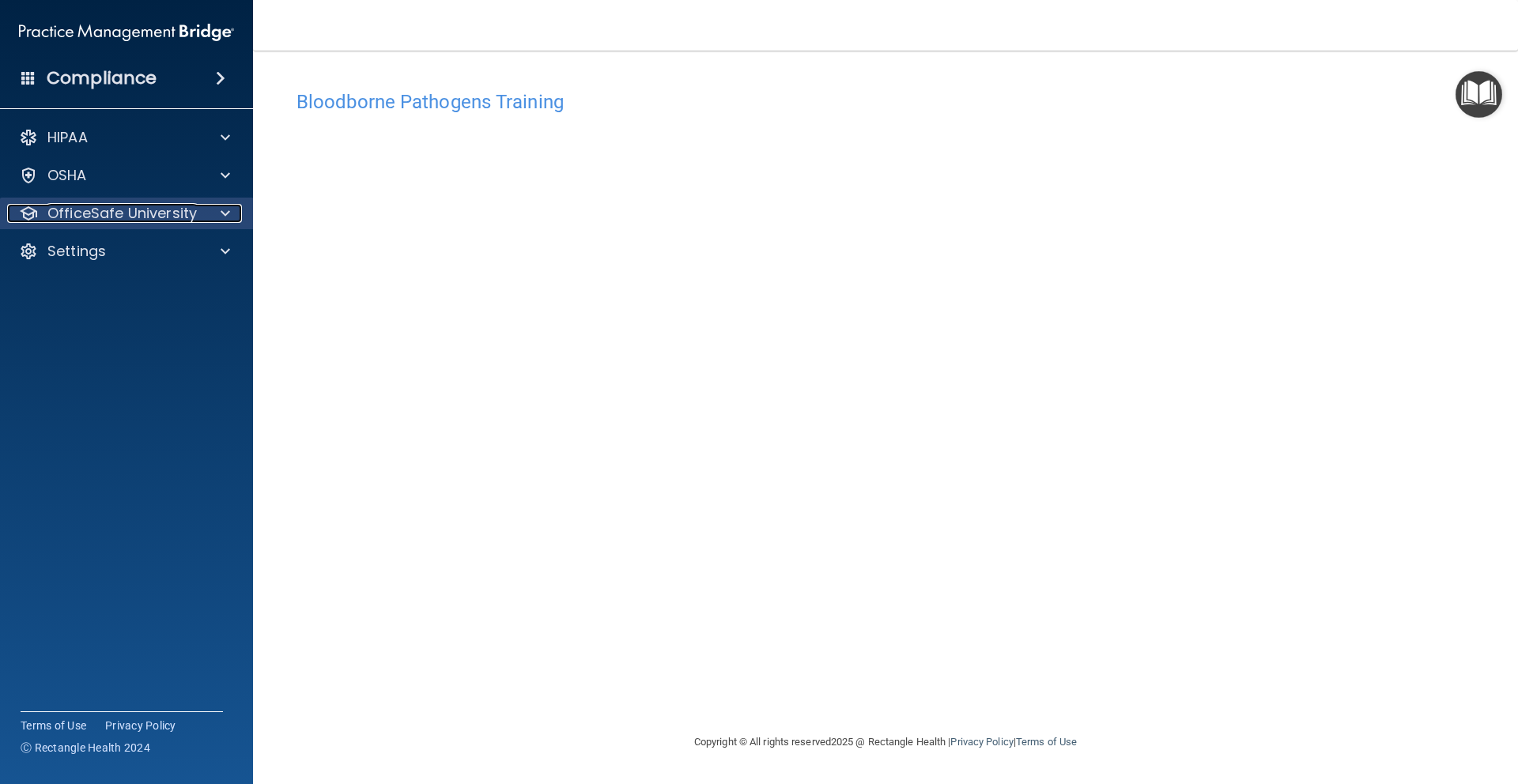
click at [223, 214] on span at bounding box center [225, 213] width 9 height 19
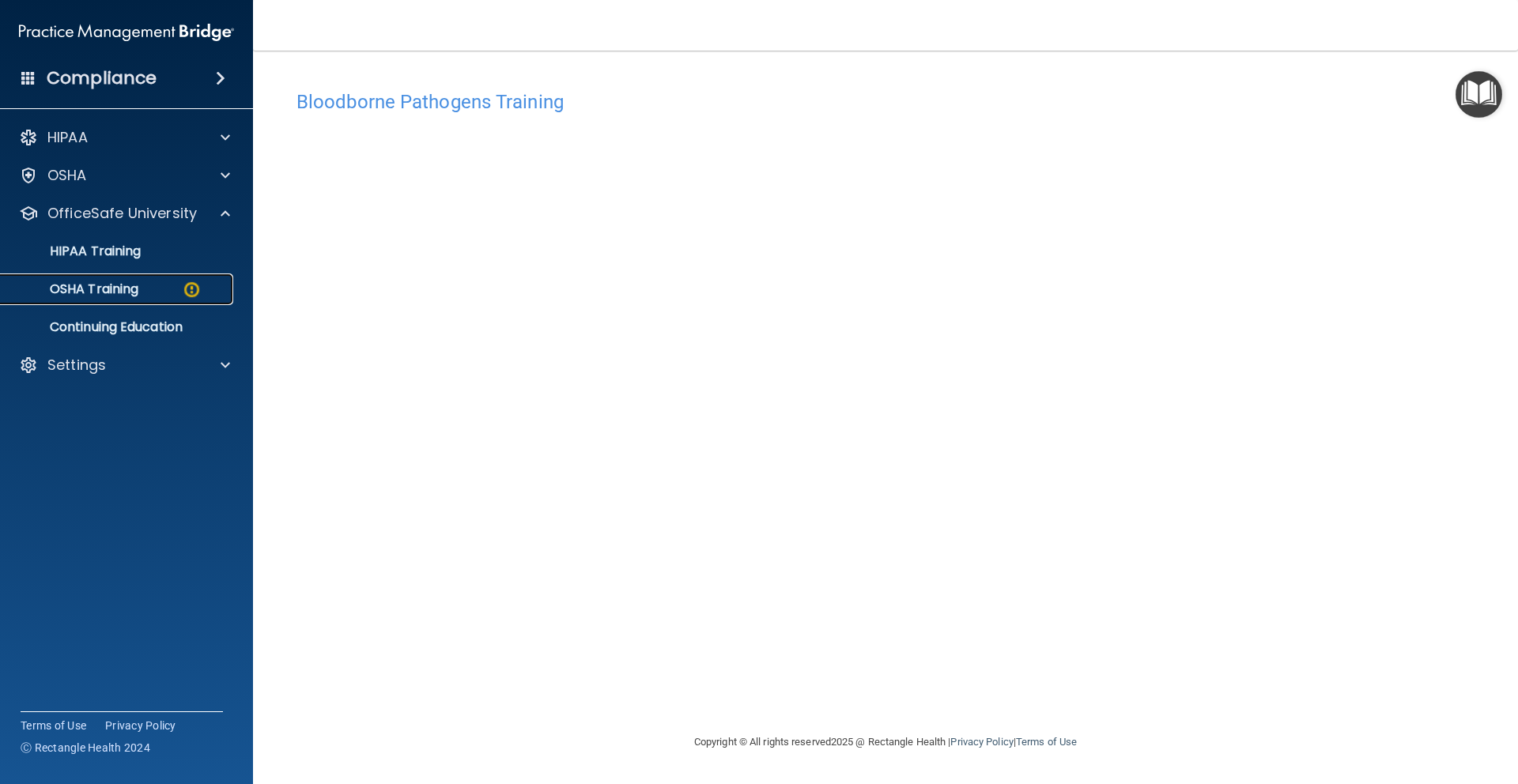
click at [187, 285] on img at bounding box center [191, 289] width 19 height 19
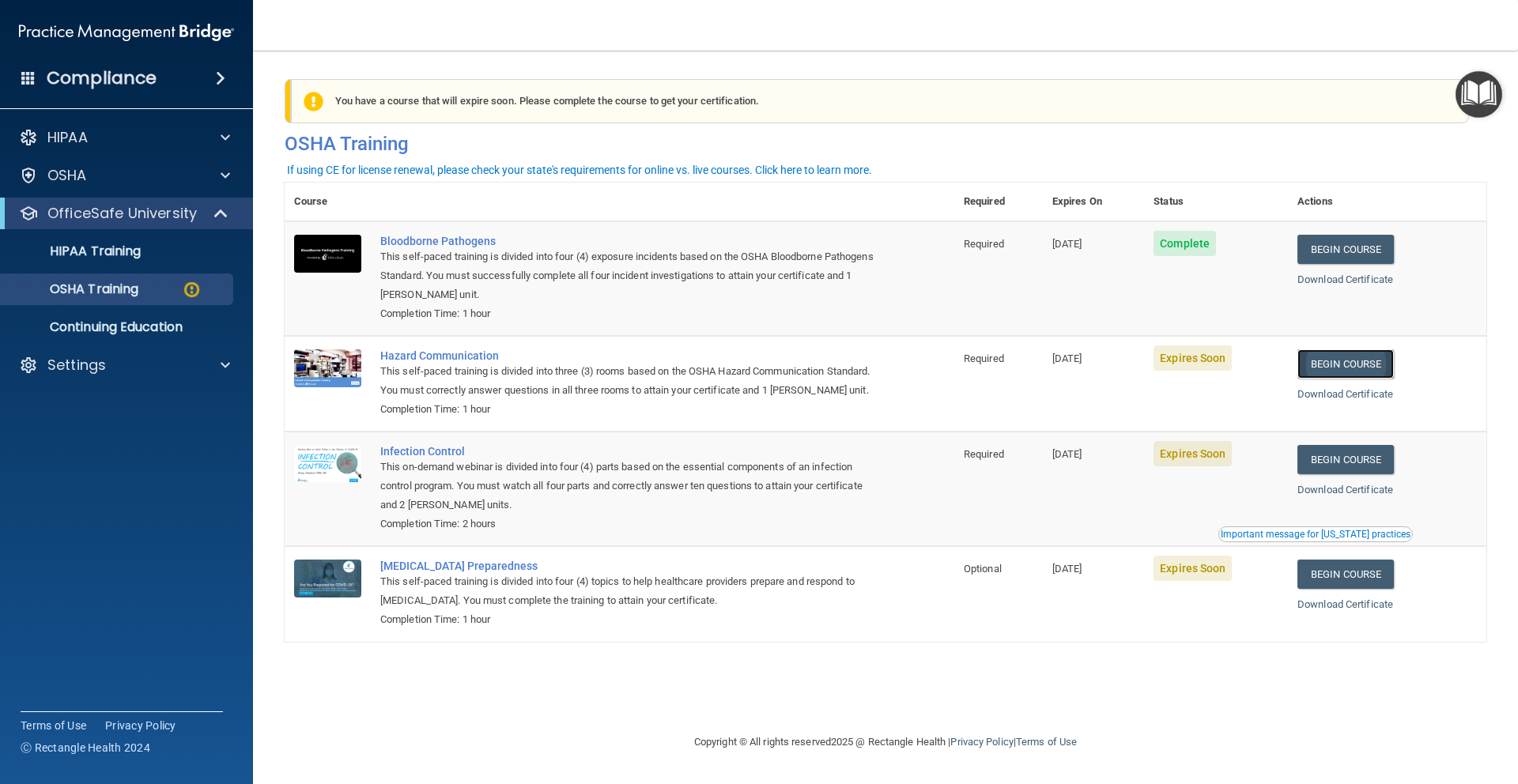
click at [1364, 366] on link "Begin Course" at bounding box center [1345, 364] width 96 height 30
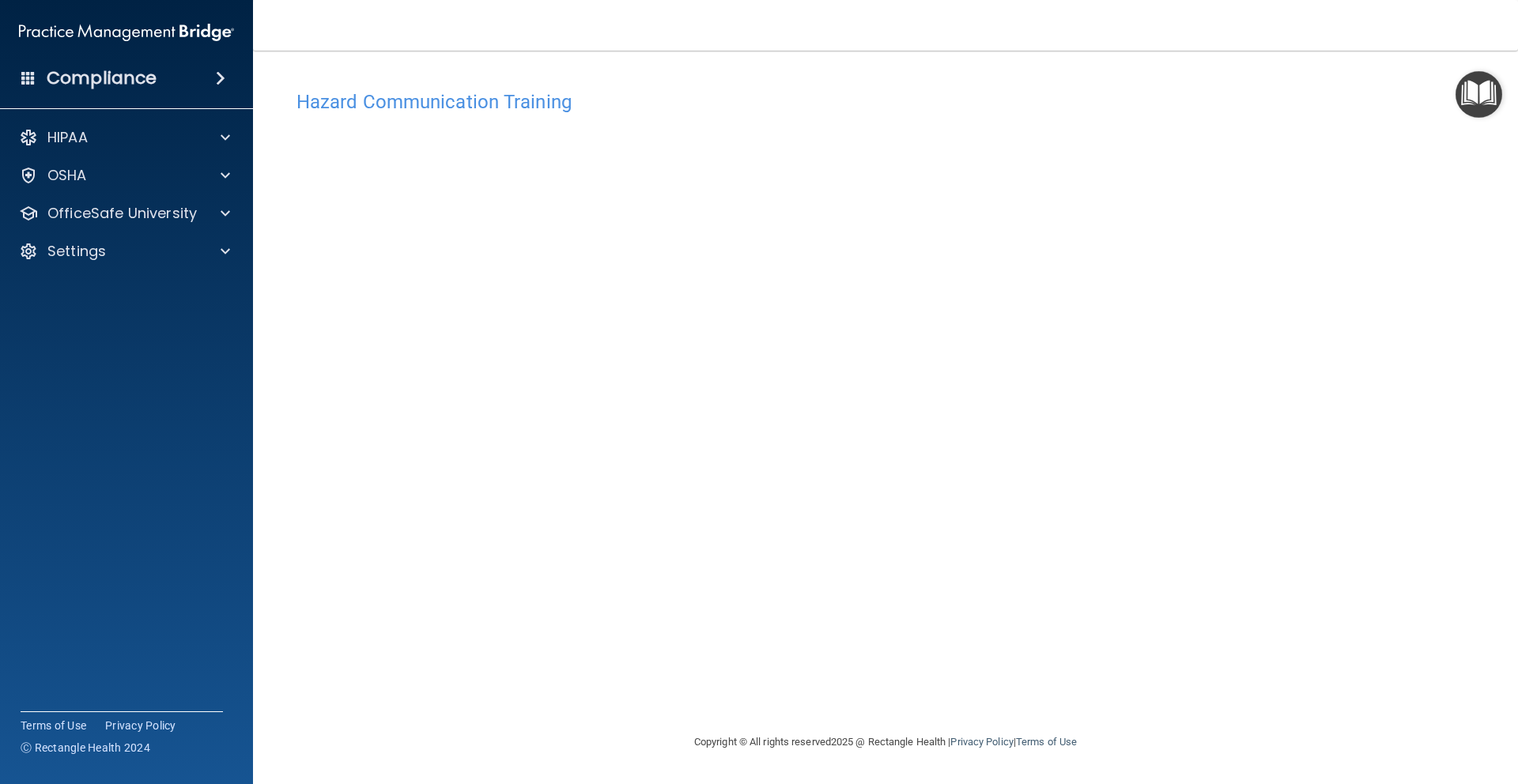
drag, startPoint x: 1191, startPoint y: 463, endPoint x: 1157, endPoint y: 439, distance: 41.6
click at [1189, 460] on div "Hazard Communication Training This course doesn’t expire until [DATE]. Are you …" at bounding box center [885, 407] width 1202 height 650
click at [1108, 416] on div "Hazard Communication Training This course doesn’t expire until [DATE]. Are you …" at bounding box center [885, 407] width 1202 height 650
click at [223, 211] on span at bounding box center [225, 213] width 9 height 19
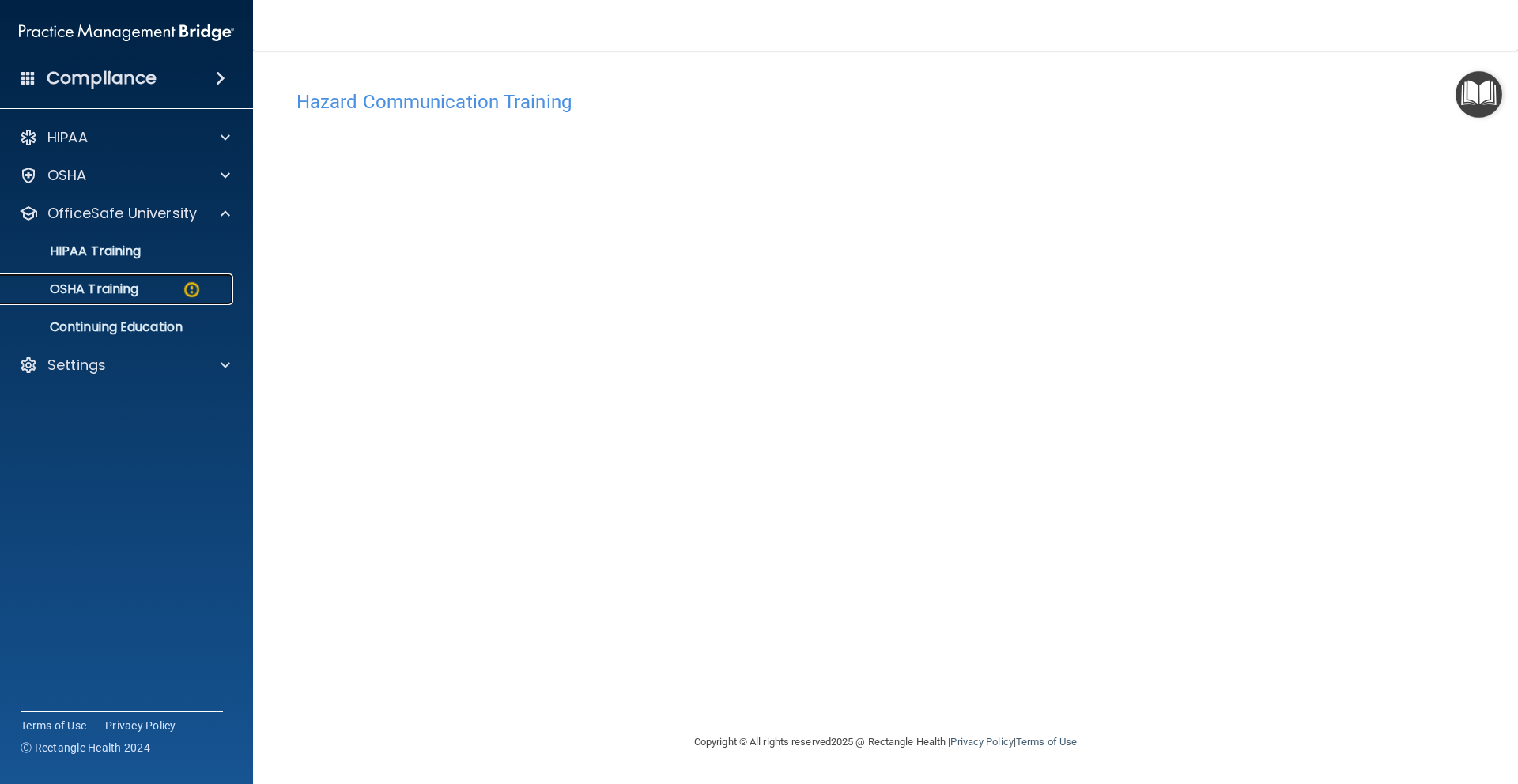
click at [138, 288] on p "OSHA Training" at bounding box center [74, 289] width 128 height 16
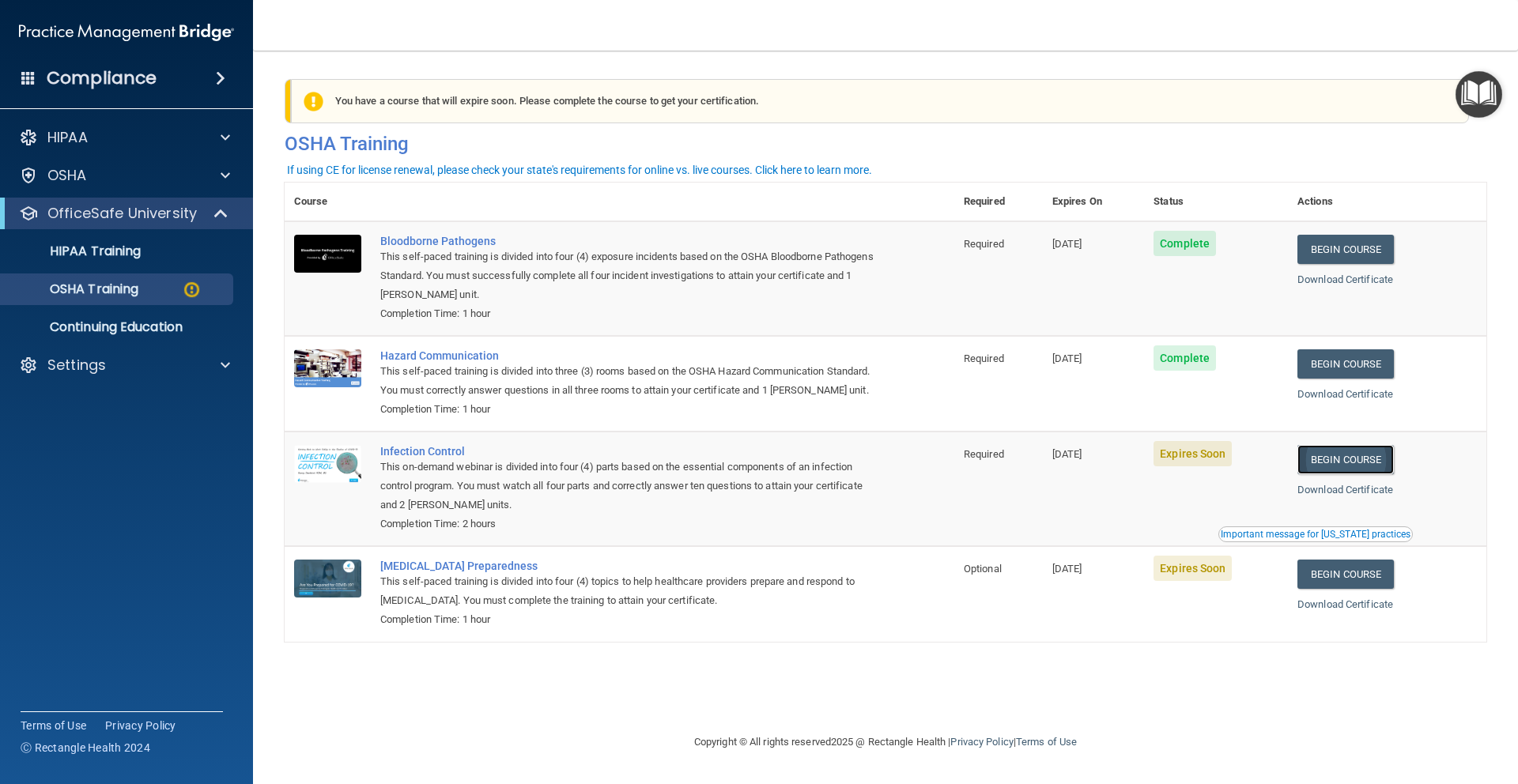
click at [1357, 474] on link "Begin Course" at bounding box center [1345, 459] width 96 height 30
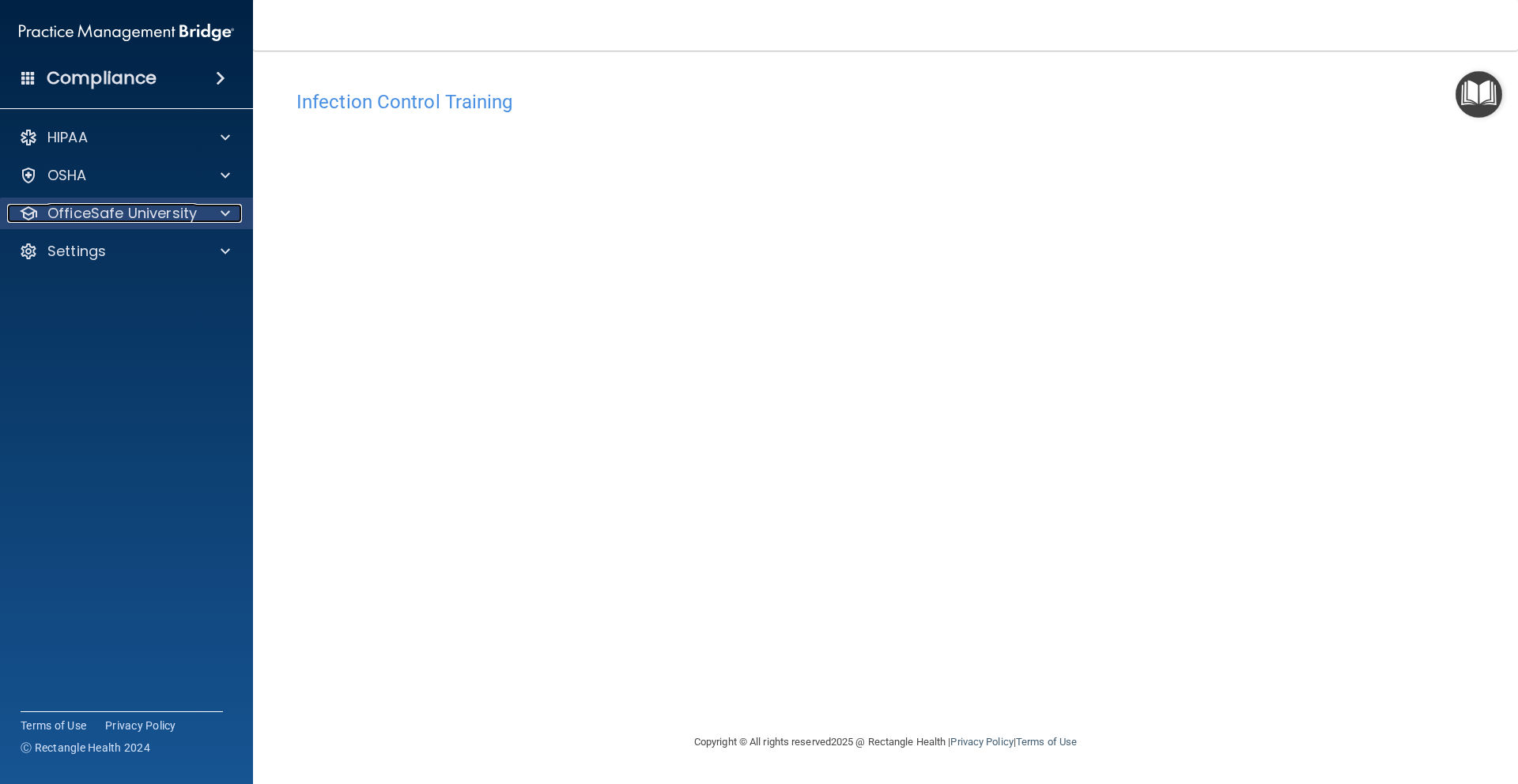
click at [224, 215] on span at bounding box center [225, 213] width 9 height 19
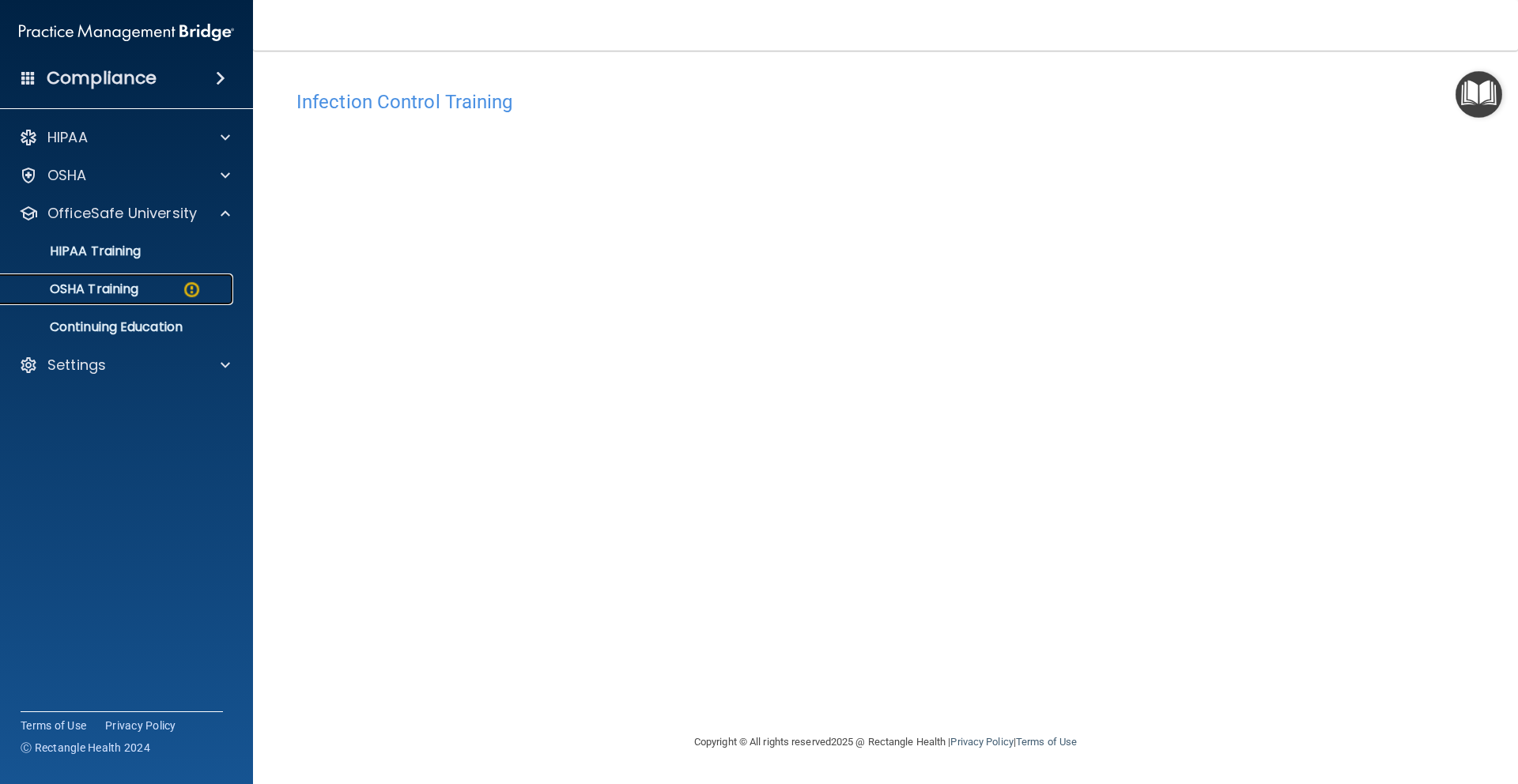
click at [174, 288] on div "OSHA Training" at bounding box center [118, 289] width 216 height 16
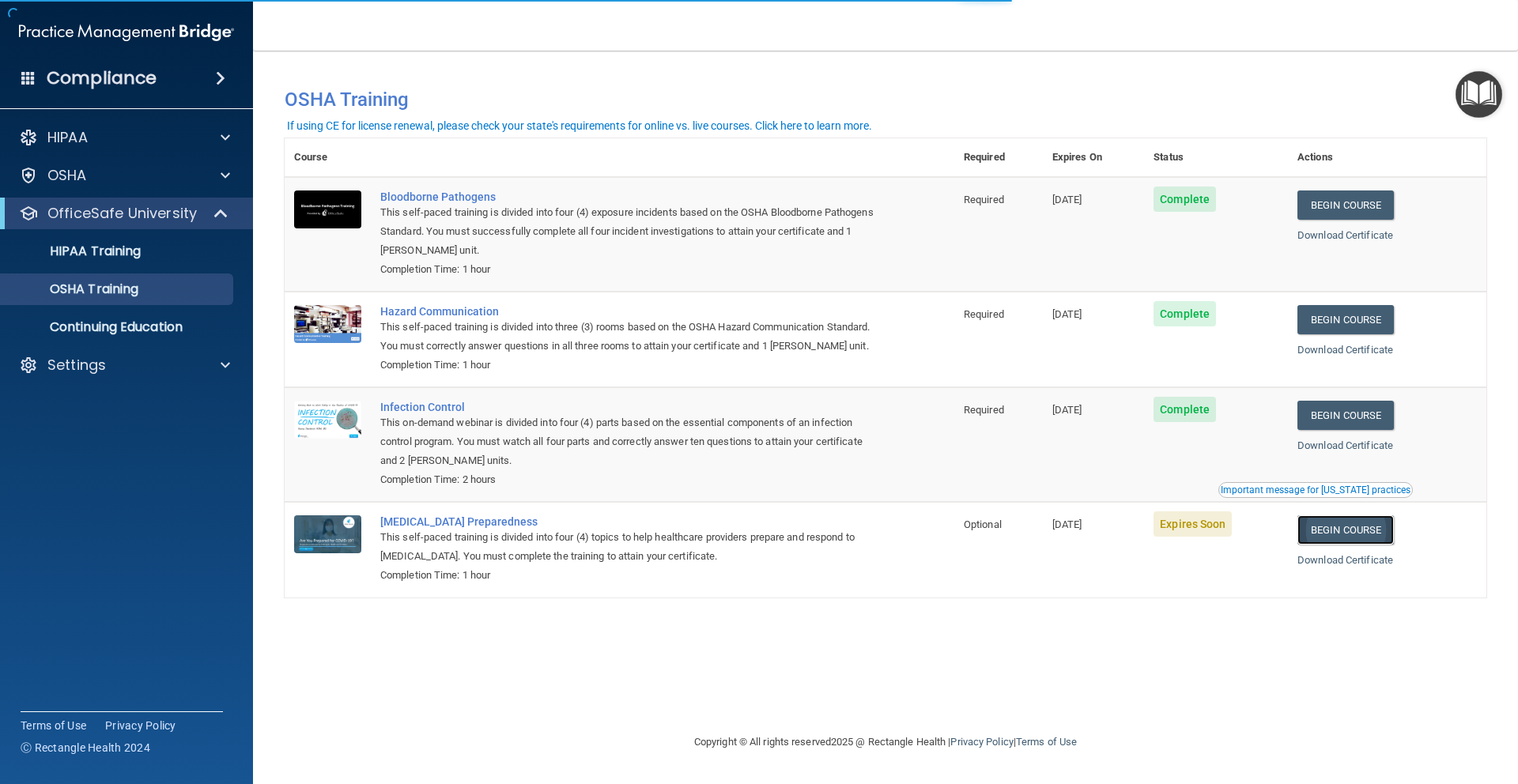
click at [1388, 545] on link "Begin Course" at bounding box center [1345, 529] width 96 height 30
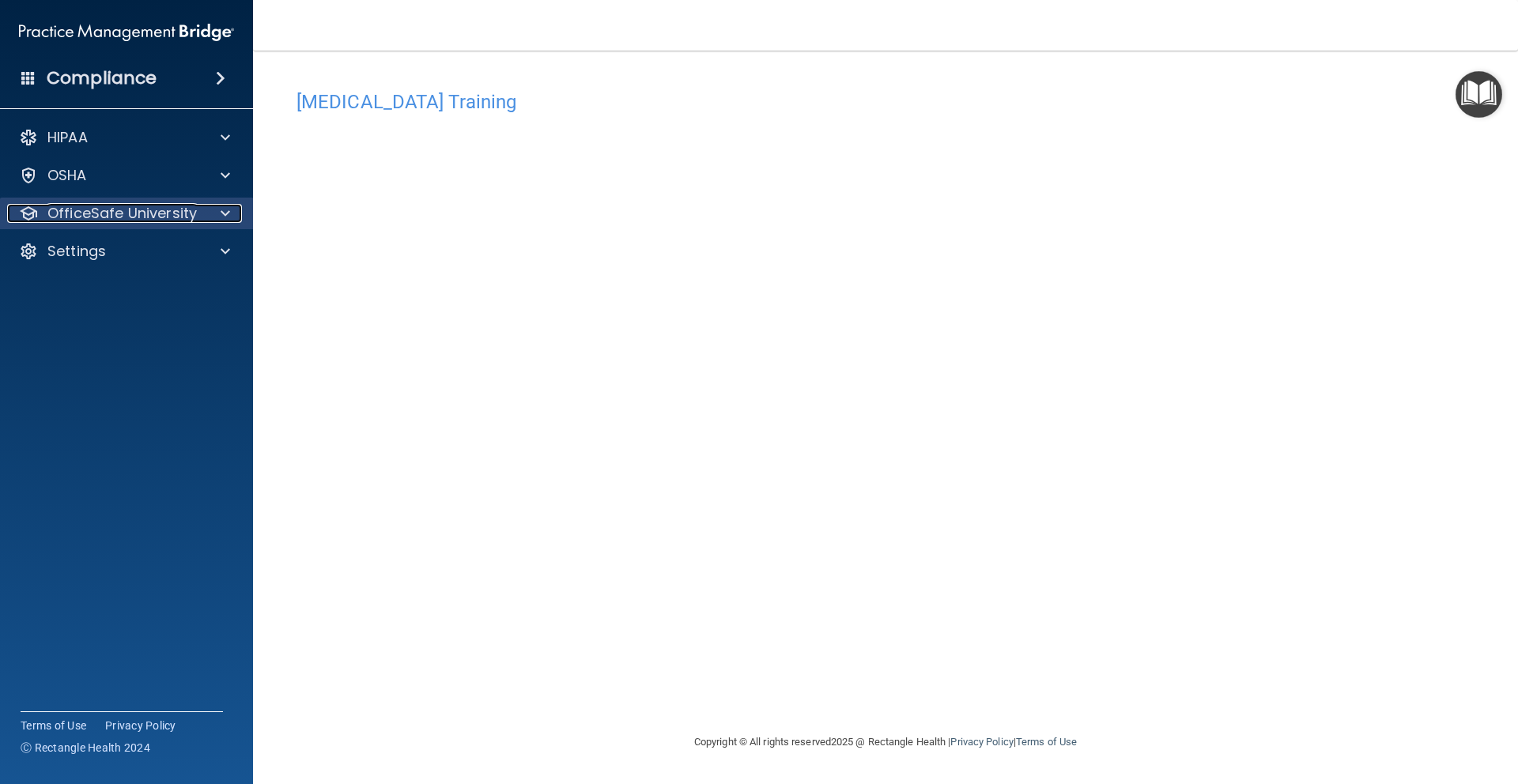
click at [198, 209] on div "OfficeSafe University" at bounding box center [105, 213] width 196 height 19
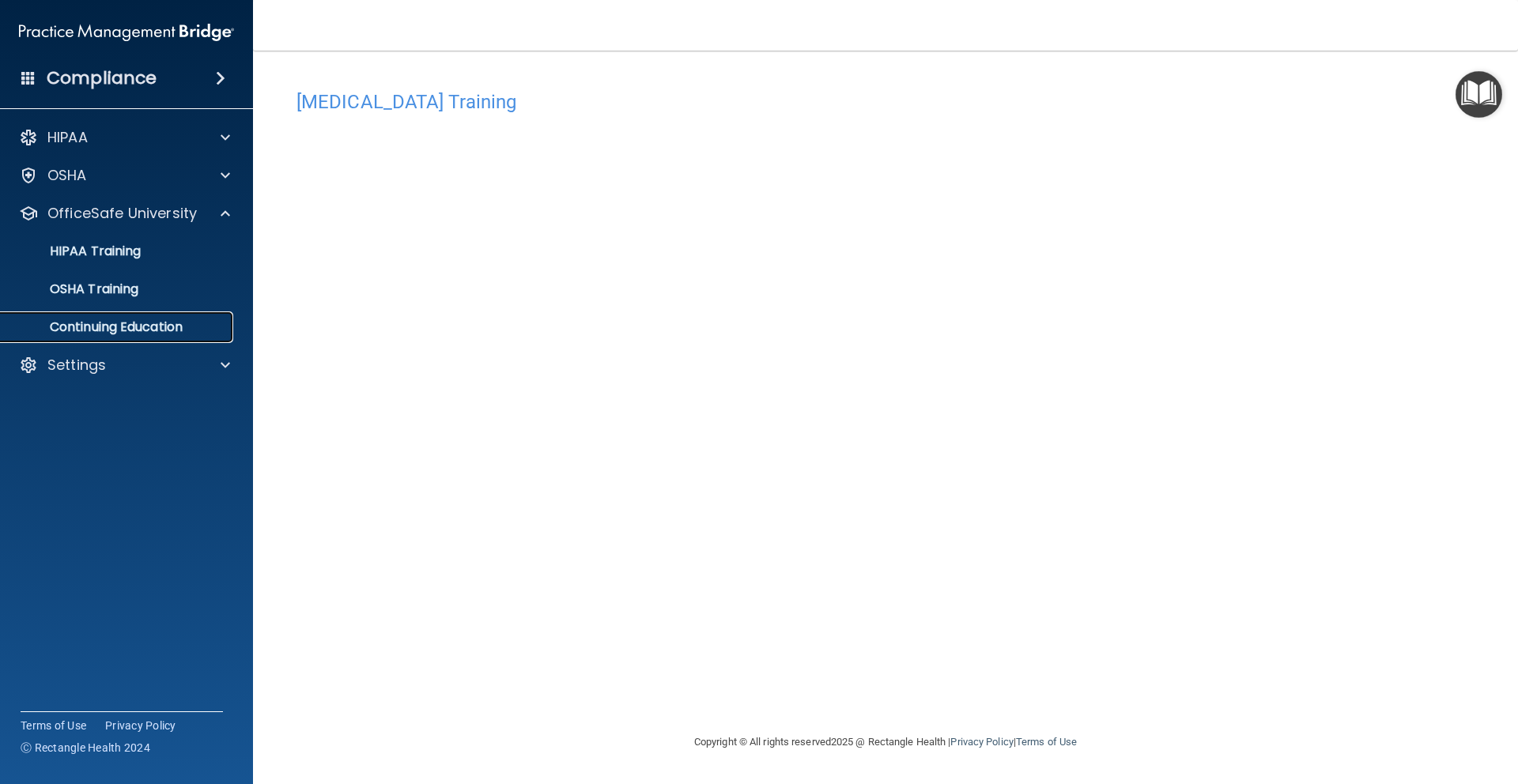
click at [189, 325] on p "Continuing Education" at bounding box center [118, 326] width 216 height 16
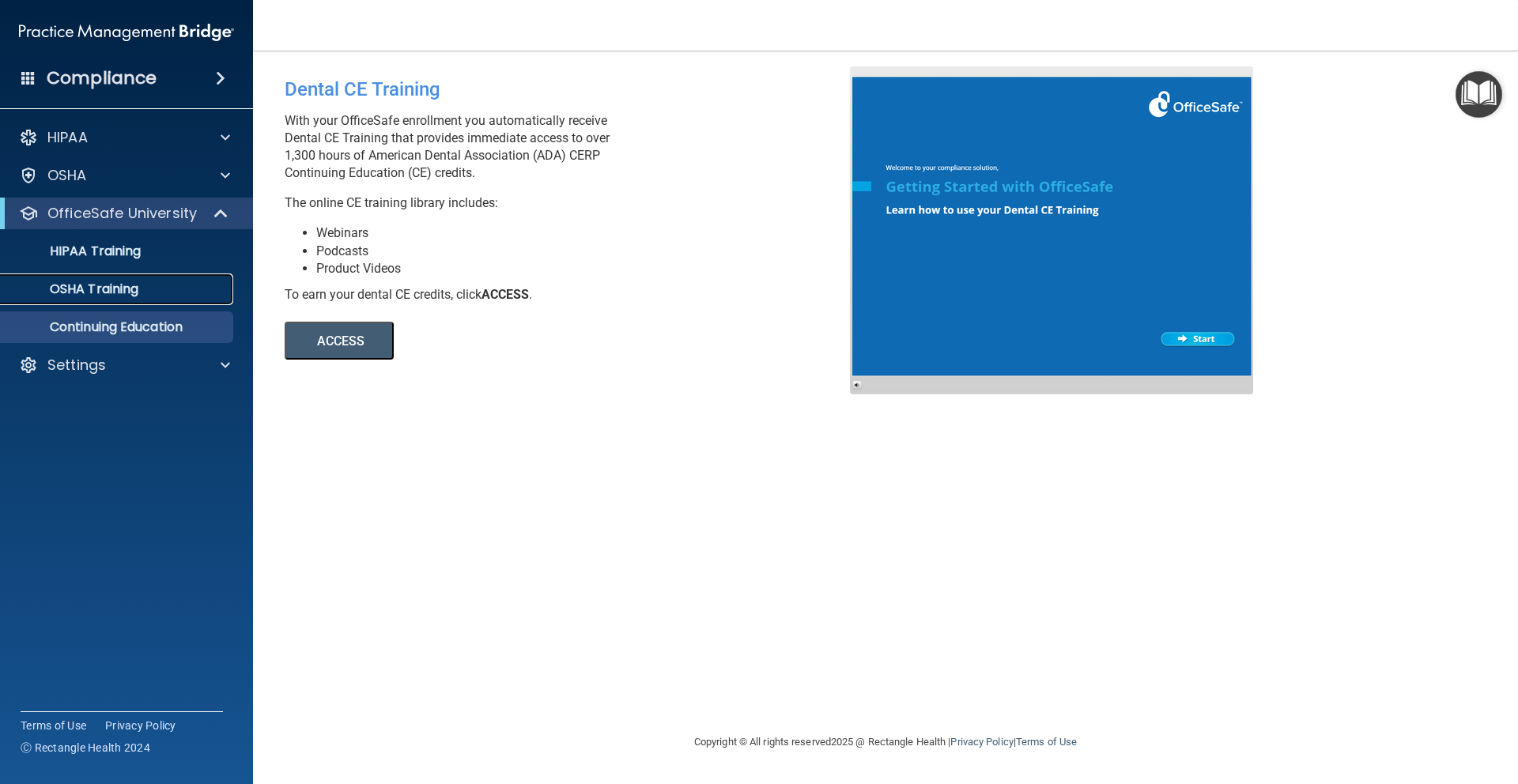
click at [97, 291] on p "OSHA Training" at bounding box center [74, 289] width 128 height 16
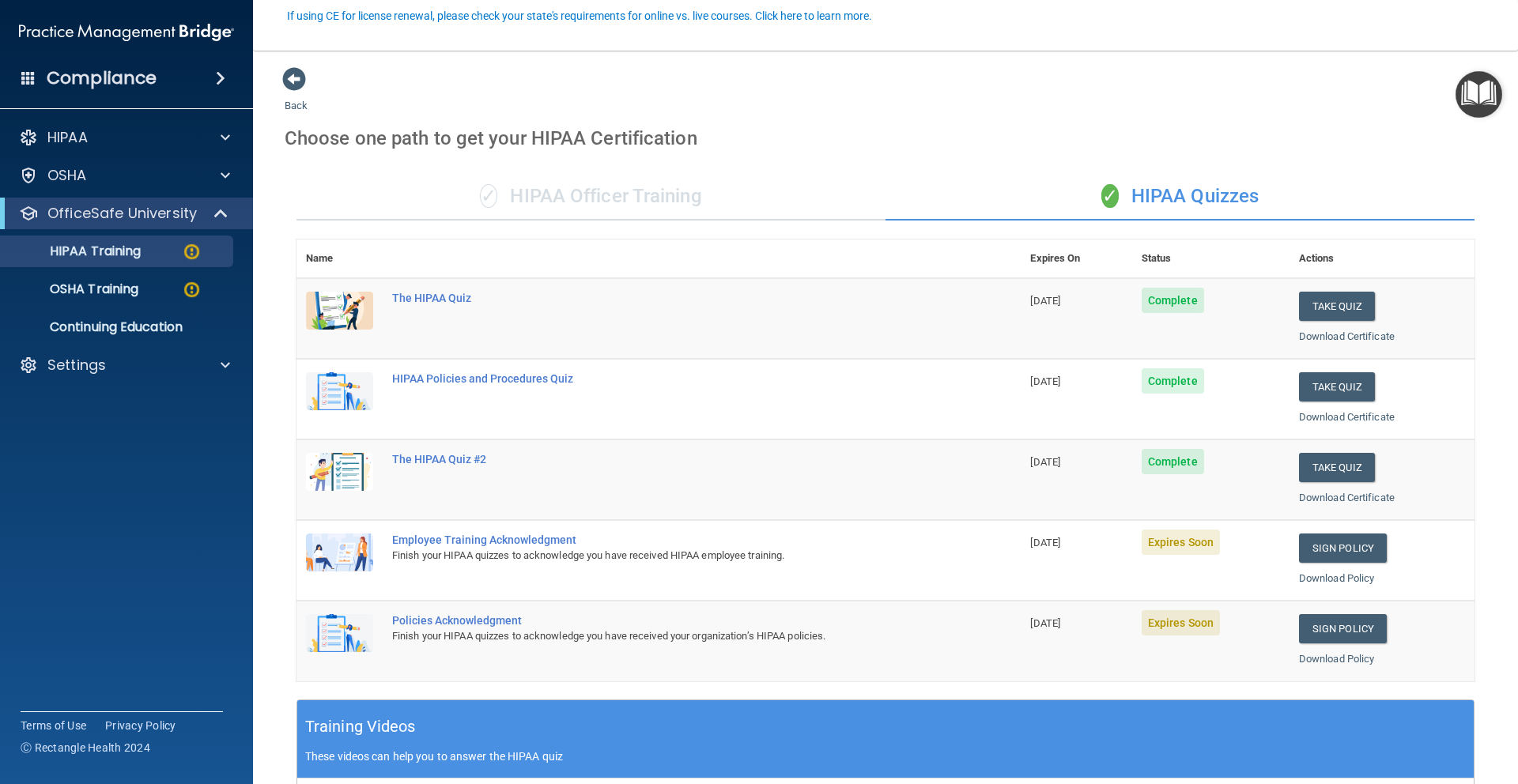
scroll to position [145, 0]
